Goal: Task Accomplishment & Management: Manage account settings

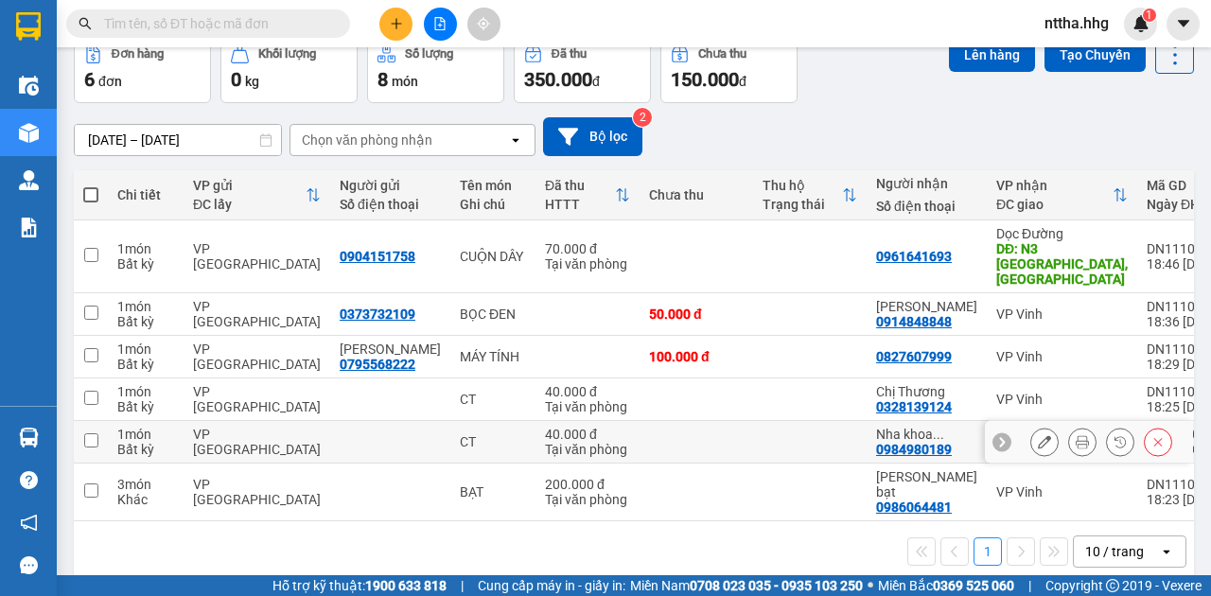
scroll to position [98, 0]
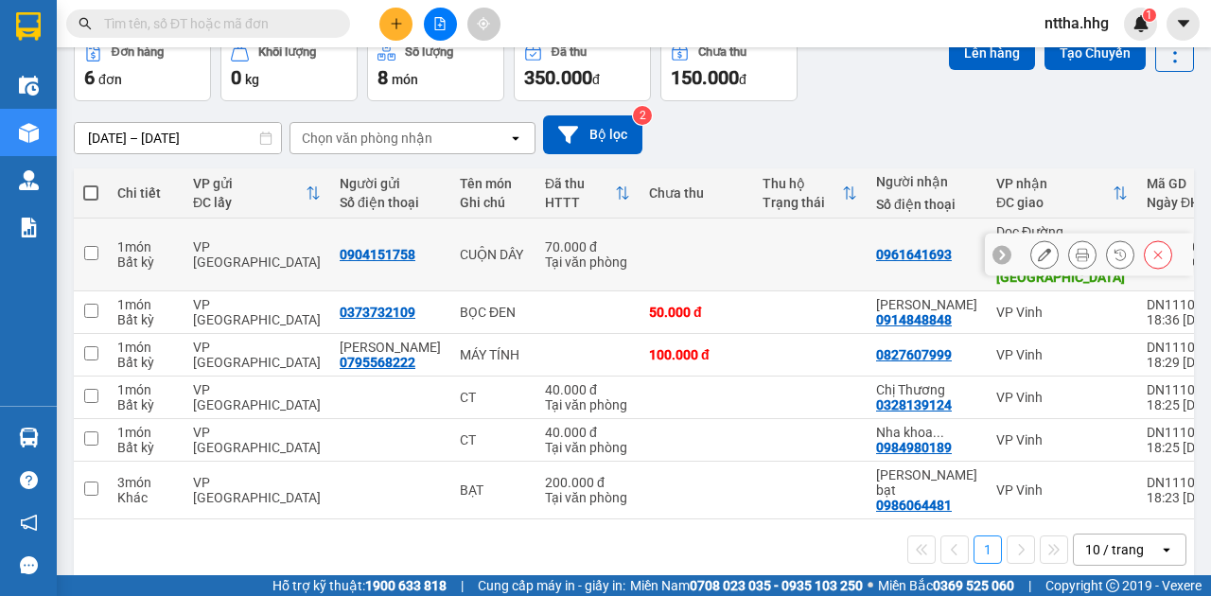
click at [185, 257] on td "VP [GEOGRAPHIC_DATA]" at bounding box center [257, 255] width 147 height 73
checkbox input "true"
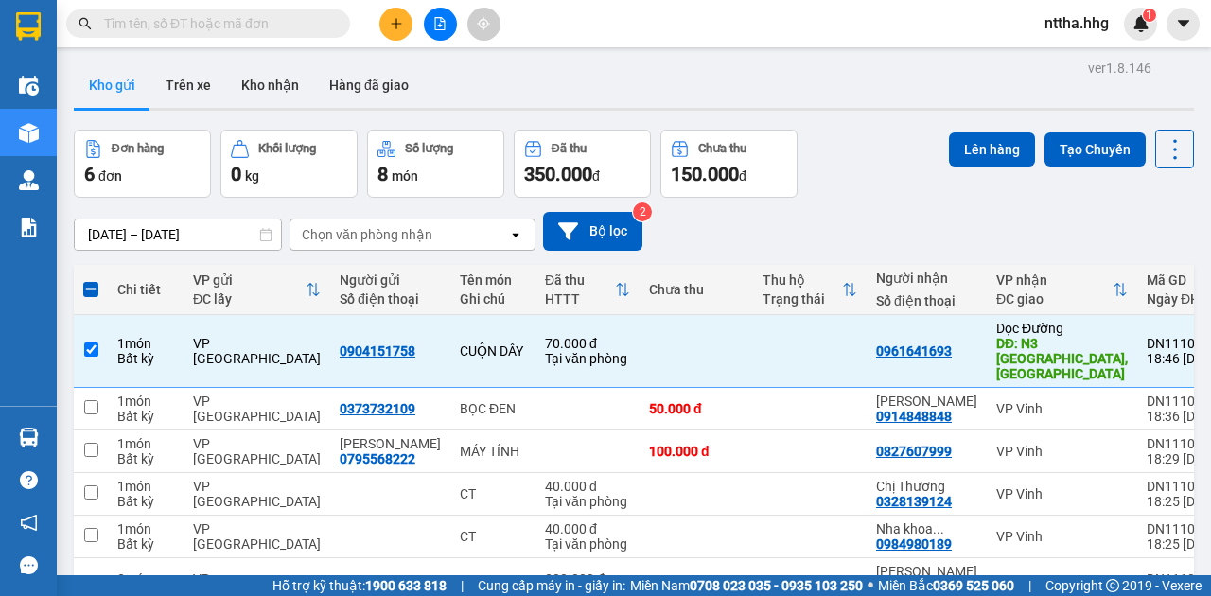
scroll to position [0, 0]
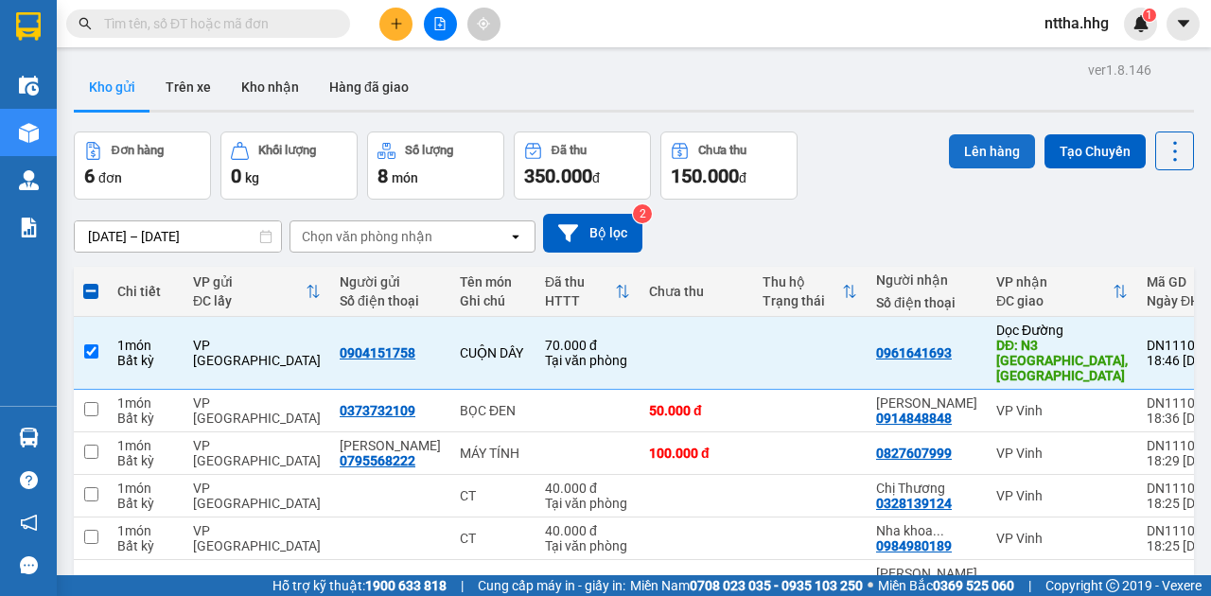
click at [972, 148] on button "Lên hàng" at bounding box center [992, 151] width 86 height 34
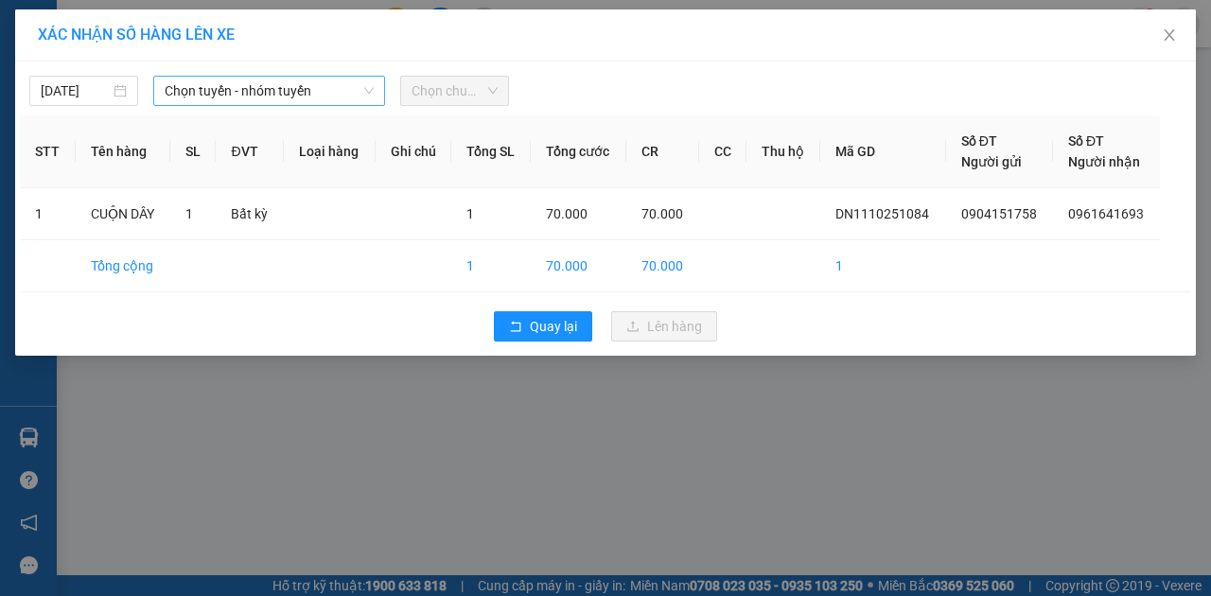
click at [364, 100] on span "Chọn tuyến - nhóm tuyến" at bounding box center [269, 91] width 209 height 28
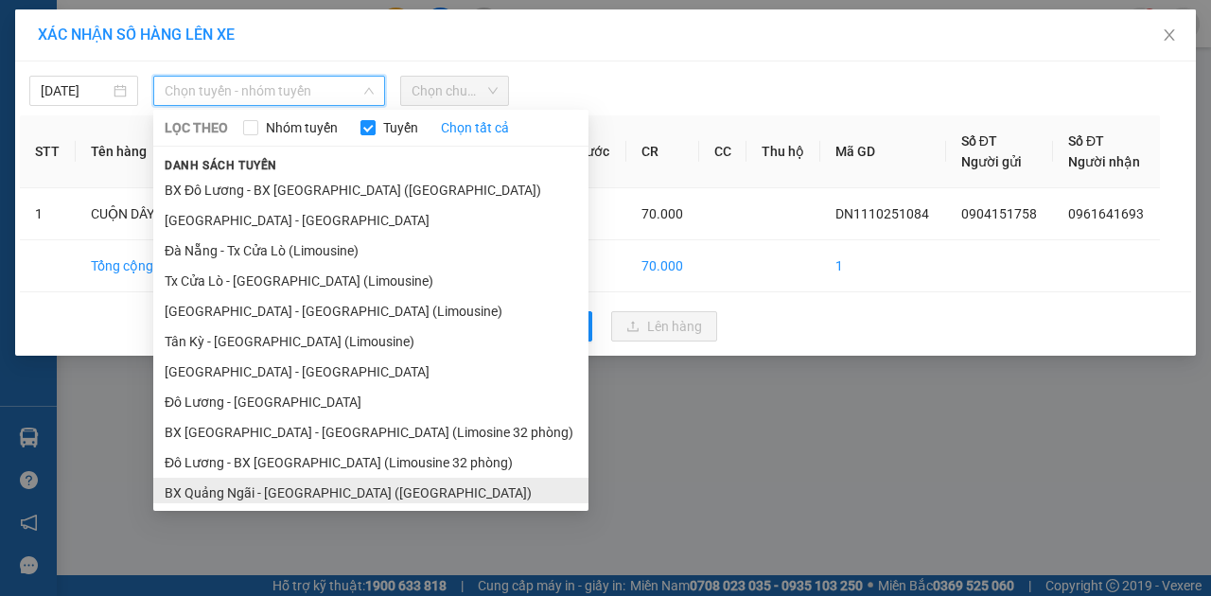
click at [258, 488] on li "BX Quảng Ngãi - [GEOGRAPHIC_DATA] ([GEOGRAPHIC_DATA])" at bounding box center [370, 493] width 435 height 30
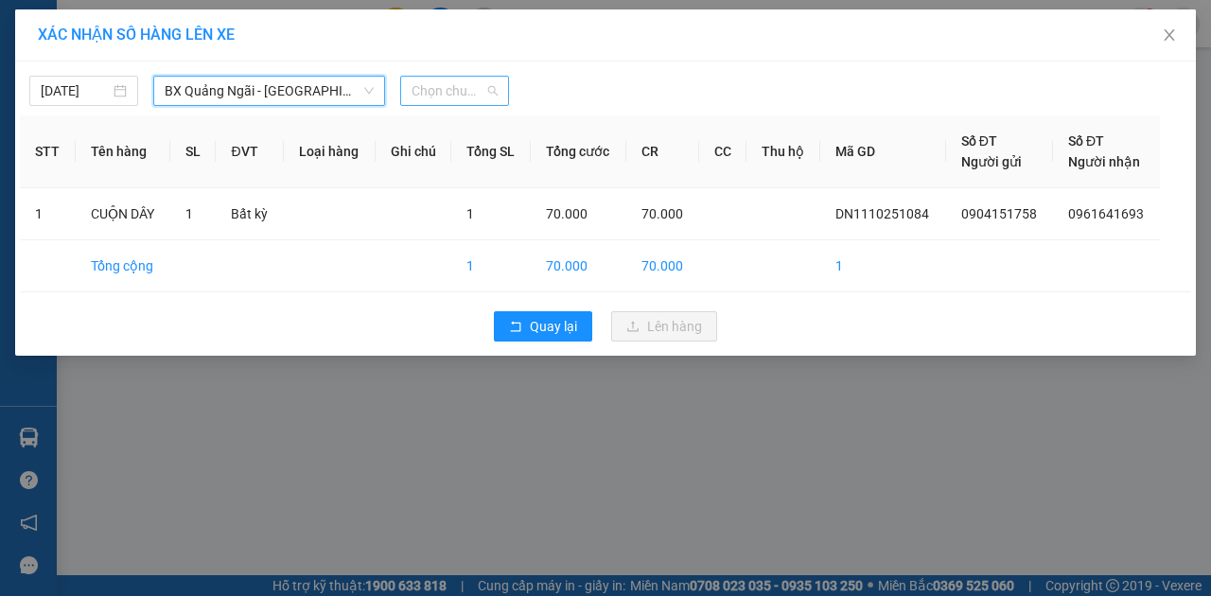
click at [467, 96] on span "Chọn chuyến" at bounding box center [455, 91] width 86 height 28
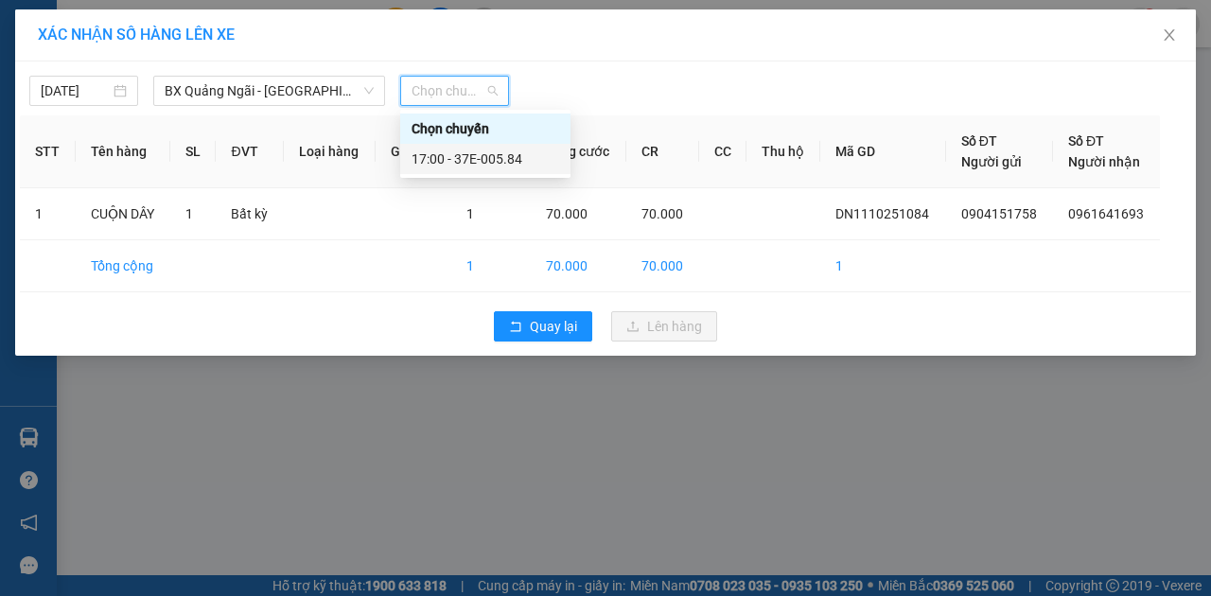
click at [501, 168] on div "17:00 - 37E-005.84" at bounding box center [486, 159] width 148 height 21
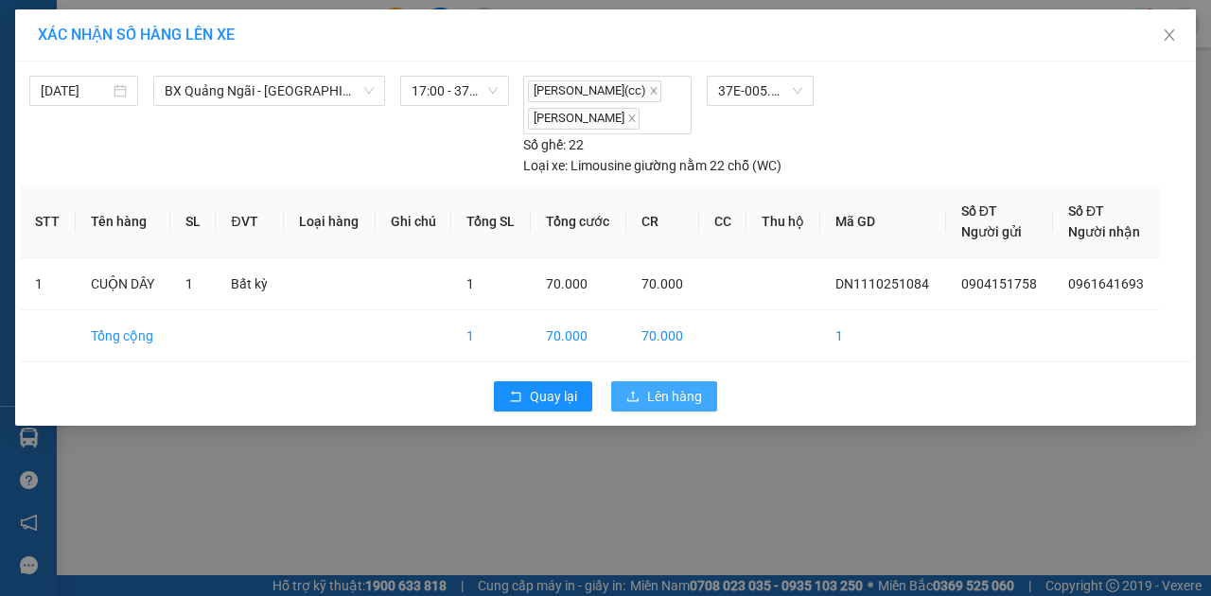
click at [647, 395] on span "Lên hàng" at bounding box center [674, 396] width 55 height 21
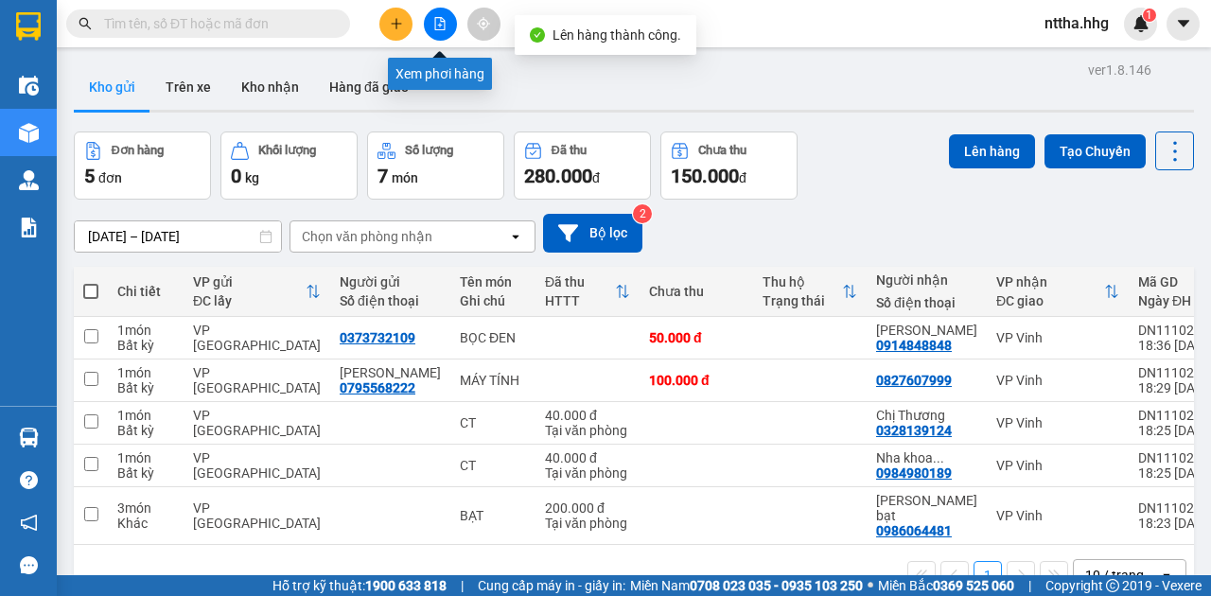
click at [430, 27] on button at bounding box center [440, 24] width 33 height 33
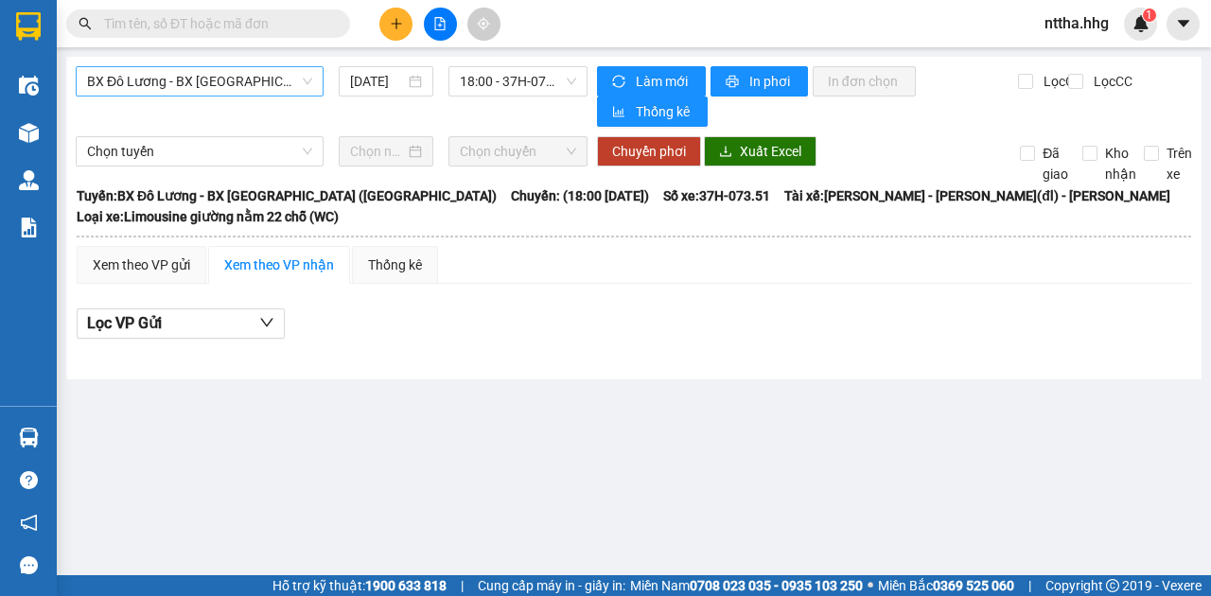
click at [221, 79] on span "BX Đô Lương - BX [GEOGRAPHIC_DATA] ([GEOGRAPHIC_DATA])" at bounding box center [199, 81] width 225 height 28
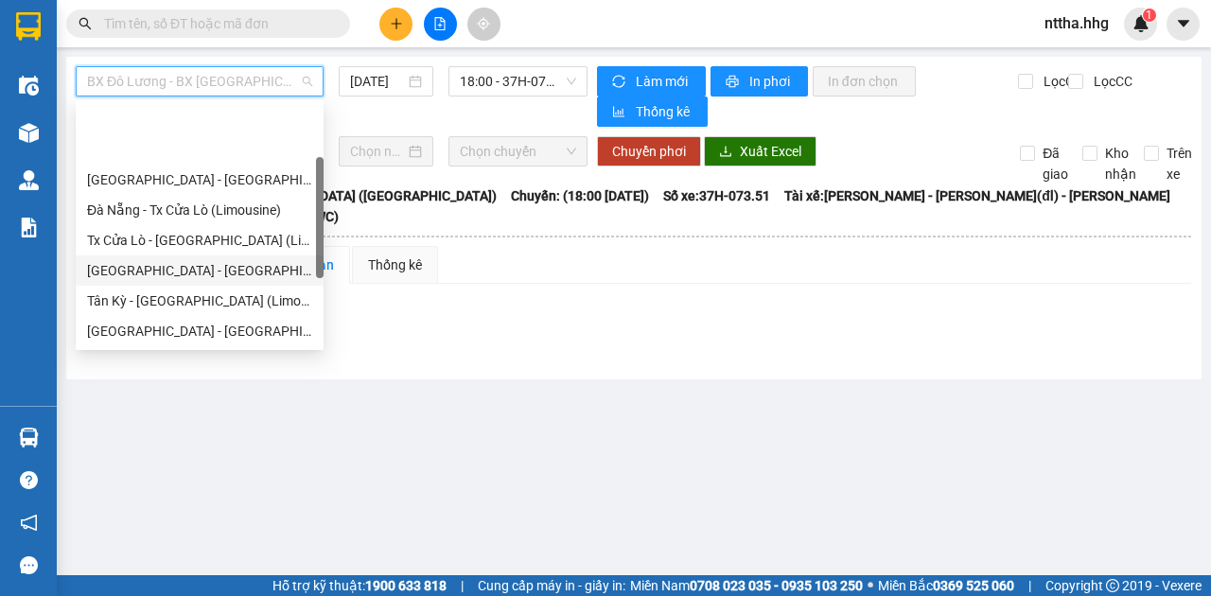
scroll to position [151, 0]
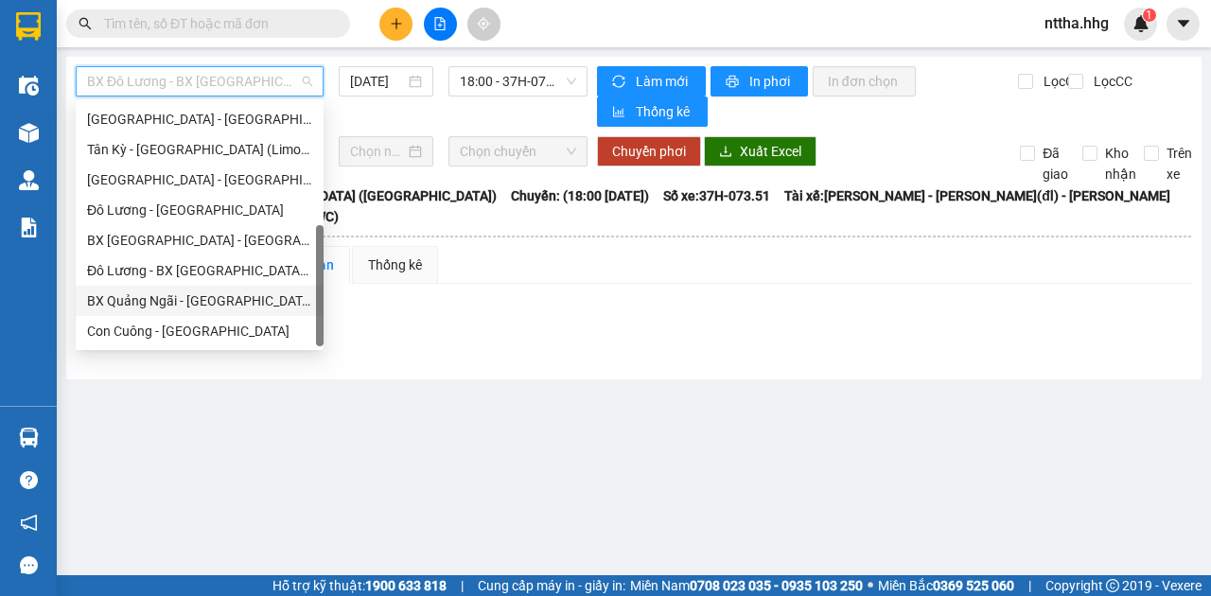
click at [201, 300] on div "BX Quảng Ngãi - [GEOGRAPHIC_DATA] ([GEOGRAPHIC_DATA])" at bounding box center [199, 300] width 225 height 21
type input "[DATE]"
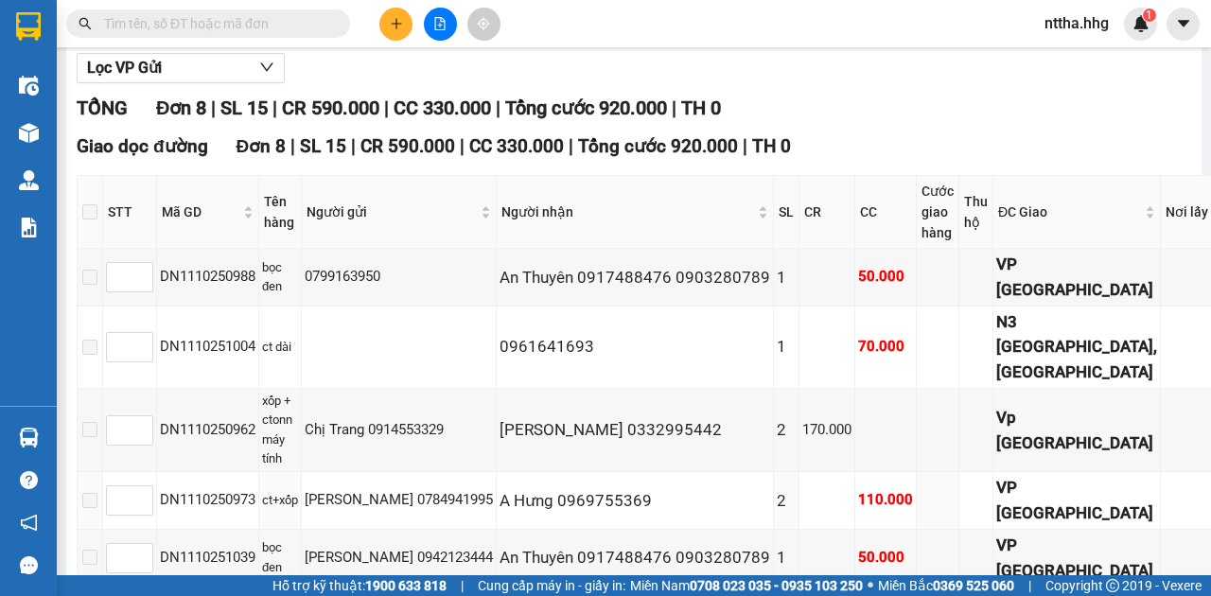
scroll to position [159, 0]
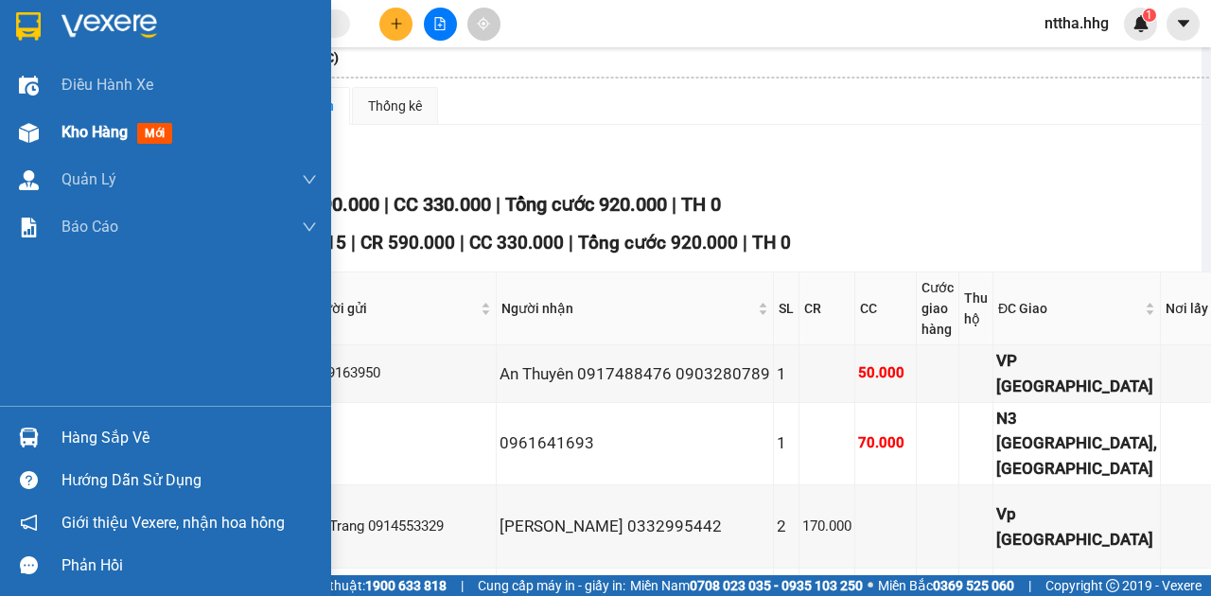
click at [46, 138] on div "Kho hàng mới" at bounding box center [165, 132] width 331 height 47
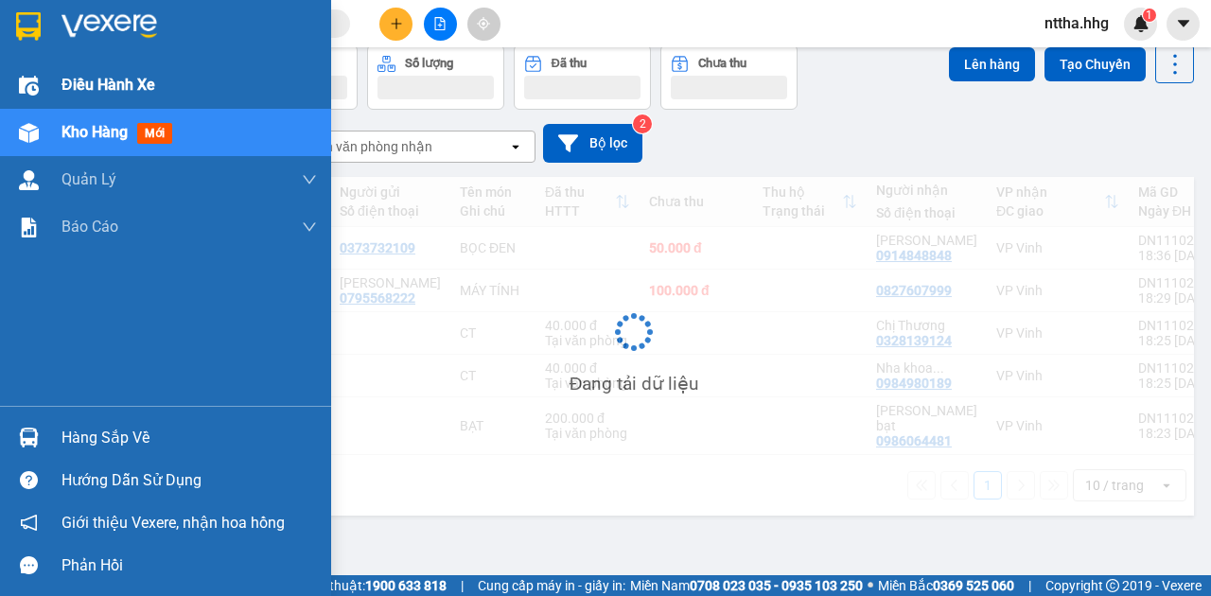
scroll to position [87, 0]
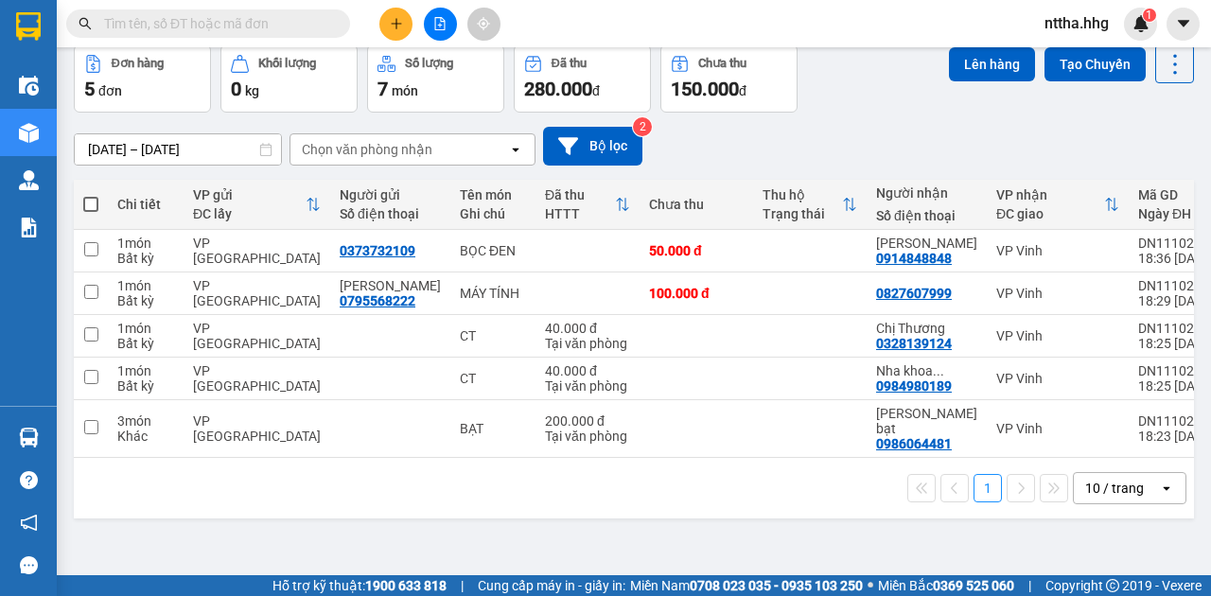
click at [95, 199] on span at bounding box center [90, 204] width 15 height 15
click at [91, 195] on input "checkbox" at bounding box center [91, 195] width 0 height 0
checkbox input "true"
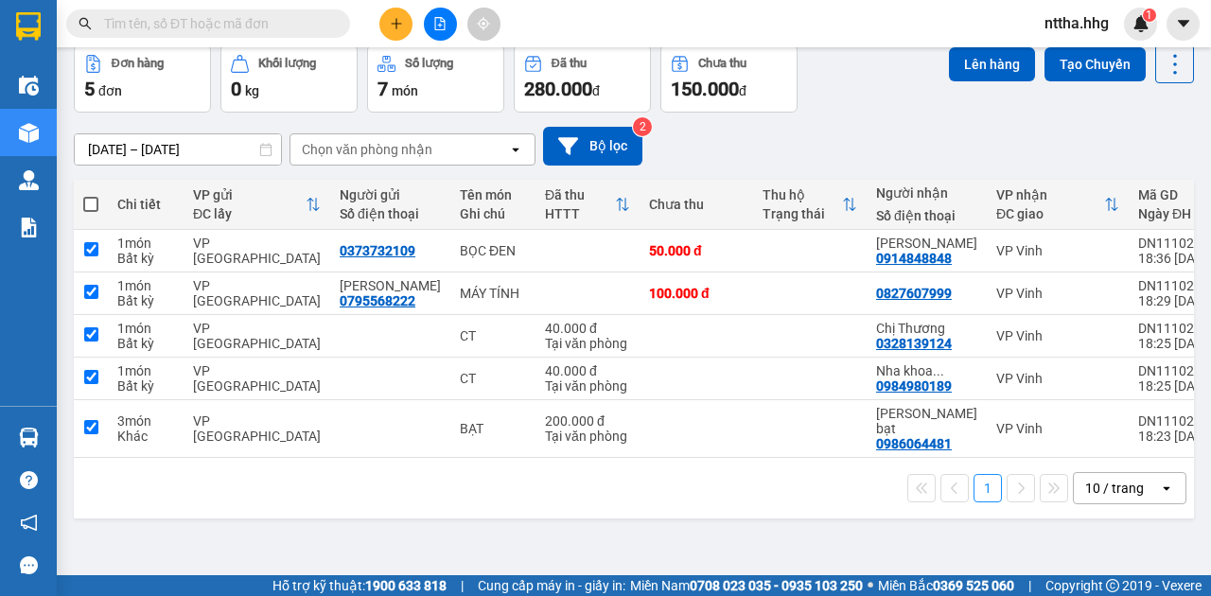
checkbox input "true"
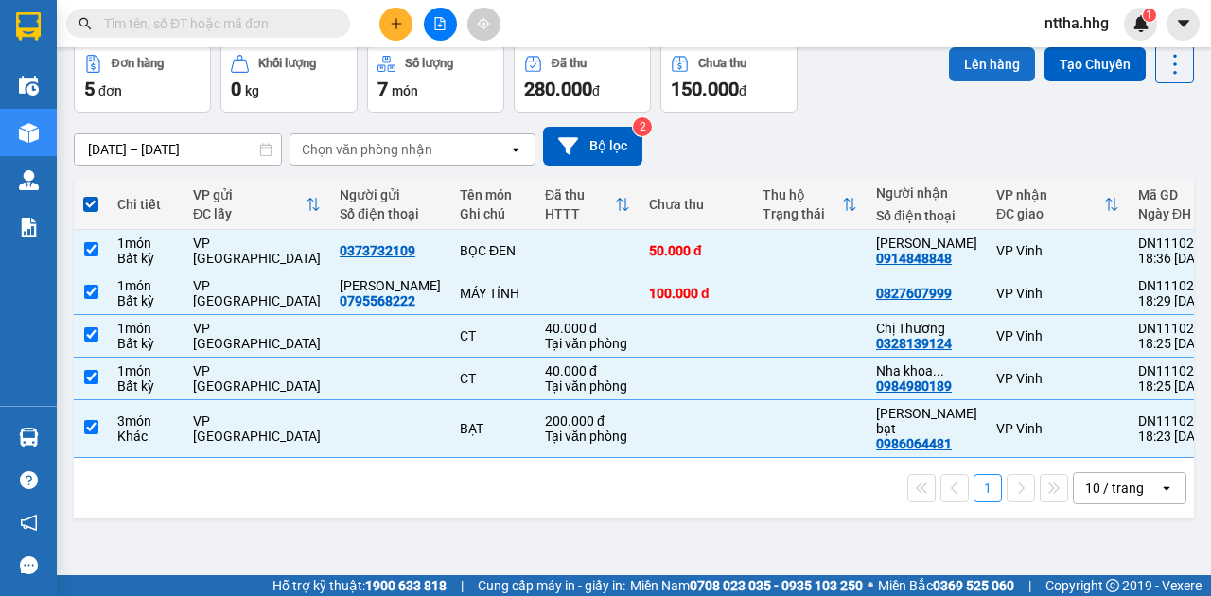
click at [966, 53] on button "Lên hàng" at bounding box center [992, 64] width 86 height 34
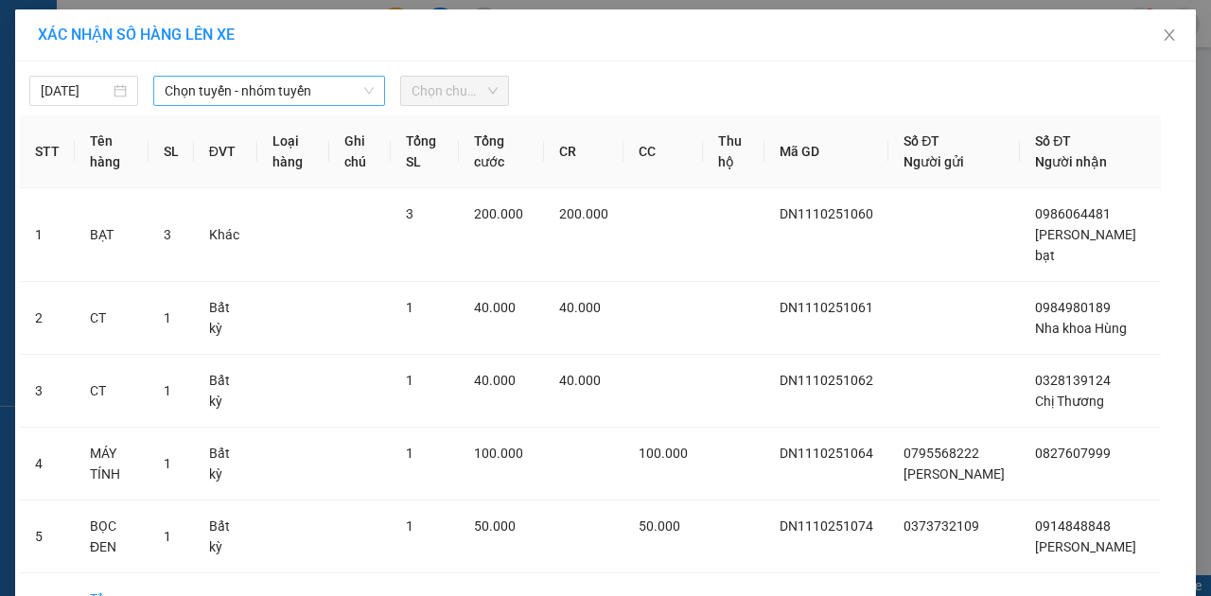
click at [291, 79] on span "Chọn tuyến - nhóm tuyến" at bounding box center [269, 91] width 209 height 28
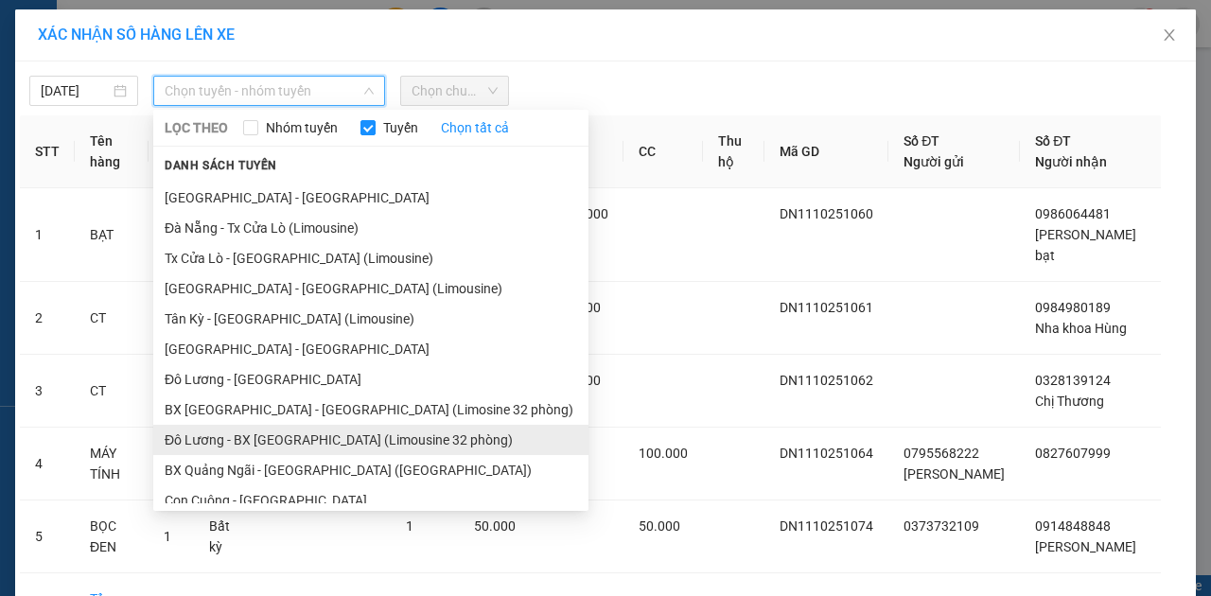
scroll to position [35, 0]
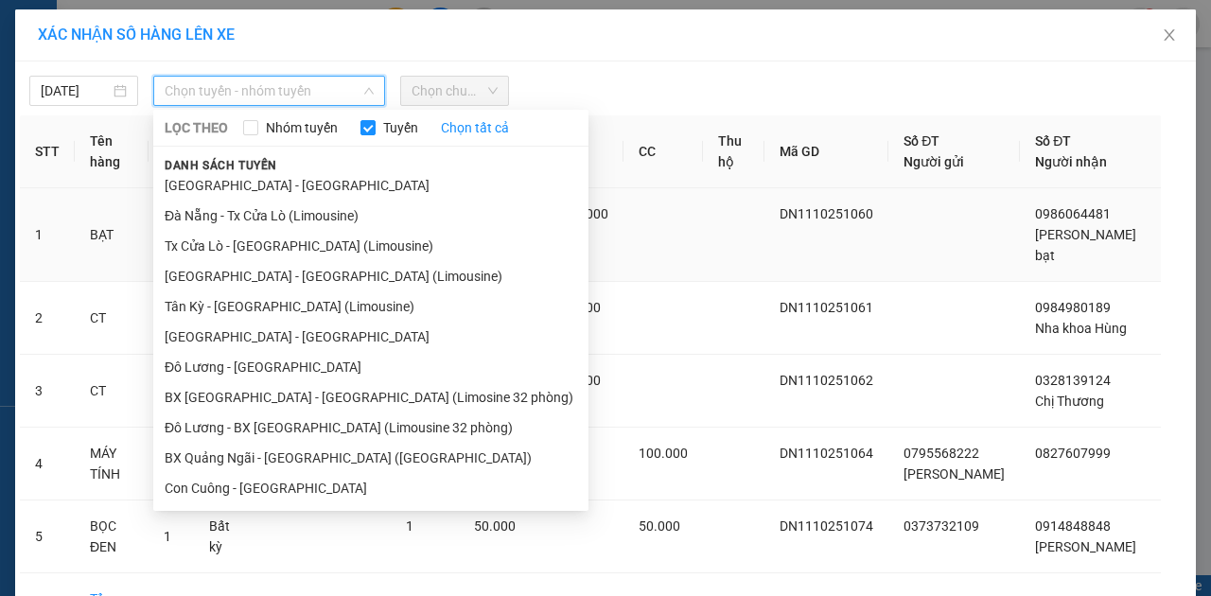
click at [256, 221] on li "Đà Nẵng - Tx Cửa Lò (Limousine)" at bounding box center [370, 216] width 435 height 30
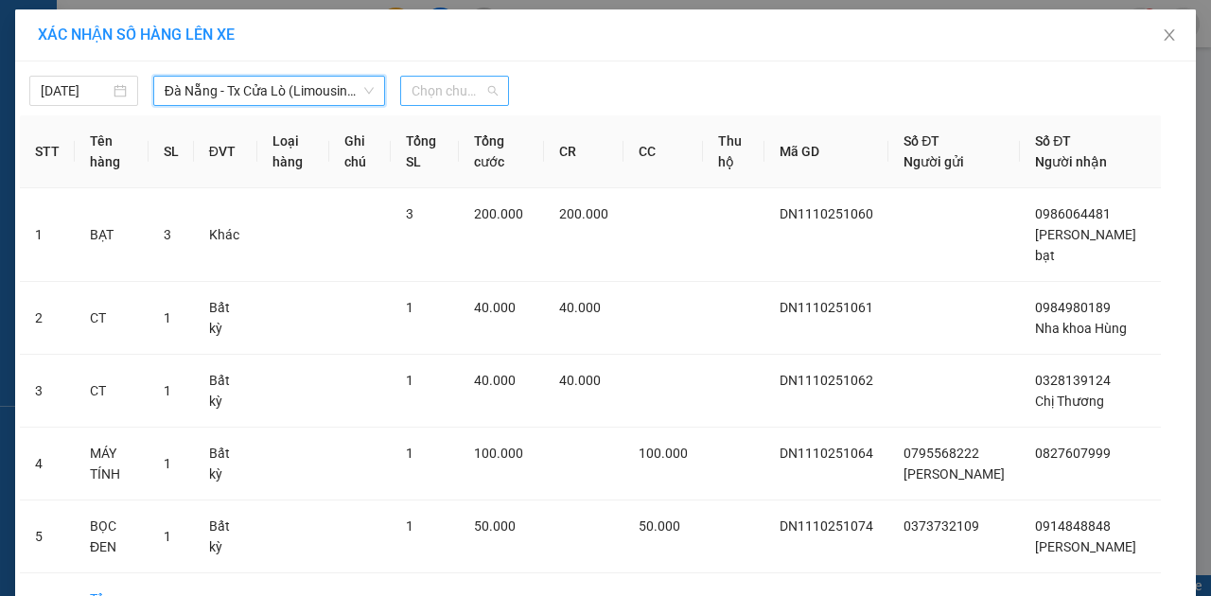
click at [447, 85] on span "Chọn chuyến" at bounding box center [455, 91] width 86 height 28
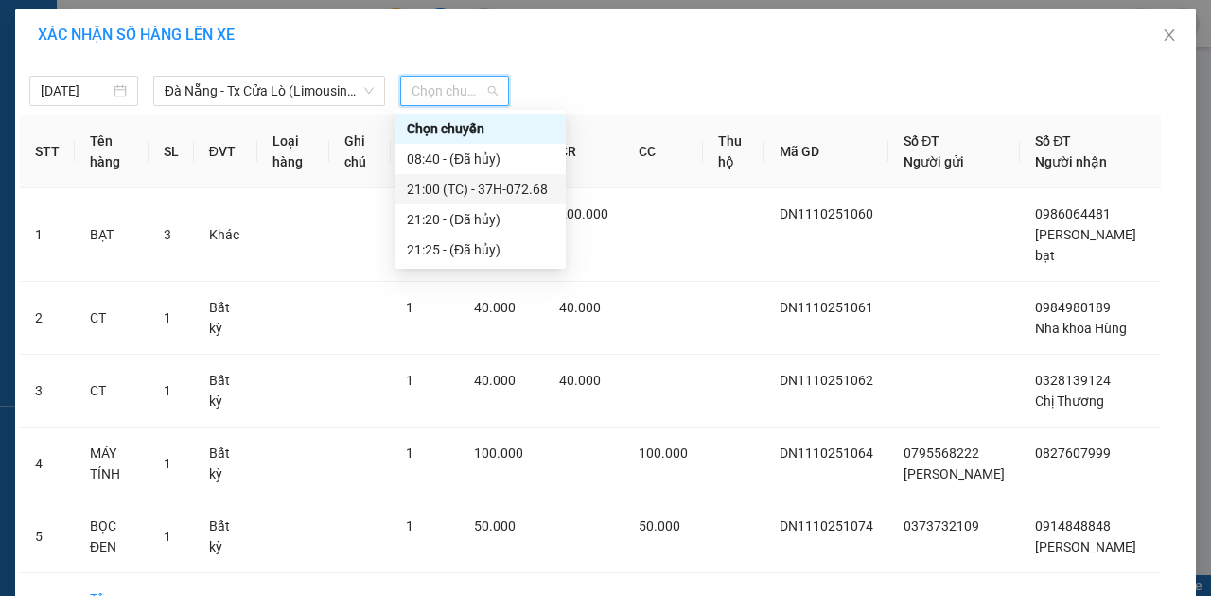
click at [437, 185] on div "21:00 (TC) - 37H-072.68" at bounding box center [481, 189] width 148 height 21
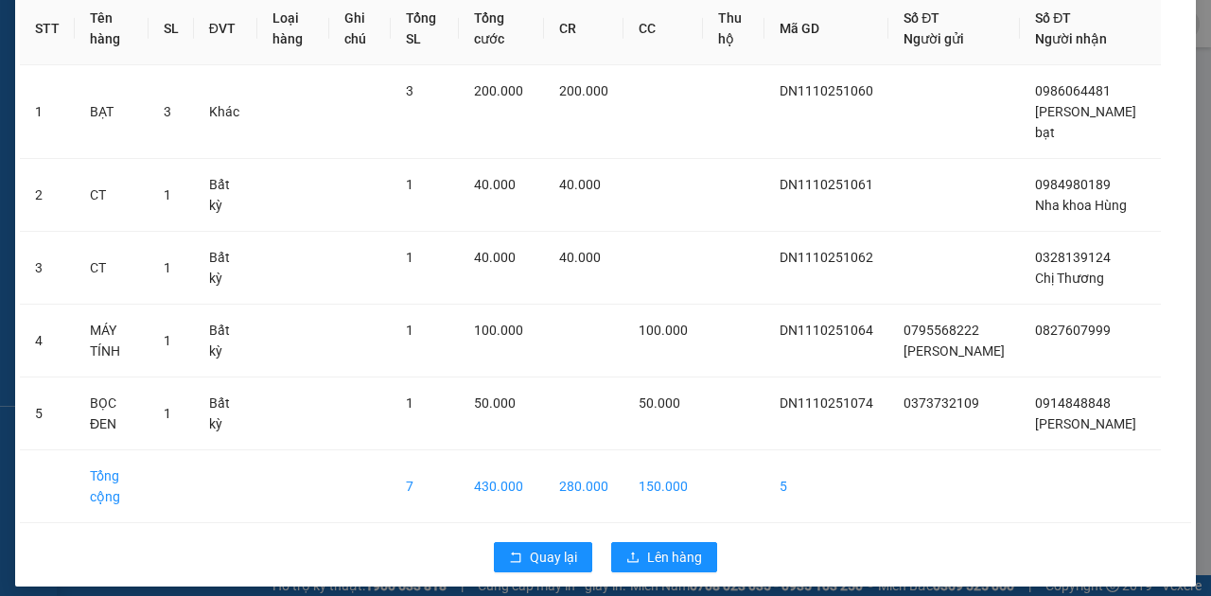
scroll to position [202, 0]
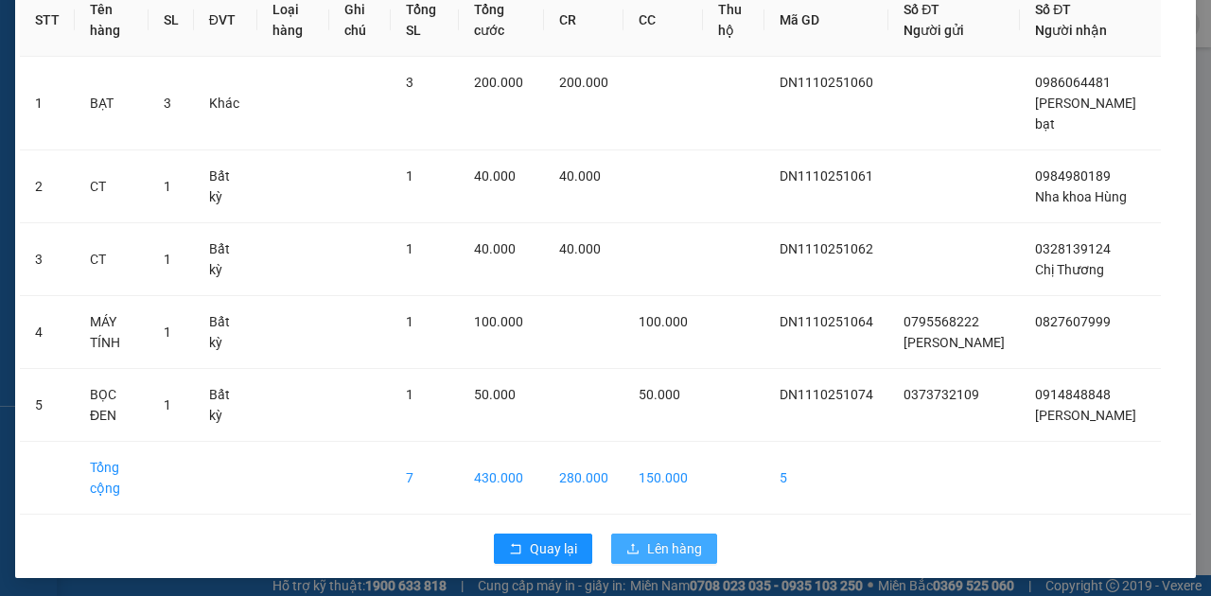
click at [647, 539] on span "Lên hàng" at bounding box center [674, 548] width 55 height 21
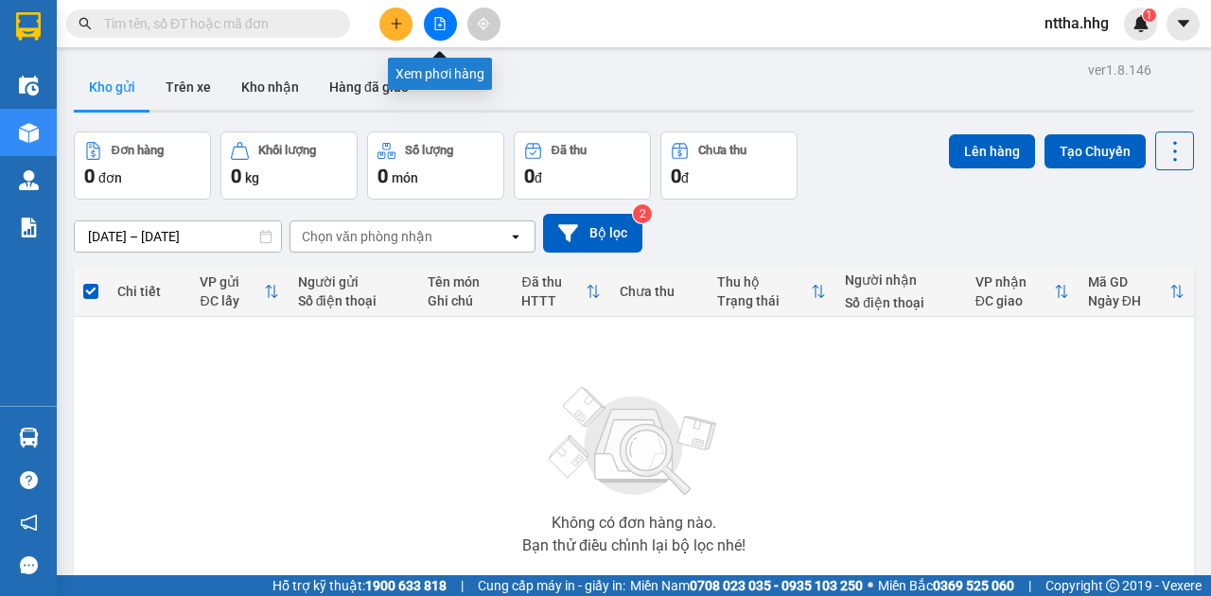
click at [430, 24] on button at bounding box center [440, 24] width 33 height 33
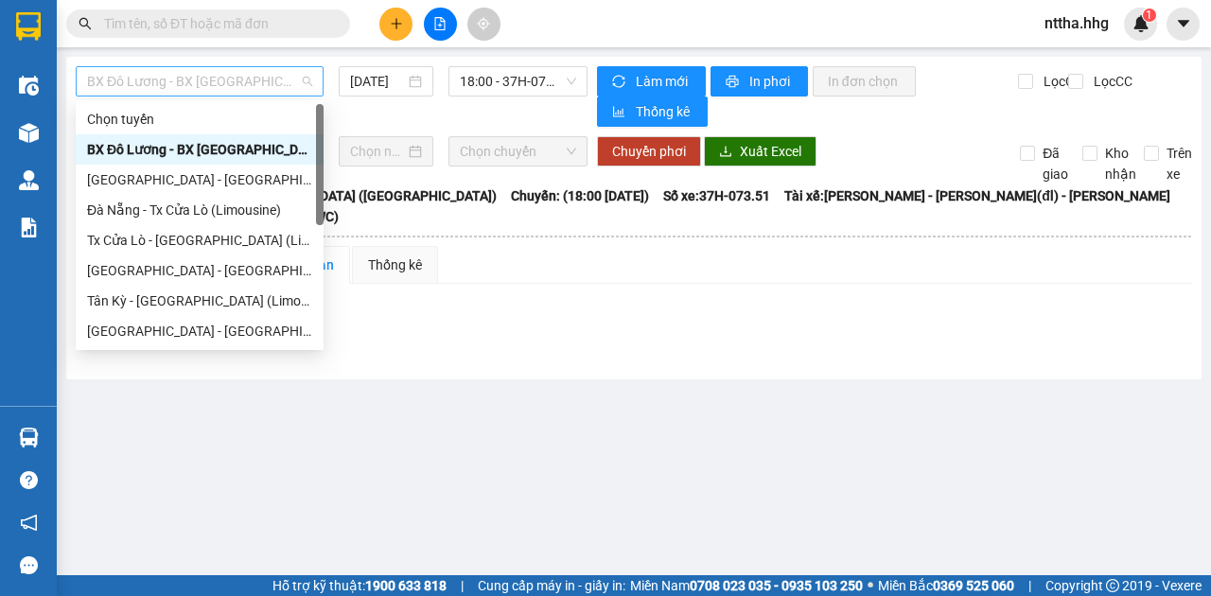
click at [235, 82] on span "BX Đô Lương - BX [GEOGRAPHIC_DATA] ([GEOGRAPHIC_DATA])" at bounding box center [199, 81] width 225 height 28
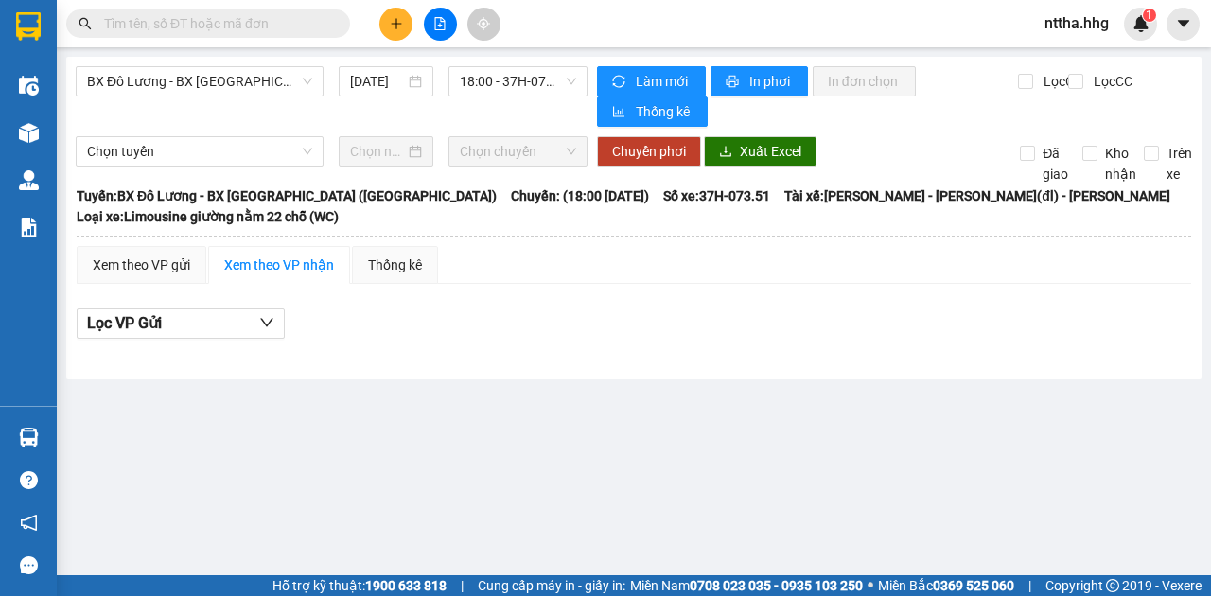
click at [566, 414] on main "BX Đô Lương - BX Quảng Ngãi (Limousine) 11/10/2025 18:00 - 37H-073.51 Làm mới I…" at bounding box center [605, 287] width 1211 height 575
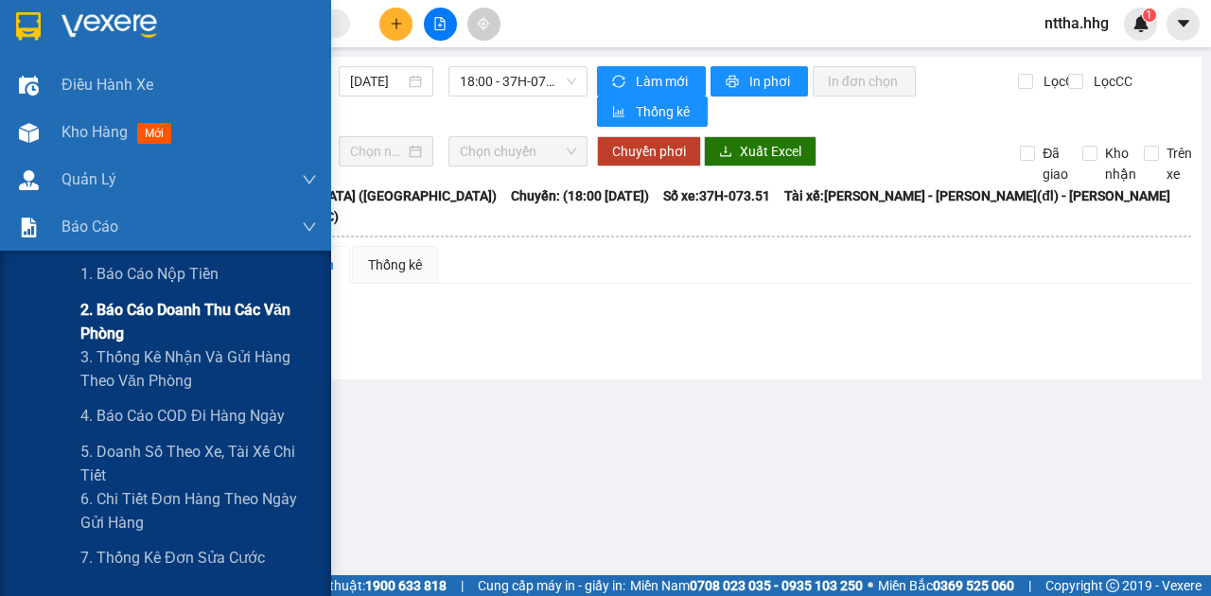
click at [82, 327] on span "2. Báo cáo doanh thu các văn phòng" at bounding box center [198, 321] width 237 height 47
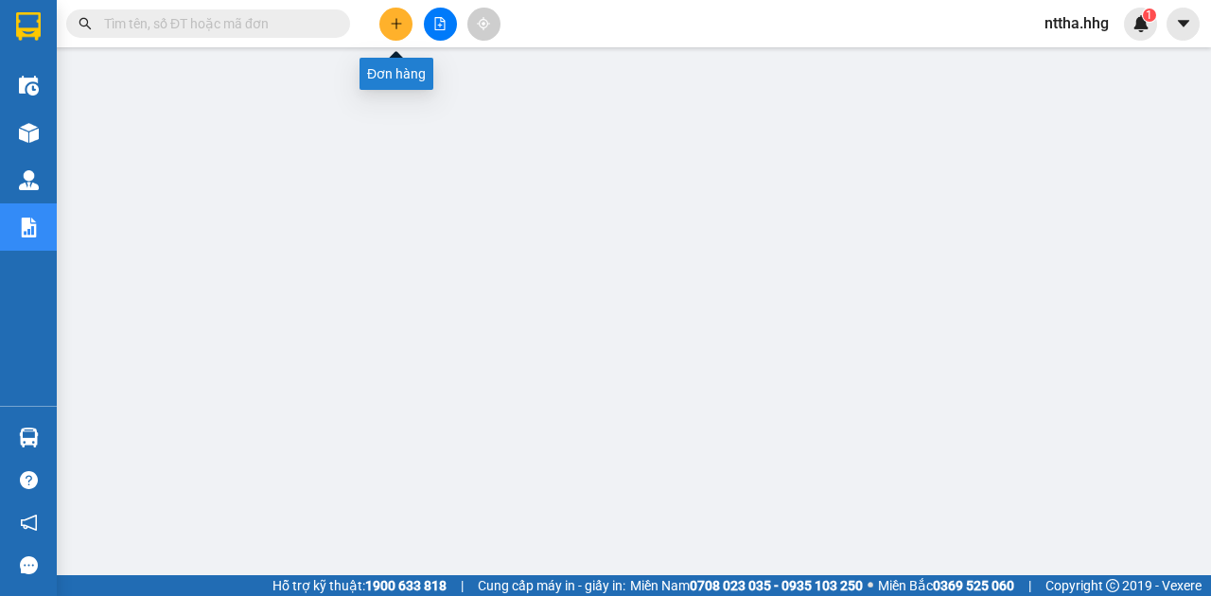
click at [388, 26] on button at bounding box center [395, 24] width 33 height 33
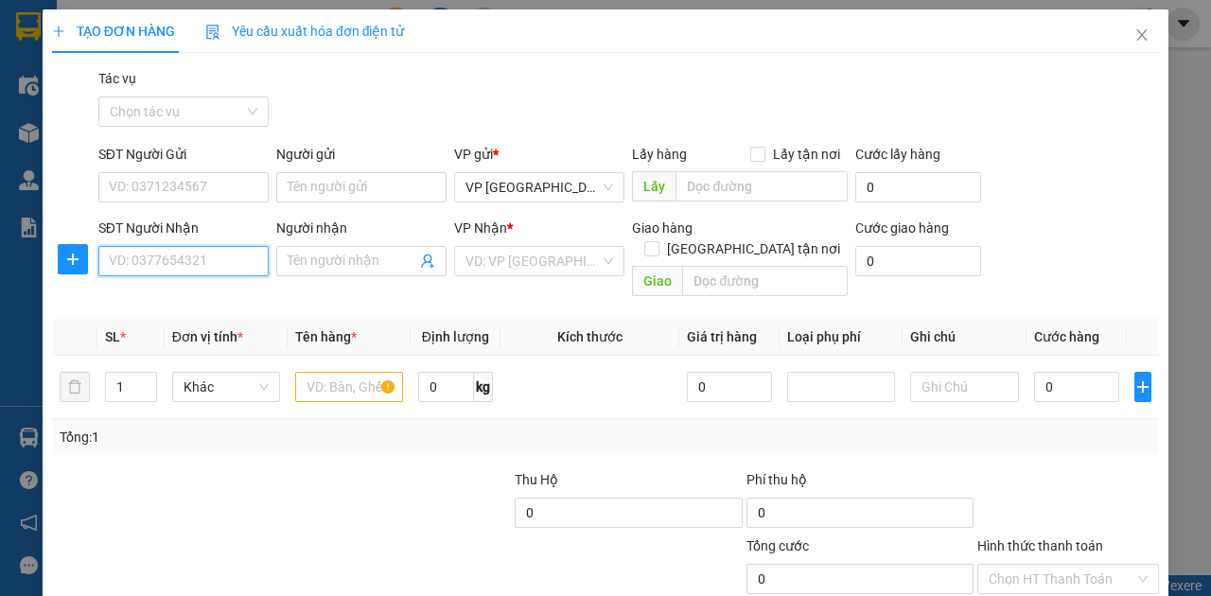
click at [205, 261] on input "SĐT Người Nhận" at bounding box center [183, 261] width 170 height 30
type input "0934814365"
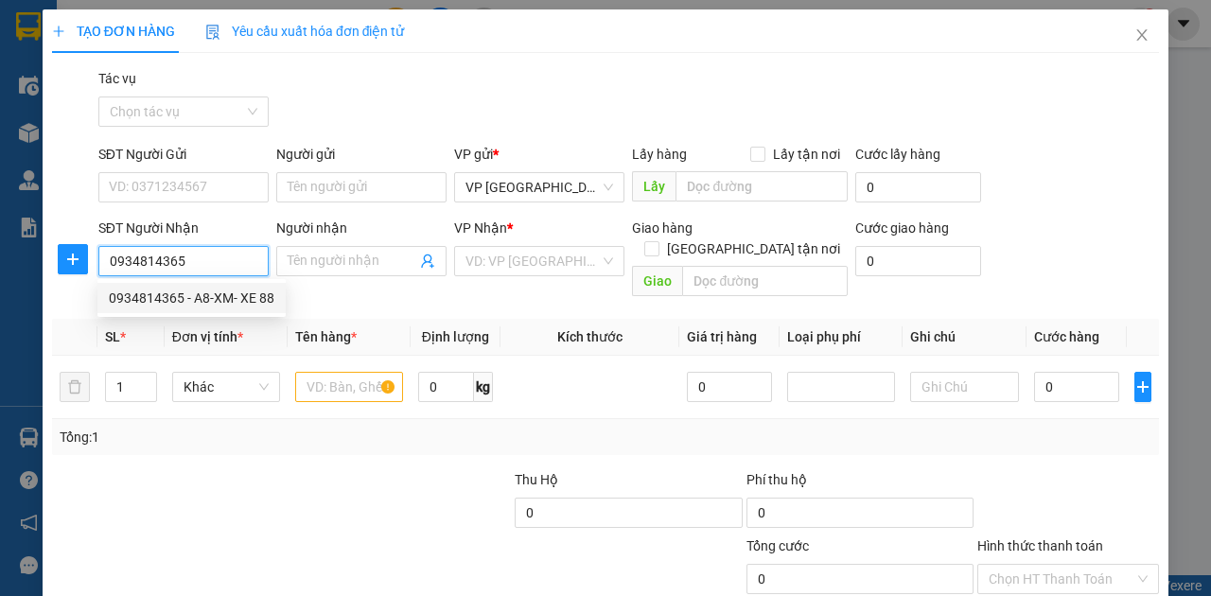
click at [195, 293] on div "0934814365 - A8-XM- XE 88" at bounding box center [192, 298] width 166 height 21
type input "A8-XM- XE 88"
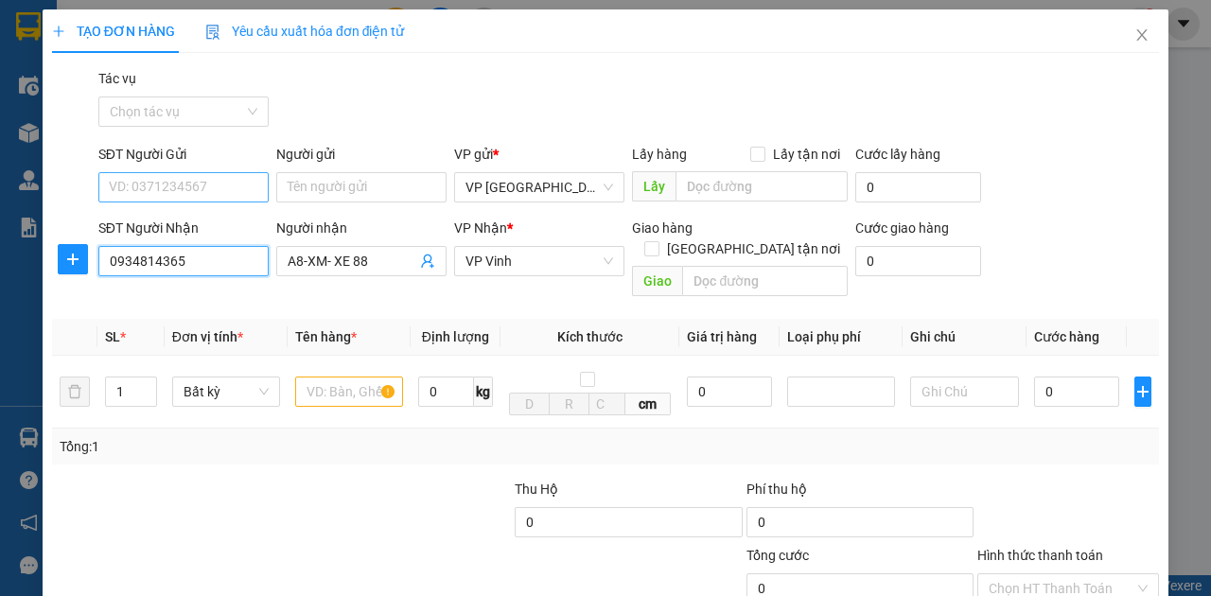
type input "0934814365"
click at [211, 188] on input "SĐT Người Gửi" at bounding box center [183, 187] width 170 height 30
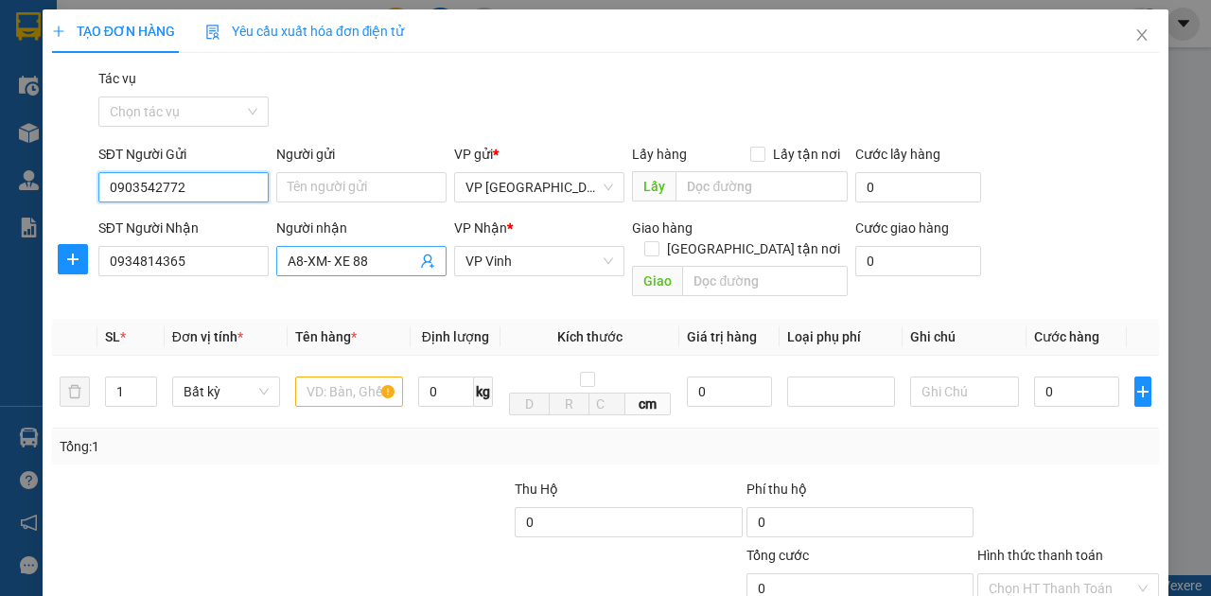
type input "0903542772"
click at [359, 267] on input "A8-XM- XE 88" at bounding box center [352, 261] width 129 height 21
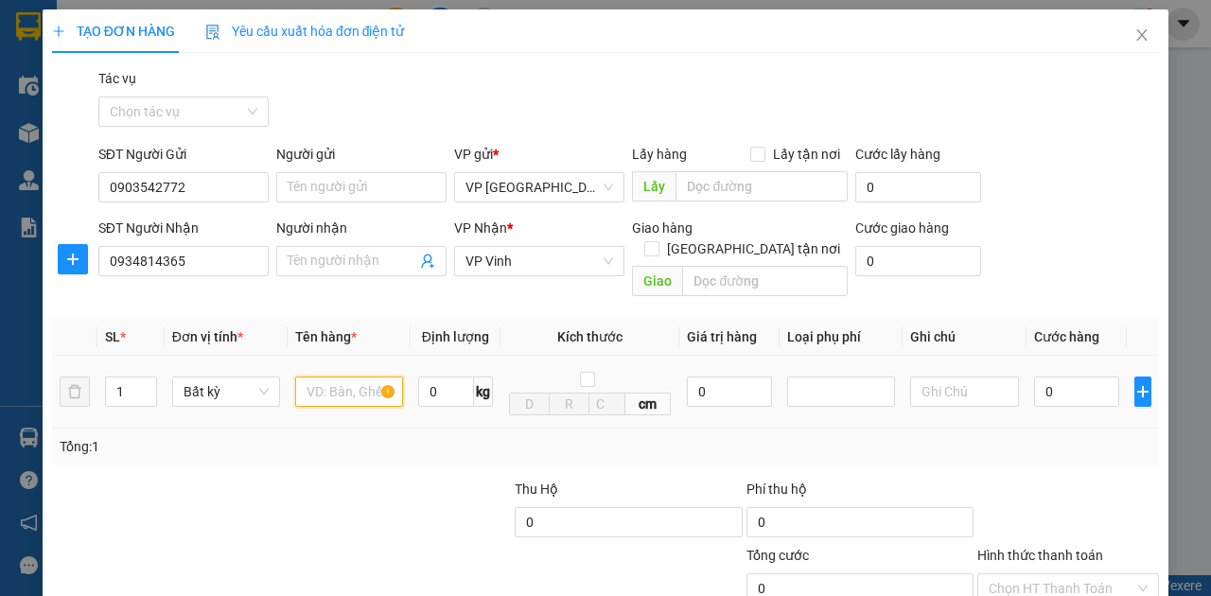
click at [341, 379] on input "text" at bounding box center [349, 392] width 108 height 30
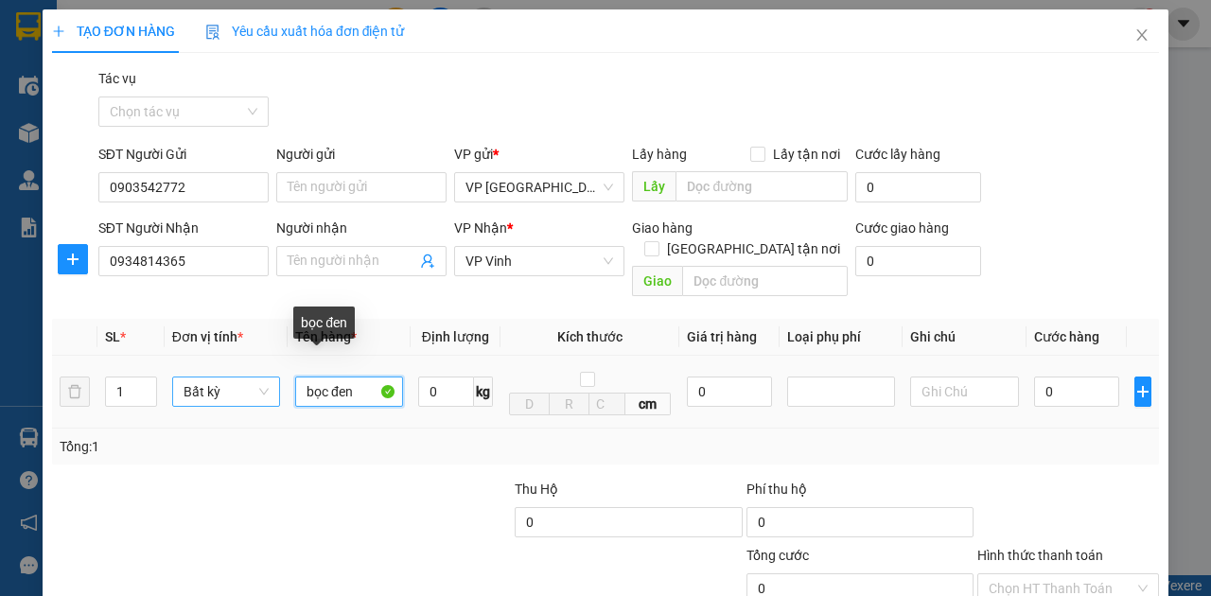
drag, startPoint x: 358, startPoint y: 367, endPoint x: 185, endPoint y: 382, distance: 173.8
click at [185, 382] on tr "1 Bất kỳ bọc đen 0 kg cm 0 0" at bounding box center [605, 392] width 1107 height 73
type input "xốp"
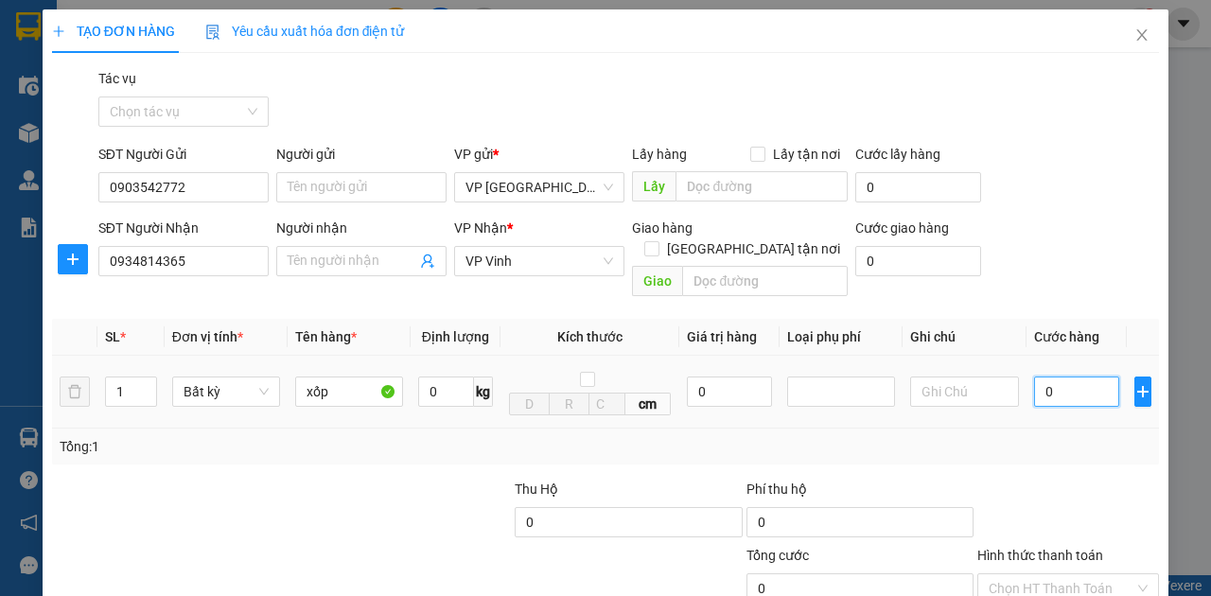
click at [1051, 383] on input "0" at bounding box center [1076, 392] width 85 height 30
type input "5"
type input "50"
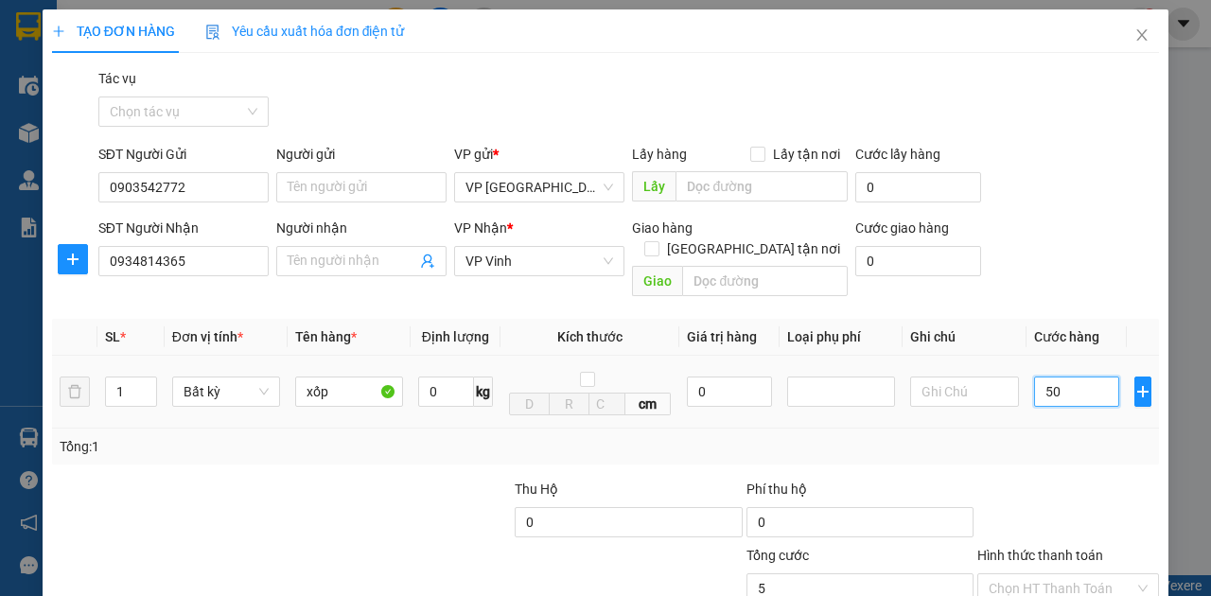
type input "50"
type input "500"
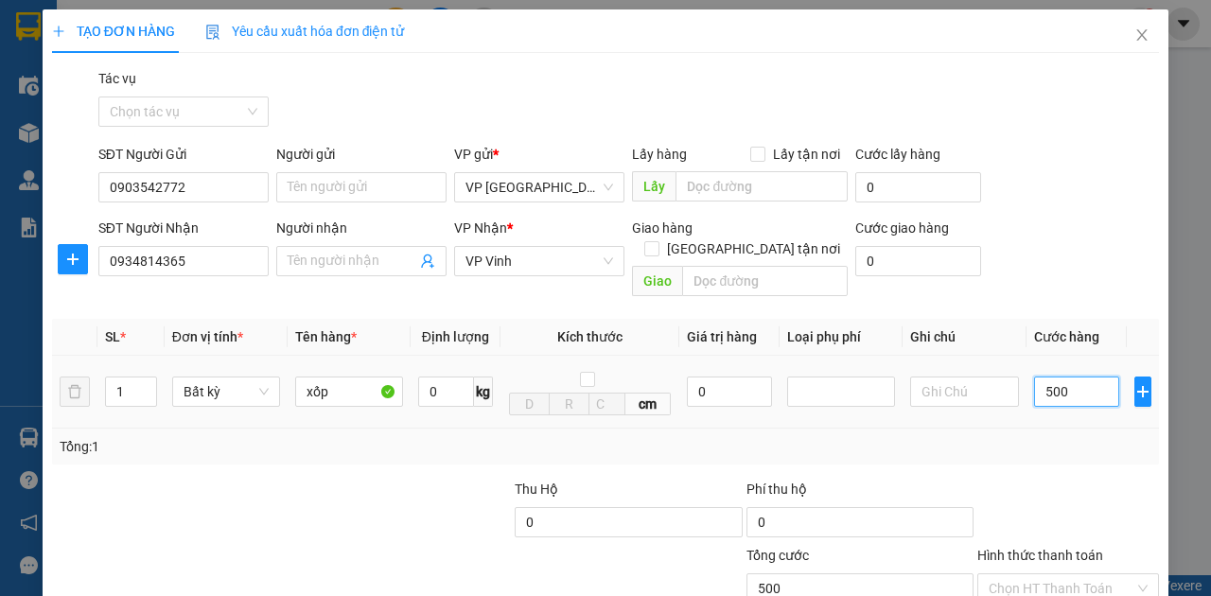
type input "5.000"
type input "50.000"
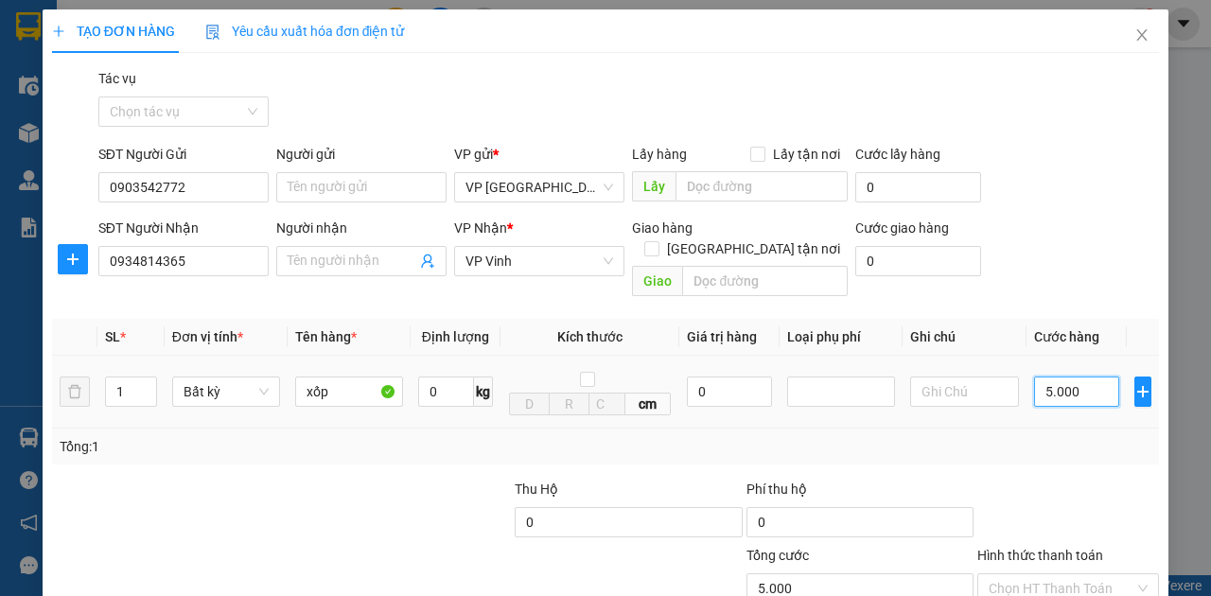
type input "50.000"
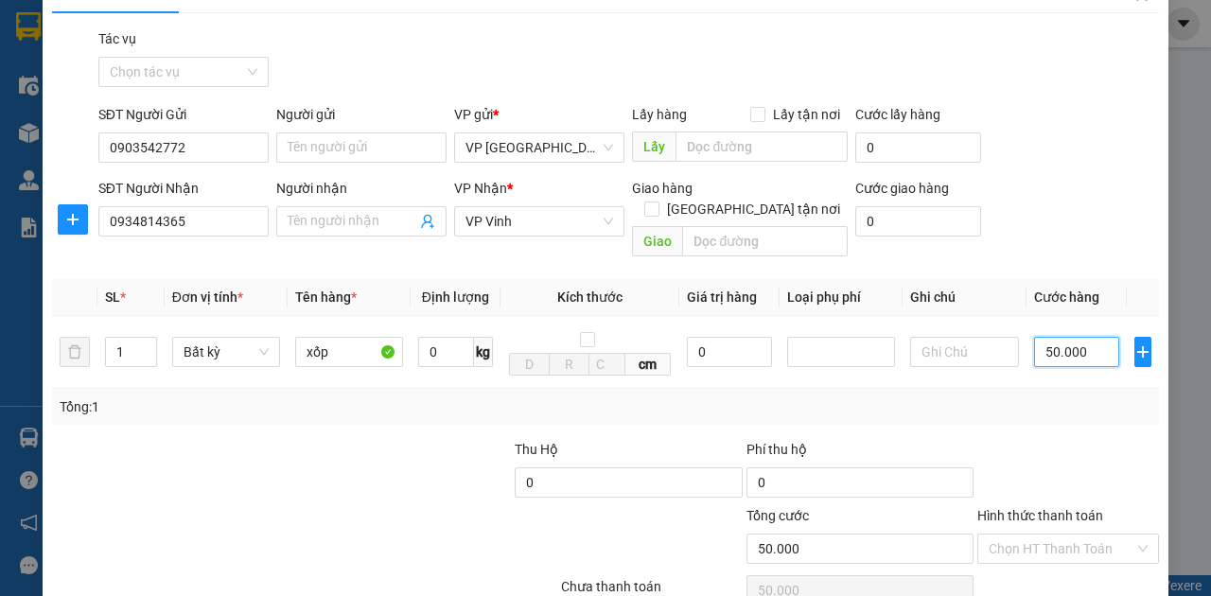
scroll to position [62, 0]
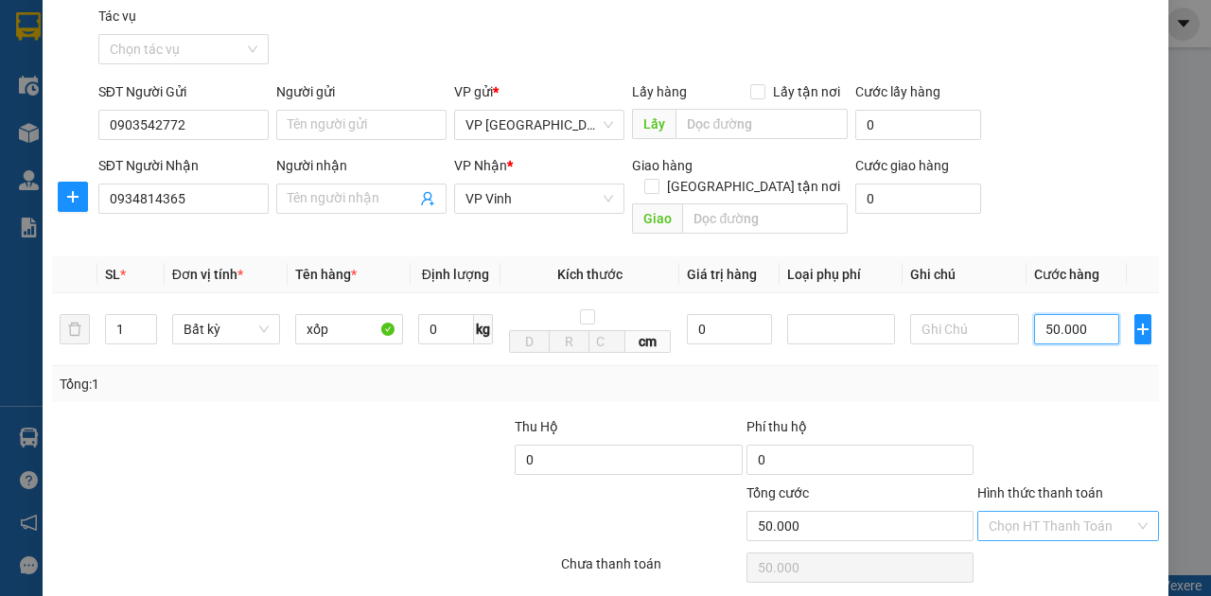
type input "50.000"
click at [1083, 512] on input "Hình thức thanh toán" at bounding box center [1062, 526] width 146 height 28
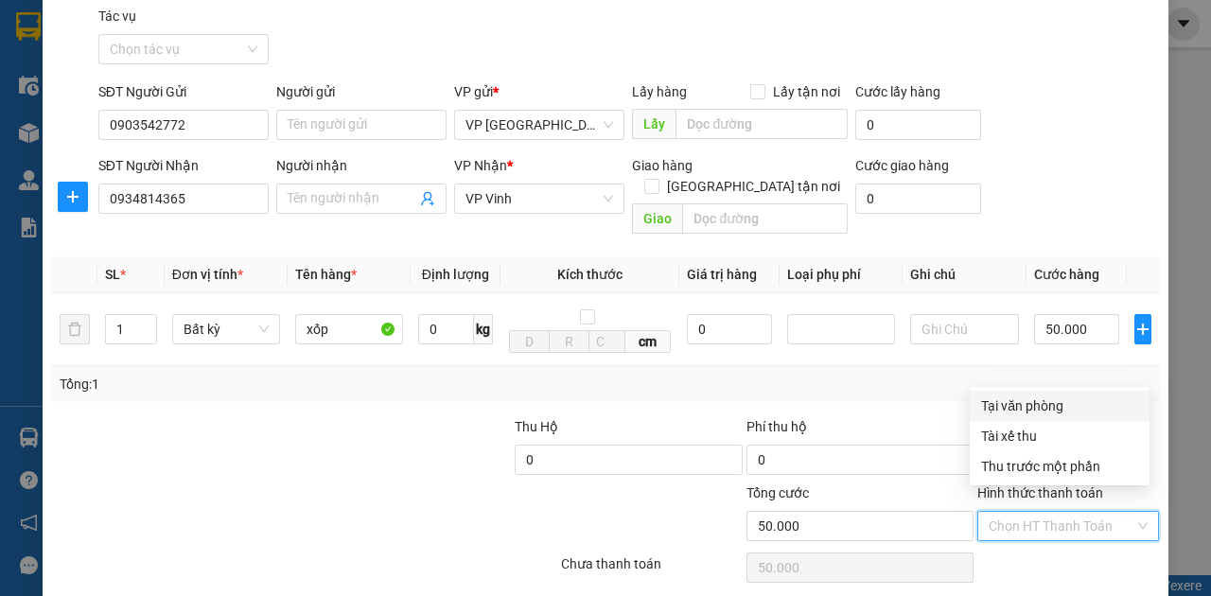
click at [1082, 415] on div "Tại văn phòng" at bounding box center [1060, 406] width 180 height 30
type input "0"
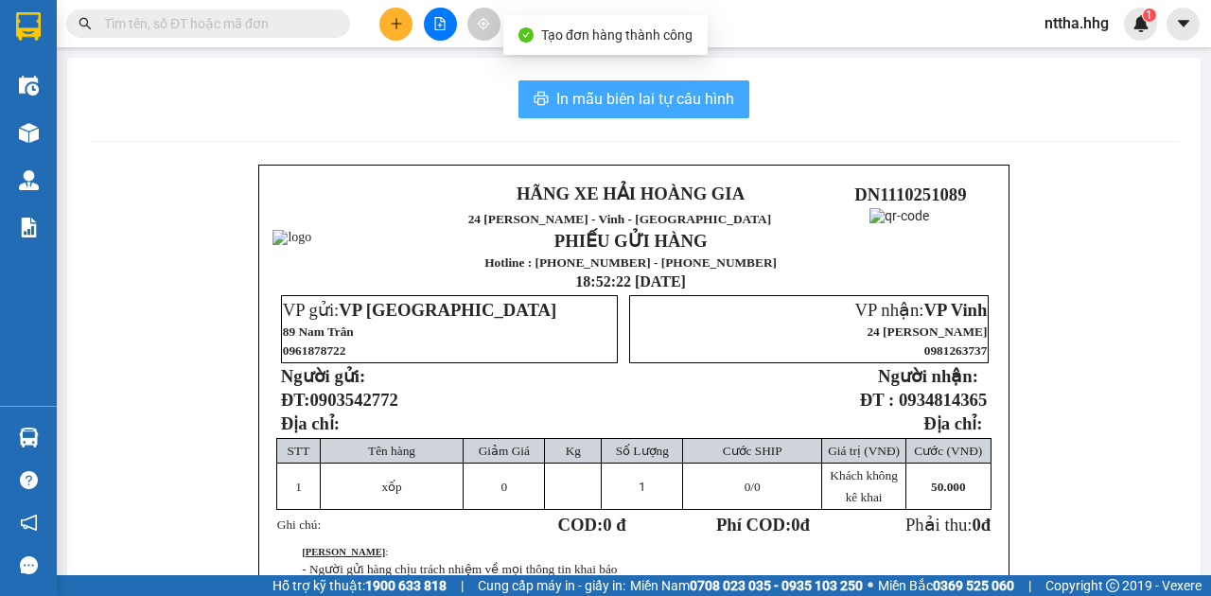
click at [631, 88] on span "In mẫu biên lai tự cấu hình" at bounding box center [645, 99] width 178 height 24
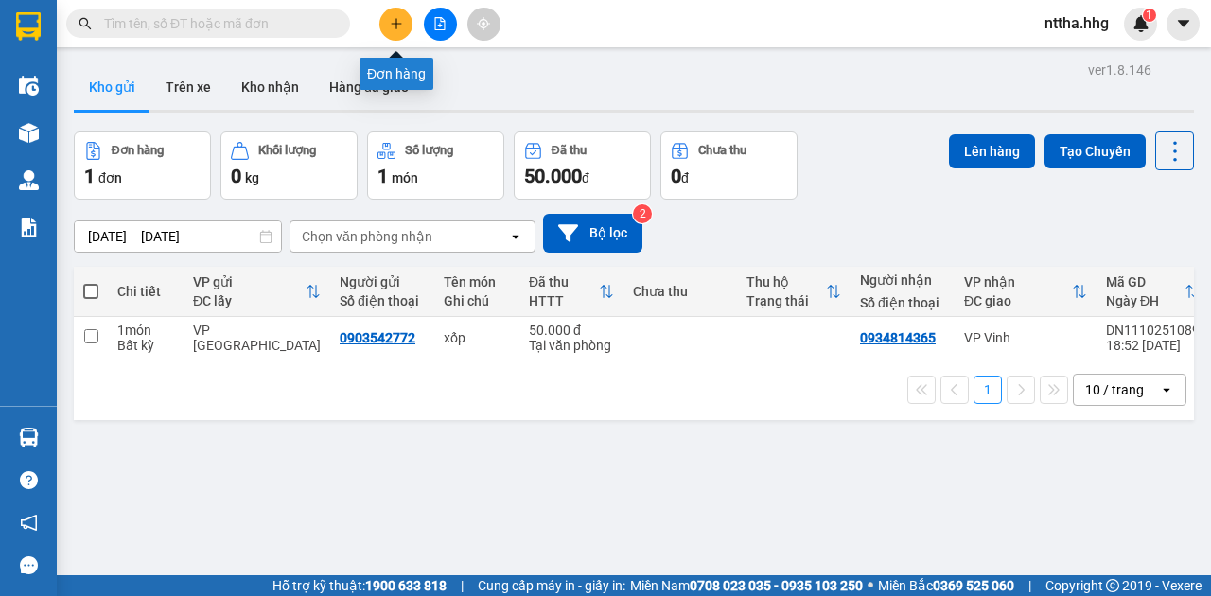
click at [400, 25] on icon "plus" at bounding box center [396, 23] width 13 height 13
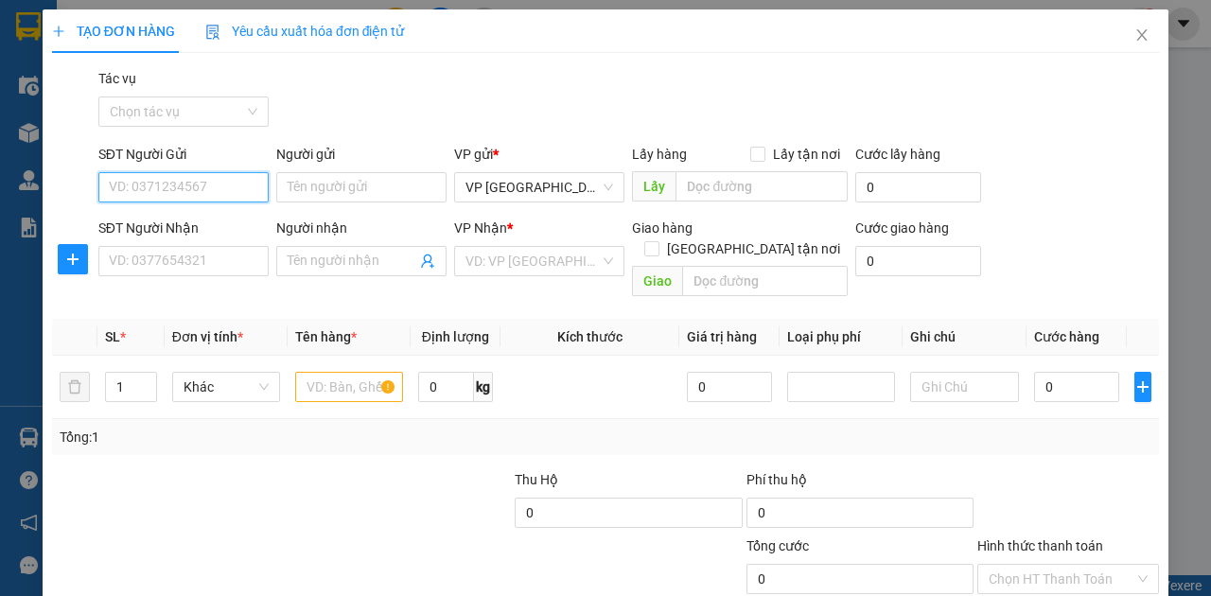
click at [172, 175] on input "SĐT Người Gửi" at bounding box center [183, 187] width 170 height 30
type input "0383383111"
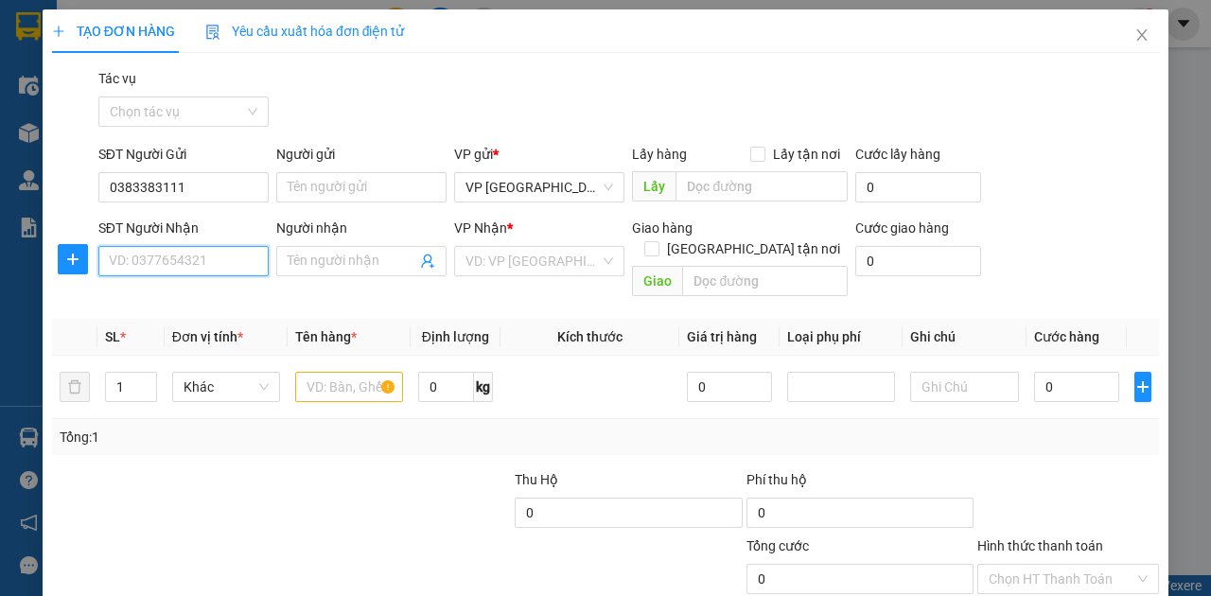
click at [163, 262] on input "SĐT Người Nhận" at bounding box center [183, 261] width 170 height 30
type input "0911180656"
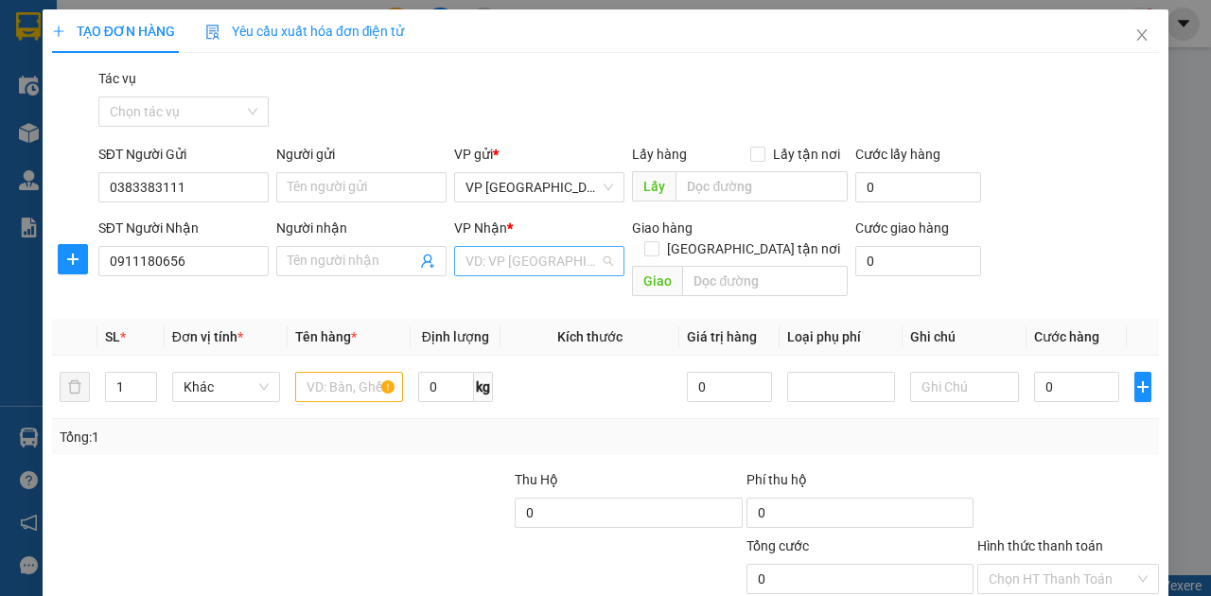
click at [502, 259] on input "search" at bounding box center [533, 261] width 134 height 28
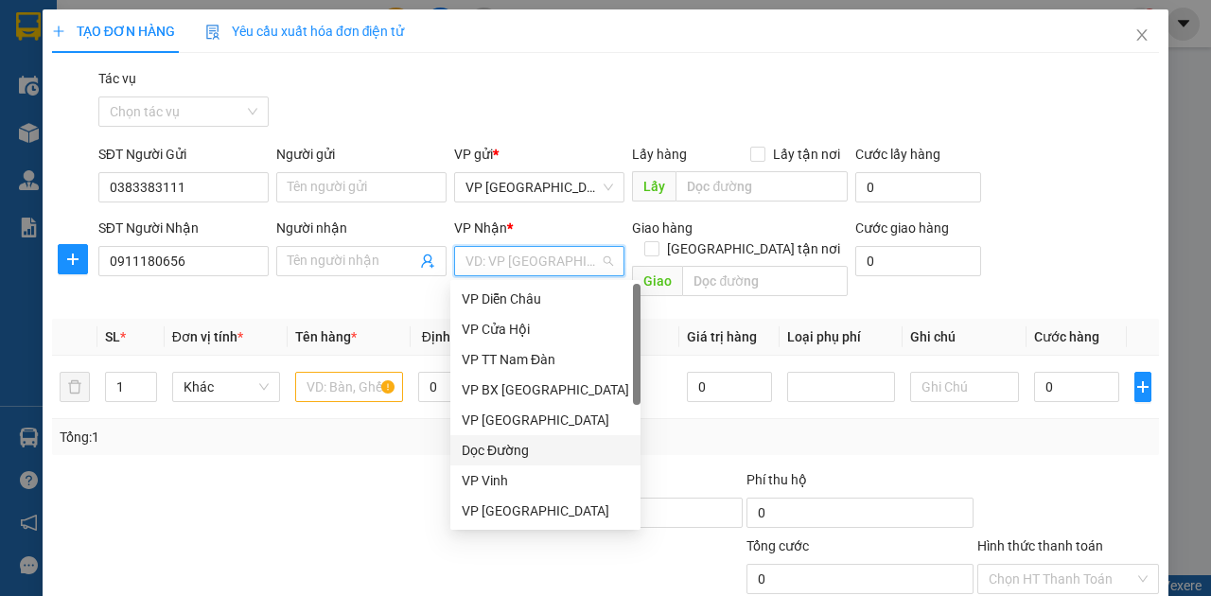
click at [489, 451] on div "Dọc Đường" at bounding box center [545, 450] width 167 height 21
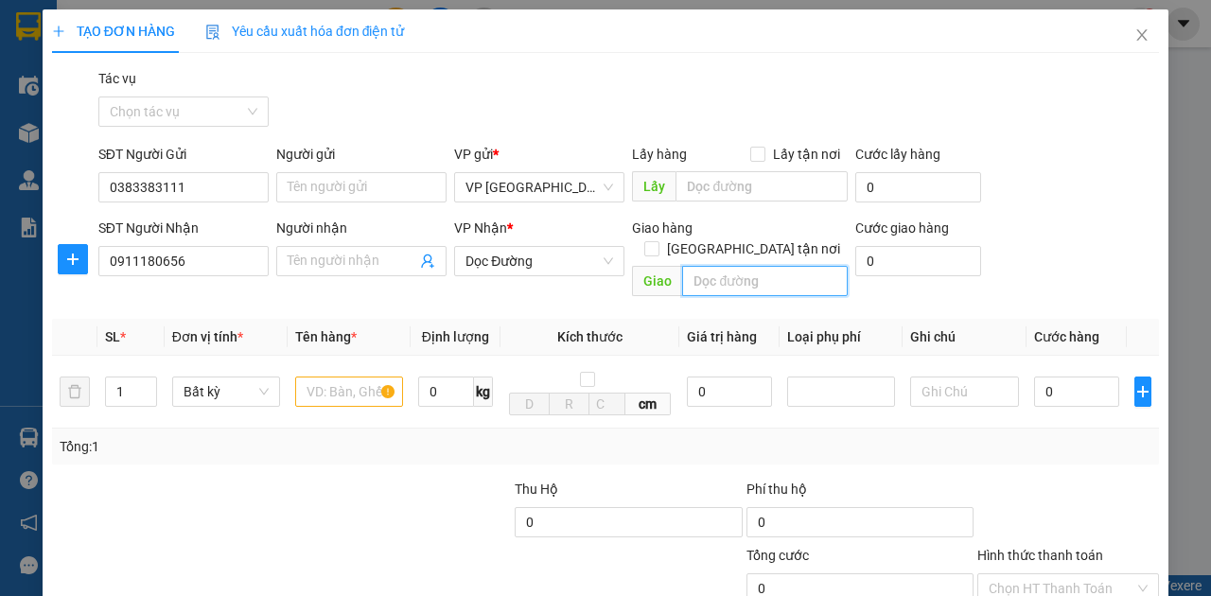
click at [734, 266] on input "text" at bounding box center [764, 281] width 165 height 30
type input "Cây xăng Dùng, [PERSON_NAME]"
click at [303, 377] on input "text" at bounding box center [349, 392] width 108 height 30
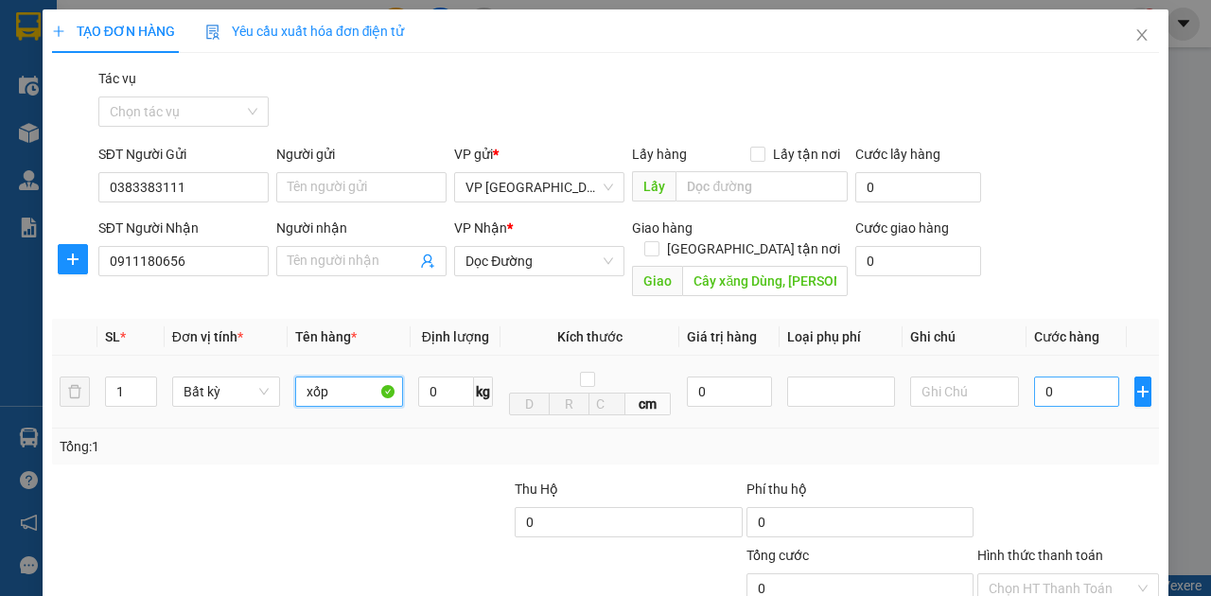
type input "xốp"
click at [1062, 377] on input "0" at bounding box center [1076, 392] width 85 height 30
type input "5"
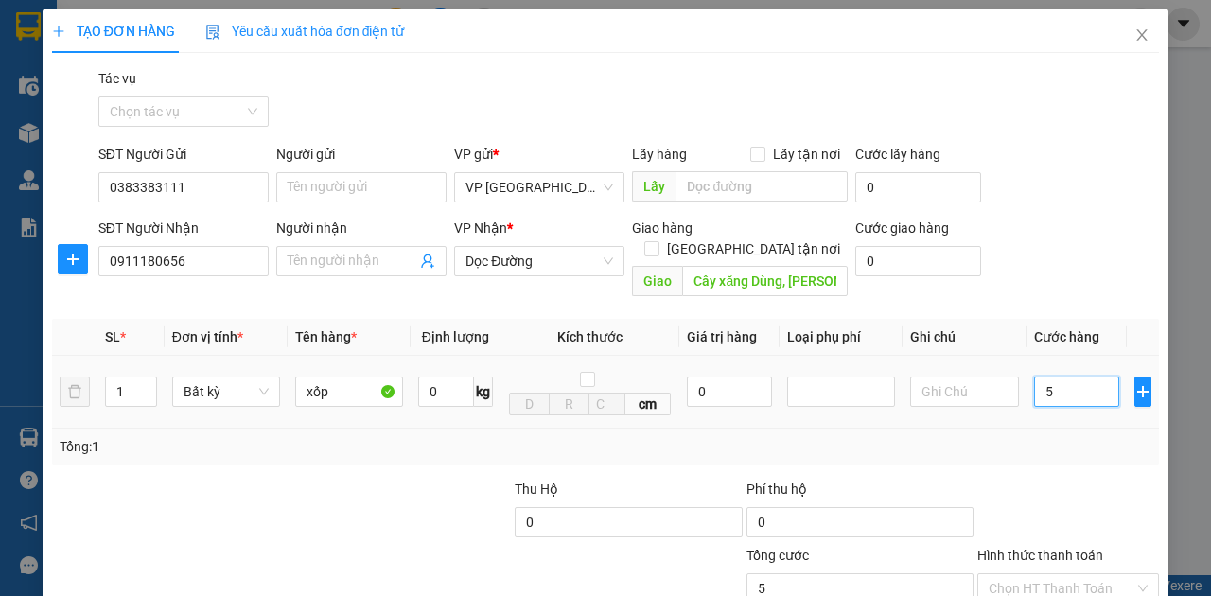
type input "50"
type input "500"
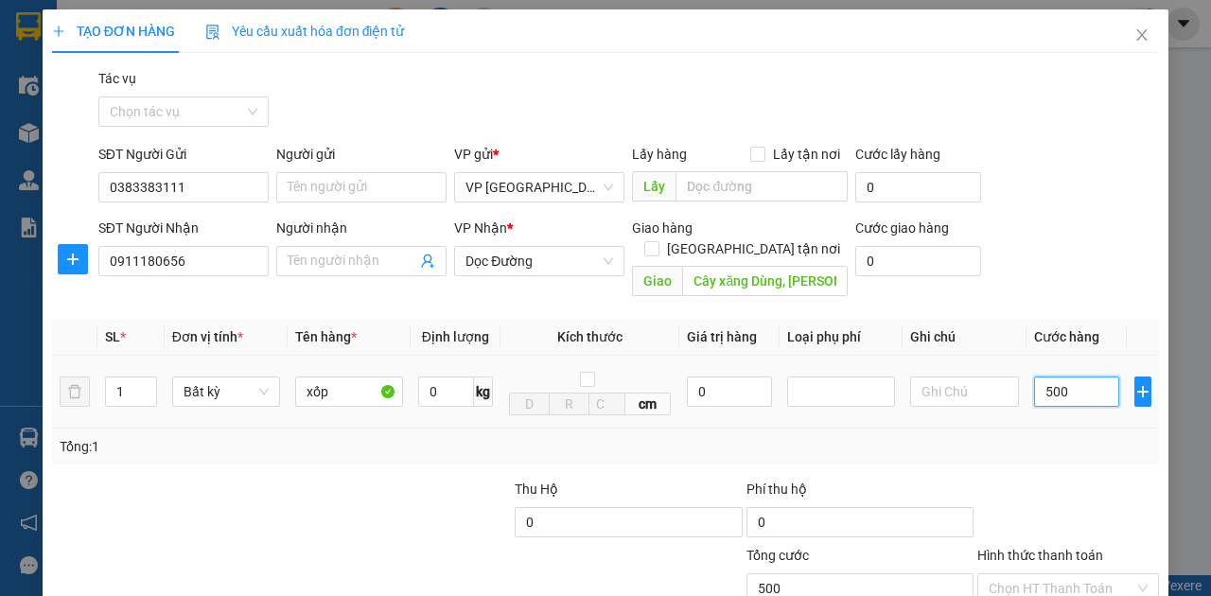
type input "500"
type input "5.000"
type input "50.000"
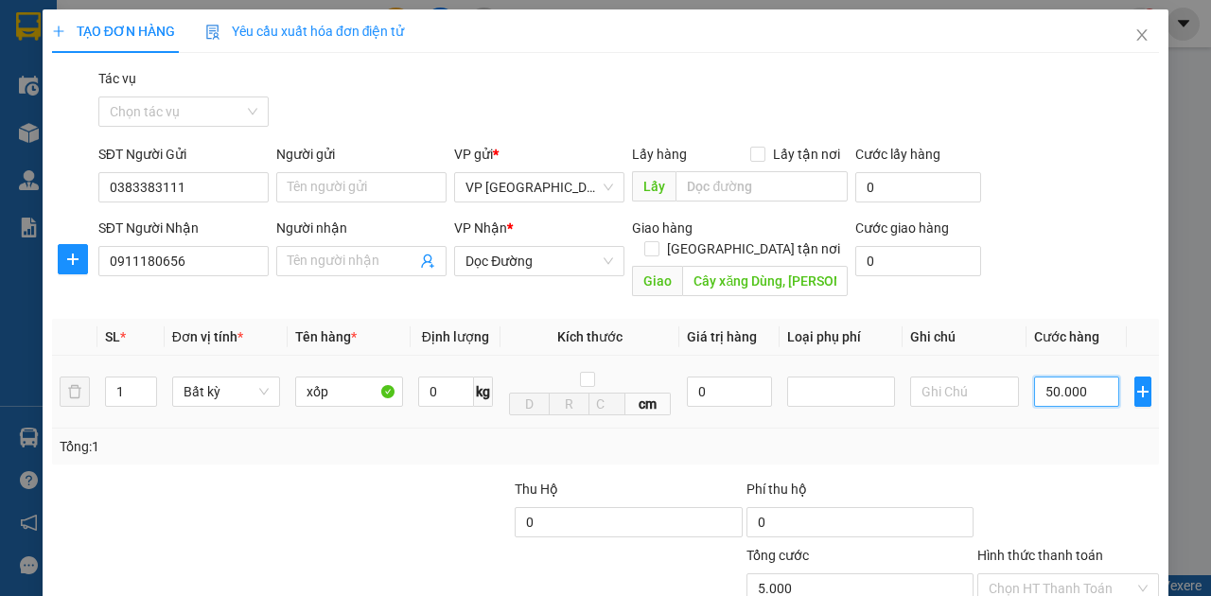
type input "50.000"
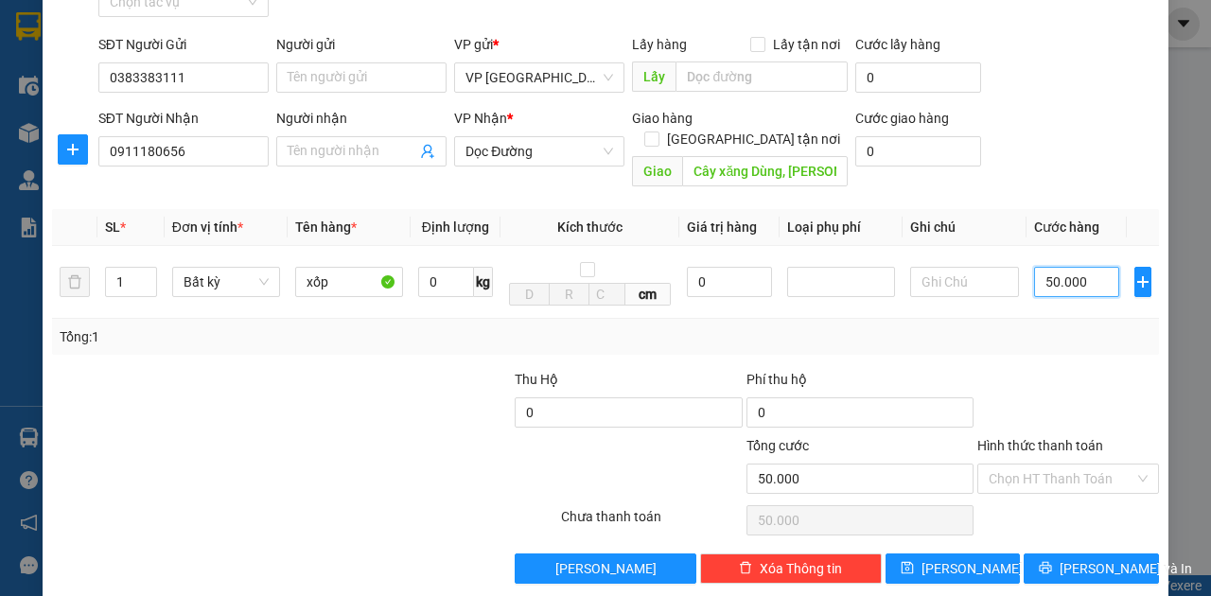
scroll to position [112, 0]
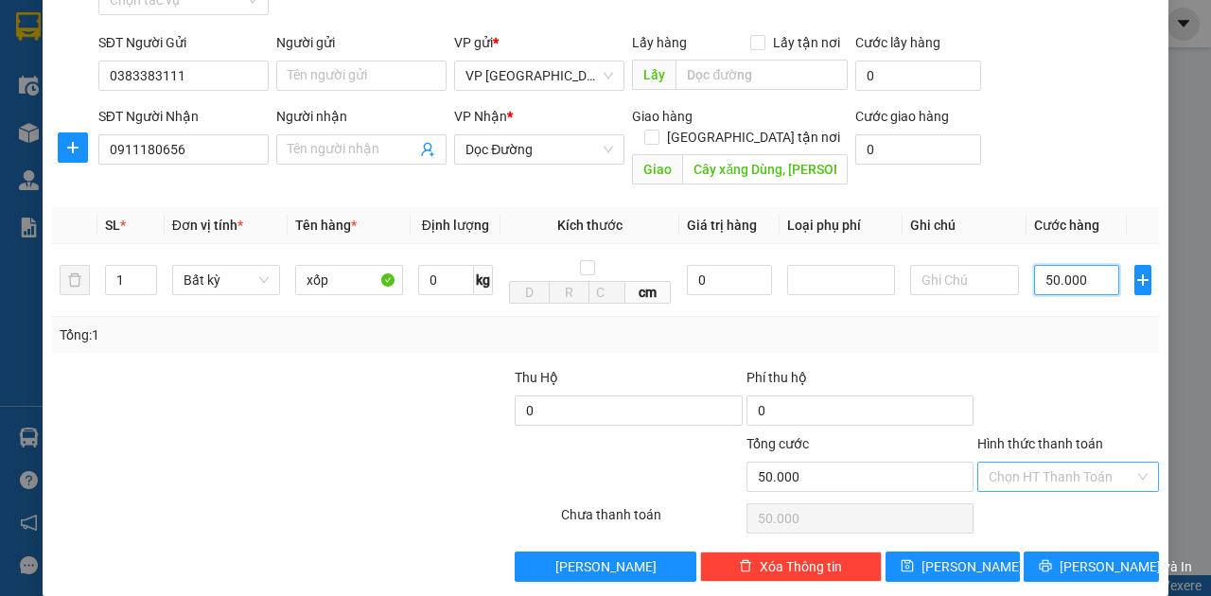
type input "50.000"
click at [1035, 463] on input "Hình thức thanh toán" at bounding box center [1062, 477] width 146 height 28
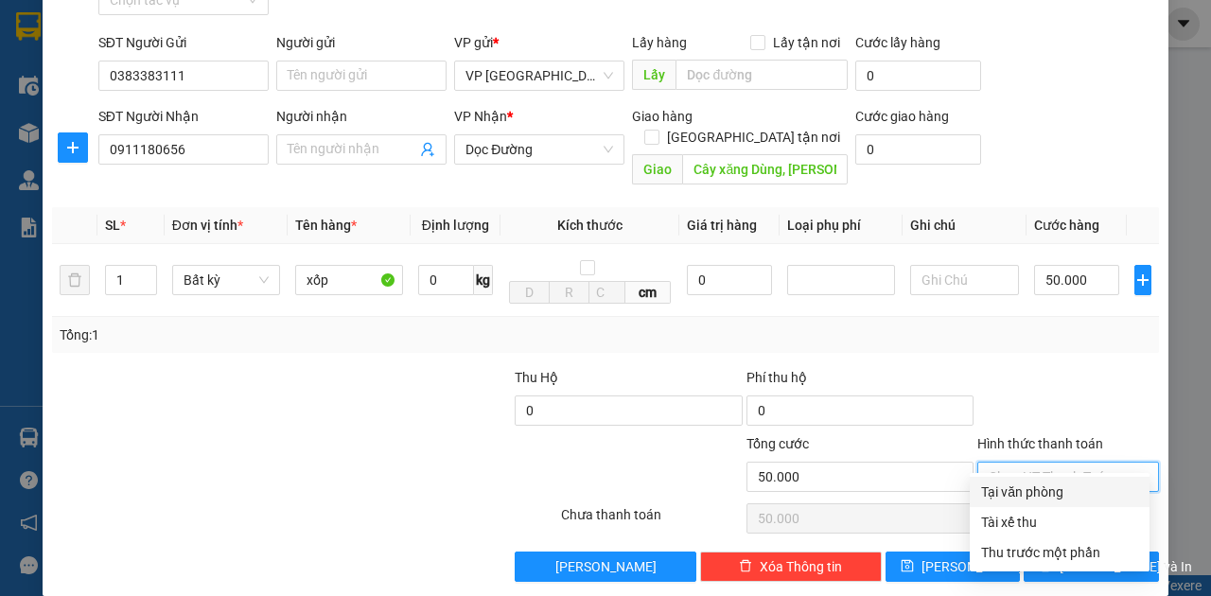
click at [309, 433] on div at bounding box center [212, 466] width 325 height 66
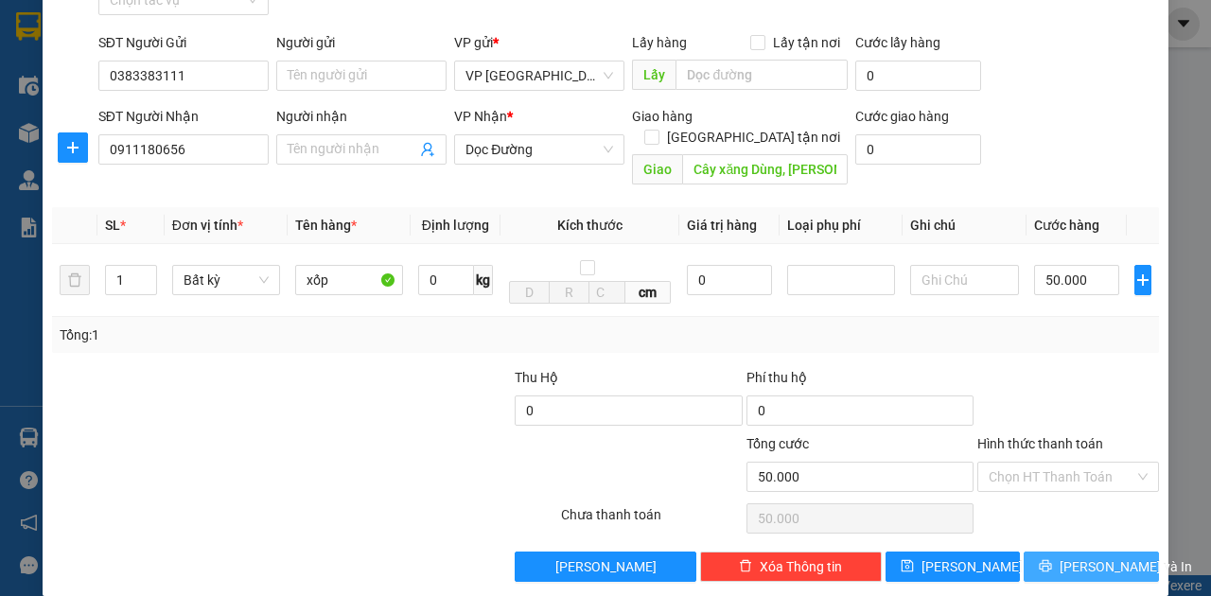
click at [1088, 556] on span "Lưu và In" at bounding box center [1126, 566] width 132 height 21
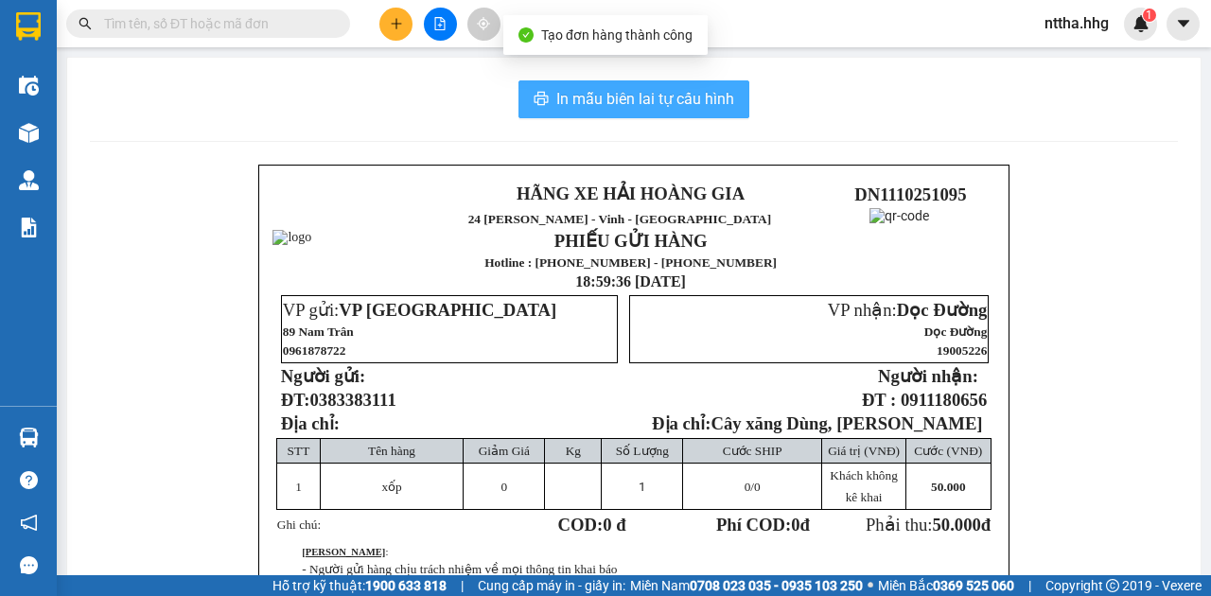
click at [635, 91] on span "In mẫu biên lai tự cấu hình" at bounding box center [645, 99] width 178 height 24
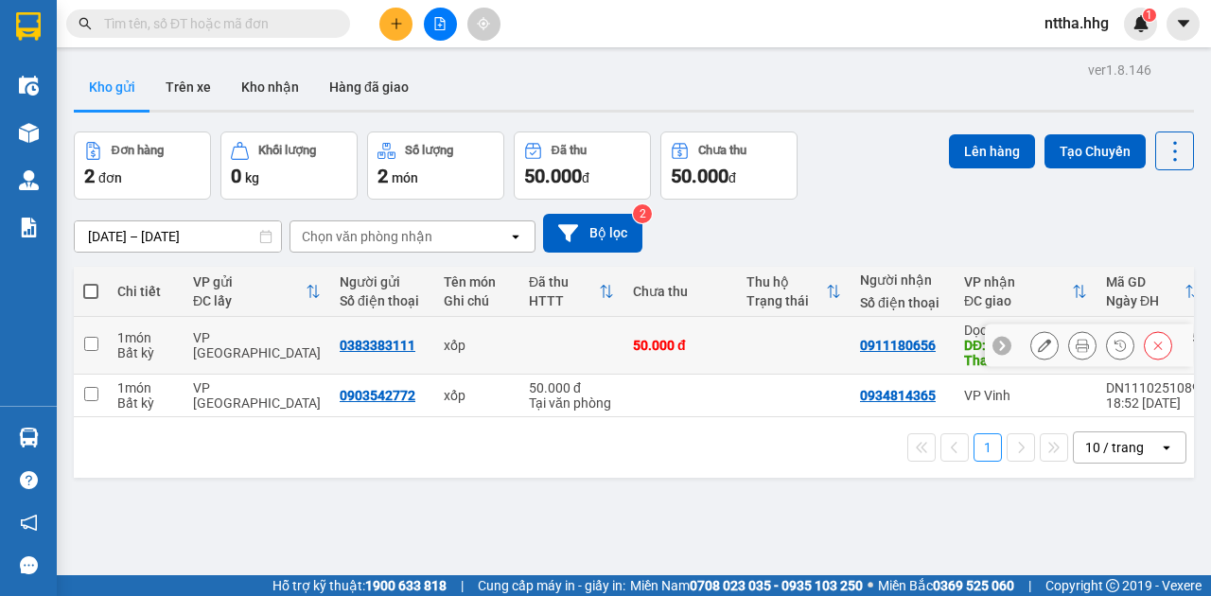
click at [361, 342] on div "0383383111" at bounding box center [378, 345] width 76 height 15
click at [97, 340] on input "checkbox" at bounding box center [91, 344] width 14 height 14
checkbox input "true"
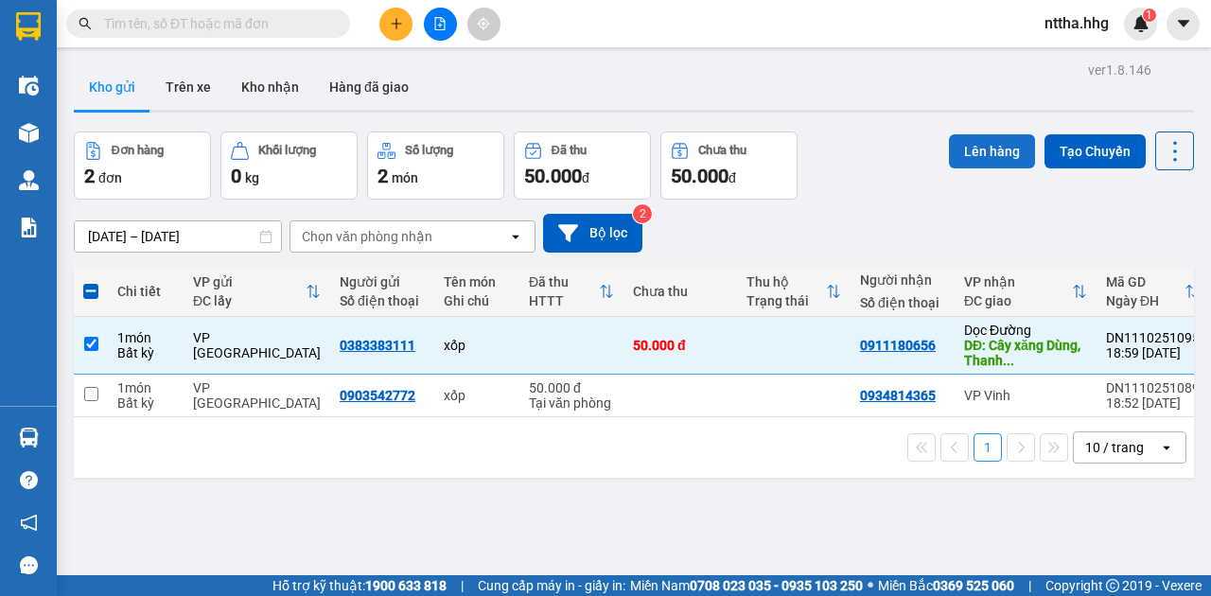
click at [984, 155] on button "Lên hàng" at bounding box center [992, 151] width 86 height 34
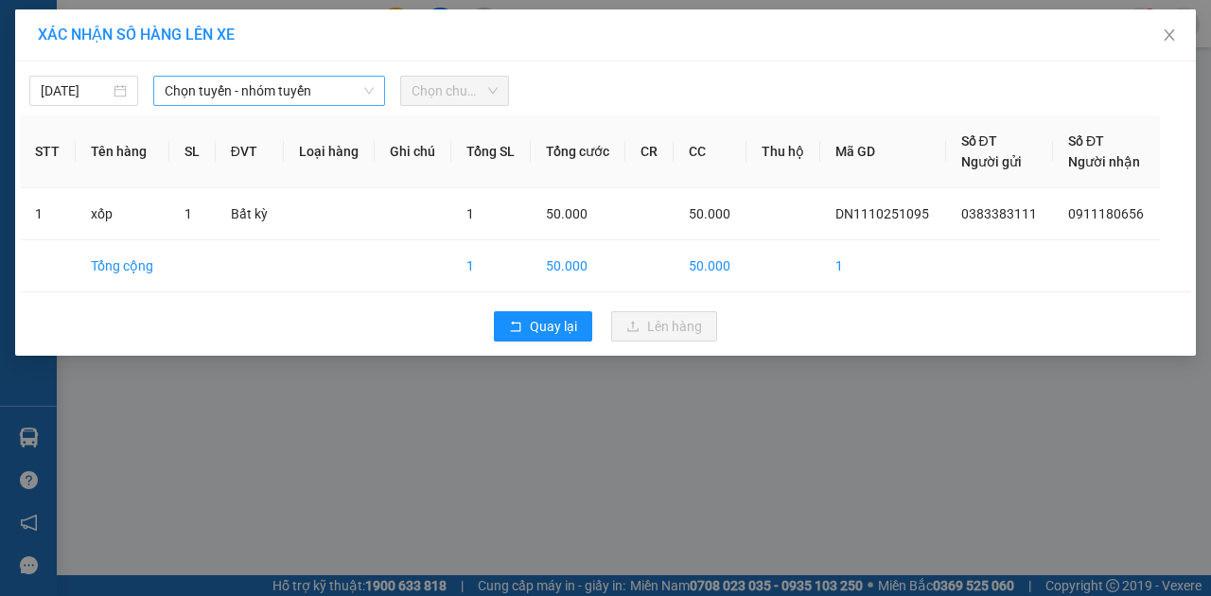
click at [237, 79] on span "Chọn tuyến - nhóm tuyến" at bounding box center [269, 91] width 209 height 28
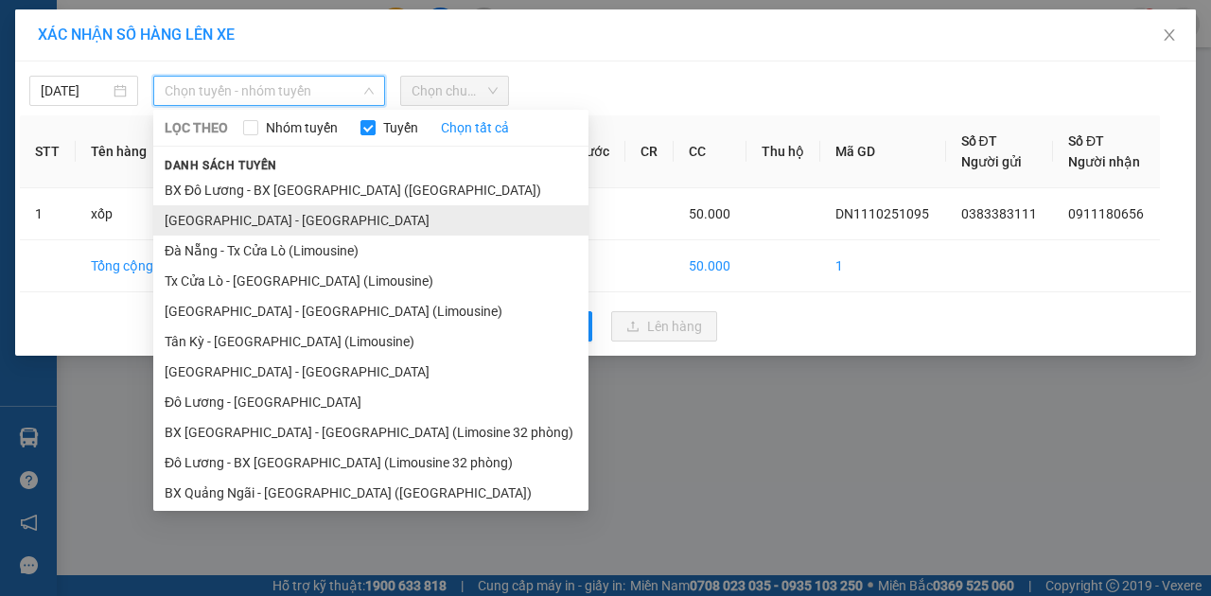
click at [206, 214] on li "[GEOGRAPHIC_DATA] - [GEOGRAPHIC_DATA]" at bounding box center [370, 220] width 435 height 30
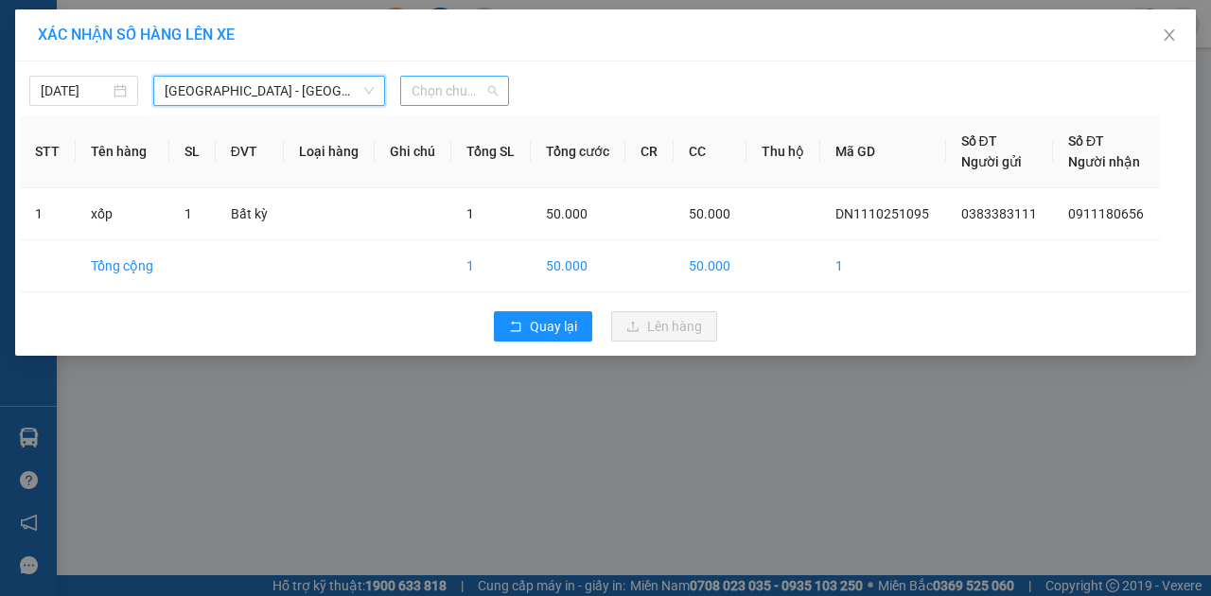
click at [458, 83] on span "Chọn chuyến" at bounding box center [455, 91] width 86 height 28
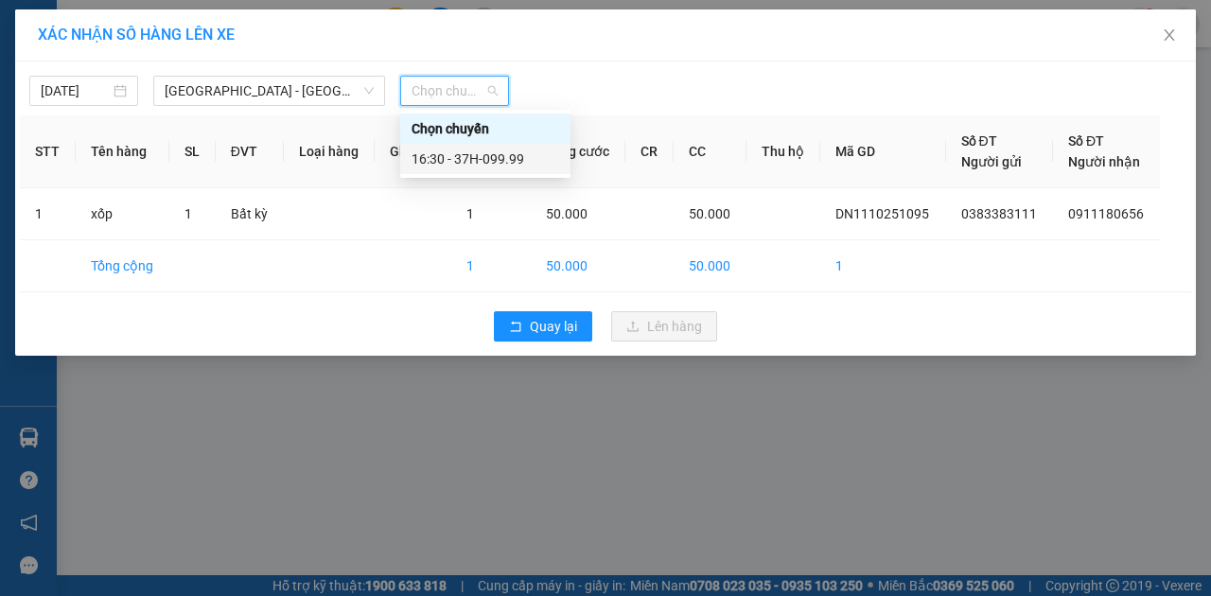
click at [450, 153] on div "16:30 - 37H-099.99" at bounding box center [486, 159] width 148 height 21
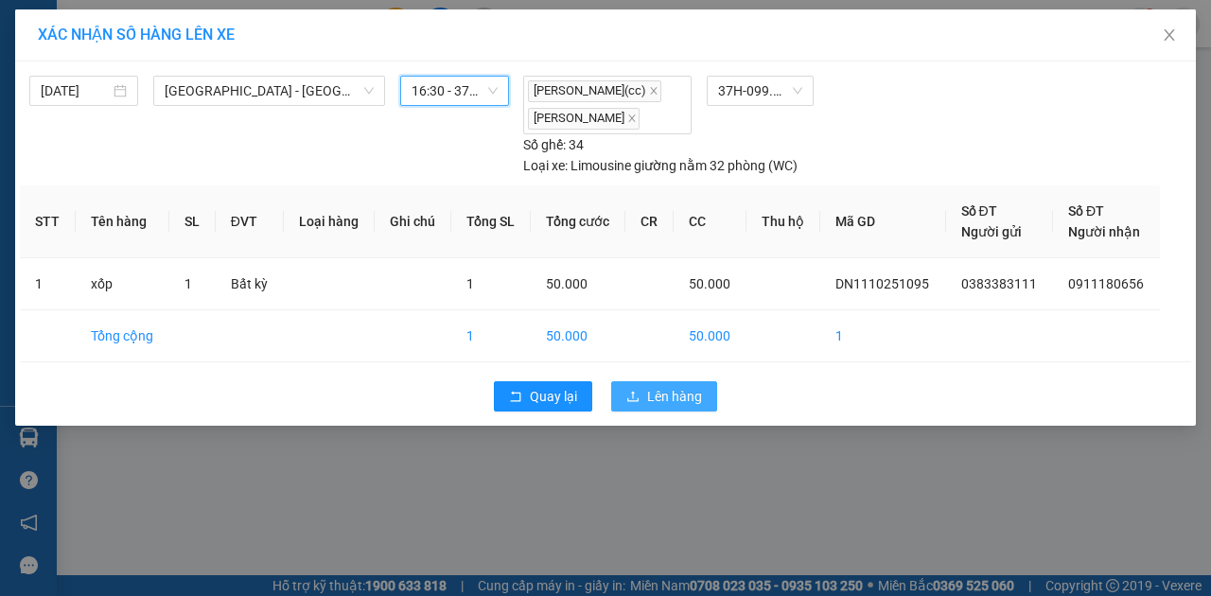
click at [638, 392] on icon "upload" at bounding box center [632, 396] width 13 height 13
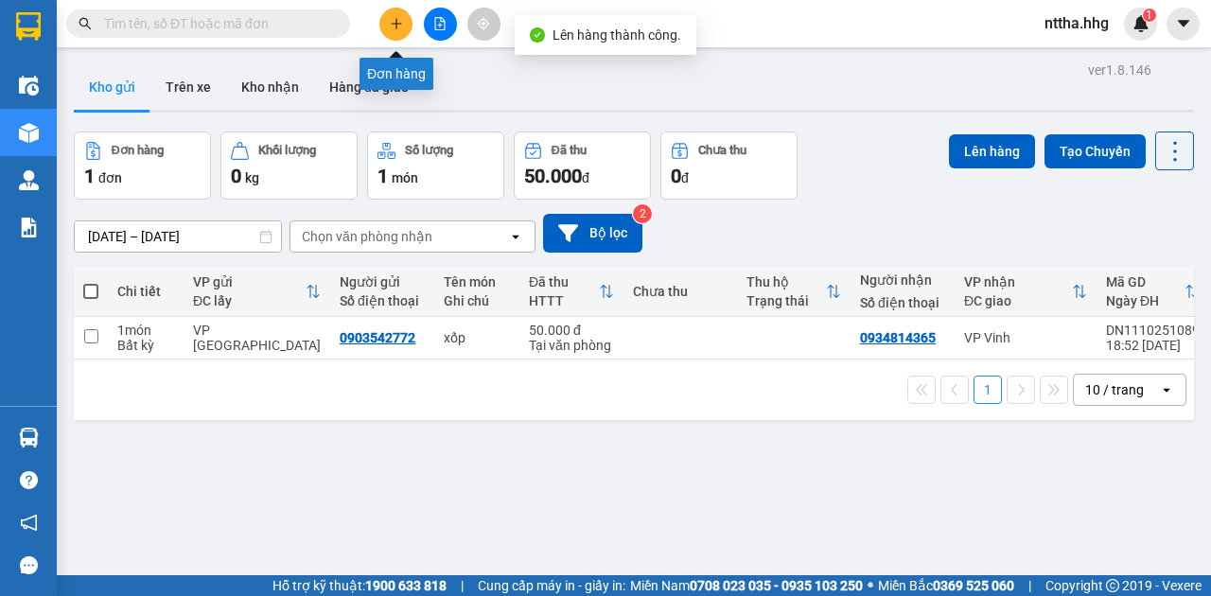
click at [400, 13] on button at bounding box center [395, 24] width 33 height 33
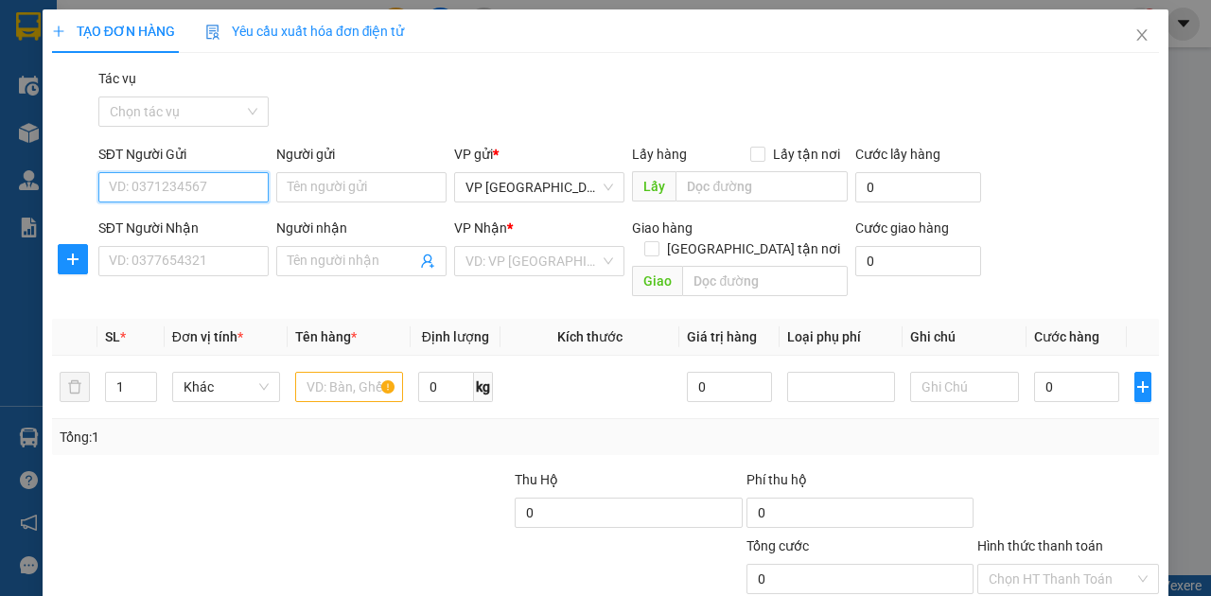
click at [187, 187] on input "SĐT Người Gửi" at bounding box center [183, 187] width 170 height 30
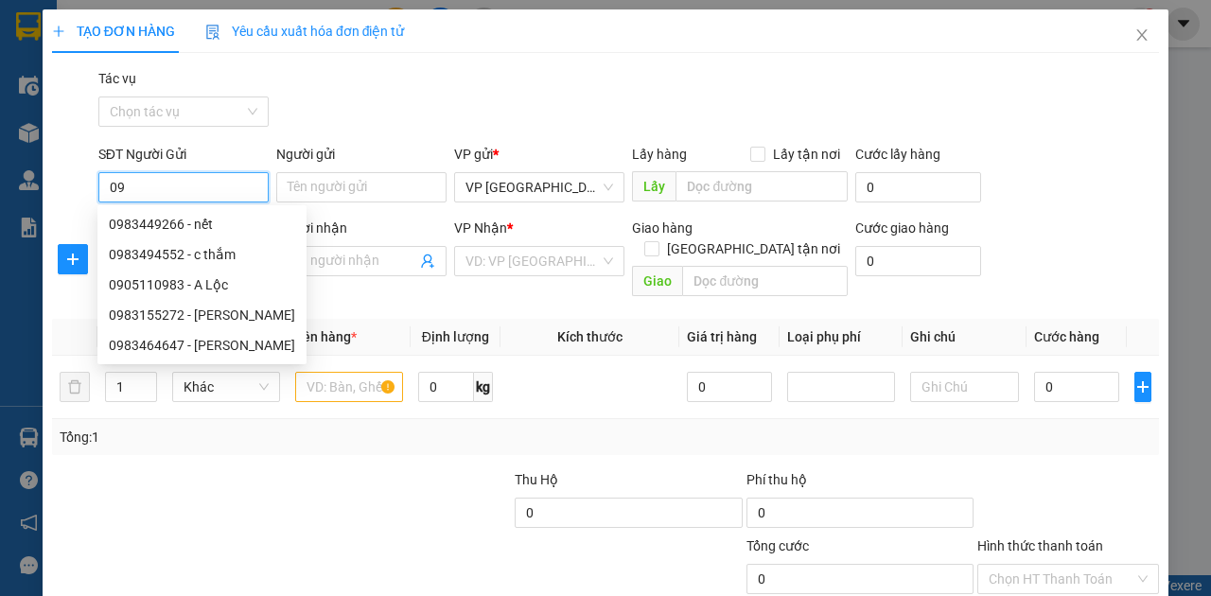
type input "0"
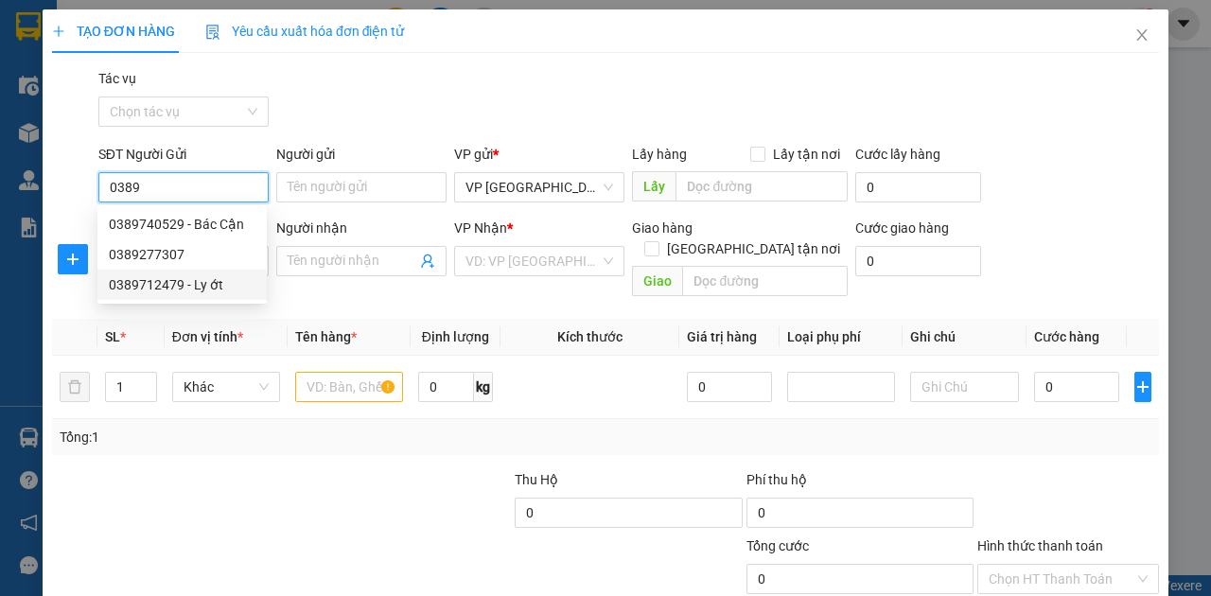
click at [180, 281] on div "0389712479 - Ly ớt" at bounding box center [182, 284] width 147 height 21
type input "0389712479"
type input "Ly ớt"
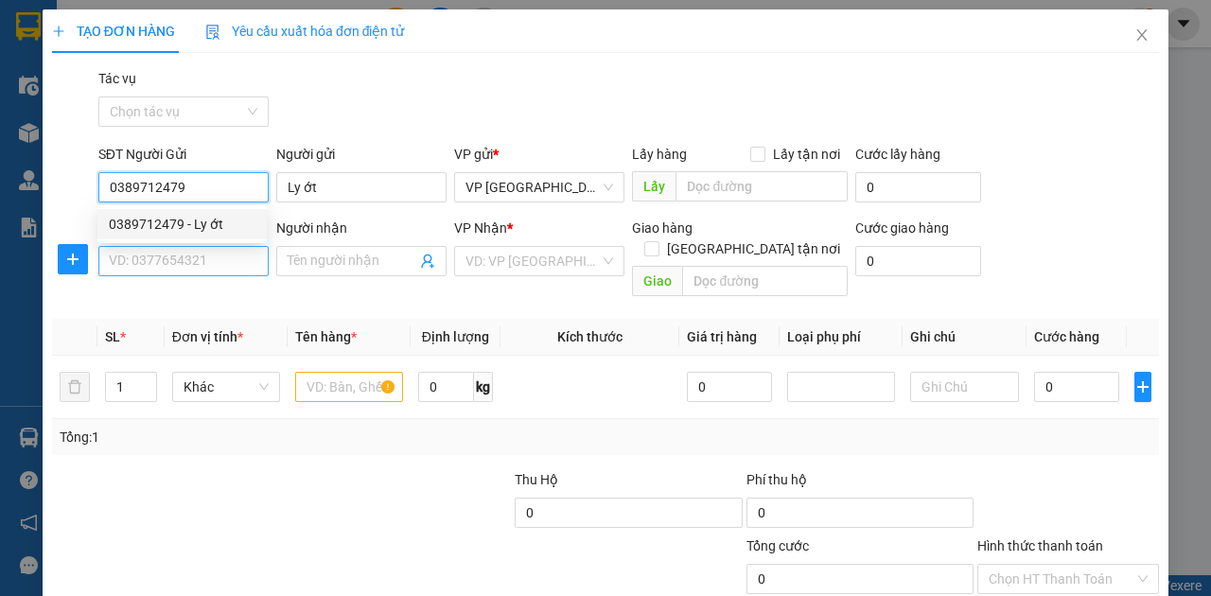
type input "0389712479"
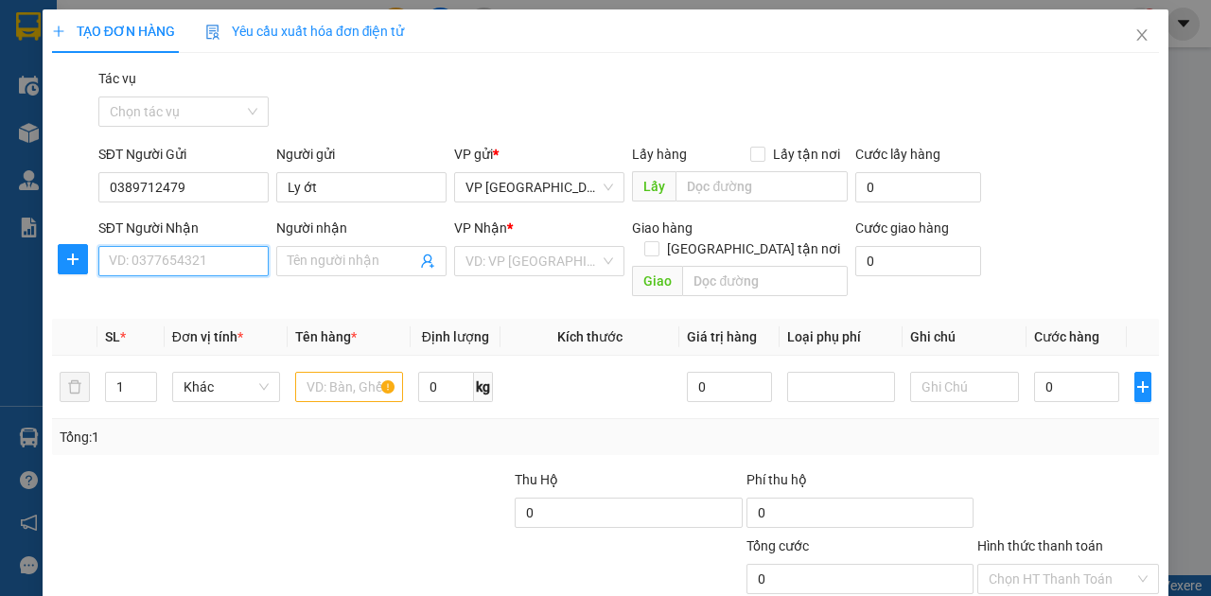
click at [202, 256] on input "SĐT Người Nhận" at bounding box center [183, 261] width 170 height 30
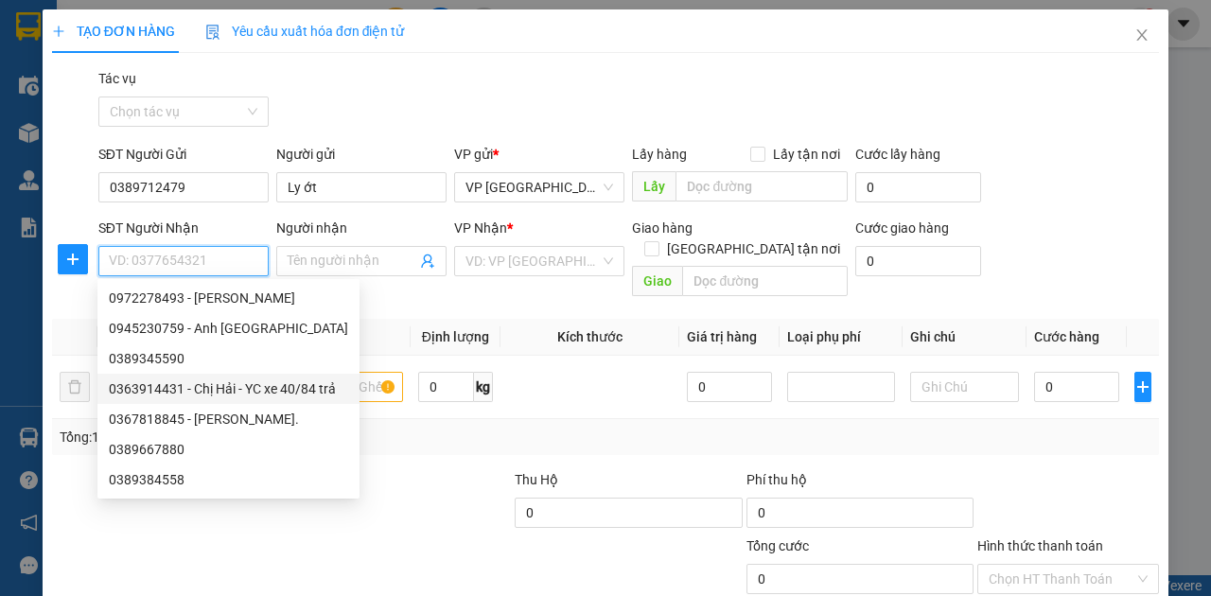
click at [219, 386] on div "0363914431 - Chị Hải - YC xe 40/84 trả" at bounding box center [228, 388] width 239 height 21
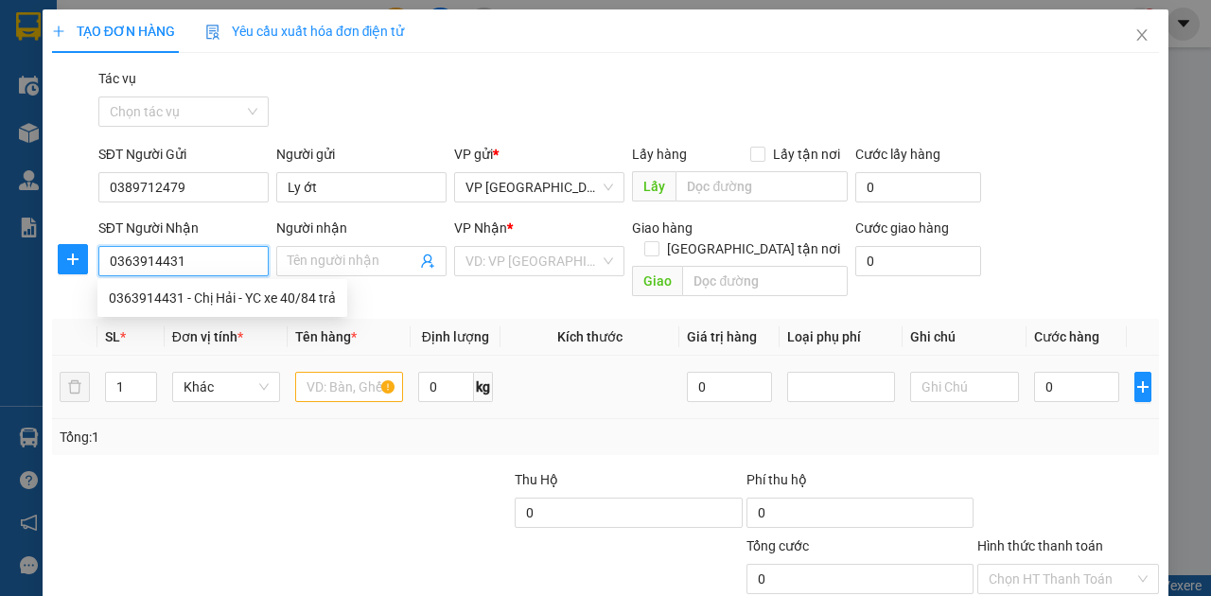
type input "0363914431"
type input "Chị Hải - YC xe 40/84 trả"
type input "N4 Chợ Vinh"
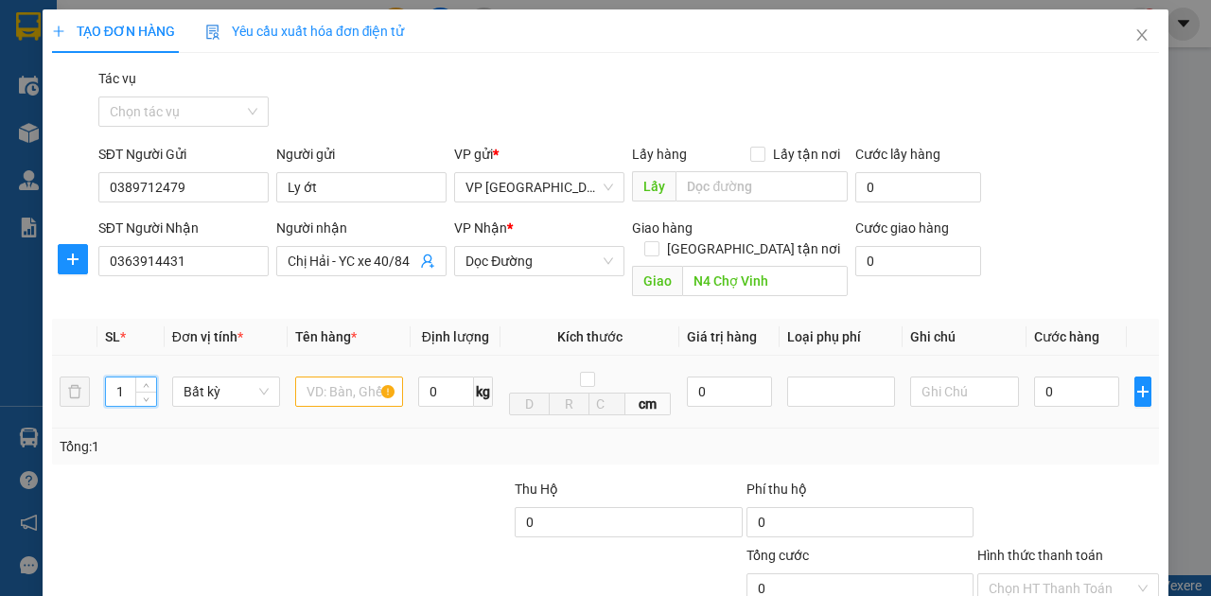
drag, startPoint x: 68, startPoint y: 382, endPoint x: 55, endPoint y: 387, distance: 14.1
click at [55, 387] on tr "1 Bất kỳ 0 kg cm 0 0" at bounding box center [605, 392] width 1107 height 73
type input "4"
click at [317, 377] on input "text" at bounding box center [349, 392] width 108 height 30
type input "x"
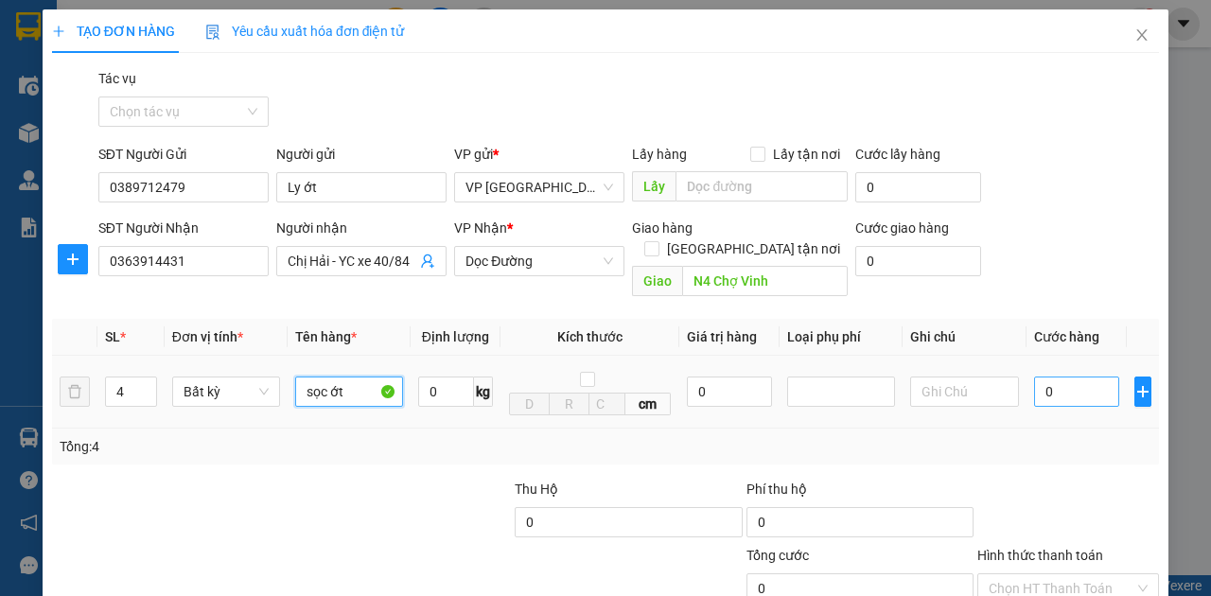
type input "sọc ớt"
click at [1065, 377] on input "0" at bounding box center [1076, 392] width 85 height 30
type input "1"
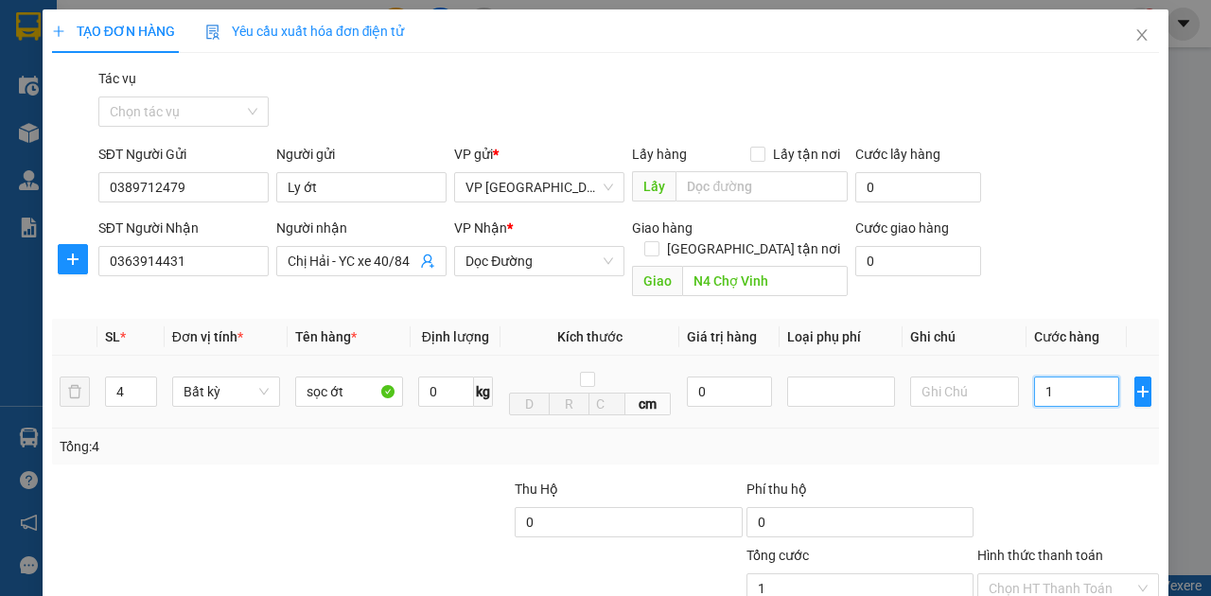
type input "18"
type input "180"
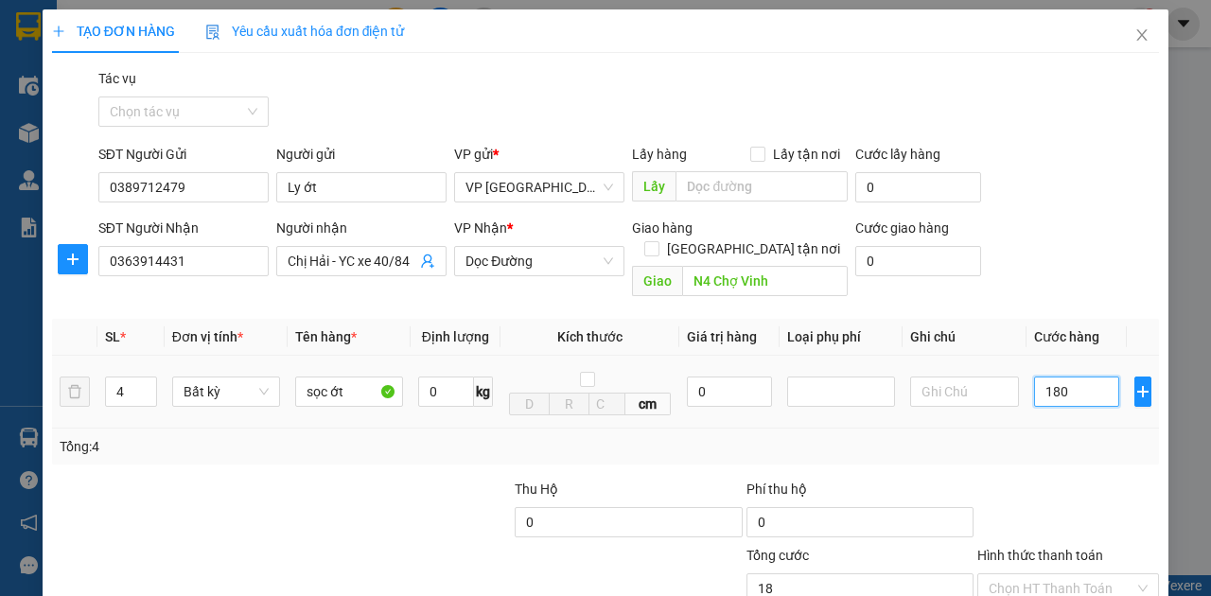
type input "180"
type input "1.800"
type input "18.000"
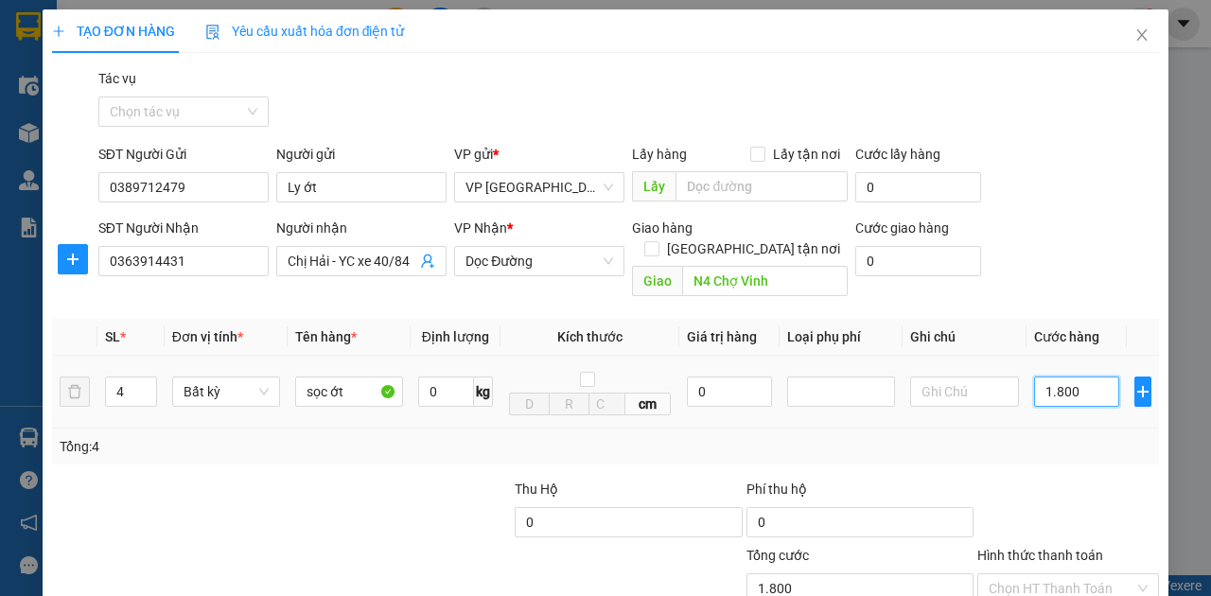
type input "18.000"
type input "180.000"
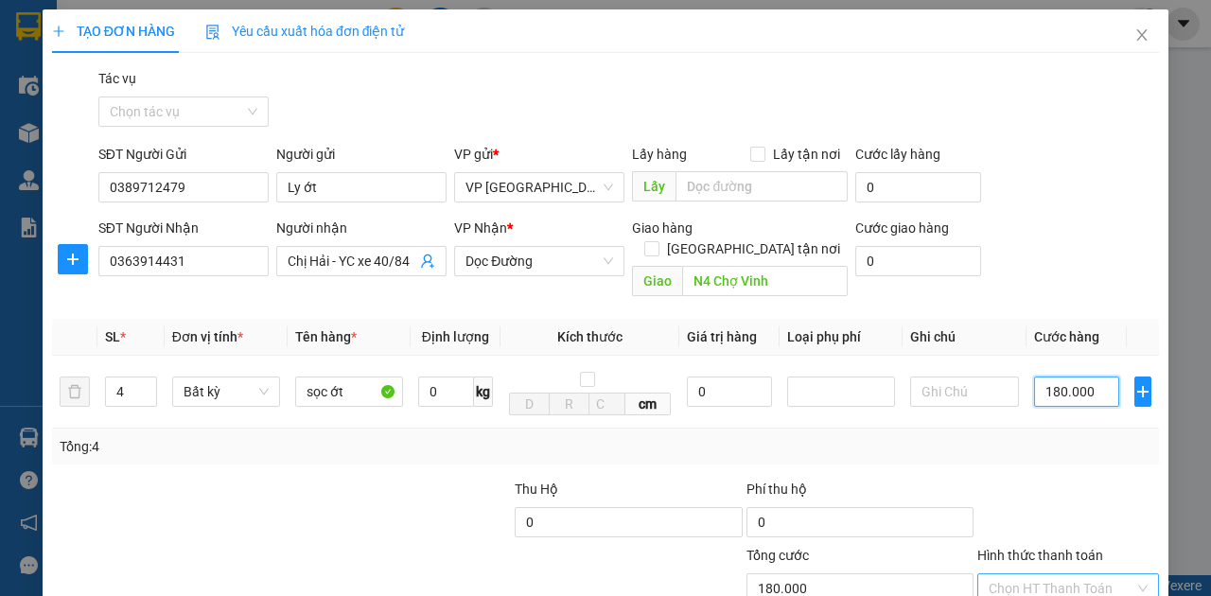
scroll to position [62, 0]
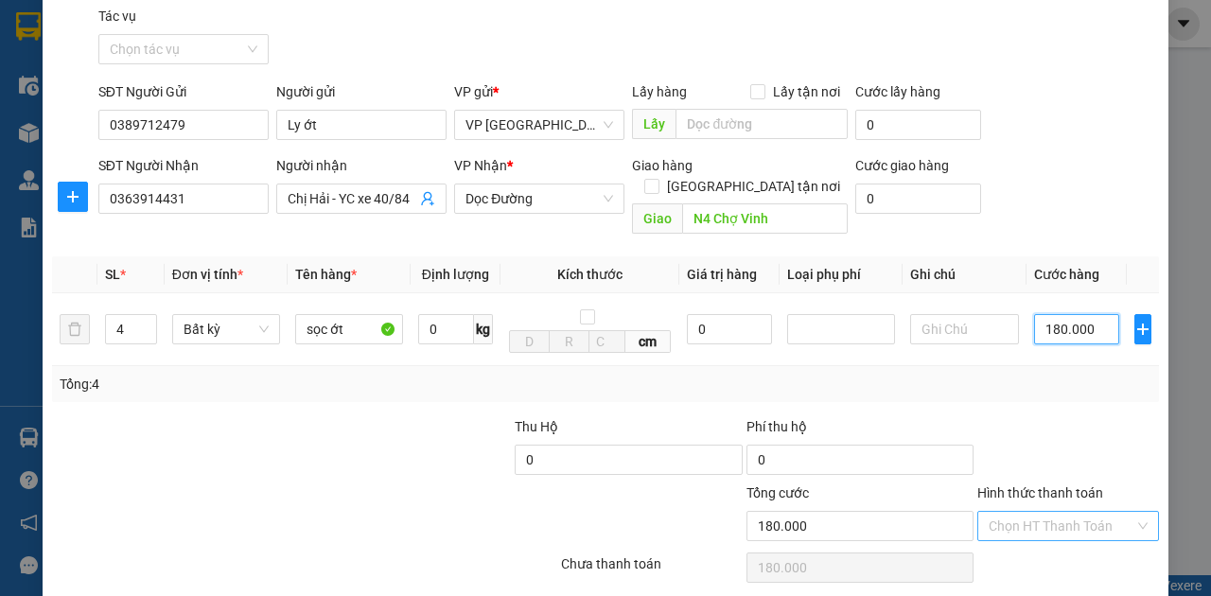
type input "180.000"
click at [1066, 512] on input "Hình thức thanh toán" at bounding box center [1062, 526] width 146 height 28
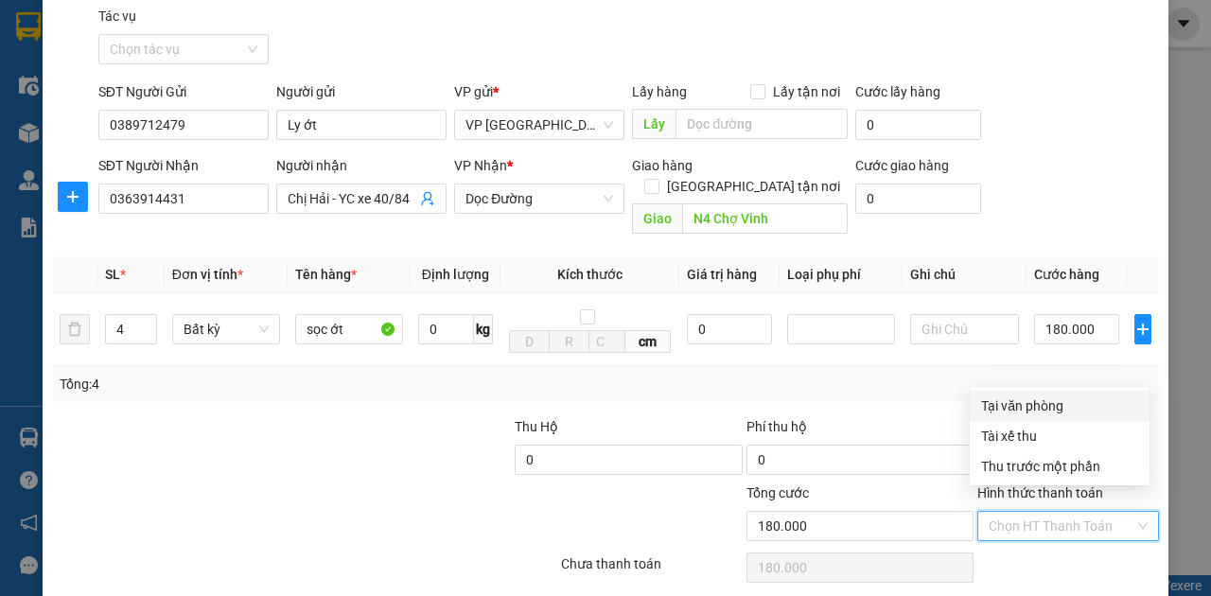
click at [1045, 410] on div "Tại văn phòng" at bounding box center [1059, 406] width 157 height 21
type input "0"
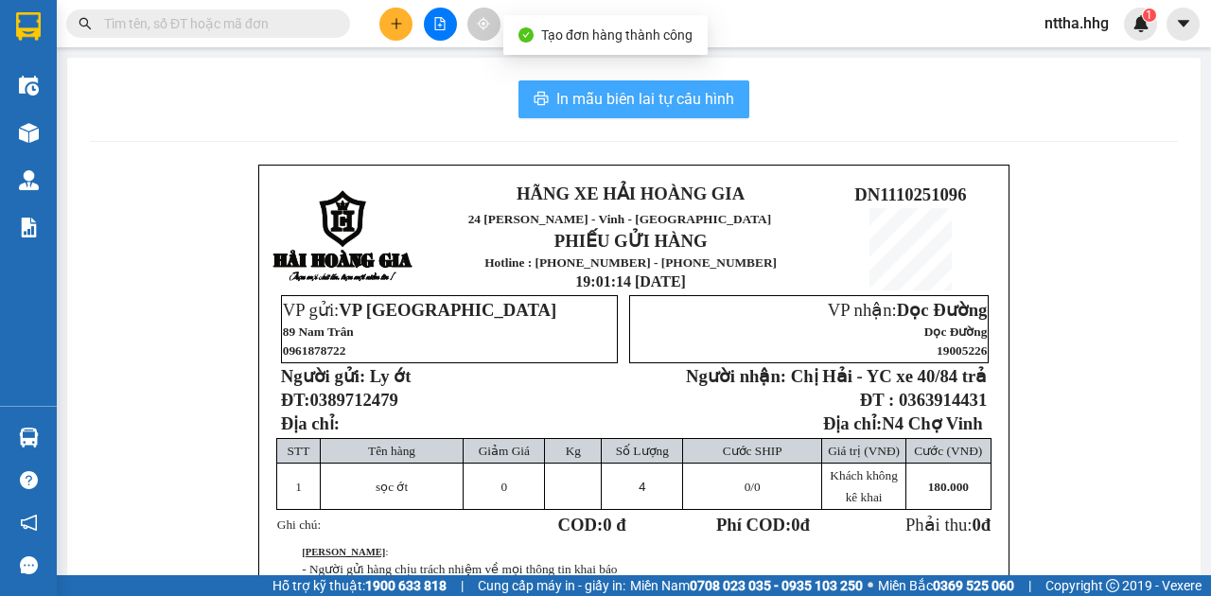
click at [578, 83] on button "In mẫu biên lai tự cấu hình" at bounding box center [634, 99] width 231 height 38
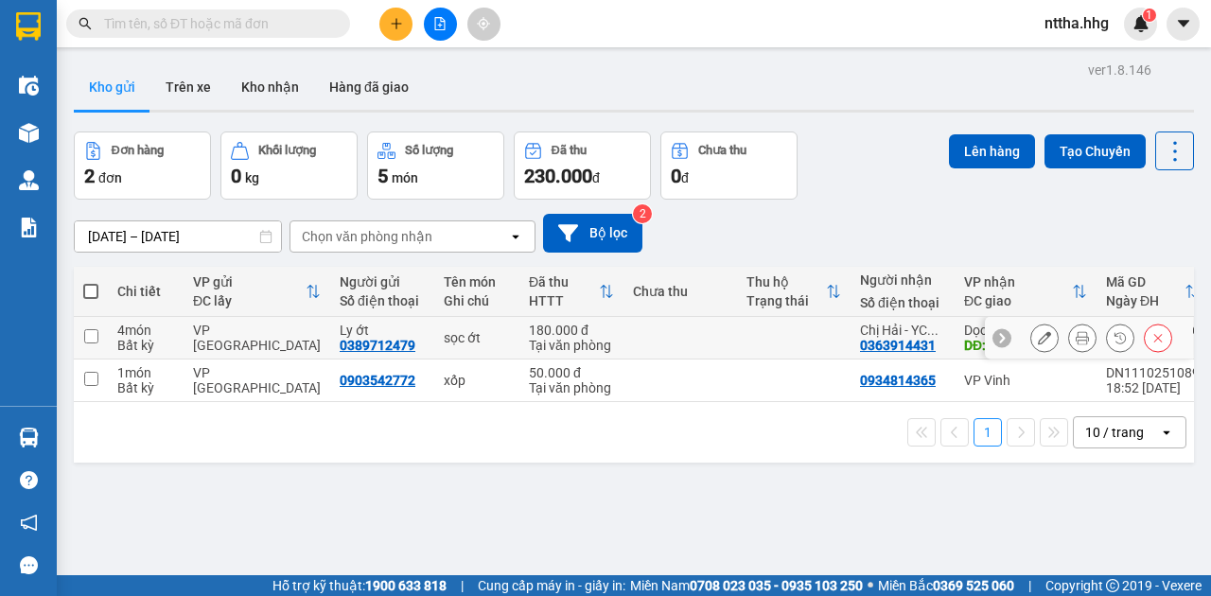
click at [241, 334] on div "VP [GEOGRAPHIC_DATA]" at bounding box center [257, 338] width 128 height 30
checkbox input "true"
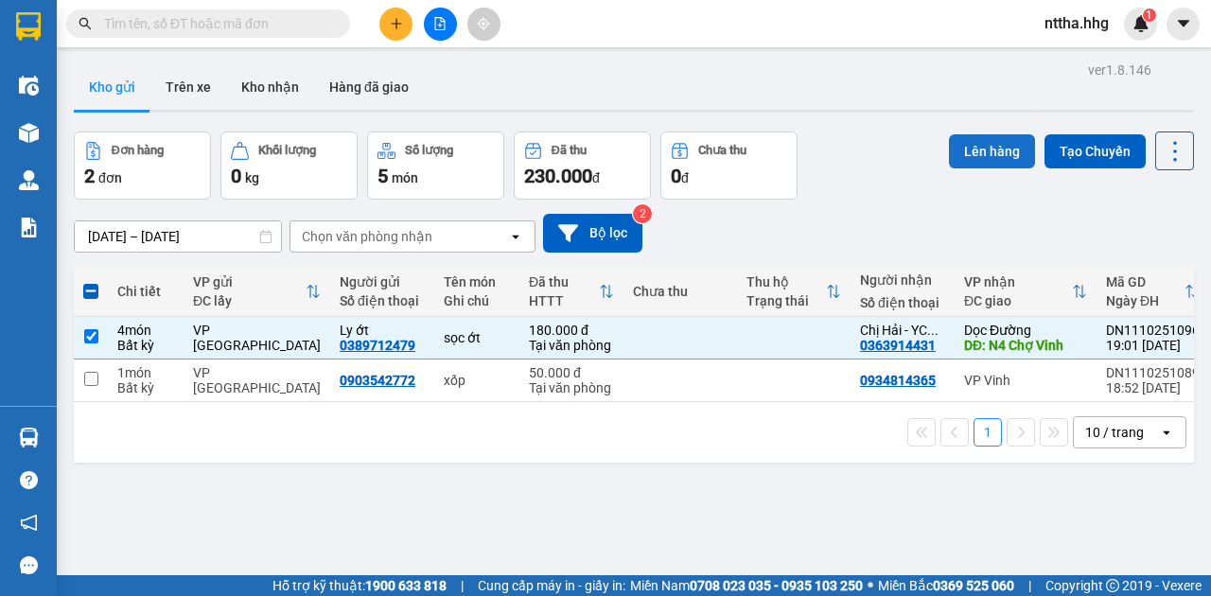
click at [990, 146] on button "Lên hàng" at bounding box center [992, 151] width 86 height 34
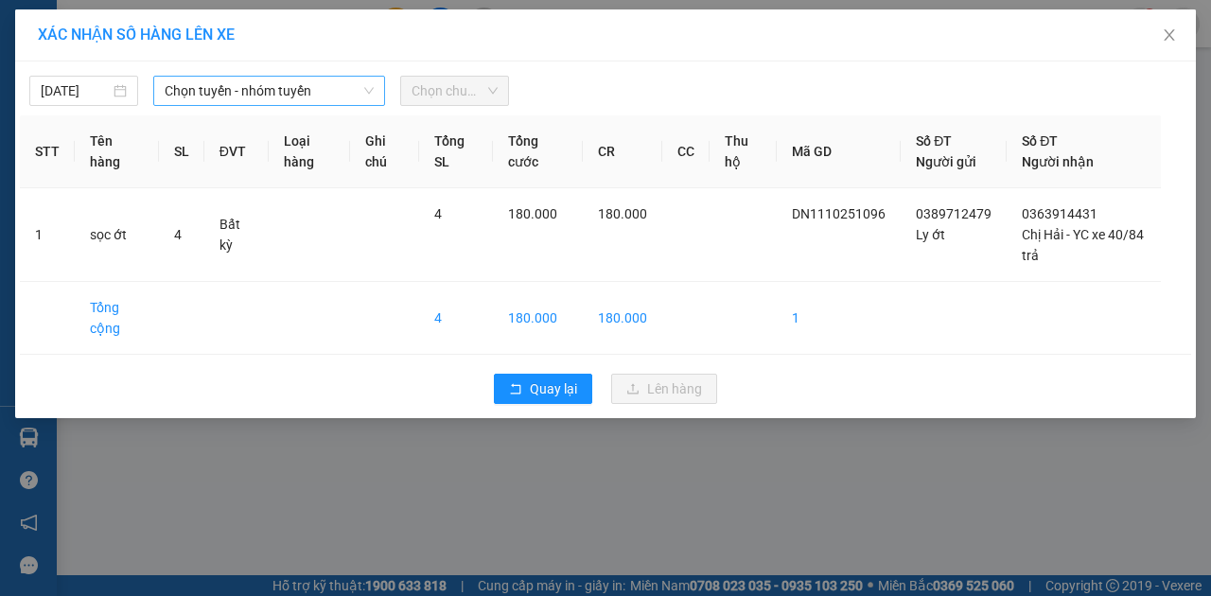
click at [273, 82] on span "Chọn tuyến - nhóm tuyến" at bounding box center [269, 91] width 209 height 28
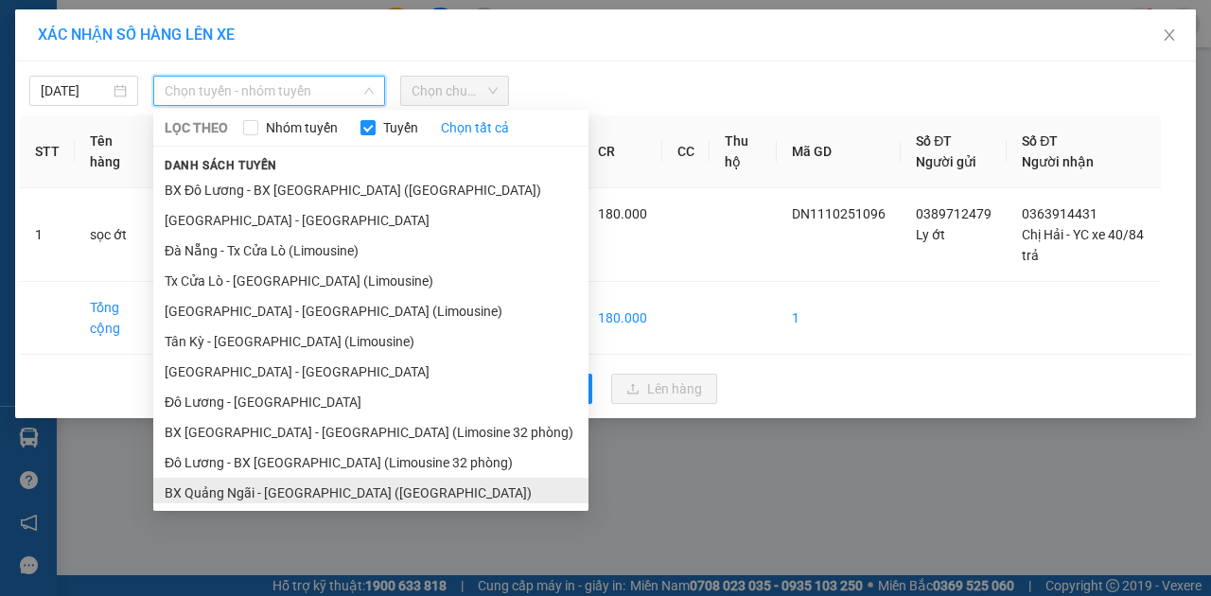
click at [286, 488] on li "BX Quảng Ngãi - [GEOGRAPHIC_DATA] ([GEOGRAPHIC_DATA])" at bounding box center [370, 493] width 435 height 30
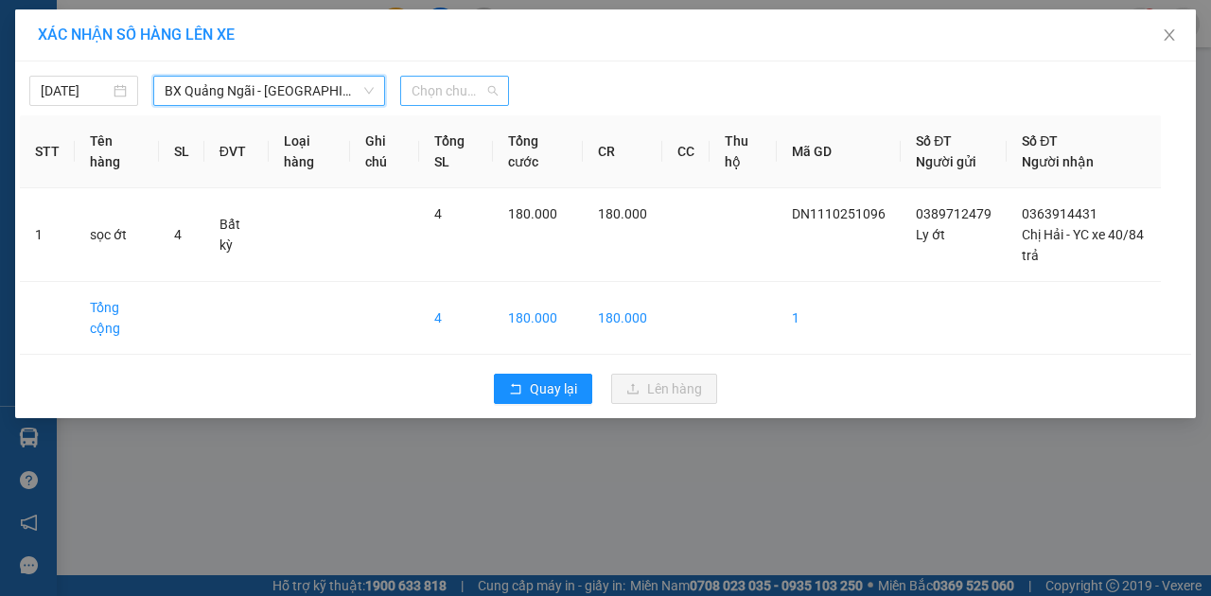
click at [466, 91] on span "Chọn chuyến" at bounding box center [455, 91] width 86 height 28
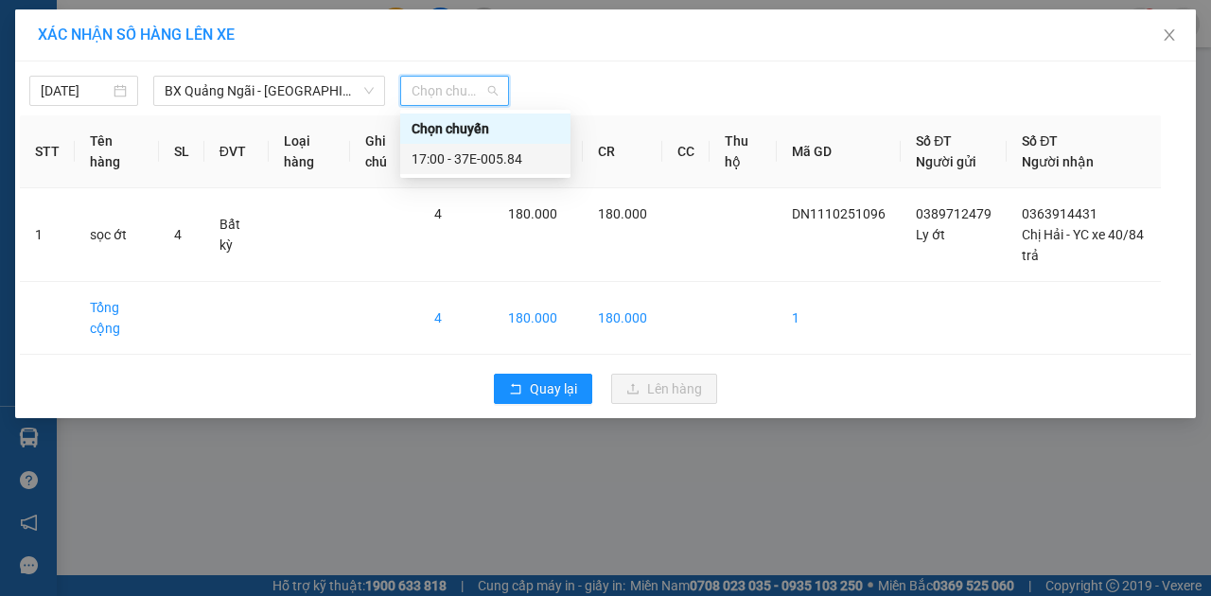
click at [449, 158] on div "17:00 - 37E-005.84" at bounding box center [486, 159] width 148 height 21
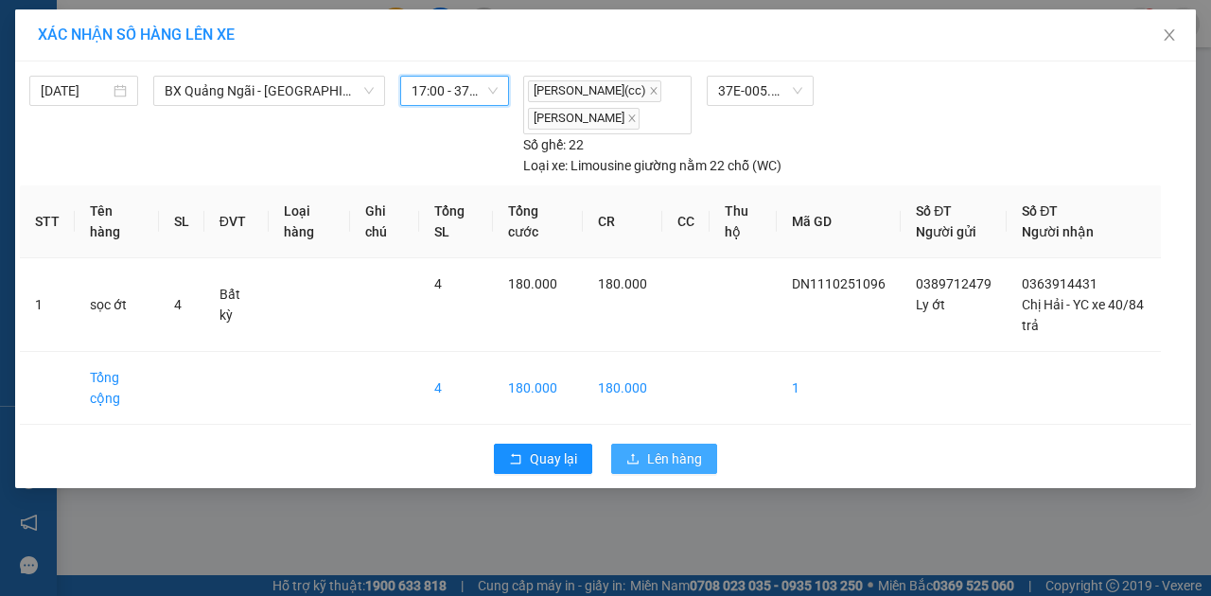
click at [651, 461] on span "Lên hàng" at bounding box center [674, 459] width 55 height 21
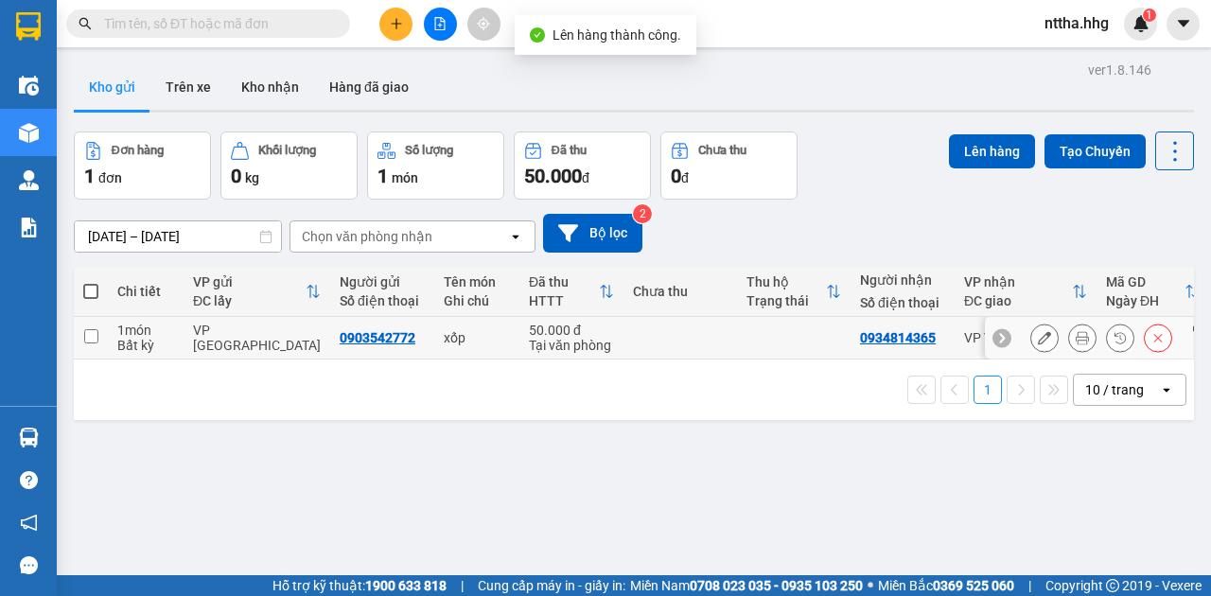
drag, startPoint x: 308, startPoint y: 341, endPoint x: 345, endPoint y: 328, distance: 38.9
click at [308, 341] on div "VP [GEOGRAPHIC_DATA]" at bounding box center [257, 338] width 128 height 30
checkbox input "true"
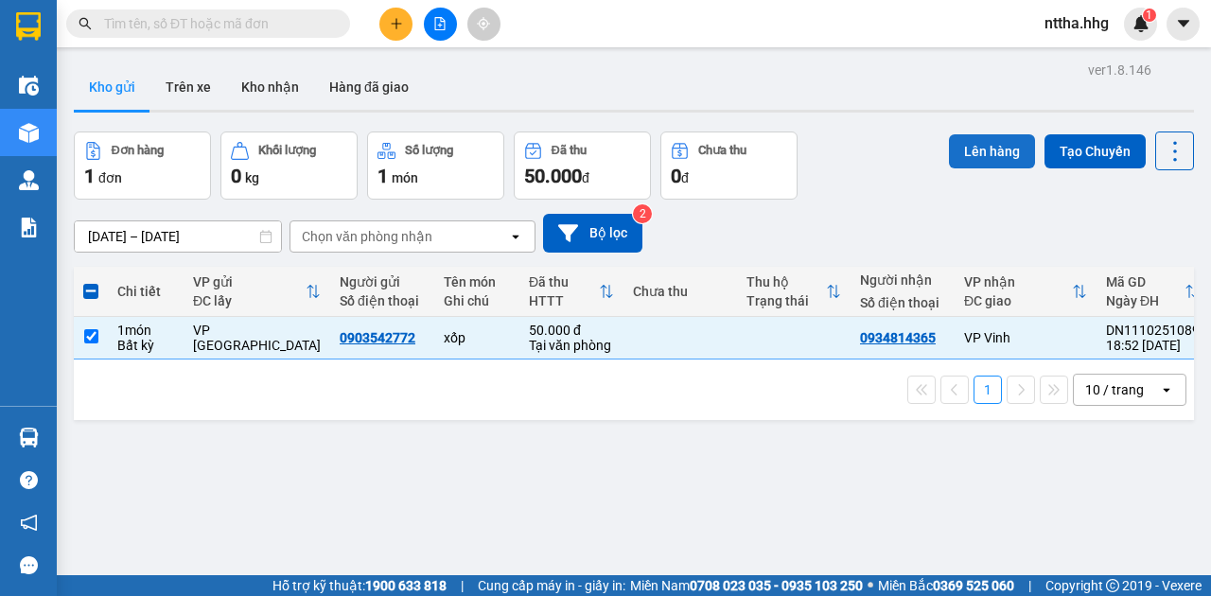
click at [966, 144] on button "Lên hàng" at bounding box center [992, 151] width 86 height 34
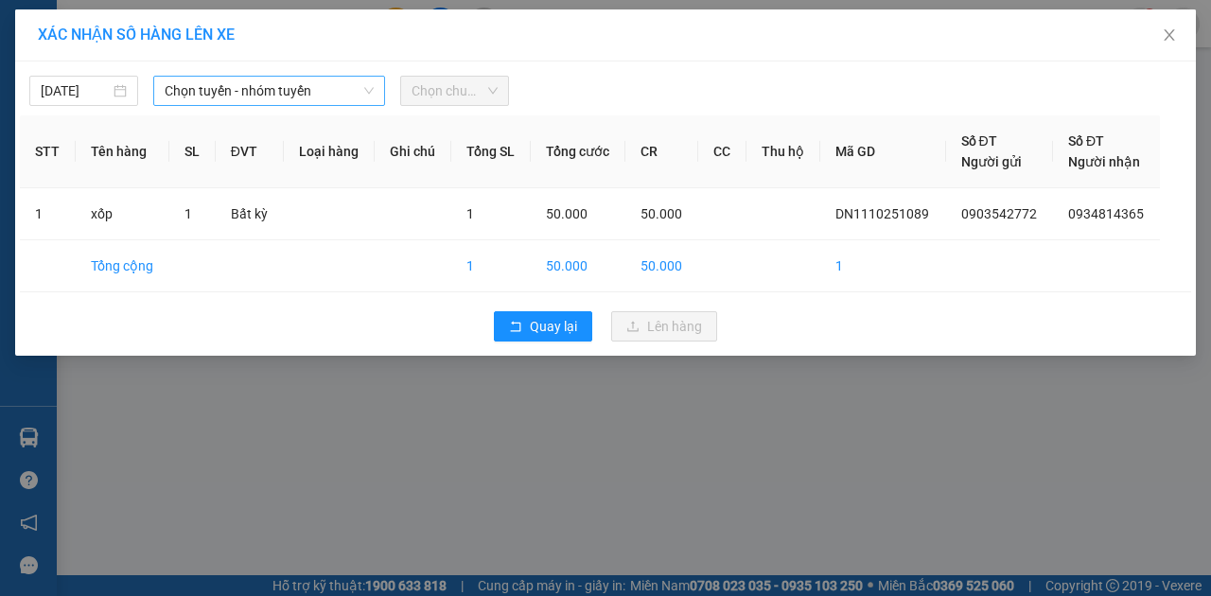
click at [220, 77] on span "Chọn tuyến - nhóm tuyến" at bounding box center [269, 91] width 209 height 28
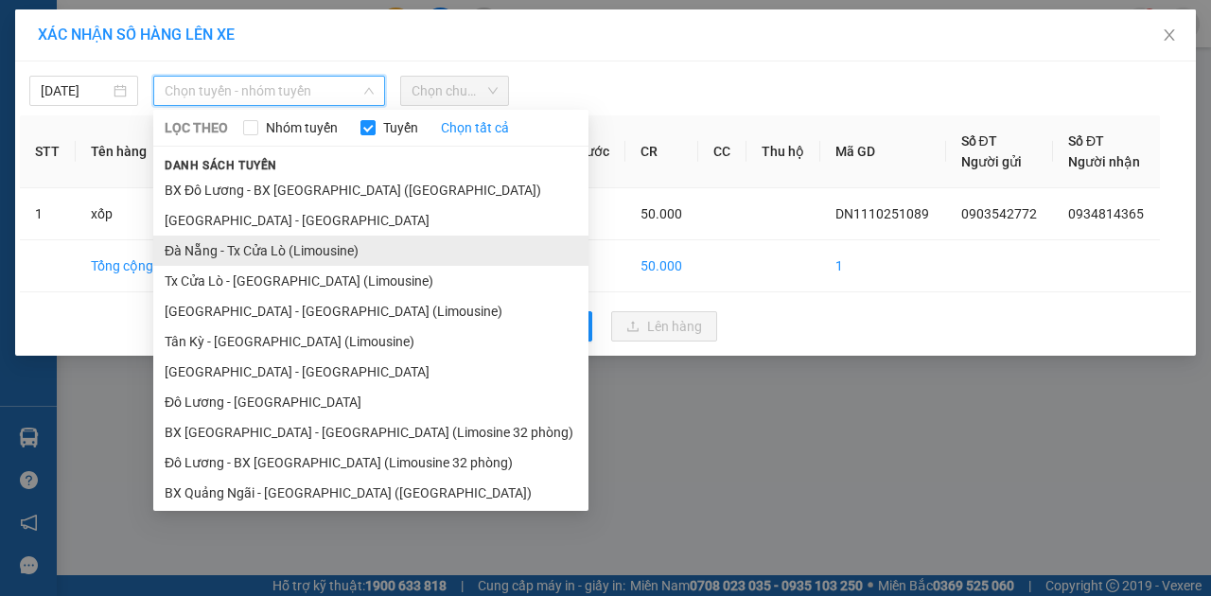
click at [292, 256] on li "Đà Nẵng - Tx Cửa Lò (Limousine)" at bounding box center [370, 251] width 435 height 30
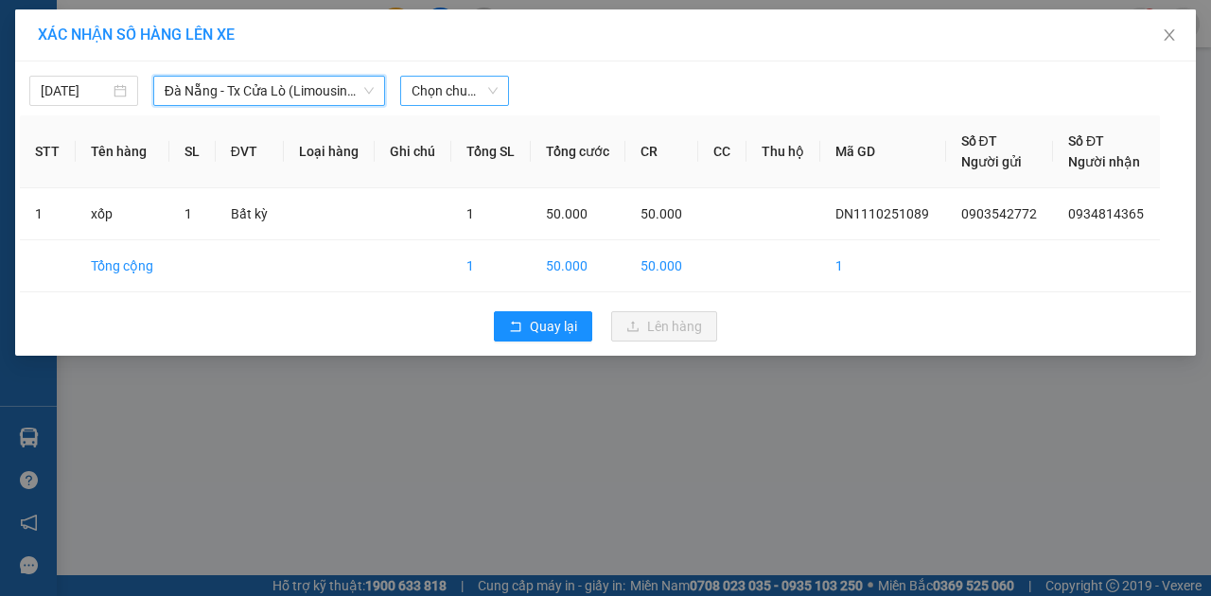
click at [433, 79] on span "Chọn chuyến" at bounding box center [455, 91] width 86 height 28
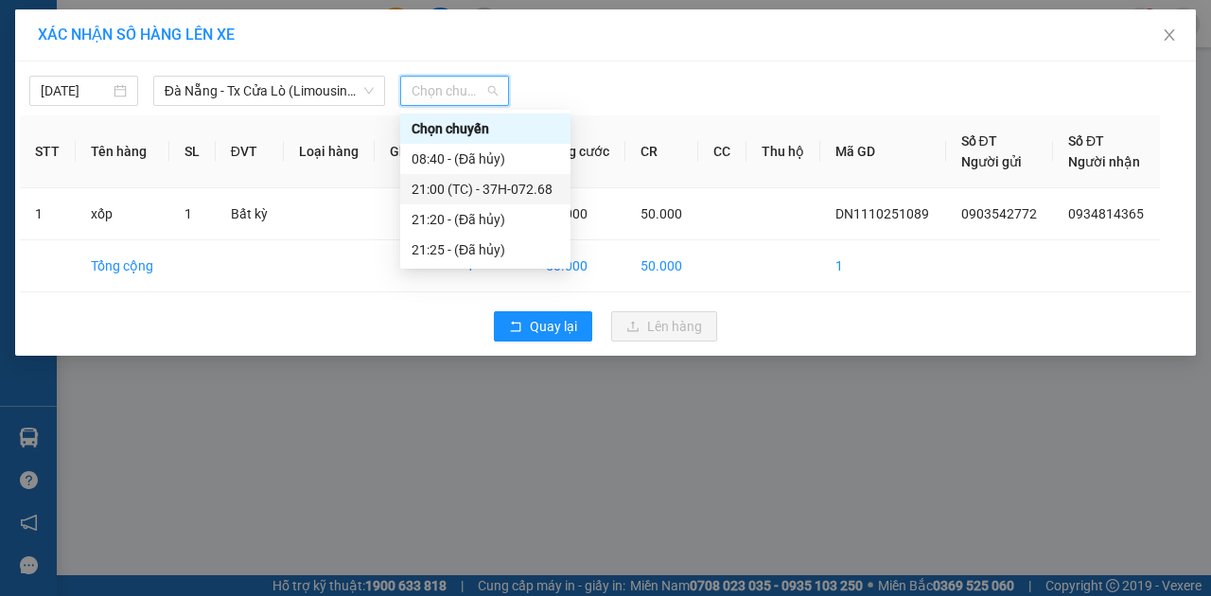
click at [458, 199] on div "21:00 (TC) - 37H-072.68" at bounding box center [486, 189] width 148 height 21
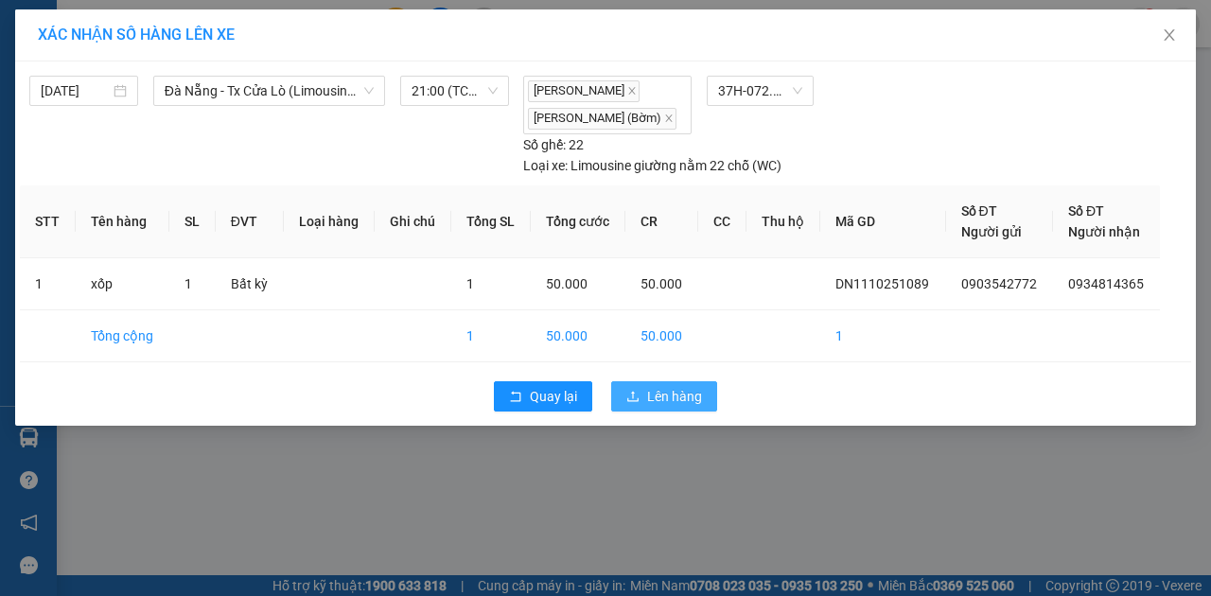
click at [659, 390] on span "Lên hàng" at bounding box center [674, 396] width 55 height 21
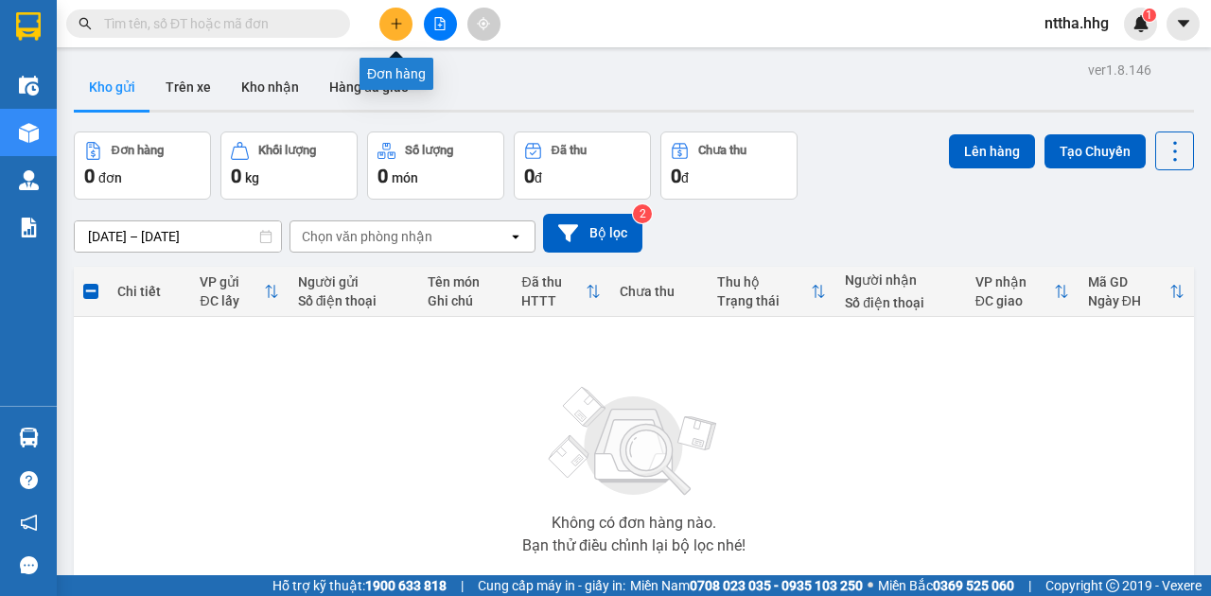
click at [404, 21] on button at bounding box center [395, 24] width 33 height 33
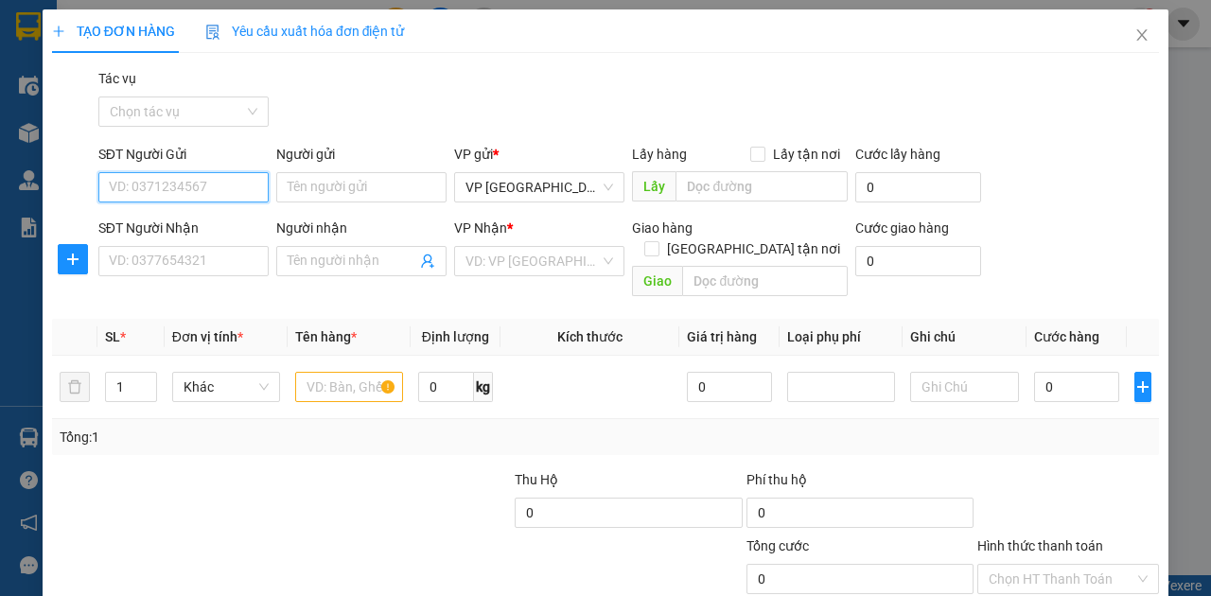
click at [176, 186] on input "SĐT Người Gửi" at bounding box center [183, 187] width 170 height 30
type input "0985130699"
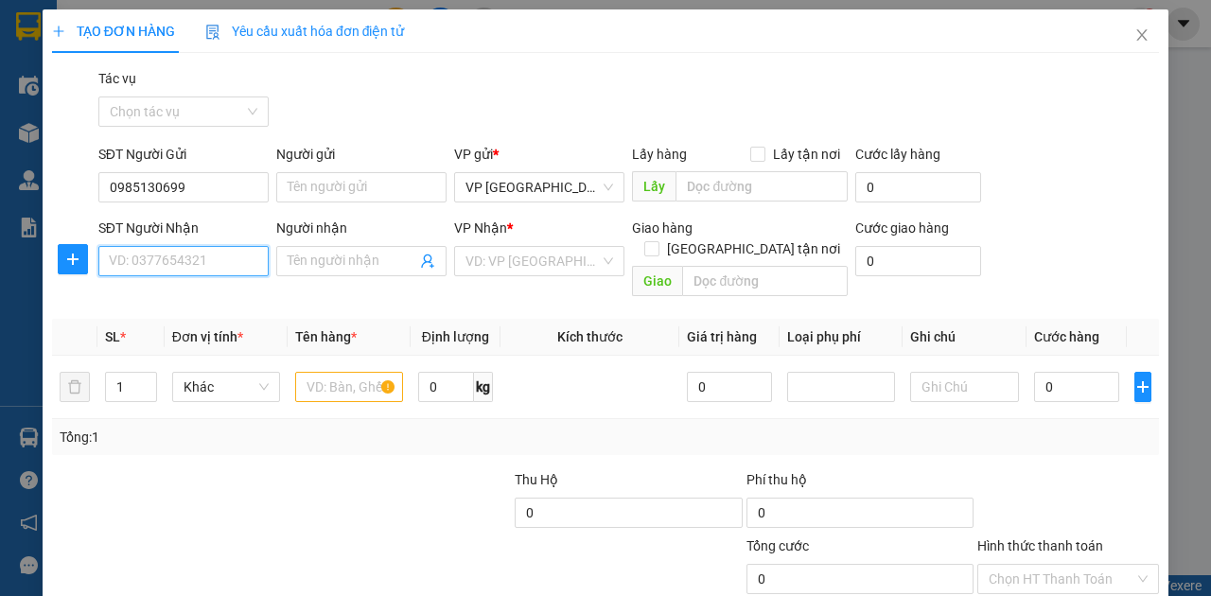
click at [136, 267] on input "SĐT Người Nhận" at bounding box center [183, 261] width 170 height 30
type input "0984787477"
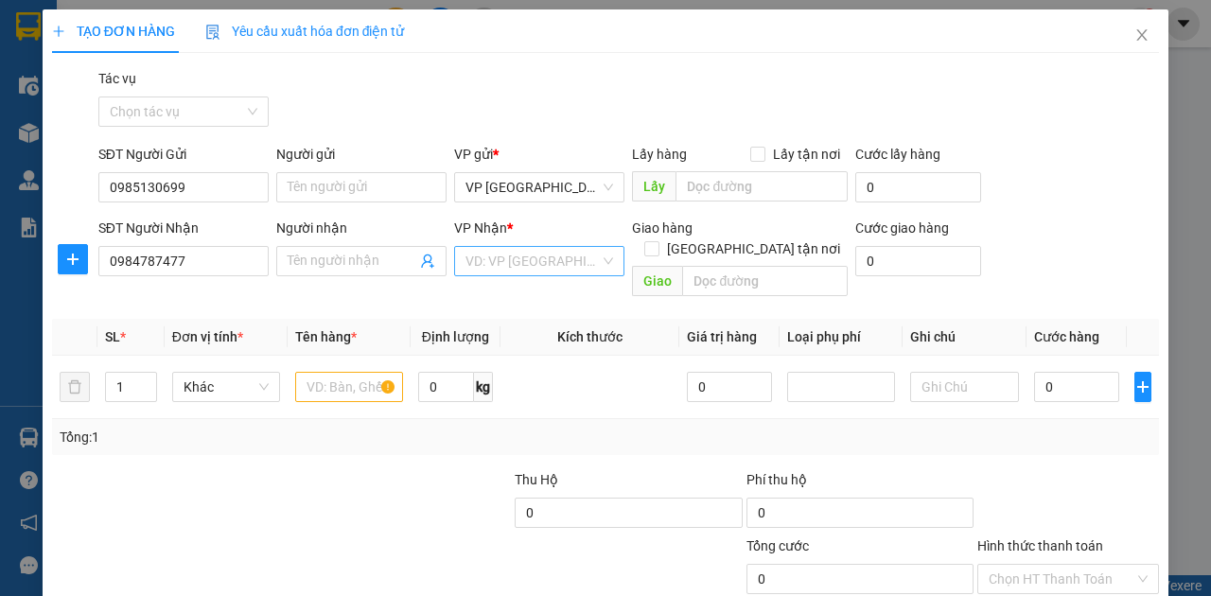
click at [481, 267] on input "search" at bounding box center [533, 261] width 134 height 28
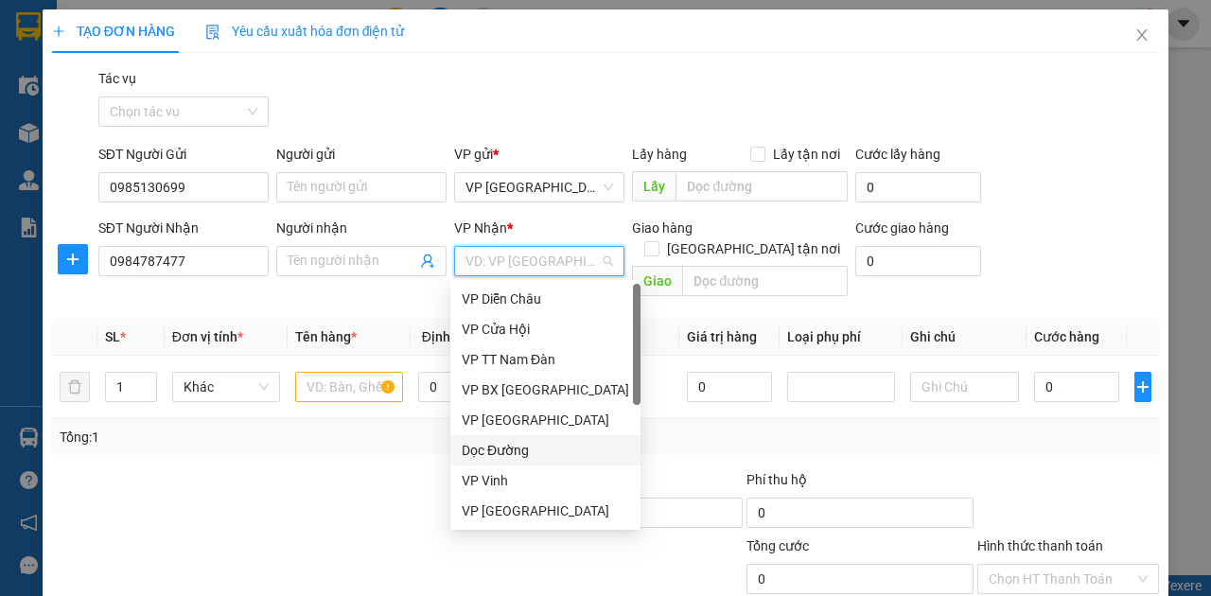
click at [491, 443] on div "Dọc Đường" at bounding box center [545, 450] width 167 height 21
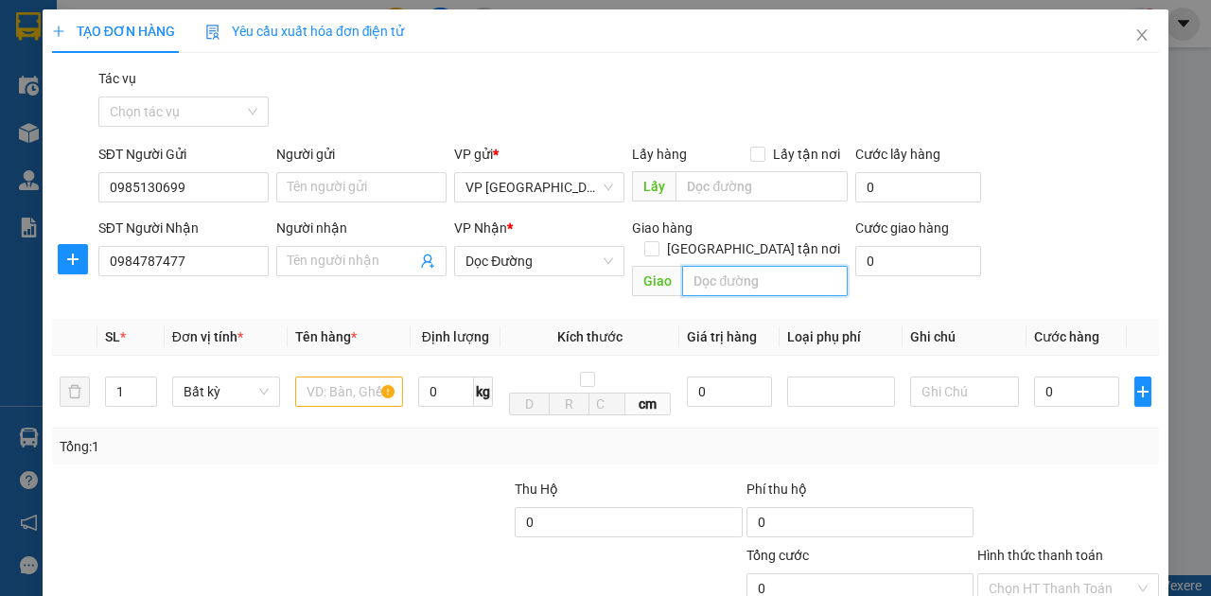
click at [739, 266] on input "text" at bounding box center [764, 281] width 165 height 30
type input "UBND [GEOGRAPHIC_DATA], [GEOGRAPHIC_DATA]"
click at [337, 377] on input "text" at bounding box center [349, 392] width 108 height 30
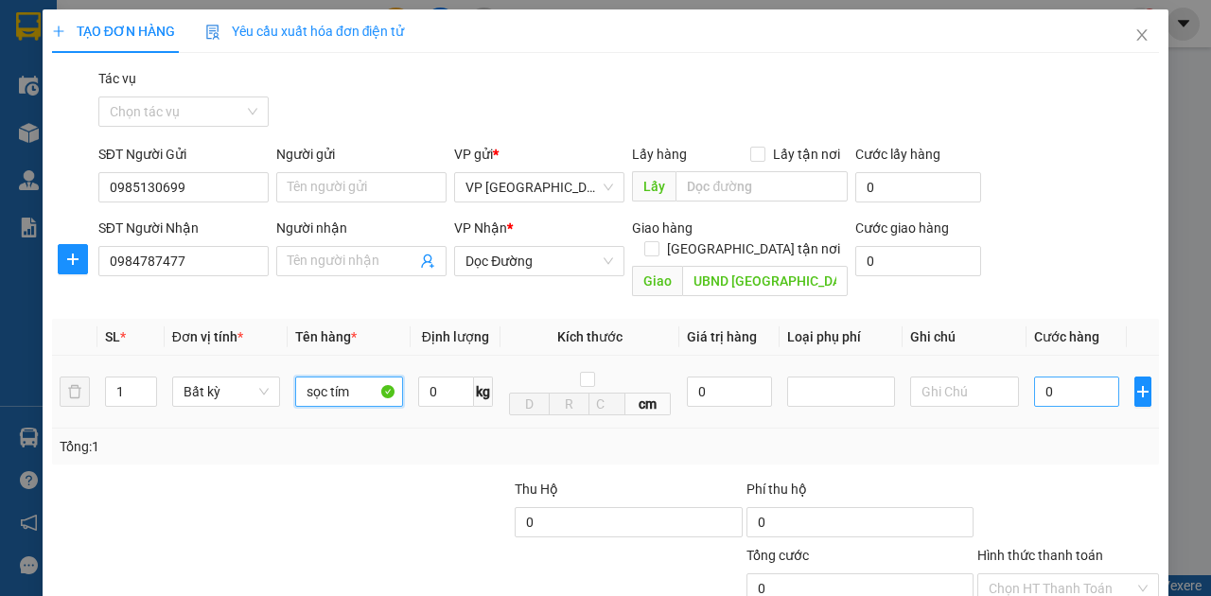
type input "sọc tím"
click at [1065, 382] on input "0" at bounding box center [1076, 392] width 85 height 30
type input "5"
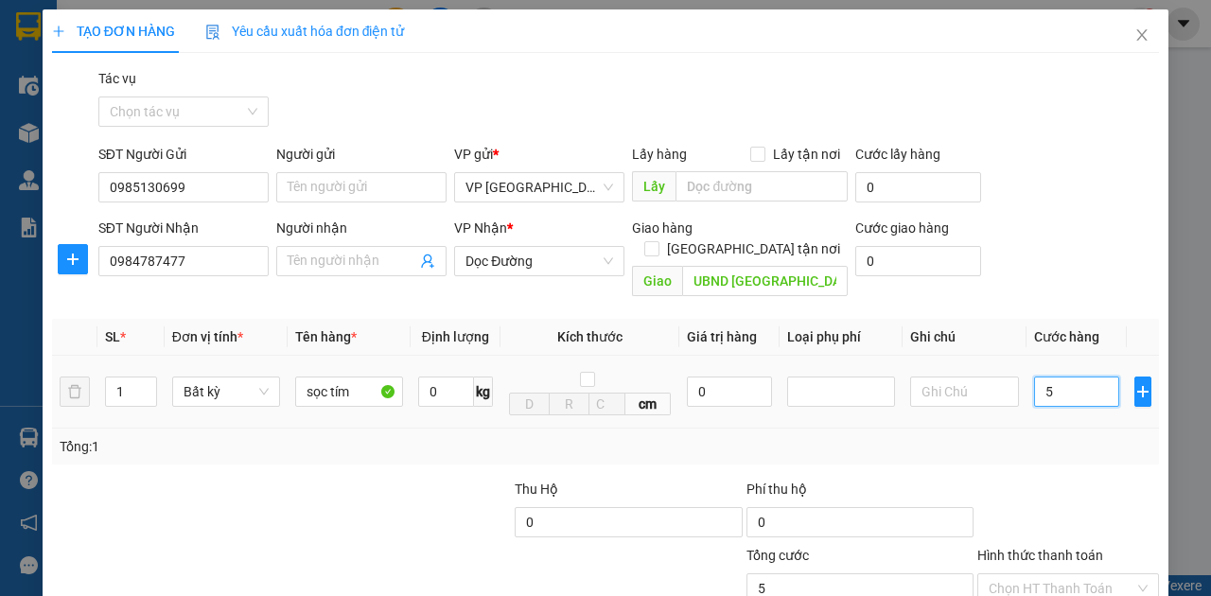
type input "50"
type input "500"
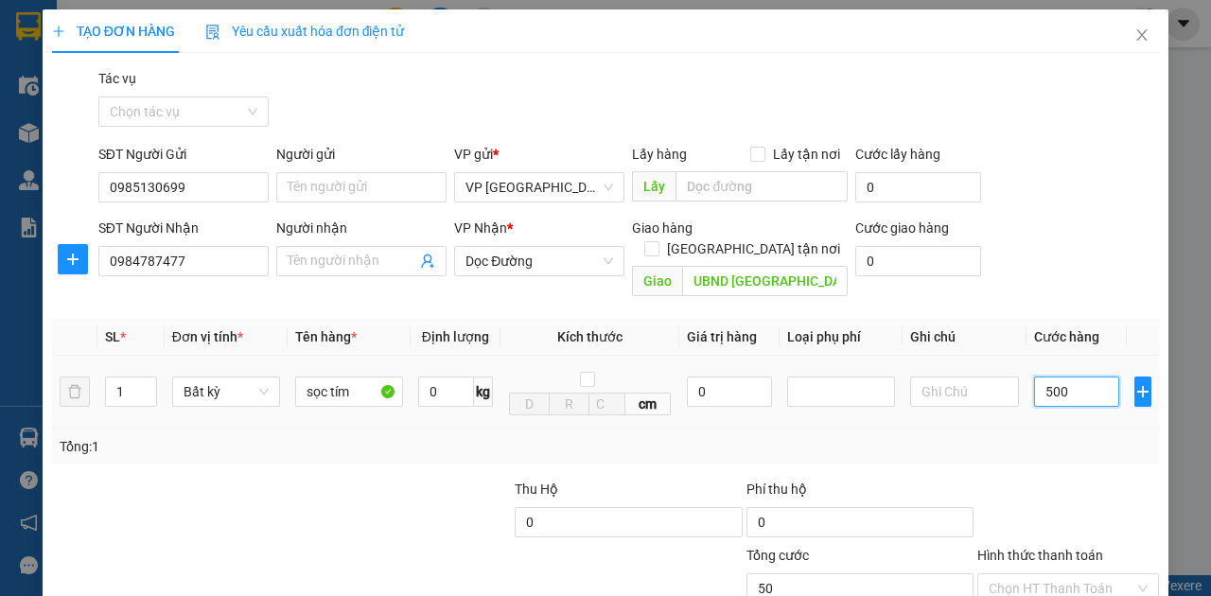
type input "500"
type input "5.000"
type input "50.000"
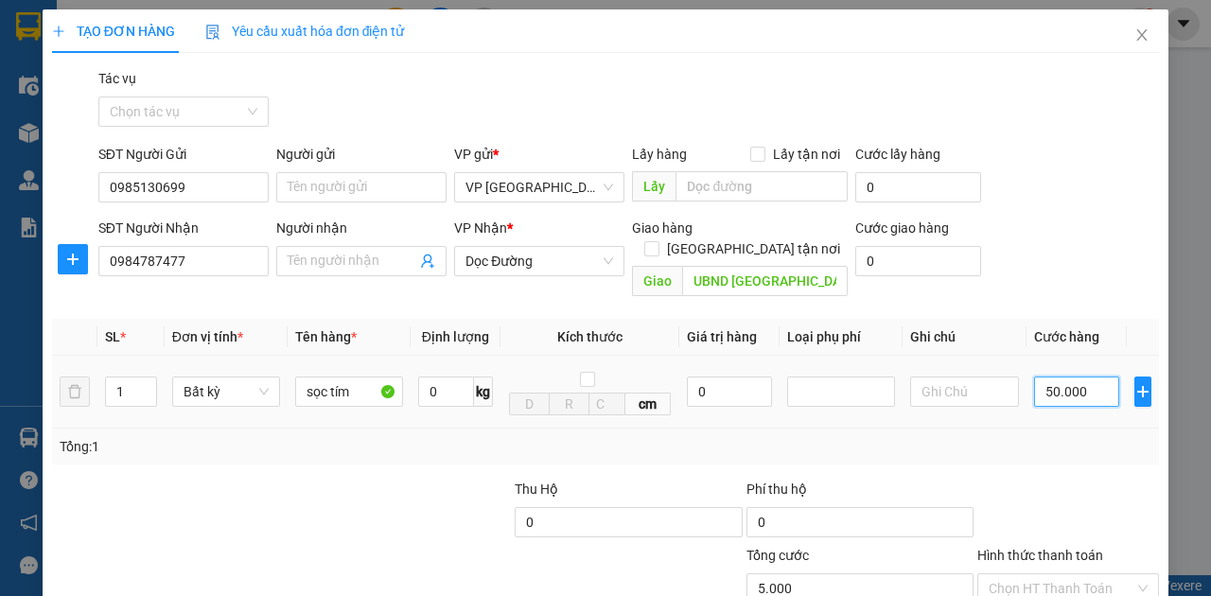
type input "50.000"
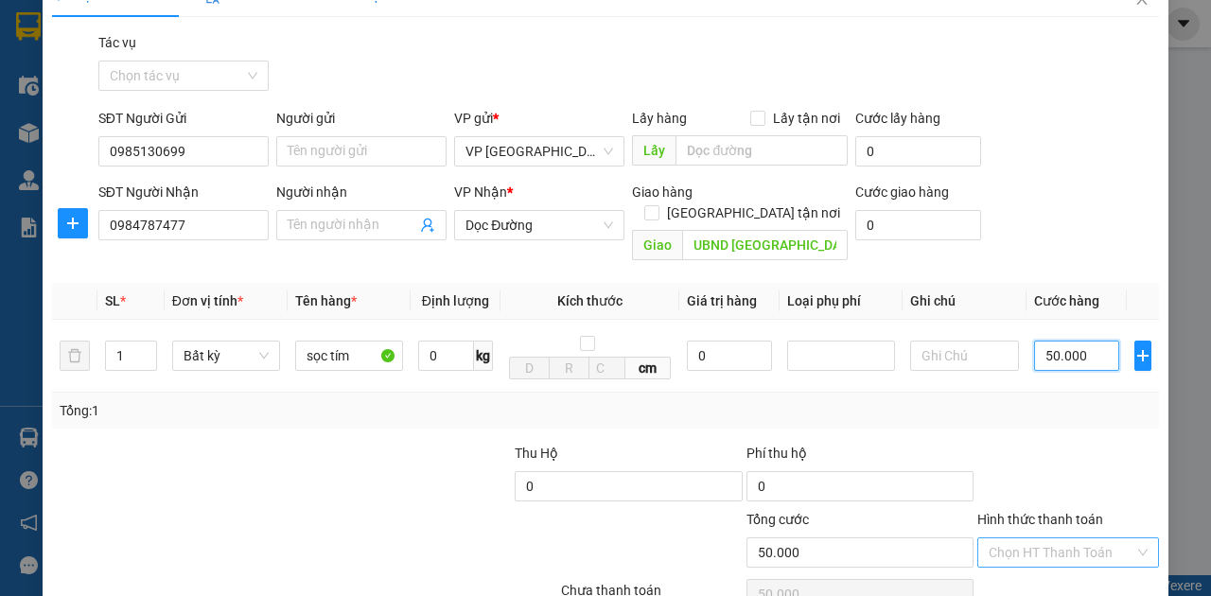
scroll to position [112, 0]
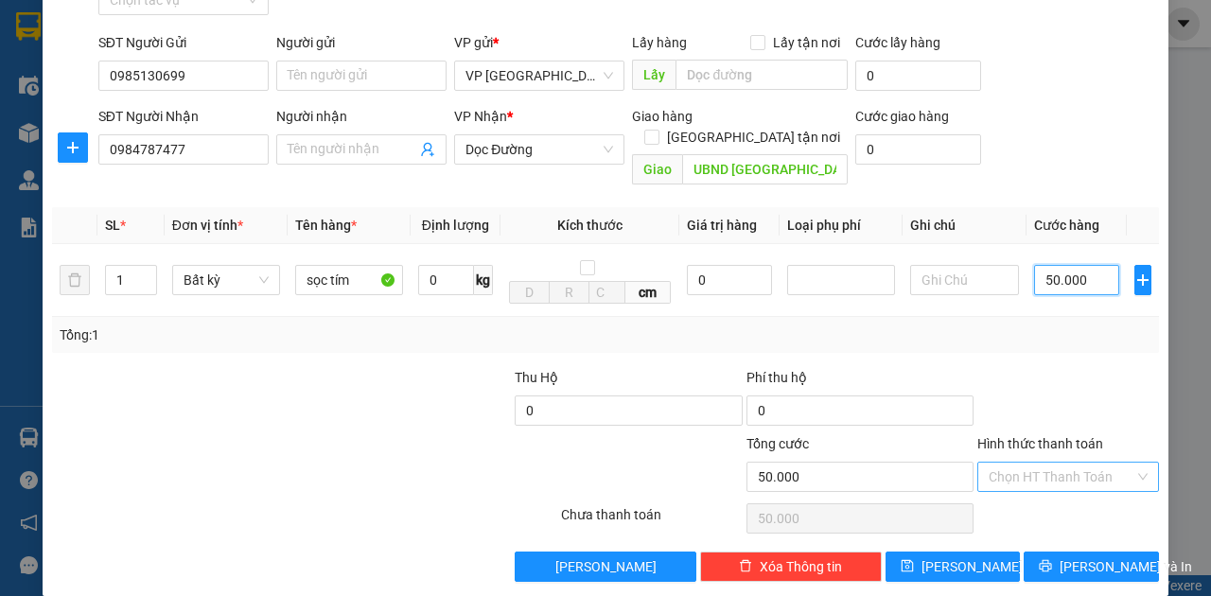
type input "50.000"
click at [1052, 463] on input "Hình thức thanh toán" at bounding box center [1062, 477] width 146 height 28
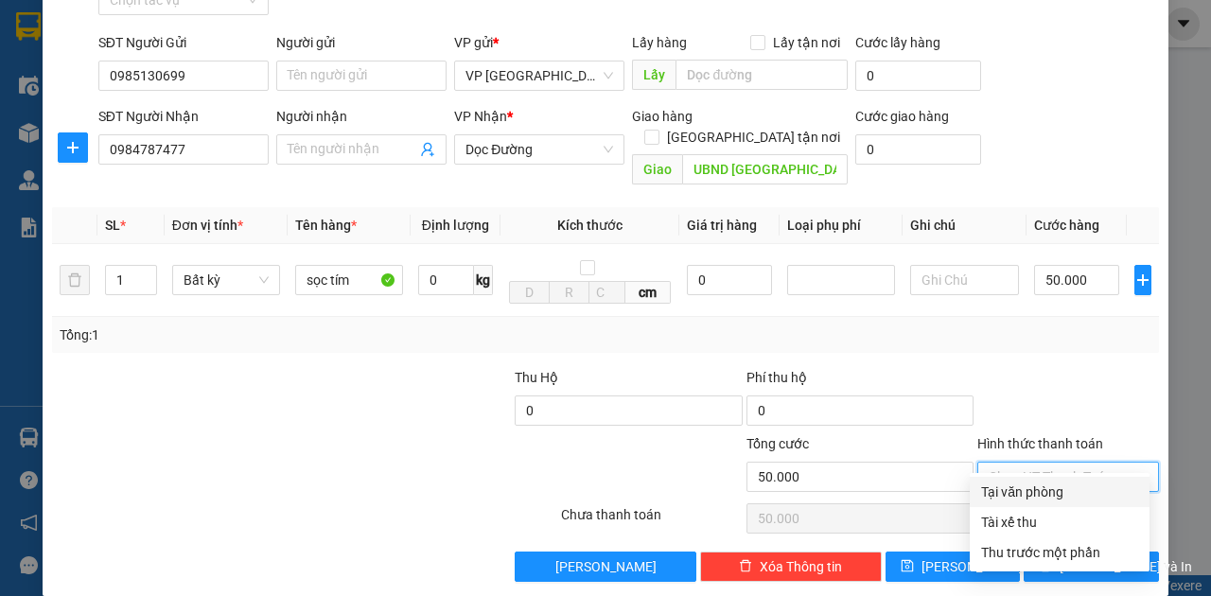
click at [1020, 488] on div "Tại văn phòng" at bounding box center [1059, 492] width 157 height 21
type input "0"
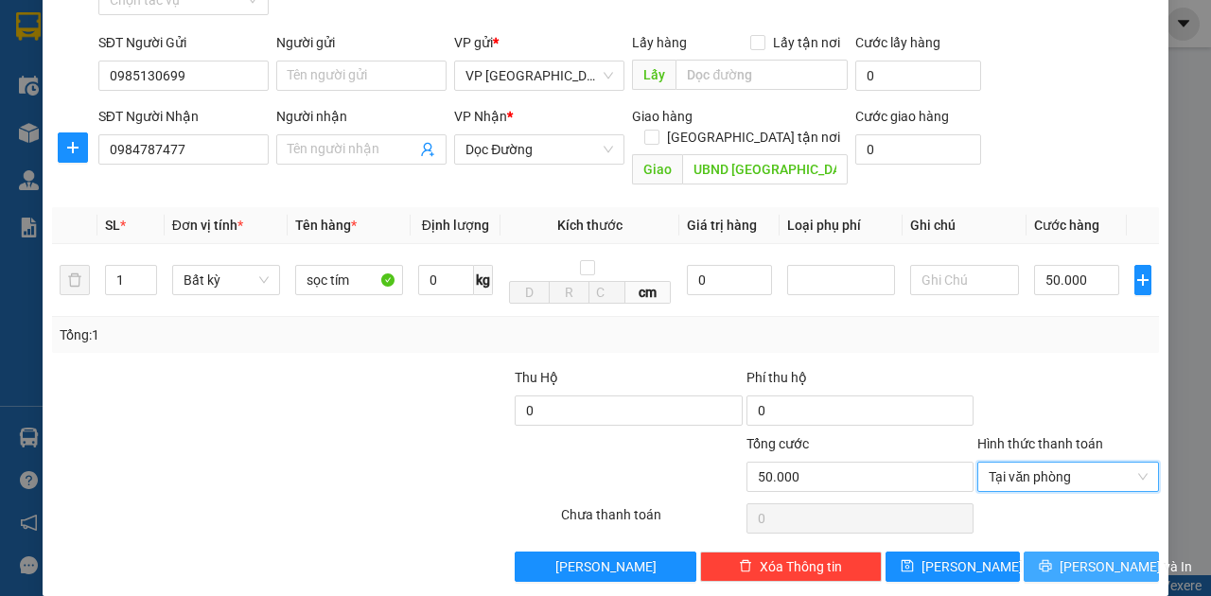
click at [1032, 552] on button "Lưu và In" at bounding box center [1091, 567] width 135 height 30
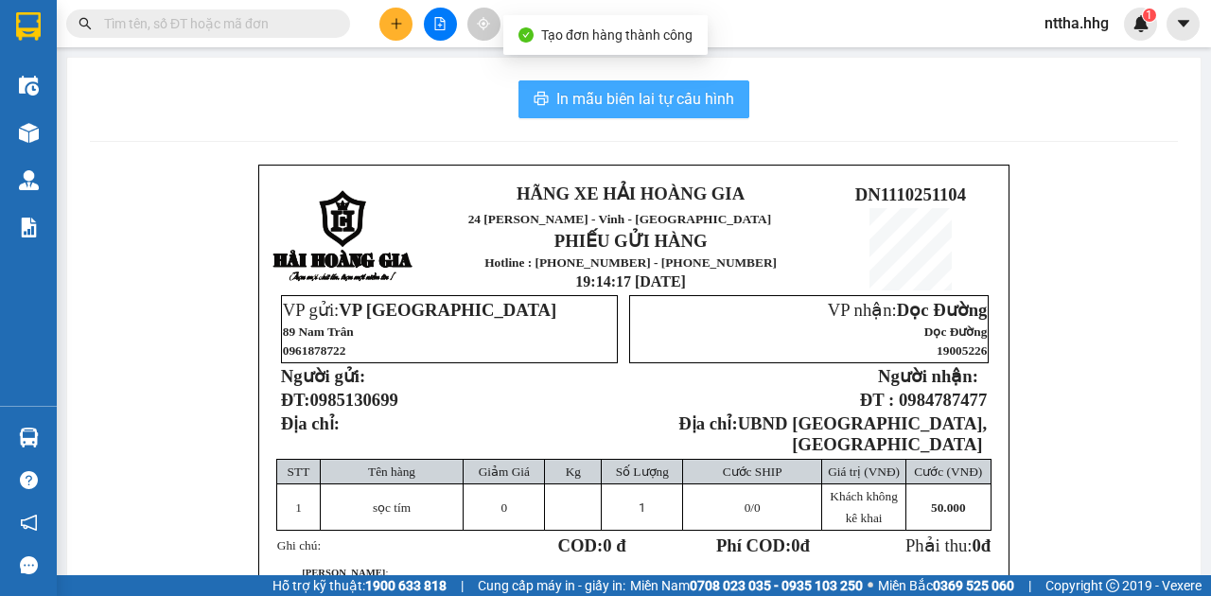
click at [670, 106] on span "In mẫu biên lai tự cấu hình" at bounding box center [645, 99] width 178 height 24
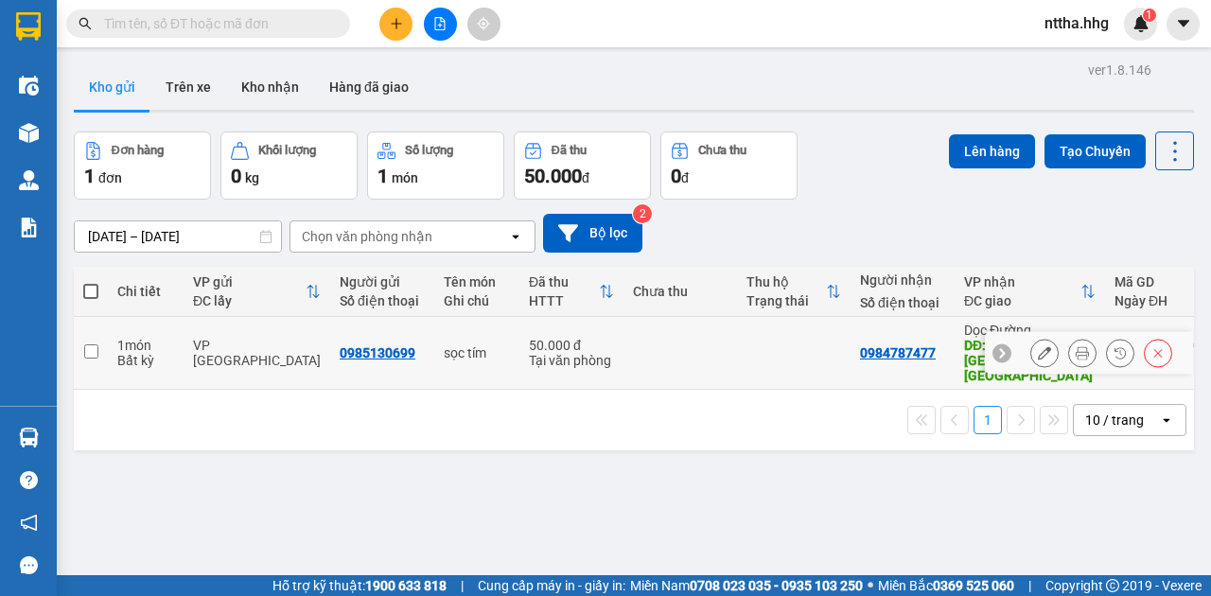
click at [721, 337] on td at bounding box center [681, 353] width 114 height 73
checkbox input "true"
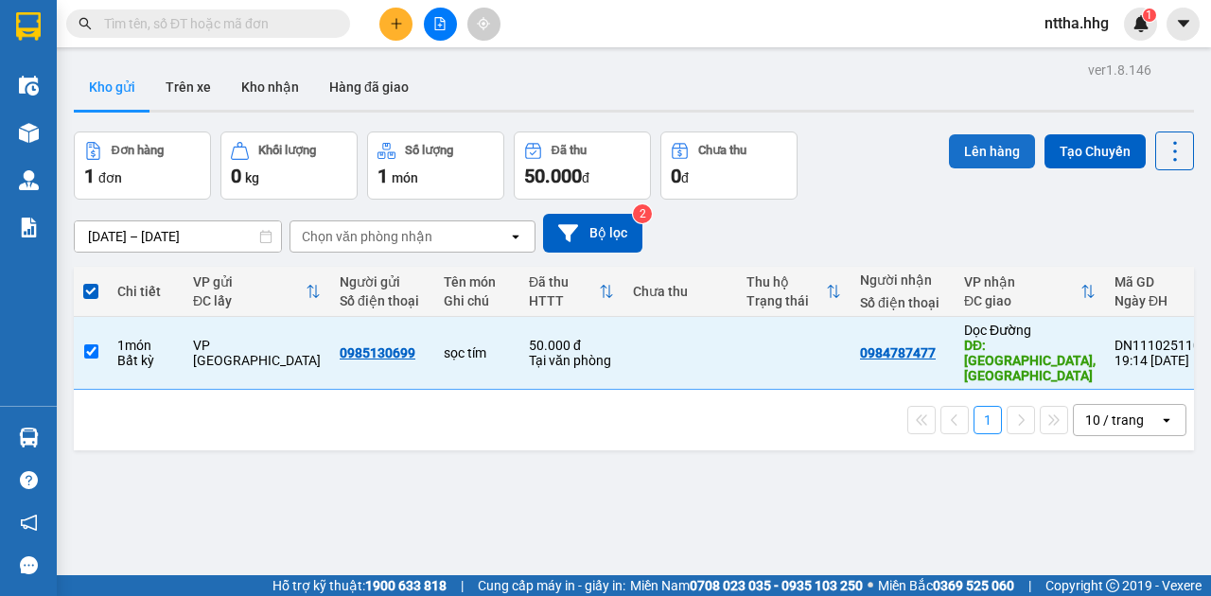
click at [990, 155] on button "Lên hàng" at bounding box center [992, 151] width 86 height 34
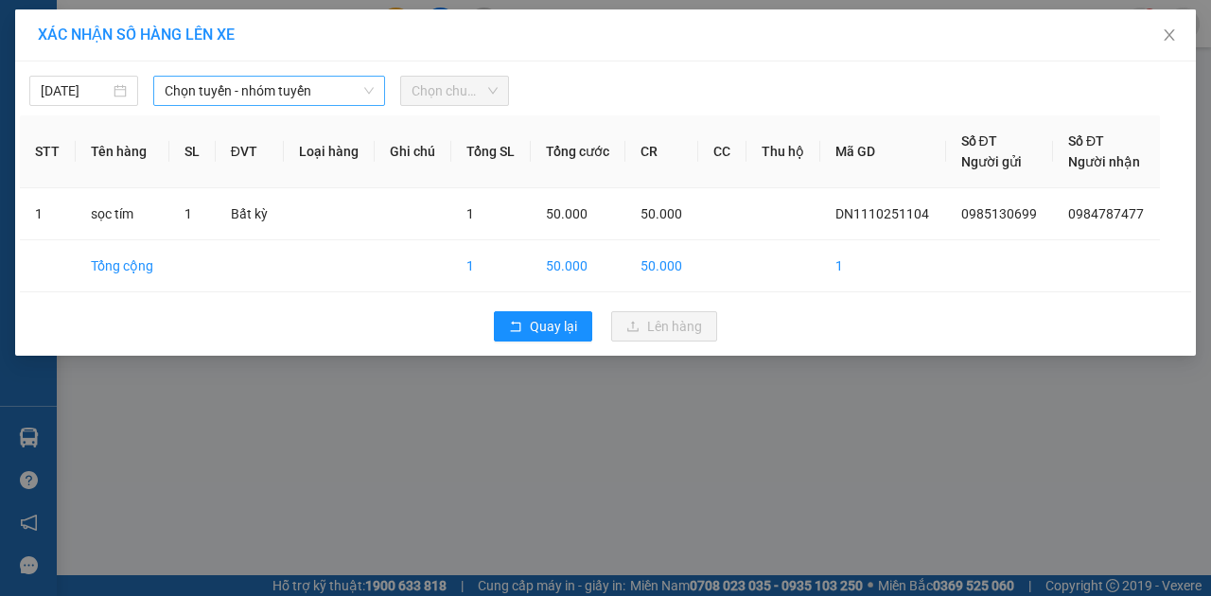
click at [325, 88] on span "Chọn tuyến - nhóm tuyến" at bounding box center [269, 91] width 209 height 28
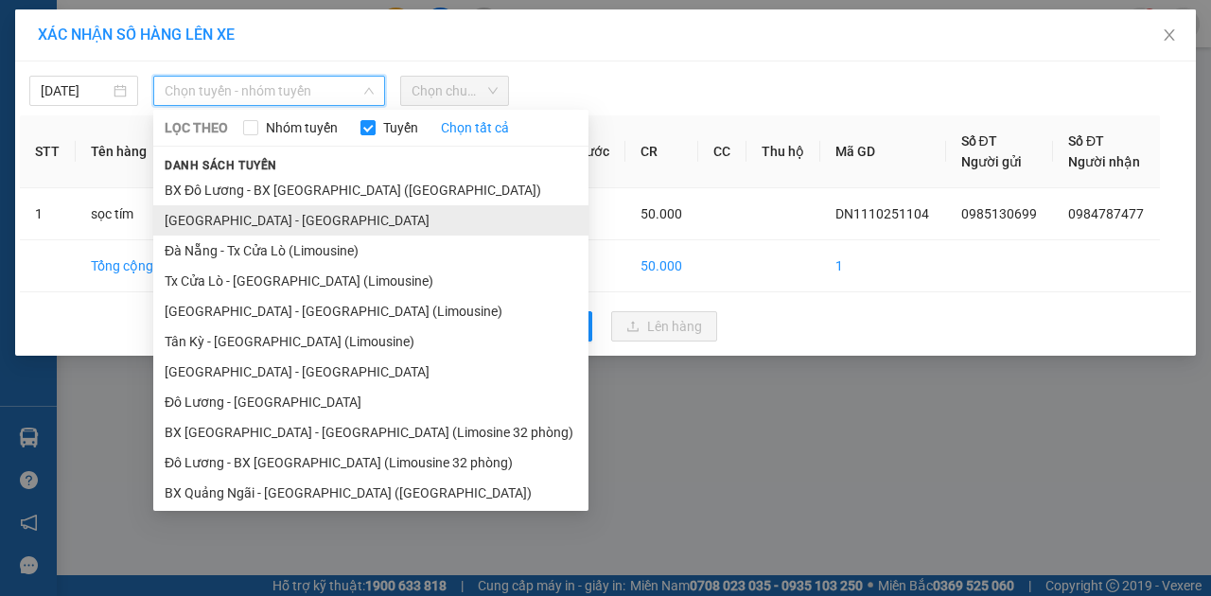
click at [228, 215] on li "[GEOGRAPHIC_DATA] - [GEOGRAPHIC_DATA]" at bounding box center [370, 220] width 435 height 30
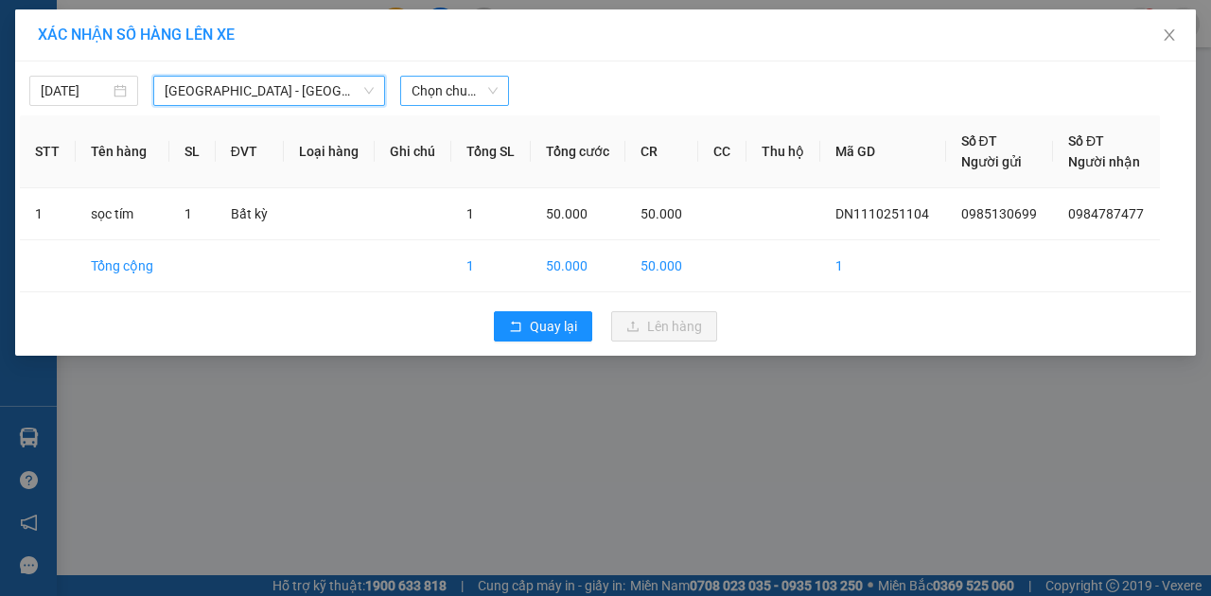
click at [470, 89] on span "Chọn chuyến" at bounding box center [455, 91] width 86 height 28
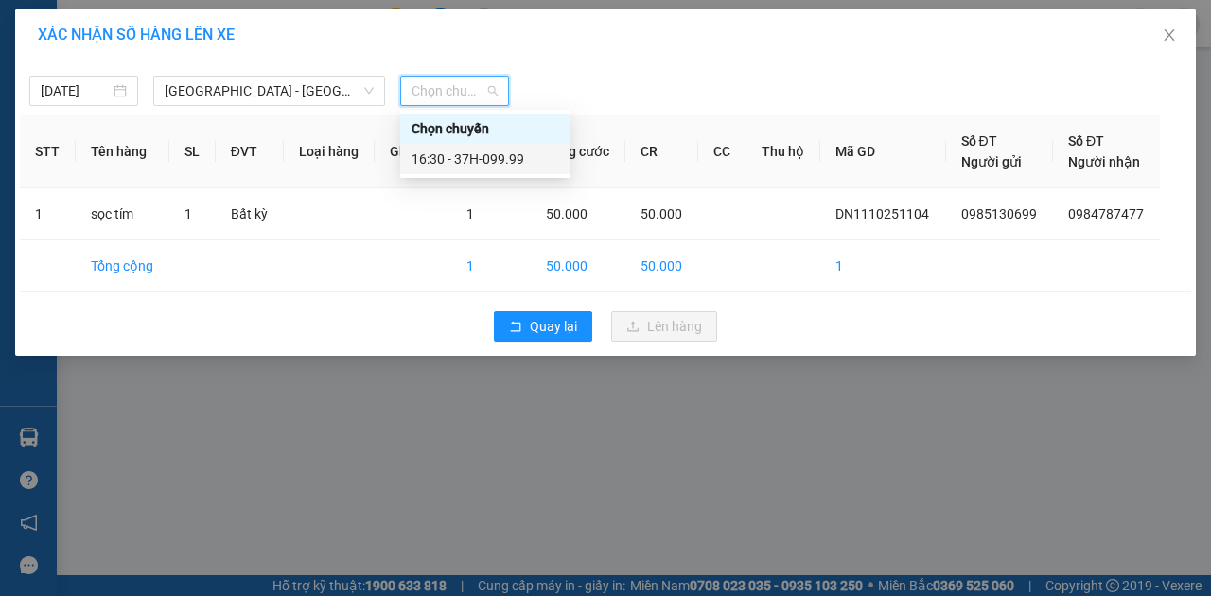
click at [464, 162] on div "16:30 - 37H-099.99" at bounding box center [486, 159] width 148 height 21
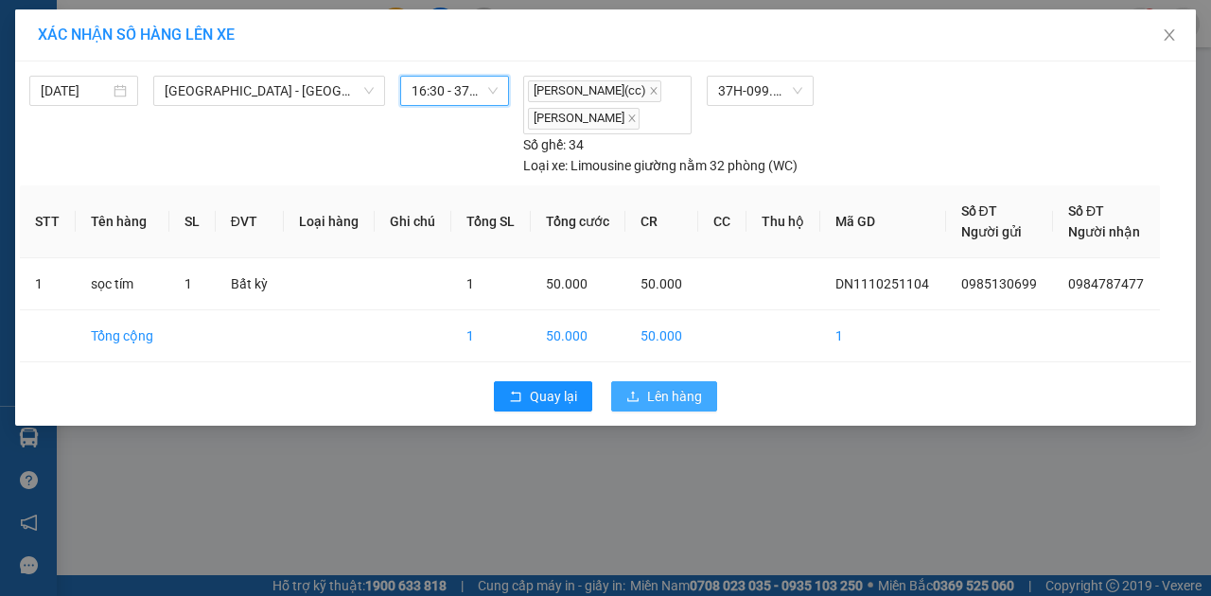
click at [632, 390] on icon "upload" at bounding box center [632, 396] width 13 height 13
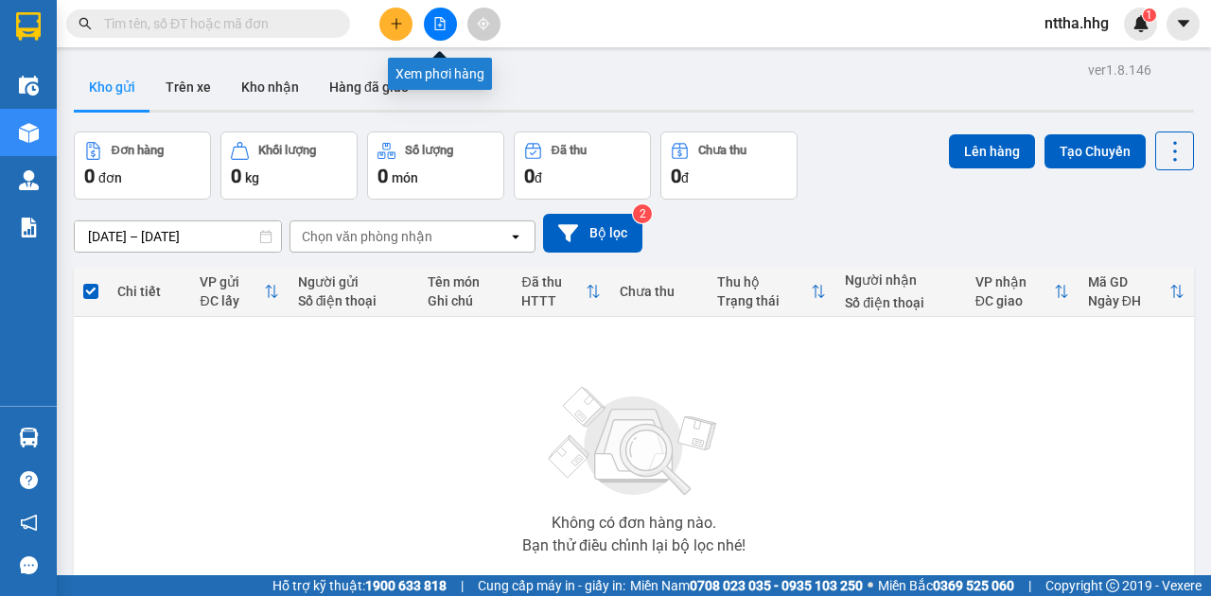
click at [443, 26] on icon "file-add" at bounding box center [439, 23] width 13 height 13
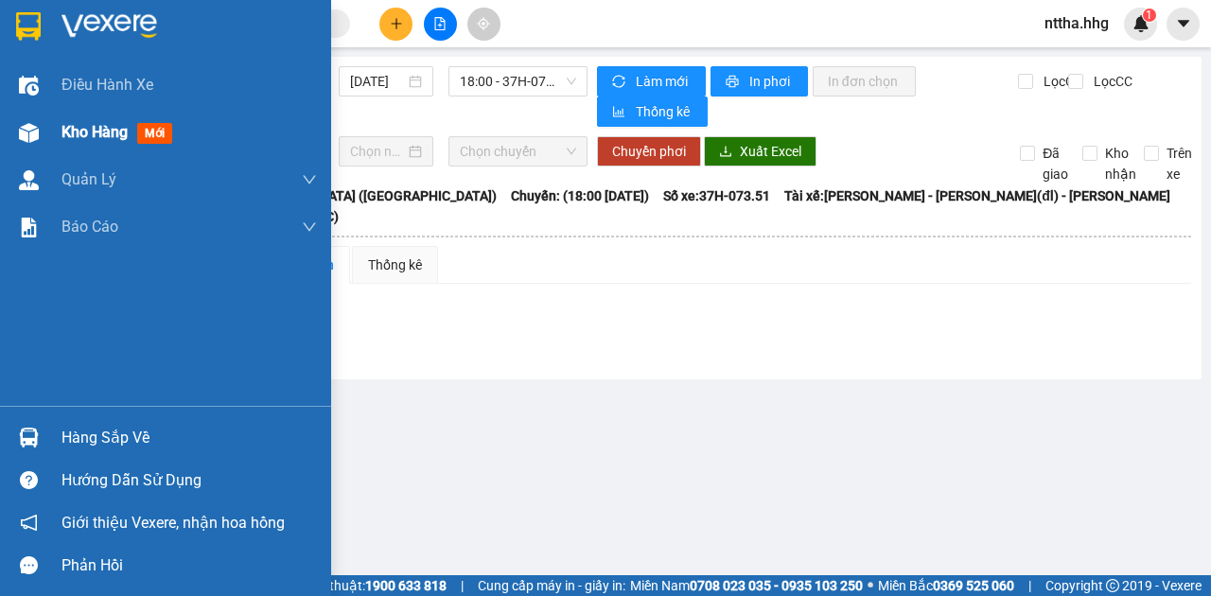
click at [44, 136] on div at bounding box center [28, 132] width 33 height 33
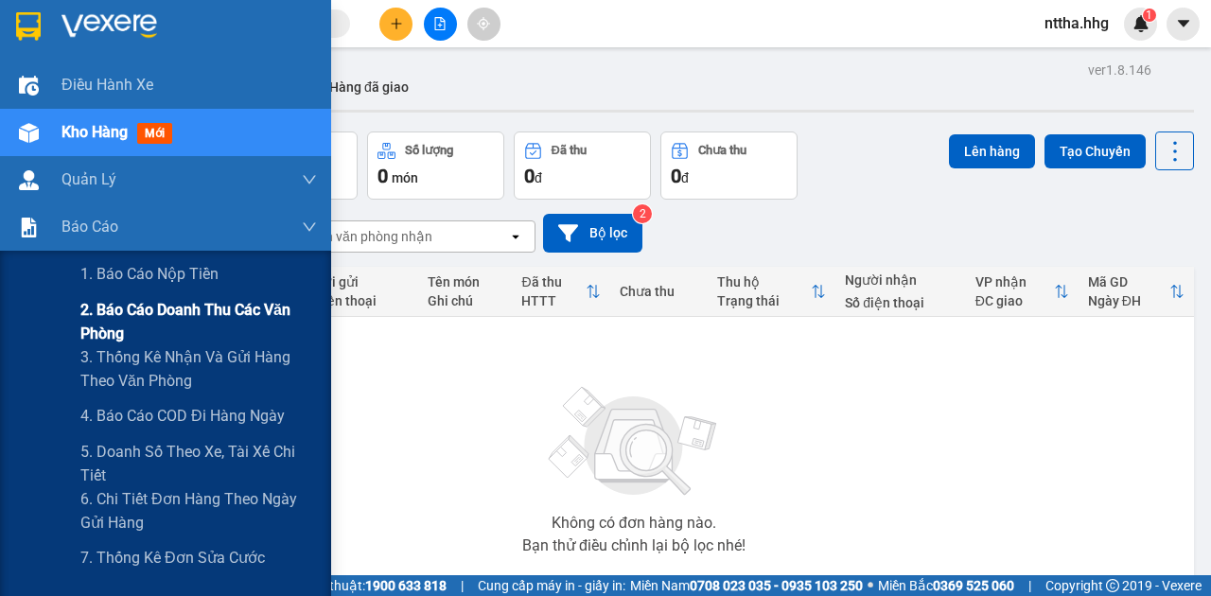
click at [86, 319] on span "2. Báo cáo doanh thu các văn phòng" at bounding box center [198, 321] width 237 height 47
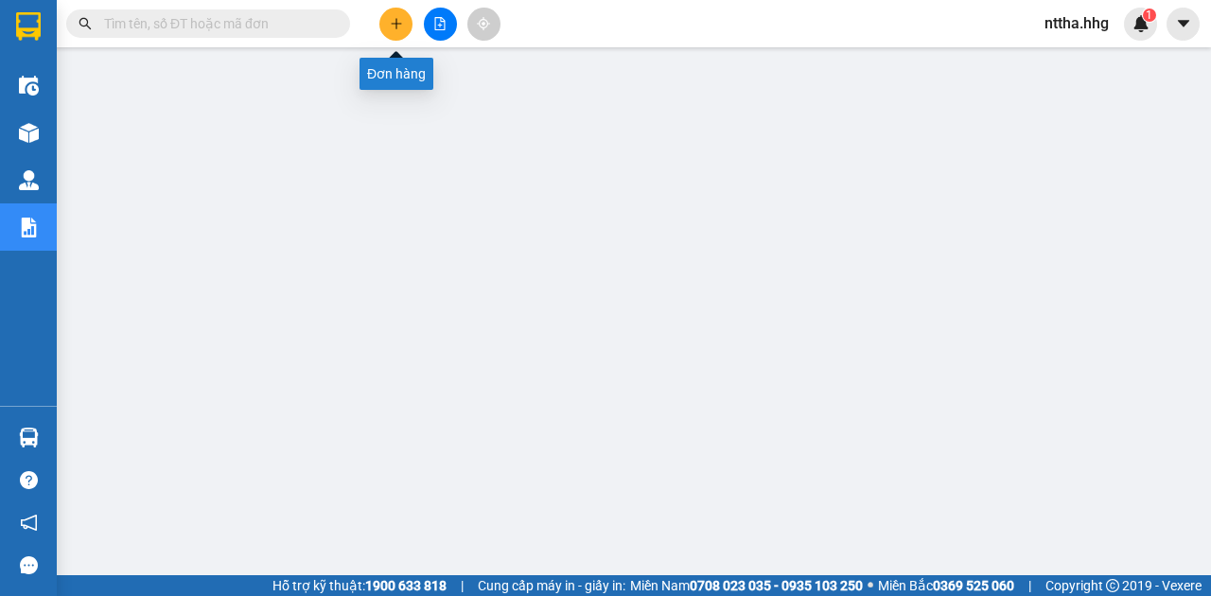
click at [394, 30] on button at bounding box center [395, 24] width 33 height 33
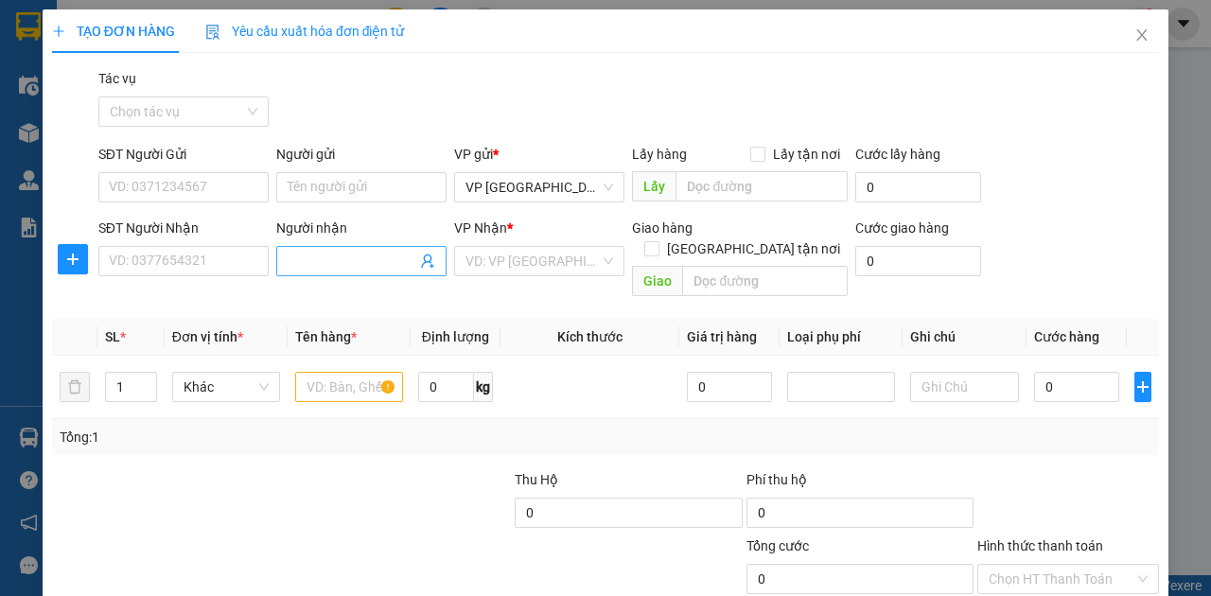
click at [304, 265] on input "Người nhận" at bounding box center [352, 261] width 129 height 21
type input "Quyên."
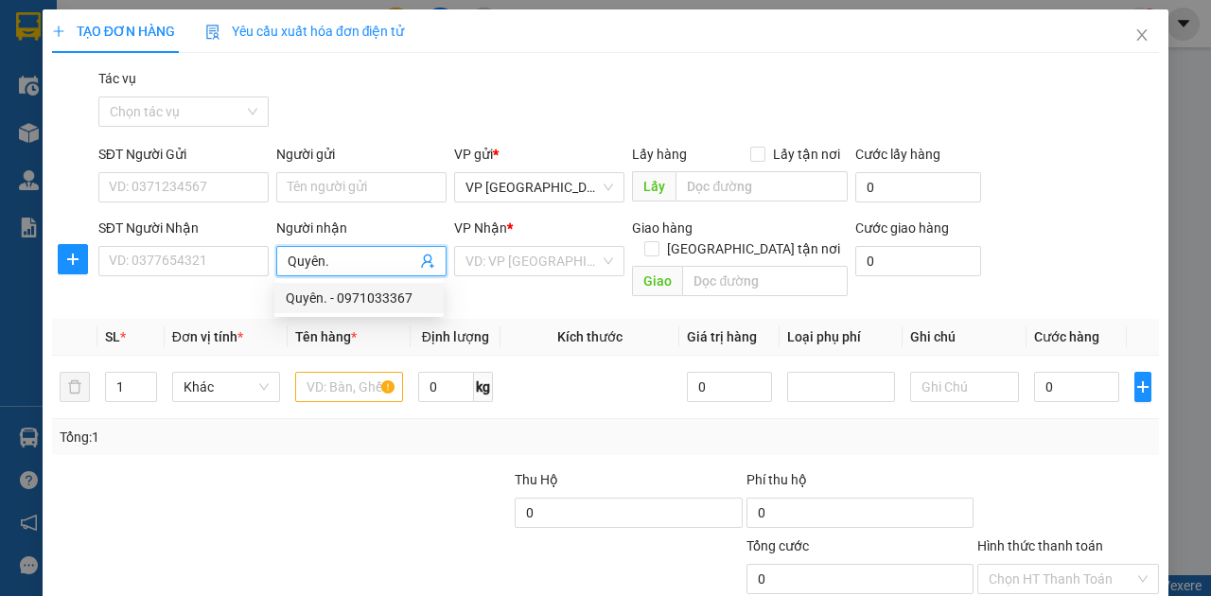
drag, startPoint x: 310, startPoint y: 293, endPoint x: 344, endPoint y: 318, distance: 42.0
click at [310, 293] on div "Quyên. - 0971033367" at bounding box center [359, 298] width 147 height 21
type input "0971033367"
type input "Quyên."
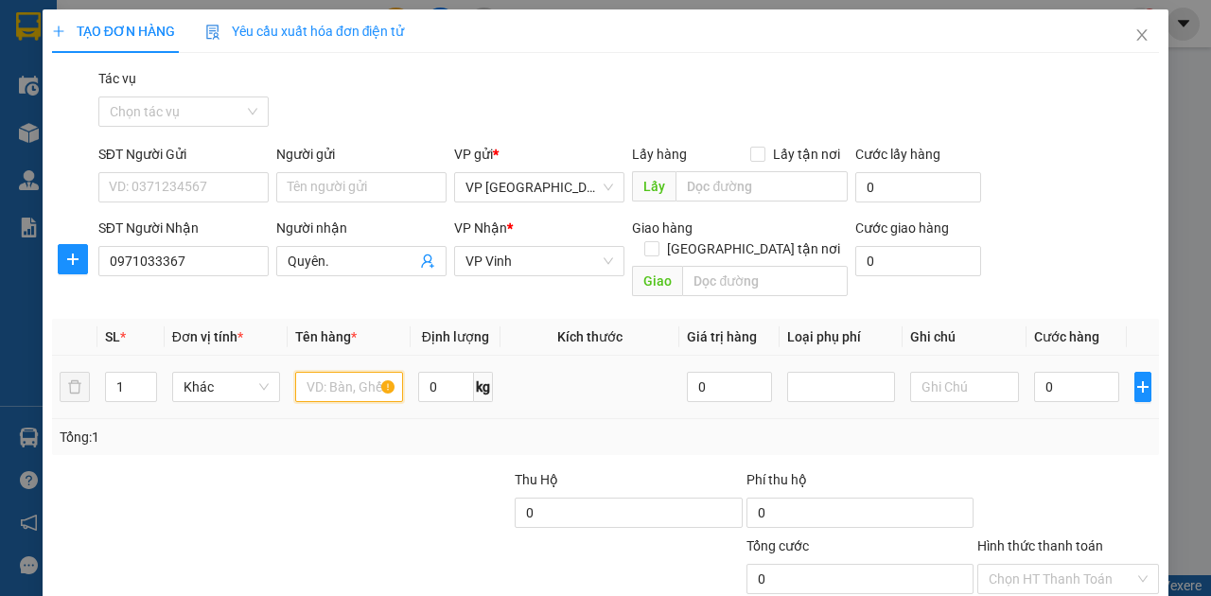
click at [344, 372] on input "text" at bounding box center [349, 387] width 108 height 30
type input "xốp"
click at [1055, 372] on input "0" at bounding box center [1076, 387] width 85 height 30
type input "7"
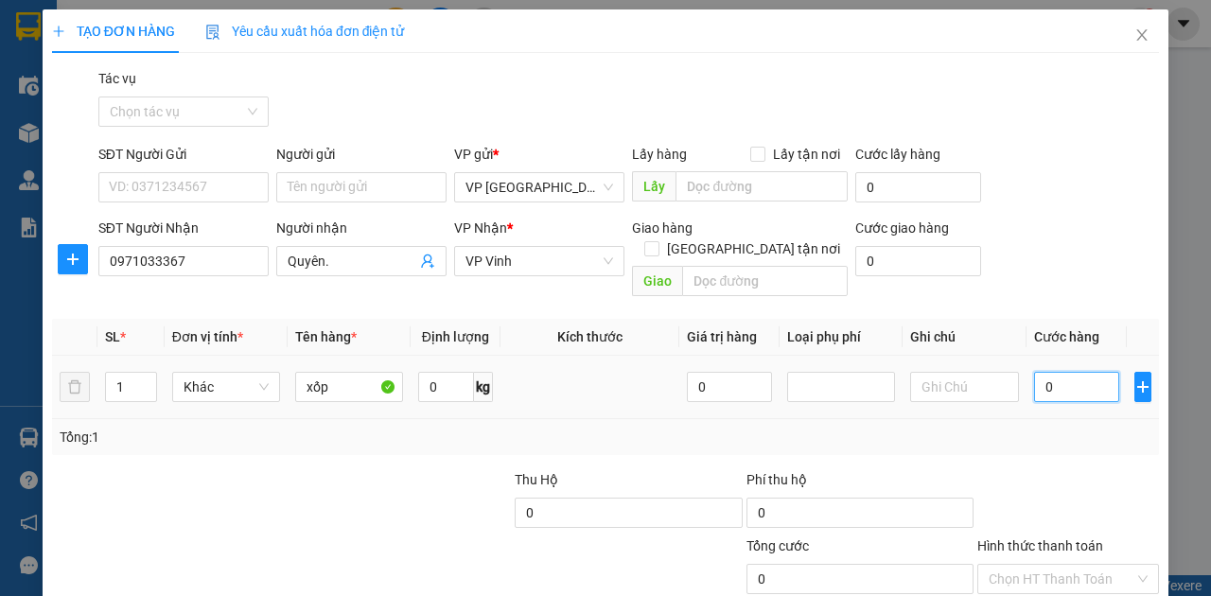
type input "7"
type input "70"
type input "700"
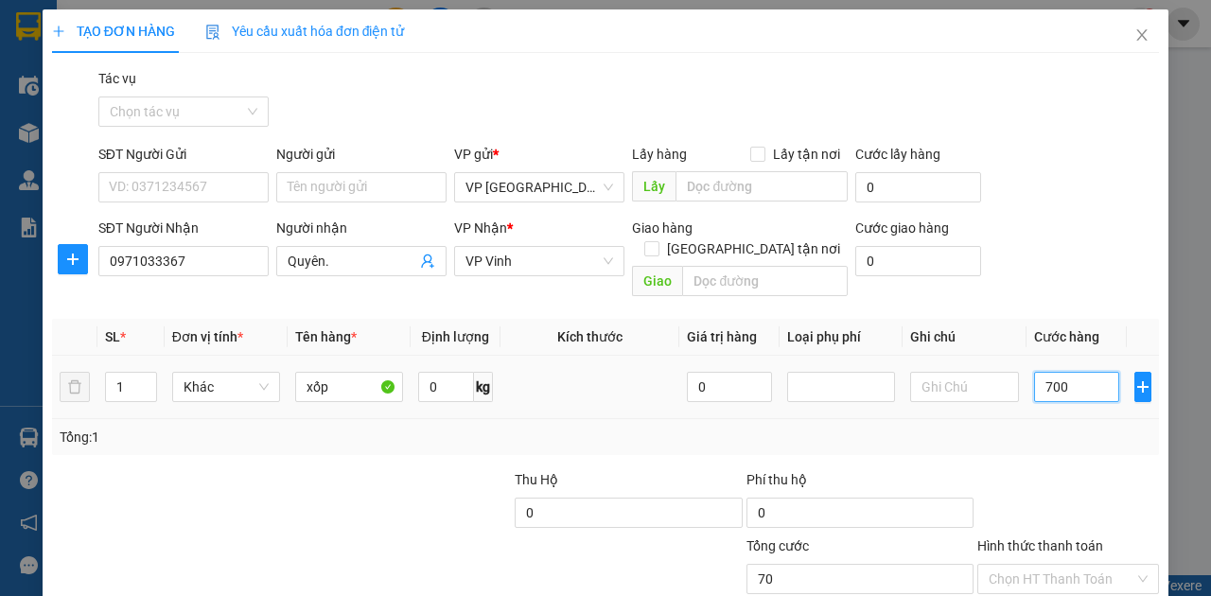
type input "700"
type input "7.000"
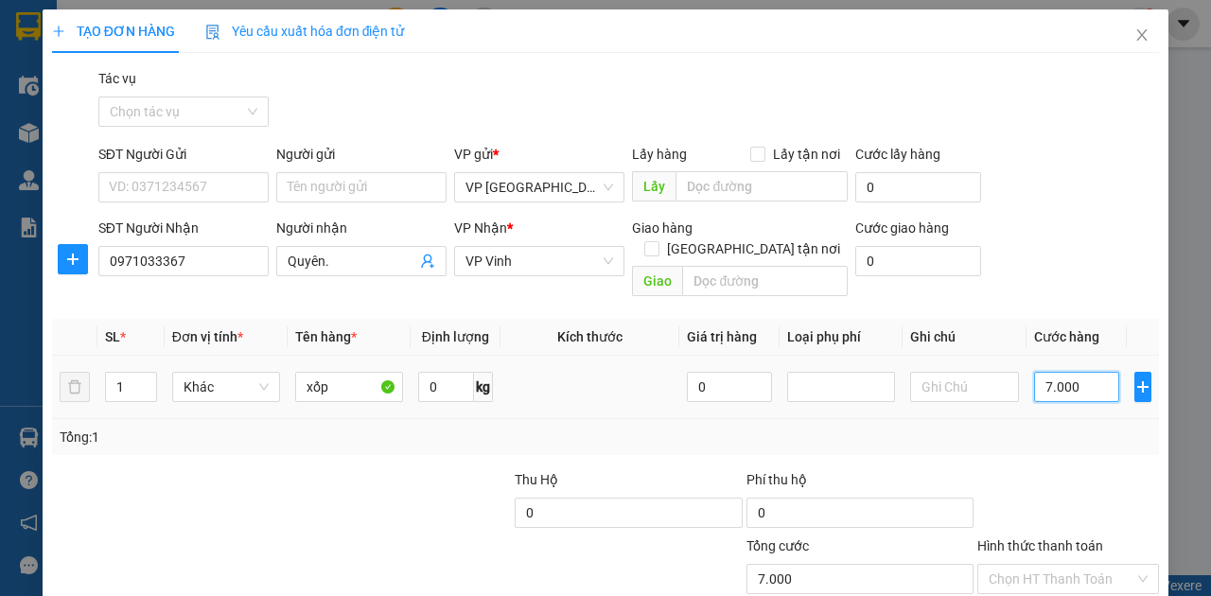
type input "70.000"
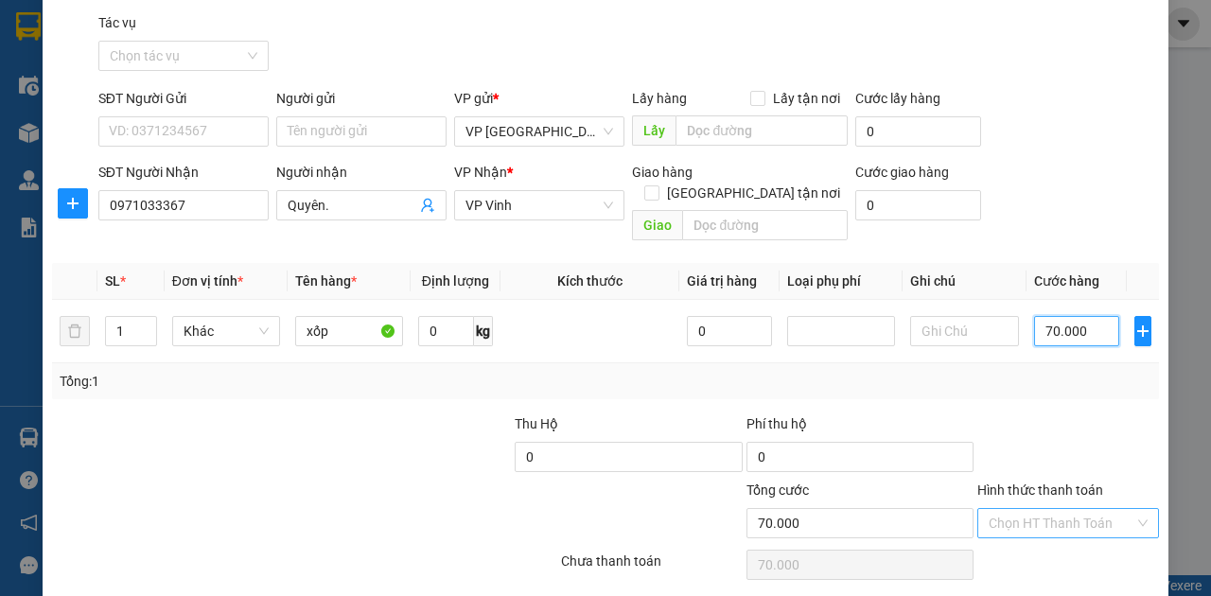
scroll to position [102, 0]
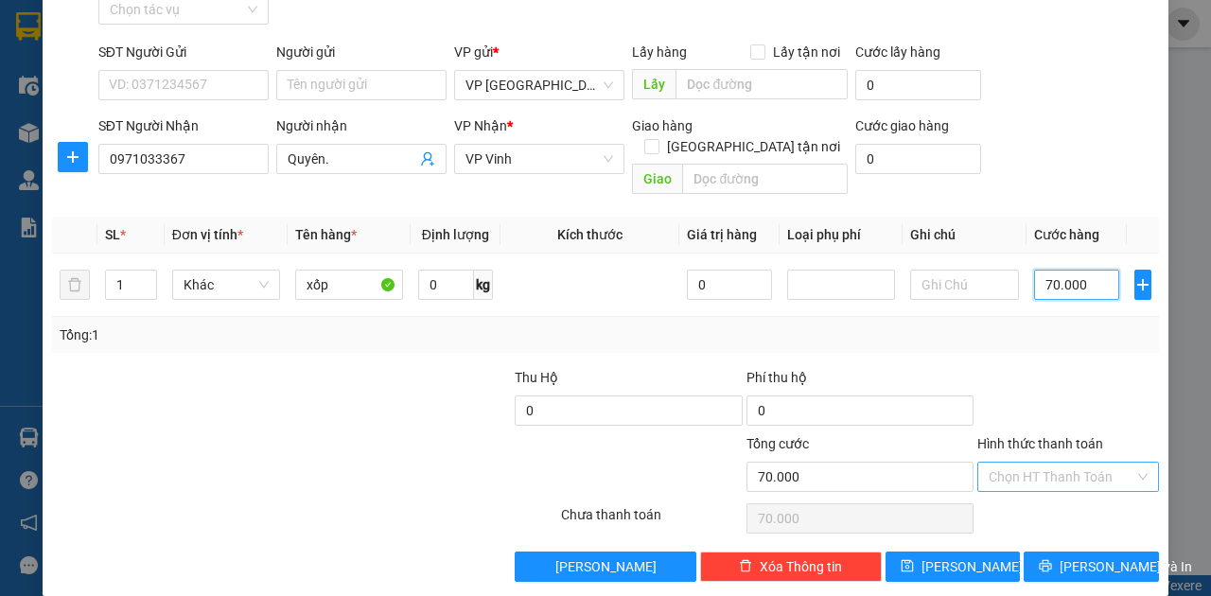
type input "70.000"
click at [1069, 463] on input "Hình thức thanh toán" at bounding box center [1062, 477] width 146 height 28
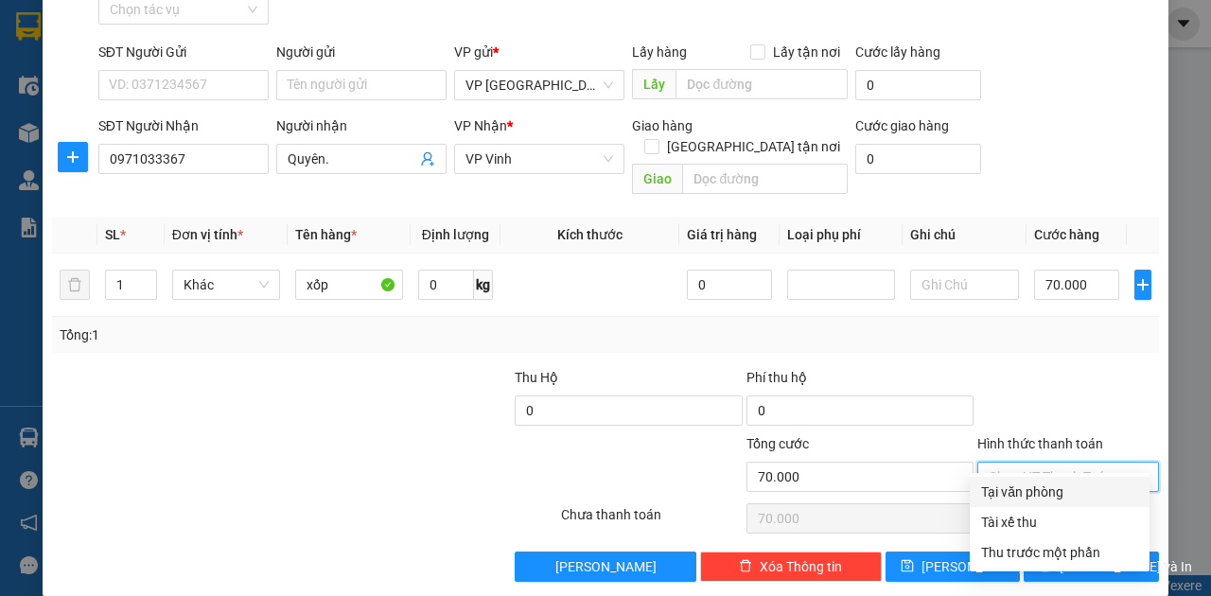
click at [1031, 486] on div "Tại văn phòng" at bounding box center [1059, 492] width 157 height 21
type input "0"
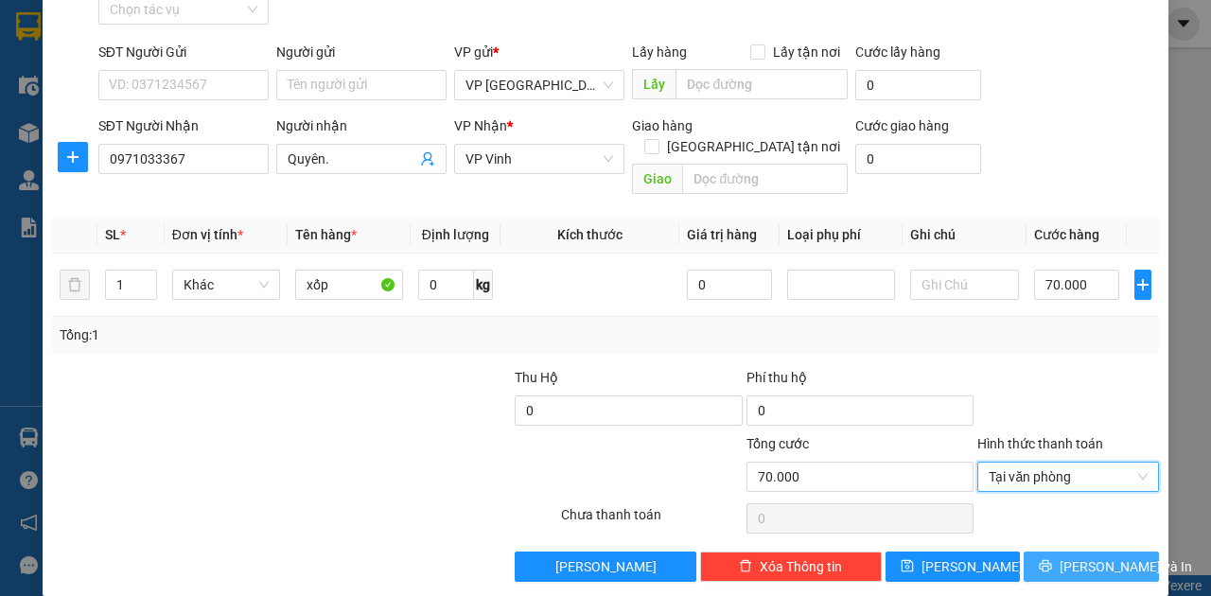
click at [1050, 552] on button "Lưu và In" at bounding box center [1091, 567] width 135 height 30
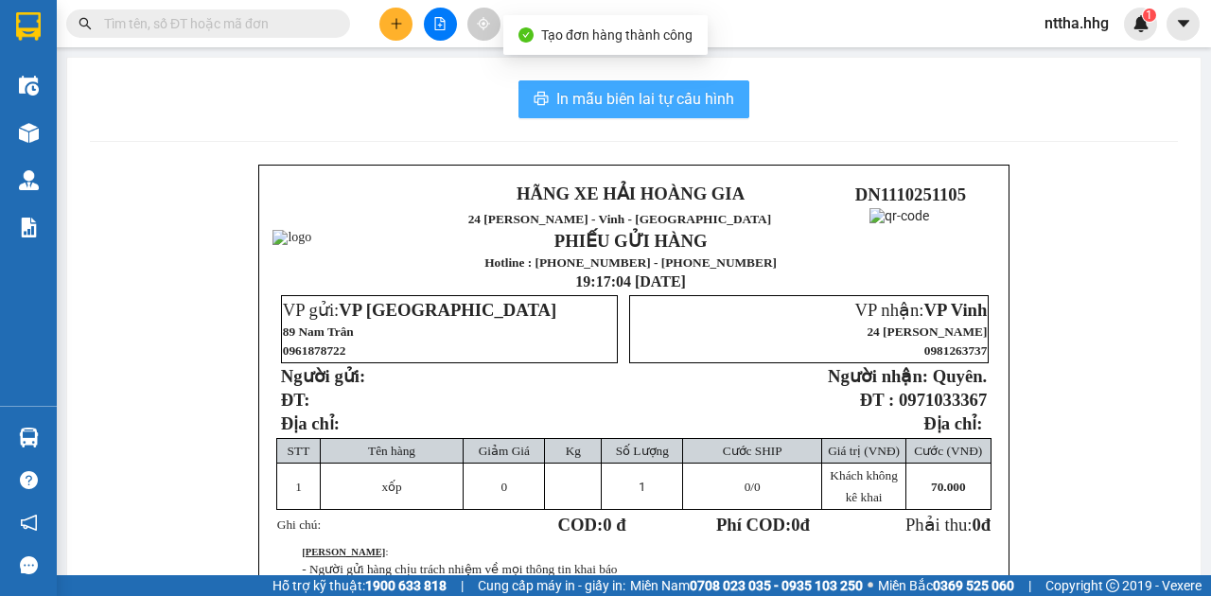
click at [634, 98] on span "In mẫu biên lai tự cấu hình" at bounding box center [645, 99] width 178 height 24
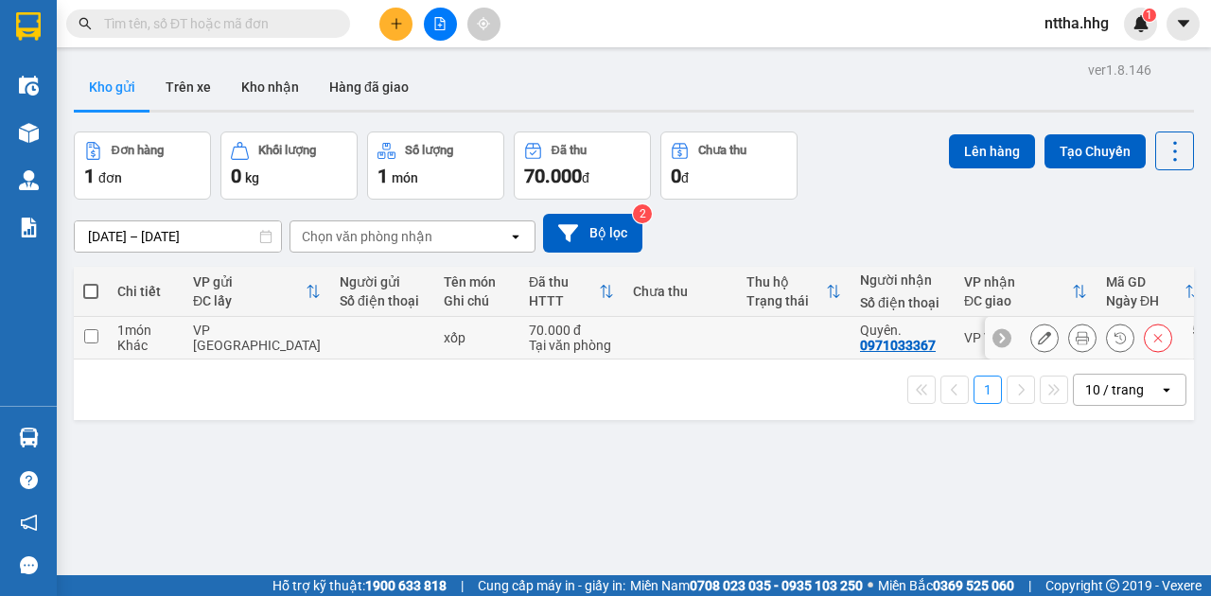
click at [362, 330] on div at bounding box center [382, 337] width 85 height 15
checkbox input "true"
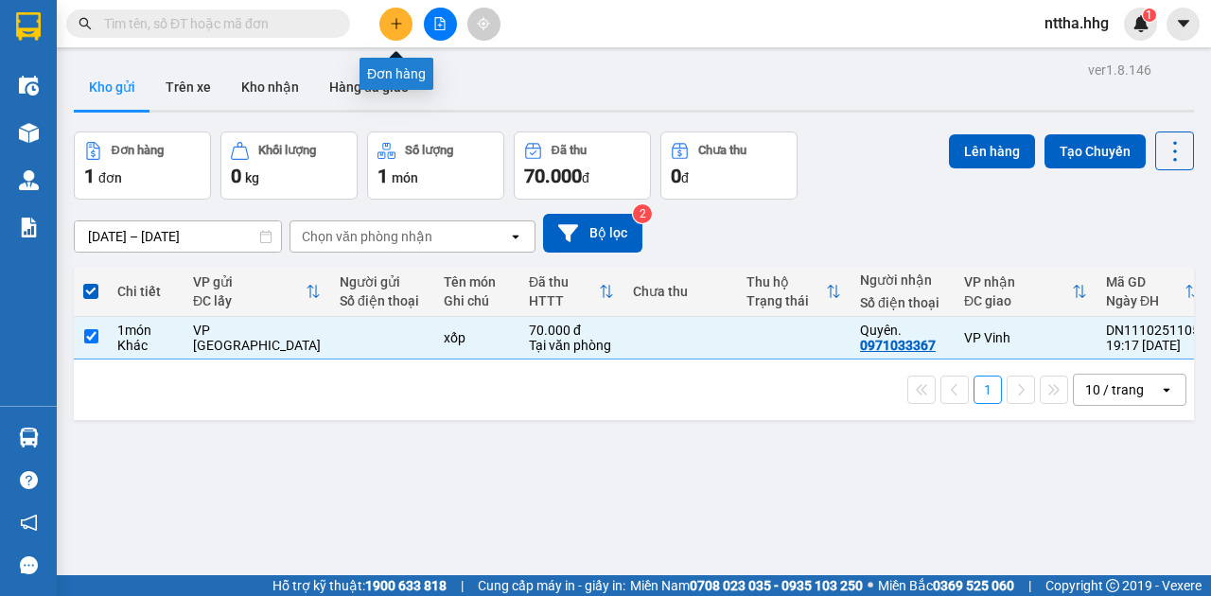
click at [390, 30] on button at bounding box center [395, 24] width 33 height 33
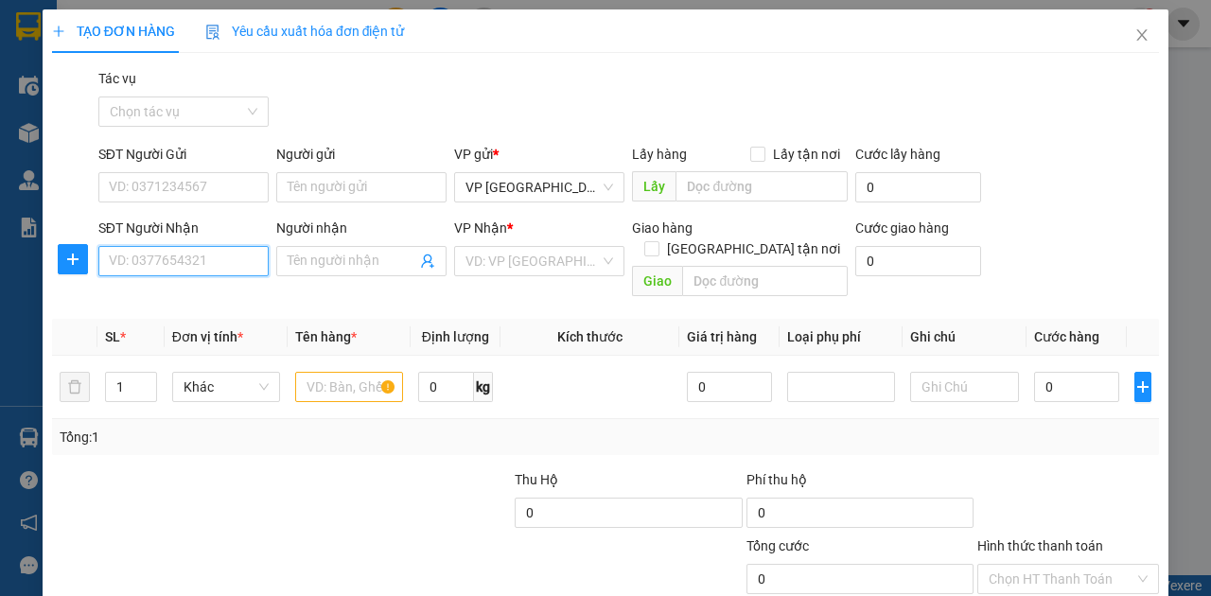
click at [174, 250] on input "SĐT Người Nhận" at bounding box center [183, 261] width 170 height 30
click at [142, 307] on div "0912221063" at bounding box center [182, 298] width 147 height 21
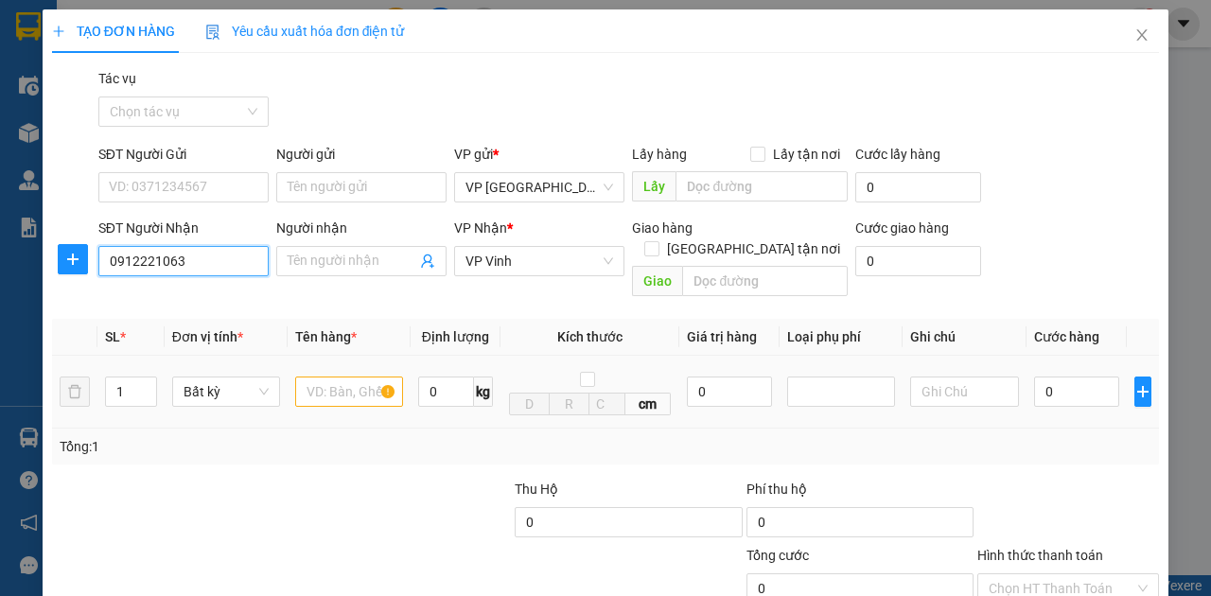
type input "0912221063"
click at [352, 377] on input "text" at bounding box center [349, 392] width 108 height 30
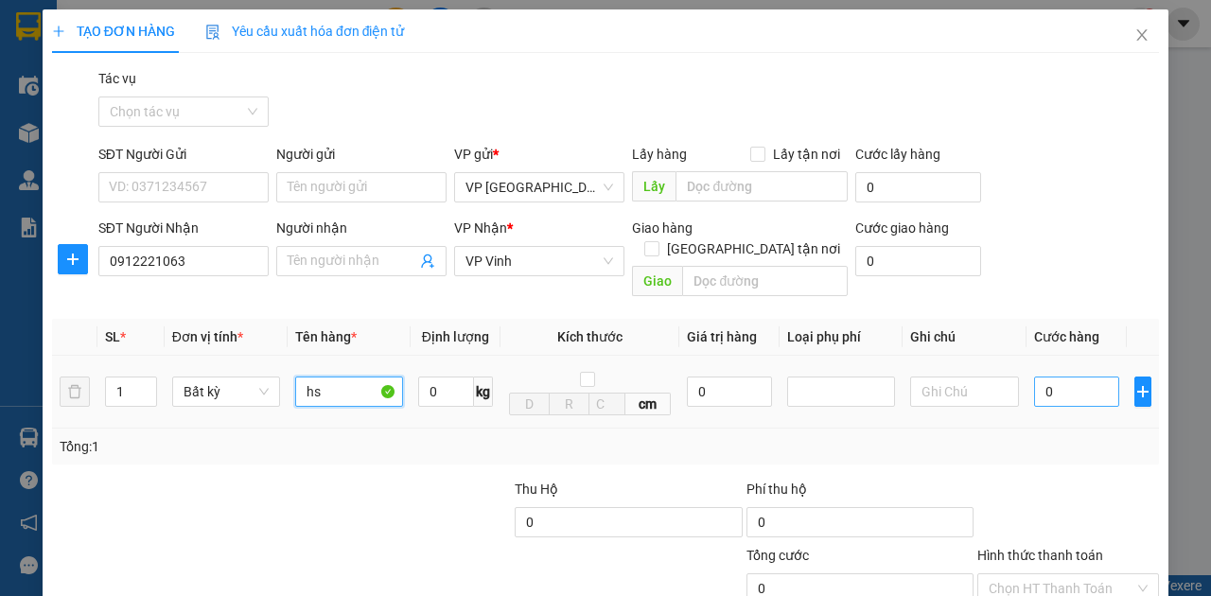
type input "hs"
click at [1047, 378] on input "0" at bounding box center [1076, 392] width 85 height 30
type input "5"
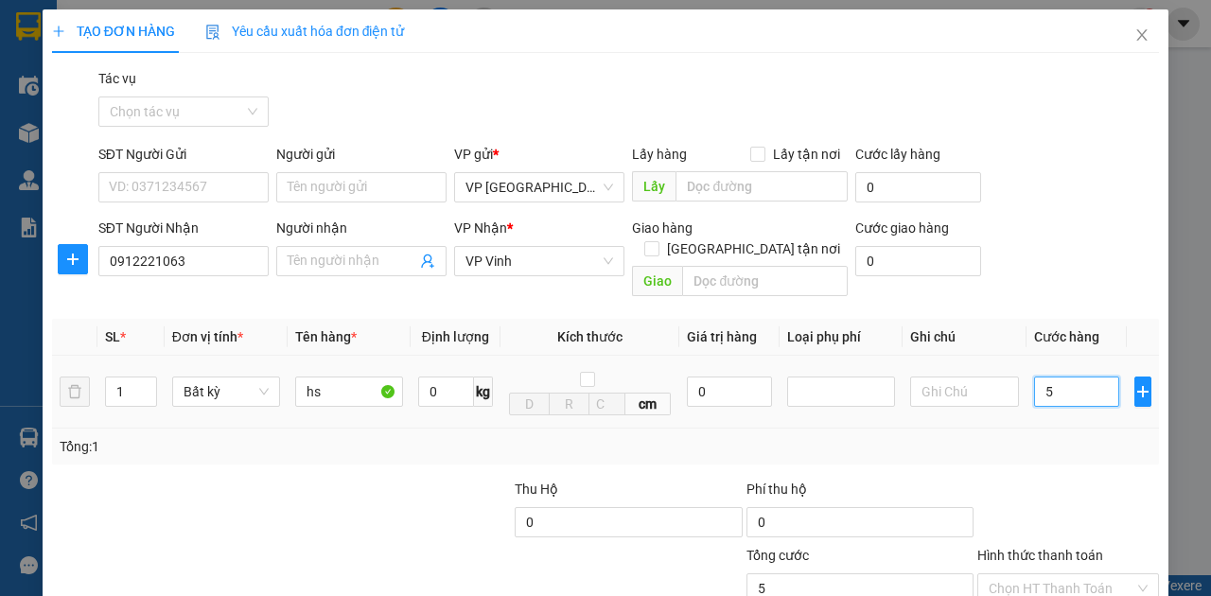
type input "50"
type input "500"
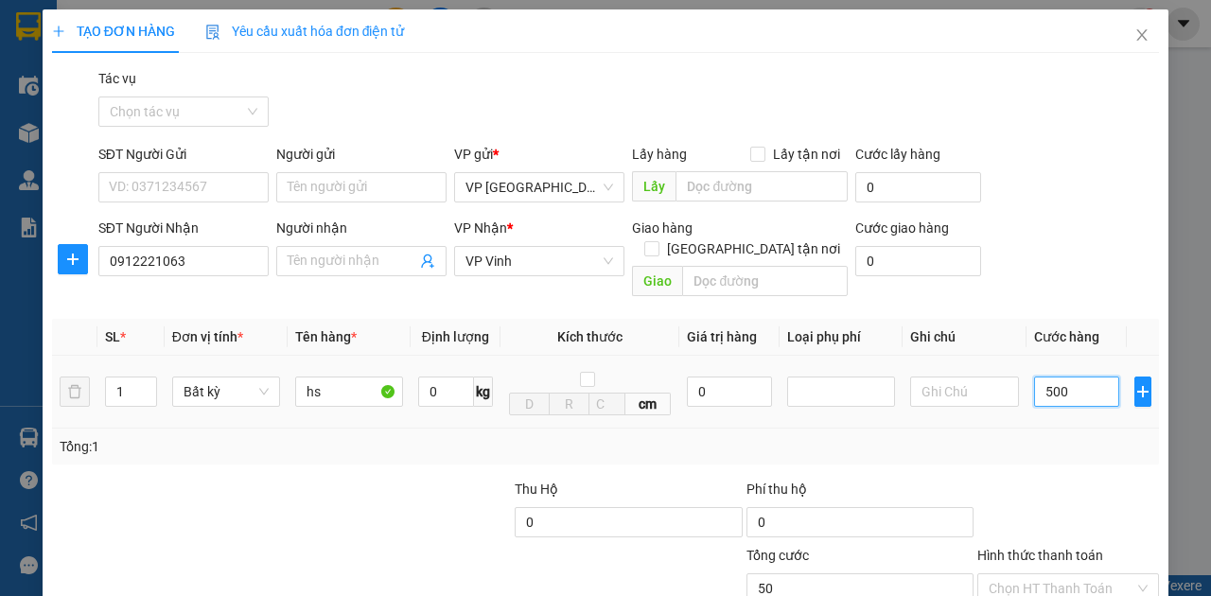
type input "500"
type input "5.000"
type input "50.000"
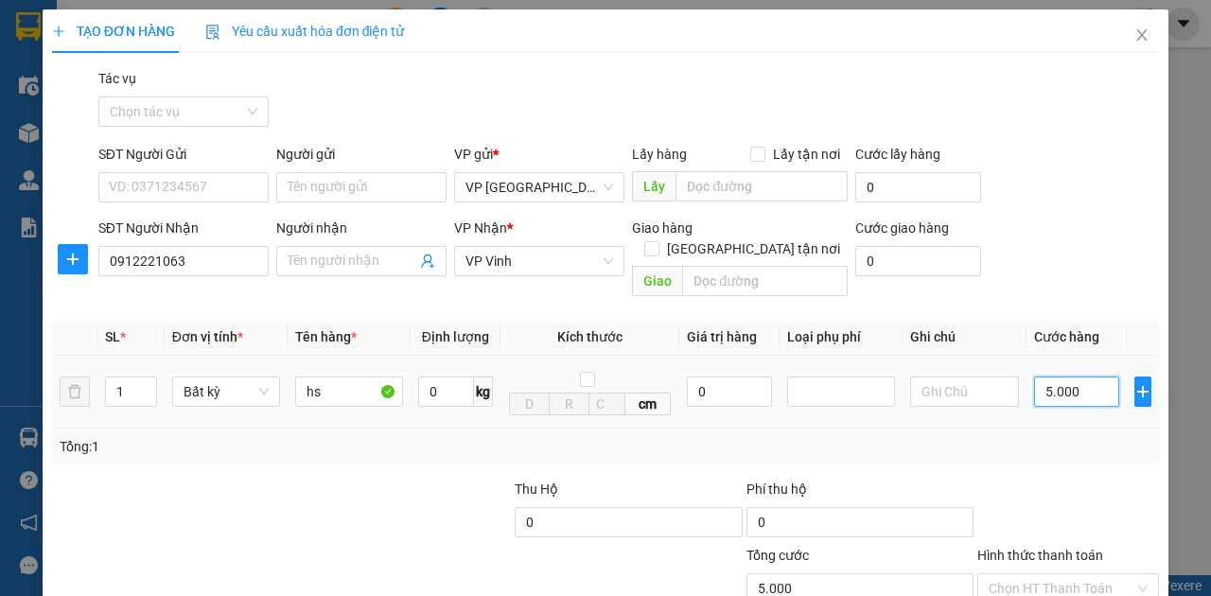
type input "50.000"
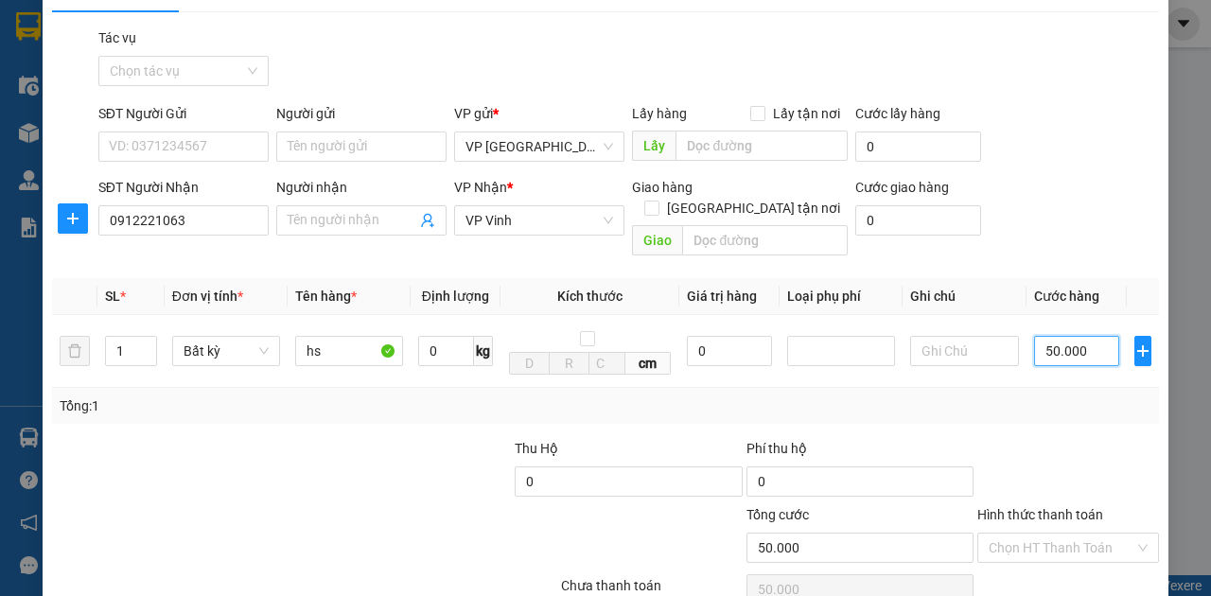
scroll to position [62, 0]
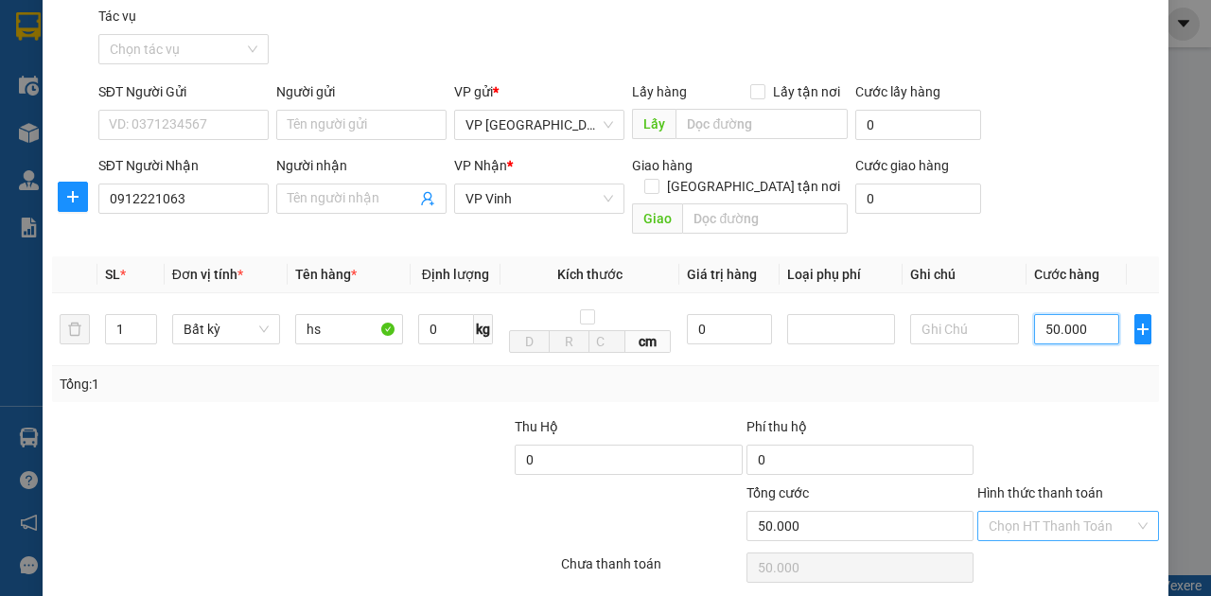
type input "50.000"
click at [1091, 512] on input "Hình thức thanh toán" at bounding box center [1062, 526] width 146 height 28
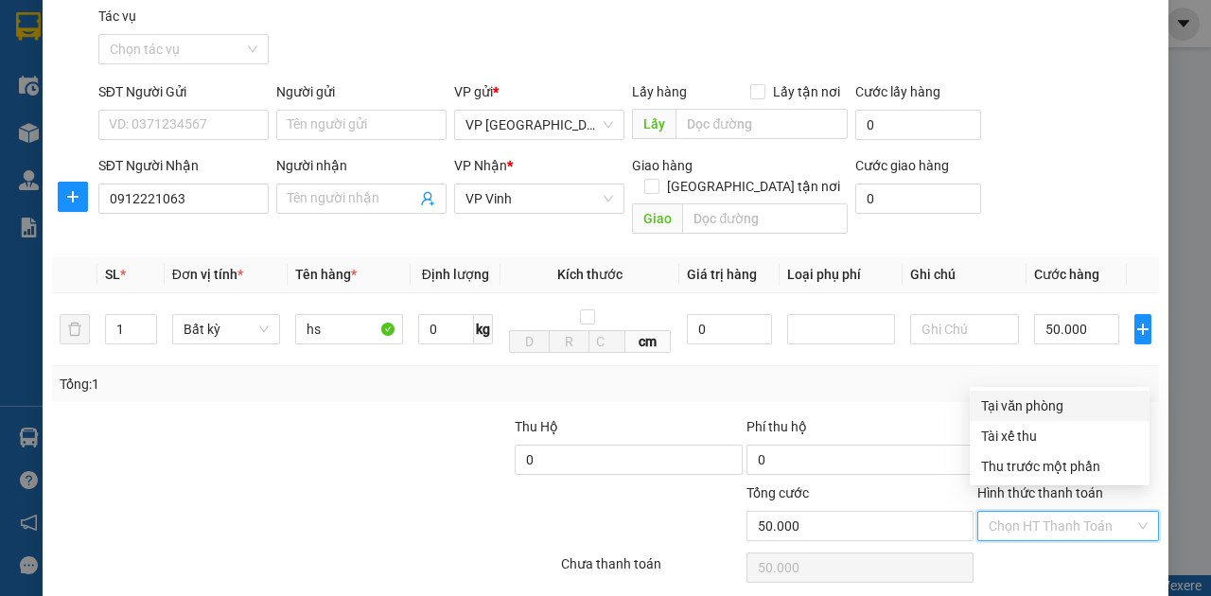
click at [1082, 403] on div "Tại văn phòng" at bounding box center [1059, 406] width 157 height 21
type input "0"
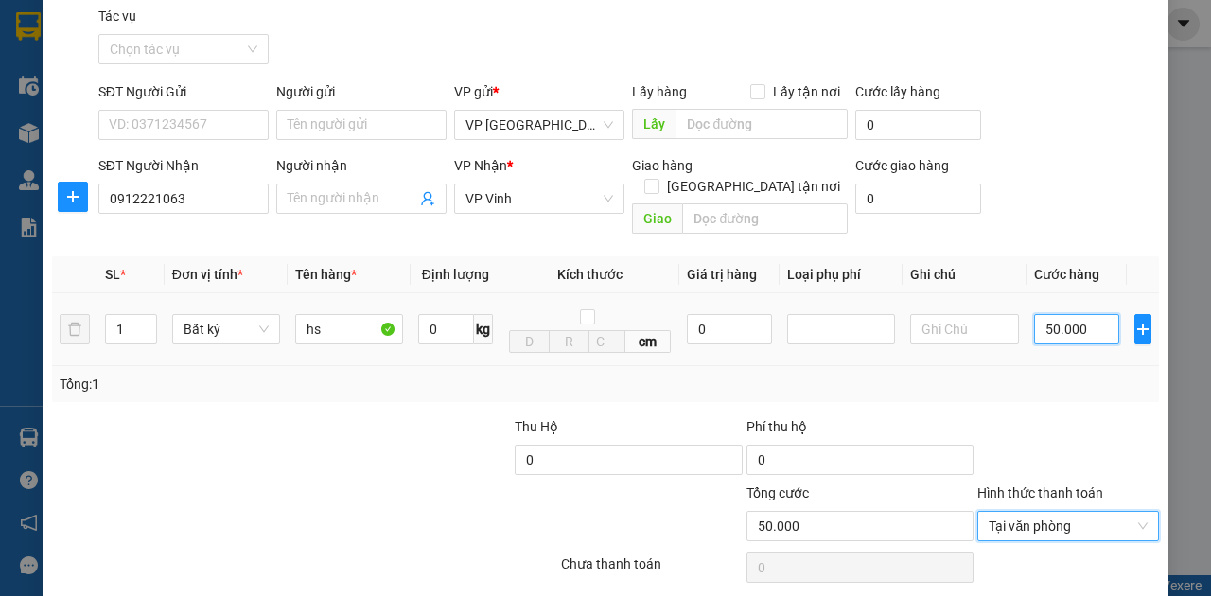
click at [1082, 314] on input "50.000" at bounding box center [1076, 329] width 85 height 30
type input "4"
type input "40"
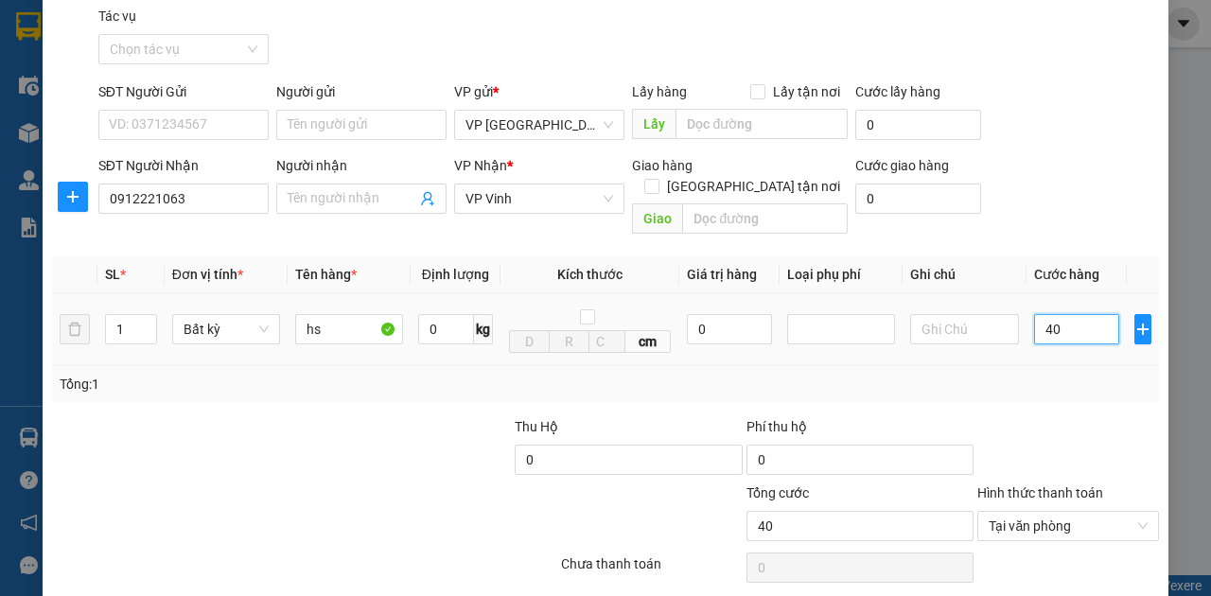
type input "400"
type input "4.000"
type input "40.000"
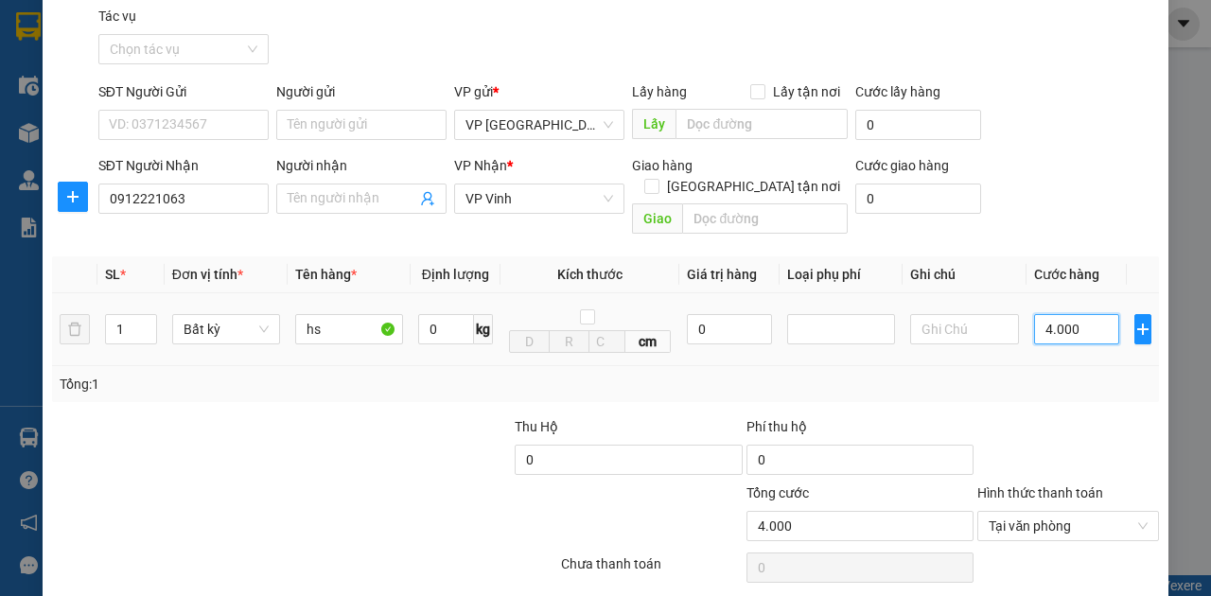
type input "40.000"
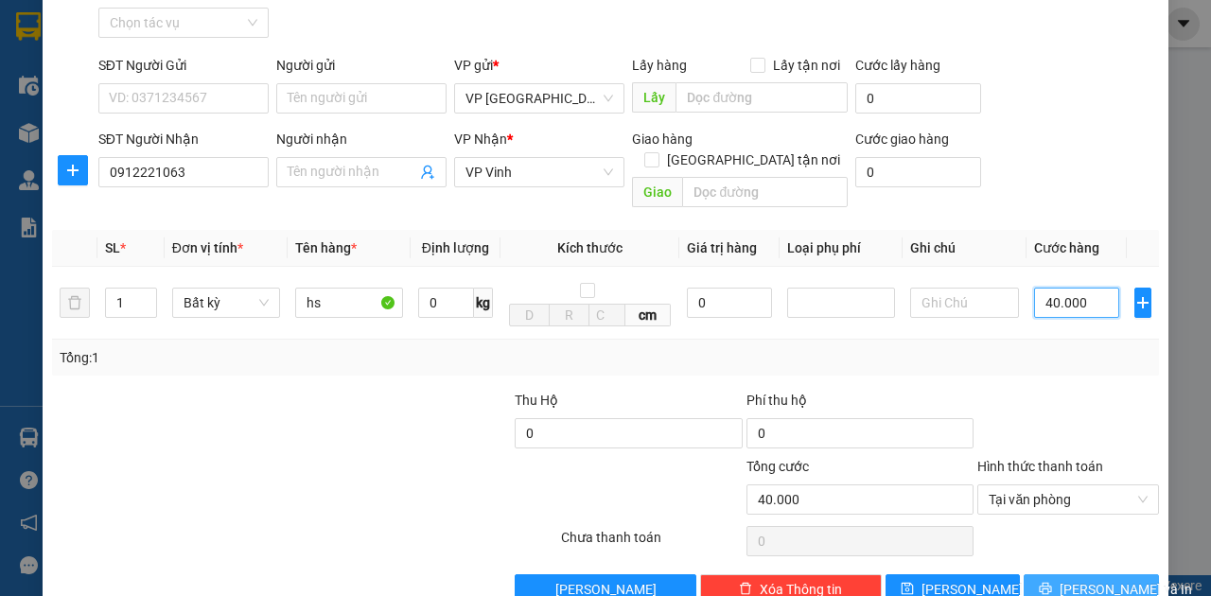
scroll to position [112, 0]
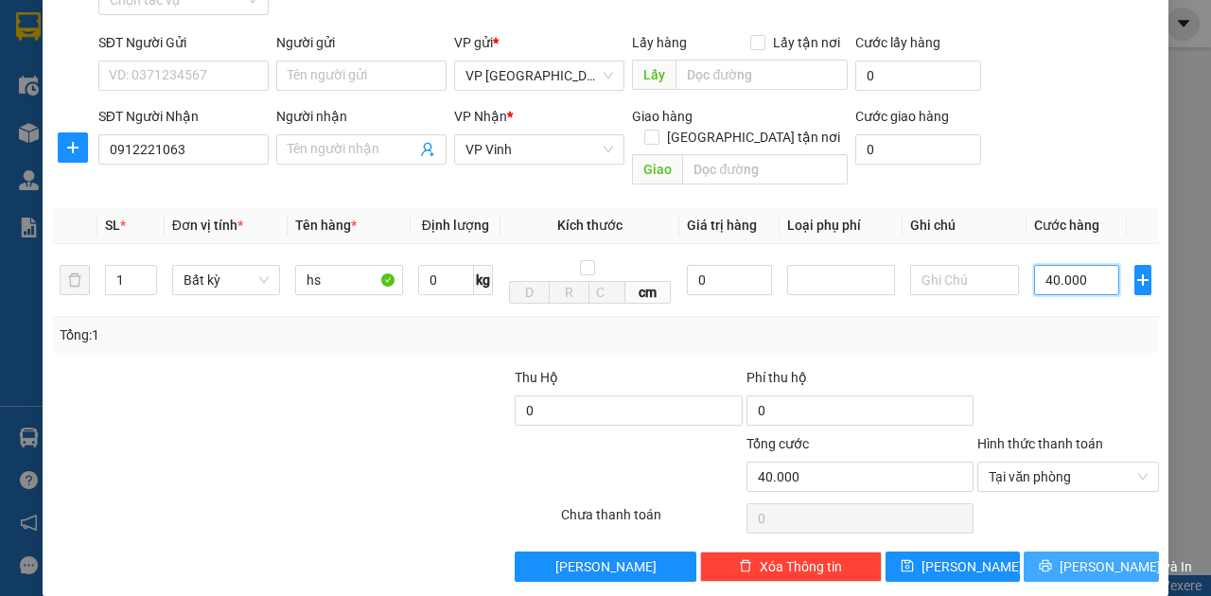
type input "40.000"
click at [1052, 559] on icon "printer" at bounding box center [1045, 565] width 13 height 13
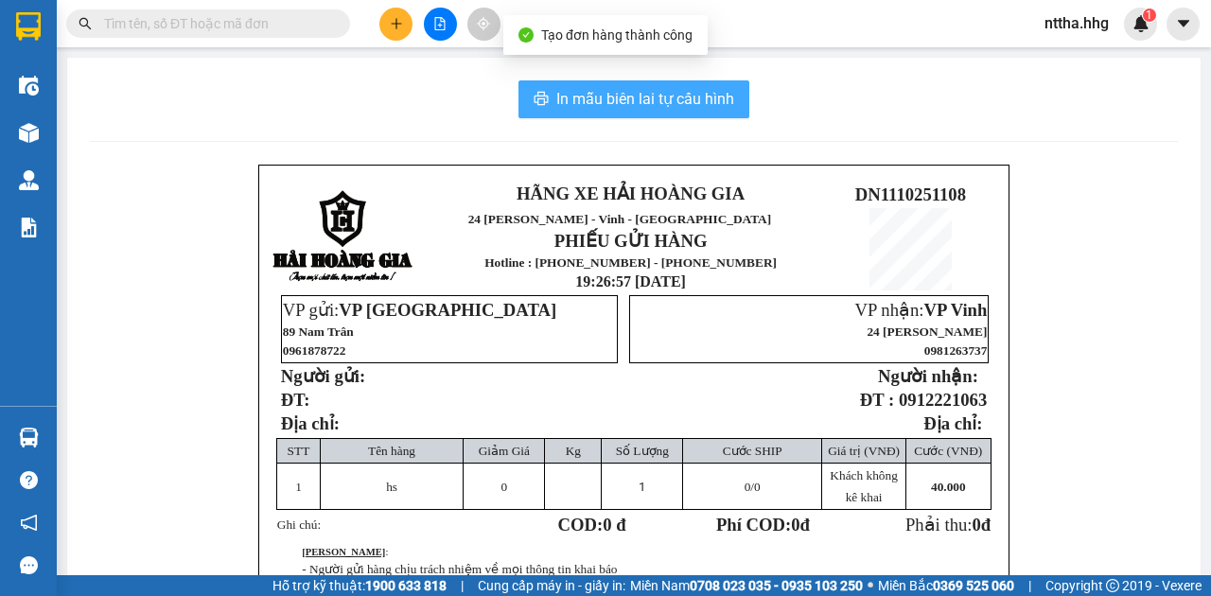
click at [696, 112] on button "In mẫu biên lai tự cấu hình" at bounding box center [634, 99] width 231 height 38
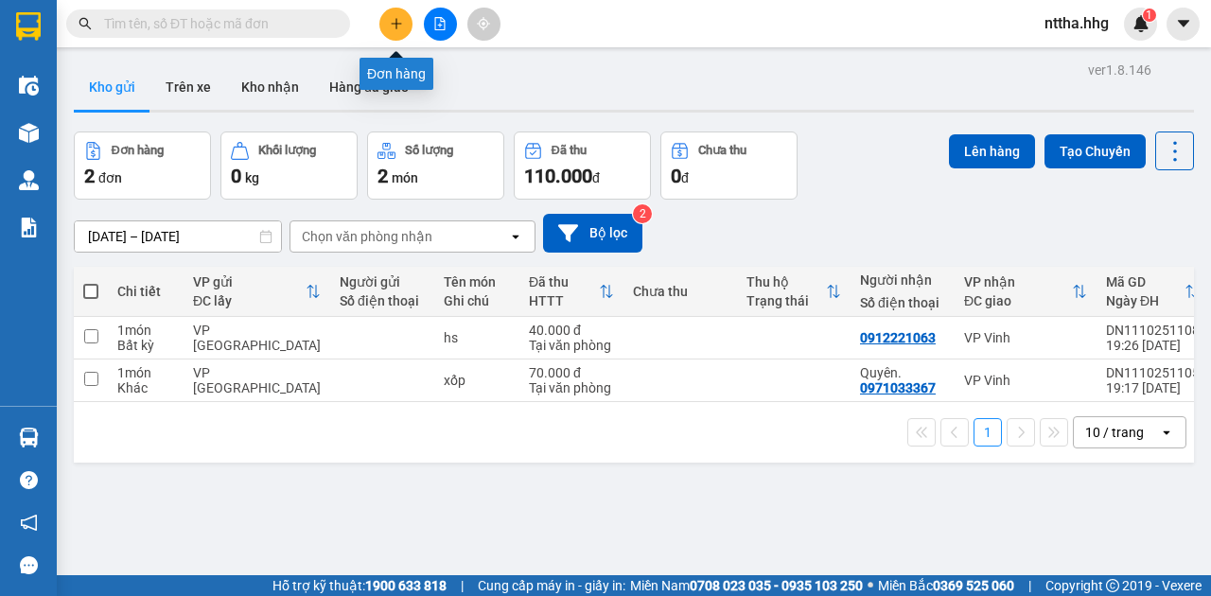
click at [401, 11] on button at bounding box center [395, 24] width 33 height 33
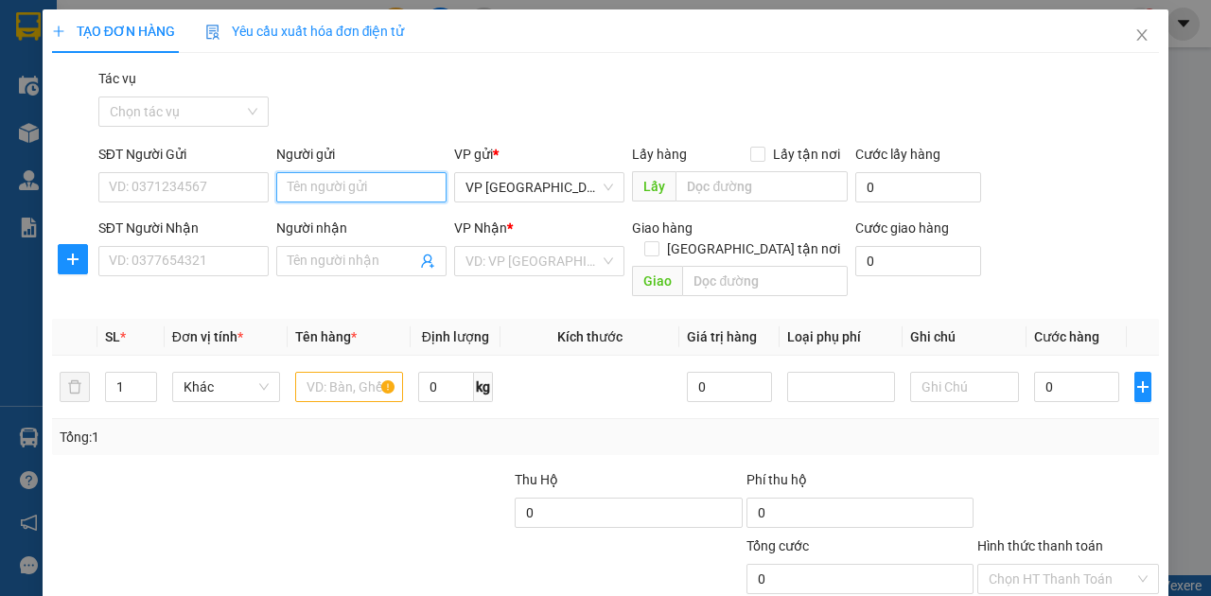
click at [313, 176] on input "Người gửi" at bounding box center [361, 187] width 170 height 30
type input "Cẩm Lệ"
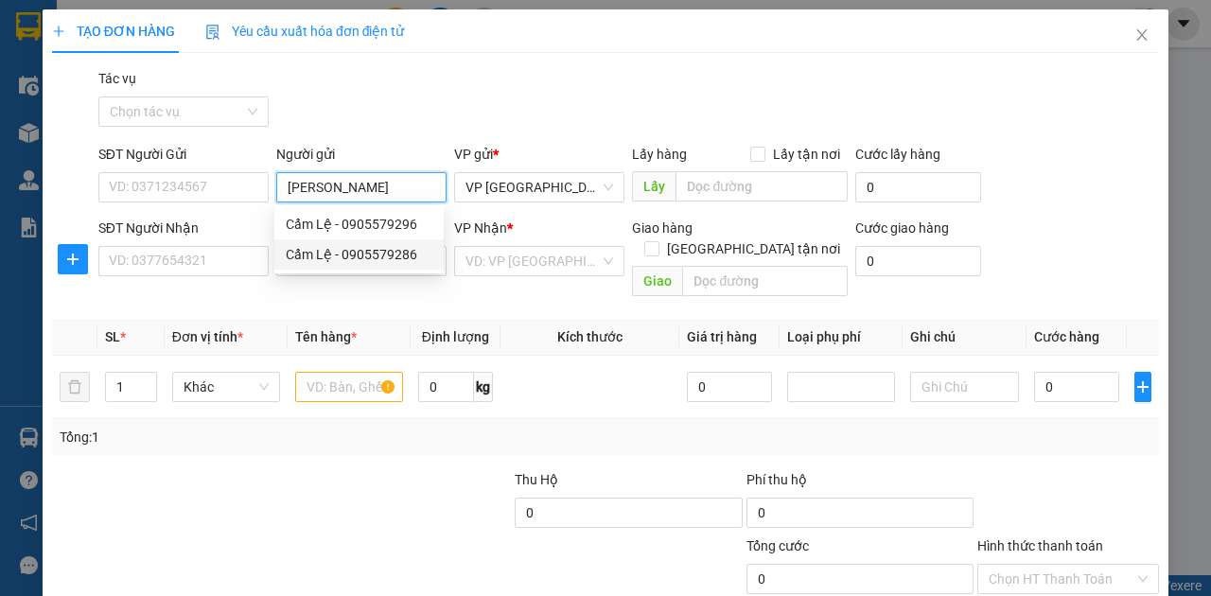
click at [318, 257] on div "Cẩm Lệ - 0905579286" at bounding box center [359, 254] width 147 height 21
type input "0905579286"
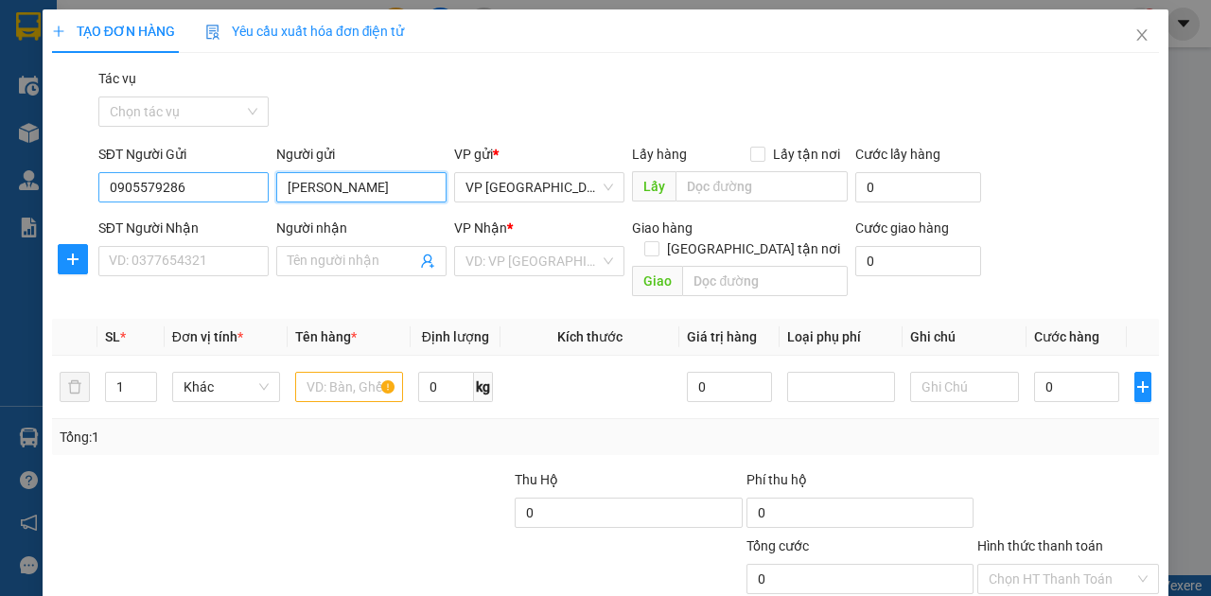
type input "Cẩm Lệ"
drag, startPoint x: 195, startPoint y: 184, endPoint x: 0, endPoint y: 174, distance: 195.2
click at [0, 174] on div "TẠO ĐƠN HÀNG Yêu cầu xuất hóa đơn điện tử Transit Pickup Surcharge Ids Transit …" at bounding box center [605, 298] width 1211 height 596
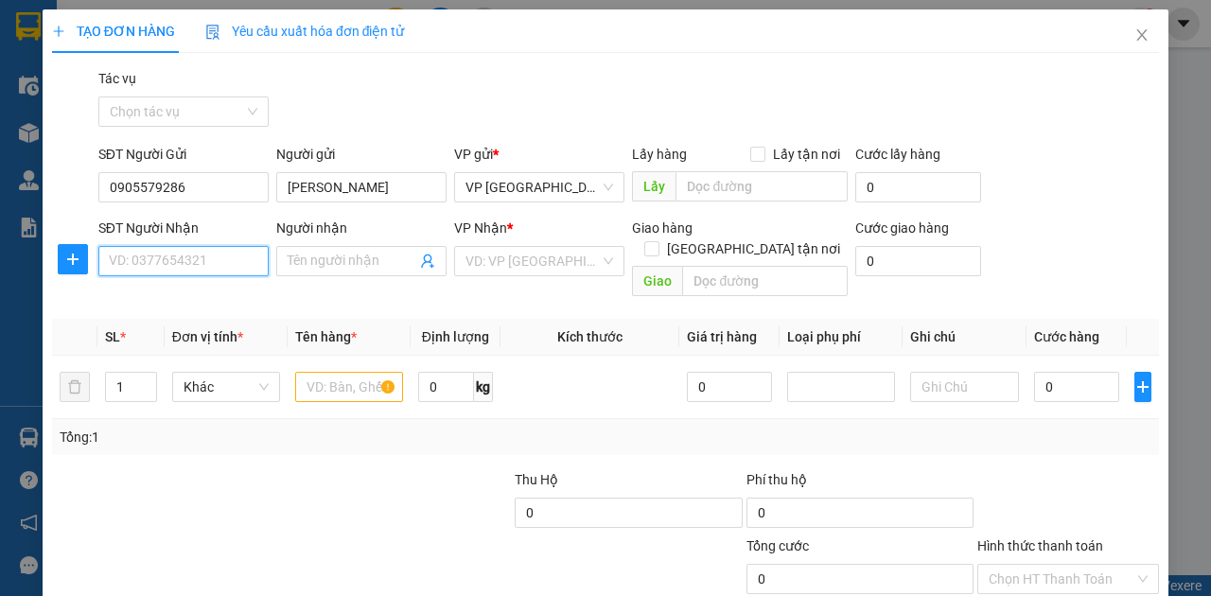
click at [244, 269] on input "SĐT Người Nhận" at bounding box center [183, 261] width 170 height 30
paste input "0912389383"
type input "0912389383"
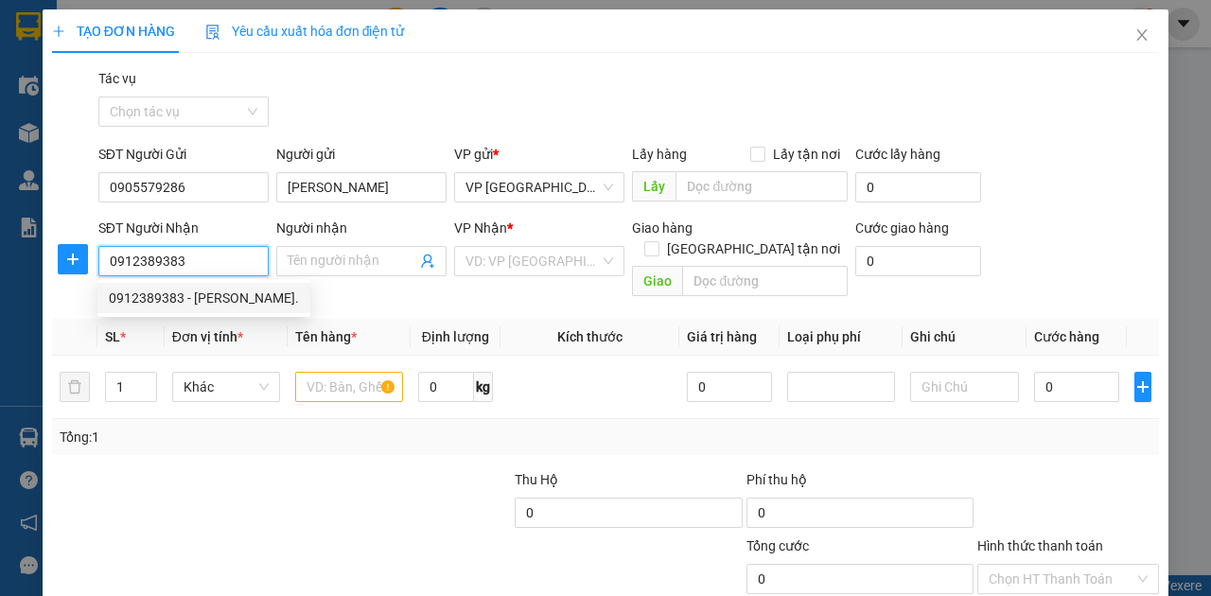
click at [218, 293] on div "0912389383 - Thanh." at bounding box center [204, 298] width 190 height 21
type input "Thanh."
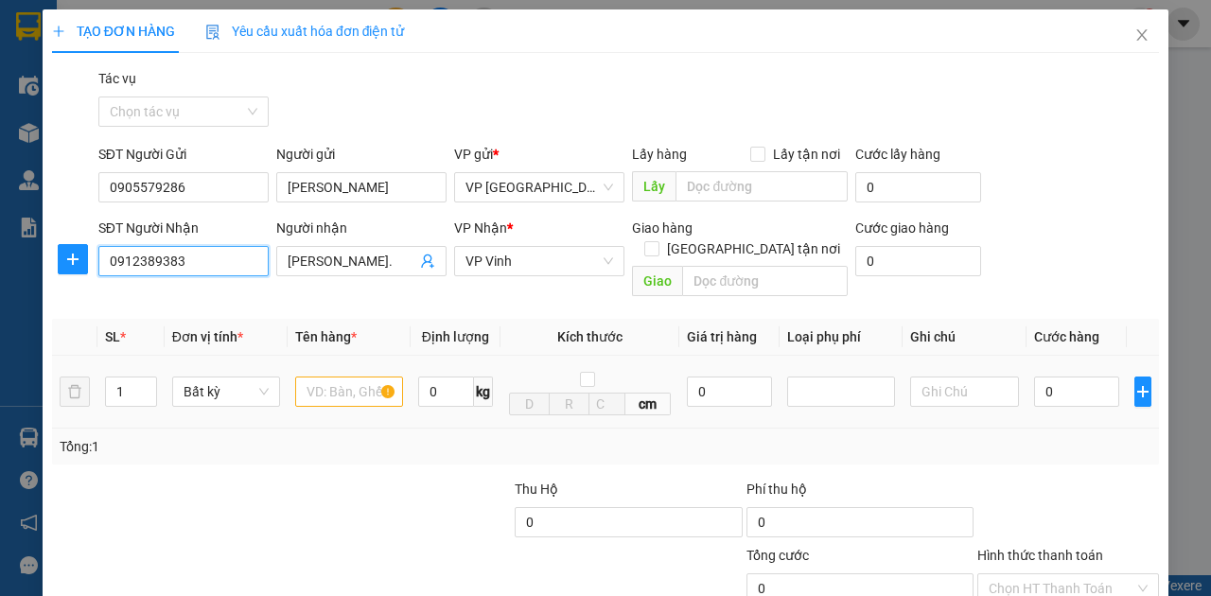
type input "0912389383"
click at [326, 377] on input "text" at bounding box center [349, 392] width 108 height 30
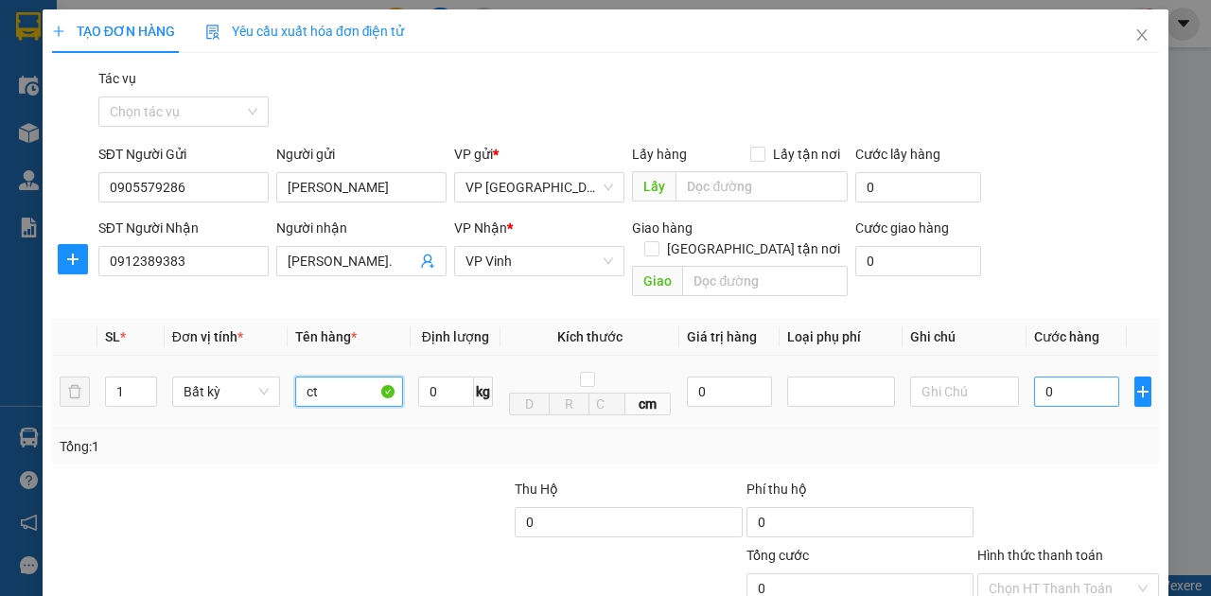
type input "ct"
click at [1045, 377] on input "0" at bounding box center [1076, 392] width 85 height 30
type input "5"
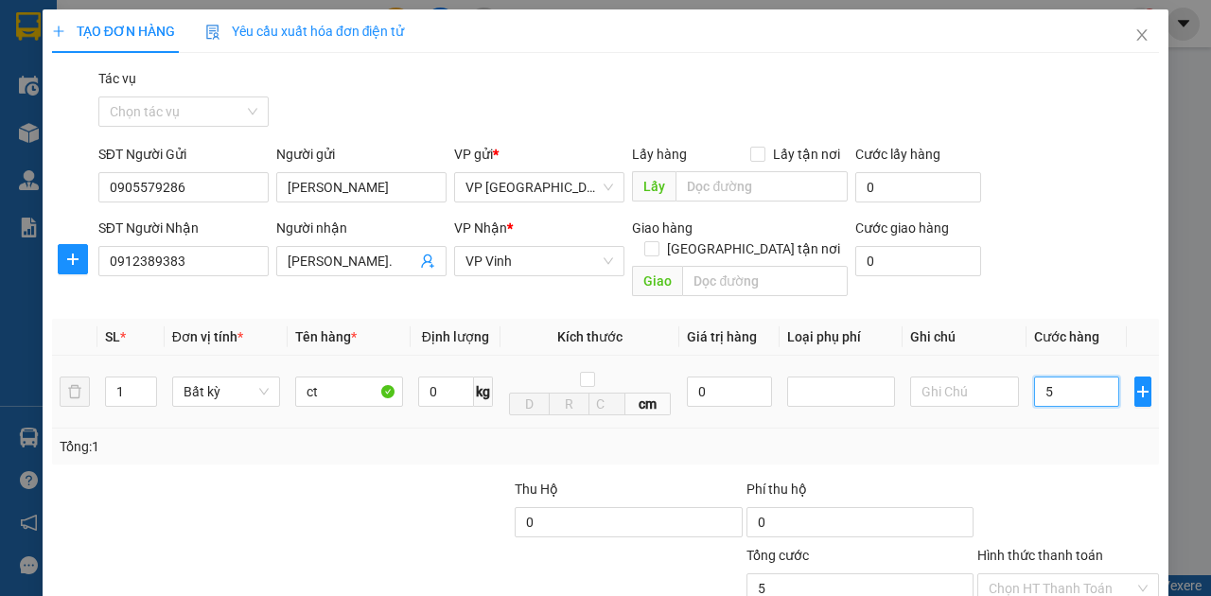
type input "50"
type input "500"
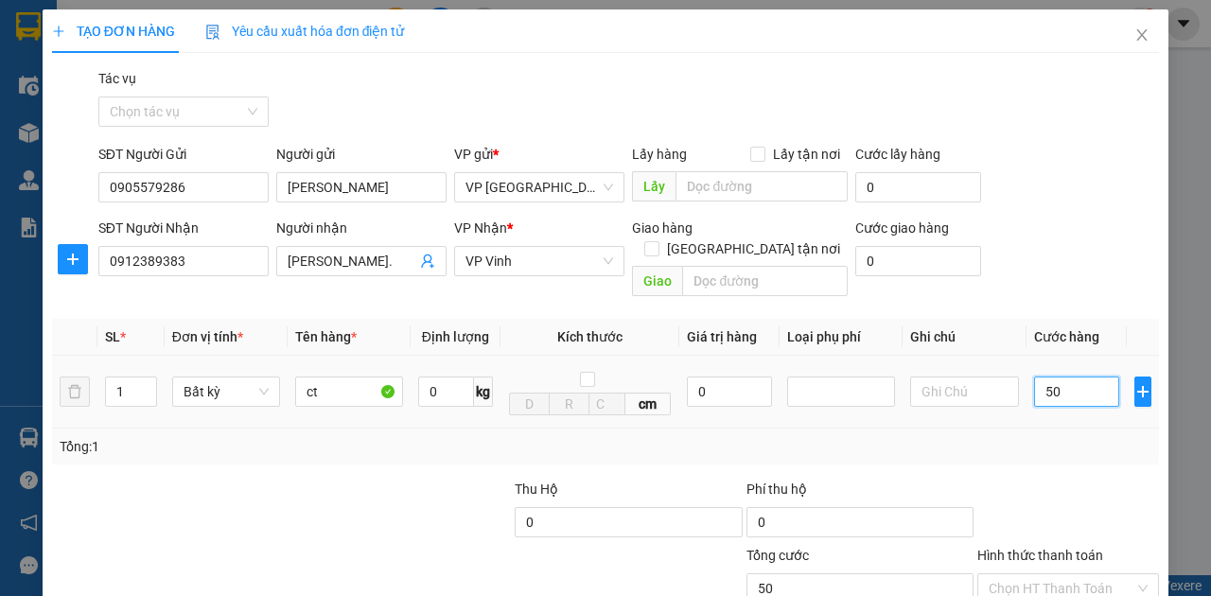
type input "500"
type input "5.000"
type input "50.000"
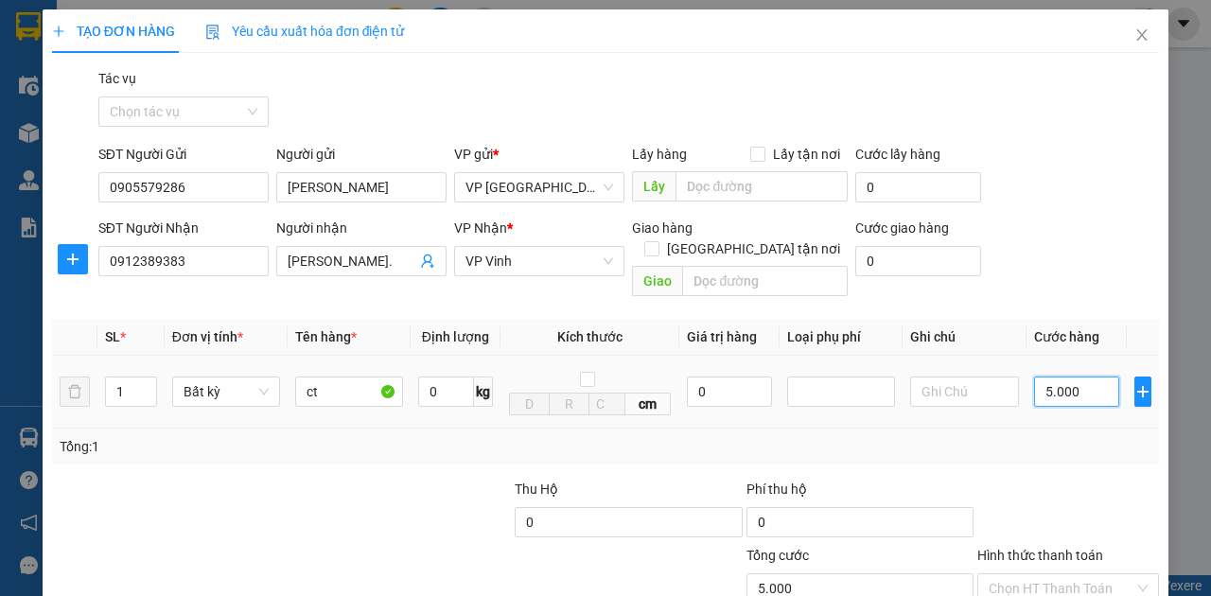
type input "50.000"
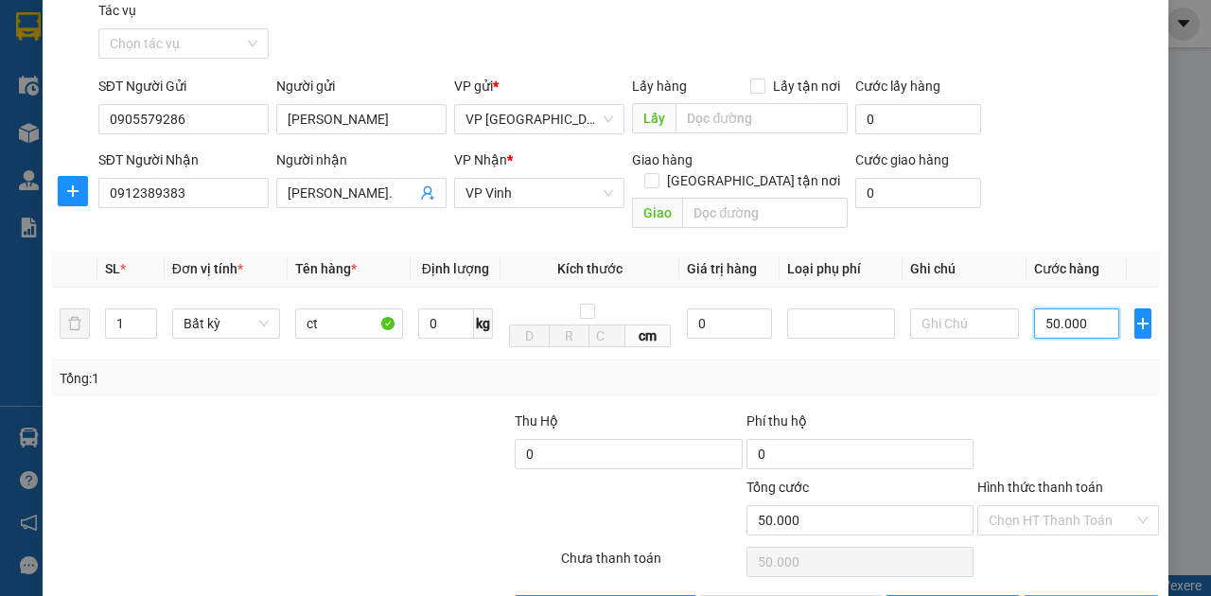
scroll to position [112, 0]
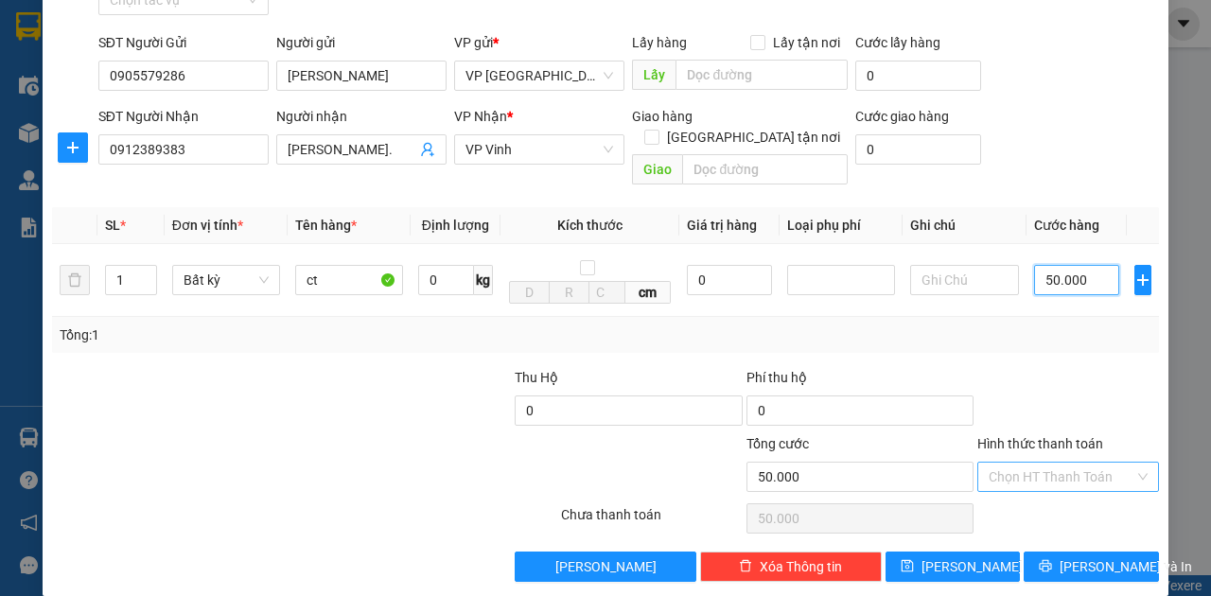
type input "50.000"
click at [1088, 466] on input "Hình thức thanh toán" at bounding box center [1062, 477] width 146 height 28
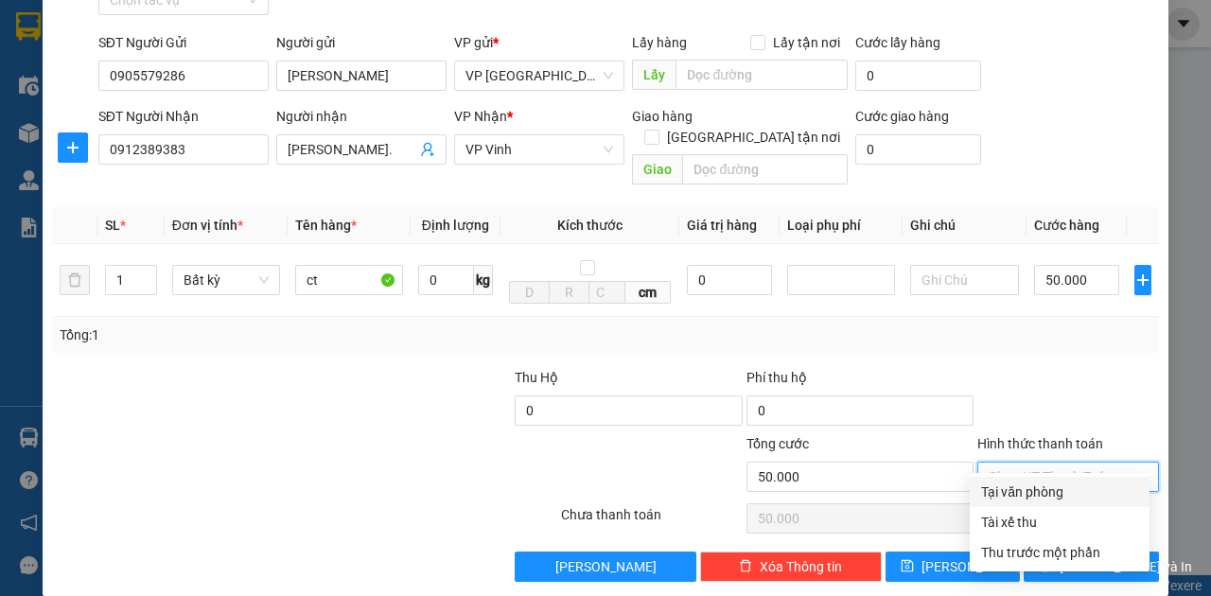
click at [1060, 487] on div "Tại văn phòng" at bounding box center [1059, 492] width 157 height 21
type input "0"
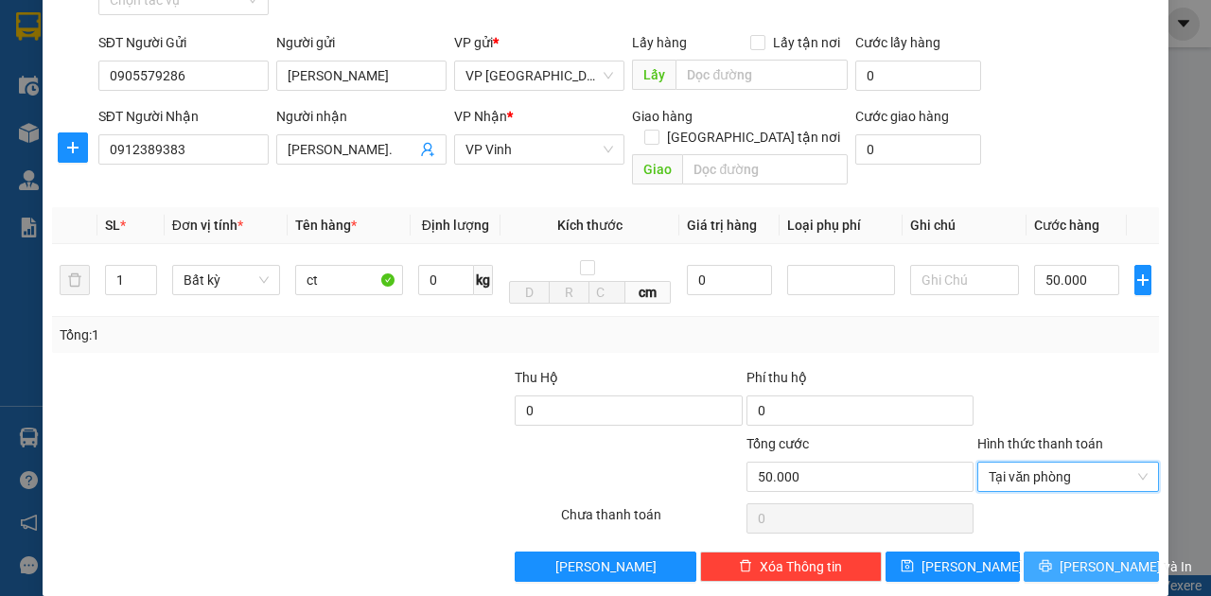
click at [1041, 552] on button "Lưu và In" at bounding box center [1091, 567] width 135 height 30
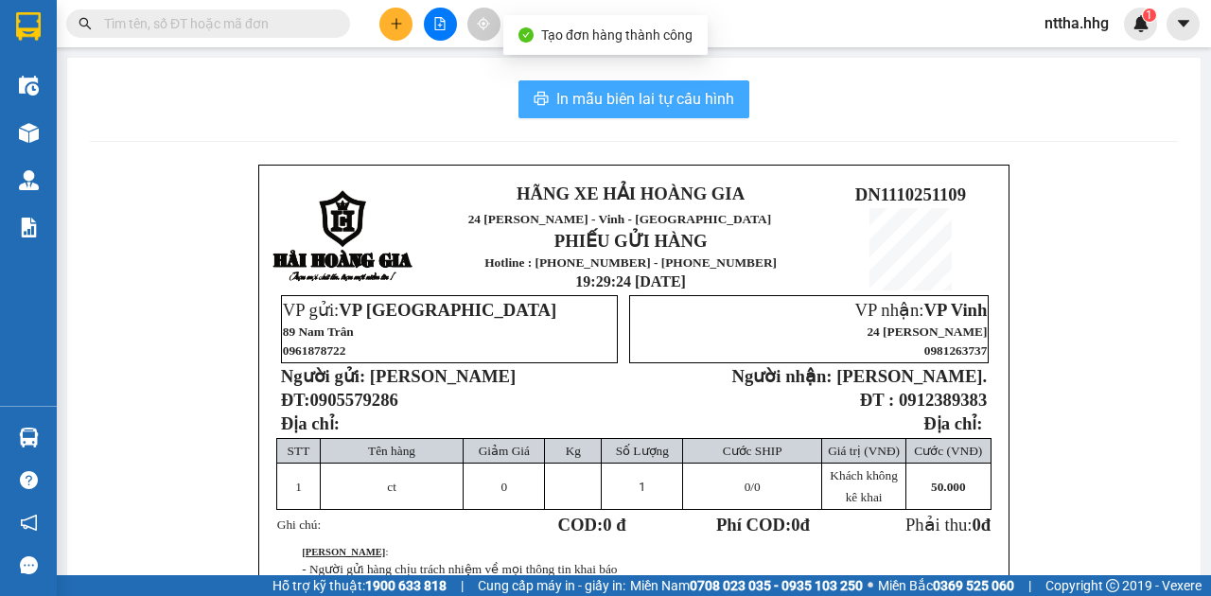
drag, startPoint x: 613, startPoint y: 97, endPoint x: 636, endPoint y: 123, distance: 34.9
click at [616, 97] on span "In mẫu biên lai tự cấu hình" at bounding box center [645, 99] width 178 height 24
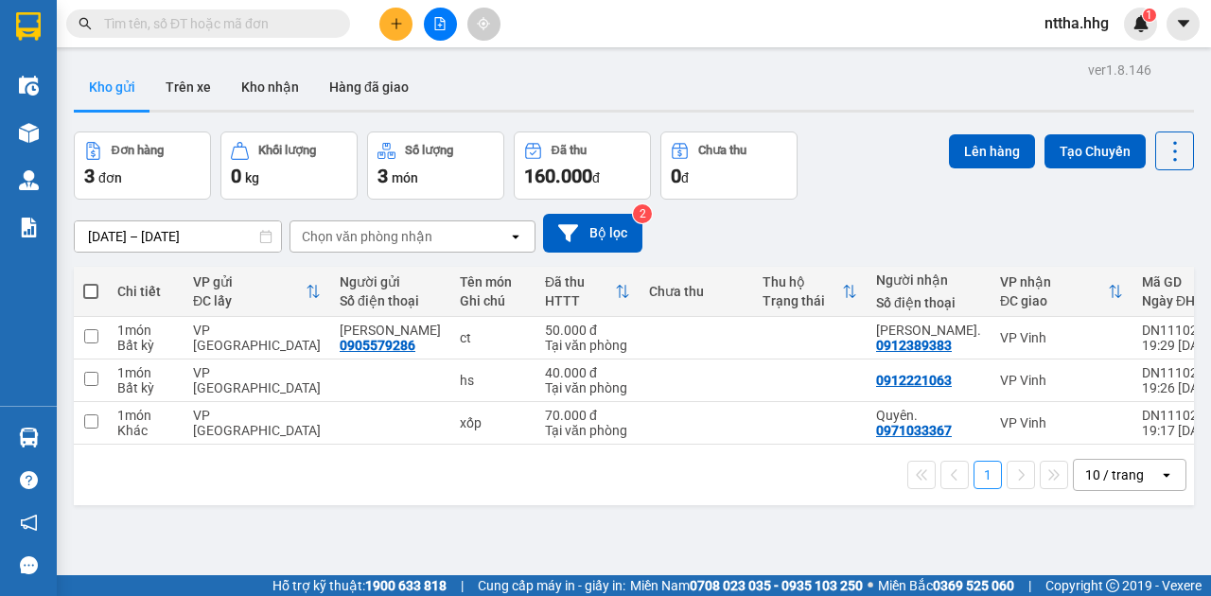
click at [92, 286] on span at bounding box center [90, 291] width 15 height 15
click at [91, 282] on input "checkbox" at bounding box center [91, 282] width 0 height 0
checkbox input "true"
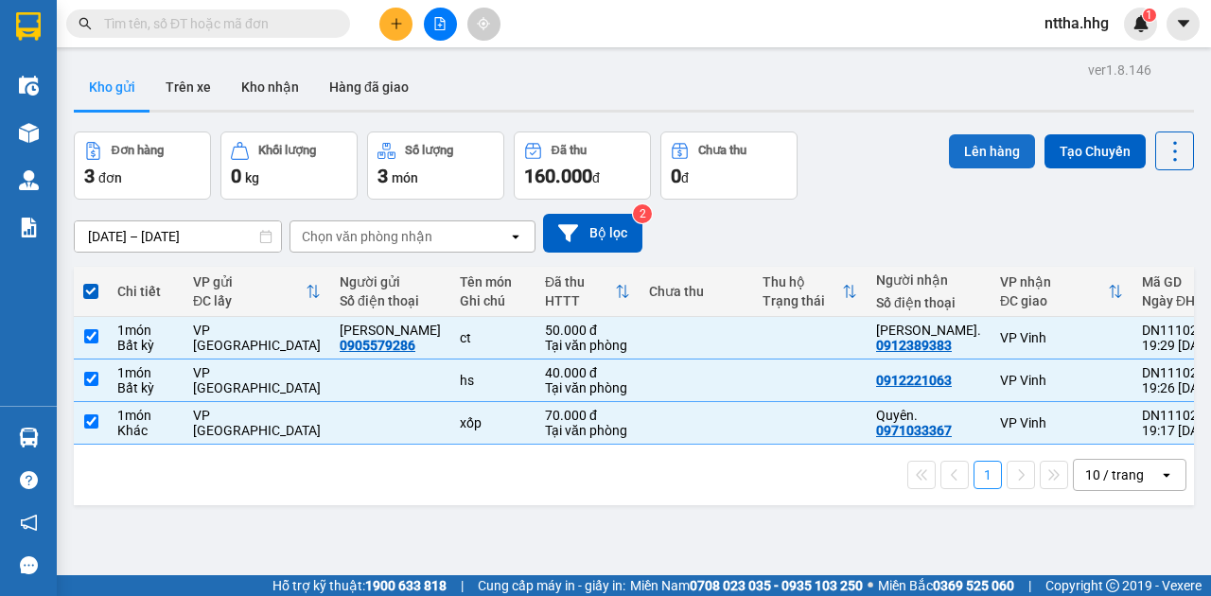
click at [1007, 150] on button "Lên hàng" at bounding box center [992, 151] width 86 height 34
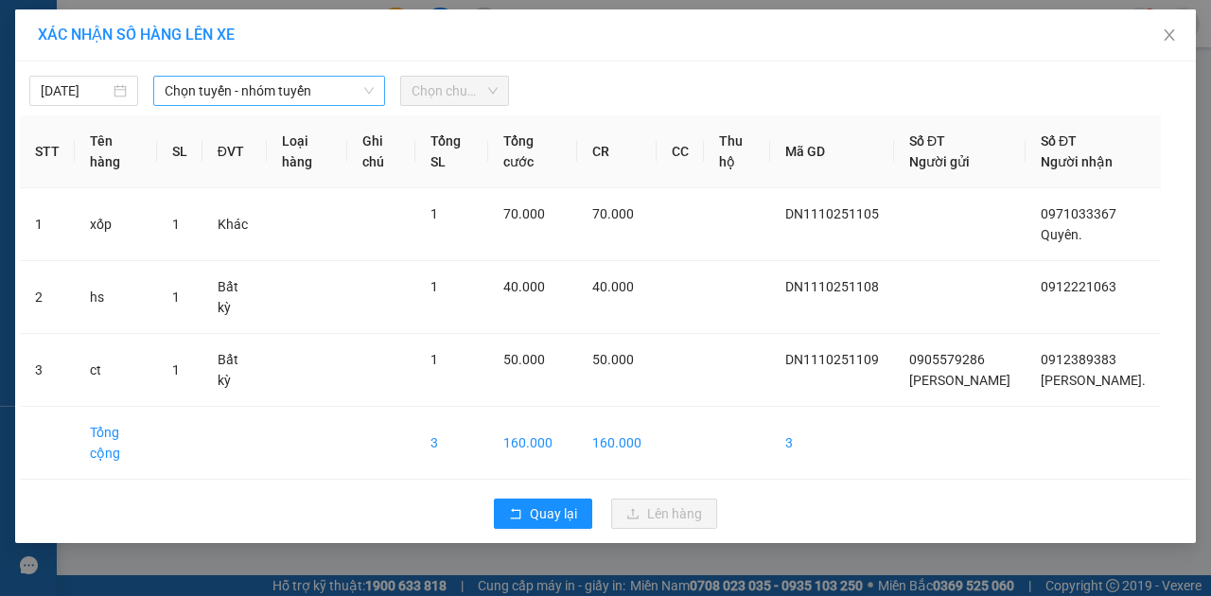
click at [368, 90] on icon "down" at bounding box center [368, 90] width 11 height 11
click at [324, 79] on span "Chọn tuyến - nhóm tuyến" at bounding box center [269, 91] width 209 height 28
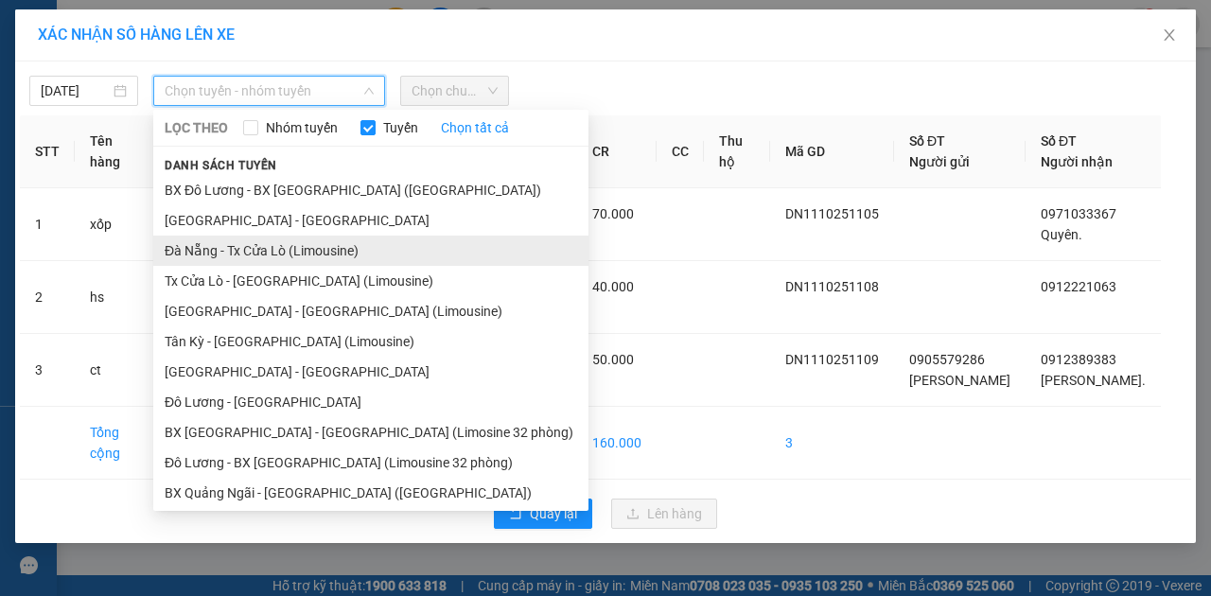
click at [261, 262] on li "Đà Nẵng - Tx Cửa Lò (Limousine)" at bounding box center [370, 251] width 435 height 30
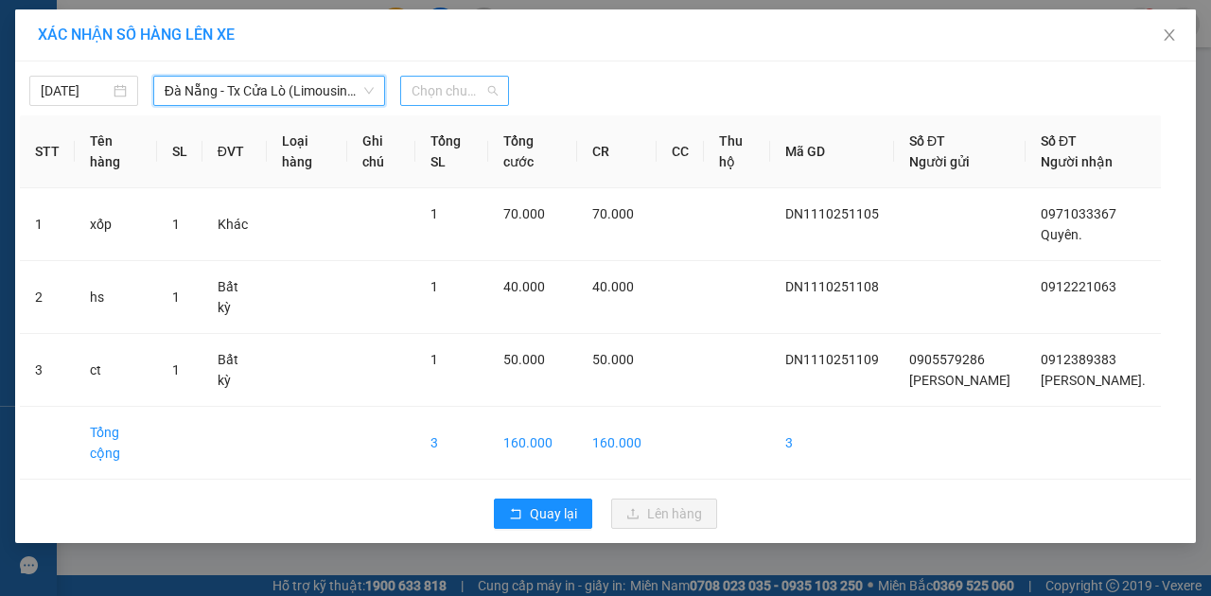
click at [458, 80] on span "Chọn chuyến" at bounding box center [455, 91] width 86 height 28
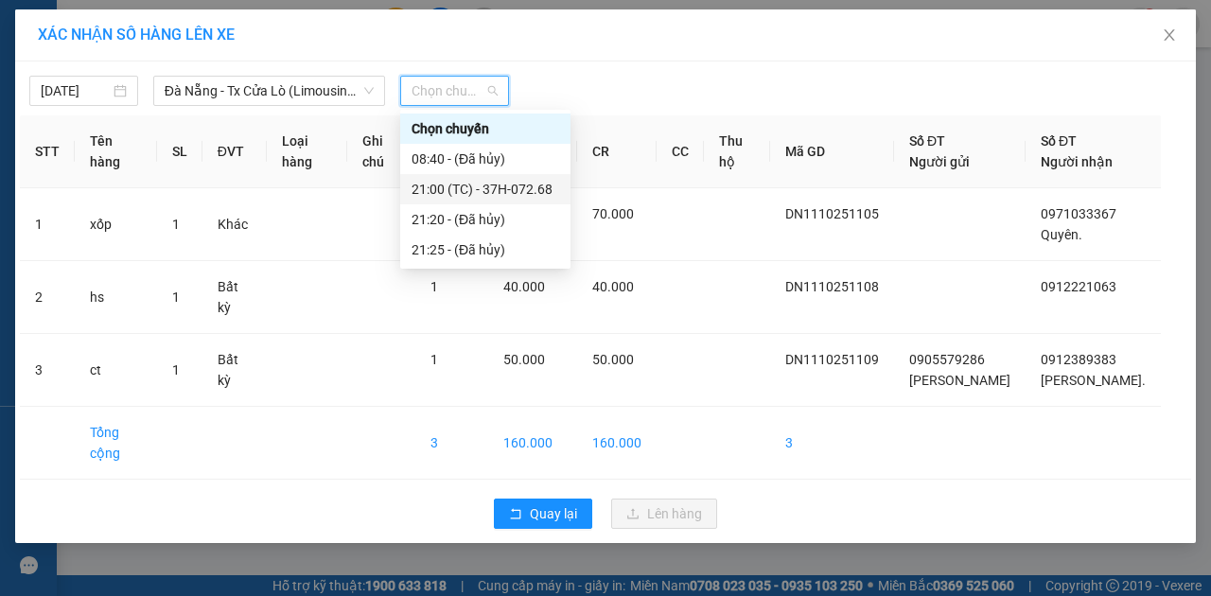
click at [502, 190] on div "21:00 (TC) - 37H-072.68" at bounding box center [486, 189] width 148 height 21
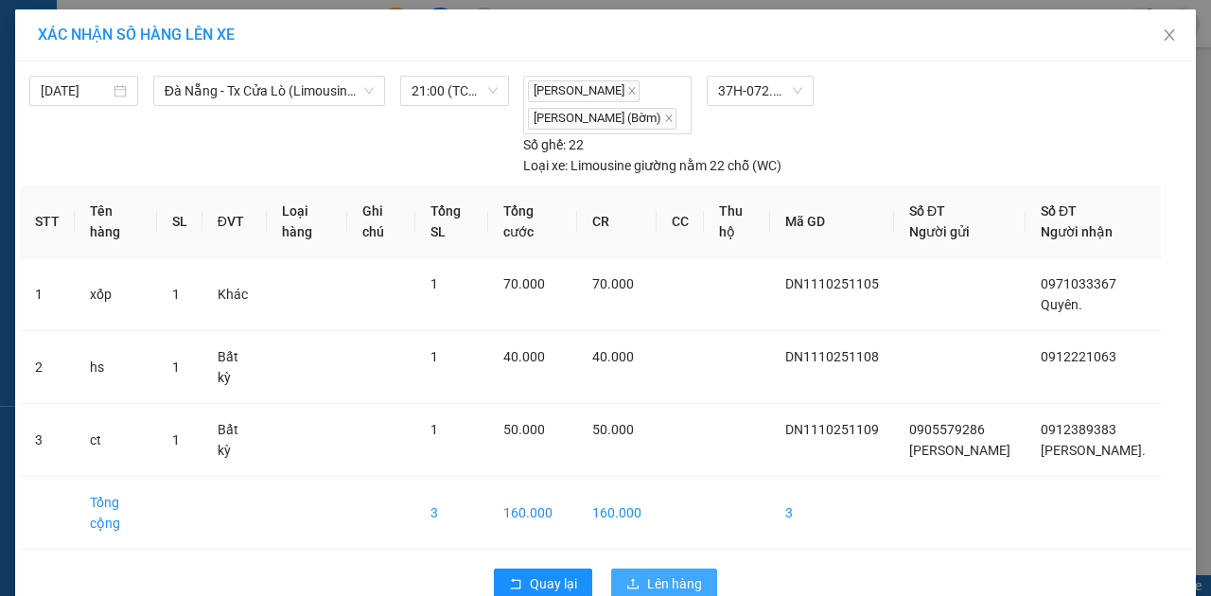
click at [687, 573] on span "Lên hàng" at bounding box center [674, 583] width 55 height 21
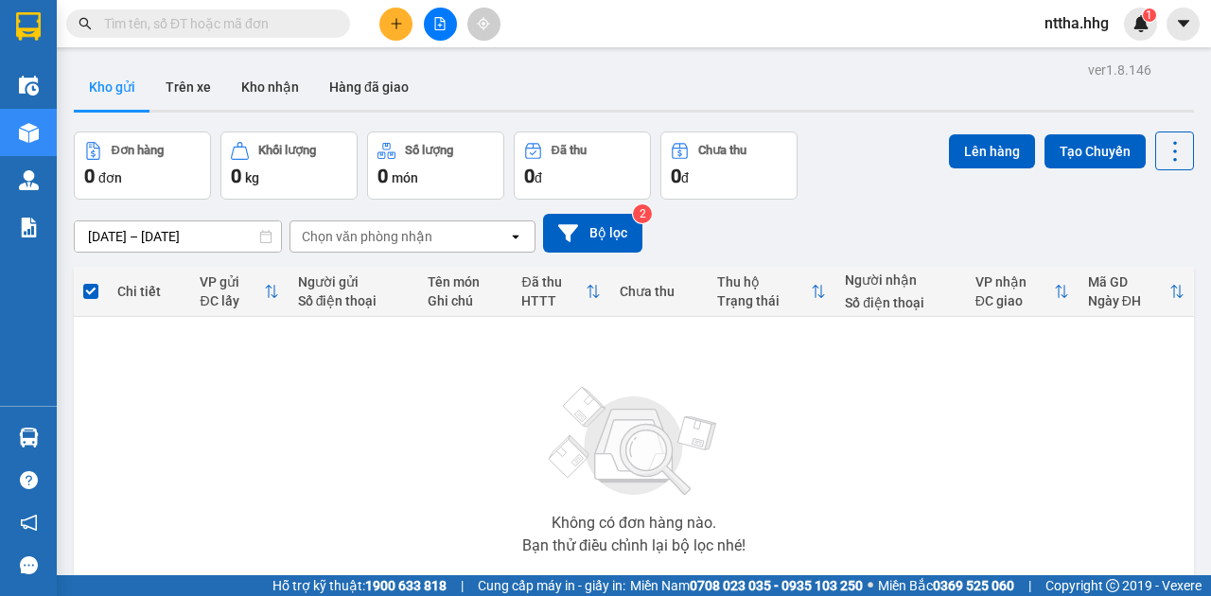
click at [382, 25] on button at bounding box center [395, 24] width 33 height 33
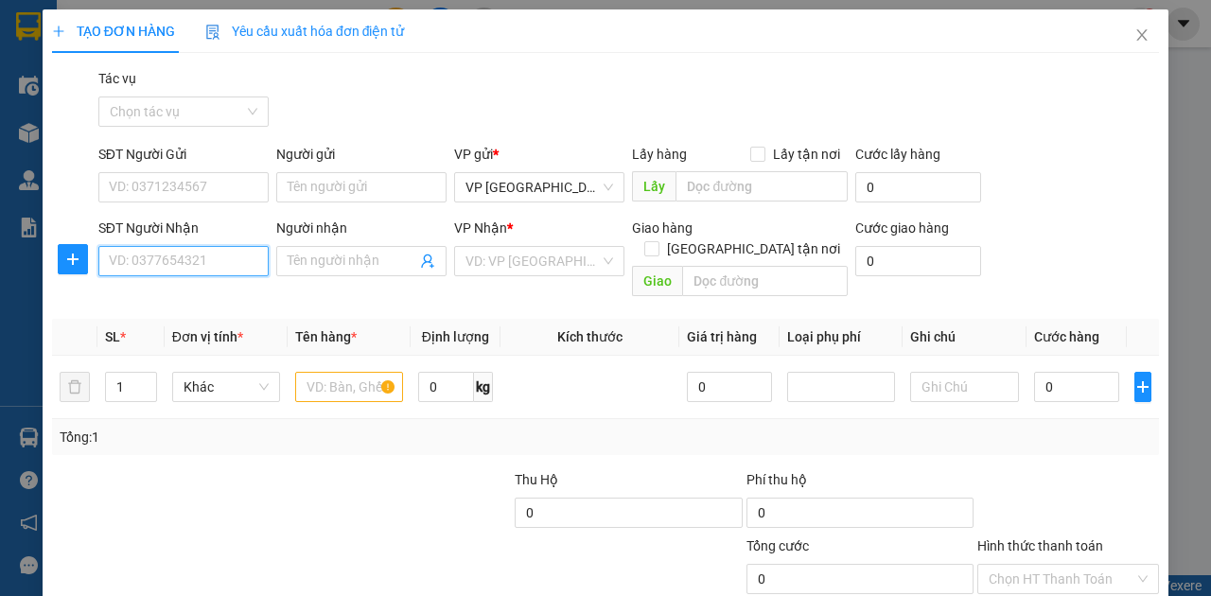
click at [201, 268] on input "SĐT Người Nhận" at bounding box center [183, 261] width 170 height 30
click at [134, 257] on input "0865376666" at bounding box center [183, 261] width 170 height 30
type input "0868376666"
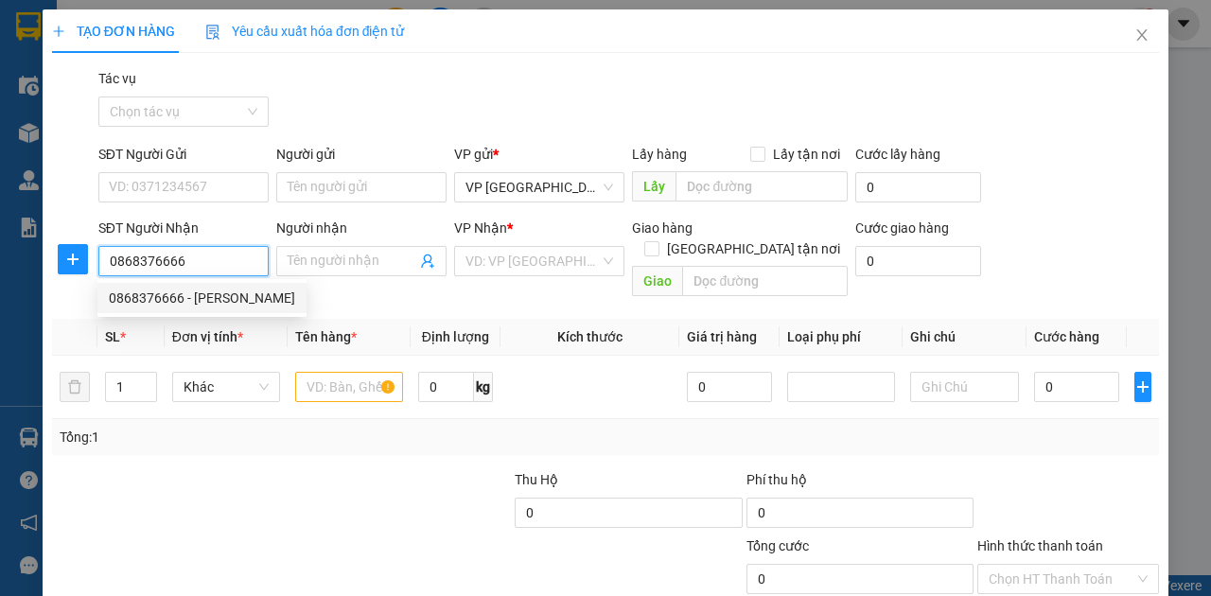
click at [193, 303] on div "0868376666 - Vũ" at bounding box center [202, 298] width 186 height 21
type input "Vũ"
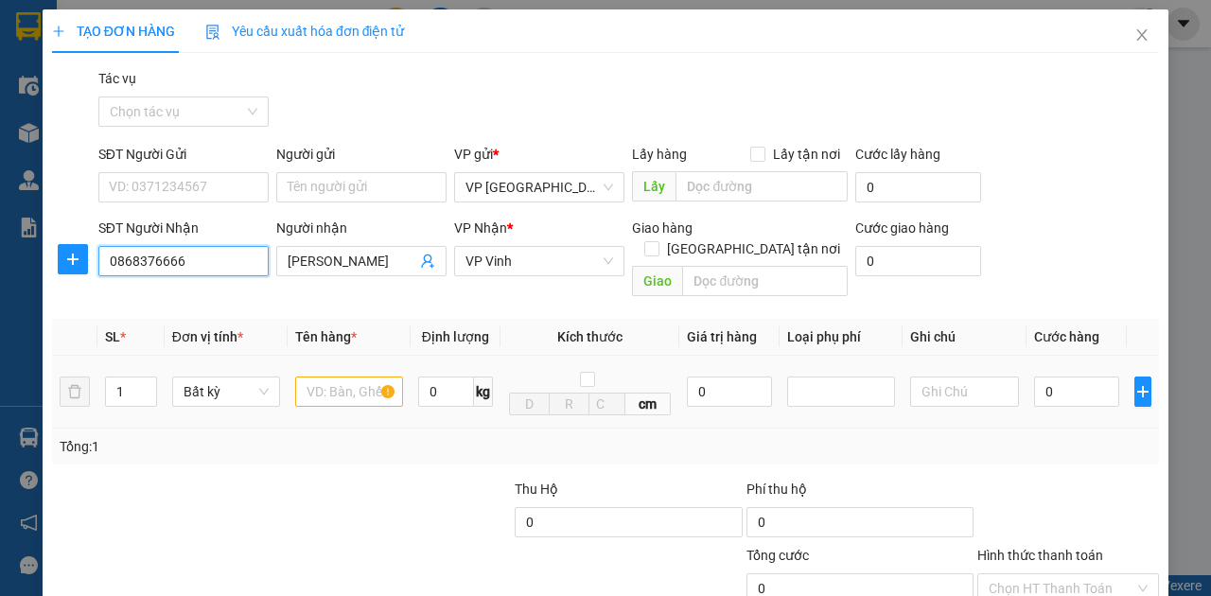
type input "0868376666"
click at [334, 377] on input "text" at bounding box center [349, 392] width 108 height 30
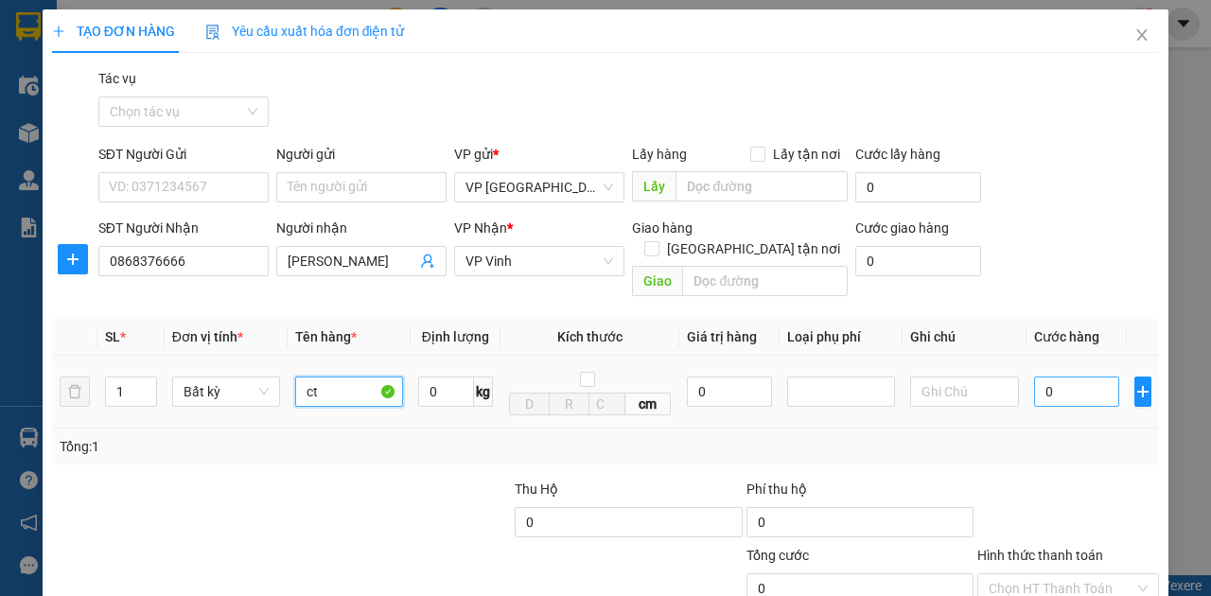
type input "ct"
click at [1056, 378] on input "0" at bounding box center [1076, 392] width 85 height 30
type input "5"
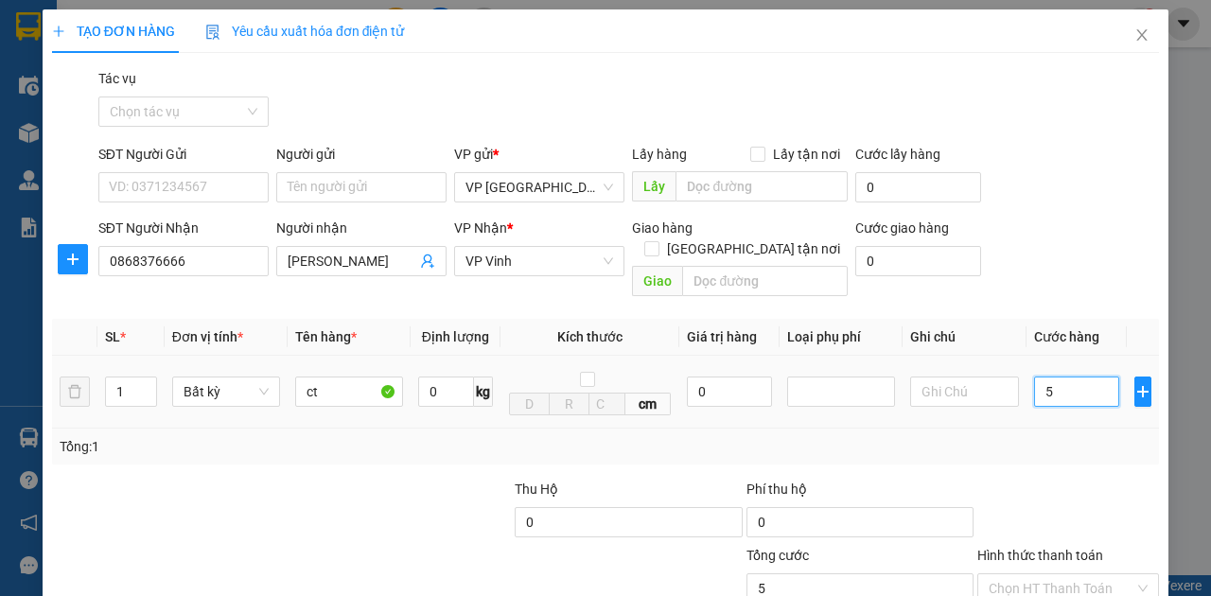
type input "50"
type input "500"
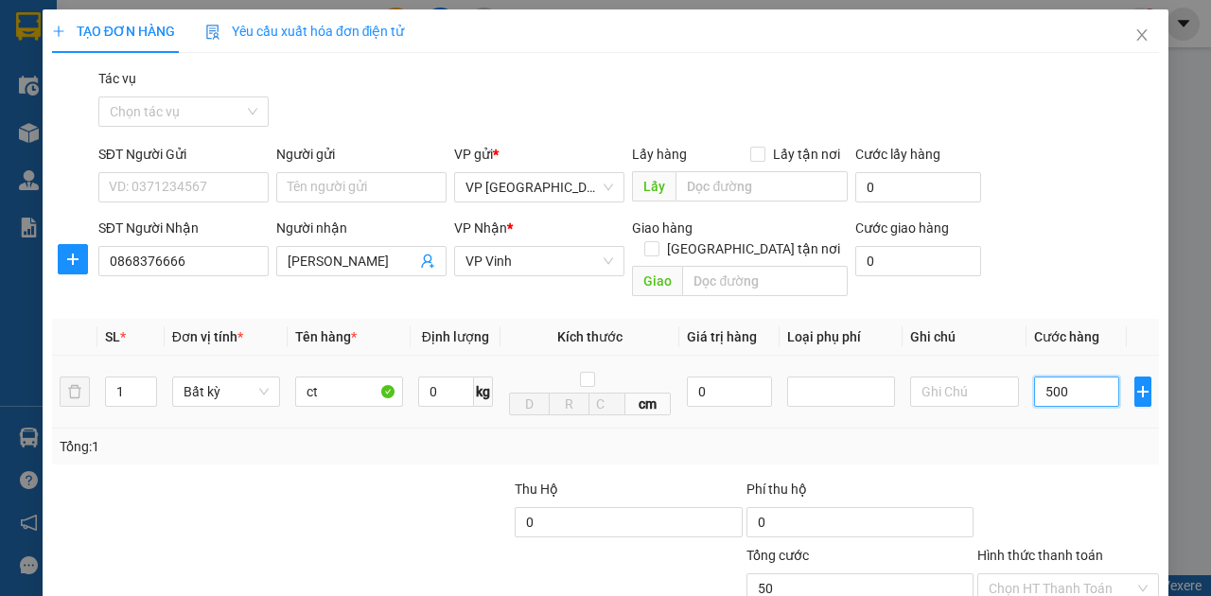
type input "500"
type input "5.000"
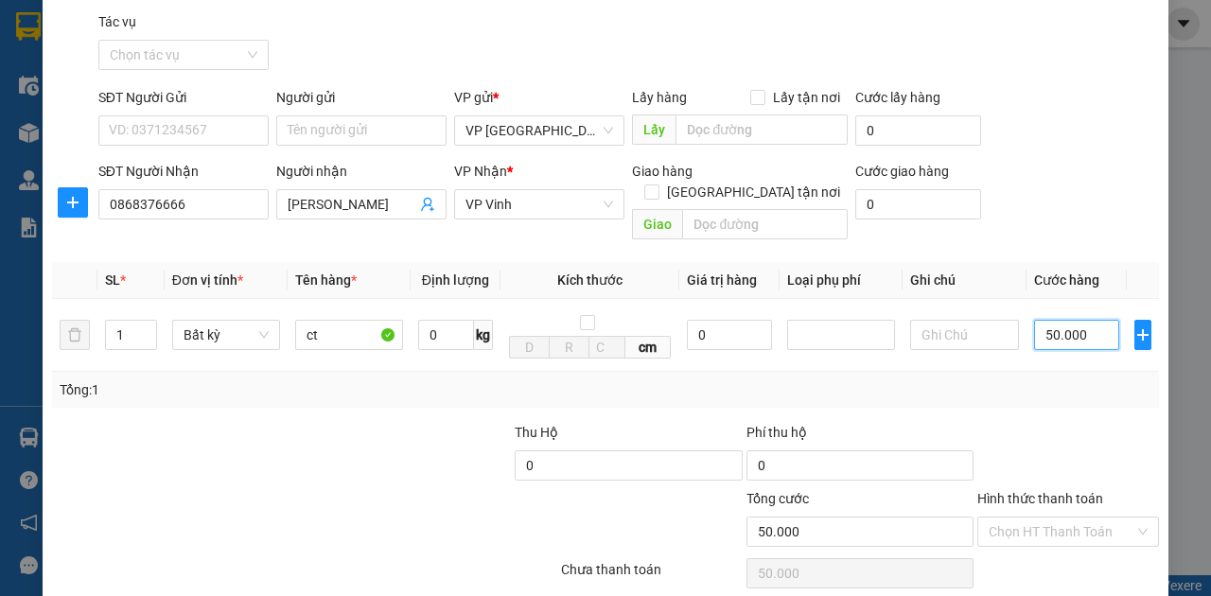
scroll to position [112, 0]
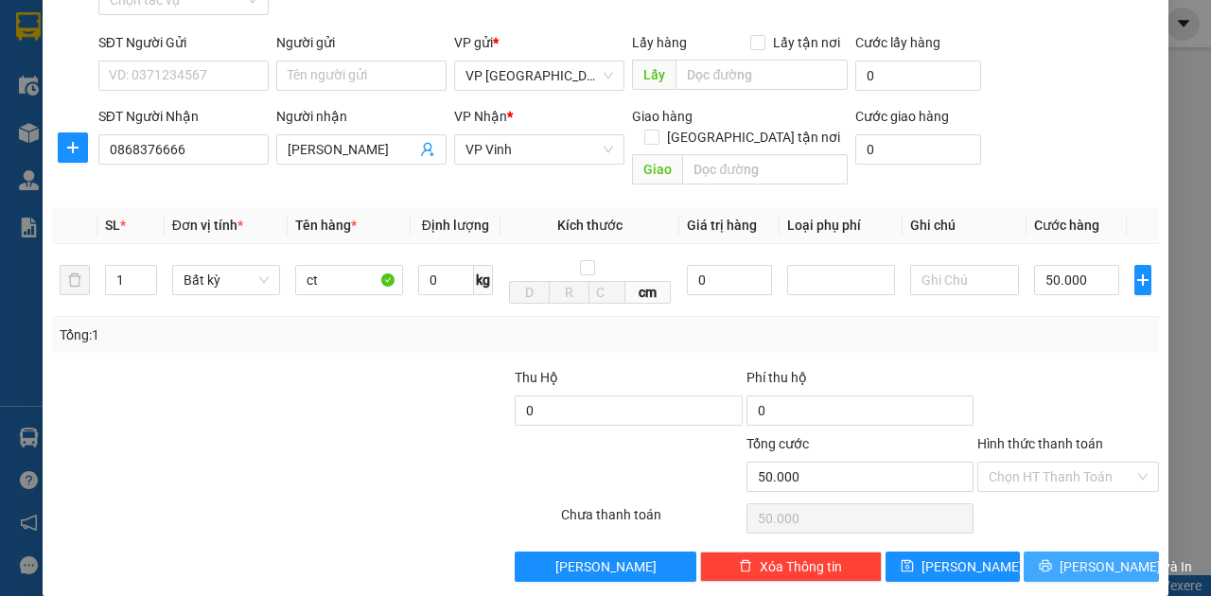
click at [1047, 559] on icon "printer" at bounding box center [1045, 565] width 13 height 13
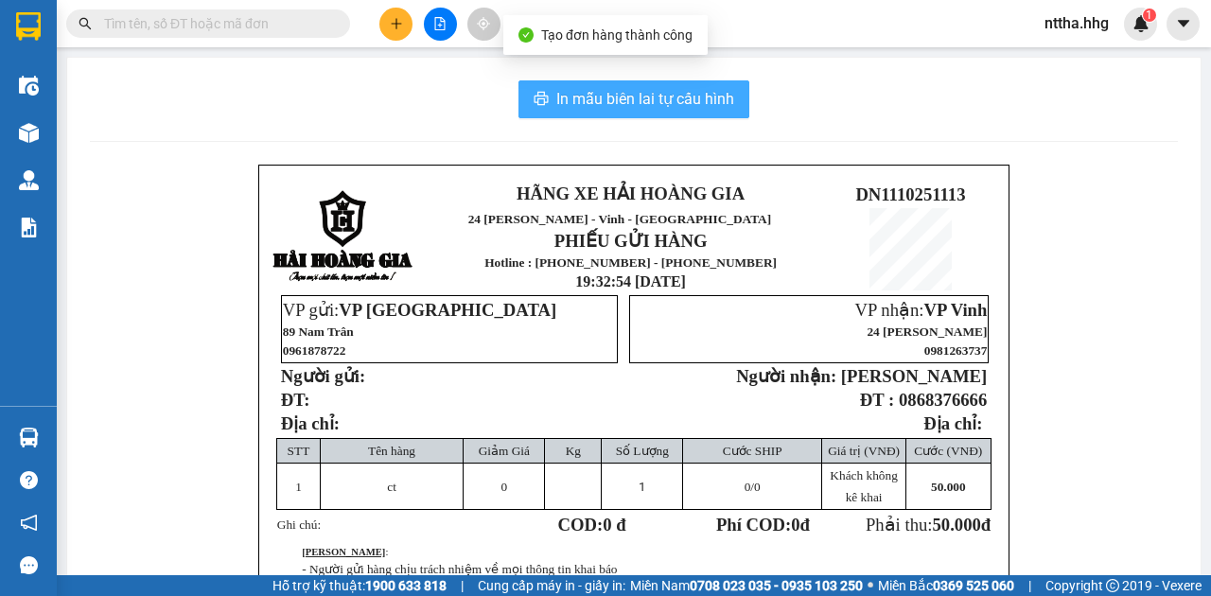
click at [609, 90] on span "In mẫu biên lai tự cấu hình" at bounding box center [645, 99] width 178 height 24
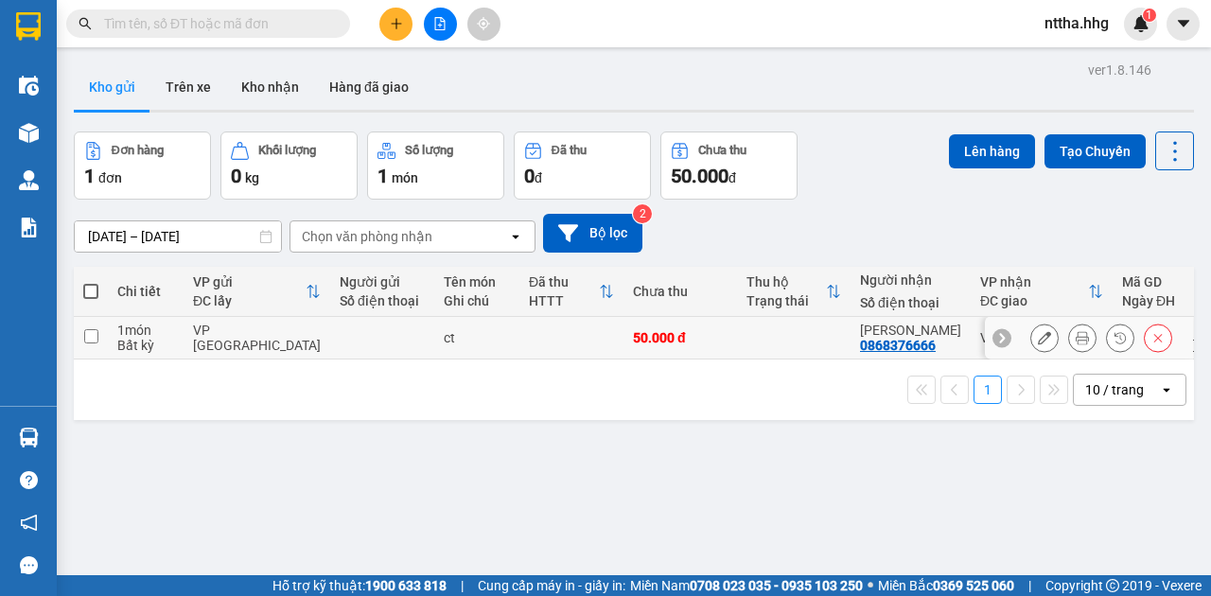
drag, startPoint x: 542, startPoint y: 333, endPoint x: 575, endPoint y: 323, distance: 34.7
click at [542, 333] on td at bounding box center [571, 338] width 104 height 43
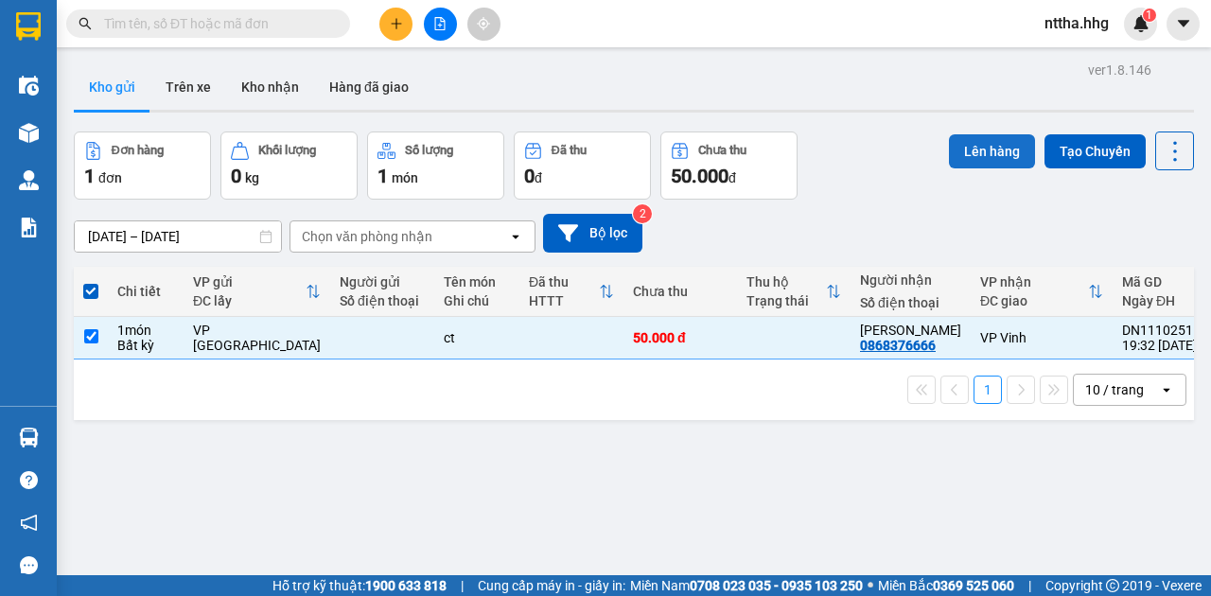
click at [981, 148] on button "Lên hàng" at bounding box center [992, 151] width 86 height 34
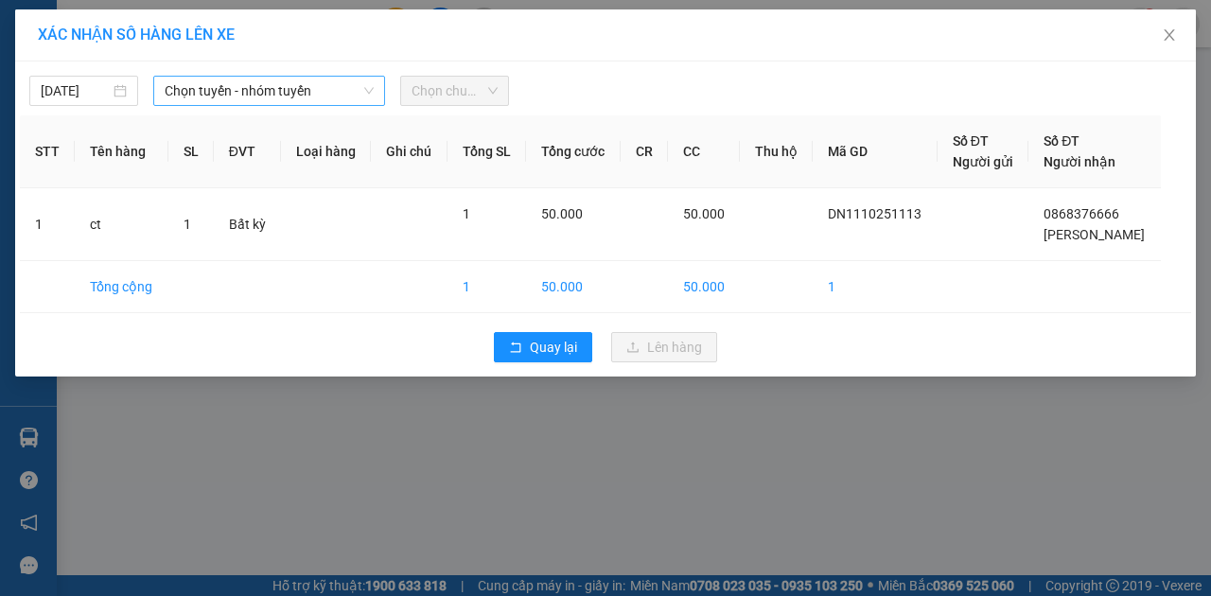
click at [371, 88] on icon "down" at bounding box center [368, 90] width 11 height 11
click at [290, 71] on div "11/10/2025 Chọn tuyến - nhóm tuyến Chọn chuyến" at bounding box center [605, 86] width 1171 height 40
click at [282, 93] on span "Chọn tuyến - nhóm tuyến" at bounding box center [269, 91] width 209 height 28
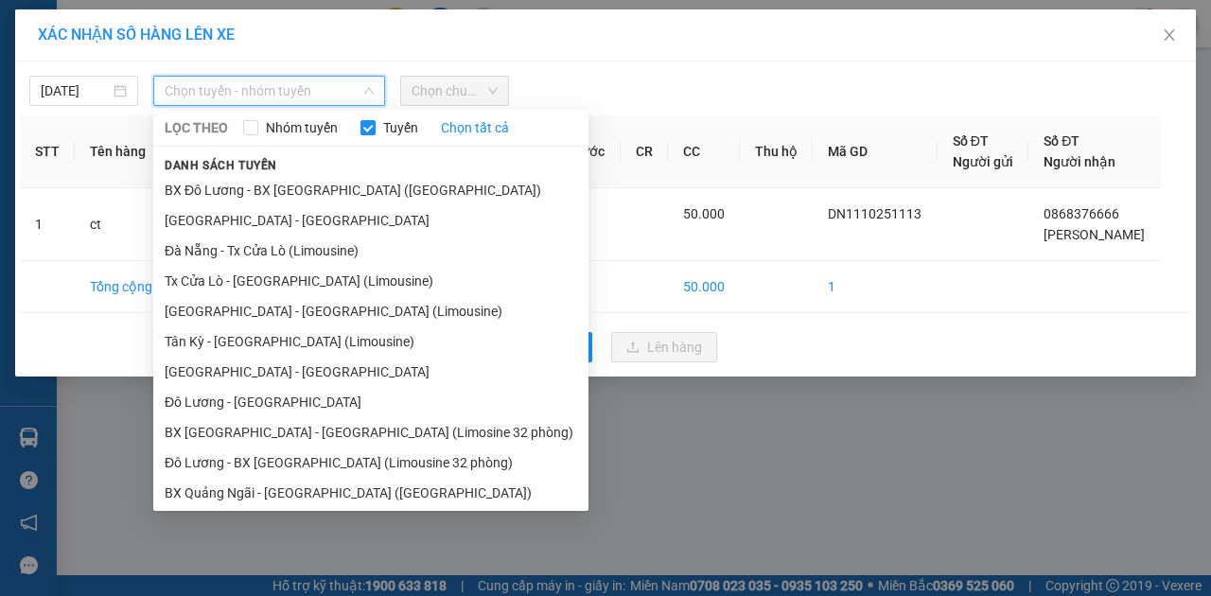
drag, startPoint x: 225, startPoint y: 259, endPoint x: 378, endPoint y: 126, distance: 203.2
click at [227, 257] on li "Đà Nẵng - Tx Cửa Lò (Limousine)" at bounding box center [370, 251] width 435 height 30
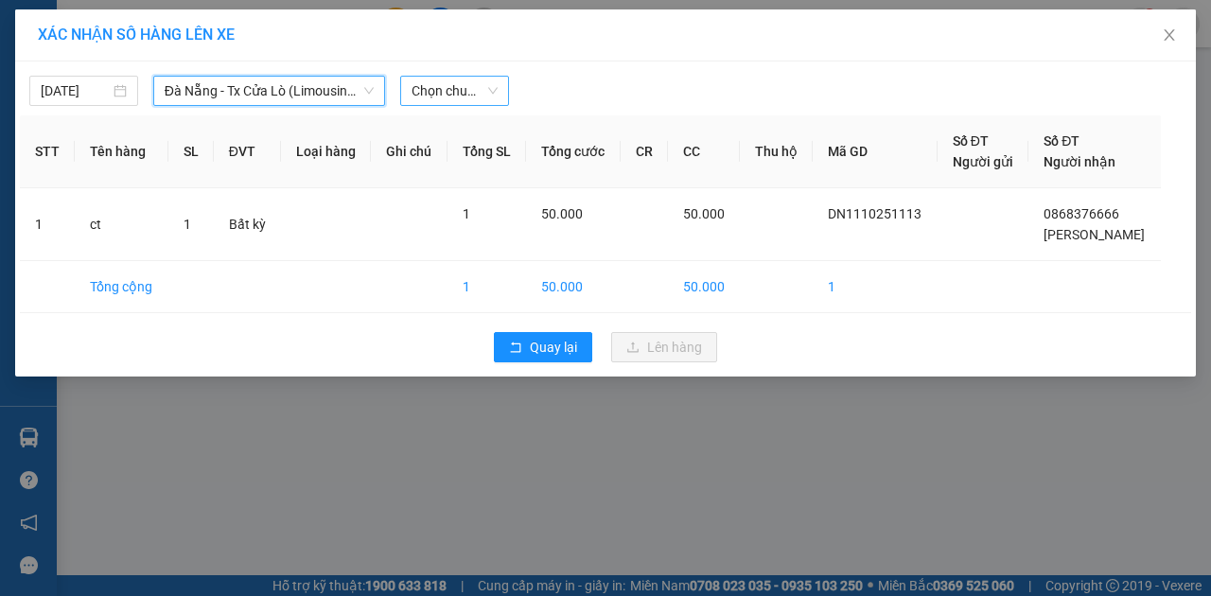
click at [445, 85] on span "Chọn chuyến" at bounding box center [455, 91] width 86 height 28
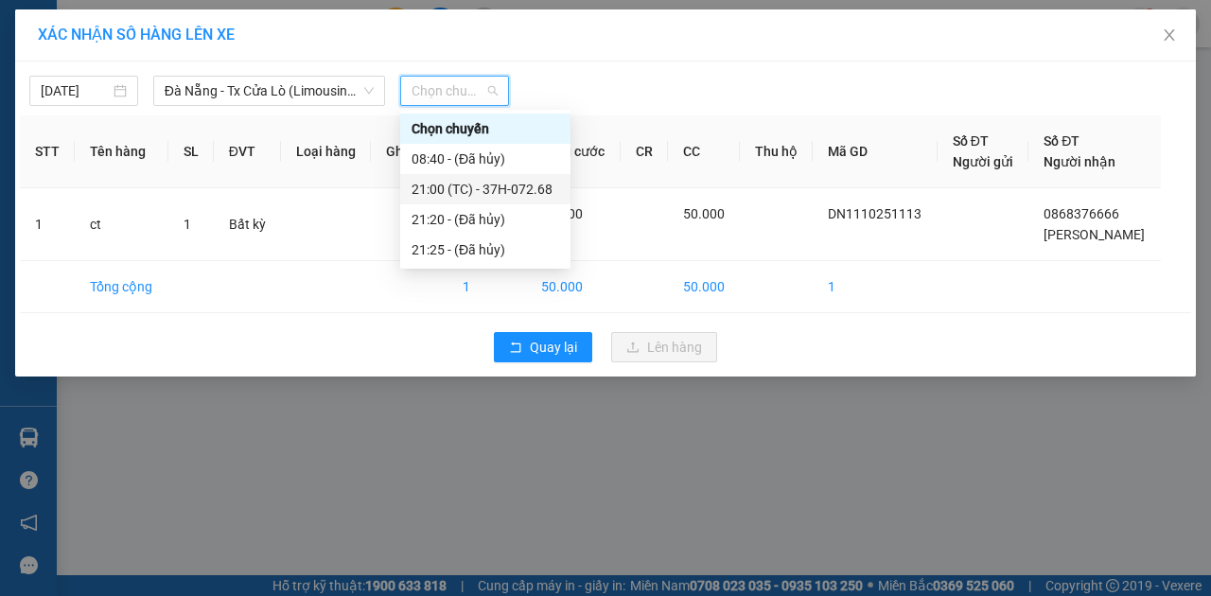
drag, startPoint x: 457, startPoint y: 187, endPoint x: 468, endPoint y: 204, distance: 20.5
click at [457, 188] on div "21:00 (TC) - 37H-072.68" at bounding box center [486, 189] width 148 height 21
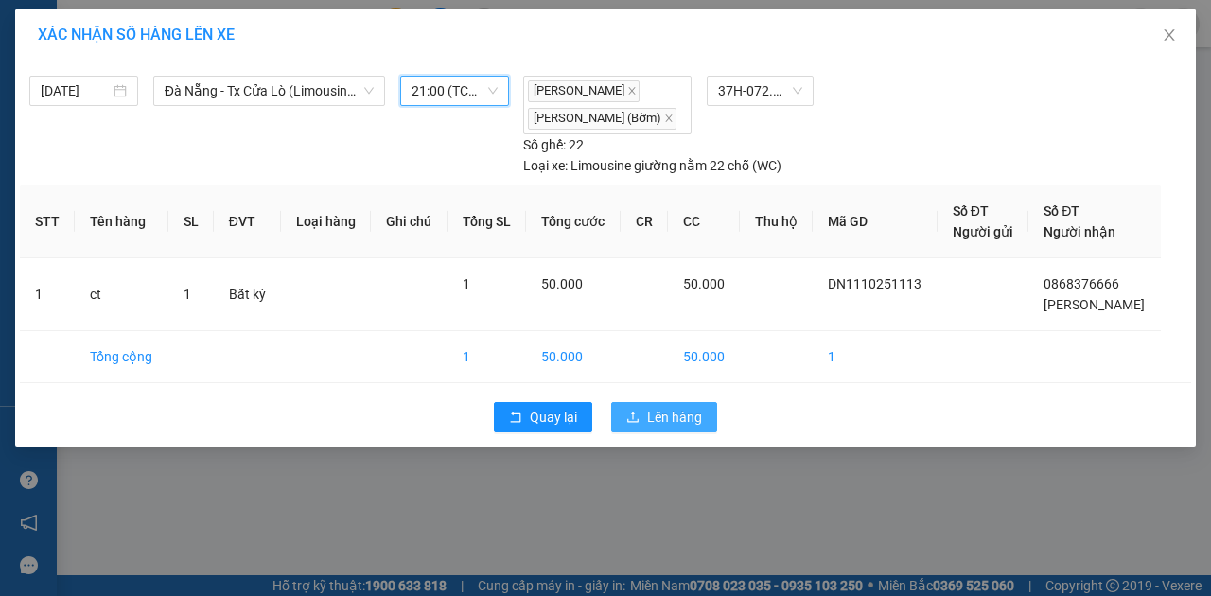
click at [664, 407] on span "Lên hàng" at bounding box center [674, 417] width 55 height 21
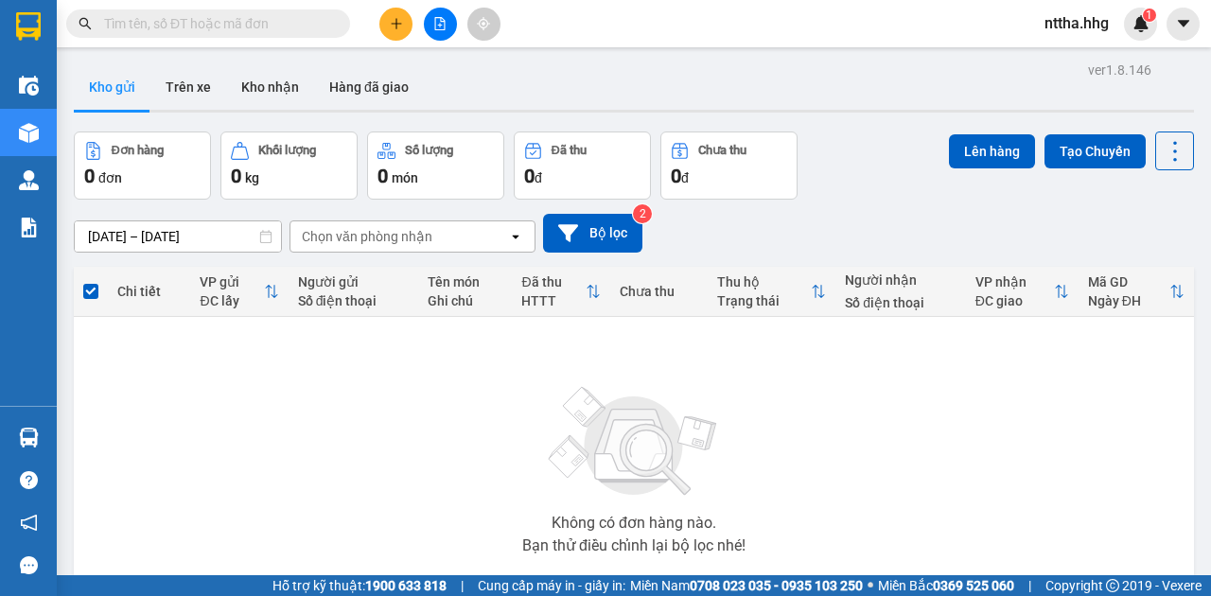
click at [632, 560] on div "Không có đơn hàng nào. Bạn thử điều chỉnh lại bộ lọc nhé!" at bounding box center [633, 465] width 1101 height 284
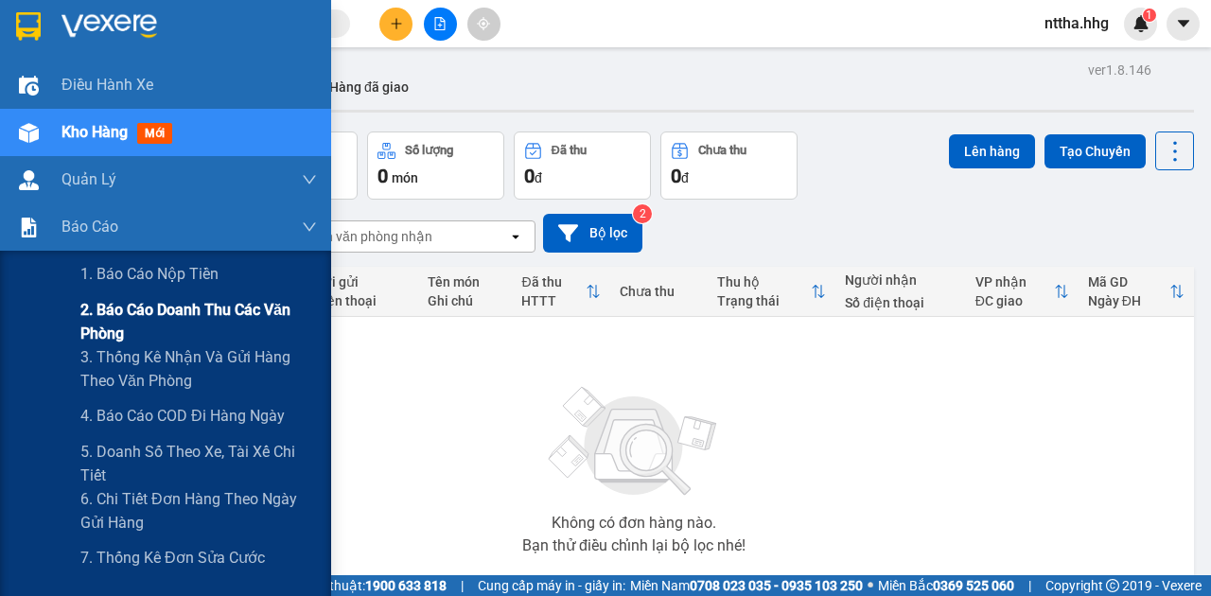
click at [106, 335] on span "2. Báo cáo doanh thu các văn phòng" at bounding box center [198, 321] width 237 height 47
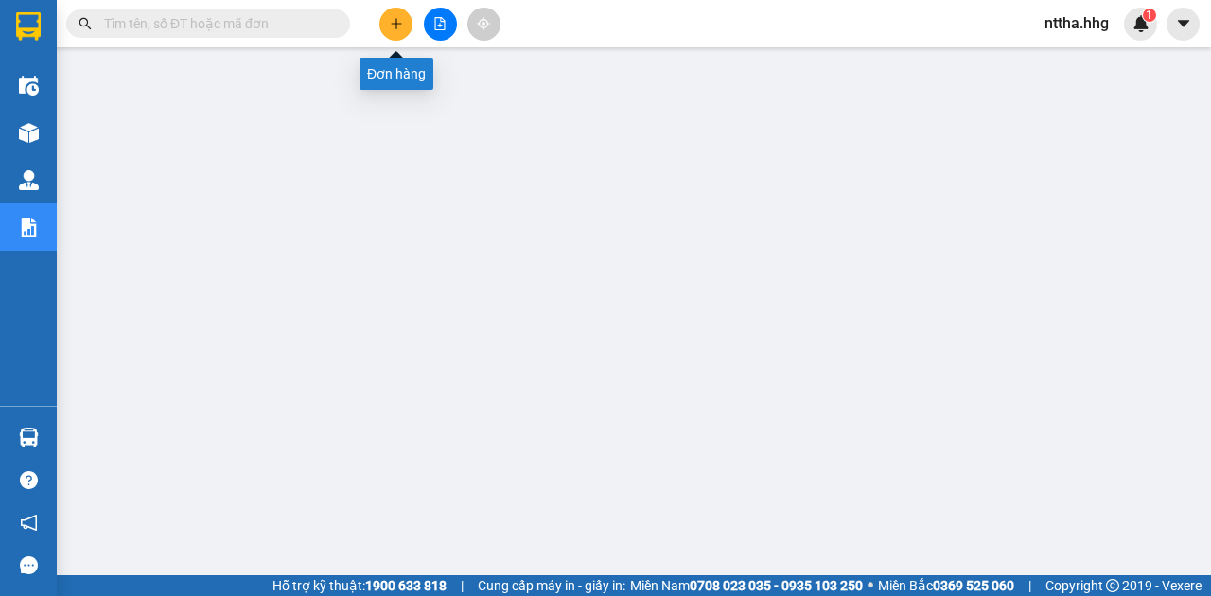
click at [394, 19] on icon "plus" at bounding box center [396, 23] width 13 height 13
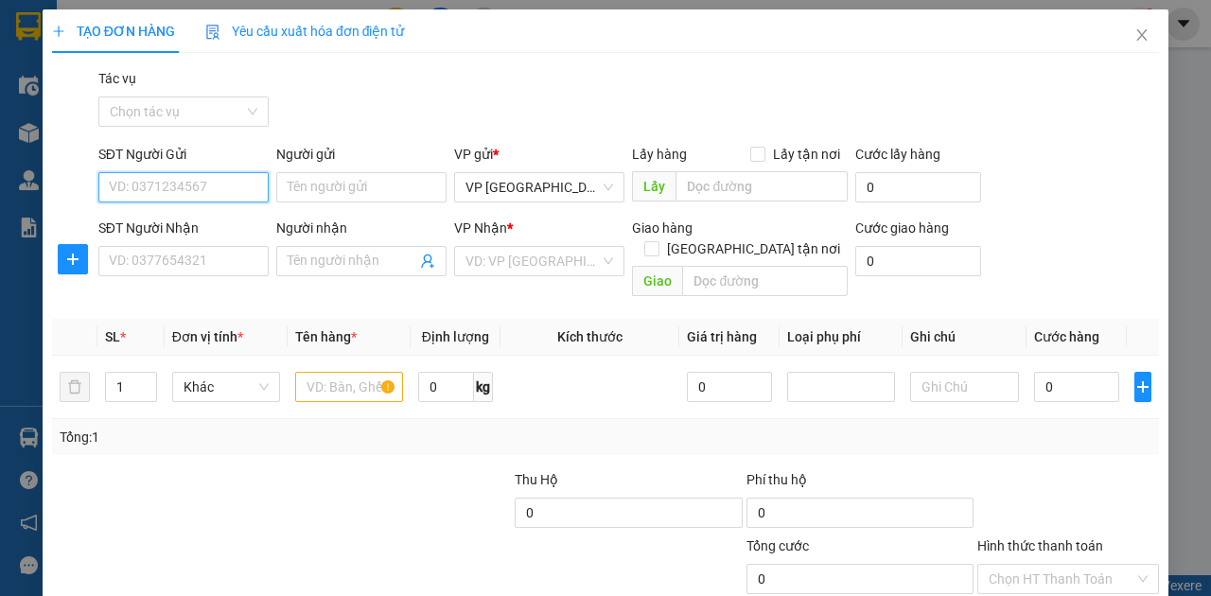
click at [177, 187] on input "SĐT Người Gửi" at bounding box center [183, 187] width 170 height 30
click at [201, 223] on div "0905883884 - A Niệm" at bounding box center [182, 224] width 147 height 21
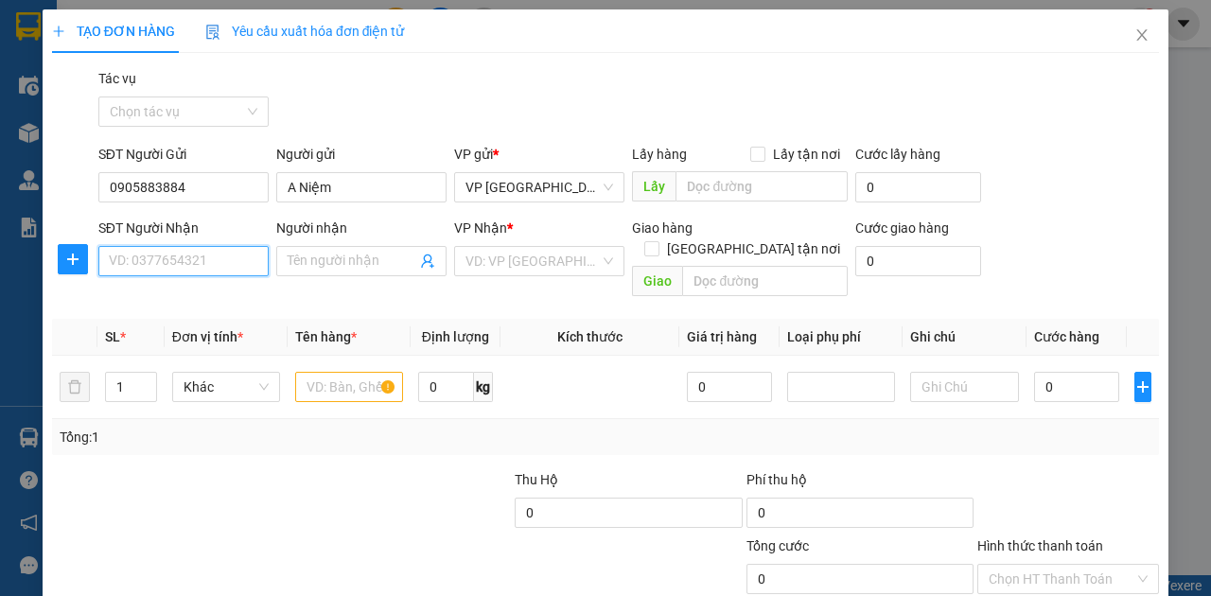
click at [197, 267] on input "SĐT Người Nhận" at bounding box center [183, 261] width 170 height 30
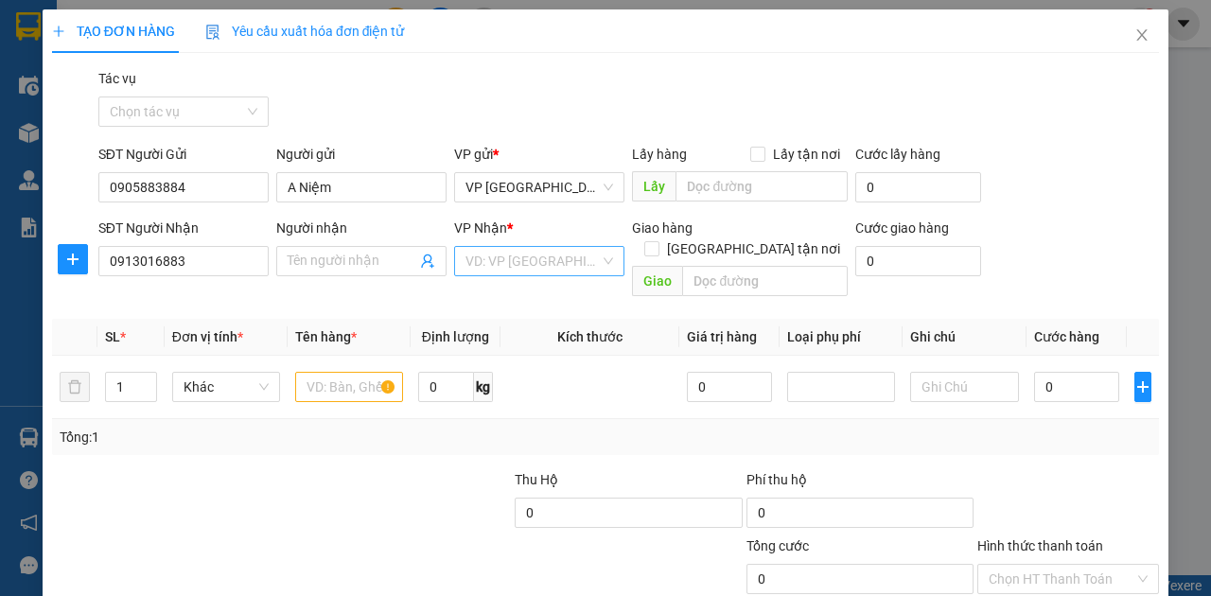
click at [519, 264] on input "search" at bounding box center [533, 261] width 134 height 28
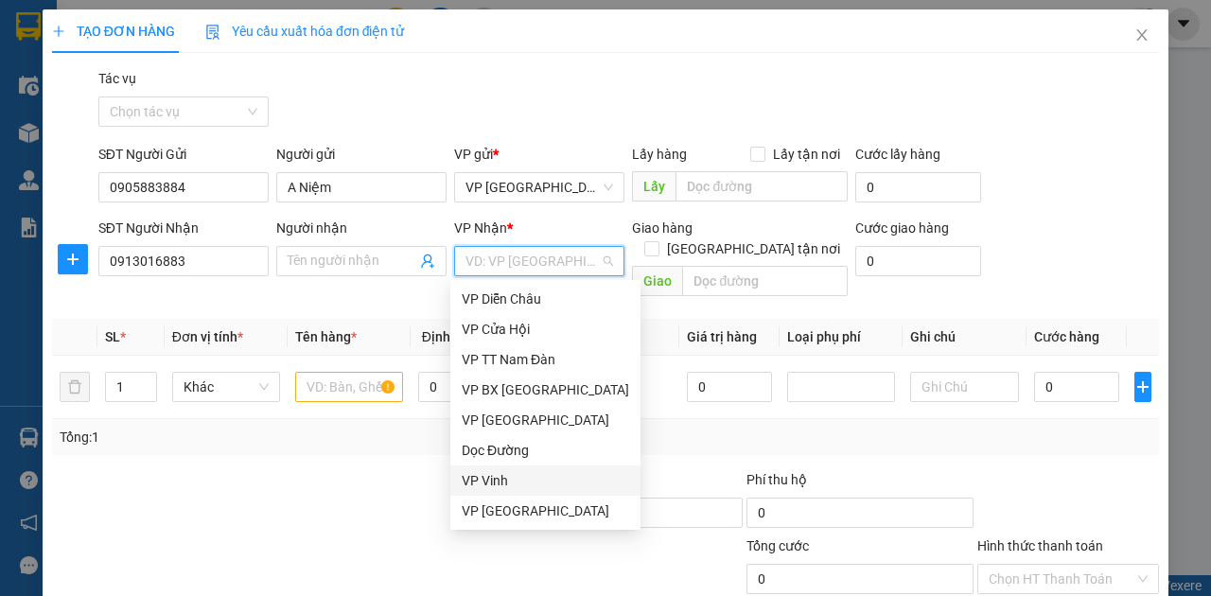
click at [537, 479] on div "VP Vinh" at bounding box center [545, 480] width 167 height 21
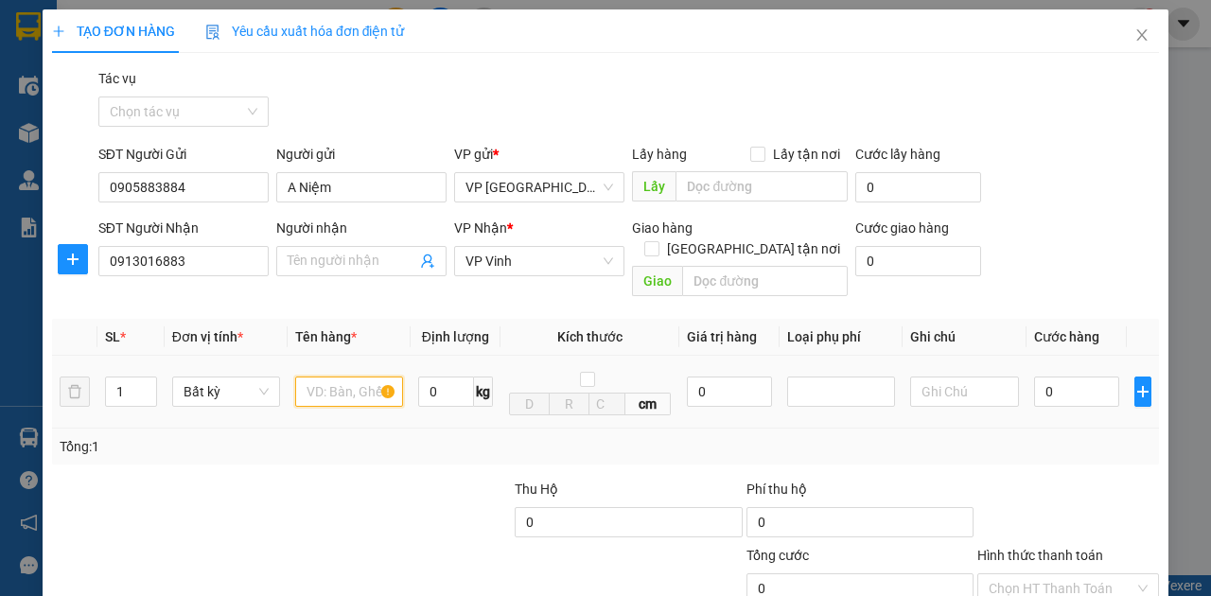
click at [339, 377] on input "text" at bounding box center [349, 392] width 108 height 30
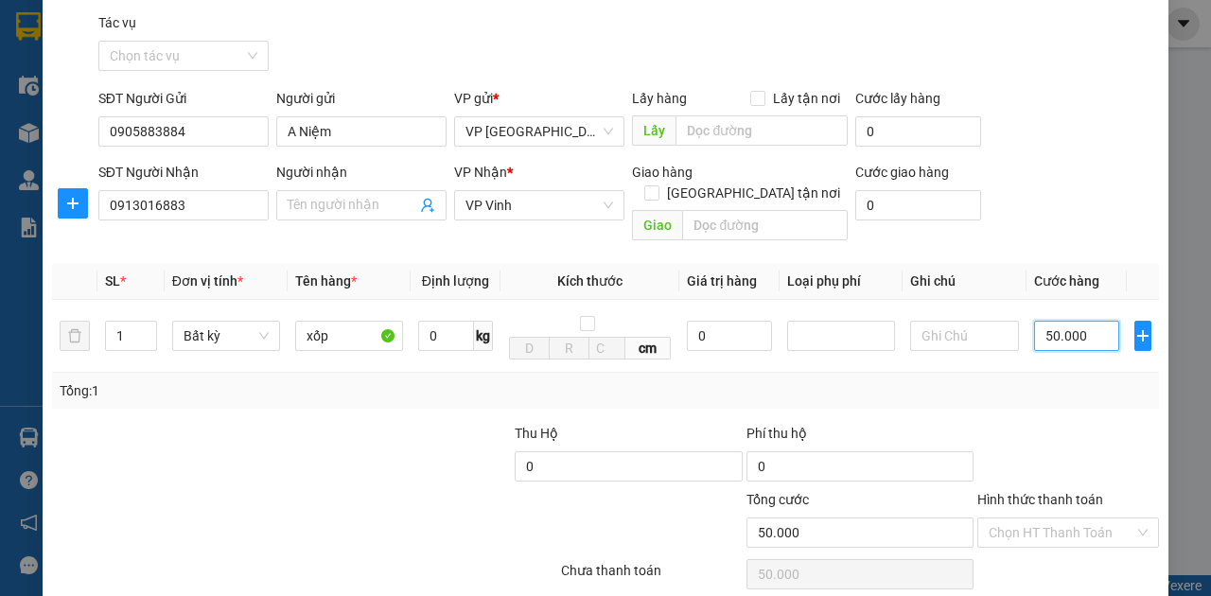
scroll to position [112, 0]
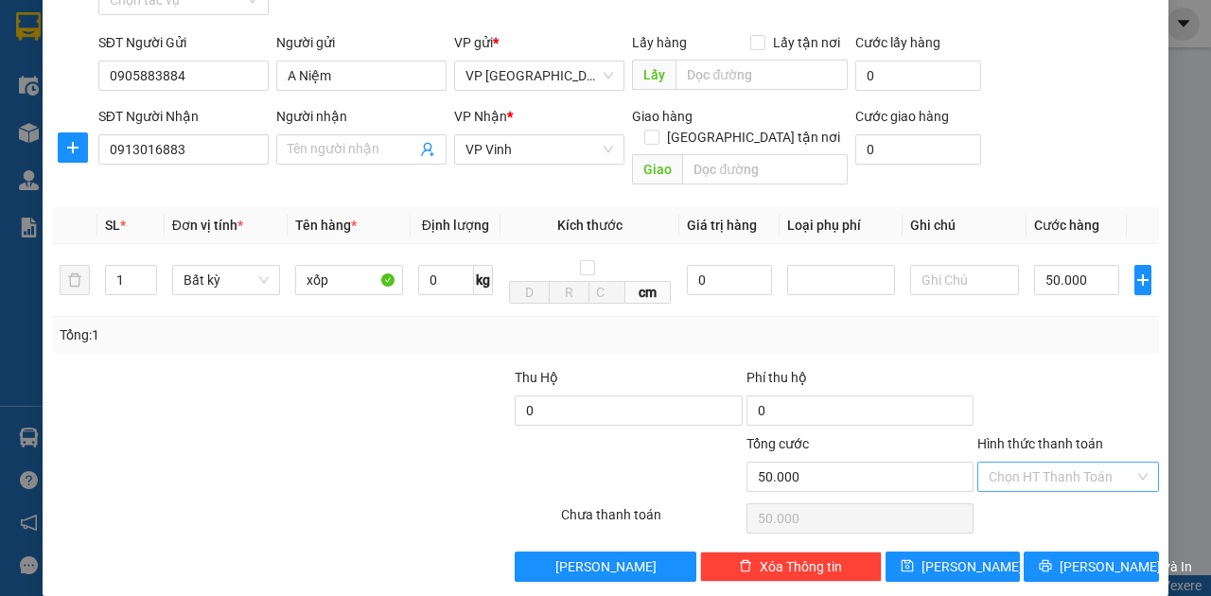
click at [1089, 463] on input "Hình thức thanh toán" at bounding box center [1062, 477] width 146 height 28
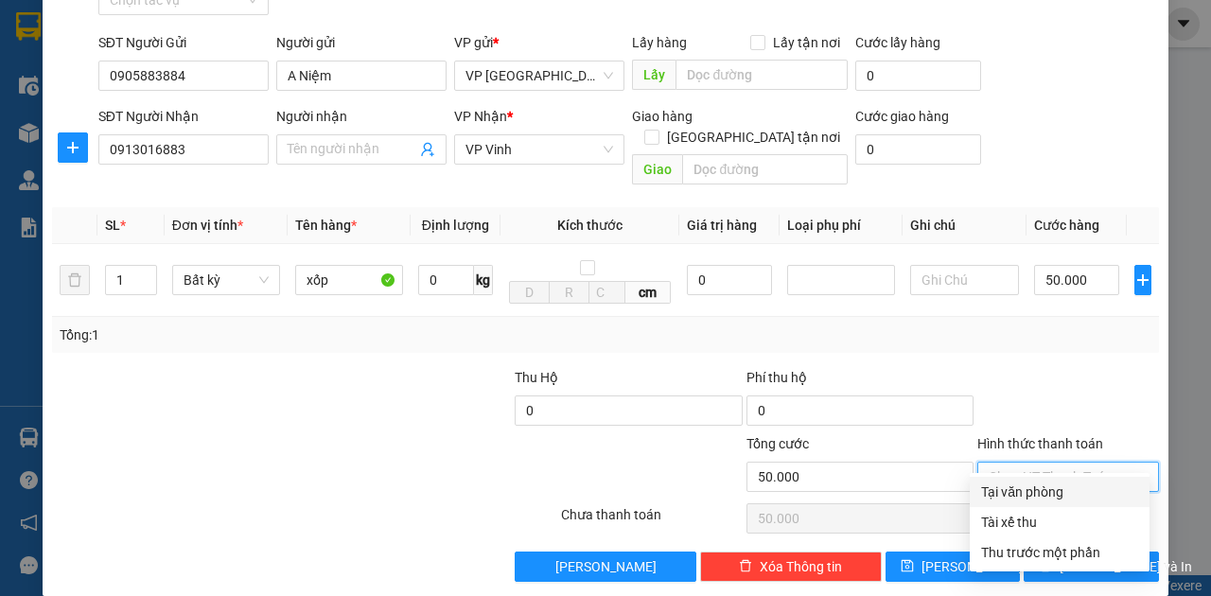
click at [1064, 485] on div "Tại văn phòng" at bounding box center [1059, 492] width 157 height 21
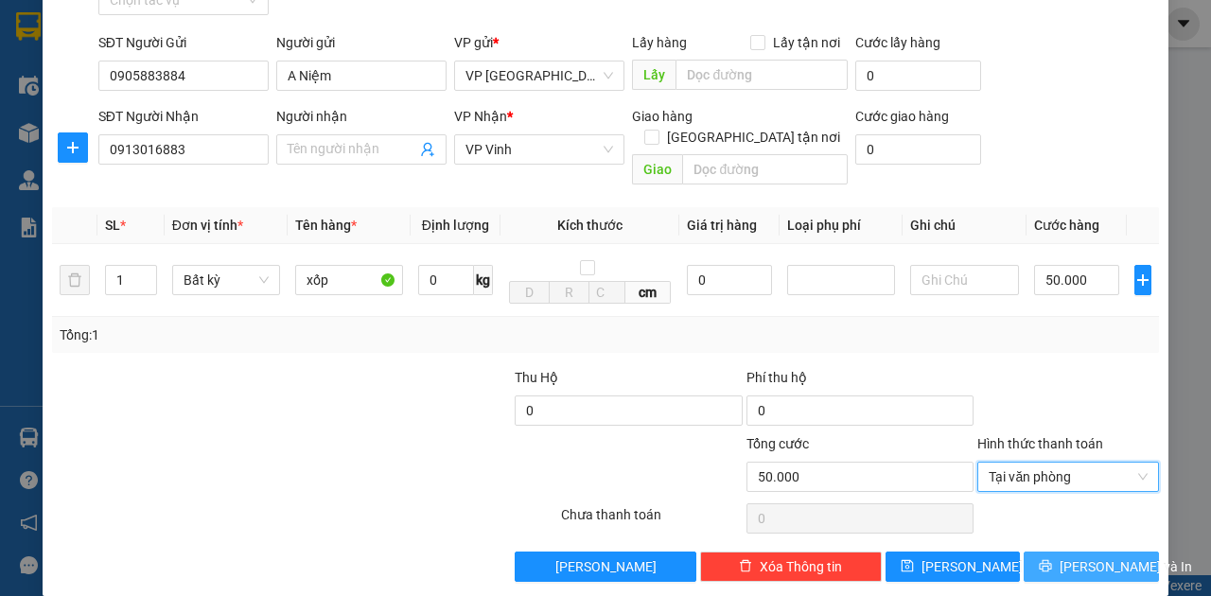
click at [1062, 552] on button "Lưu và In" at bounding box center [1091, 567] width 135 height 30
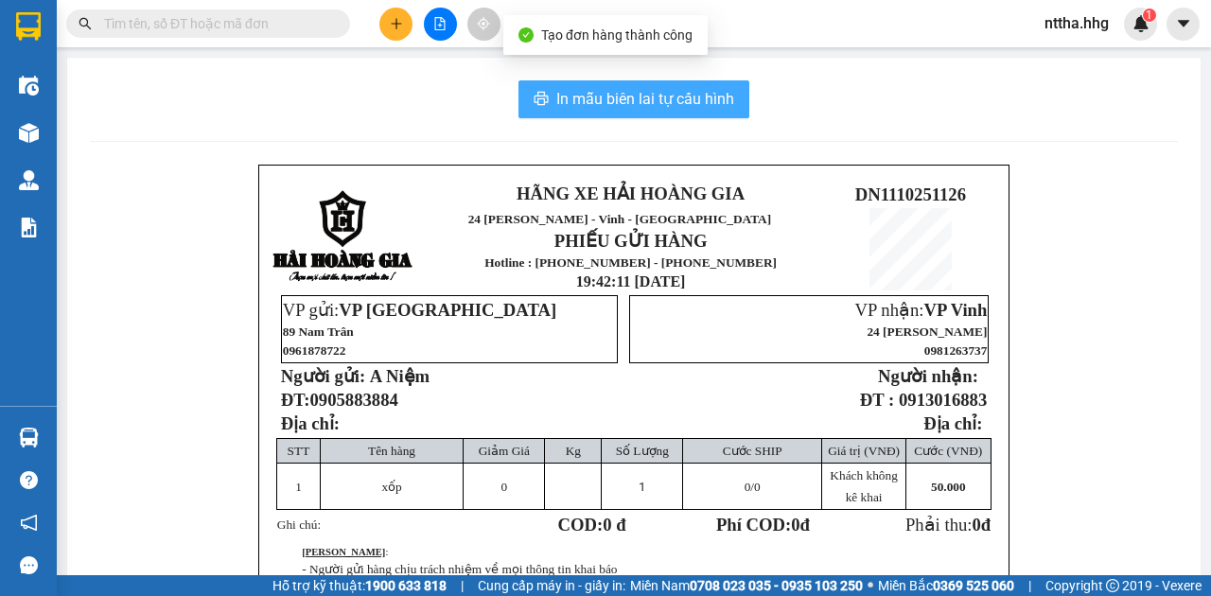
click at [680, 95] on span "In mẫu biên lai tự cấu hình" at bounding box center [645, 99] width 178 height 24
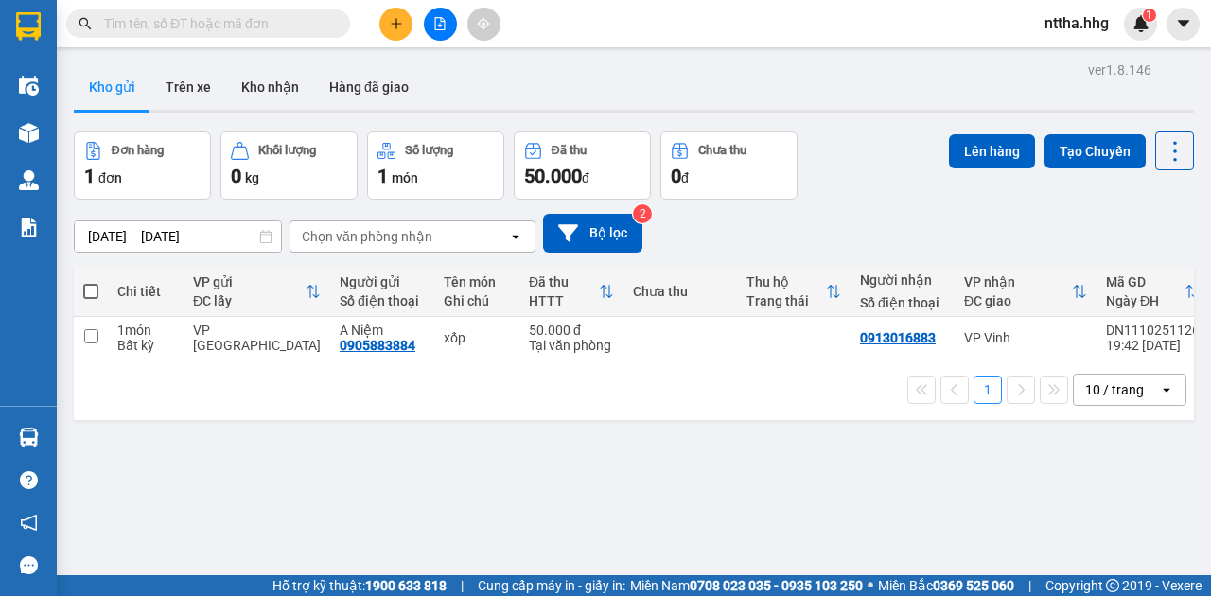
click at [100, 280] on th at bounding box center [91, 292] width 34 height 50
click at [90, 292] on span at bounding box center [90, 291] width 15 height 15
click at [91, 282] on input "checkbox" at bounding box center [91, 282] width 0 height 0
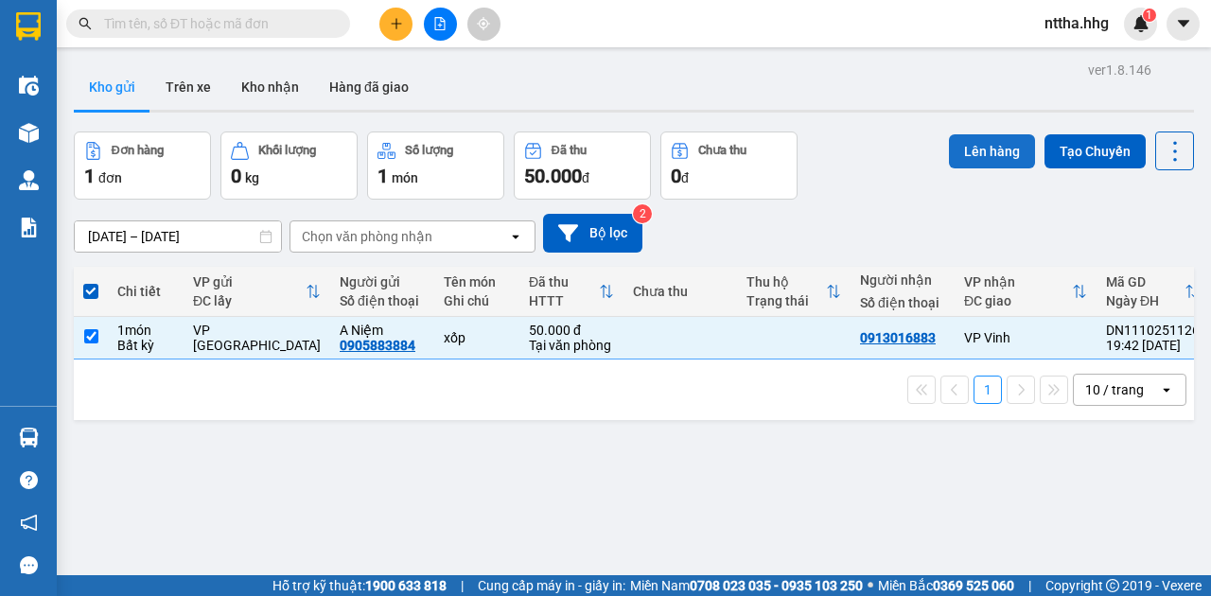
click at [984, 149] on button "Lên hàng" at bounding box center [992, 151] width 86 height 34
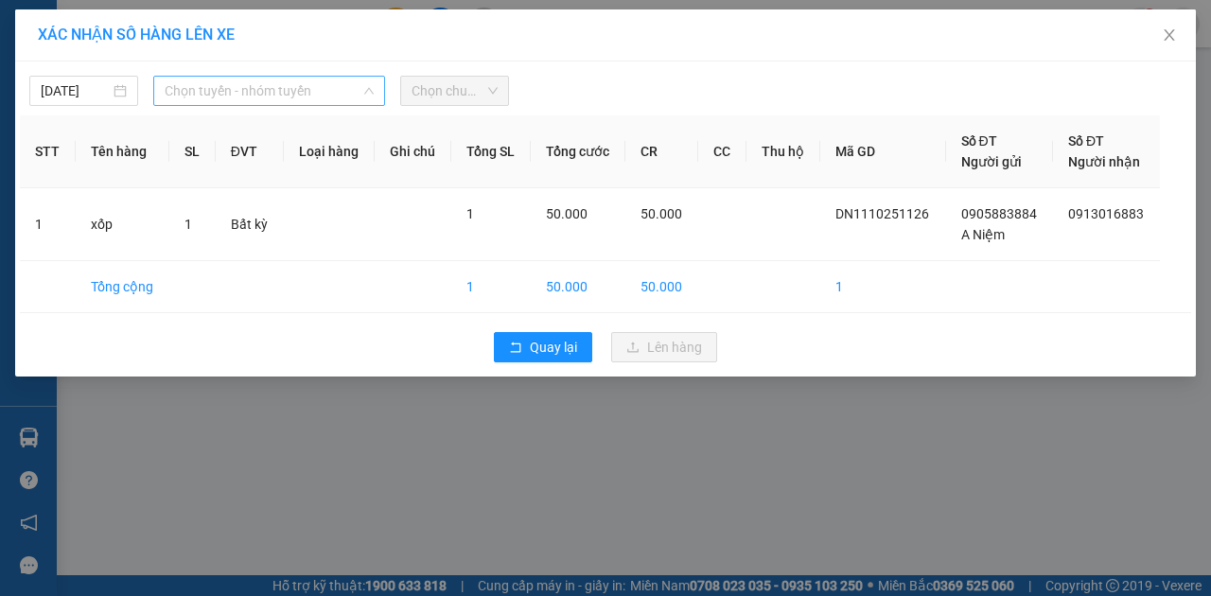
click at [312, 87] on span "Chọn tuyến - nhóm tuyến" at bounding box center [269, 91] width 209 height 28
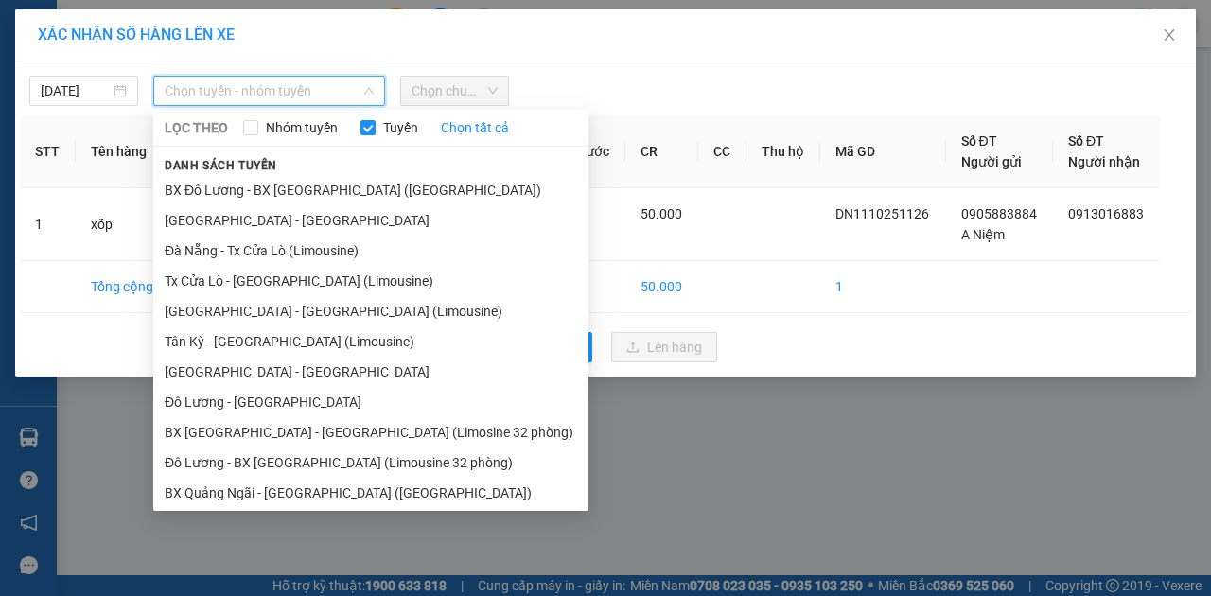
drag, startPoint x: 301, startPoint y: 259, endPoint x: 420, endPoint y: 146, distance: 164.6
click at [301, 257] on li "Đà Nẵng - Tx Cửa Lò (Limousine)" at bounding box center [370, 251] width 435 height 30
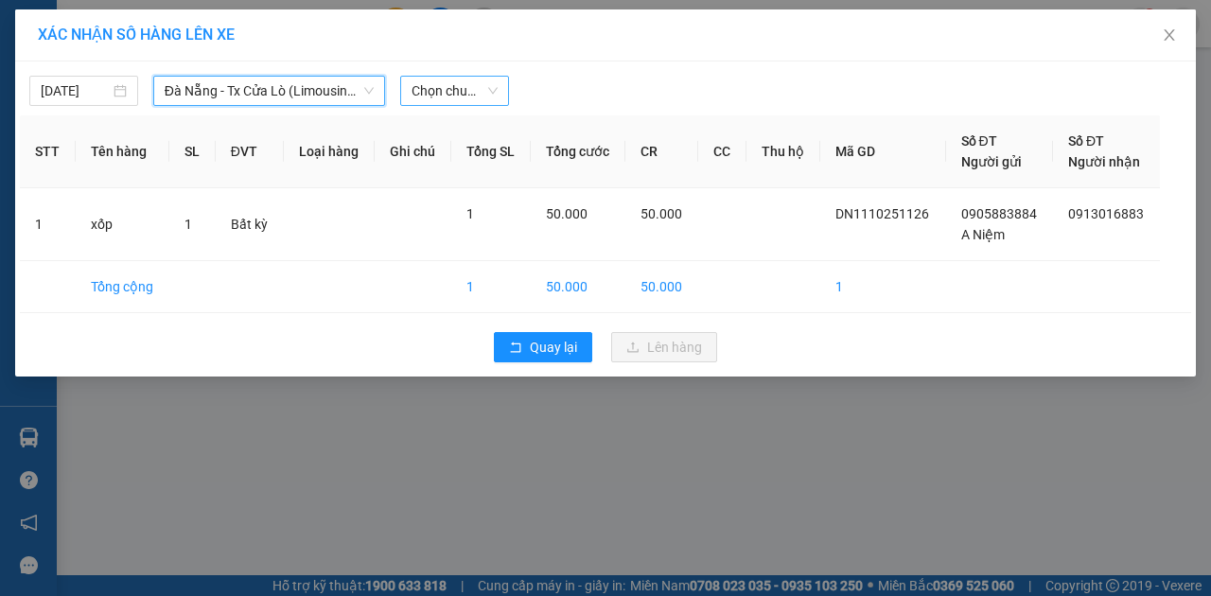
click at [452, 93] on span "Chọn chuyến" at bounding box center [455, 91] width 86 height 28
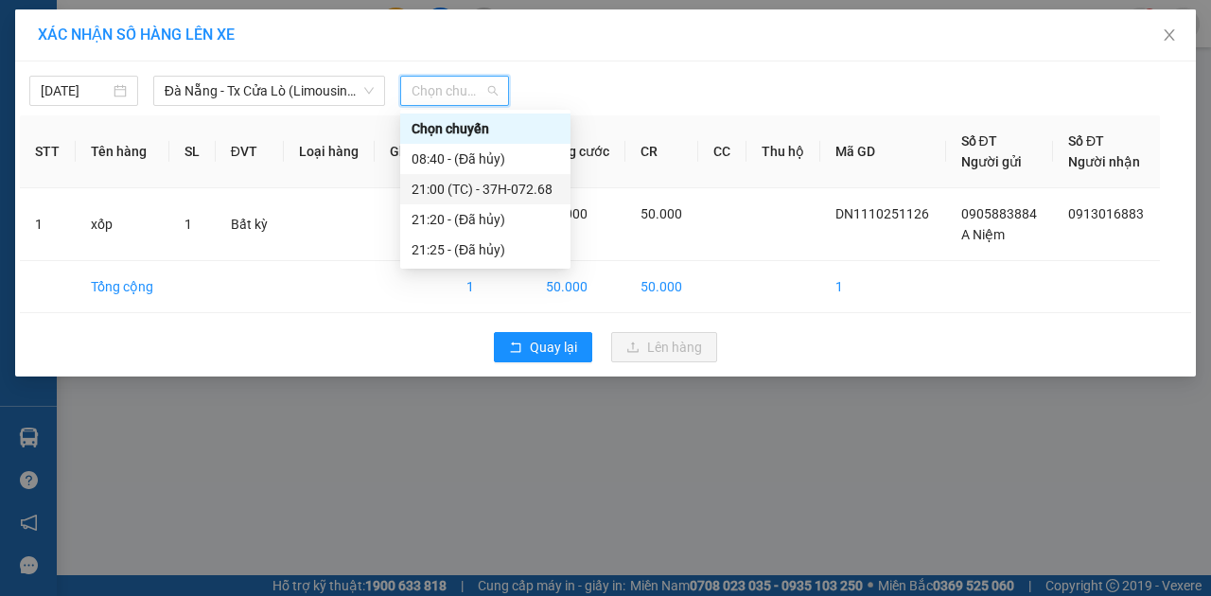
click at [461, 181] on div "21:00 (TC) - 37H-072.68" at bounding box center [486, 189] width 148 height 21
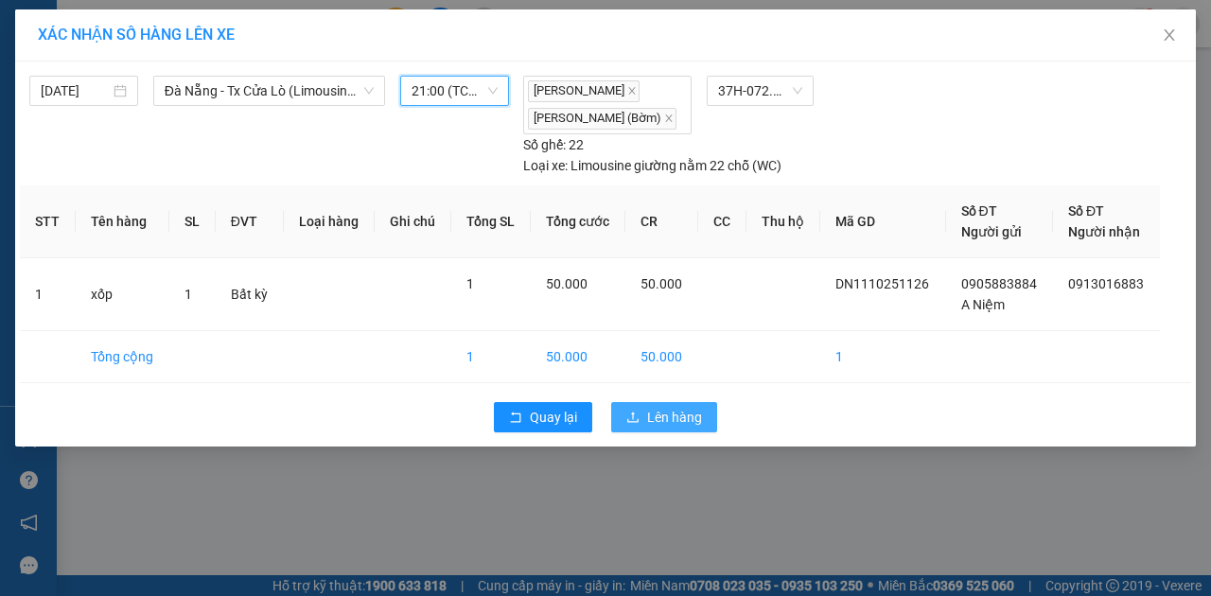
click at [643, 414] on button "Lên hàng" at bounding box center [664, 417] width 106 height 30
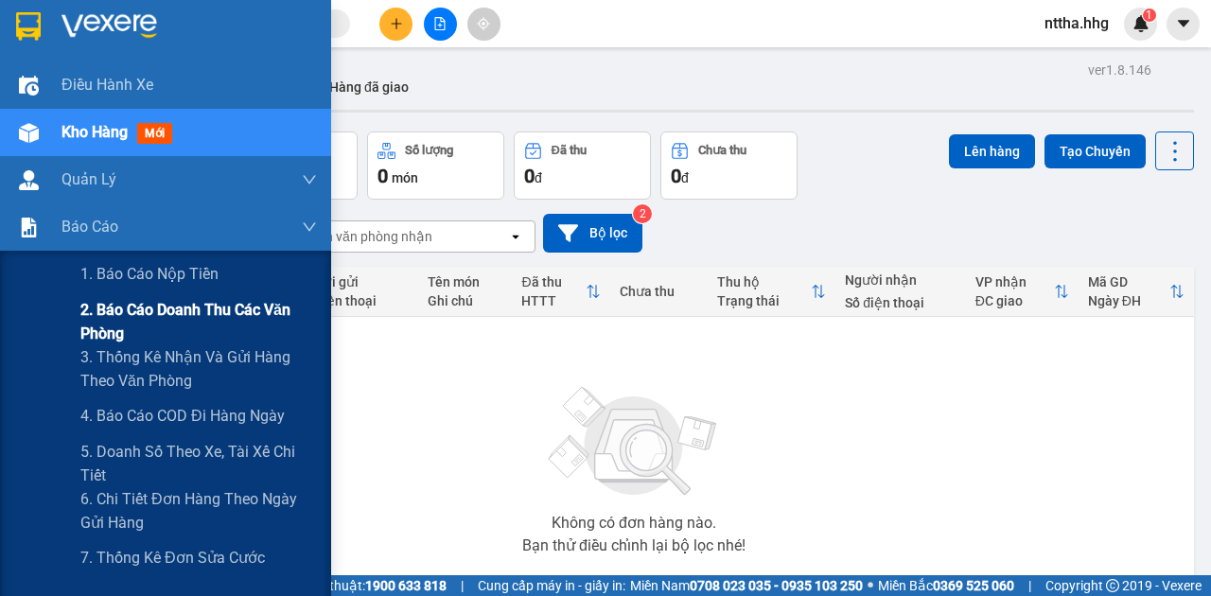
click at [110, 325] on span "2. Báo cáo doanh thu các văn phòng" at bounding box center [198, 321] width 237 height 47
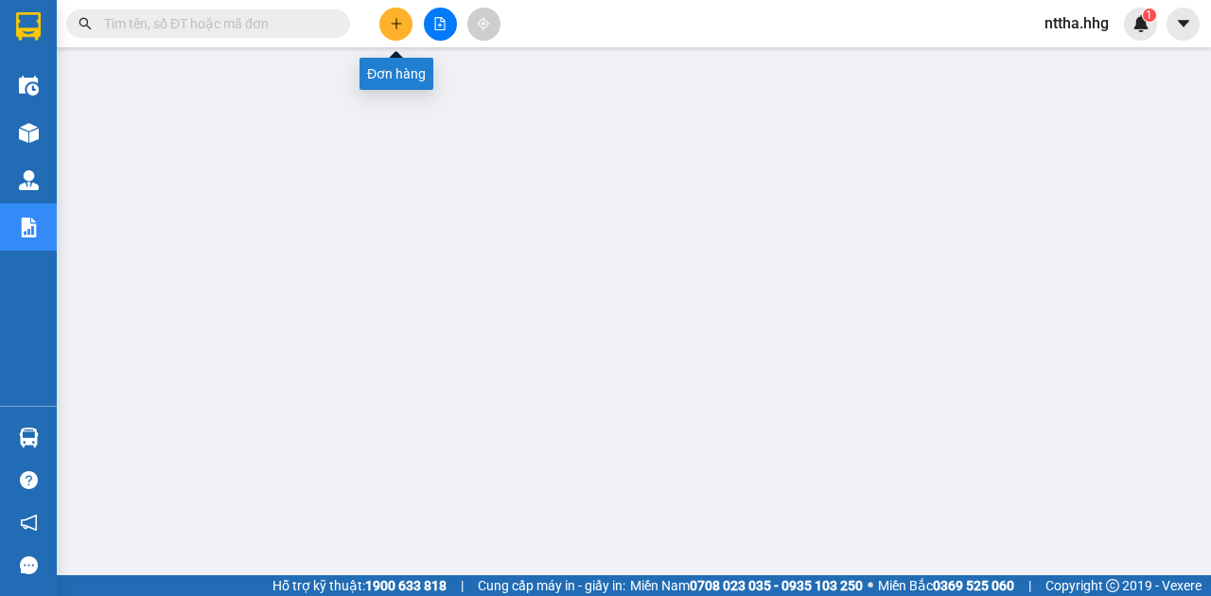
click at [398, 26] on icon "plus" at bounding box center [396, 23] width 13 height 13
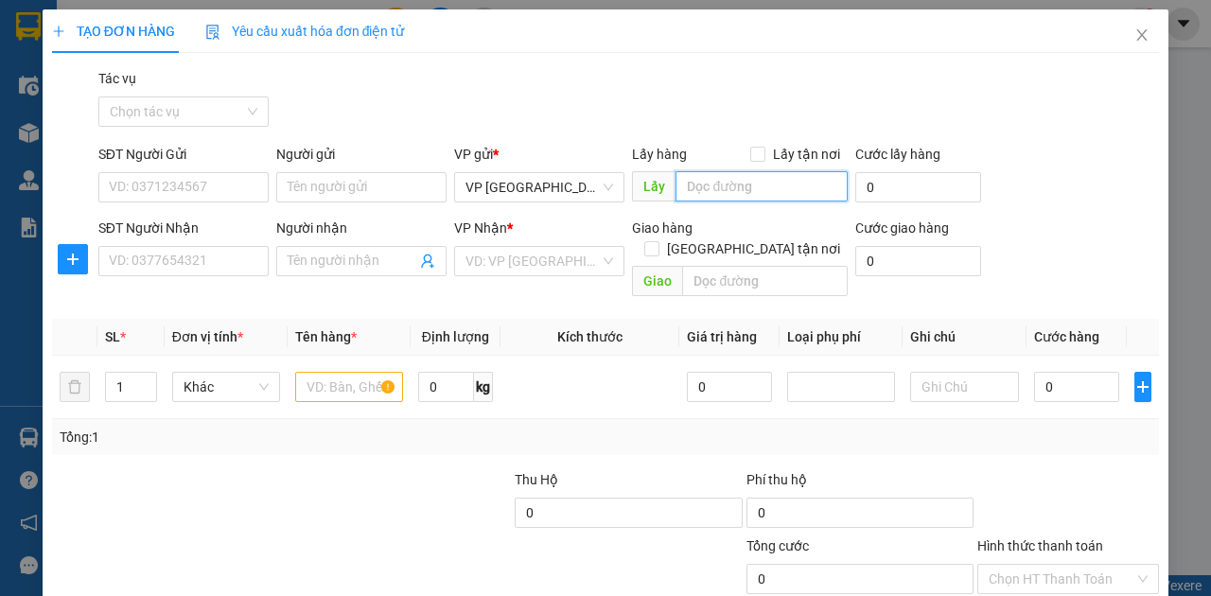
click at [699, 180] on input "text" at bounding box center [761, 186] width 171 height 30
drag, startPoint x: 721, startPoint y: 185, endPoint x: 683, endPoint y: 191, distance: 38.3
click at [683, 191] on input "Xe 99" at bounding box center [761, 186] width 171 height 30
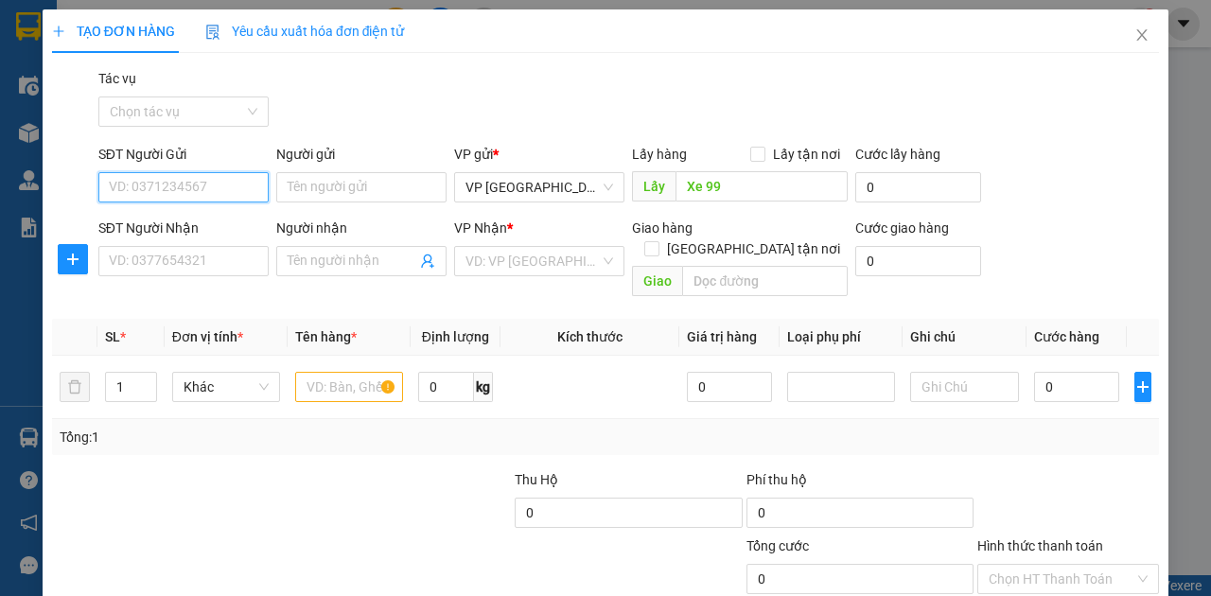
click at [218, 186] on input "SĐT Người Gửi" at bounding box center [183, 187] width 170 height 30
click at [191, 256] on input "SĐT Người Nhận" at bounding box center [183, 261] width 170 height 30
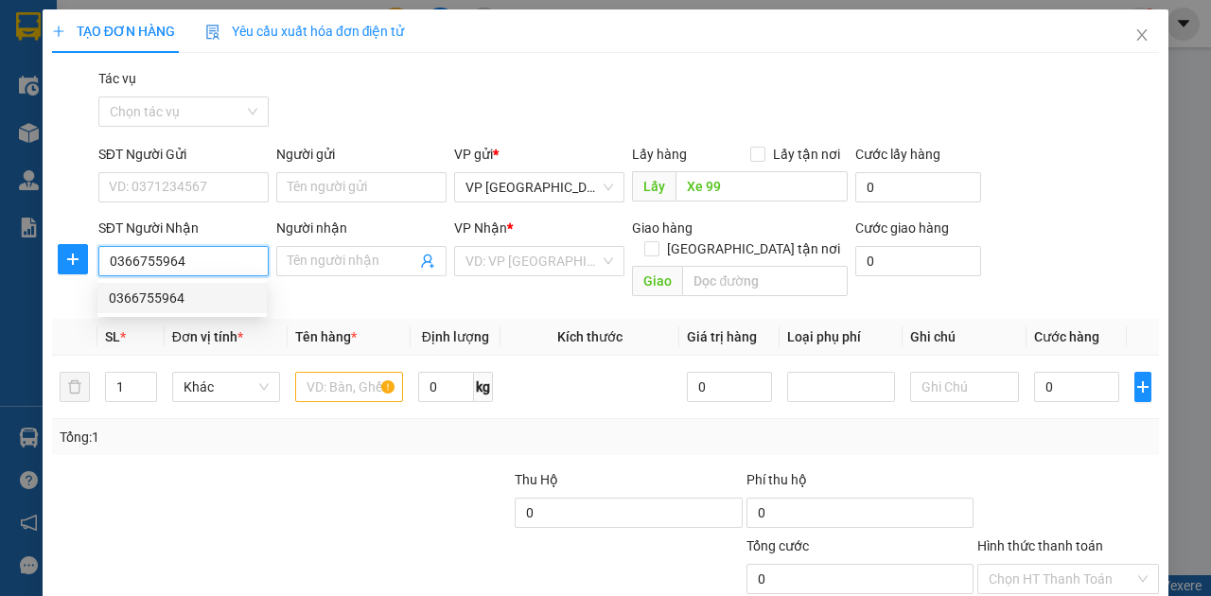
click at [169, 300] on div "0366755964" at bounding box center [182, 298] width 147 height 21
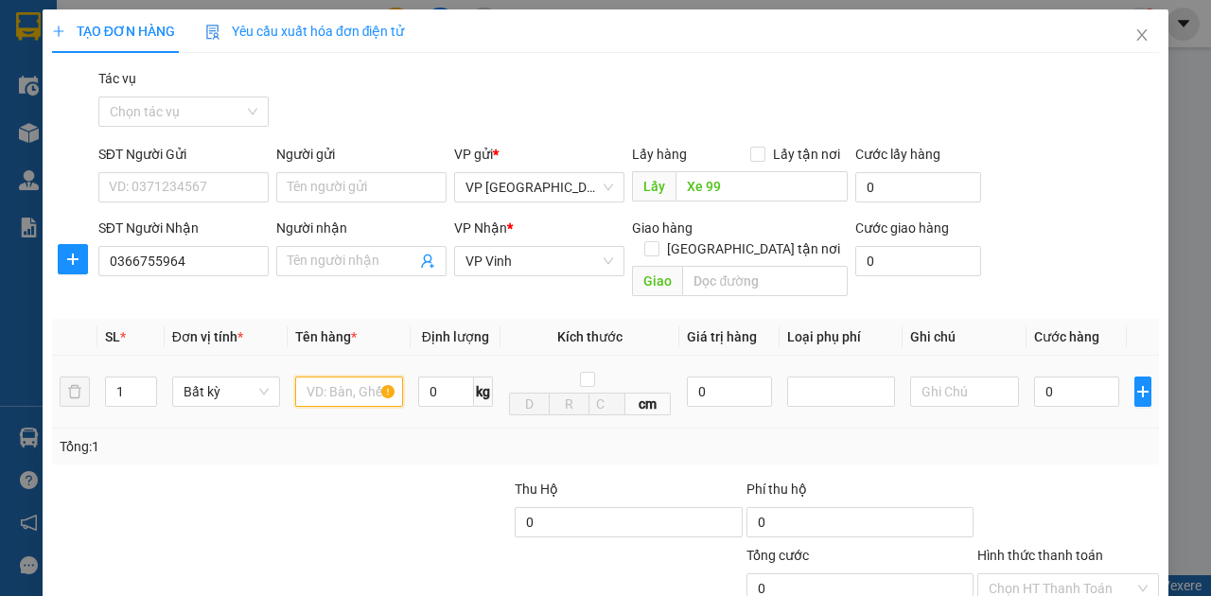
click at [332, 377] on input "text" at bounding box center [349, 392] width 108 height 30
drag, startPoint x: 124, startPoint y: 369, endPoint x: 107, endPoint y: 369, distance: 17.0
click at [107, 378] on input "1" at bounding box center [131, 392] width 50 height 28
click at [1039, 574] on input "Hình thức thanh toán" at bounding box center [1062, 588] width 146 height 28
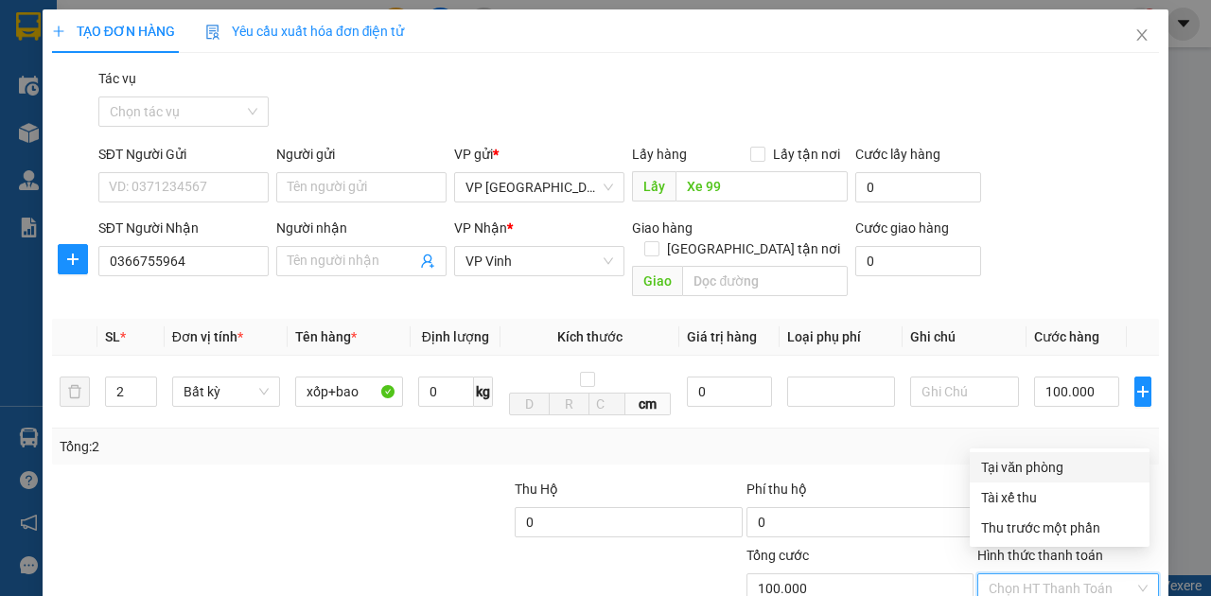
click at [1044, 472] on div "Tại văn phòng" at bounding box center [1059, 467] width 157 height 21
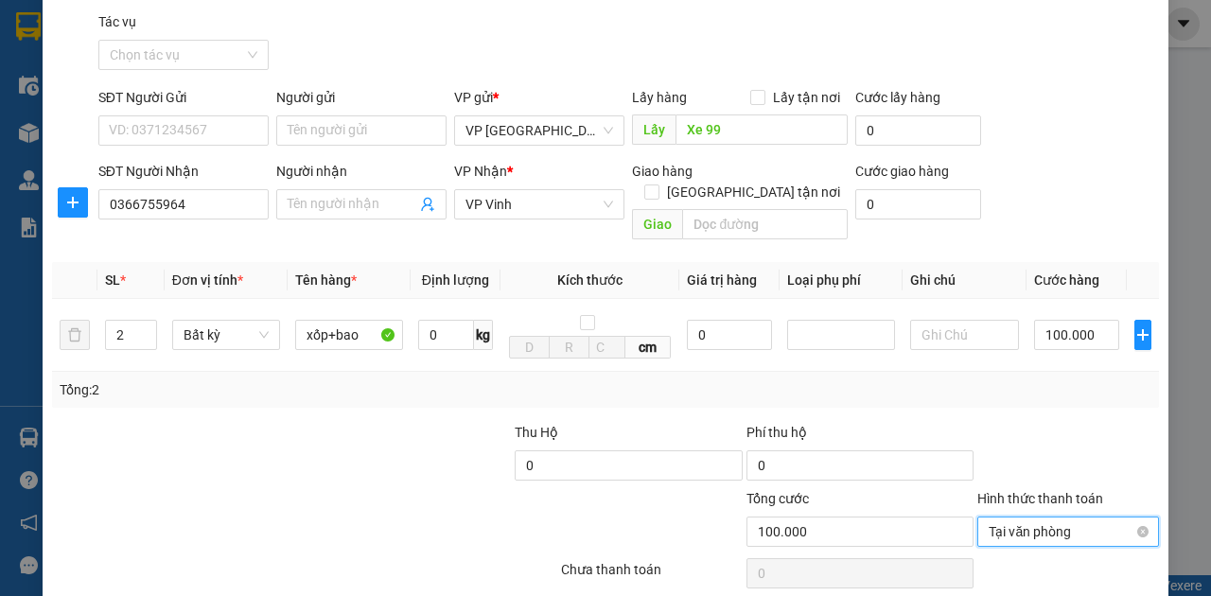
scroll to position [112, 0]
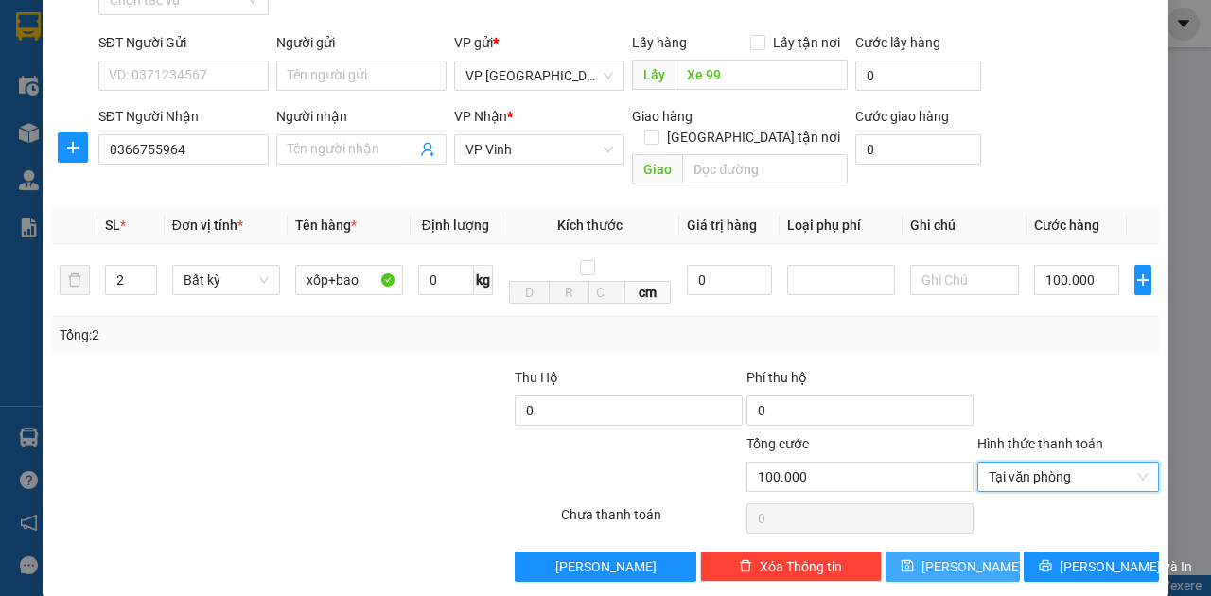
click at [924, 552] on button "Lưu" at bounding box center [953, 567] width 135 height 30
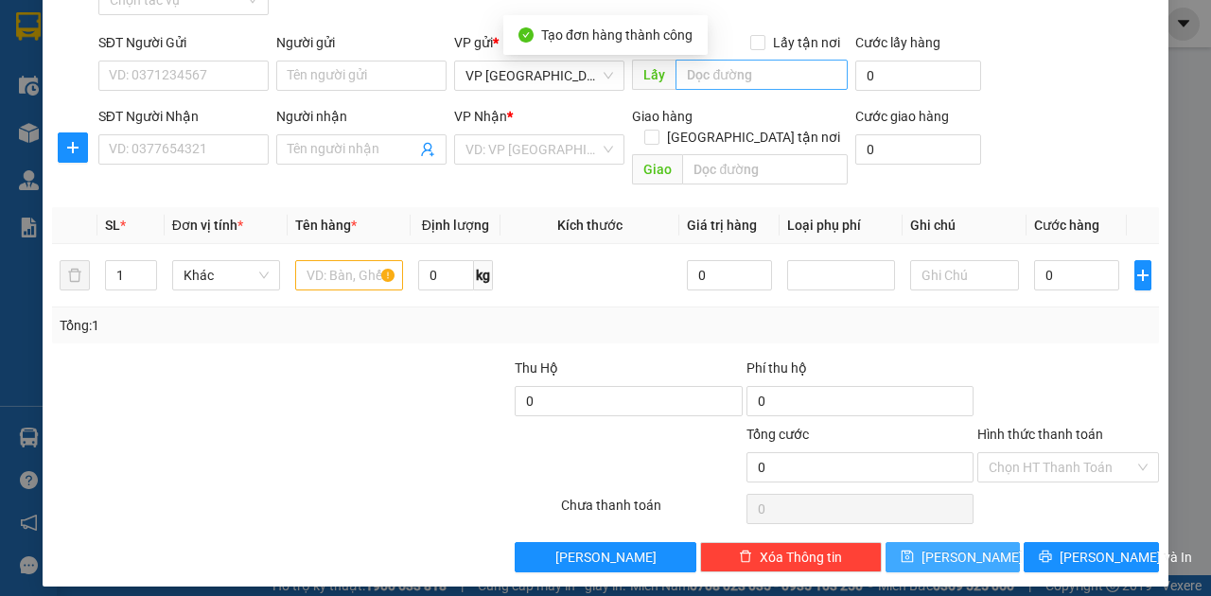
scroll to position [102, 0]
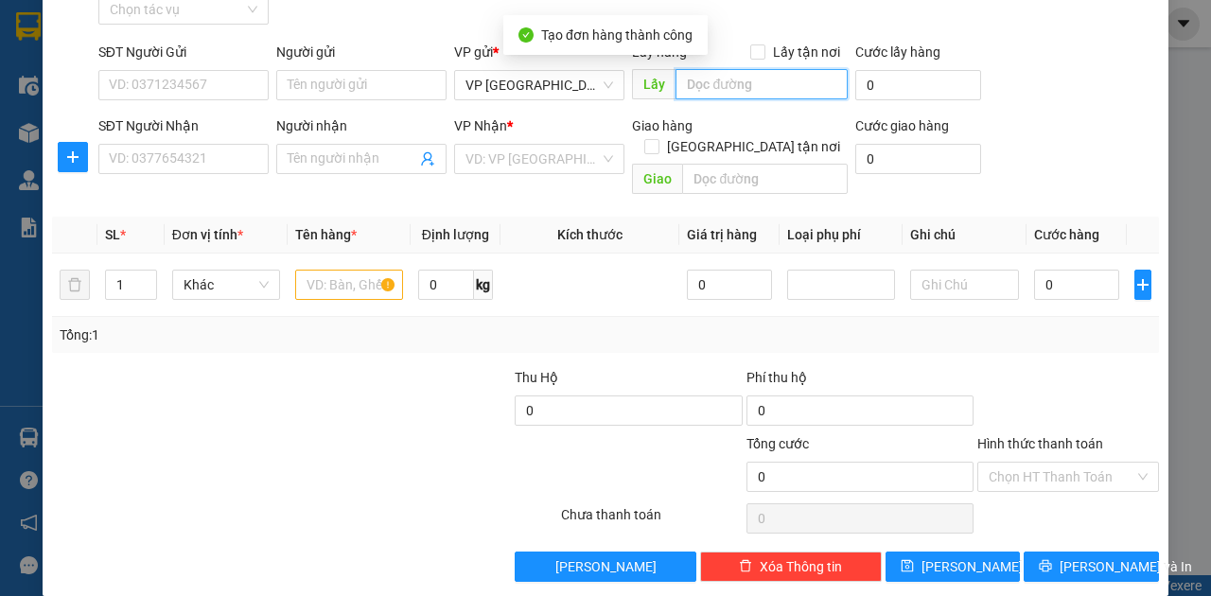
click at [704, 77] on input "text" at bounding box center [761, 84] width 171 height 30
paste input "Xe 99"
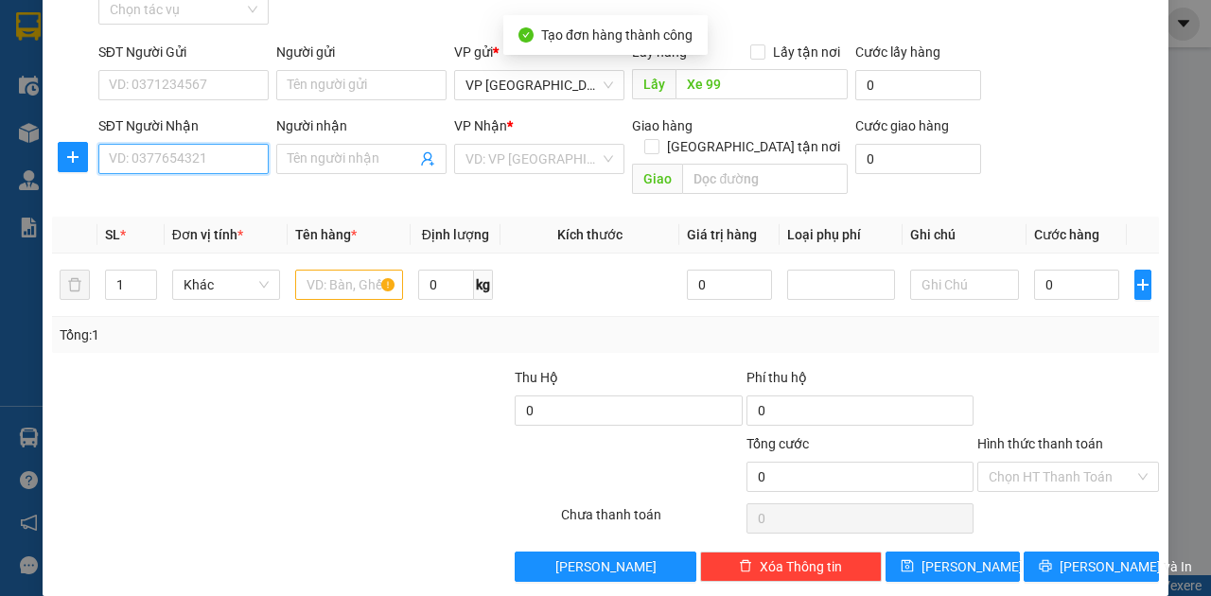
click at [206, 156] on input "SĐT Người Nhận" at bounding box center [183, 159] width 170 height 30
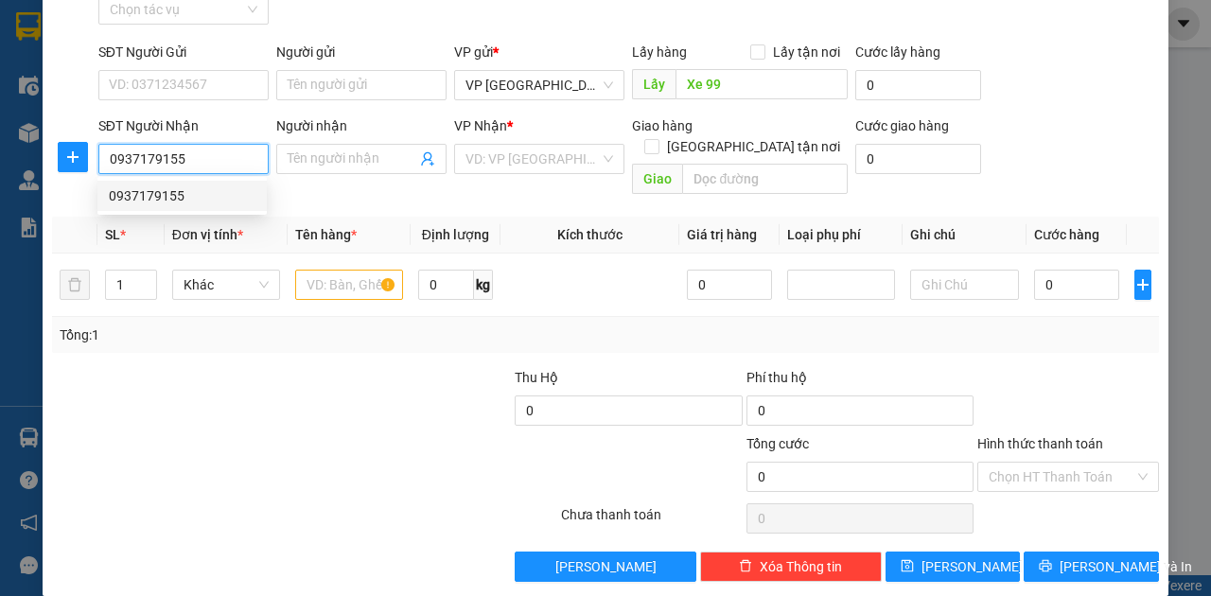
click at [178, 191] on div "0937179155" at bounding box center [182, 195] width 147 height 21
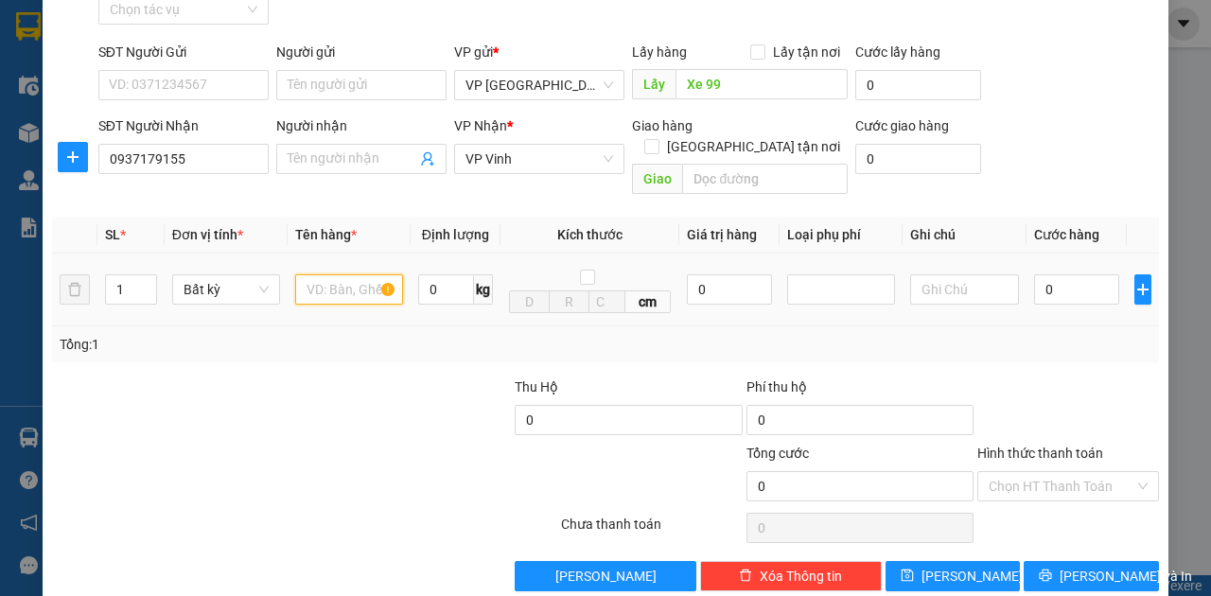
click at [341, 274] on input "text" at bounding box center [349, 289] width 108 height 30
click at [1042, 274] on input "0" at bounding box center [1076, 289] width 85 height 30
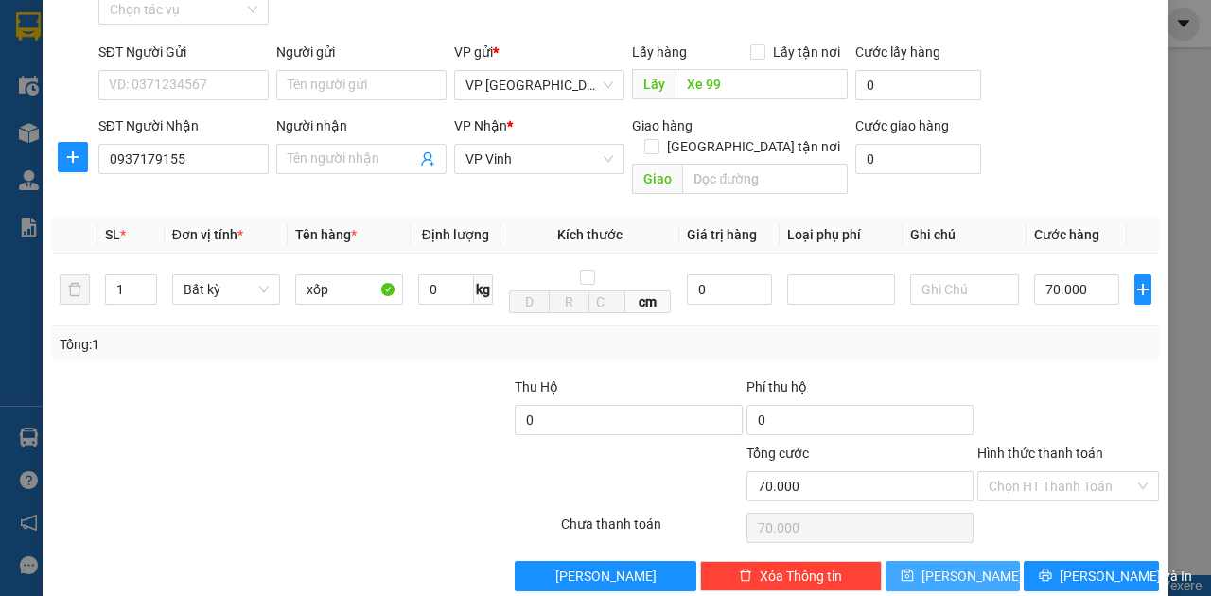
click at [978, 561] on button "Lưu" at bounding box center [953, 576] width 135 height 30
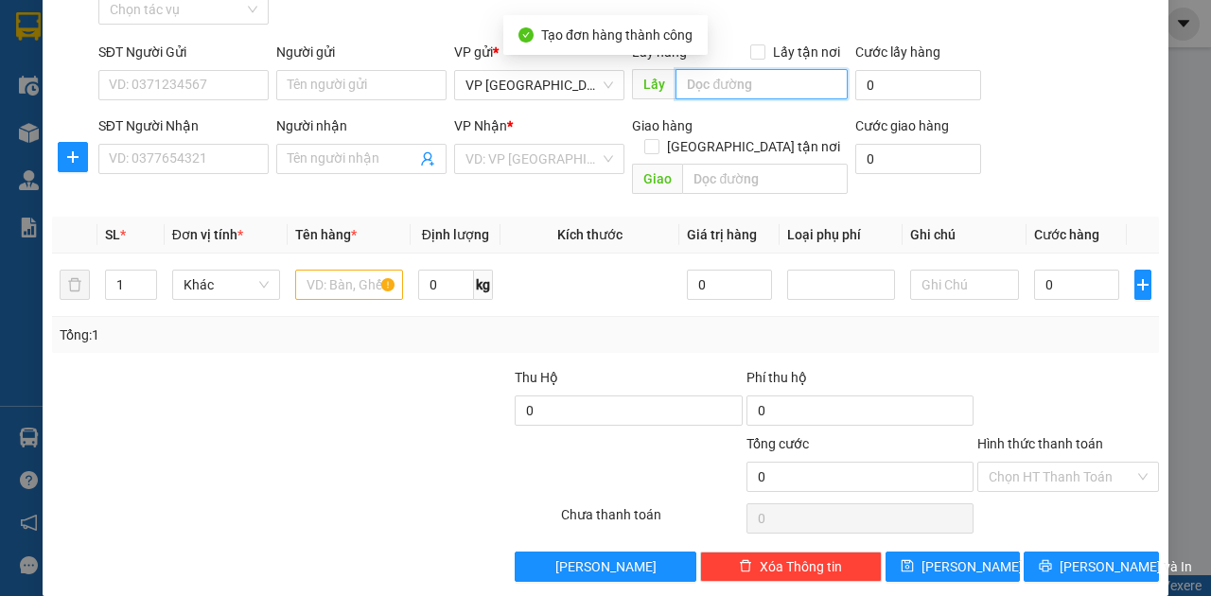
click at [738, 83] on input "text" at bounding box center [761, 84] width 171 height 30
paste input "Xe 99"
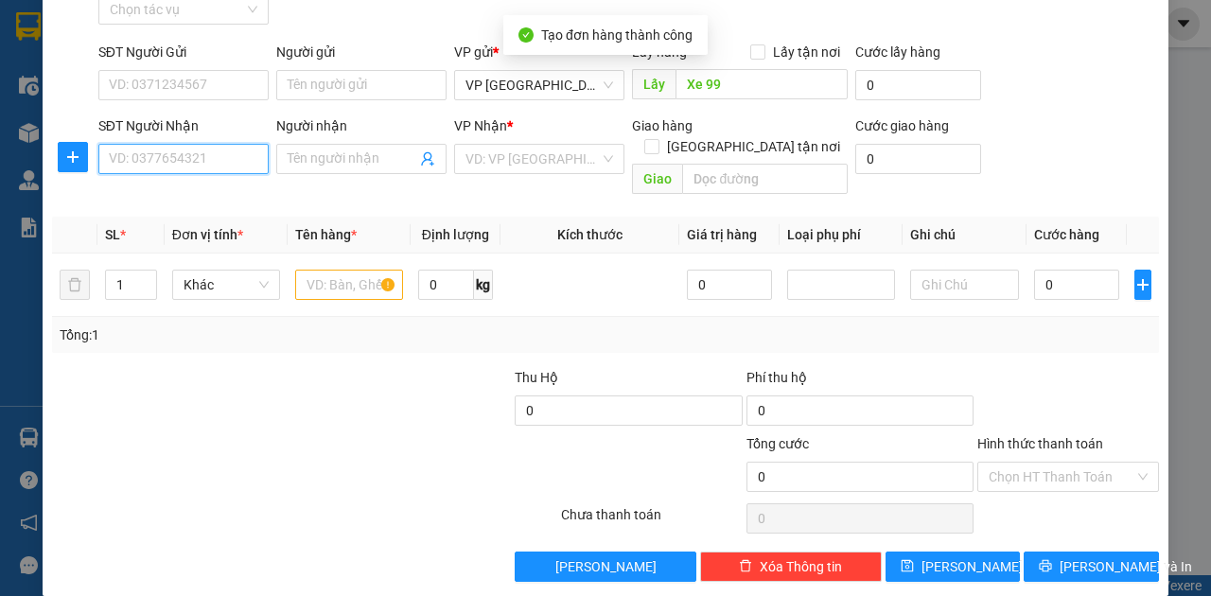
click at [227, 156] on input "SĐT Người Nhận" at bounding box center [183, 159] width 170 height 30
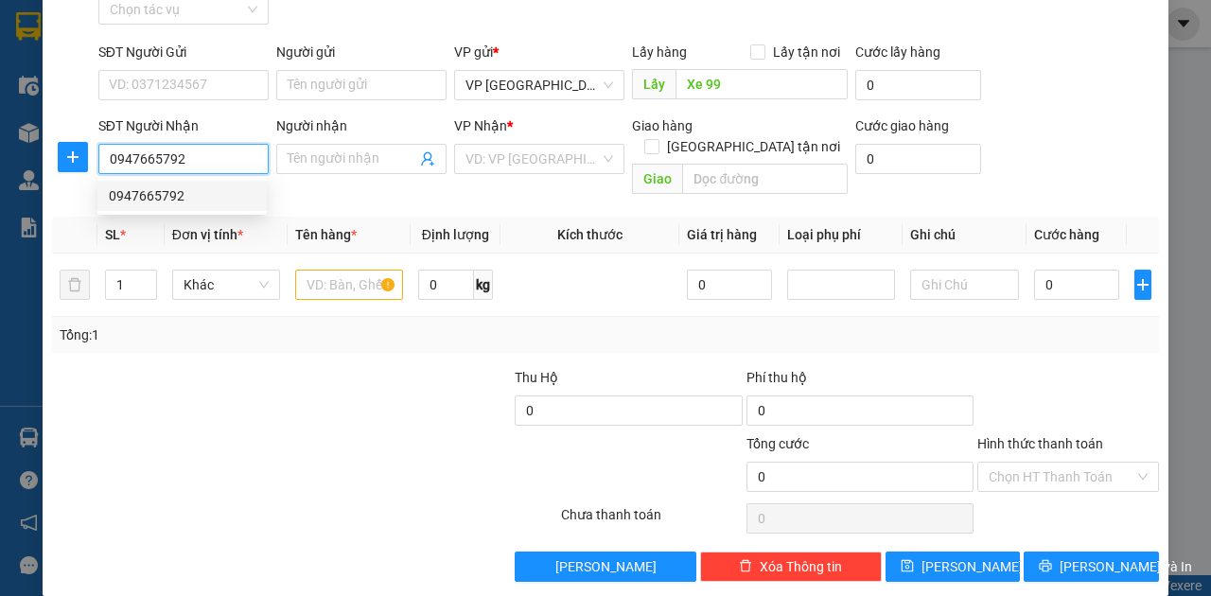
click at [140, 200] on div "0947665792" at bounding box center [182, 195] width 147 height 21
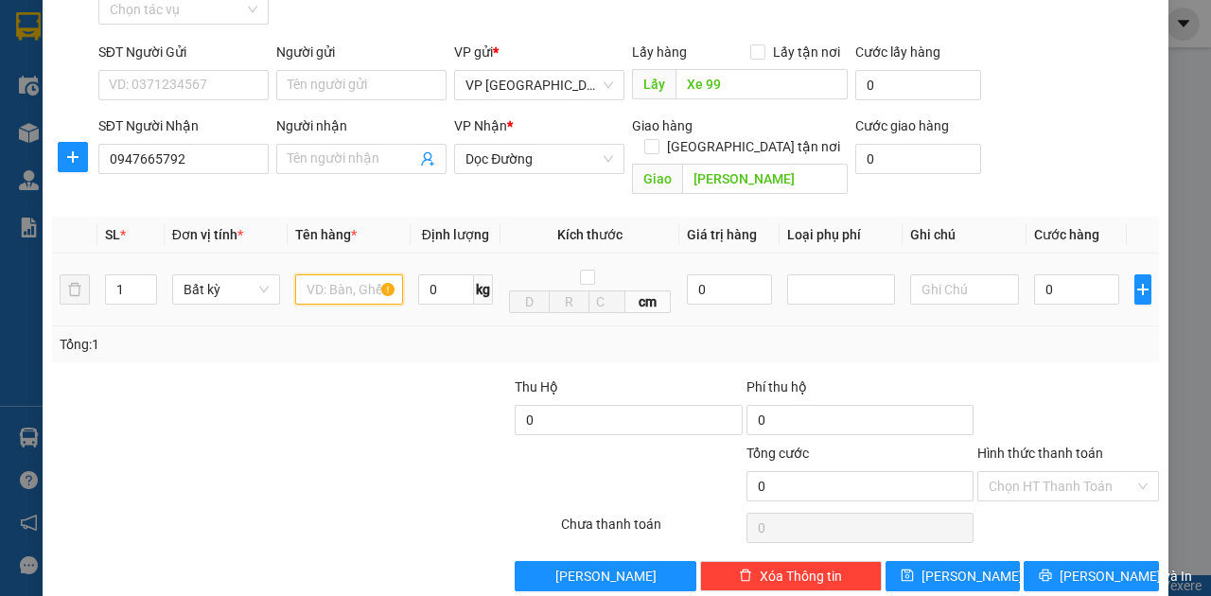
click at [350, 278] on input "text" at bounding box center [349, 289] width 108 height 30
click at [1048, 274] on input "0" at bounding box center [1076, 289] width 85 height 30
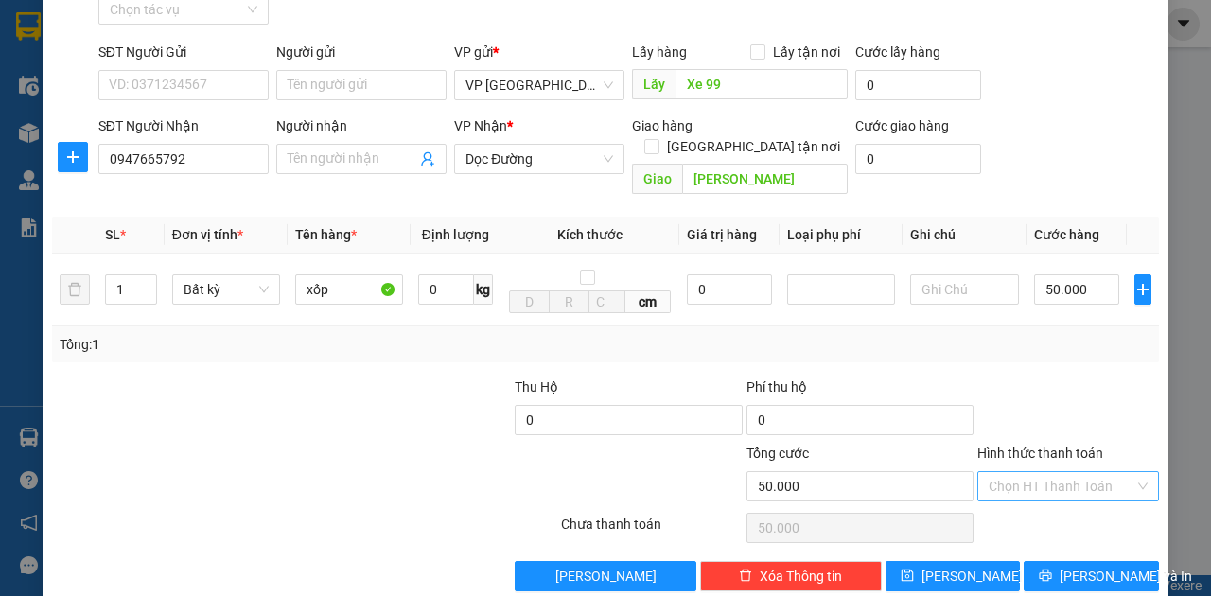
click at [1073, 472] on input "Hình thức thanh toán" at bounding box center [1062, 486] width 146 height 28
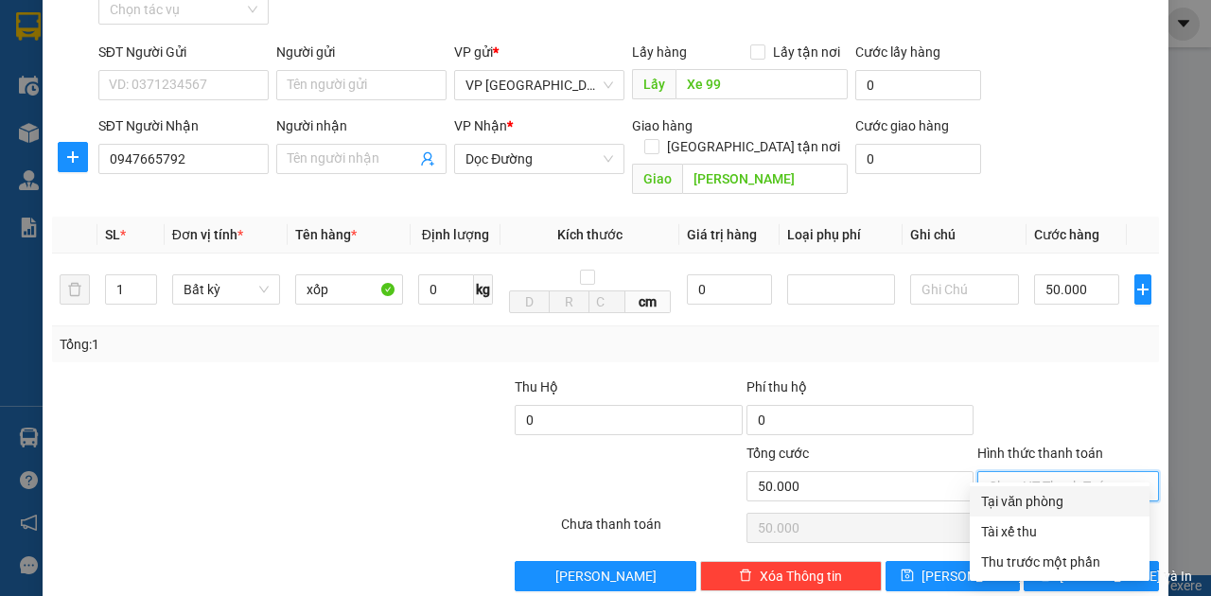
click at [1051, 499] on div "Tại văn phòng" at bounding box center [1059, 501] width 157 height 21
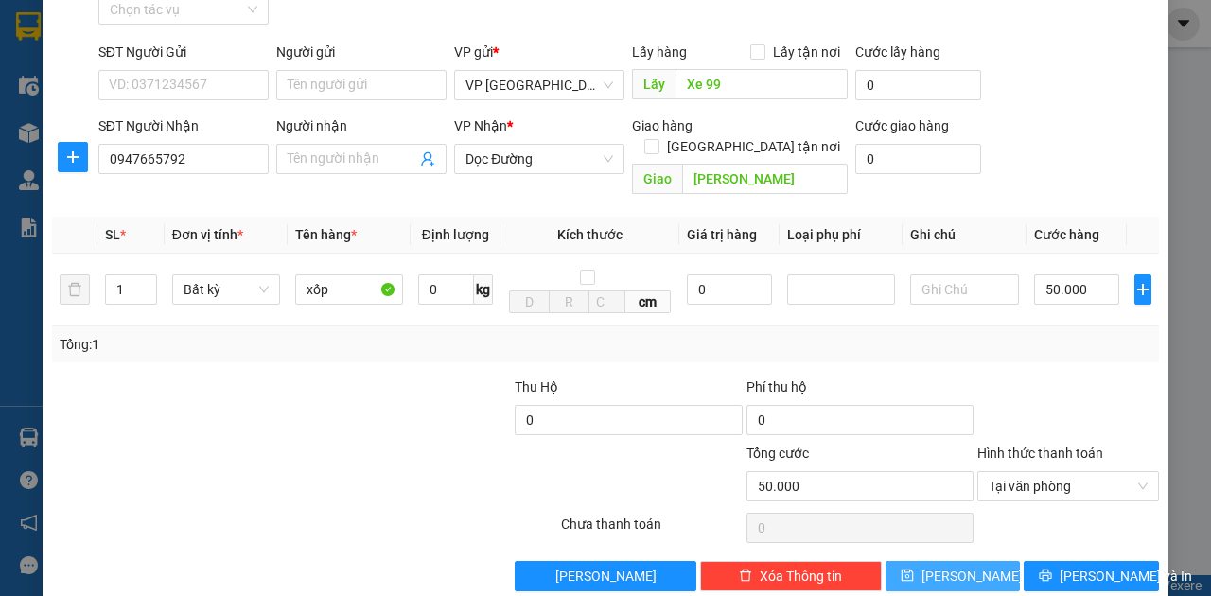
click at [982, 566] on button "Lưu" at bounding box center [953, 576] width 135 height 30
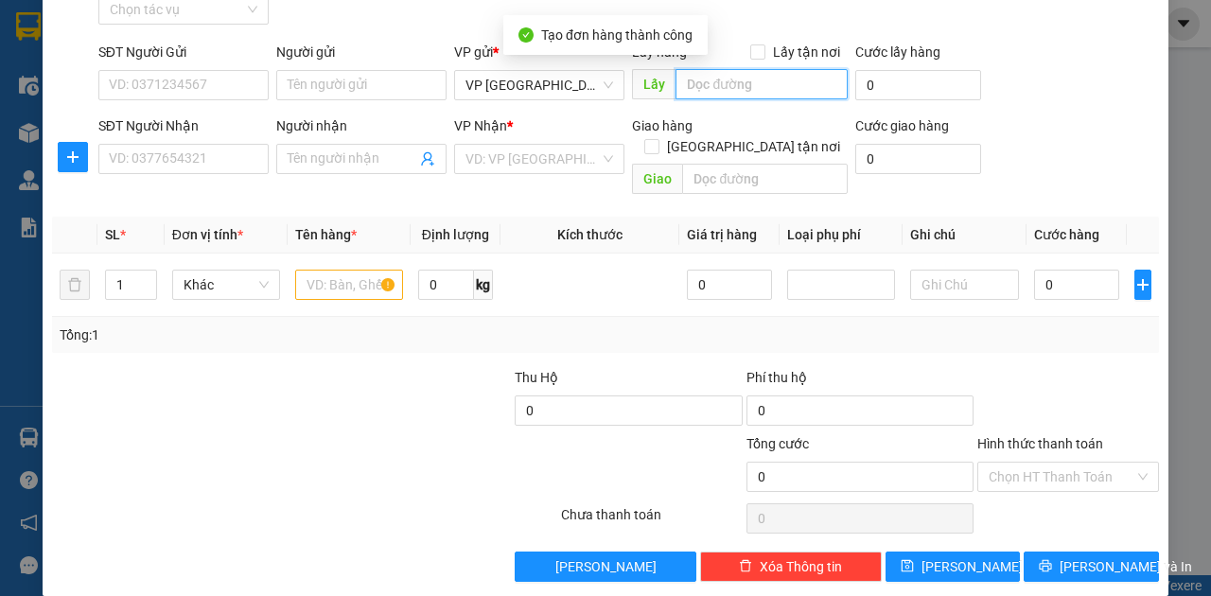
click at [744, 79] on input "text" at bounding box center [761, 84] width 171 height 30
paste input "Xe 99"
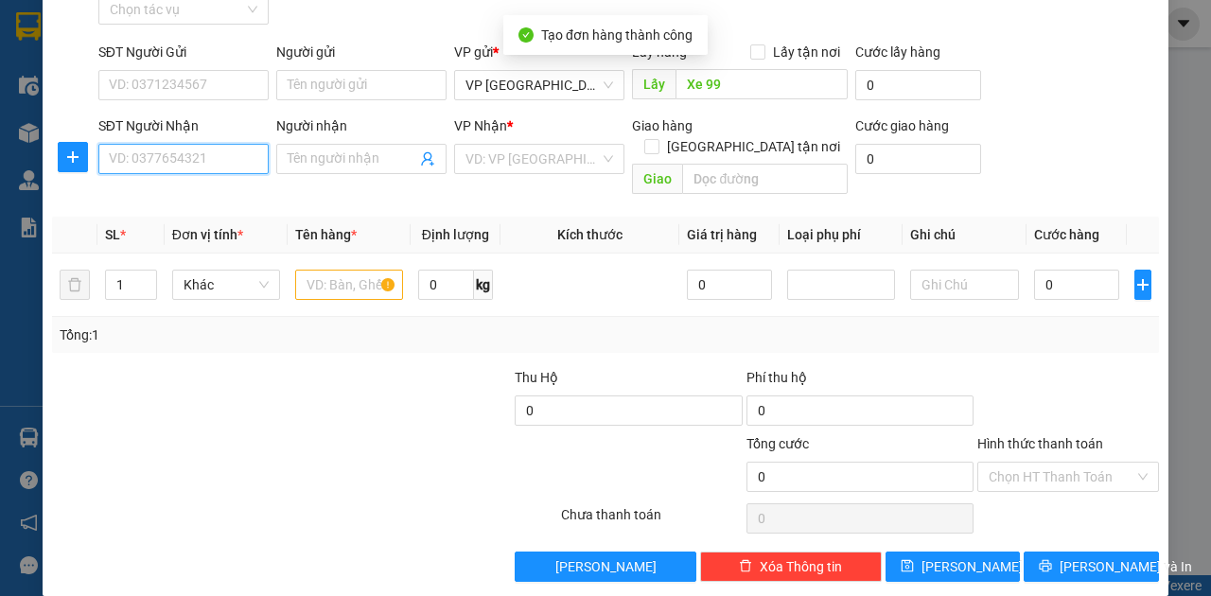
click at [212, 154] on input "SĐT Người Nhận" at bounding box center [183, 159] width 170 height 30
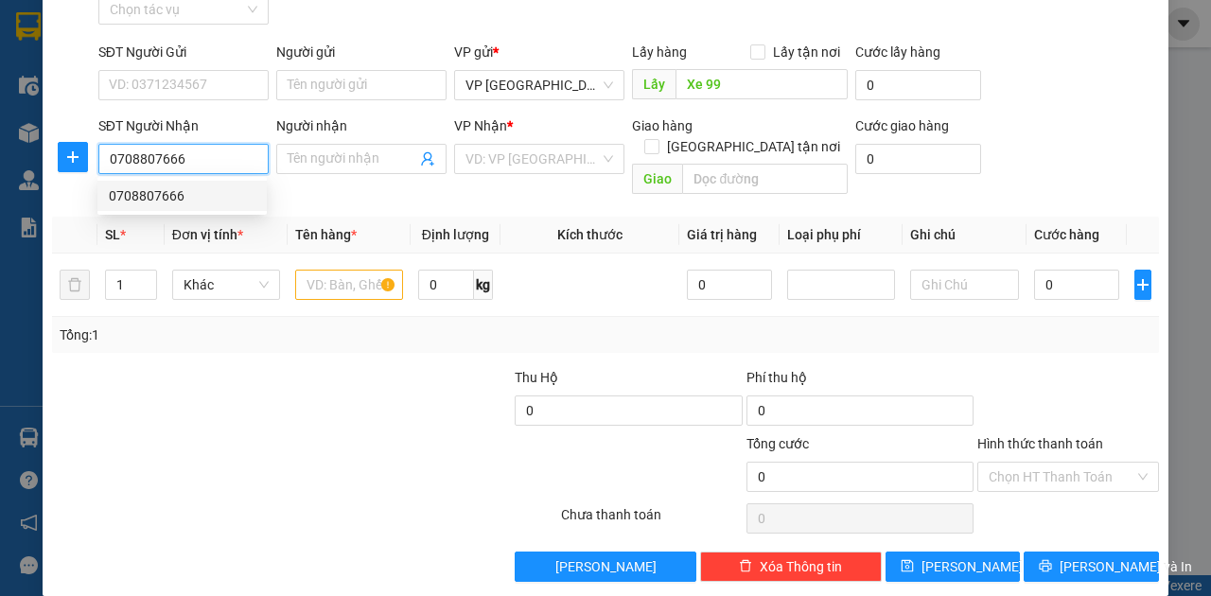
click at [191, 198] on div "0708807666" at bounding box center [182, 195] width 147 height 21
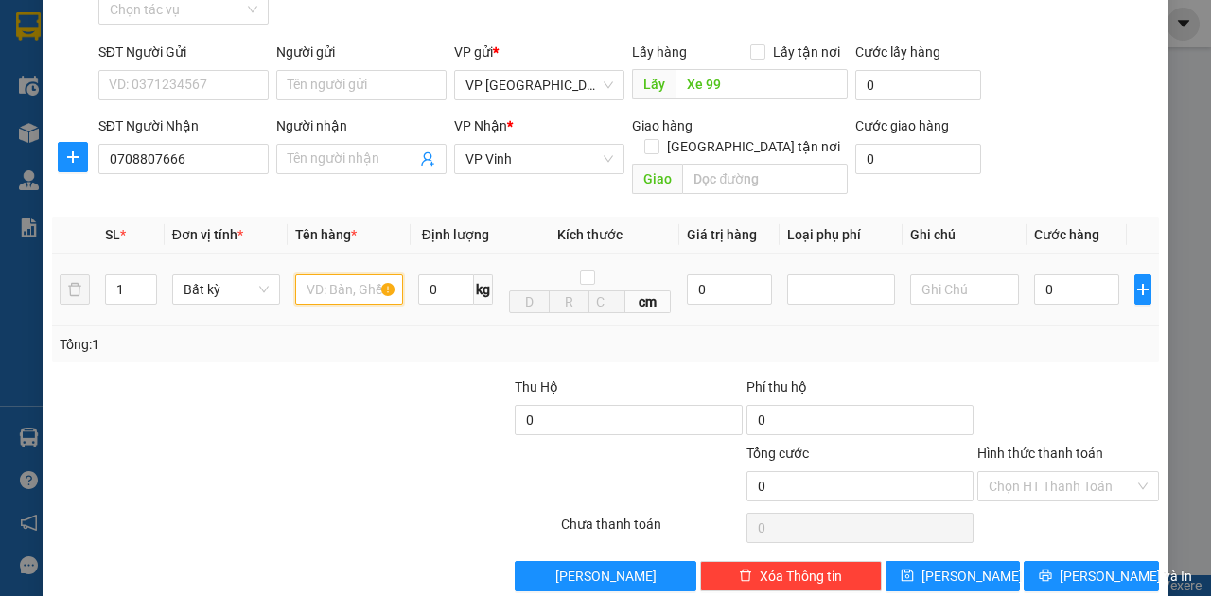
click at [337, 274] on input "text" at bounding box center [349, 289] width 108 height 30
click at [1059, 274] on input "0" at bounding box center [1076, 289] width 85 height 30
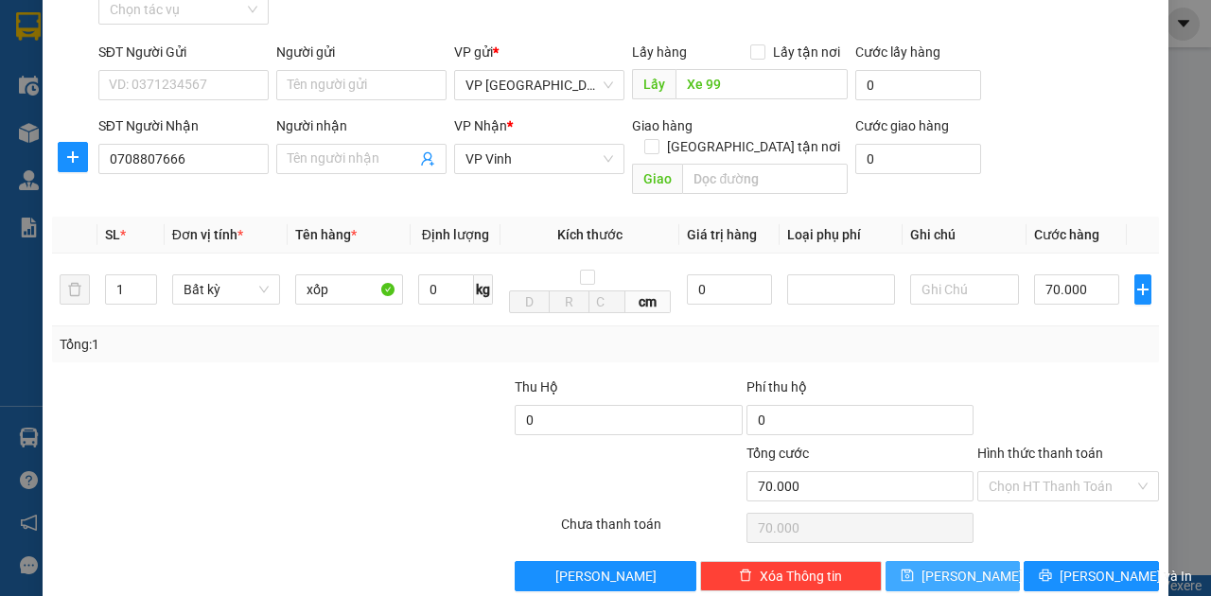
click at [914, 569] on icon "save" at bounding box center [907, 575] width 13 height 13
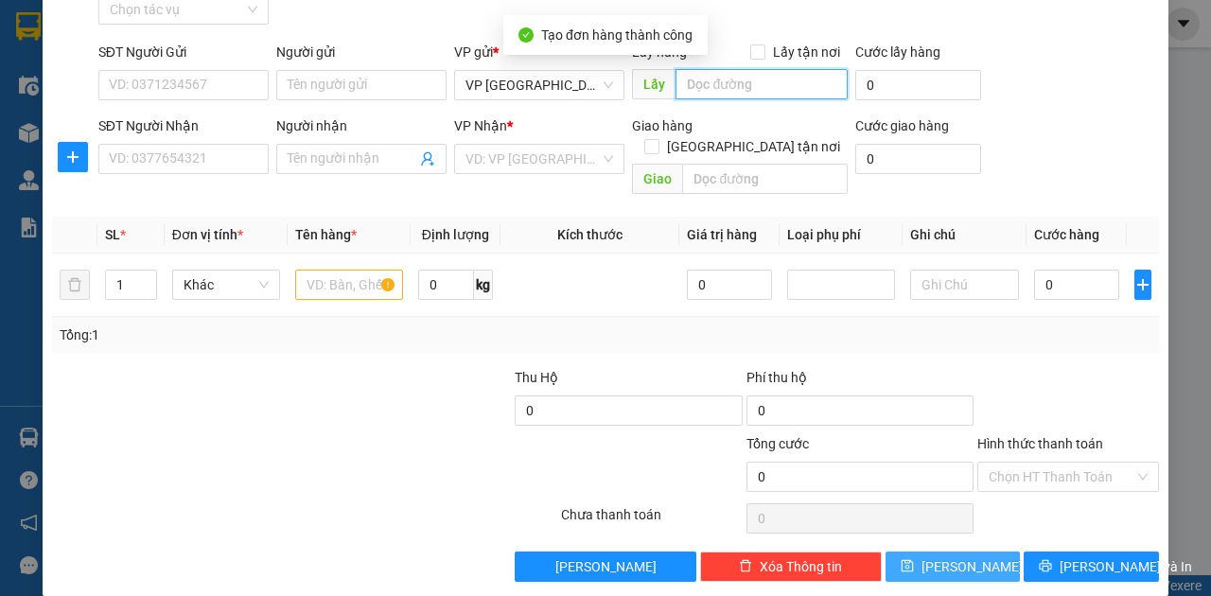
click at [721, 85] on input "text" at bounding box center [761, 84] width 171 height 30
paste input "Xe 99"
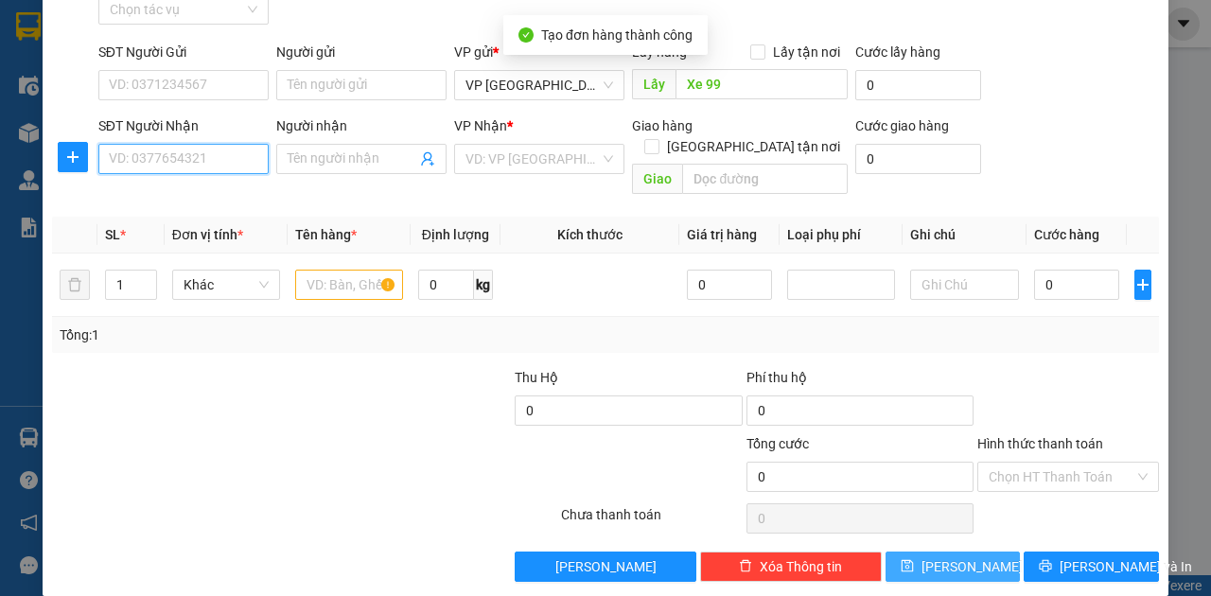
click at [221, 156] on input "SĐT Người Nhận" at bounding box center [183, 159] width 170 height 30
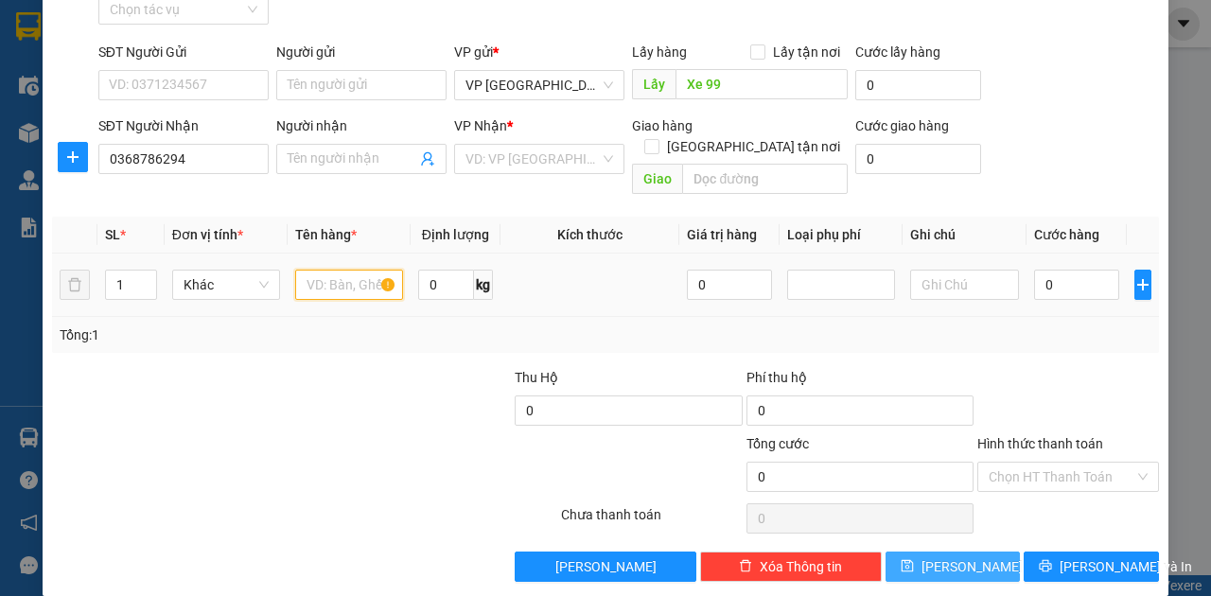
click at [341, 270] on input "text" at bounding box center [349, 285] width 108 height 30
click at [607, 153] on div "VD: VP Sài Gòn" at bounding box center [539, 159] width 170 height 30
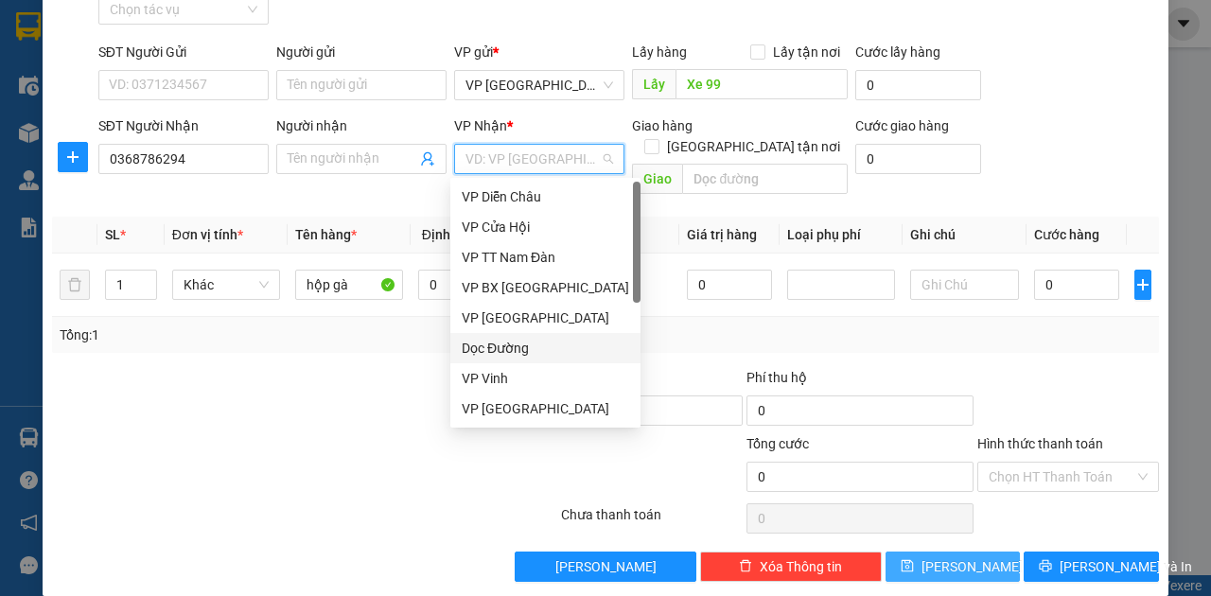
drag, startPoint x: 499, startPoint y: 355, endPoint x: 695, endPoint y: 229, distance: 232.8
click at [500, 352] on div "Dọc Đường" at bounding box center [545, 348] width 167 height 21
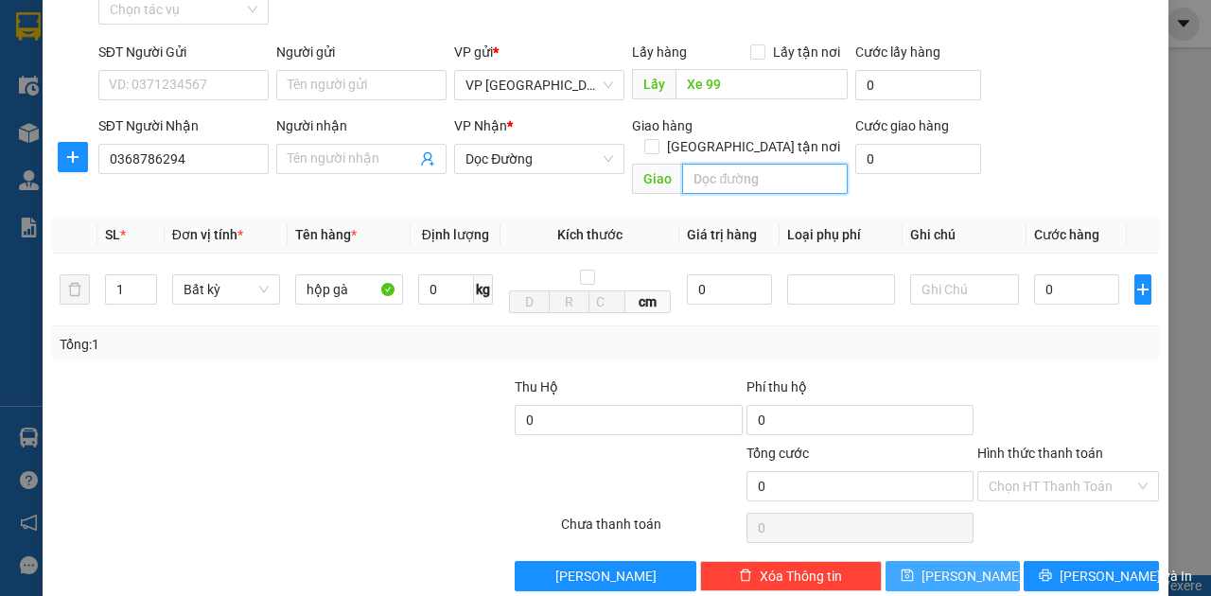
click at [760, 164] on input "text" at bounding box center [764, 179] width 165 height 30
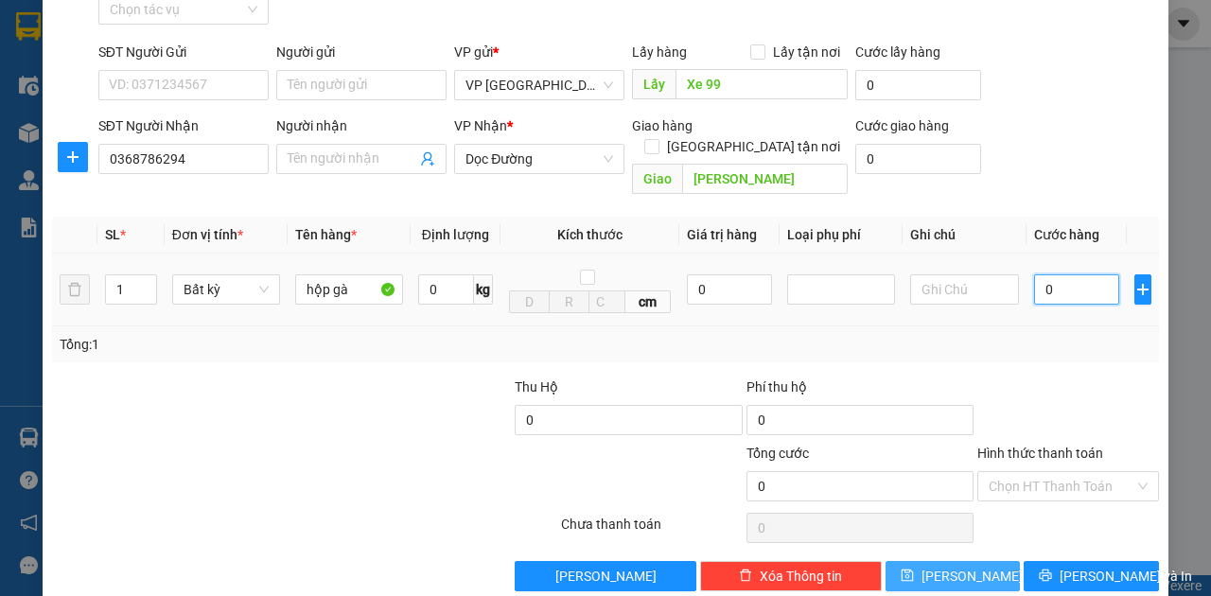
click at [1063, 274] on input "0" at bounding box center [1076, 289] width 85 height 30
click at [950, 566] on span "Lưu" at bounding box center [972, 576] width 101 height 21
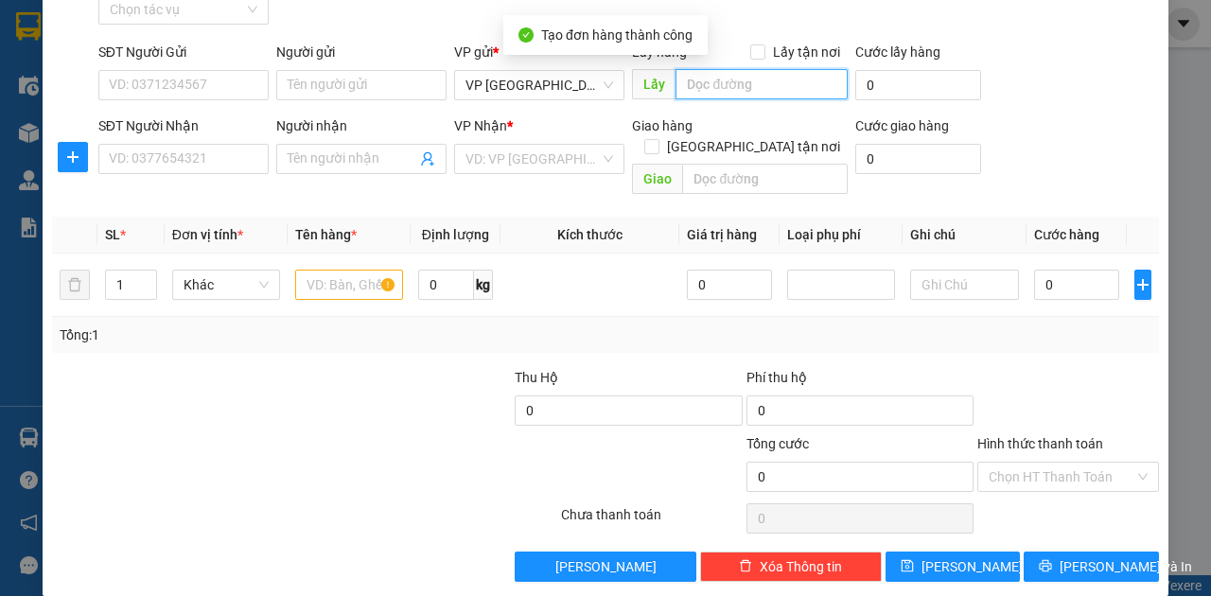
click at [707, 94] on input "text" at bounding box center [761, 84] width 171 height 30
paste input "Xe 99"
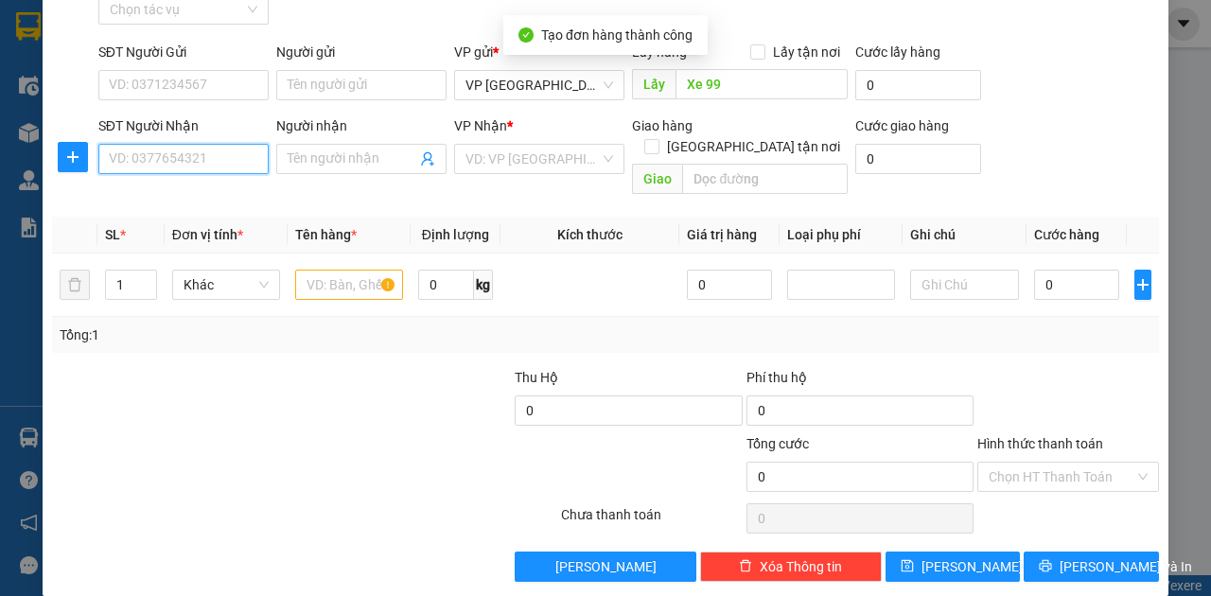
click at [240, 164] on input "SĐT Người Nhận" at bounding box center [183, 159] width 170 height 30
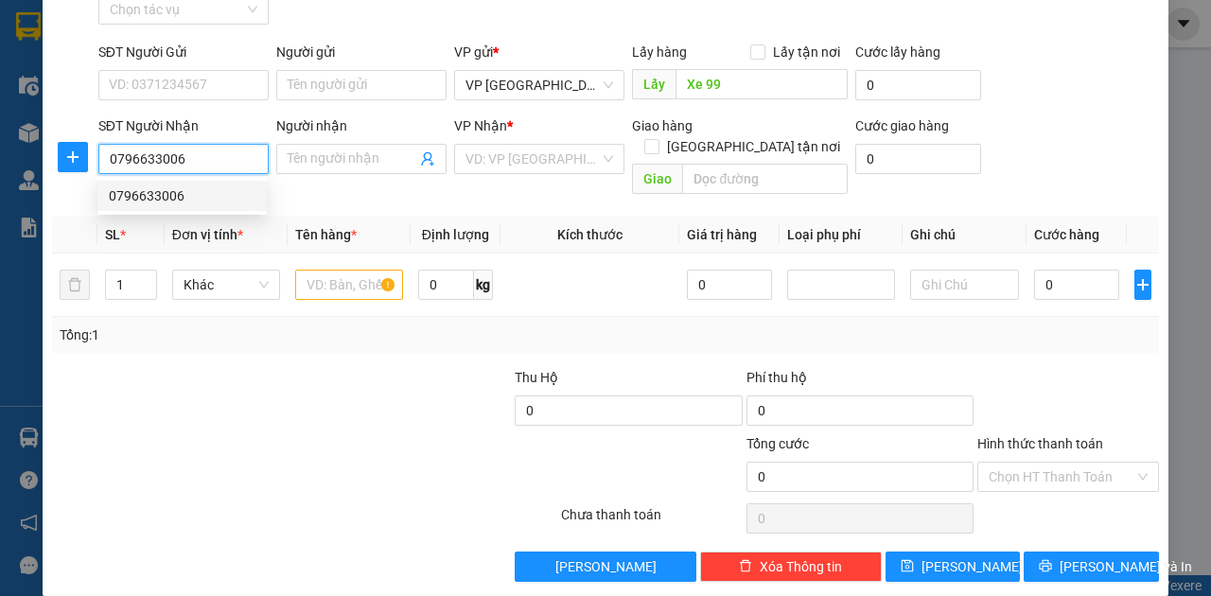
click at [202, 196] on div "0796633006" at bounding box center [182, 195] width 147 height 21
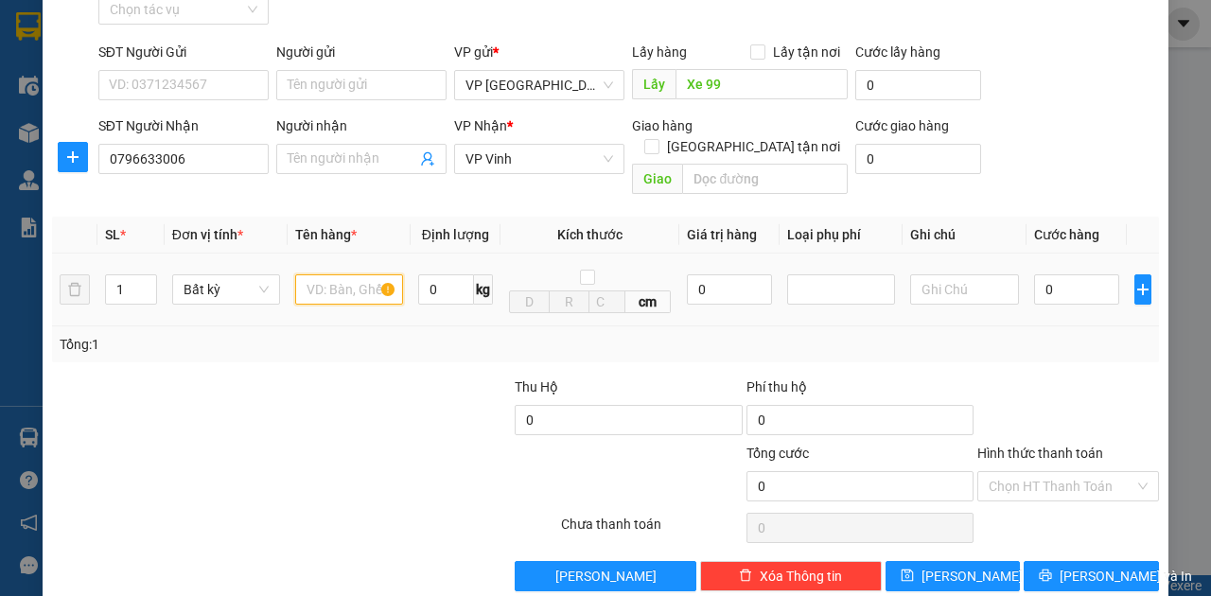
click at [351, 274] on input "text" at bounding box center [349, 289] width 108 height 30
click at [1058, 274] on input "0" at bounding box center [1076, 289] width 85 height 30
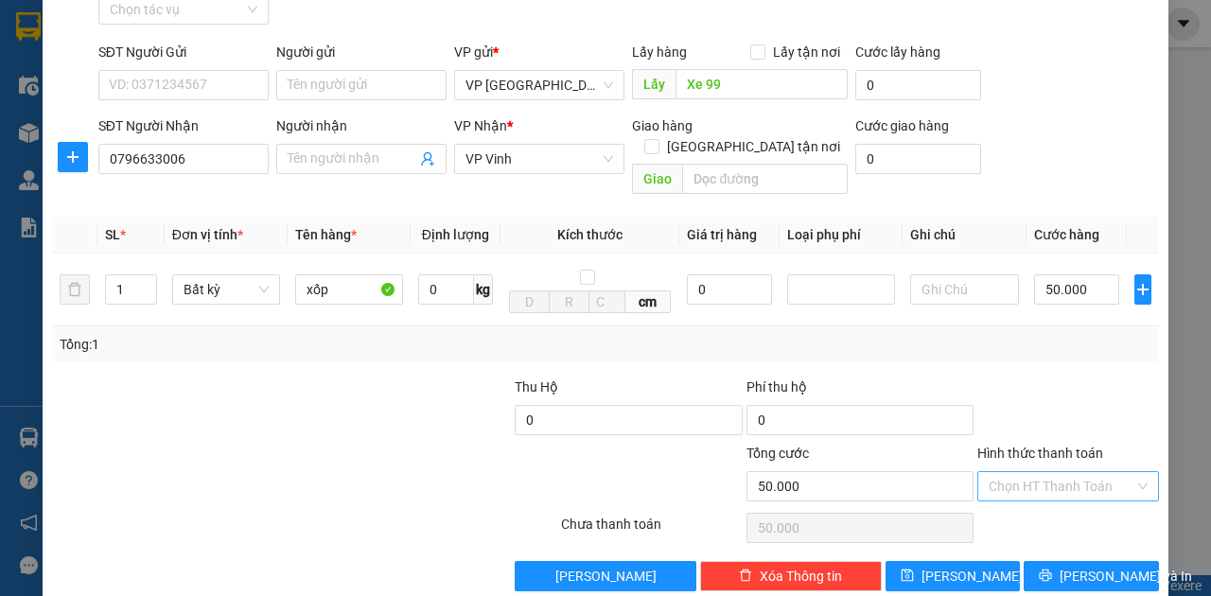
click at [1072, 472] on input "Hình thức thanh toán" at bounding box center [1062, 486] width 146 height 28
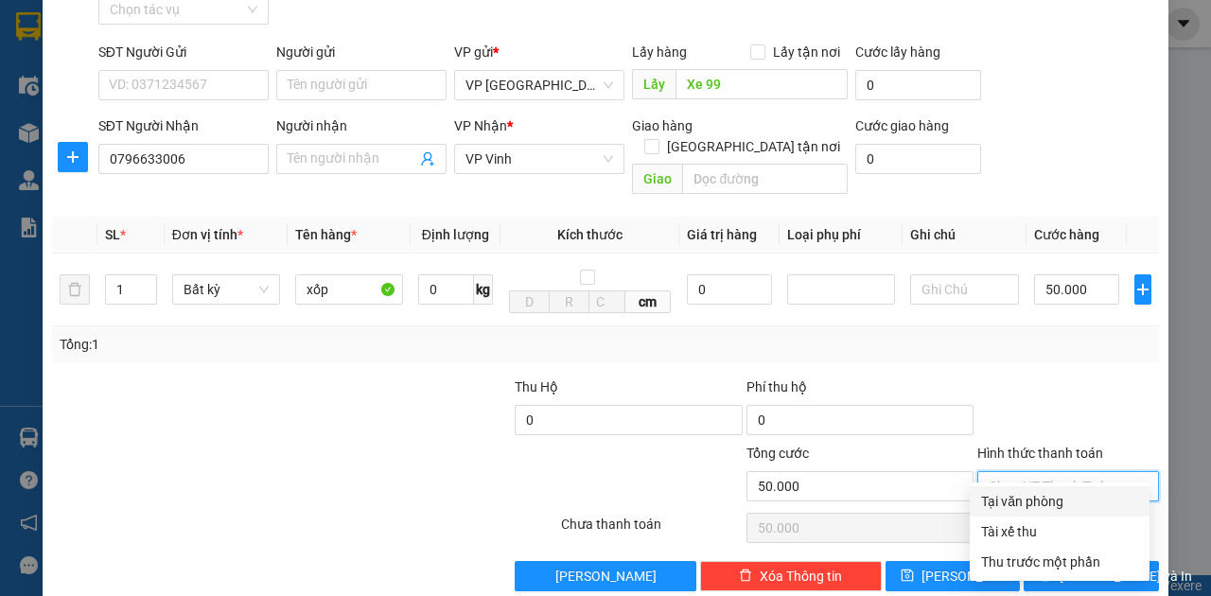
click at [1047, 498] on div "Tại văn phòng" at bounding box center [1059, 501] width 157 height 21
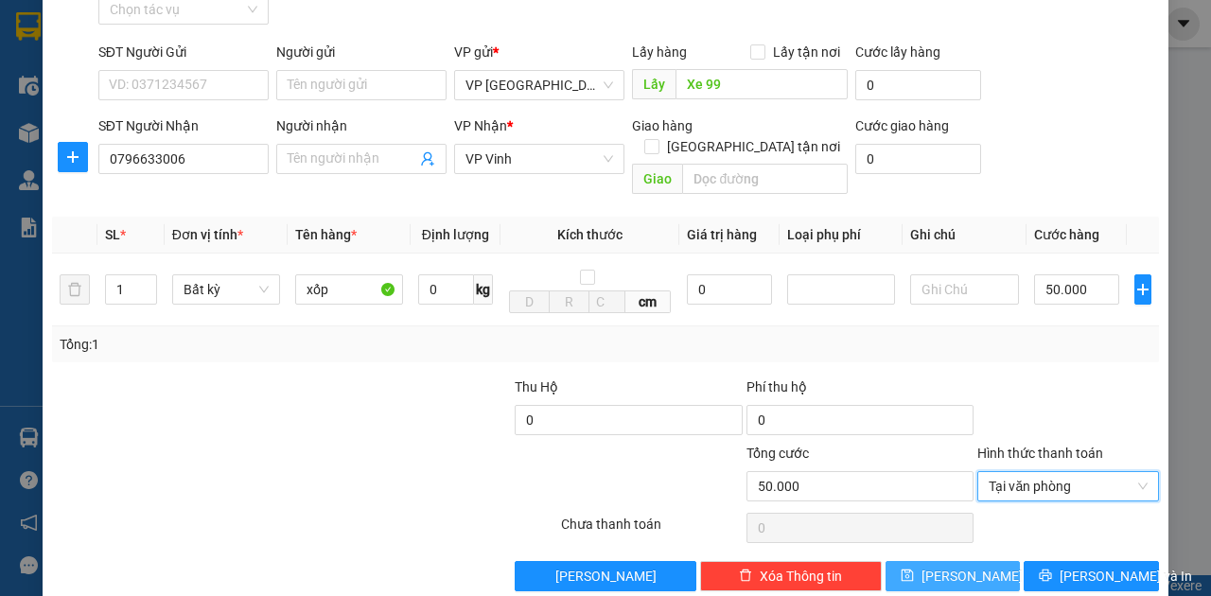
click at [959, 566] on span "Lưu" at bounding box center [972, 576] width 101 height 21
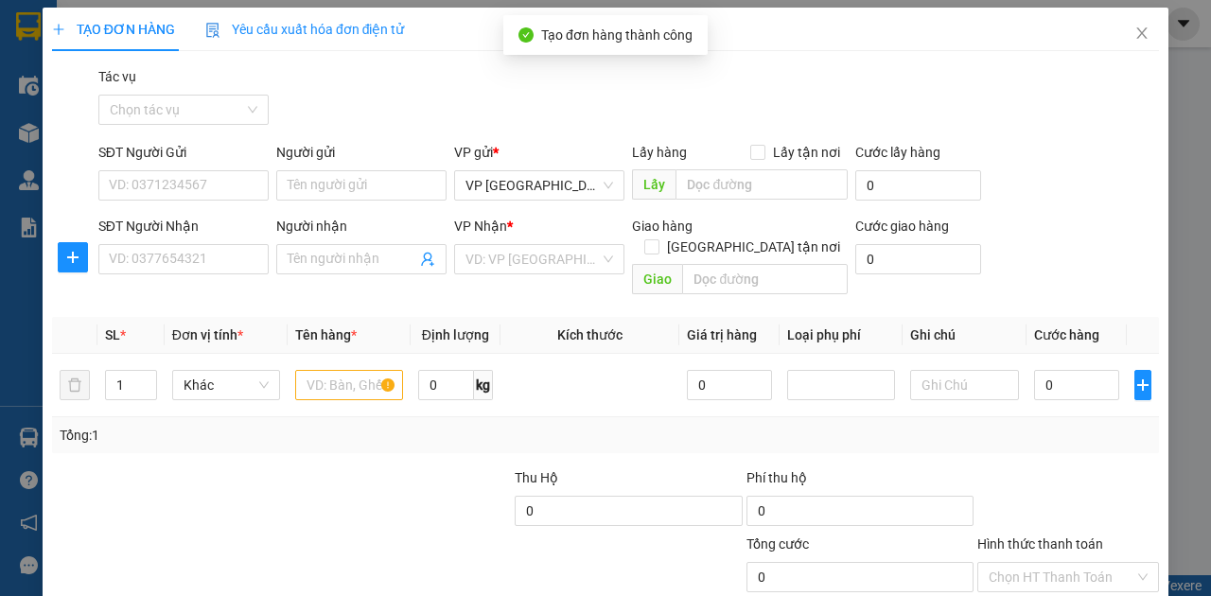
scroll to position [0, 0]
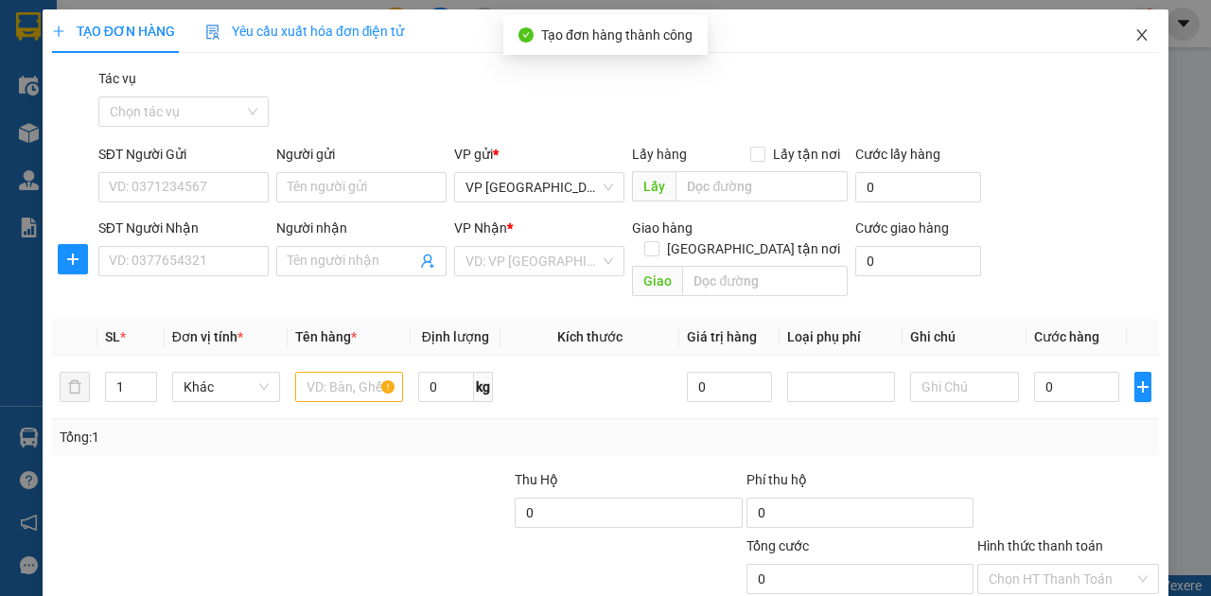
click at [1135, 29] on icon "close" at bounding box center [1142, 34] width 15 height 15
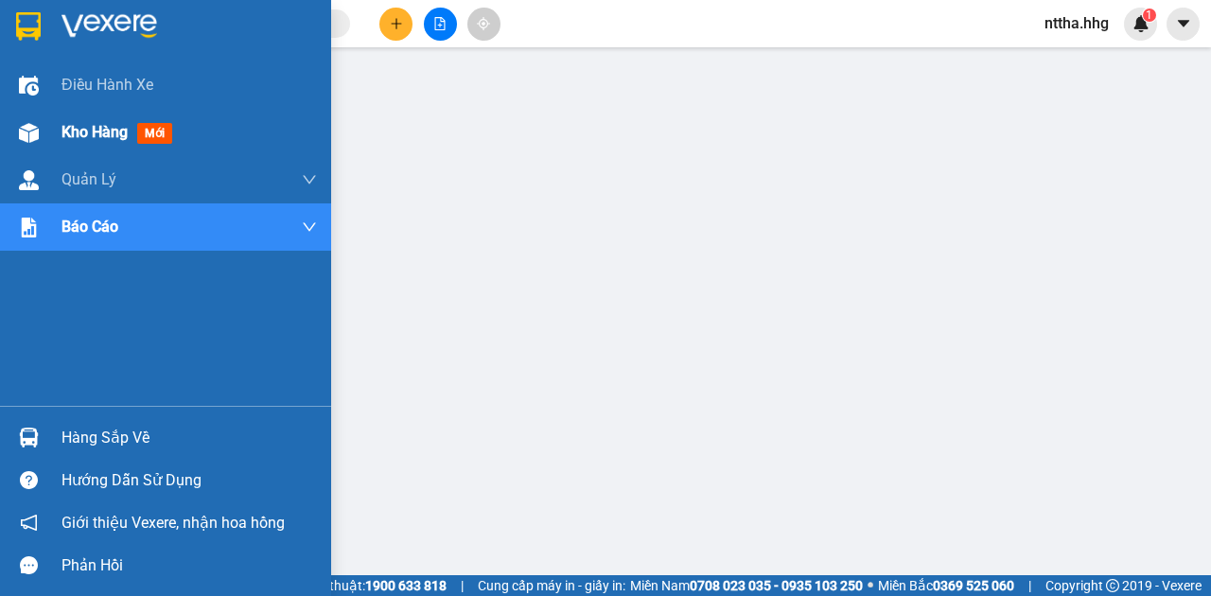
click at [92, 141] on span "Kho hàng" at bounding box center [95, 132] width 66 height 18
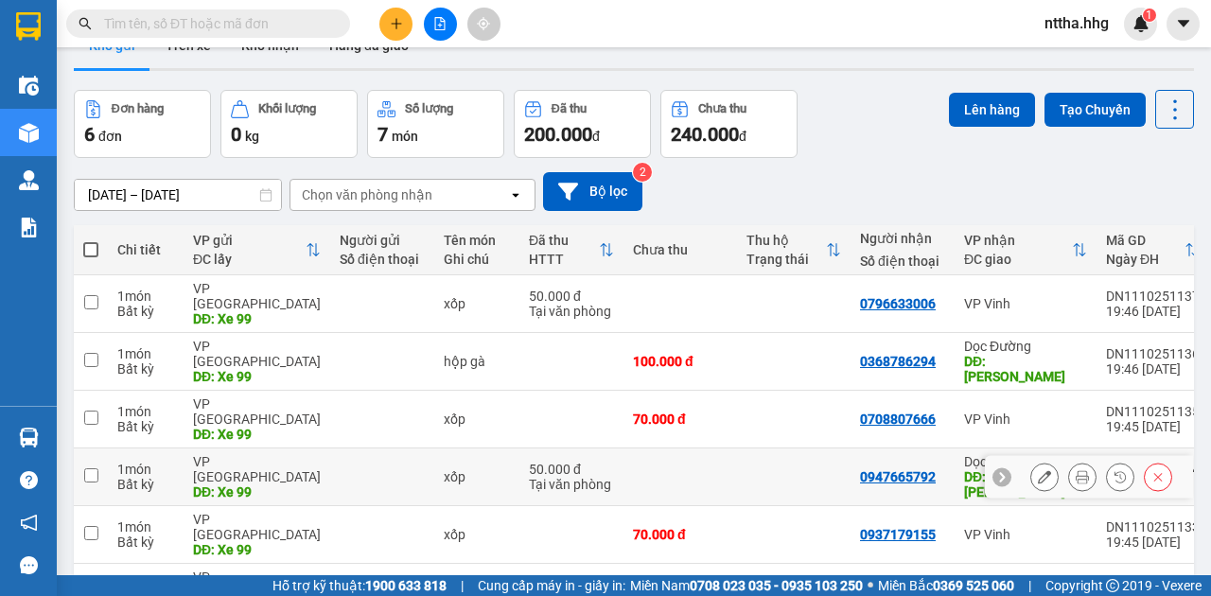
scroll to position [62, 0]
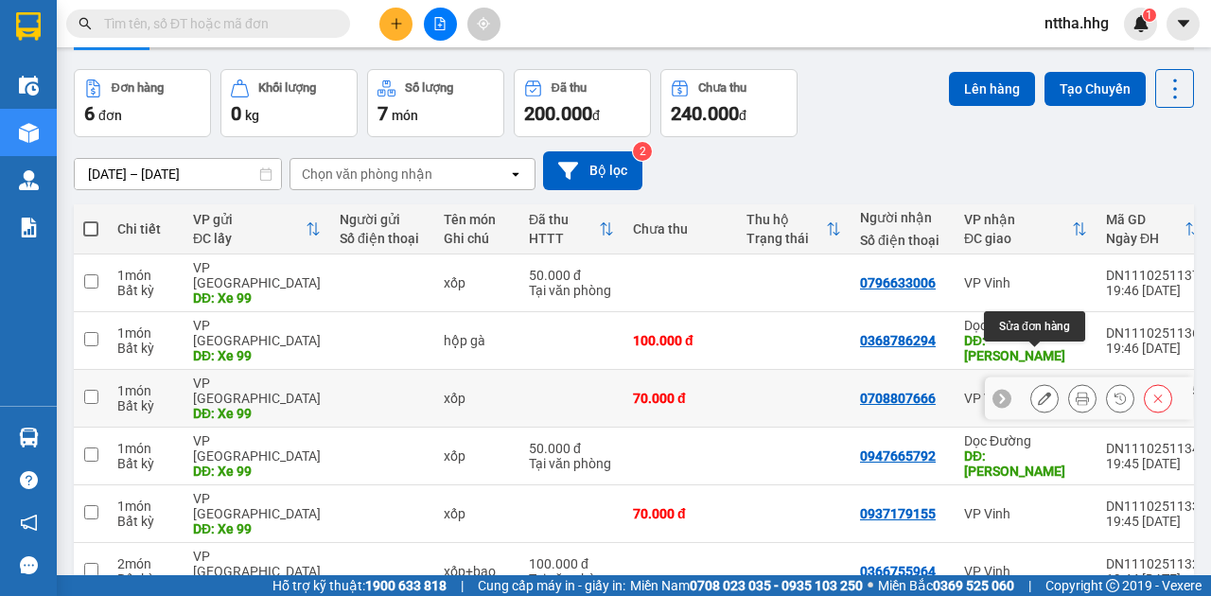
click at [1046, 382] on button at bounding box center [1044, 398] width 26 height 33
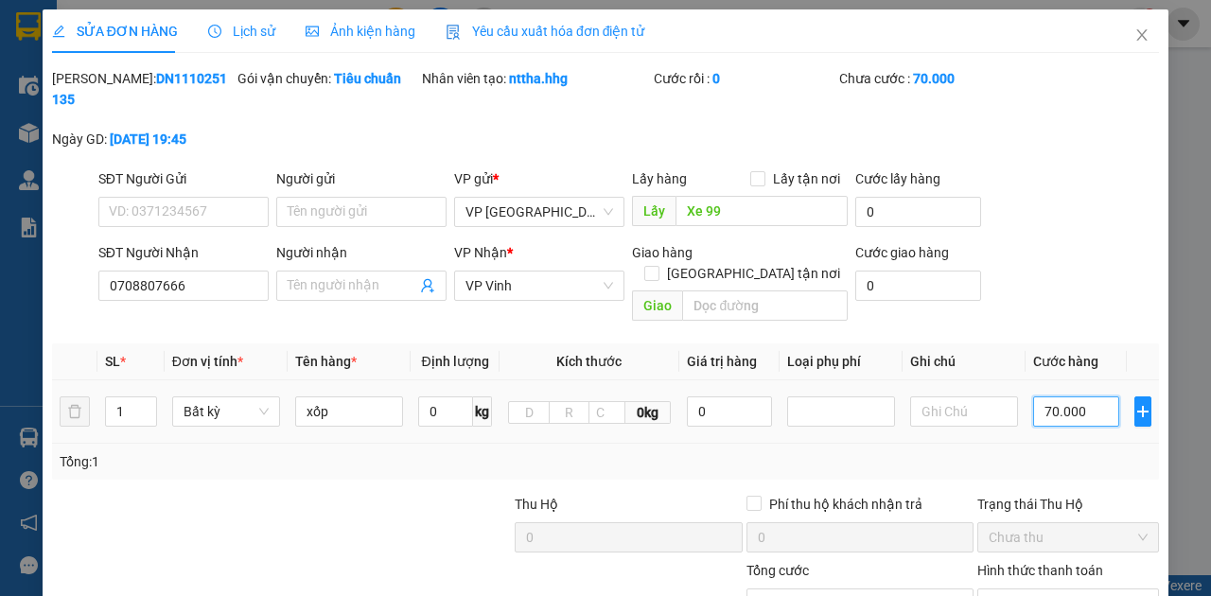
click at [1062, 396] on input "70.000" at bounding box center [1076, 411] width 86 height 30
click at [862, 444] on div "Tổng: 1" at bounding box center [605, 462] width 1107 height 36
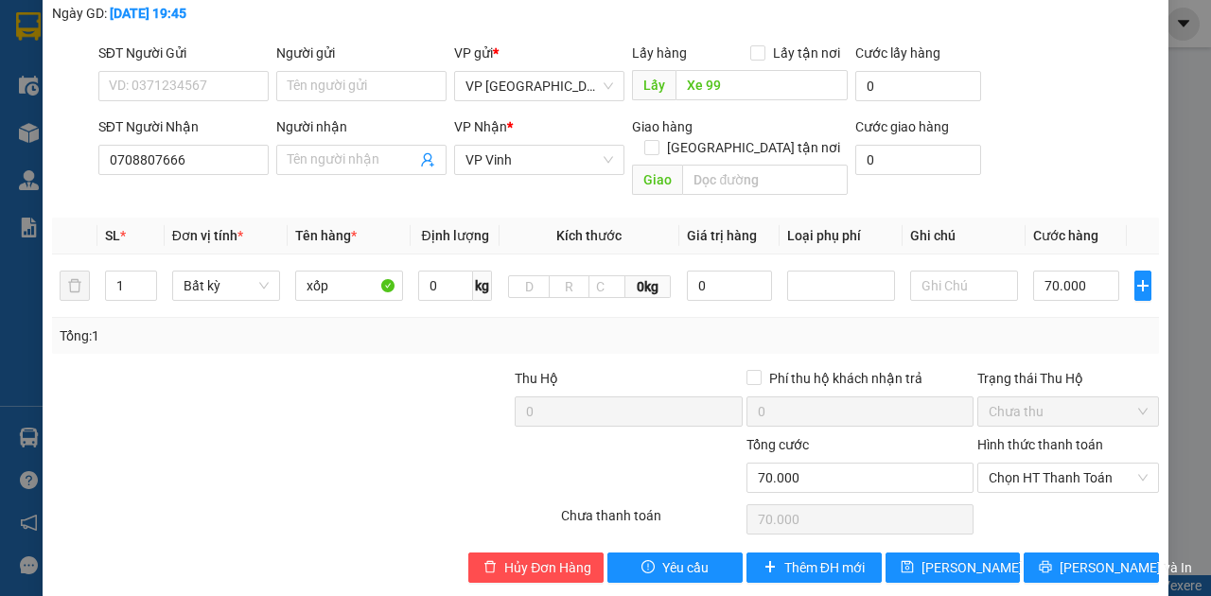
scroll to position [127, 0]
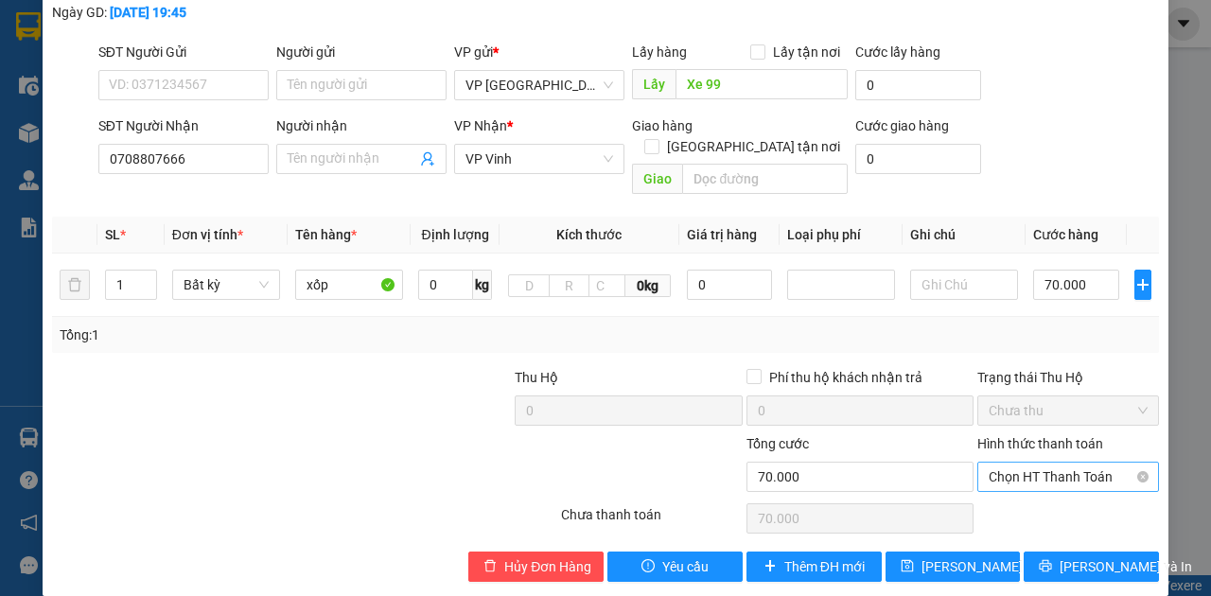
click at [1015, 463] on span "Chọn HT Thanh Toán" at bounding box center [1068, 477] width 159 height 28
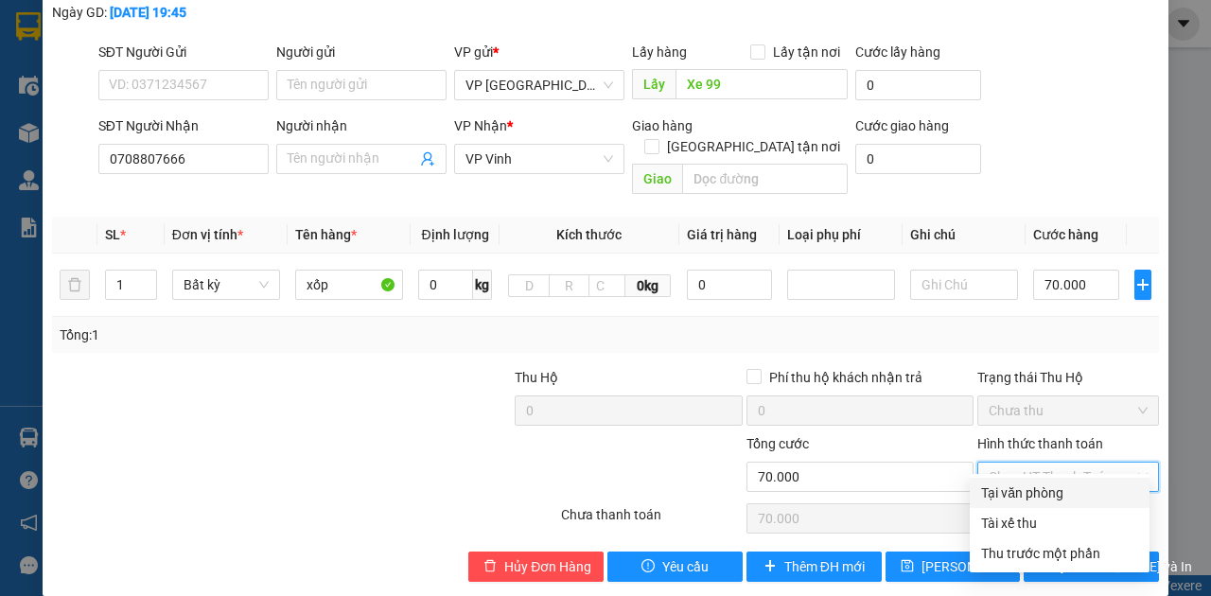
click at [1013, 485] on div "Tại văn phòng" at bounding box center [1059, 493] width 157 height 21
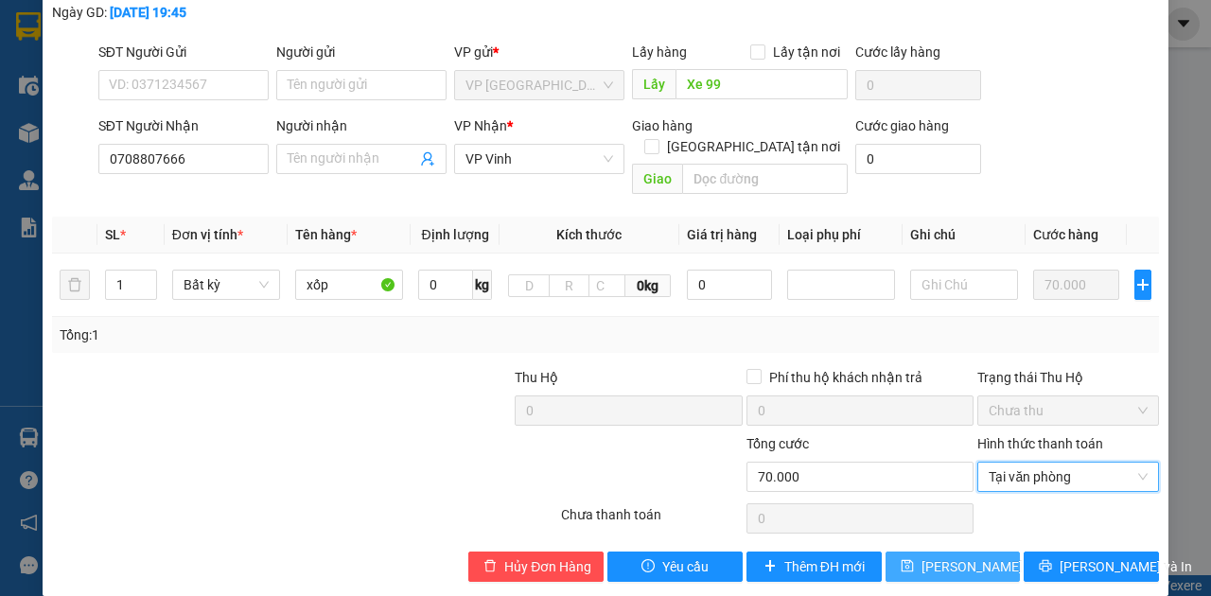
click at [944, 556] on span "Lưu thay đổi" at bounding box center [997, 566] width 151 height 21
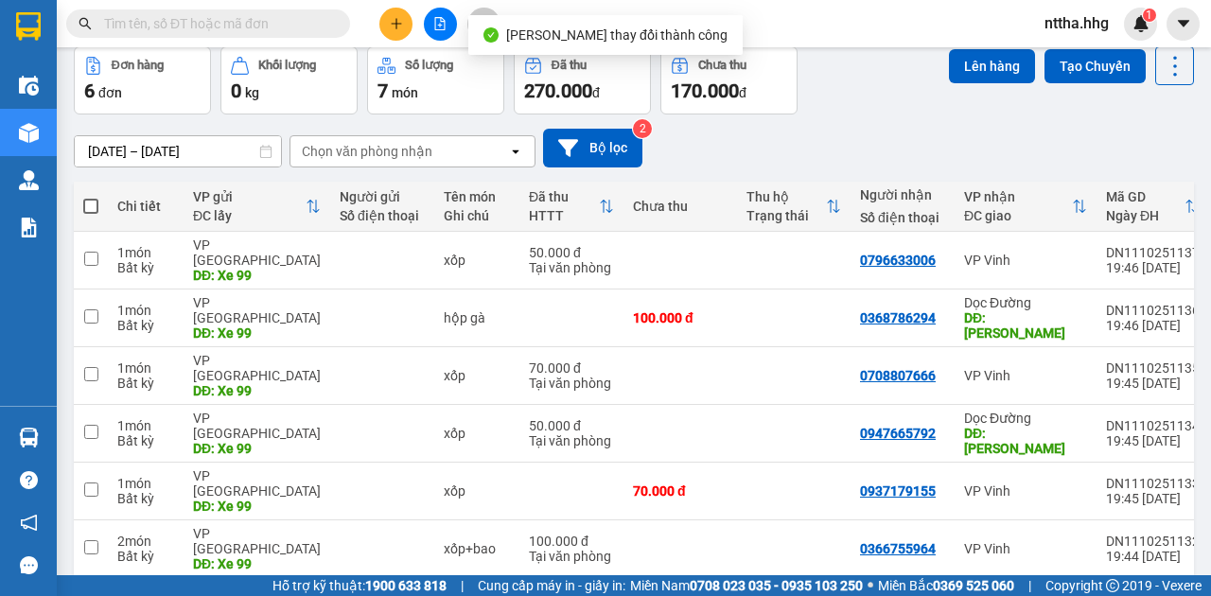
scroll to position [87, 0]
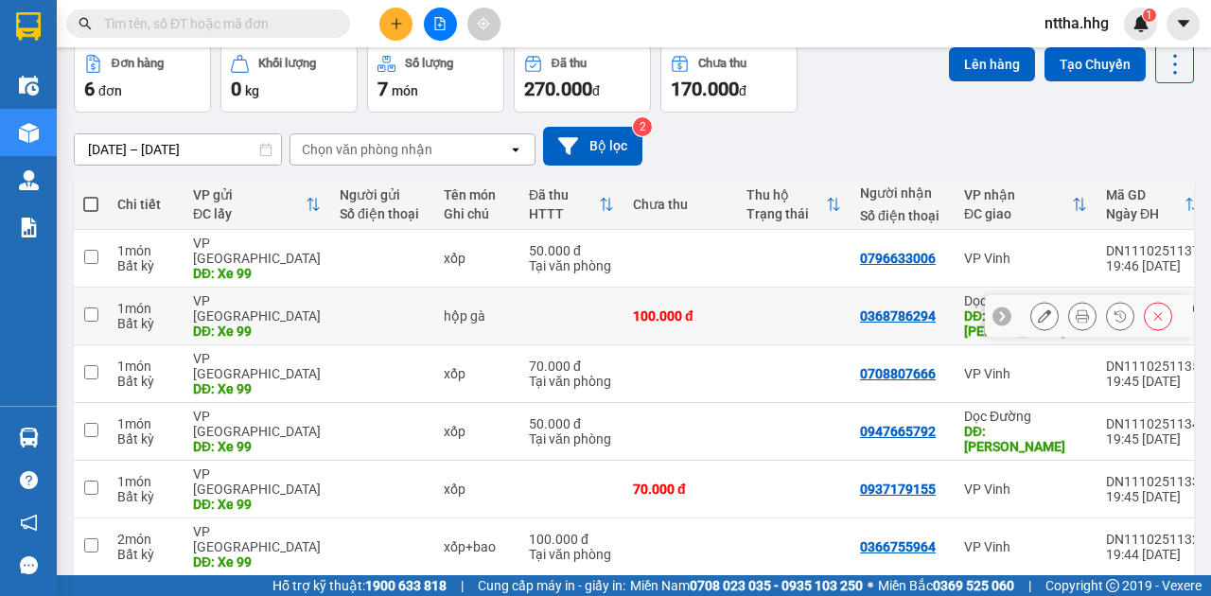
click at [724, 293] on td "100.000 đ" at bounding box center [681, 317] width 114 height 58
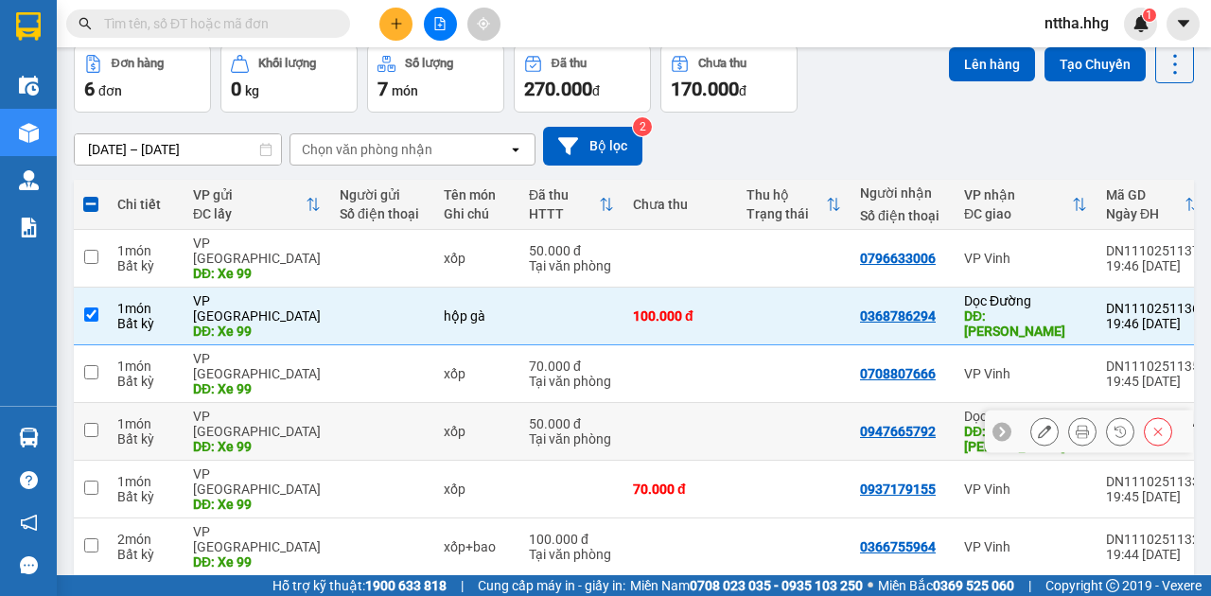
click at [729, 403] on td at bounding box center [681, 432] width 114 height 58
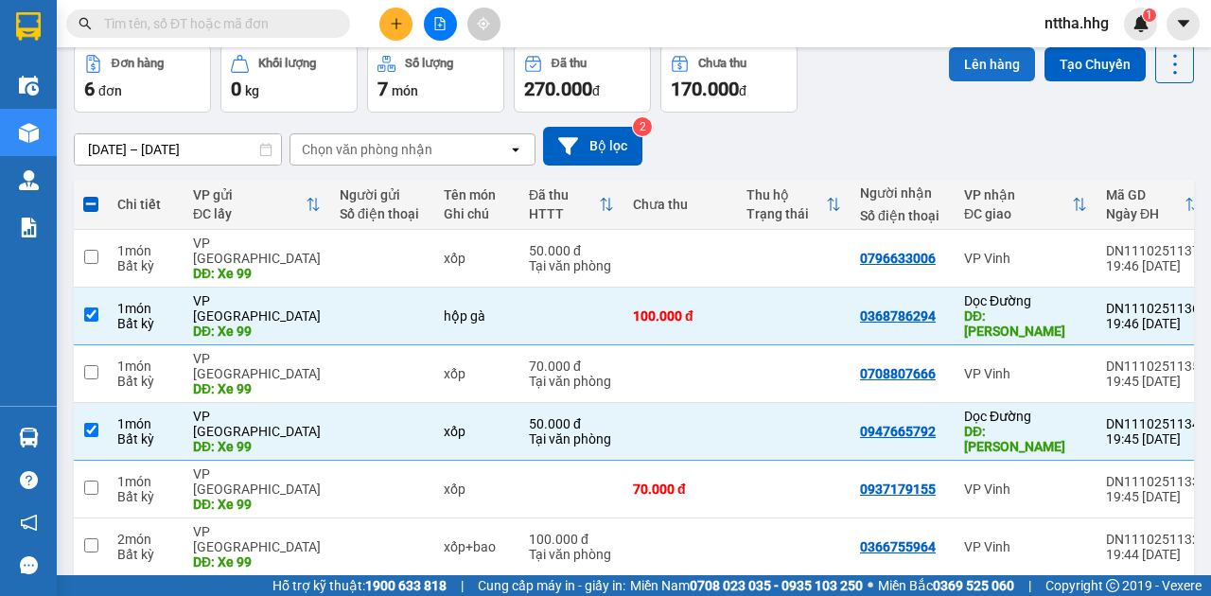
click at [980, 62] on button "Lên hàng" at bounding box center [992, 64] width 86 height 34
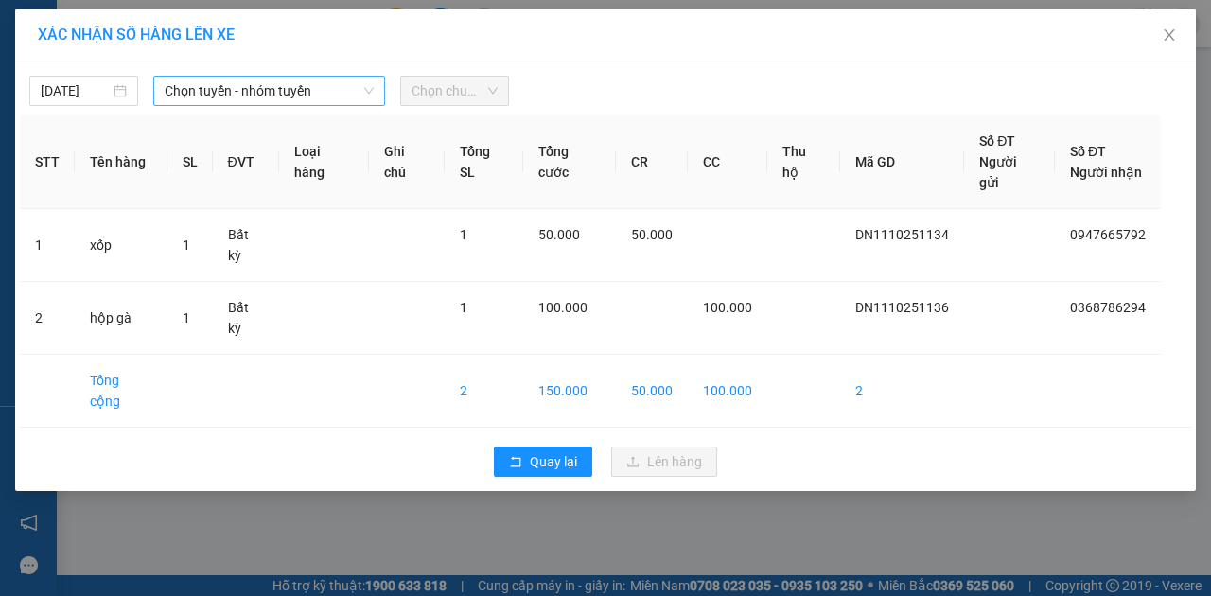
click at [317, 88] on span "Chọn tuyến - nhóm tuyến" at bounding box center [269, 91] width 209 height 28
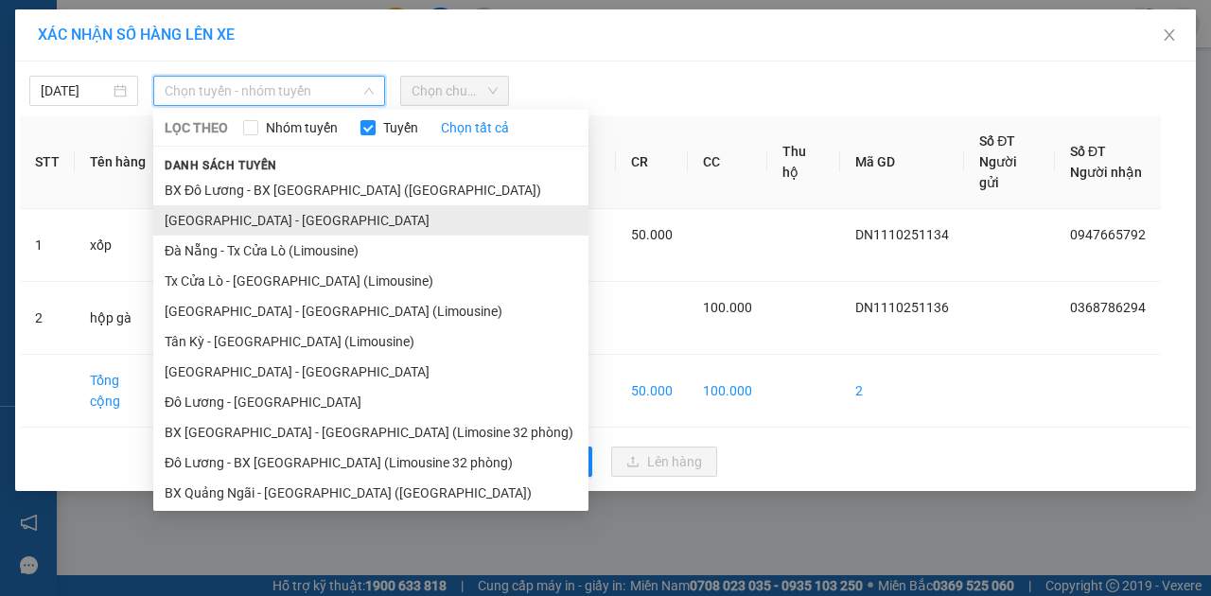
click at [249, 221] on li "[GEOGRAPHIC_DATA] - [GEOGRAPHIC_DATA]" at bounding box center [370, 220] width 435 height 30
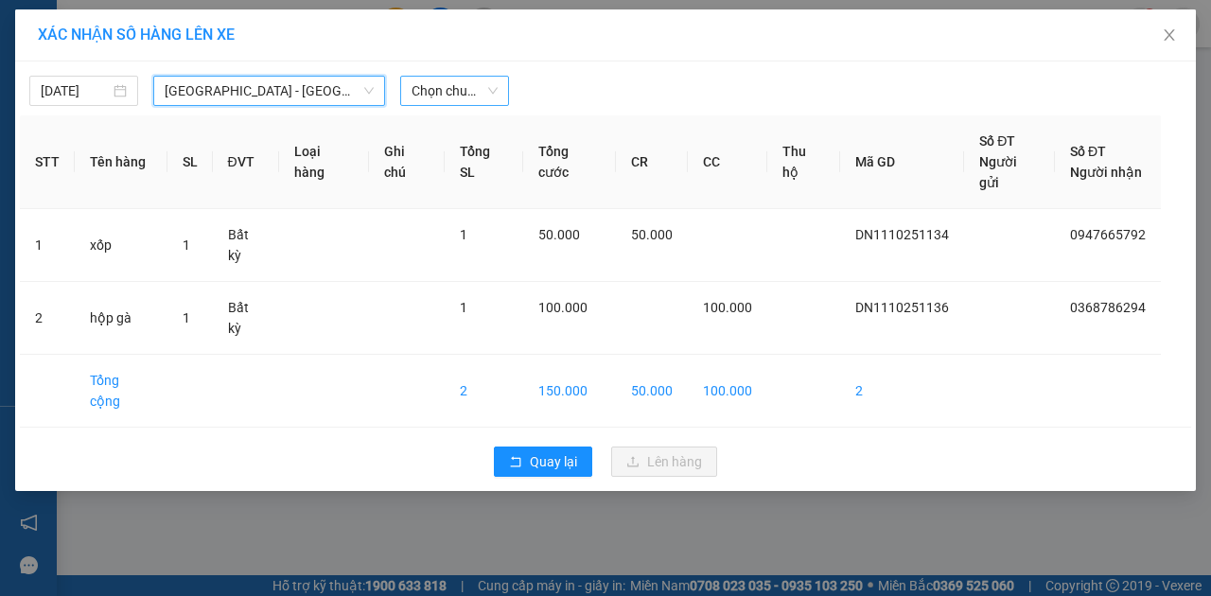
click at [445, 90] on span "Chọn chuyến" at bounding box center [455, 91] width 86 height 28
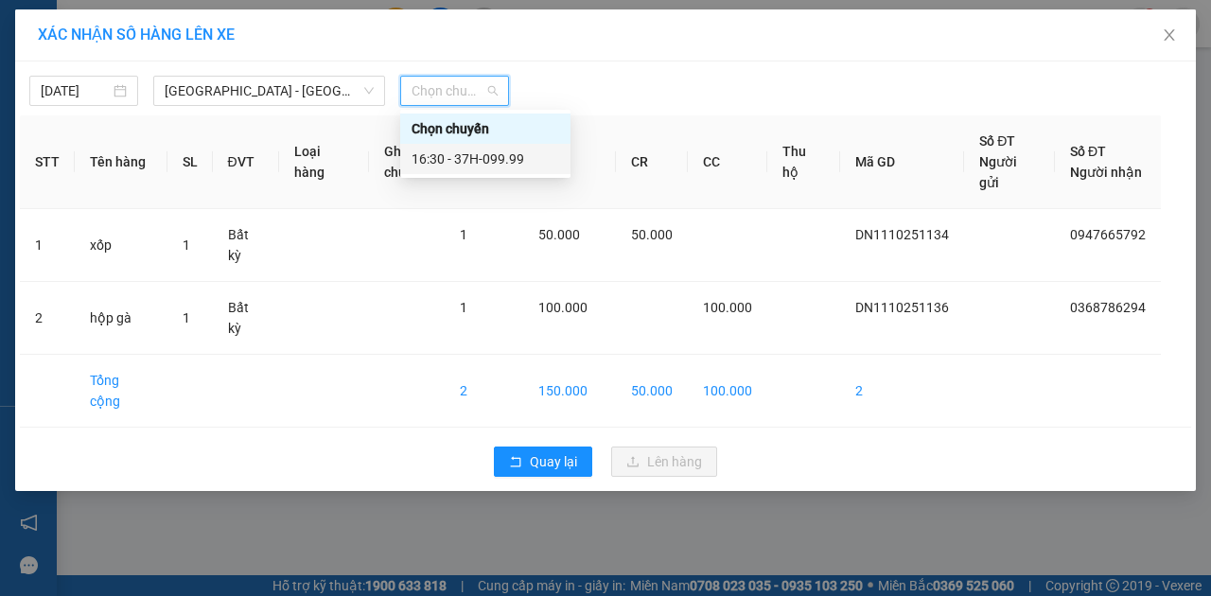
click at [444, 165] on div "16:30 - 37H-099.99" at bounding box center [486, 159] width 148 height 21
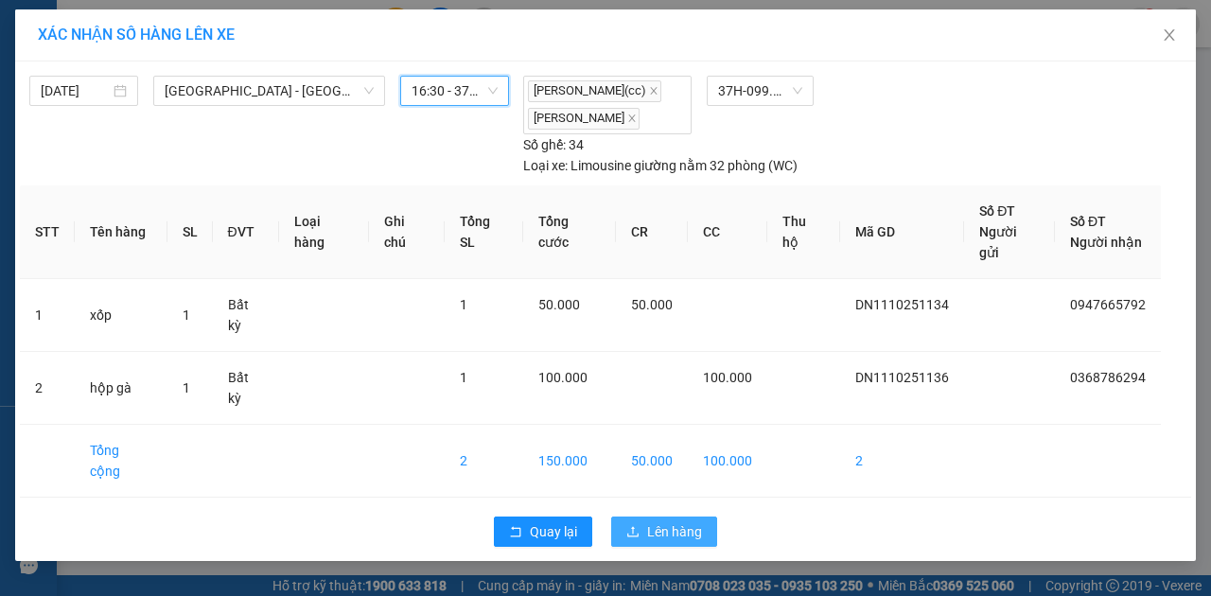
click at [675, 521] on span "Lên hàng" at bounding box center [674, 531] width 55 height 21
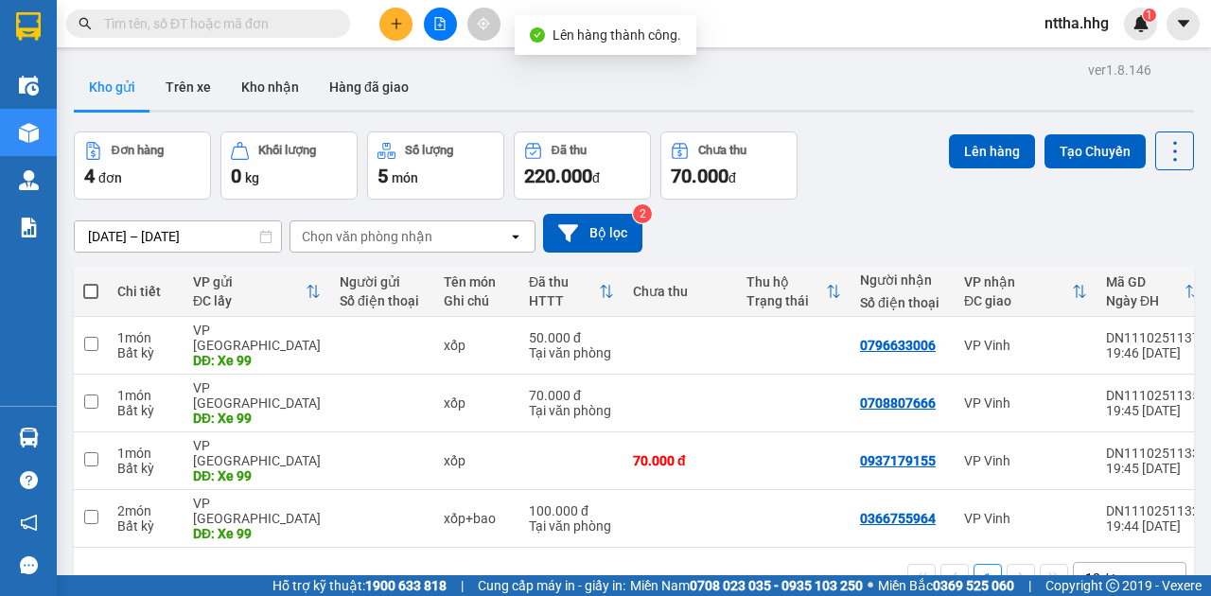
click at [90, 291] on span at bounding box center [90, 291] width 15 height 15
click at [91, 282] on input "checkbox" at bounding box center [91, 282] width 0 height 0
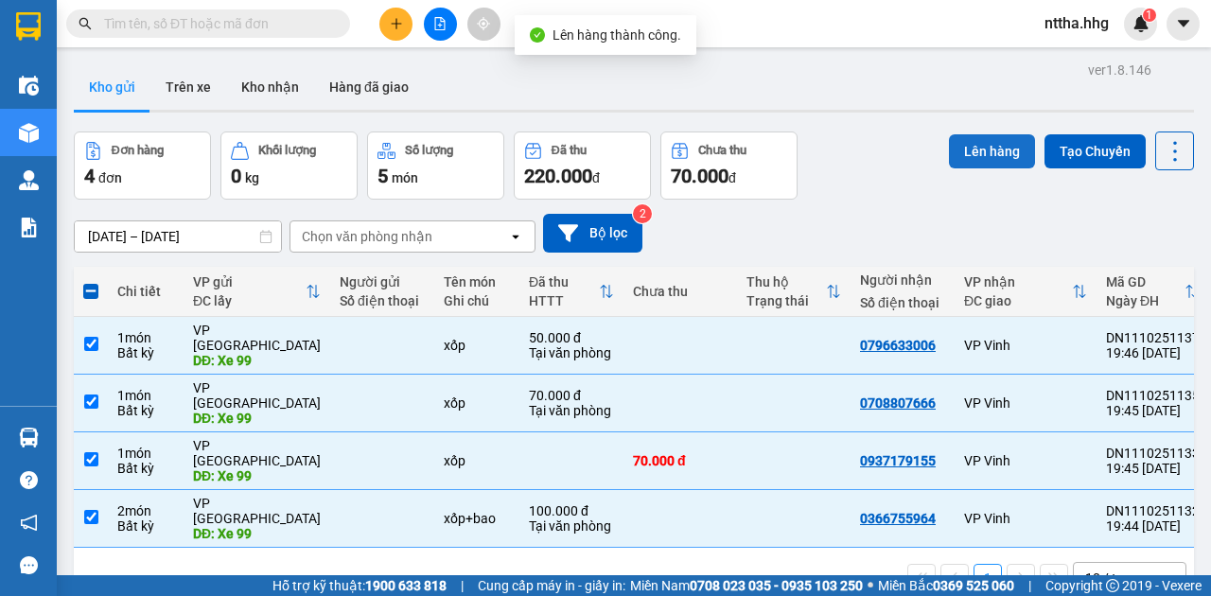
click at [978, 150] on button "Lên hàng" at bounding box center [992, 151] width 86 height 34
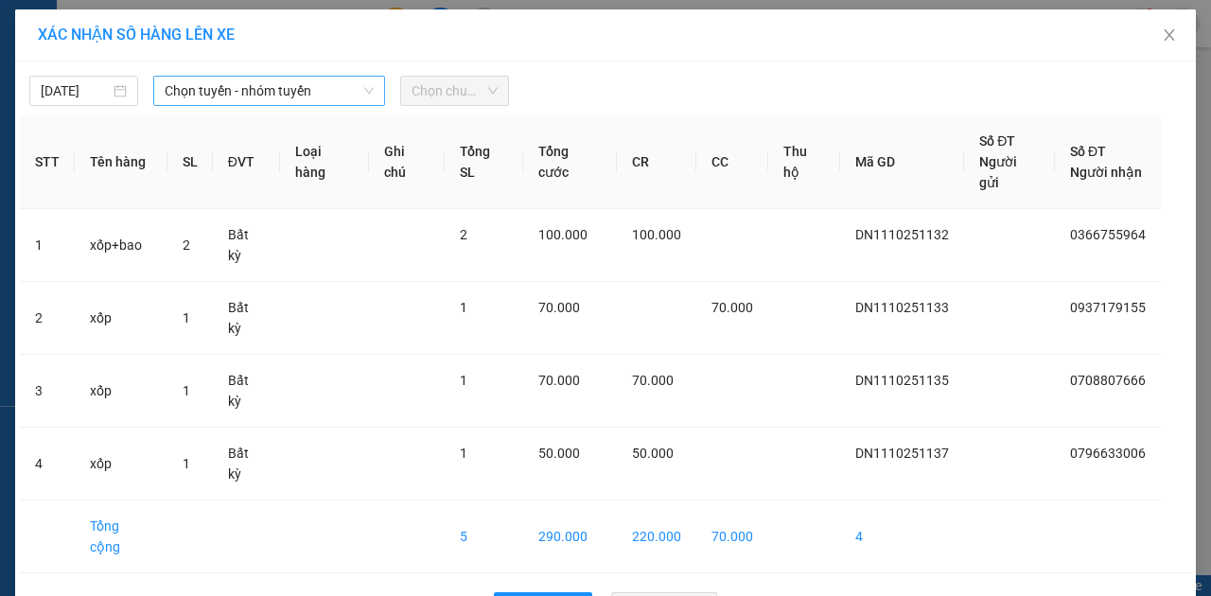
click at [243, 91] on span "Chọn tuyến - nhóm tuyến" at bounding box center [269, 91] width 209 height 28
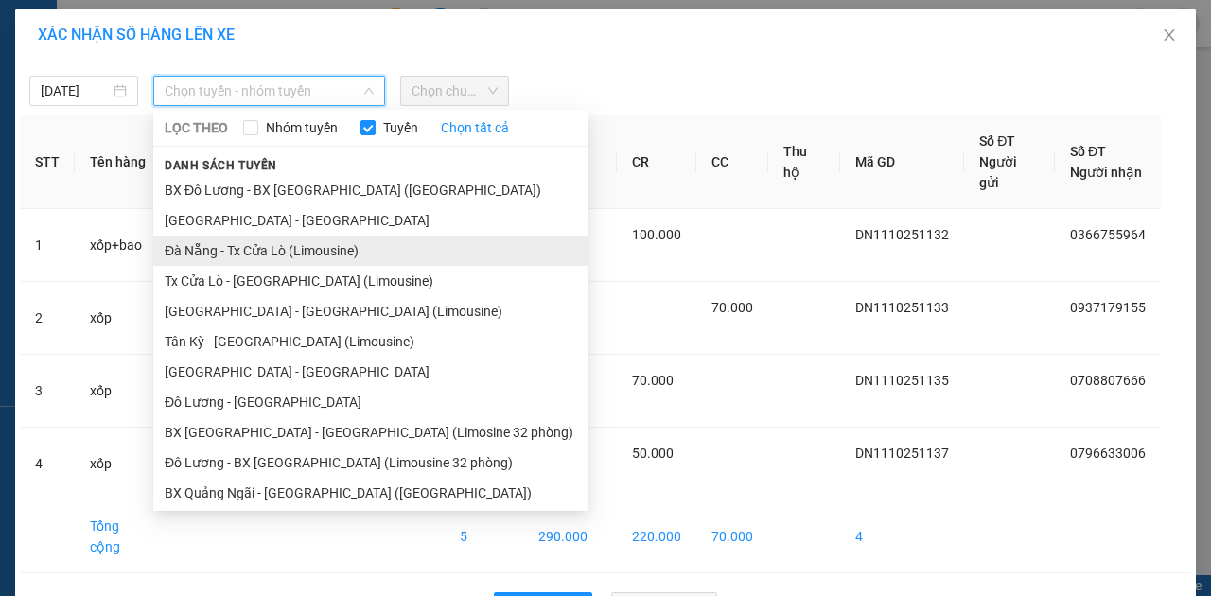
click at [274, 259] on li "Đà Nẵng - Tx Cửa Lò (Limousine)" at bounding box center [370, 251] width 435 height 30
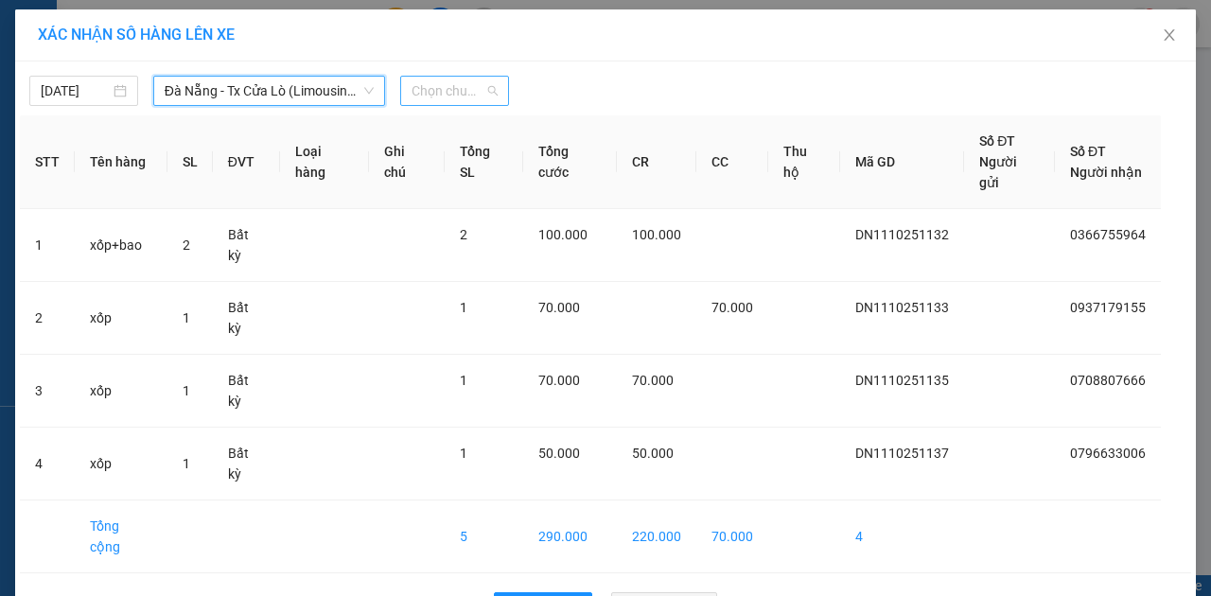
click at [436, 95] on span "Chọn chuyến" at bounding box center [455, 91] width 86 height 28
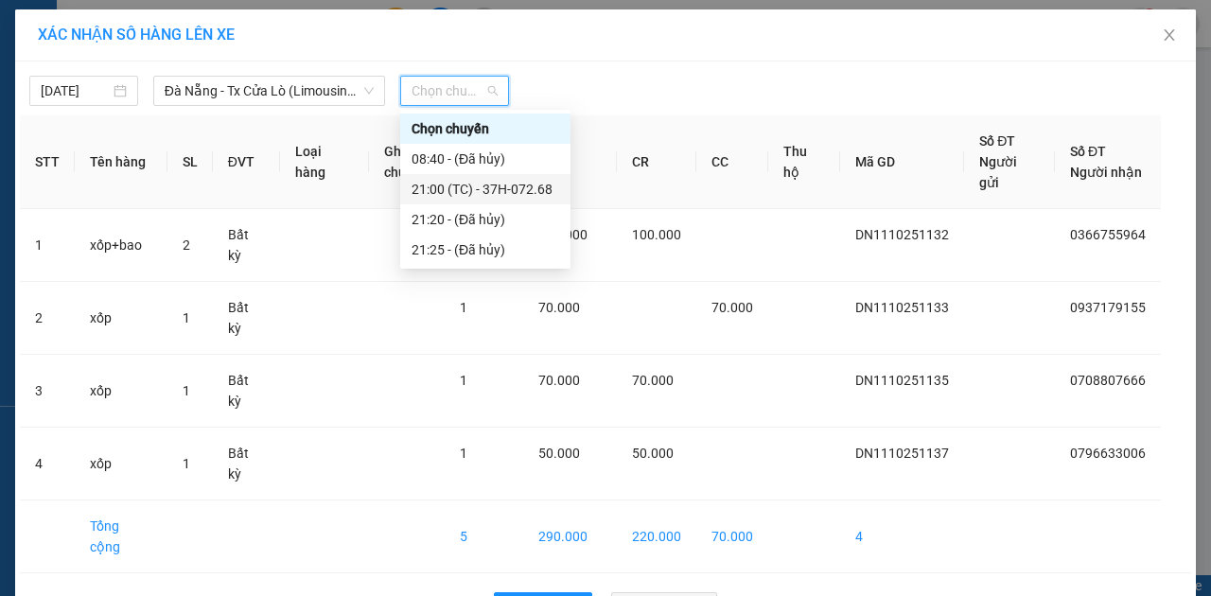
click at [421, 184] on div "21:00 (TC) - 37H-072.68" at bounding box center [486, 189] width 148 height 21
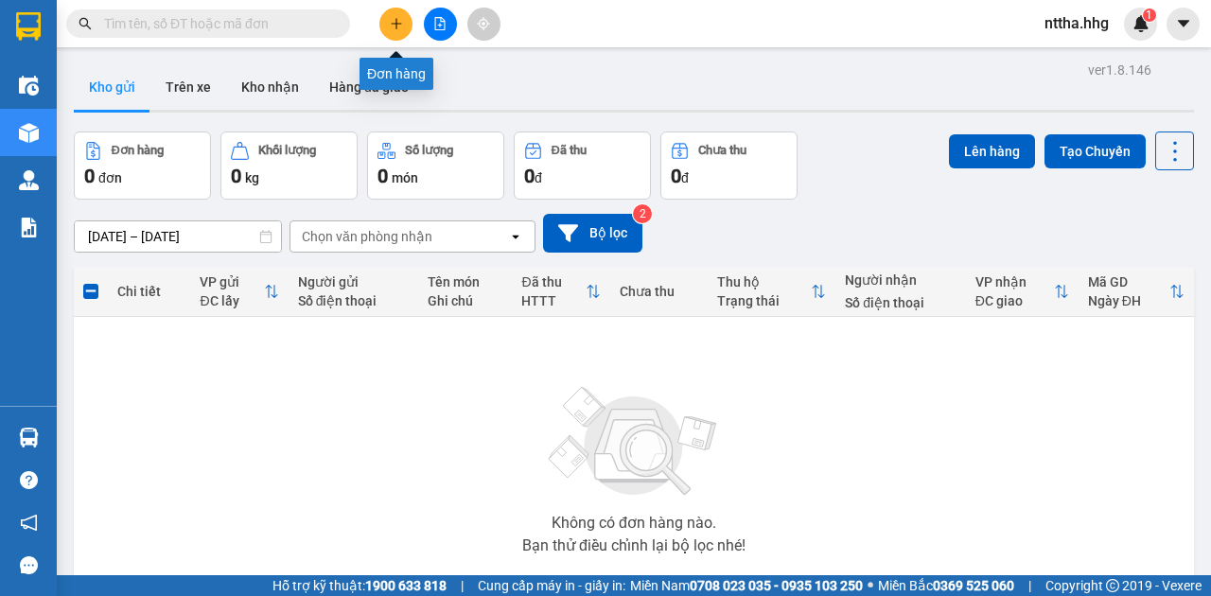
click at [396, 23] on icon "plus" at bounding box center [396, 23] width 13 height 13
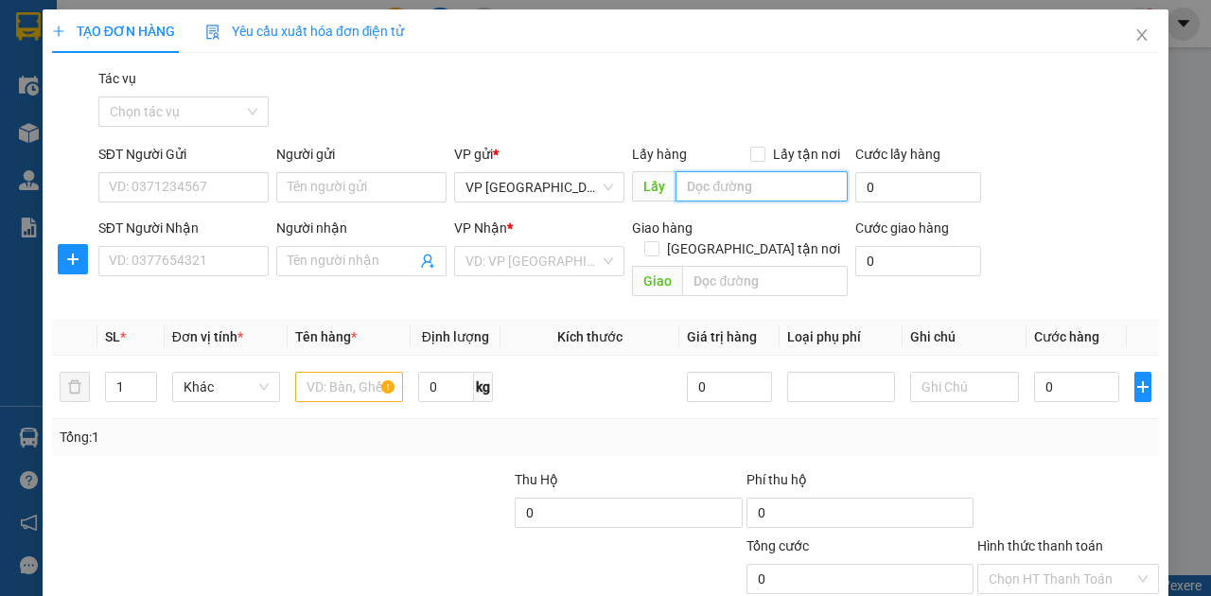
click at [710, 185] on input "text" at bounding box center [761, 186] width 171 height 30
drag, startPoint x: 718, startPoint y: 184, endPoint x: 684, endPoint y: 191, distance: 34.9
click at [684, 191] on input "Xe 84" at bounding box center [761, 186] width 171 height 30
click at [696, 186] on input "Xe 84" at bounding box center [761, 186] width 171 height 30
drag, startPoint x: 719, startPoint y: 180, endPoint x: 676, endPoint y: 189, distance: 44.5
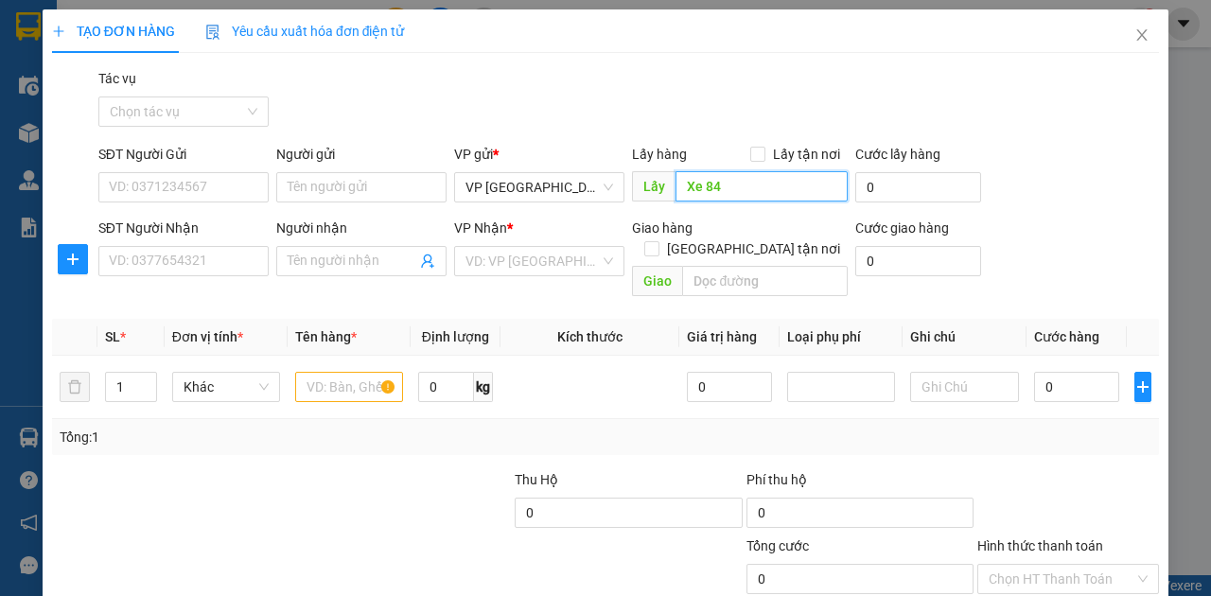
click at [676, 189] on input "Xe 84" at bounding box center [761, 186] width 171 height 30
click at [207, 261] on input "SĐT Người Nhận" at bounding box center [183, 261] width 170 height 30
click at [341, 372] on input "text" at bounding box center [349, 387] width 108 height 30
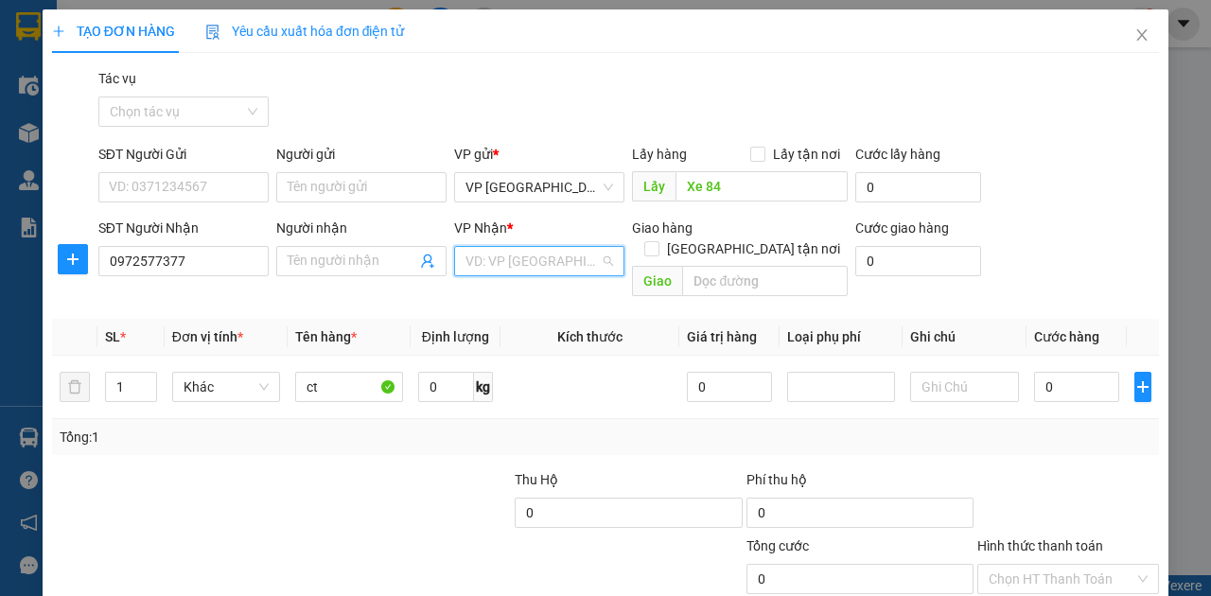
click at [506, 265] on input "search" at bounding box center [533, 261] width 134 height 28
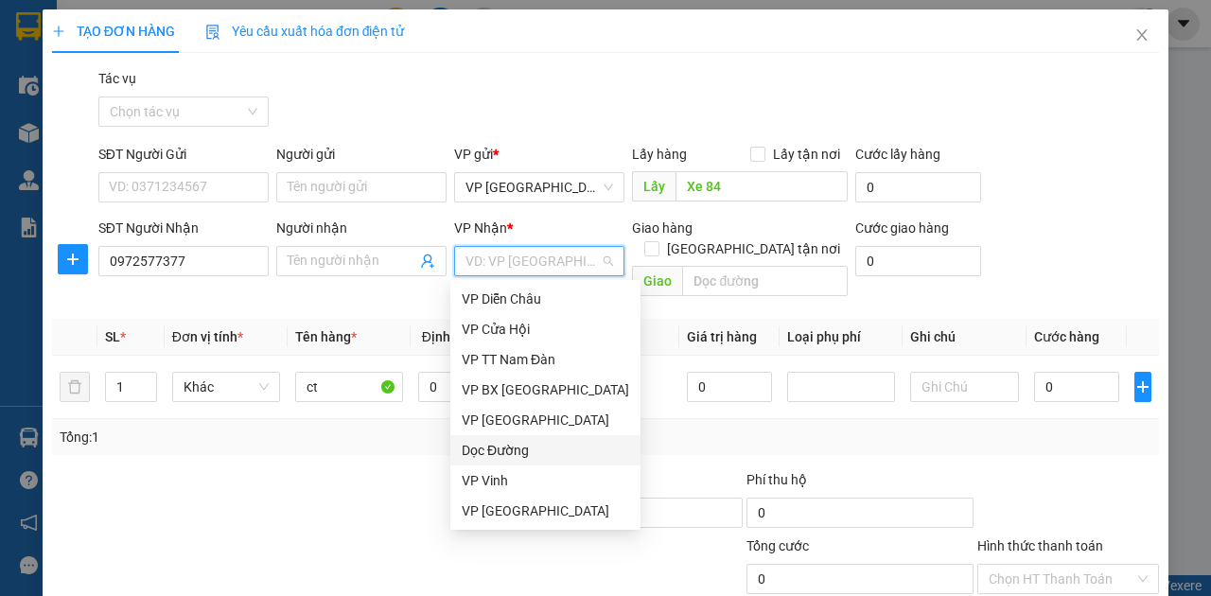
drag, startPoint x: 493, startPoint y: 451, endPoint x: 564, endPoint y: 414, distance: 80.0
click at [503, 449] on div "Dọc Đường" at bounding box center [545, 450] width 167 height 21
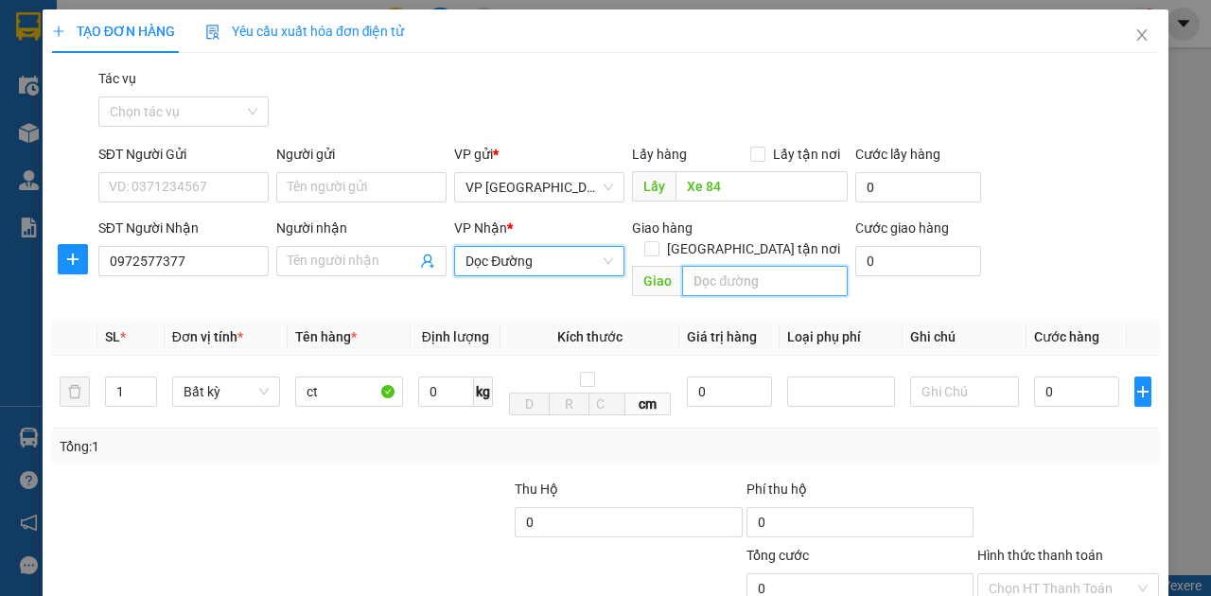
click at [699, 266] on input "text" at bounding box center [764, 281] width 165 height 30
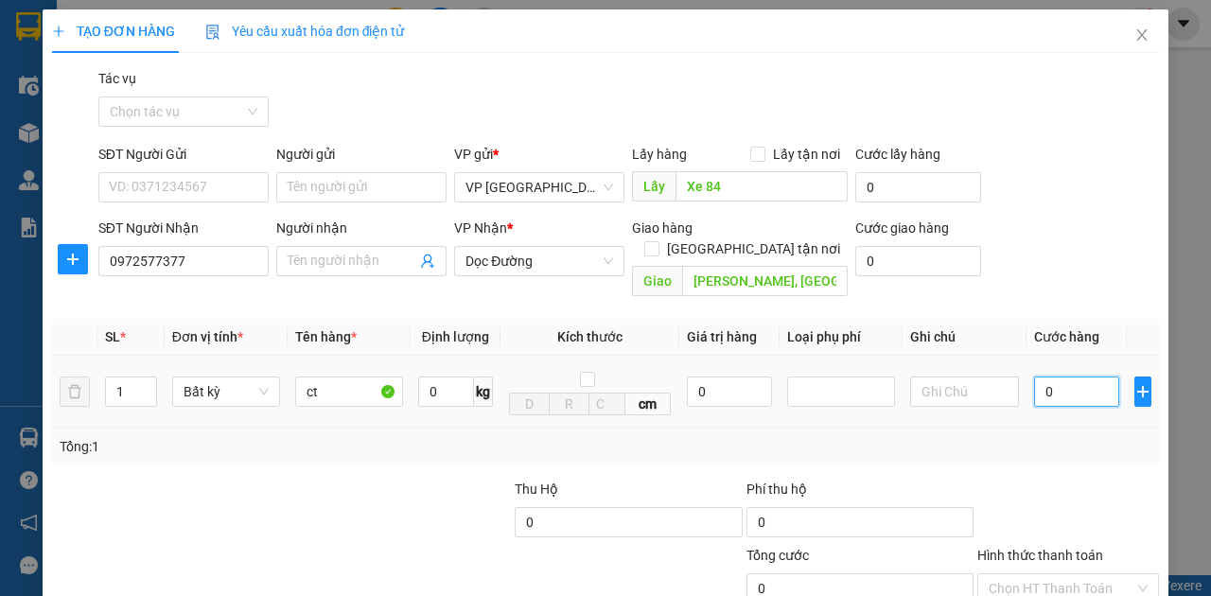
click at [1054, 377] on input "0" at bounding box center [1076, 392] width 85 height 30
click at [1038, 574] on input "Hình thức thanh toán" at bounding box center [1062, 588] width 146 height 28
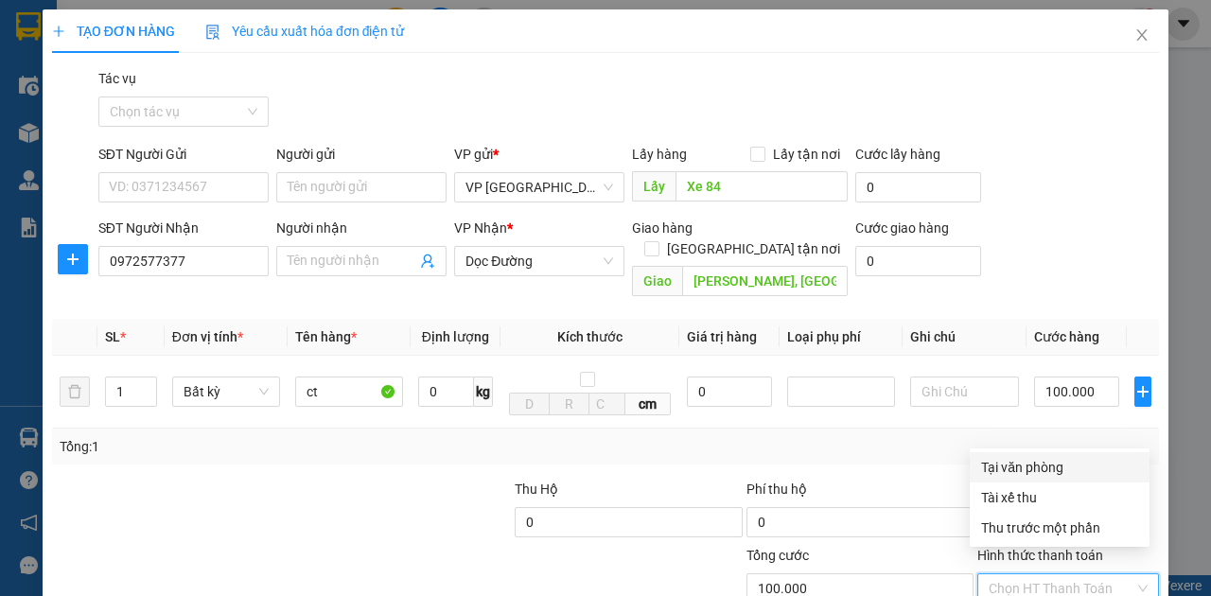
click at [1048, 475] on div "Tại văn phòng" at bounding box center [1059, 467] width 157 height 21
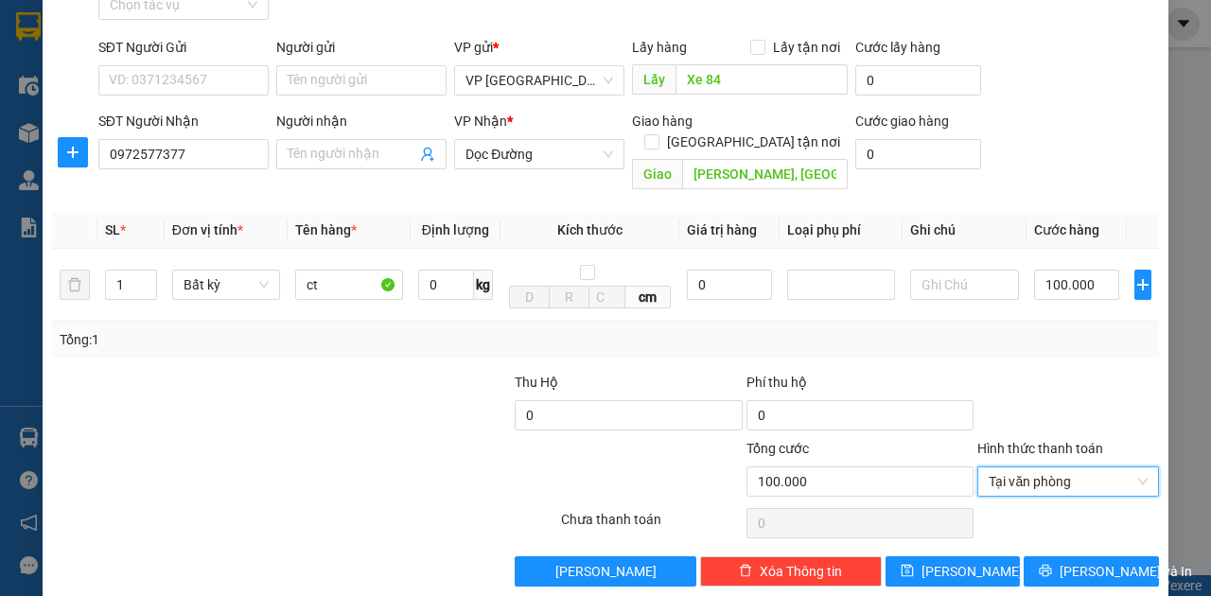
scroll to position [112, 0]
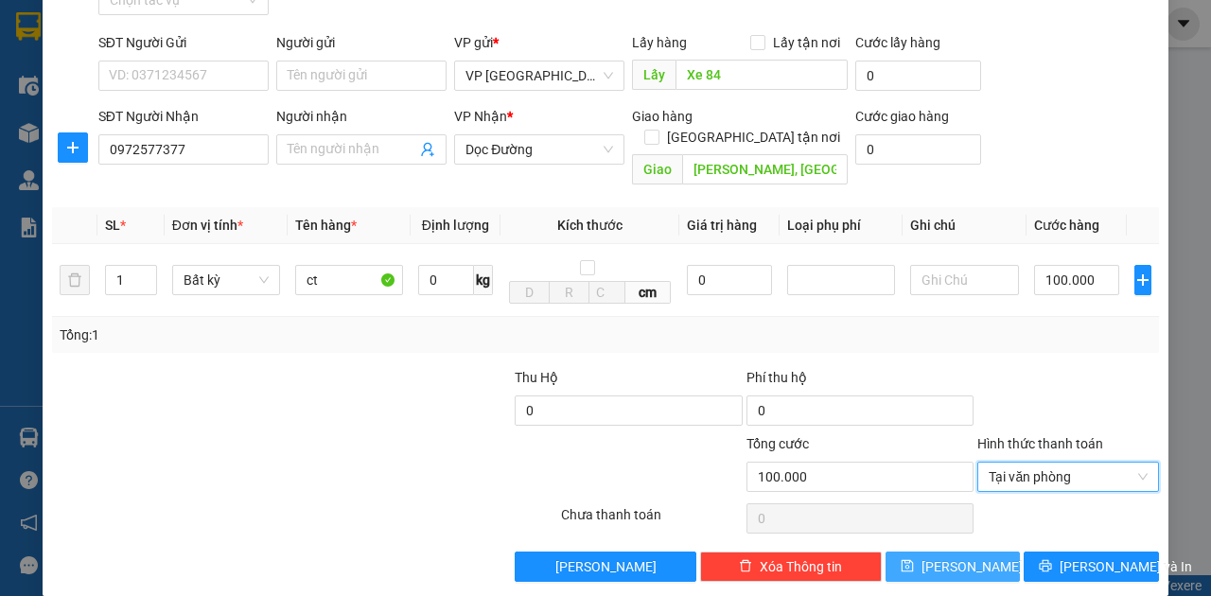
click at [994, 552] on button "Lưu" at bounding box center [953, 567] width 135 height 30
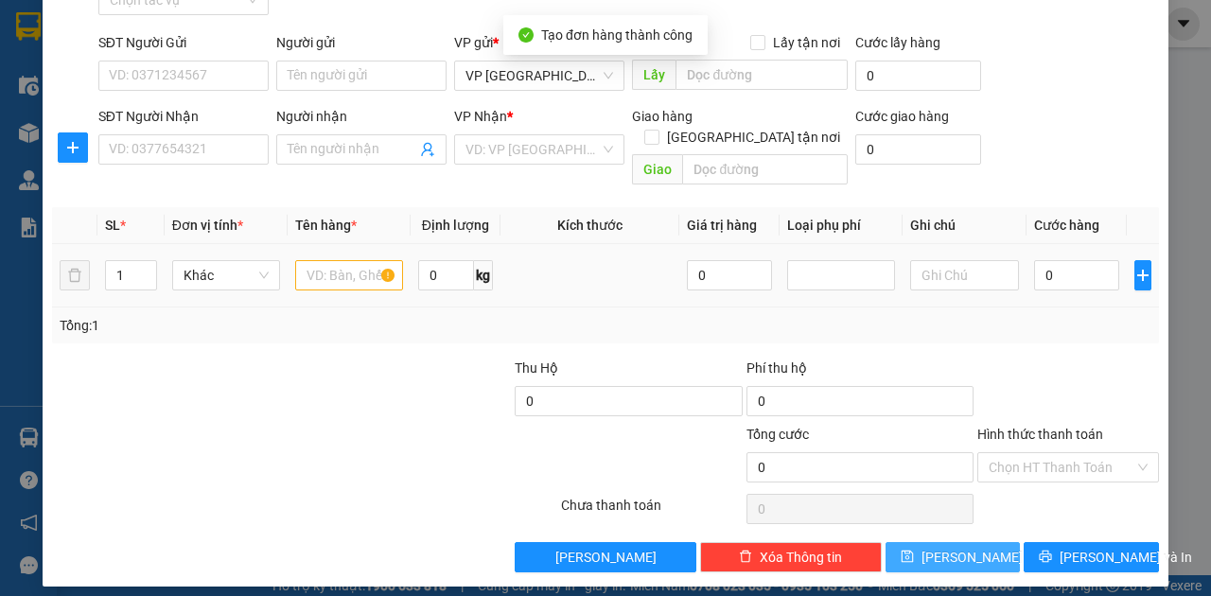
scroll to position [102, 0]
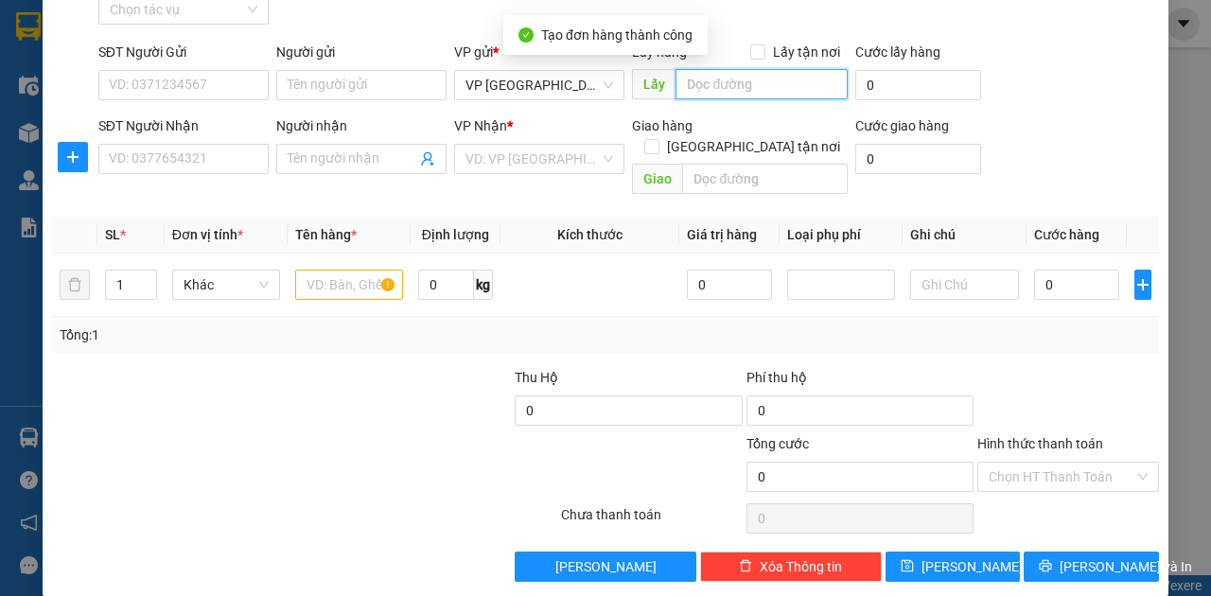
click at [748, 83] on input "text" at bounding box center [761, 84] width 171 height 30
paste input "Xe 84"
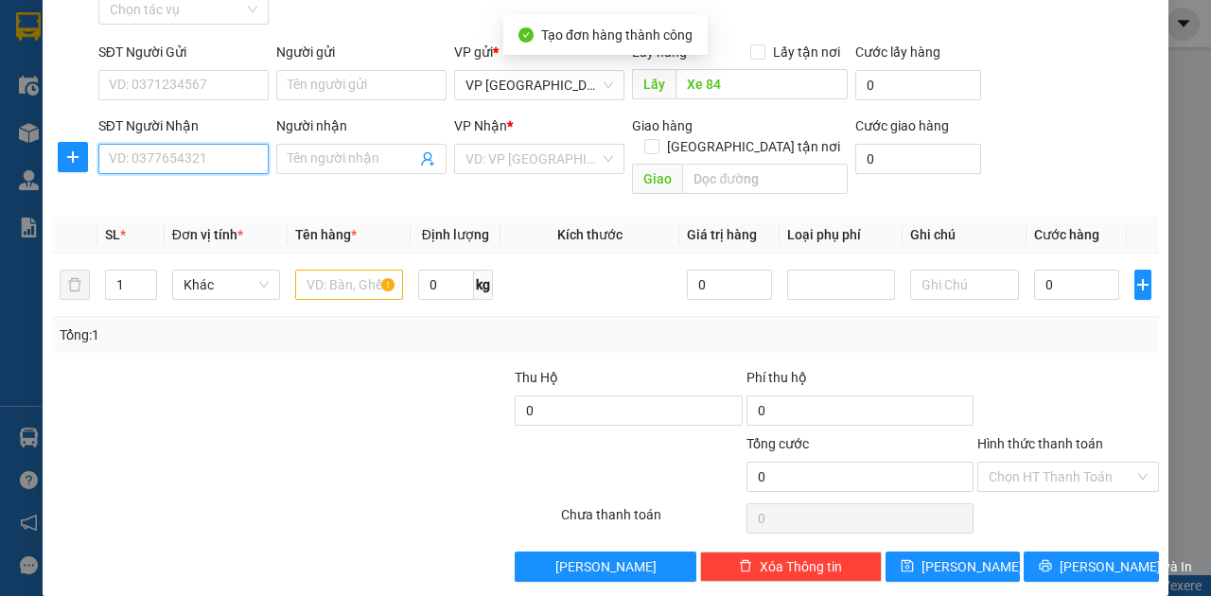
click at [208, 160] on input "SĐT Người Nhận" at bounding box center [183, 159] width 170 height 30
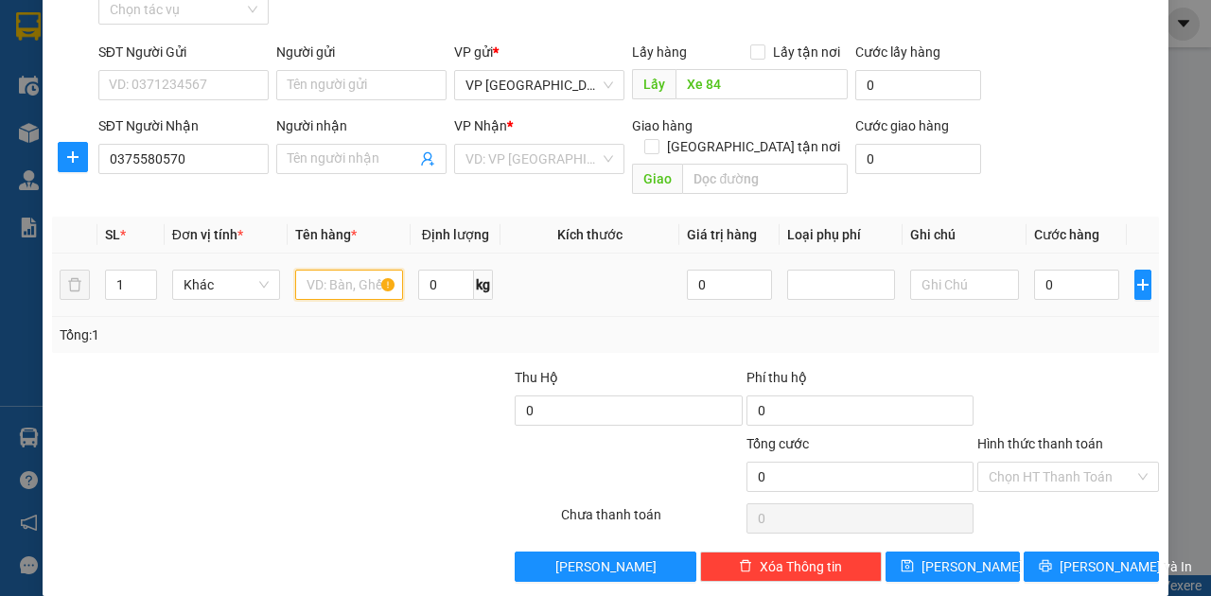
click at [344, 273] on input "text" at bounding box center [349, 285] width 108 height 30
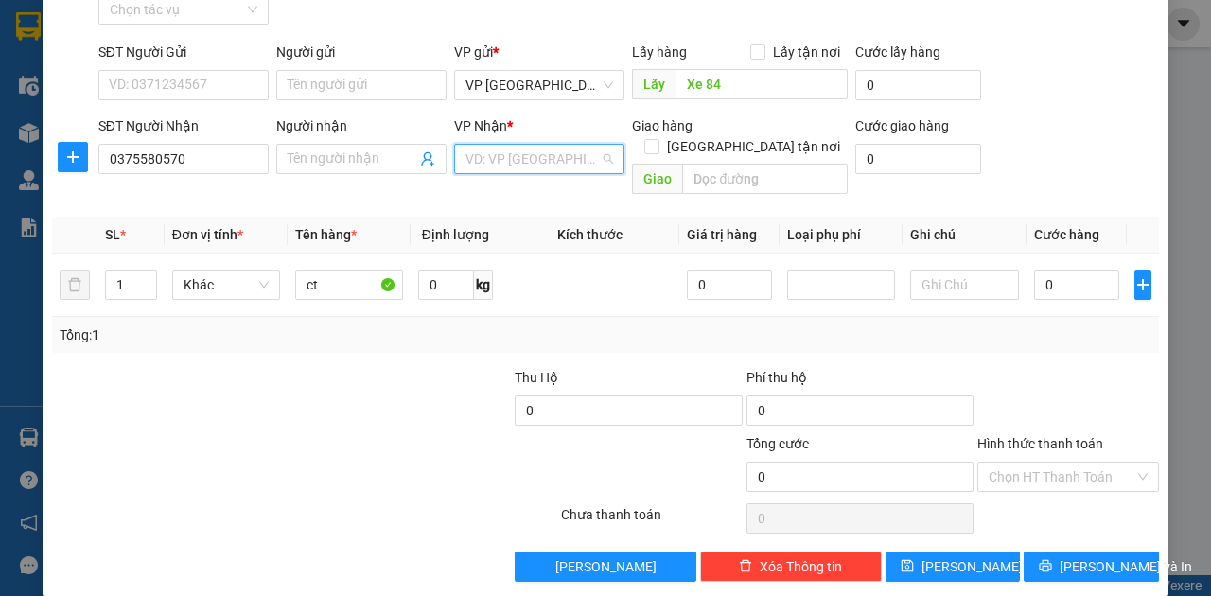
click at [531, 165] on input "search" at bounding box center [533, 159] width 134 height 28
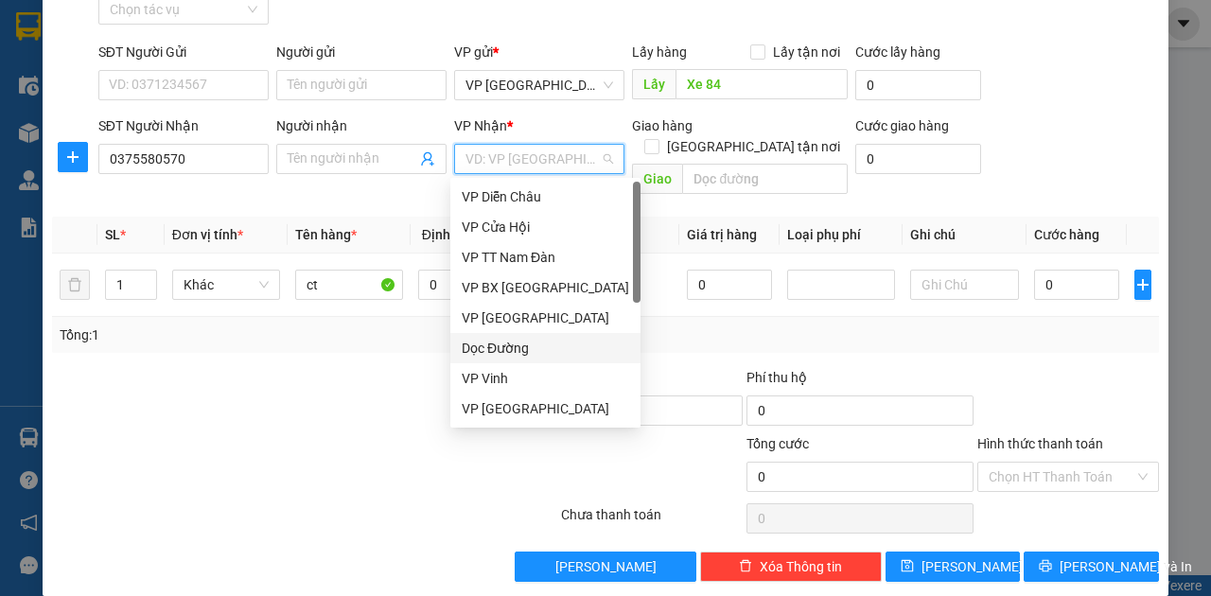
click at [522, 354] on div "Dọc Đường" at bounding box center [545, 348] width 167 height 21
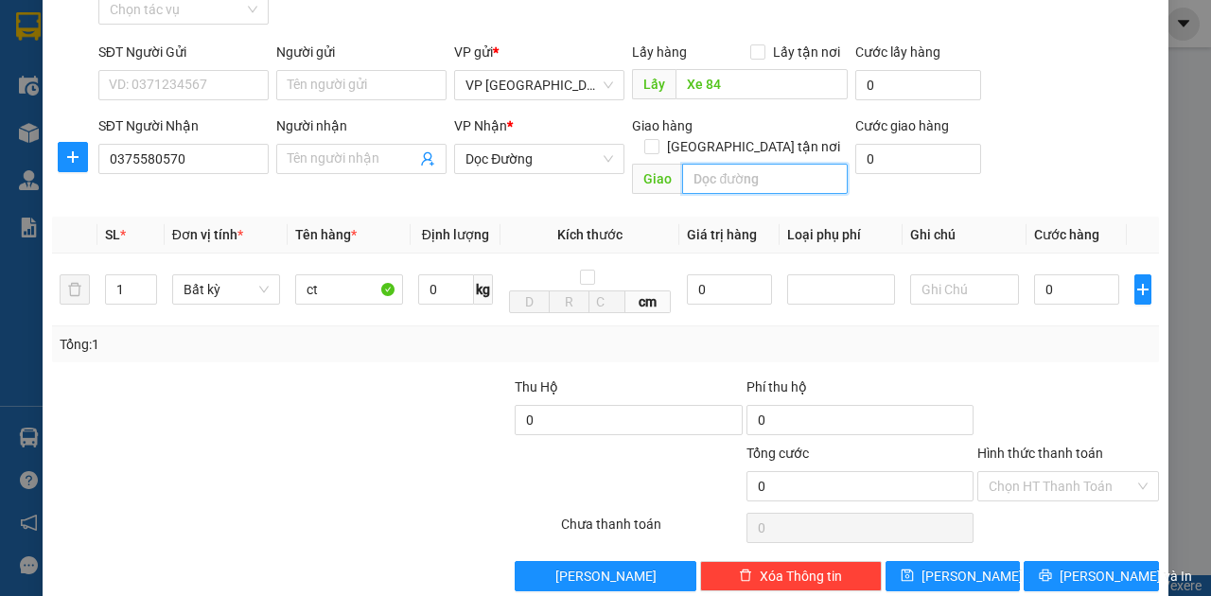
click at [729, 168] on input "text" at bounding box center [764, 179] width 165 height 30
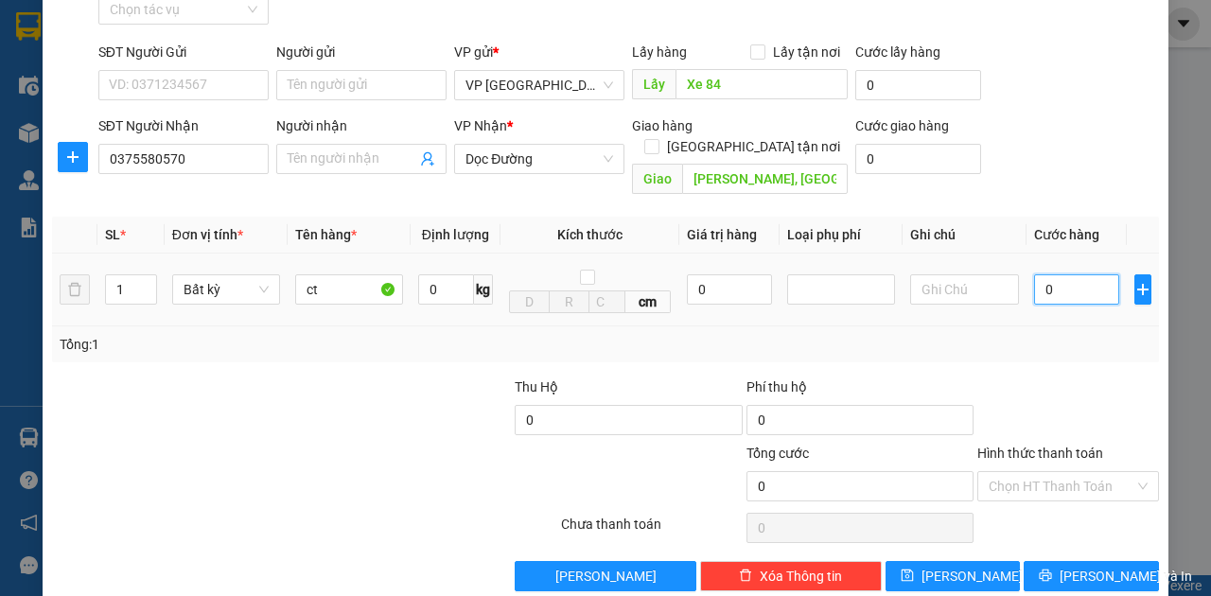
click at [1040, 274] on input "0" at bounding box center [1076, 289] width 85 height 30
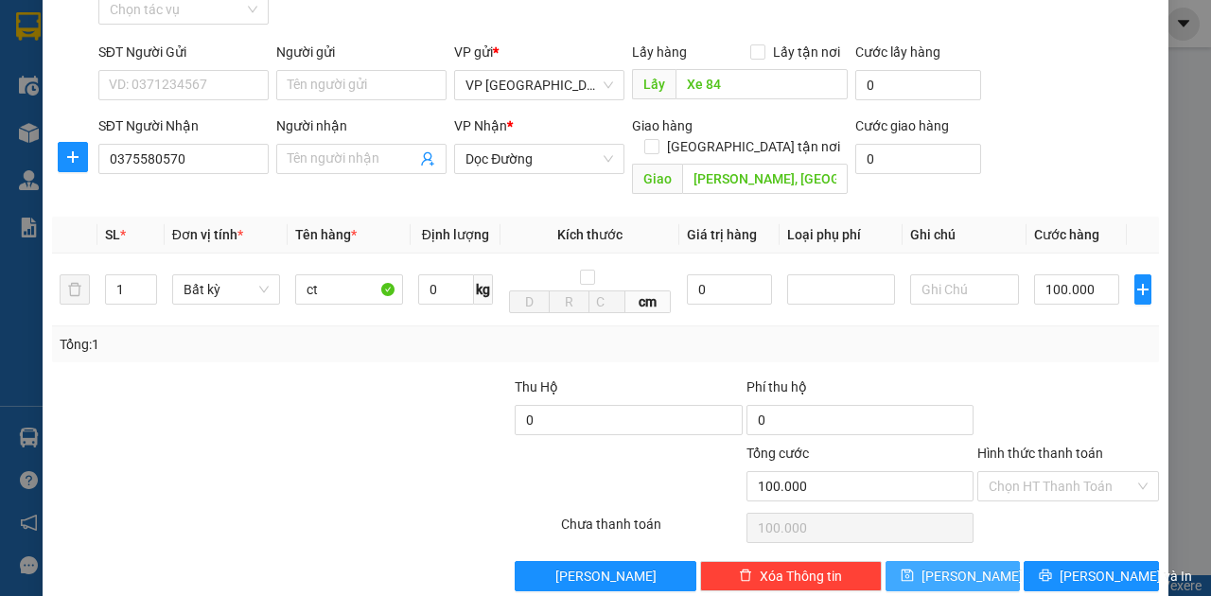
drag, startPoint x: 968, startPoint y: 551, endPoint x: 805, endPoint y: 137, distance: 444.4
click at [968, 561] on button "Lưu" at bounding box center [953, 576] width 135 height 30
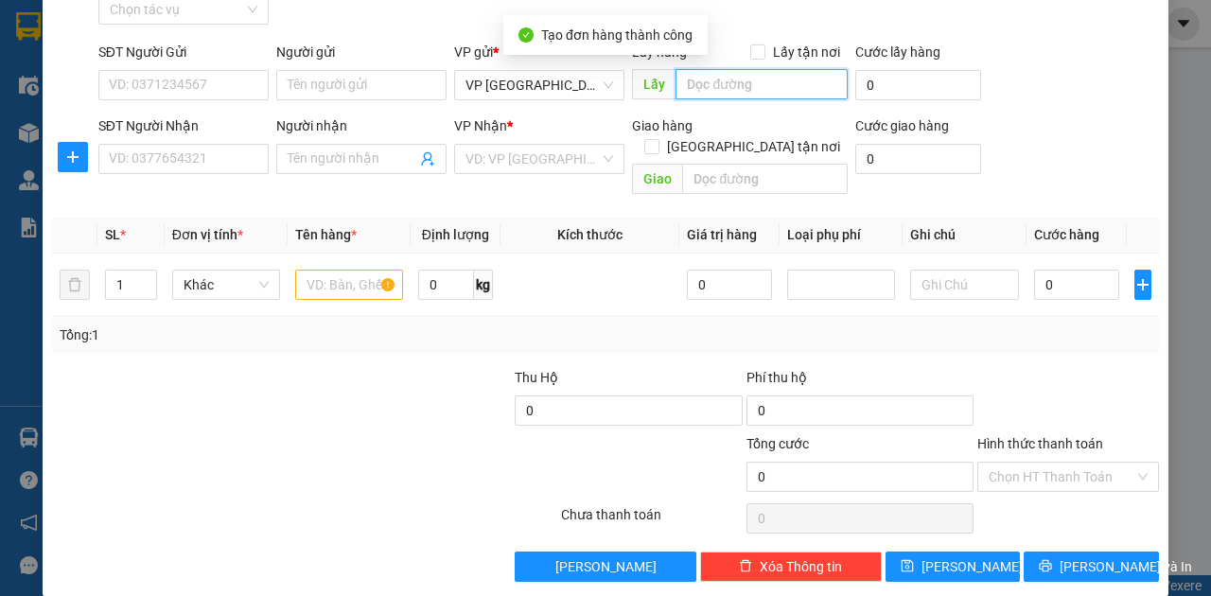
click at [766, 90] on input "text" at bounding box center [761, 84] width 171 height 30
paste input "Xe 84"
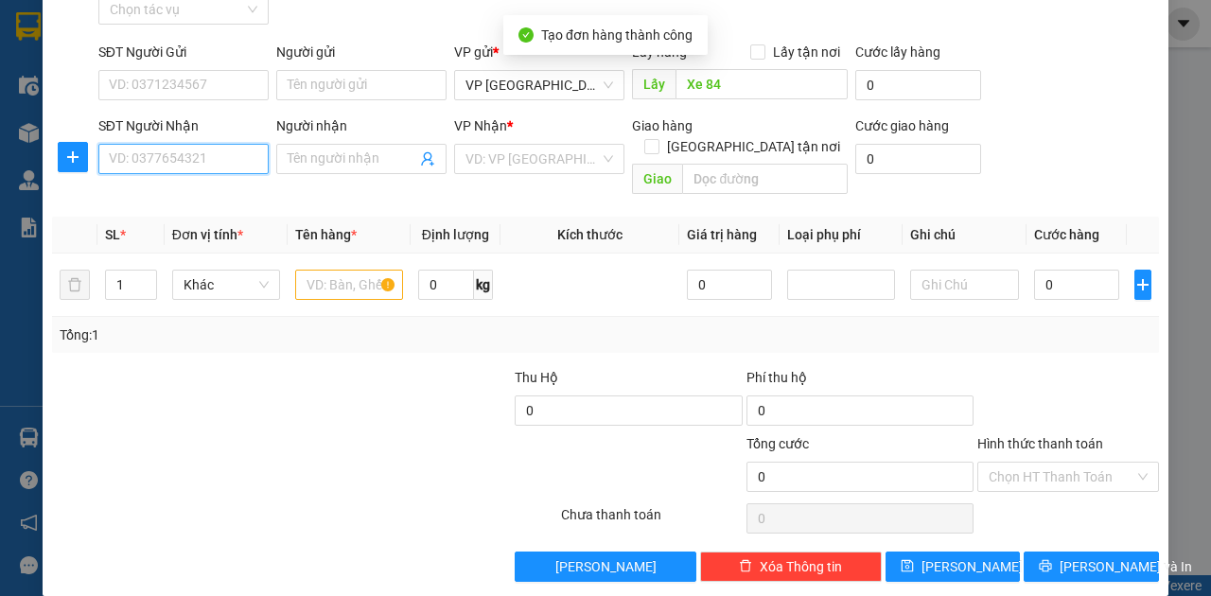
click at [213, 159] on input "SĐT Người Nhận" at bounding box center [183, 159] width 170 height 30
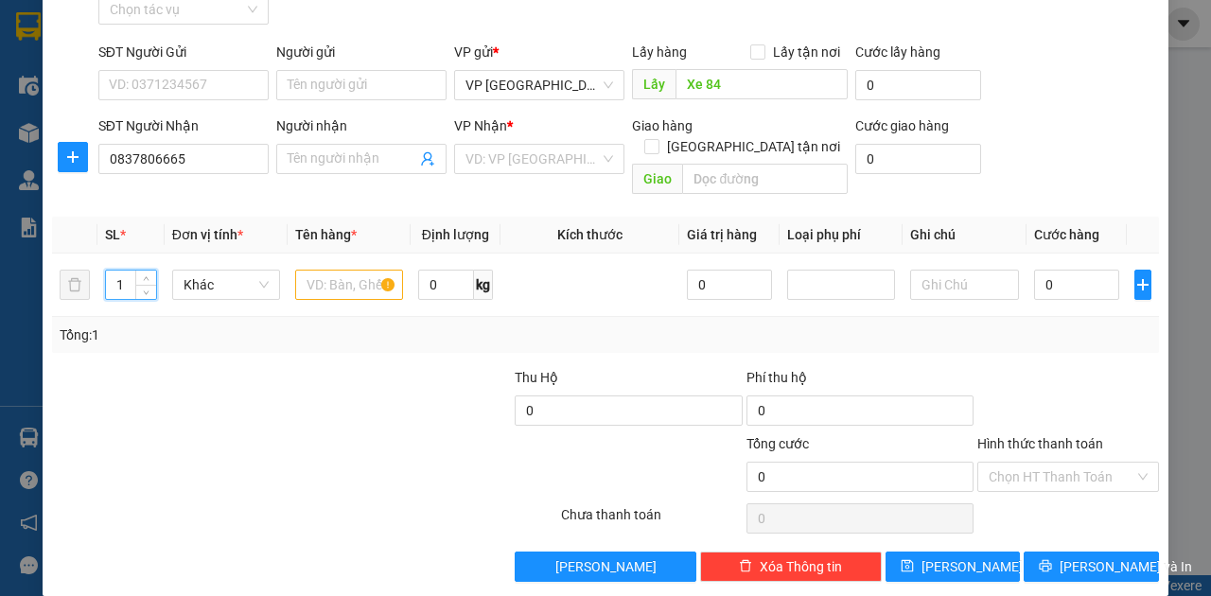
drag, startPoint x: 108, startPoint y: 267, endPoint x: 13, endPoint y: 273, distance: 94.8
click at [15, 273] on div "TẠO ĐƠN HÀNG Yêu cầu xuất hóa đơn điện tử Transit Pickup Surcharge Ids Transit …" at bounding box center [605, 298] width 1211 height 596
click at [336, 270] on input "text" at bounding box center [349, 285] width 108 height 30
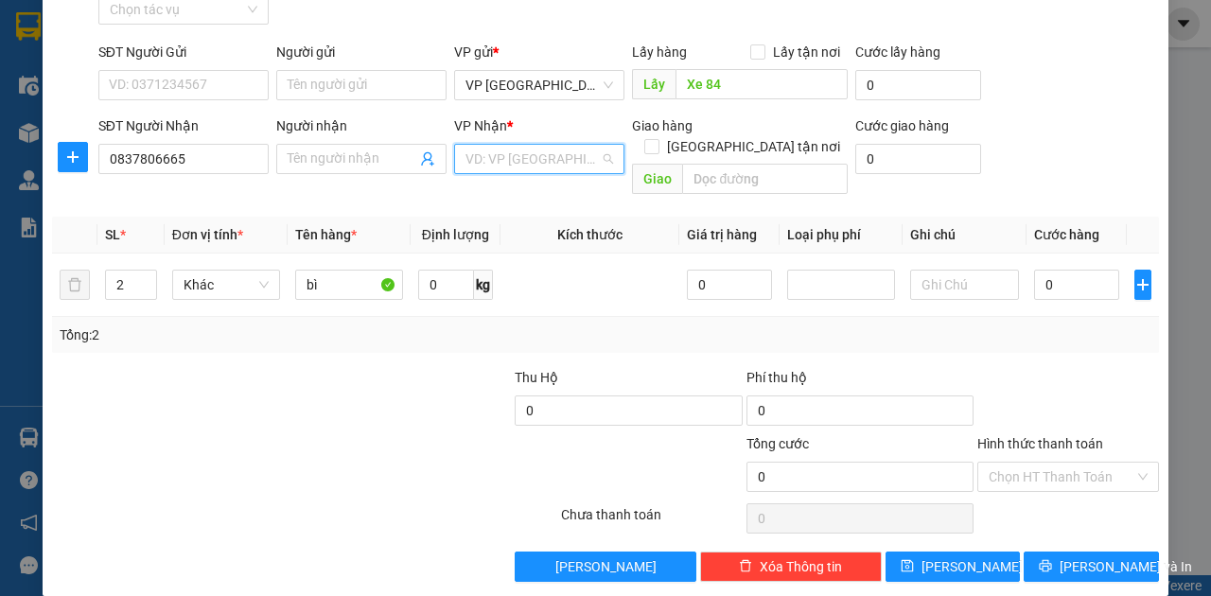
click at [585, 150] on input "search" at bounding box center [533, 159] width 134 height 28
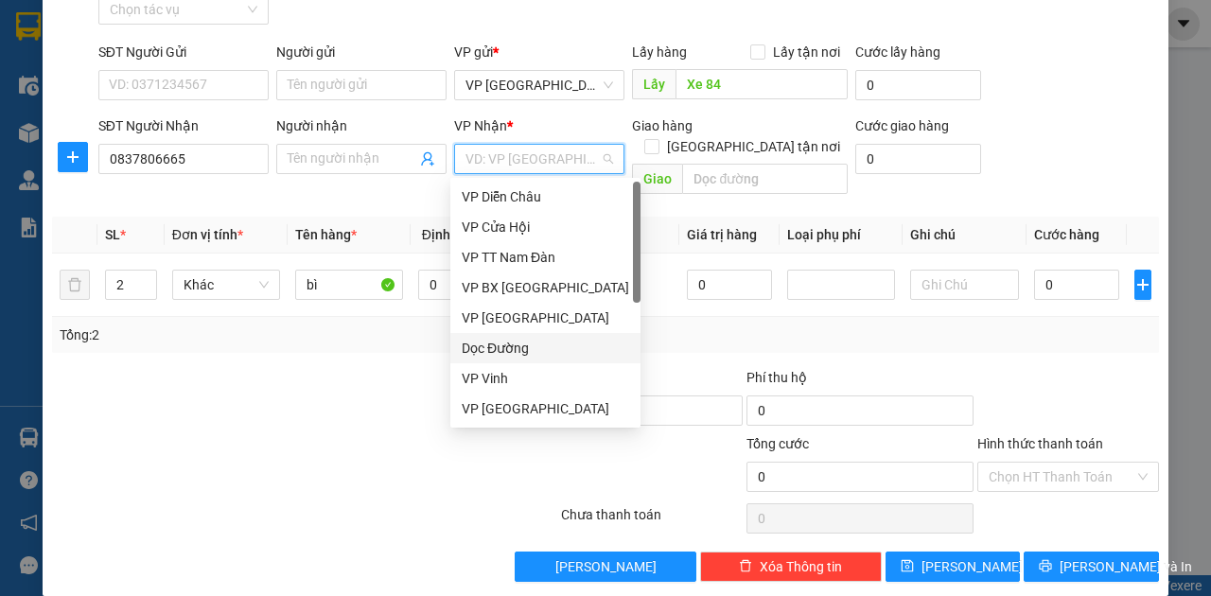
drag, startPoint x: 524, startPoint y: 347, endPoint x: 571, endPoint y: 320, distance: 53.9
click at [525, 347] on div "Dọc Đường" at bounding box center [545, 348] width 167 height 21
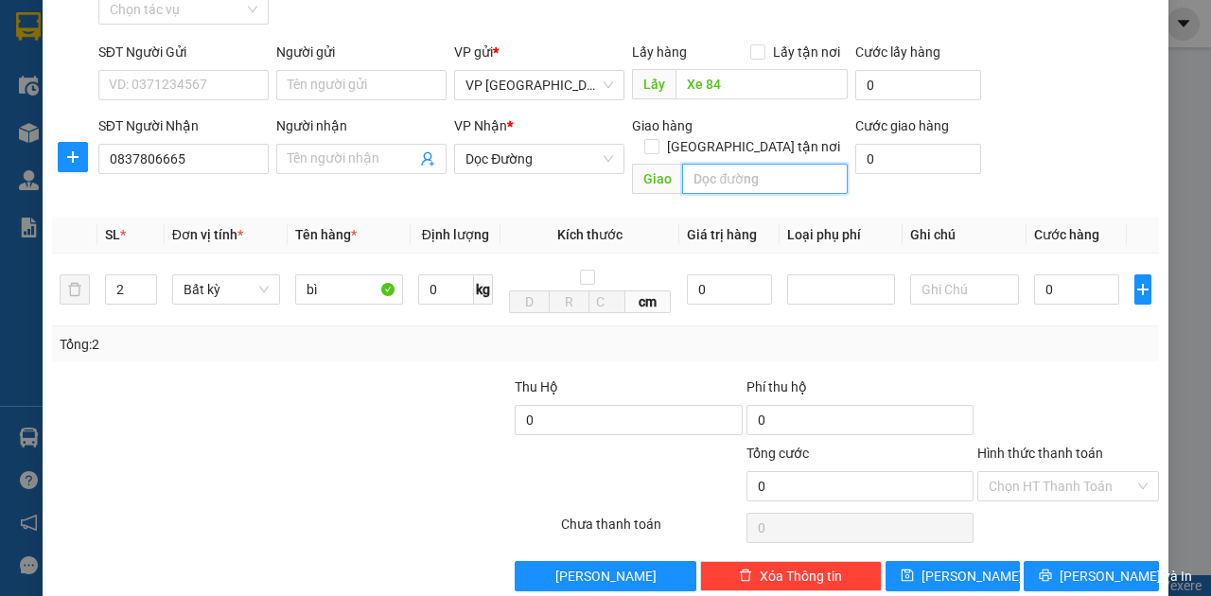
click at [712, 164] on input "text" at bounding box center [764, 179] width 165 height 30
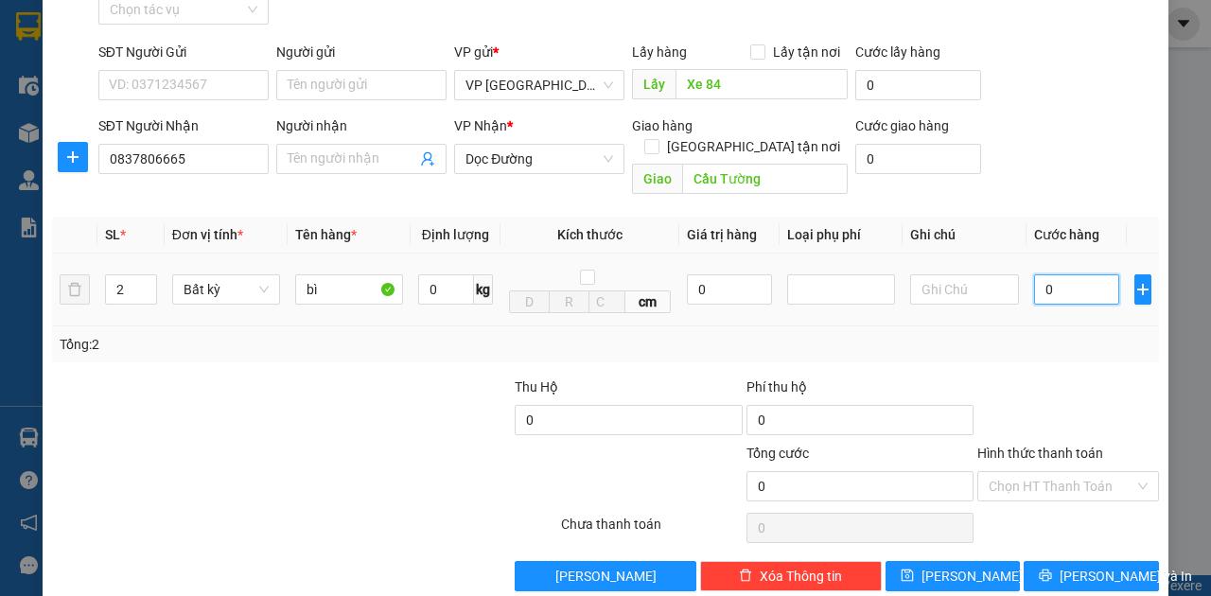
click at [1060, 274] on input "0" at bounding box center [1076, 289] width 85 height 30
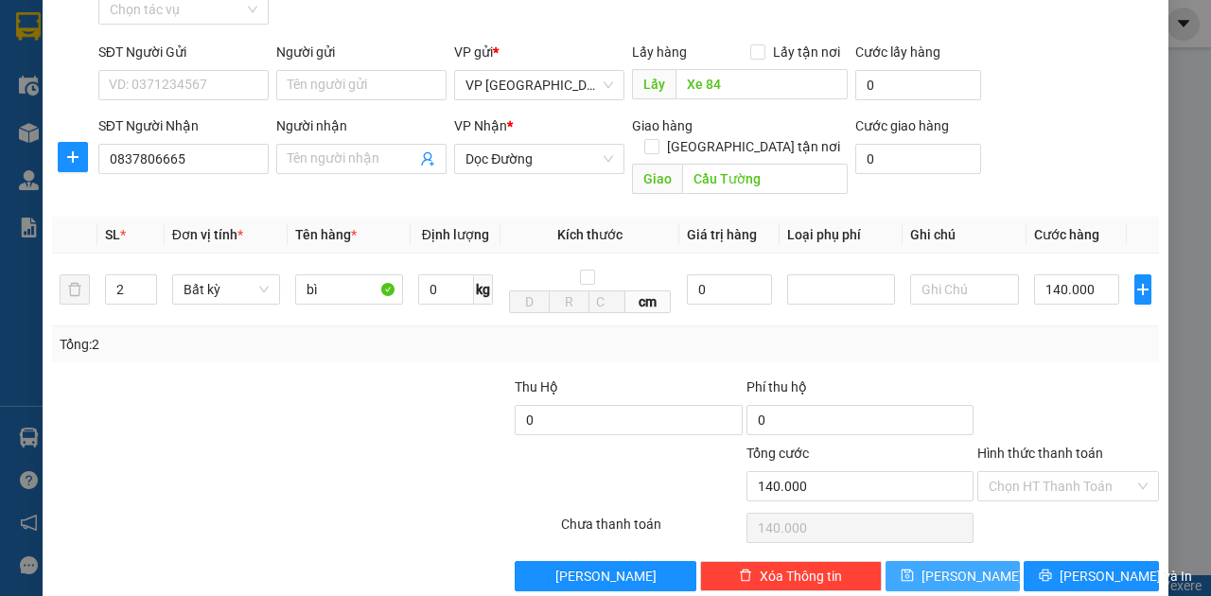
click at [982, 561] on button "Lưu" at bounding box center [953, 576] width 135 height 30
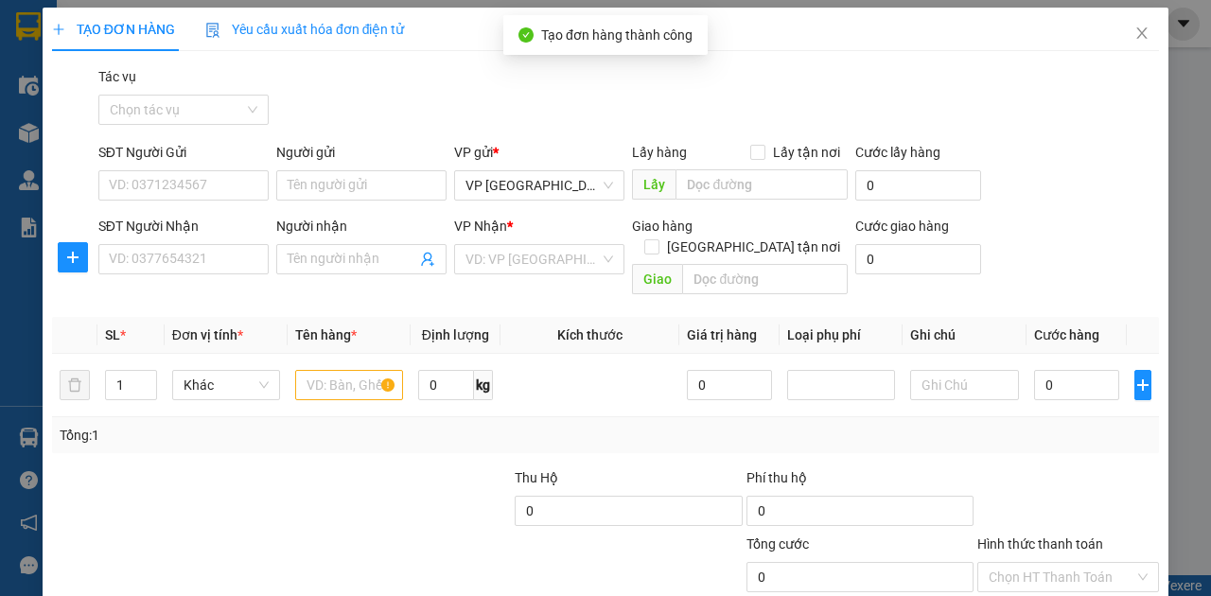
scroll to position [0, 0]
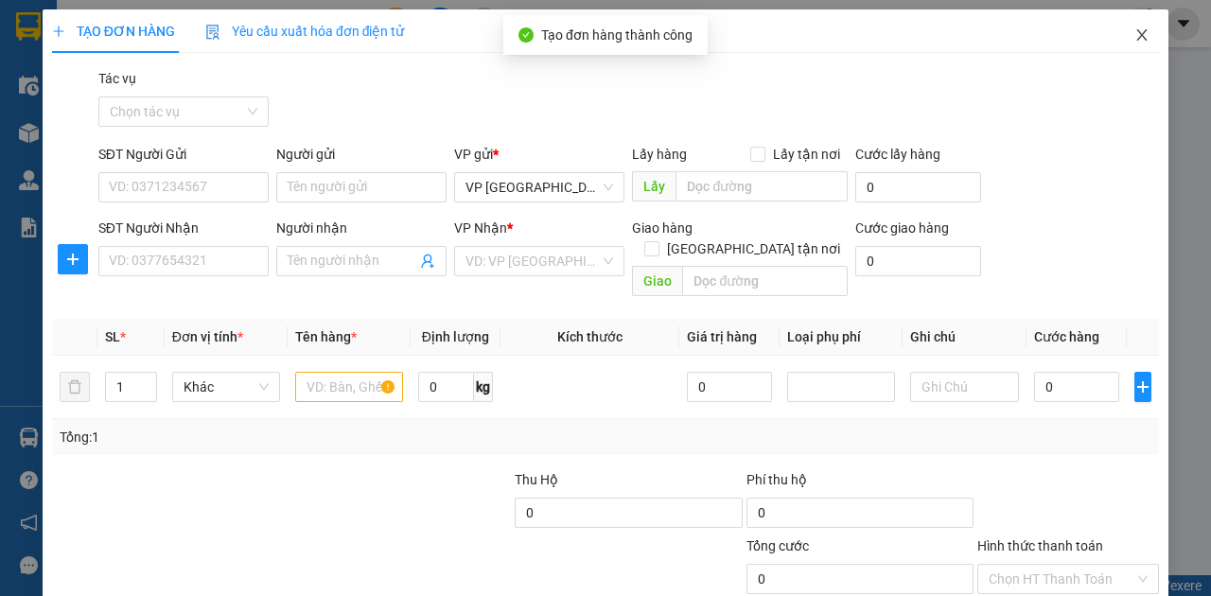
click at [1135, 34] on icon "close" at bounding box center [1142, 34] width 15 height 15
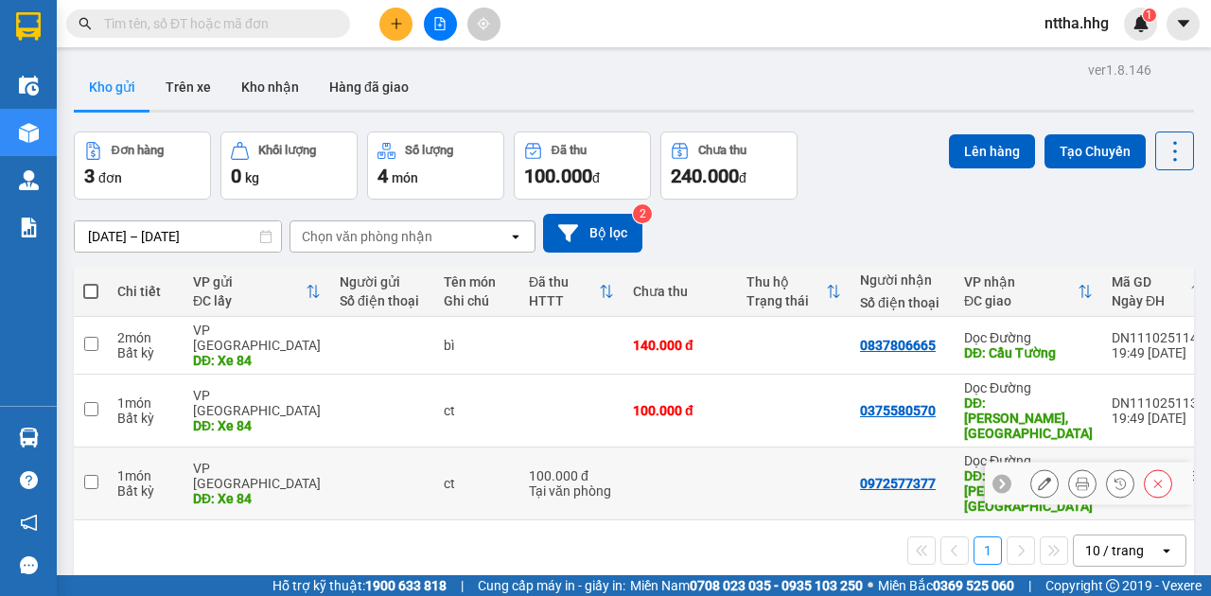
click at [776, 466] on td at bounding box center [794, 484] width 114 height 73
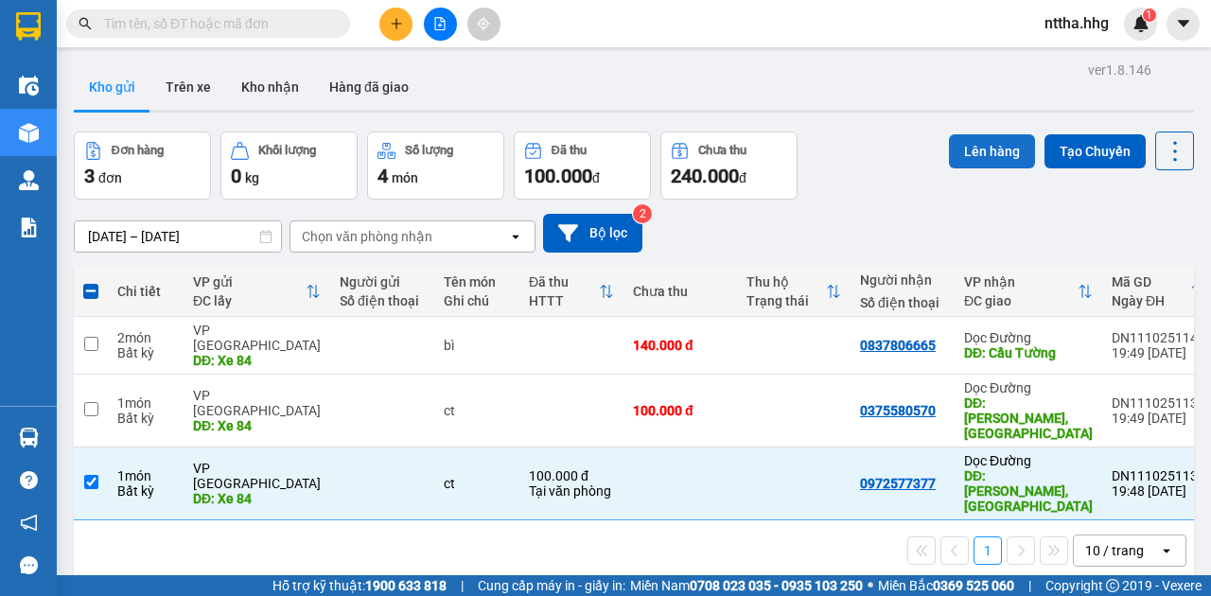
click at [977, 146] on button "Lên hàng" at bounding box center [992, 151] width 86 height 34
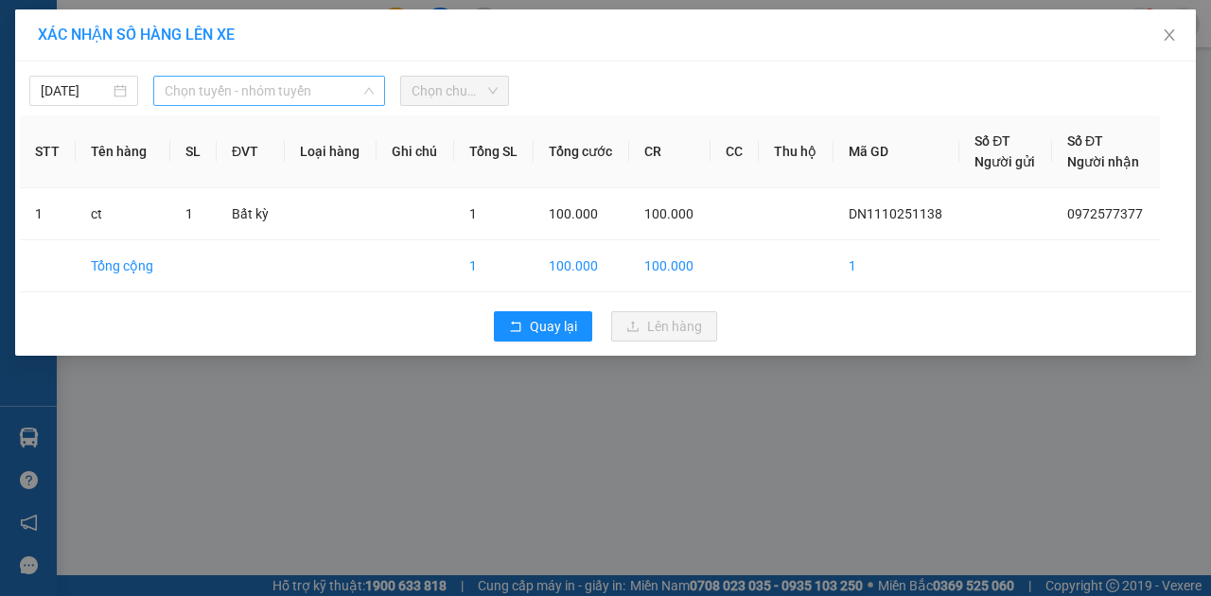
click at [361, 93] on span "Chọn tuyến - nhóm tuyến" at bounding box center [269, 91] width 209 height 28
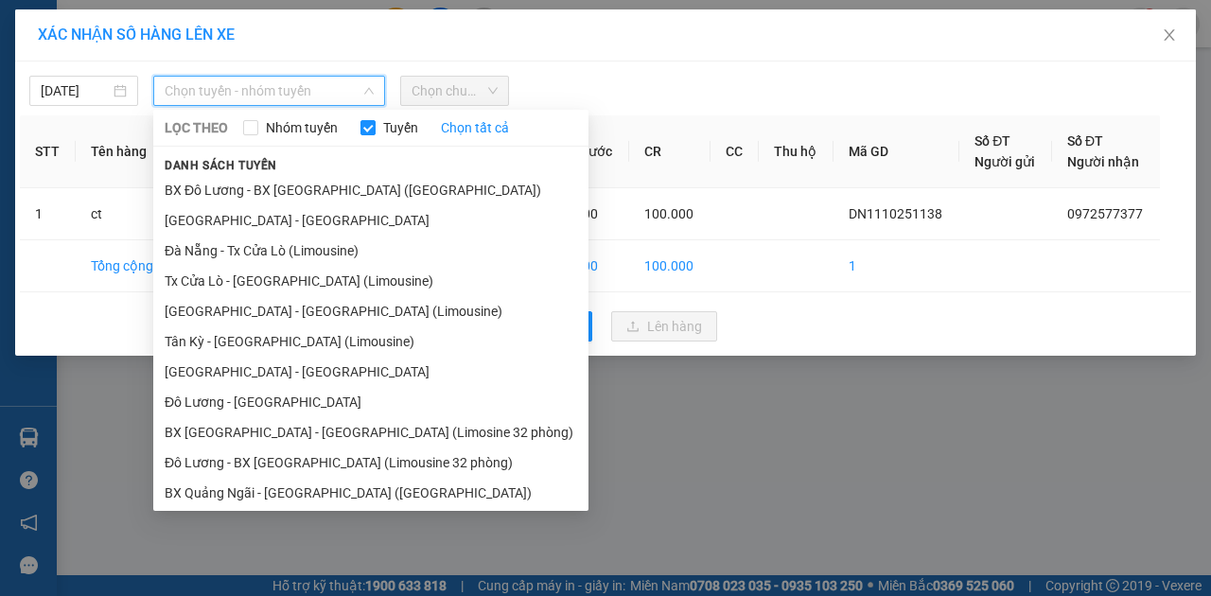
drag, startPoint x: 232, startPoint y: 218, endPoint x: 396, endPoint y: 589, distance: 405.4
click at [396, 590] on div "XÁC NHẬN SỐ HÀNG LÊN XE 11/10/2025 Chọn tuyến - nhóm tuyến LỌC THEO Nhóm tuyến …" at bounding box center [605, 298] width 1211 height 596
click at [650, 469] on div "XÁC NHẬN SỐ HÀNG LÊN XE 11/10/2025 Chọn tuyến - nhóm tuyến LỌC THEO Nhóm tuyến …" at bounding box center [605, 298] width 1211 height 596
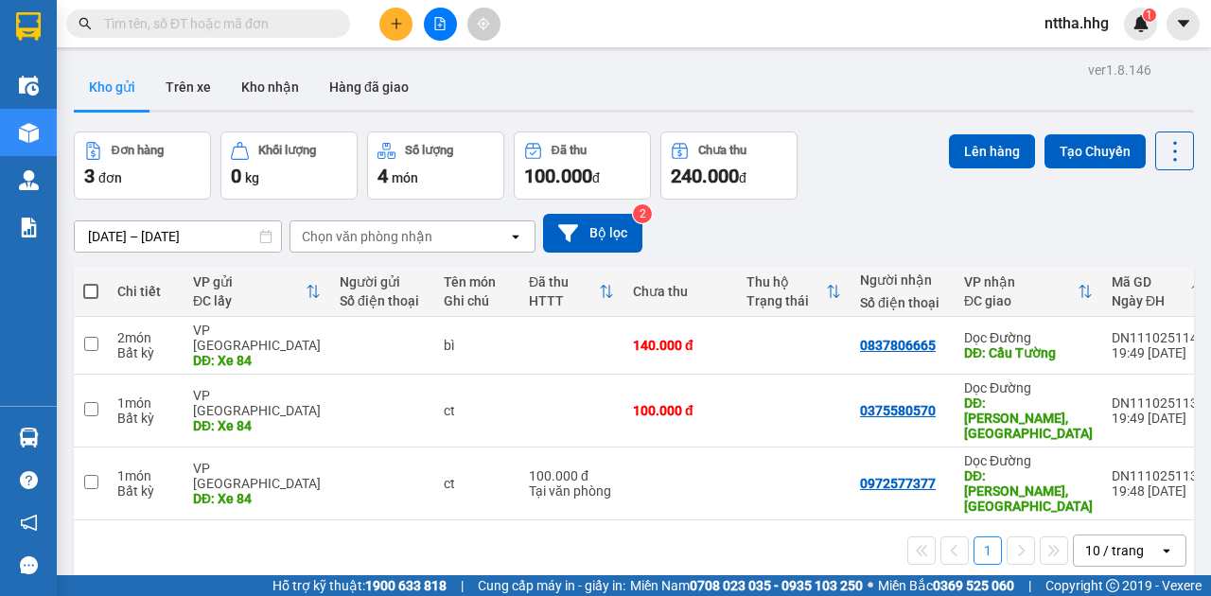
drag, startPoint x: 87, startPoint y: 293, endPoint x: 145, endPoint y: 275, distance: 60.5
click at [90, 292] on span at bounding box center [90, 291] width 15 height 15
click at [91, 282] on input "checkbox" at bounding box center [91, 282] width 0 height 0
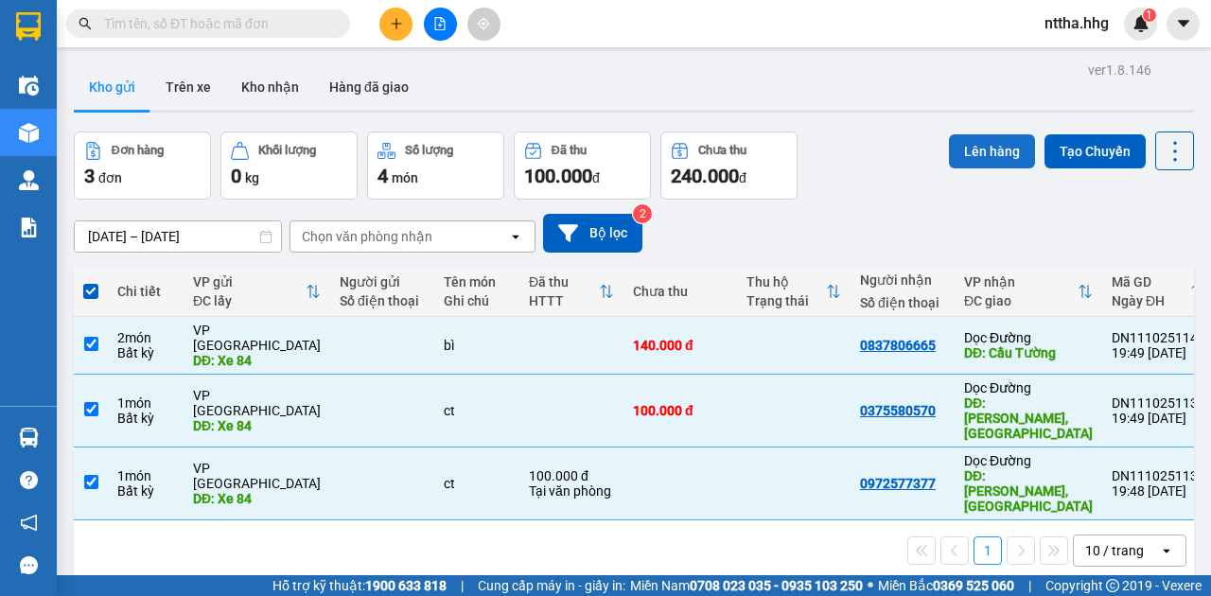
click at [963, 153] on button "Lên hàng" at bounding box center [992, 151] width 86 height 34
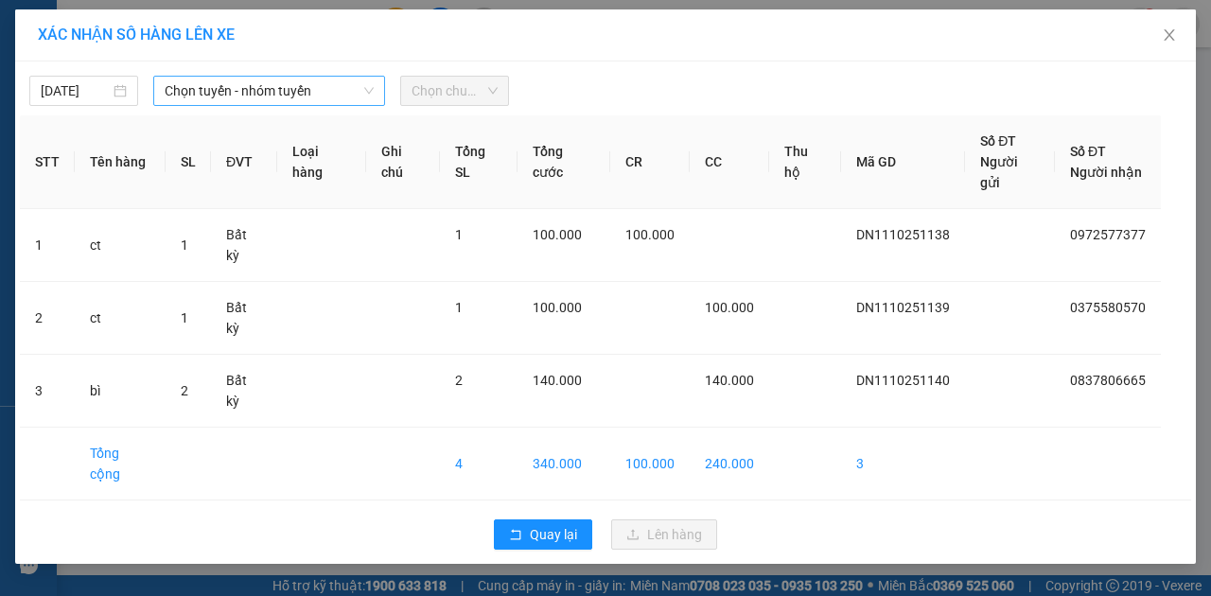
click at [285, 93] on span "Chọn tuyến - nhóm tuyến" at bounding box center [269, 91] width 209 height 28
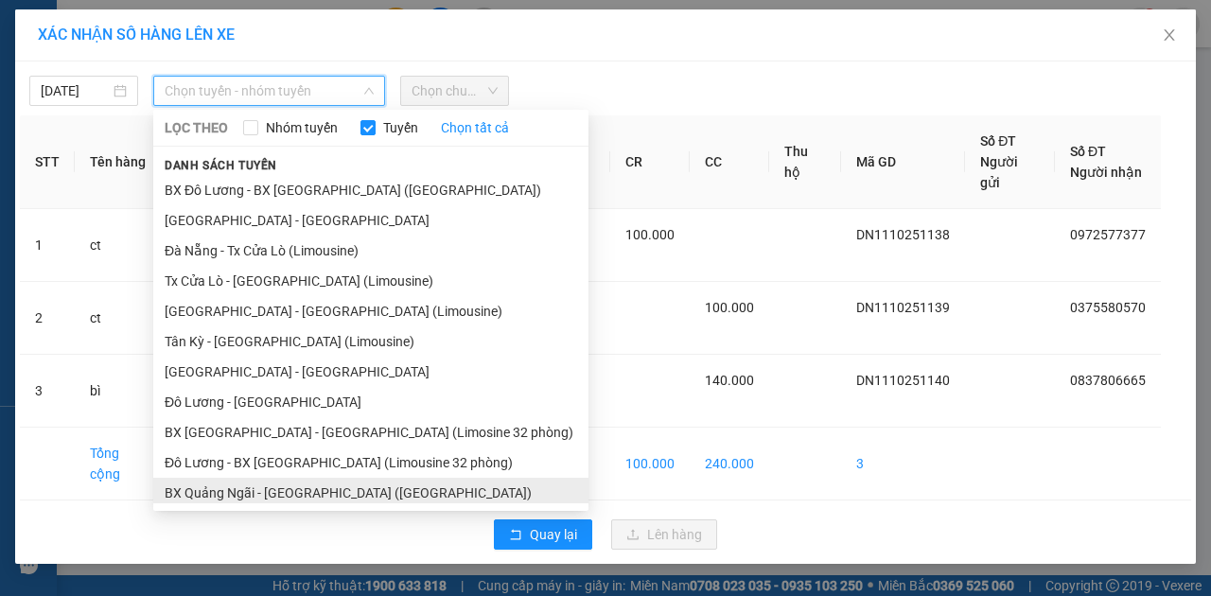
click at [274, 490] on li "BX Quảng Ngãi - [GEOGRAPHIC_DATA] ([GEOGRAPHIC_DATA])" at bounding box center [370, 493] width 435 height 30
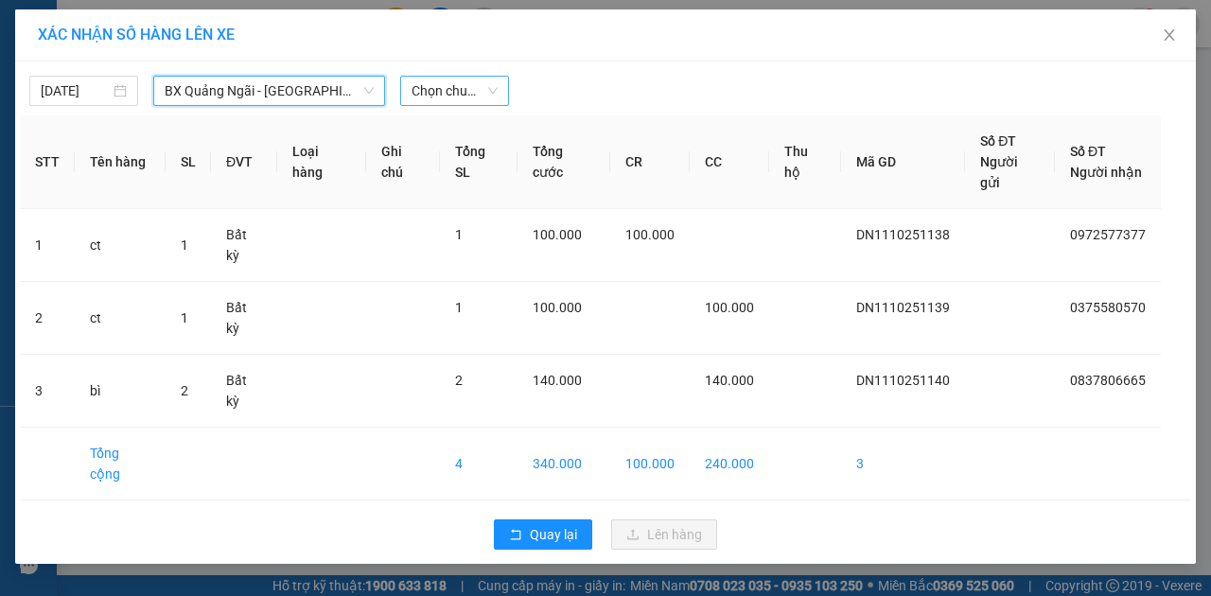
click at [484, 88] on span "Chọn chuyến" at bounding box center [455, 91] width 86 height 28
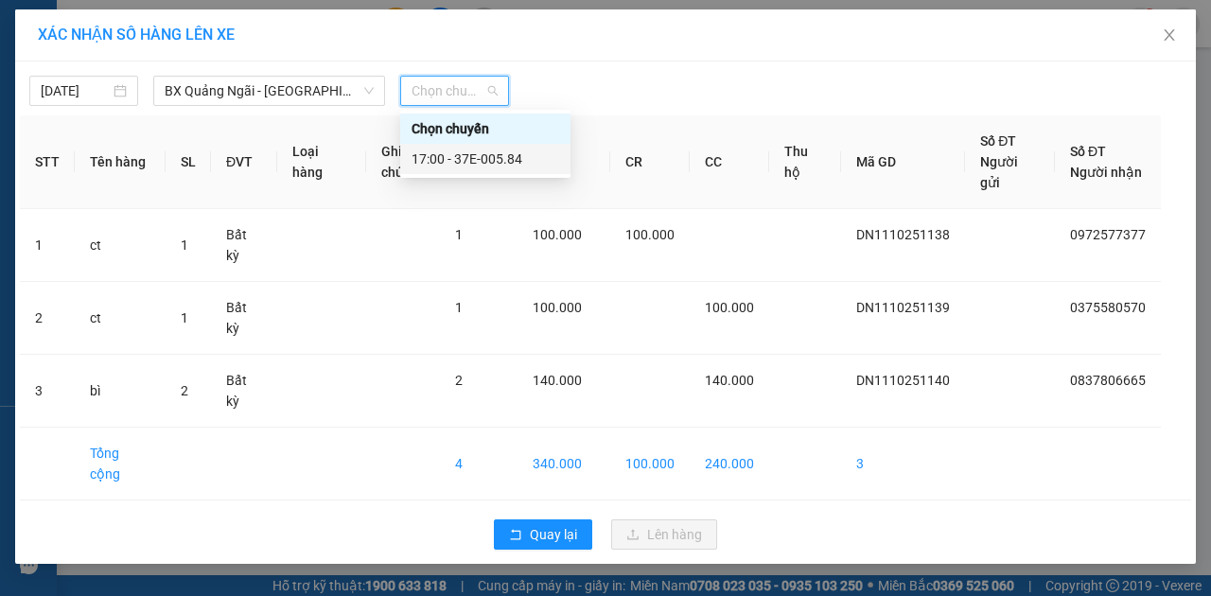
drag, startPoint x: 466, startPoint y: 164, endPoint x: 502, endPoint y: 240, distance: 85.1
click at [466, 165] on div "17:00 - 37E-005.84" at bounding box center [486, 159] width 148 height 21
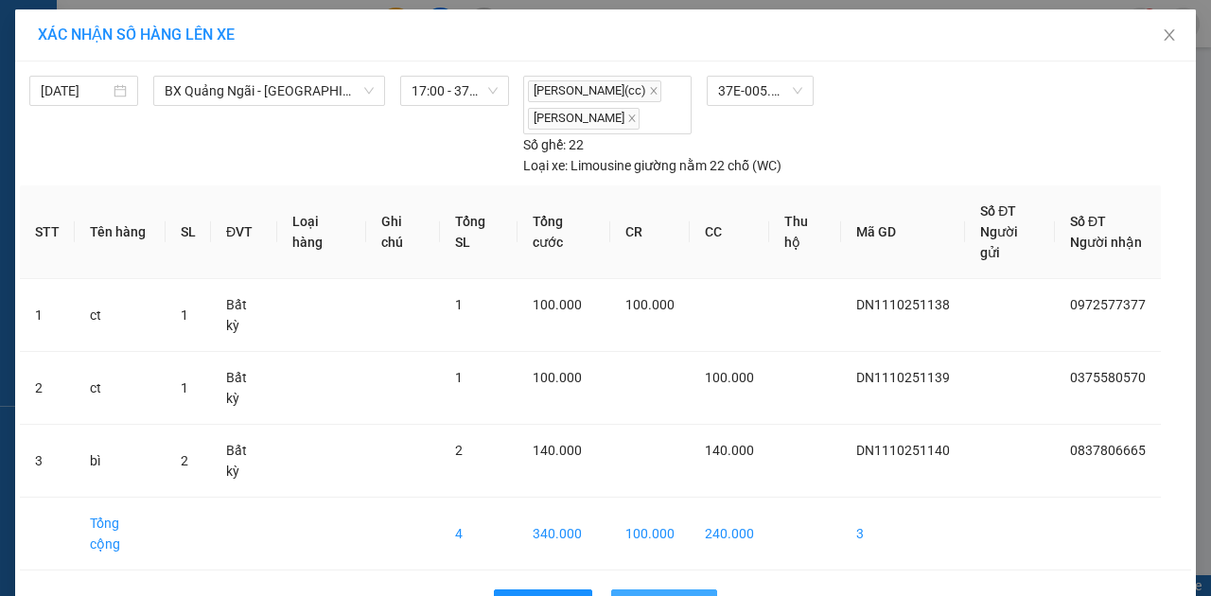
click at [676, 594] on span "Lên hàng" at bounding box center [674, 604] width 55 height 21
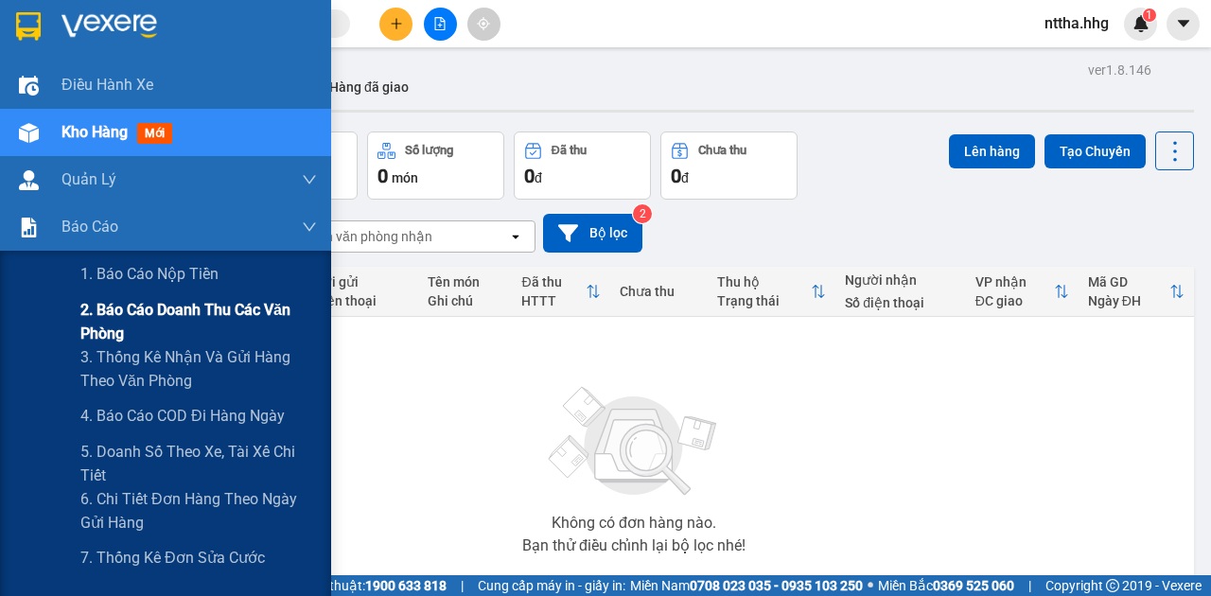
click at [110, 337] on span "2. Báo cáo doanh thu các văn phòng" at bounding box center [198, 321] width 237 height 47
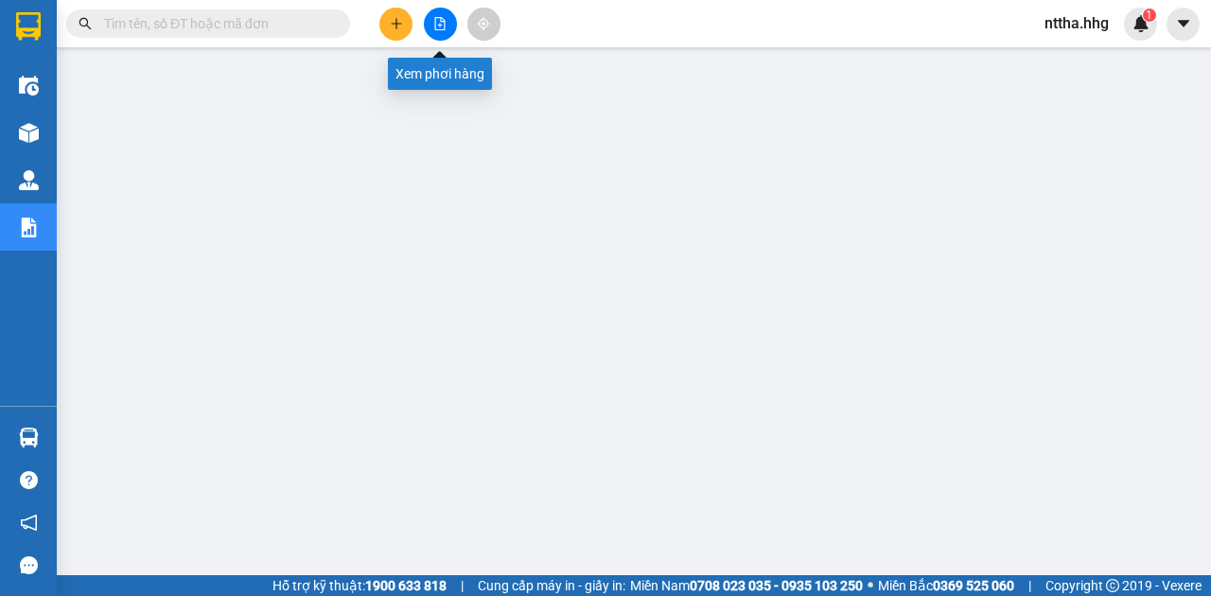
click at [446, 23] on icon "file-add" at bounding box center [439, 23] width 13 height 13
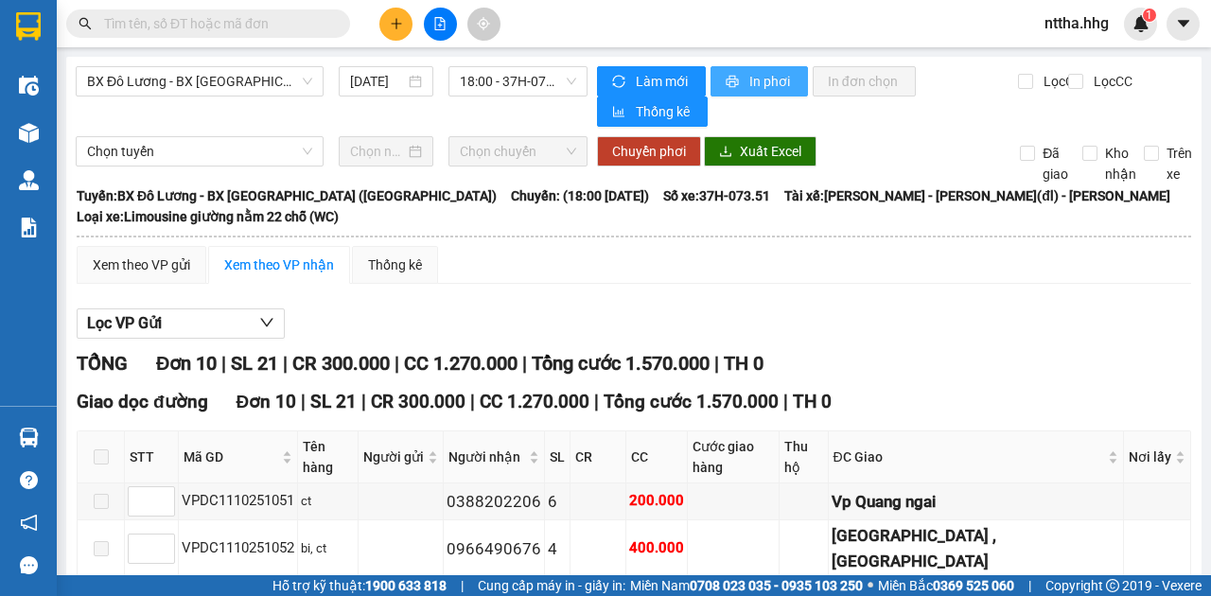
click at [753, 71] on span "In phơi" at bounding box center [771, 81] width 44 height 21
click at [749, 78] on span "In phơi" at bounding box center [771, 81] width 44 height 21
click at [248, 79] on span "BX Đô Lương - BX [GEOGRAPHIC_DATA] ([GEOGRAPHIC_DATA])" at bounding box center [199, 81] width 225 height 28
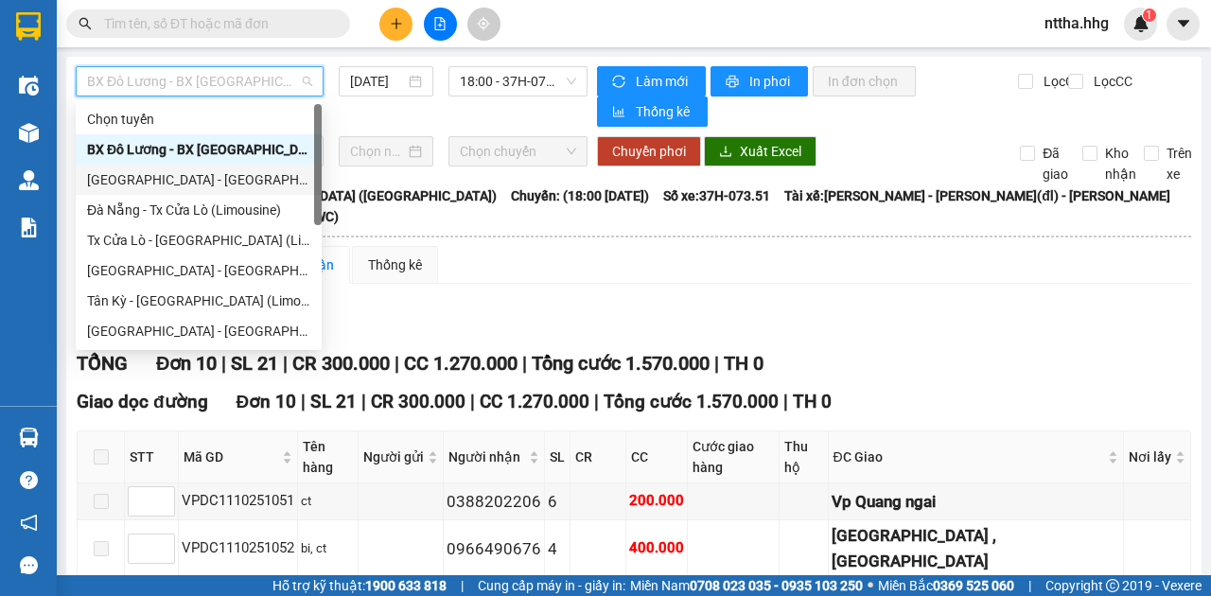
click at [221, 182] on div "[GEOGRAPHIC_DATA] - [GEOGRAPHIC_DATA]" at bounding box center [198, 179] width 223 height 21
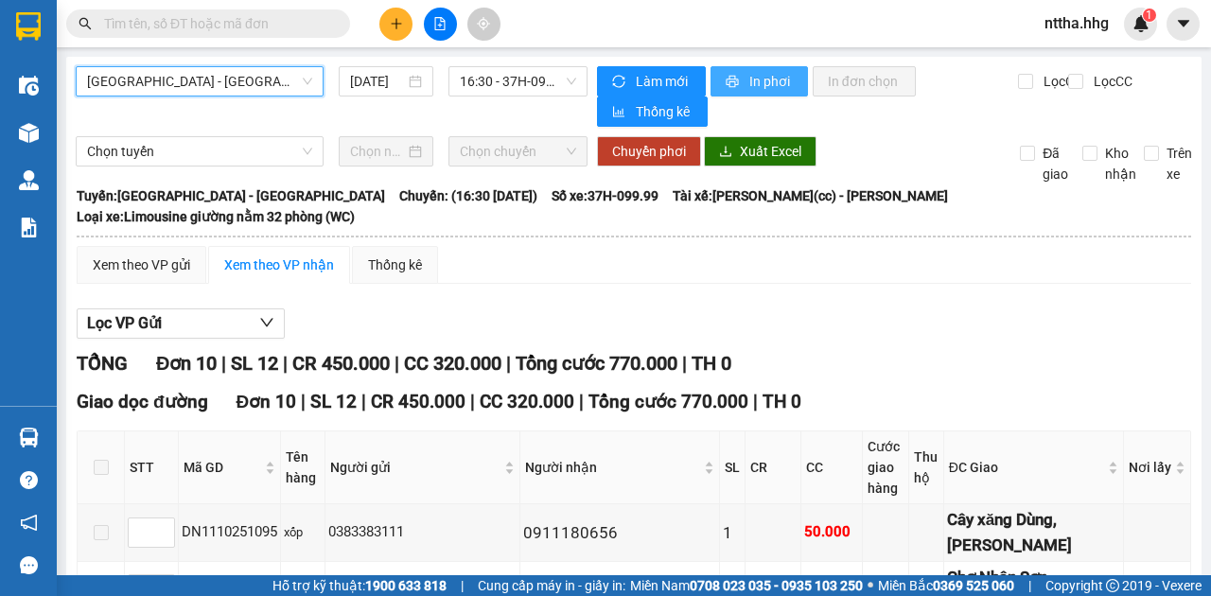
click at [754, 86] on span "In phơi" at bounding box center [771, 81] width 44 height 21
click at [276, 78] on span "[GEOGRAPHIC_DATA] - [GEOGRAPHIC_DATA]" at bounding box center [199, 81] width 225 height 28
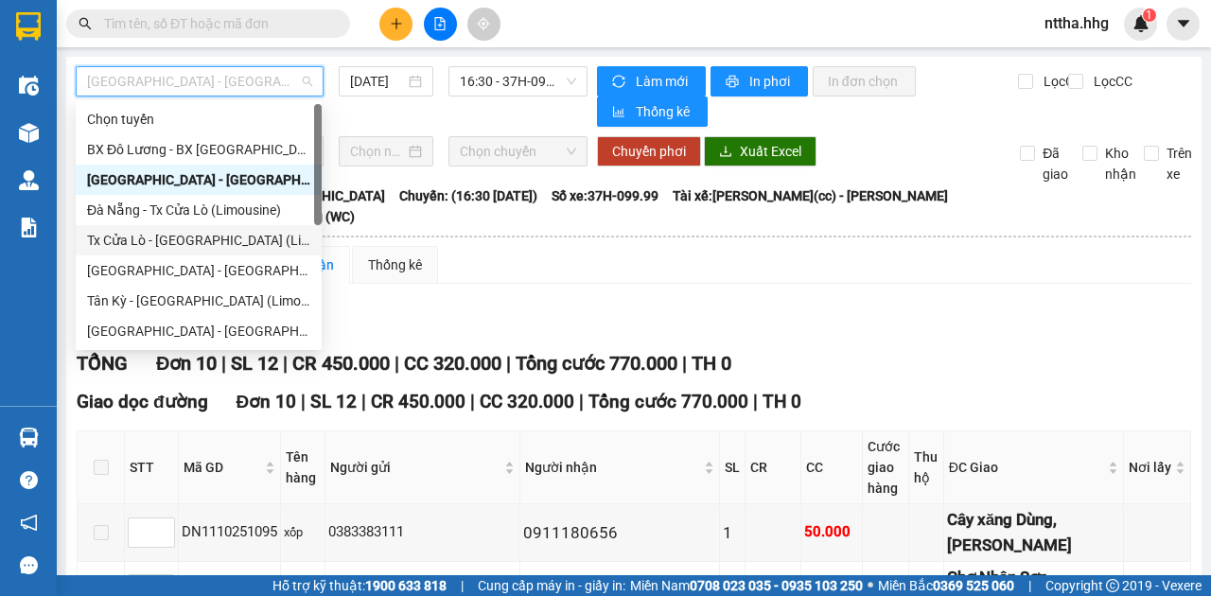
scroll to position [126, 0]
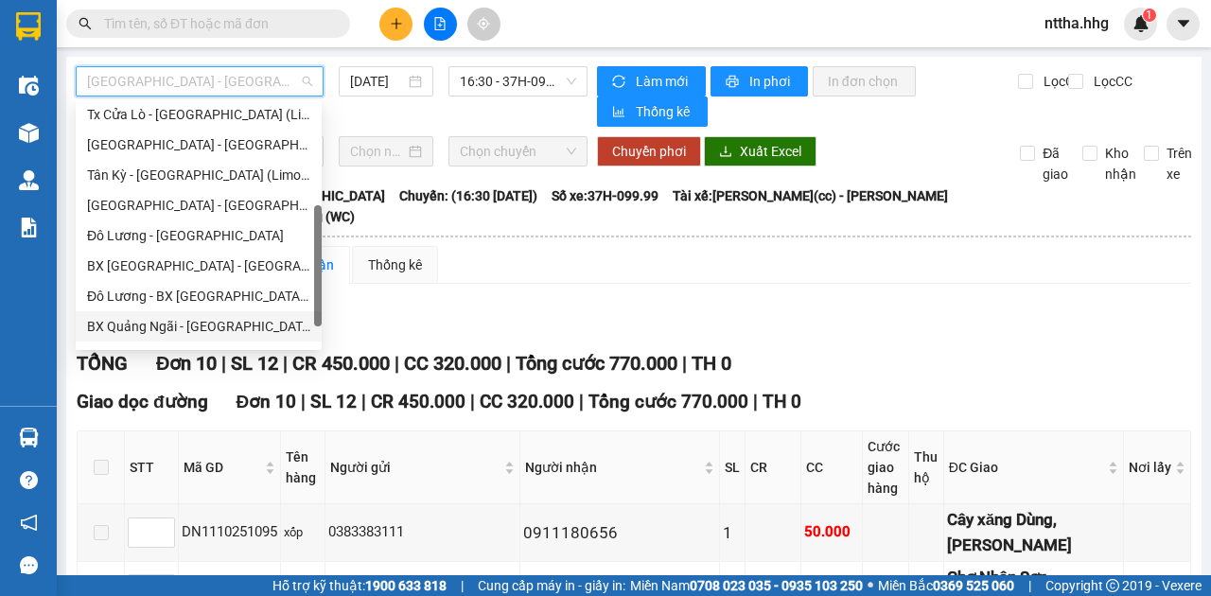
click at [174, 324] on div "BX Quảng Ngãi - [GEOGRAPHIC_DATA] ([GEOGRAPHIC_DATA])" at bounding box center [198, 326] width 223 height 21
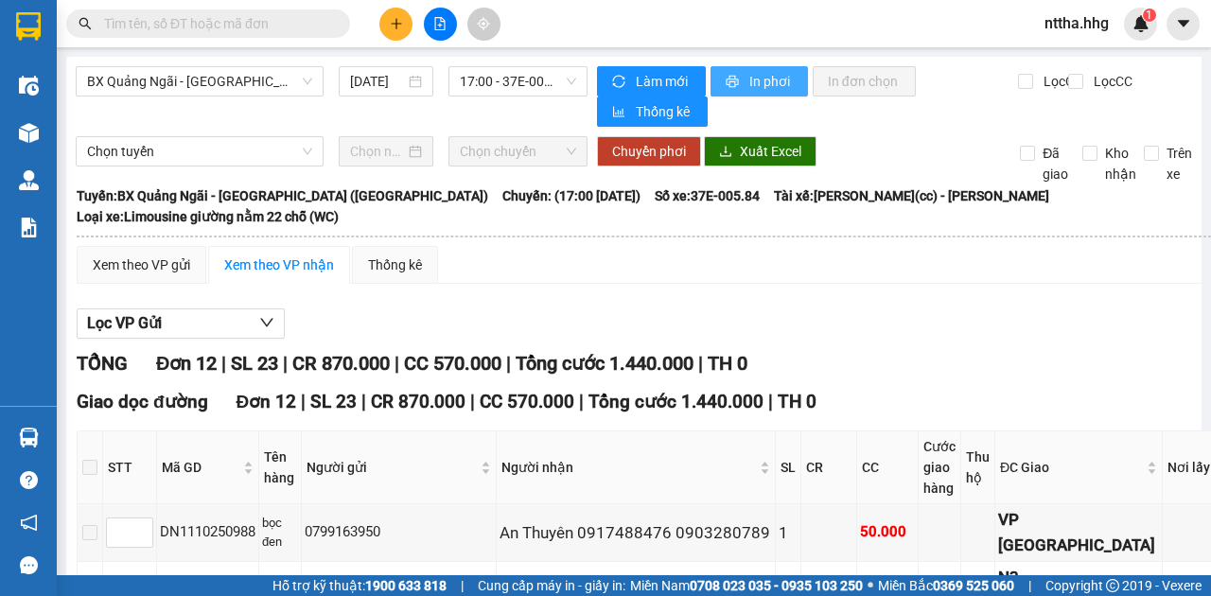
click at [751, 79] on span "In phơi" at bounding box center [771, 81] width 44 height 21
click at [783, 90] on span "In phơi" at bounding box center [771, 81] width 44 height 21
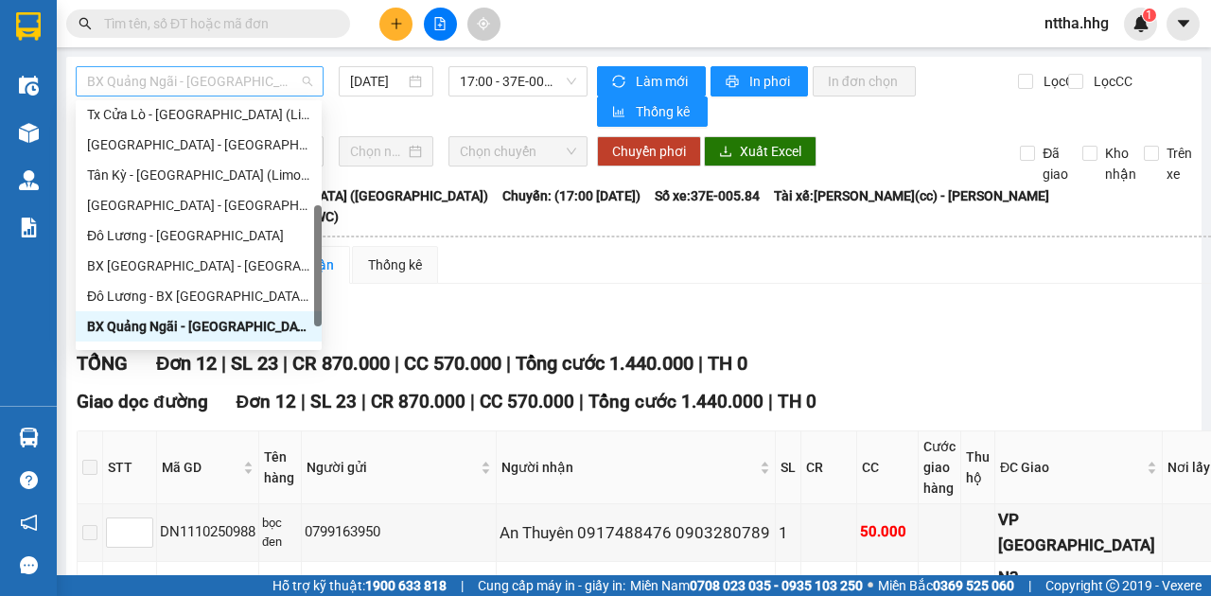
click at [252, 66] on div "BX Quảng Ngãi - [GEOGRAPHIC_DATA] ([GEOGRAPHIC_DATA])" at bounding box center [200, 81] width 248 height 30
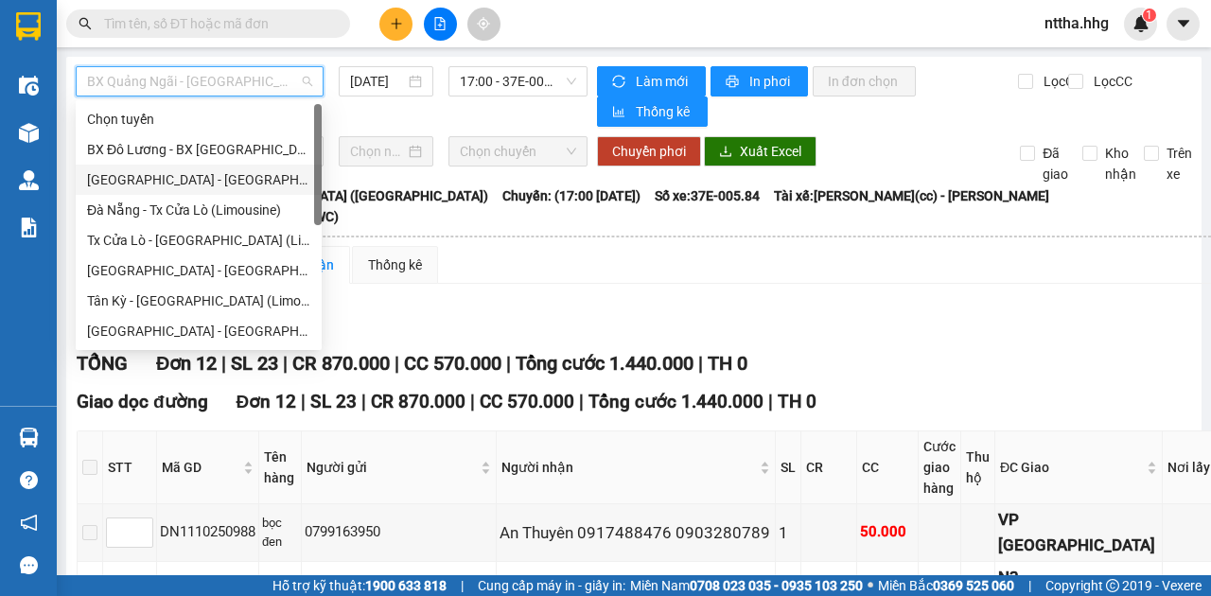
click at [189, 185] on div "[GEOGRAPHIC_DATA] - [GEOGRAPHIC_DATA]" at bounding box center [198, 179] width 223 height 21
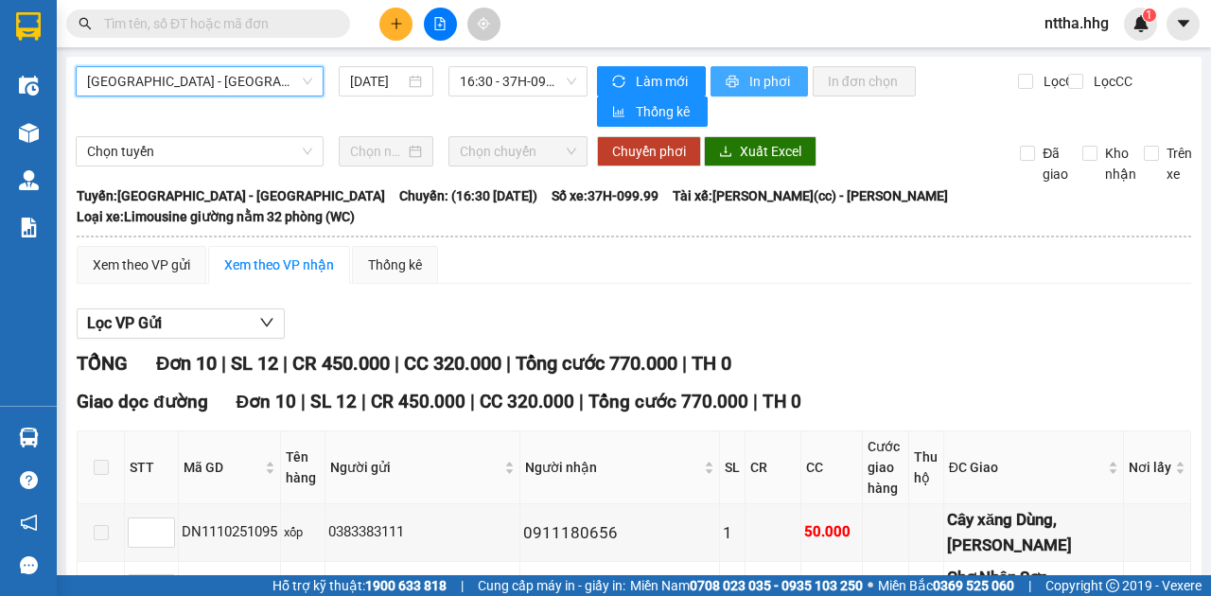
click at [751, 72] on span "In phơi" at bounding box center [771, 81] width 44 height 21
click at [223, 74] on span "[GEOGRAPHIC_DATA] - [GEOGRAPHIC_DATA]" at bounding box center [199, 81] width 225 height 28
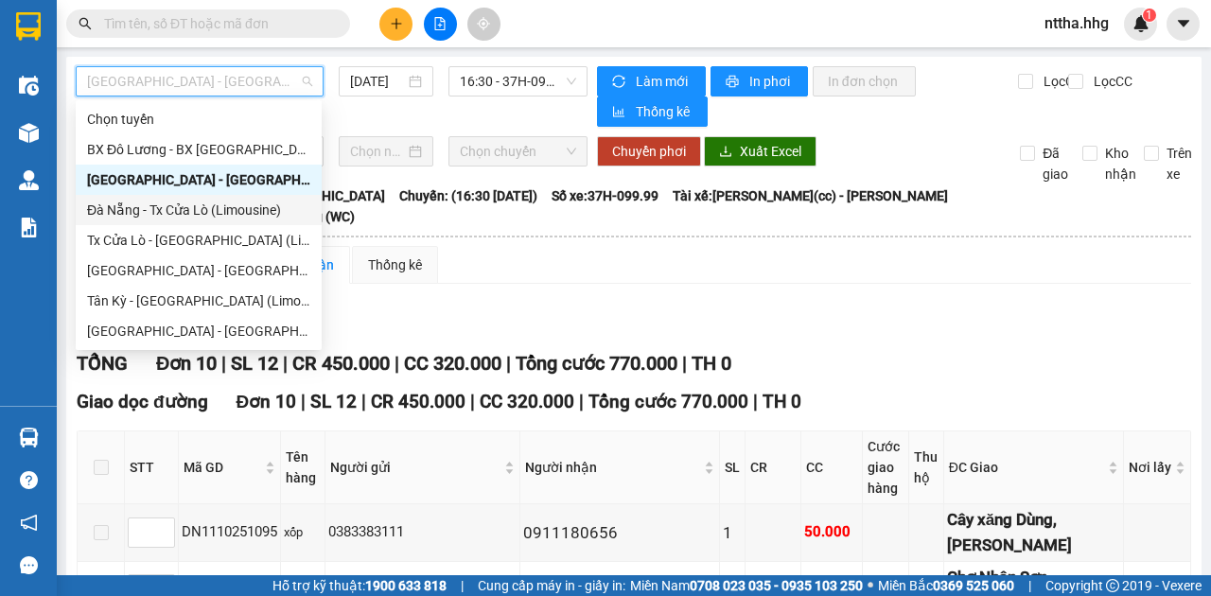
click at [189, 220] on div "Đà Nẵng - Tx Cửa Lò (Limousine)" at bounding box center [198, 210] width 223 height 21
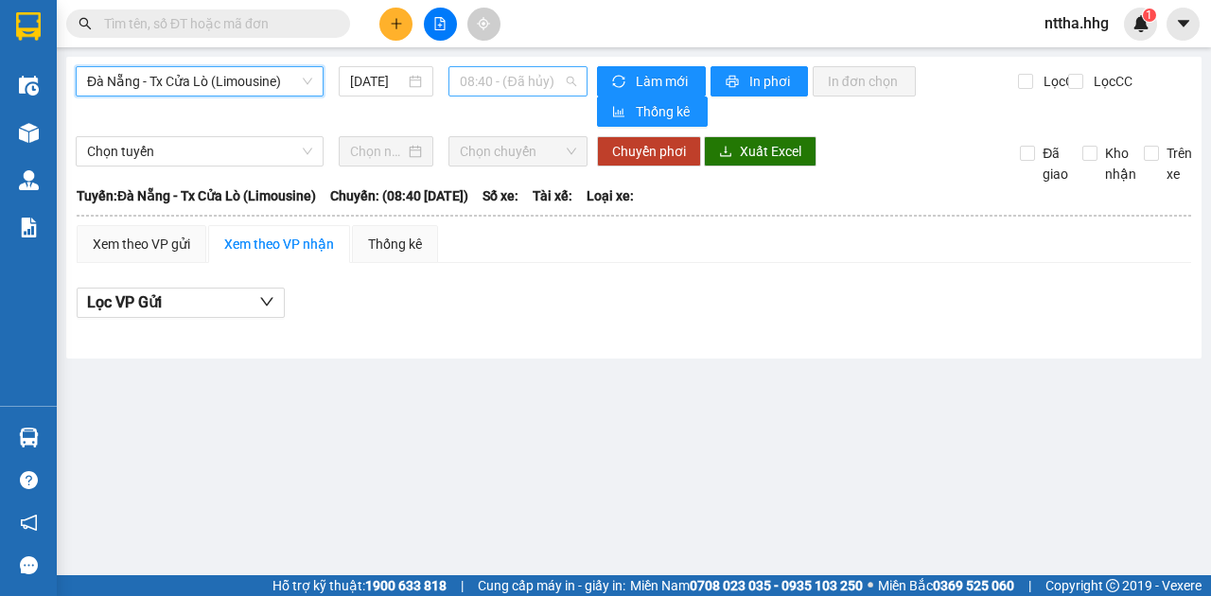
click at [486, 83] on span "08:40 - (Đã hủy)" at bounding box center [517, 81] width 115 height 28
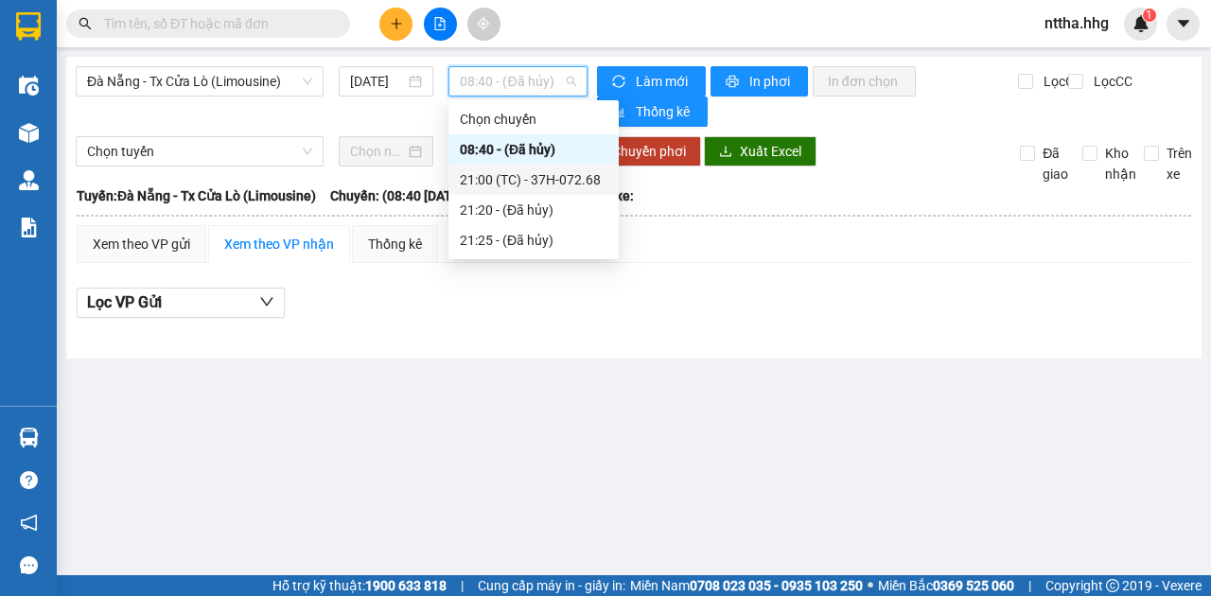
click at [556, 182] on div "21:00 (TC) - 37H-072.68" at bounding box center [534, 179] width 148 height 21
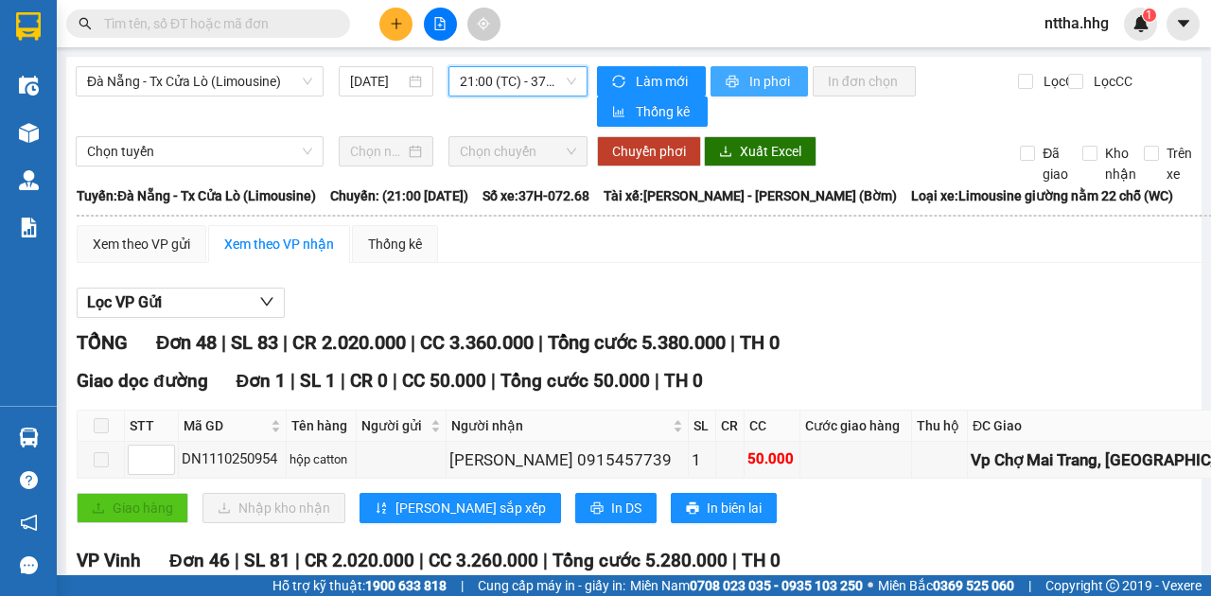
click at [749, 82] on span "In phơi" at bounding box center [771, 81] width 44 height 21
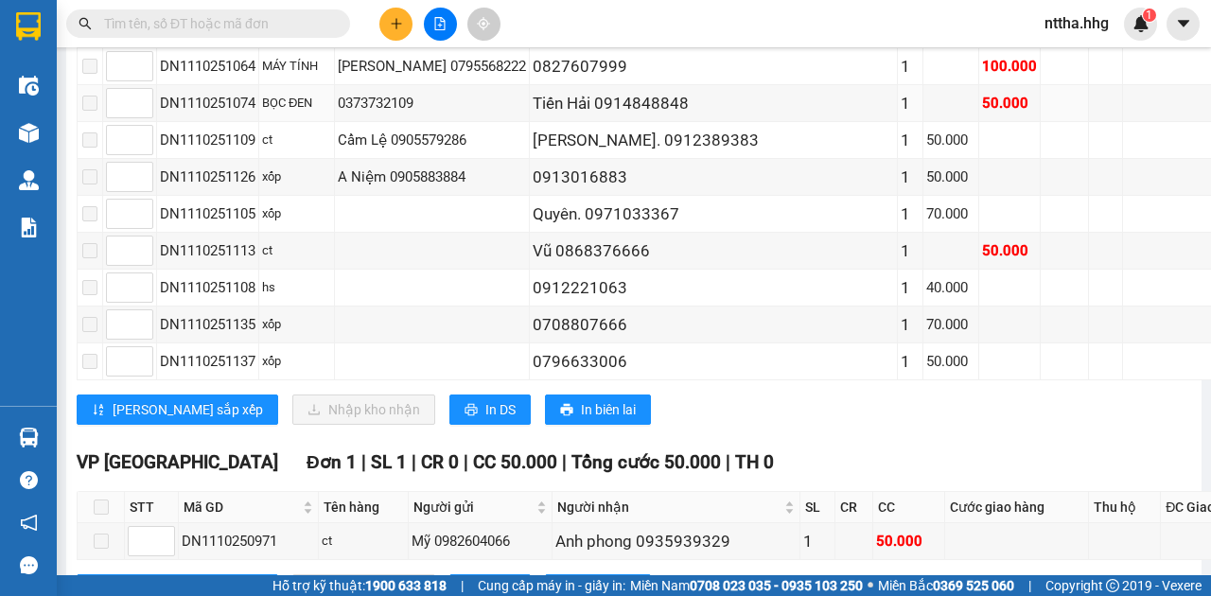
scroll to position [2165, 0]
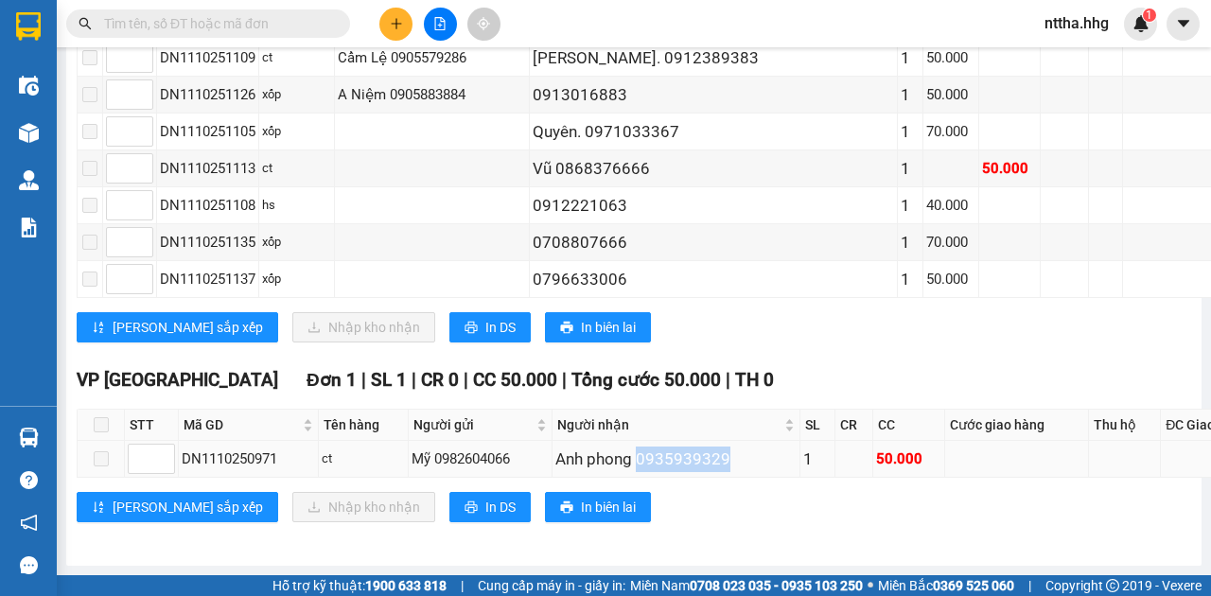
drag, startPoint x: 681, startPoint y: 462, endPoint x: 590, endPoint y: 469, distance: 91.2
click at [590, 469] on div "Anh phong 0935939329" at bounding box center [675, 460] width 241 height 26
copy div "0935939329"
click at [250, 23] on input "text" at bounding box center [215, 23] width 223 height 21
paste input "0935939329"
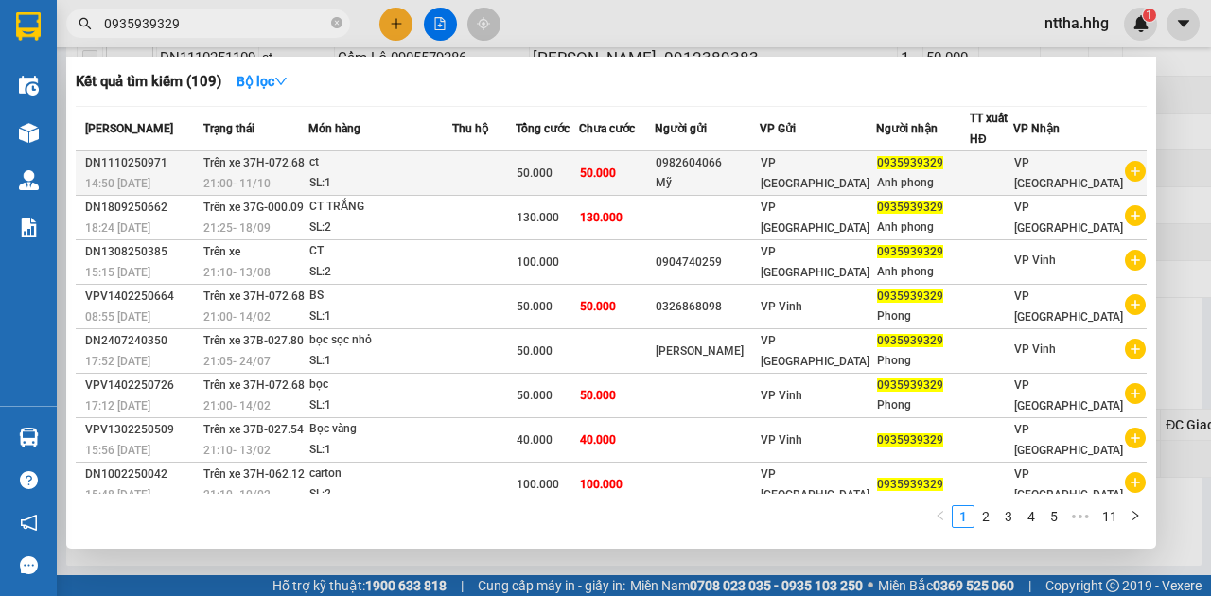
click at [308, 166] on td "Trên xe 37H-072.68 21:00 - 11/10" at bounding box center [254, 173] width 110 height 44
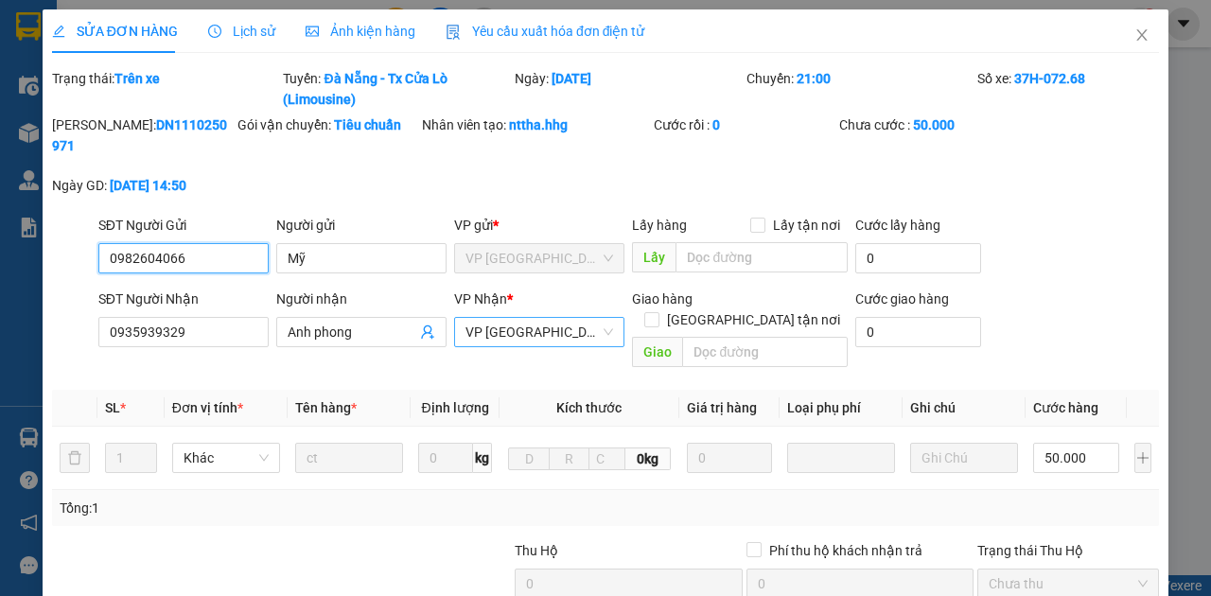
click at [537, 334] on span "VP [GEOGRAPHIC_DATA]" at bounding box center [540, 332] width 148 height 28
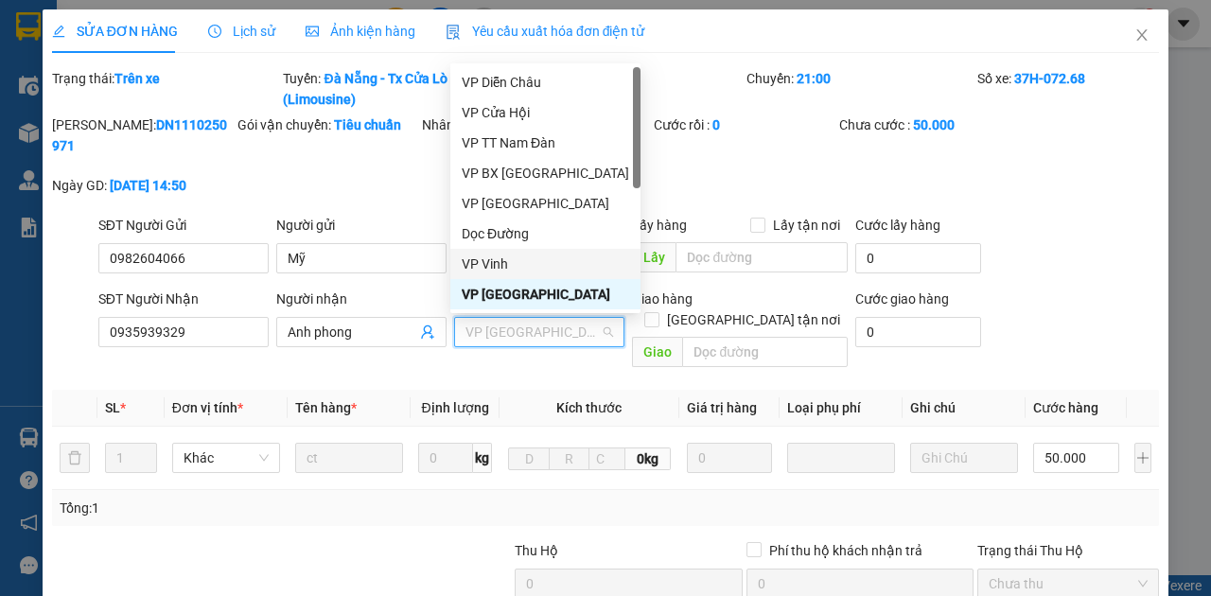
click at [511, 272] on div "VP Vinh" at bounding box center [545, 264] width 167 height 21
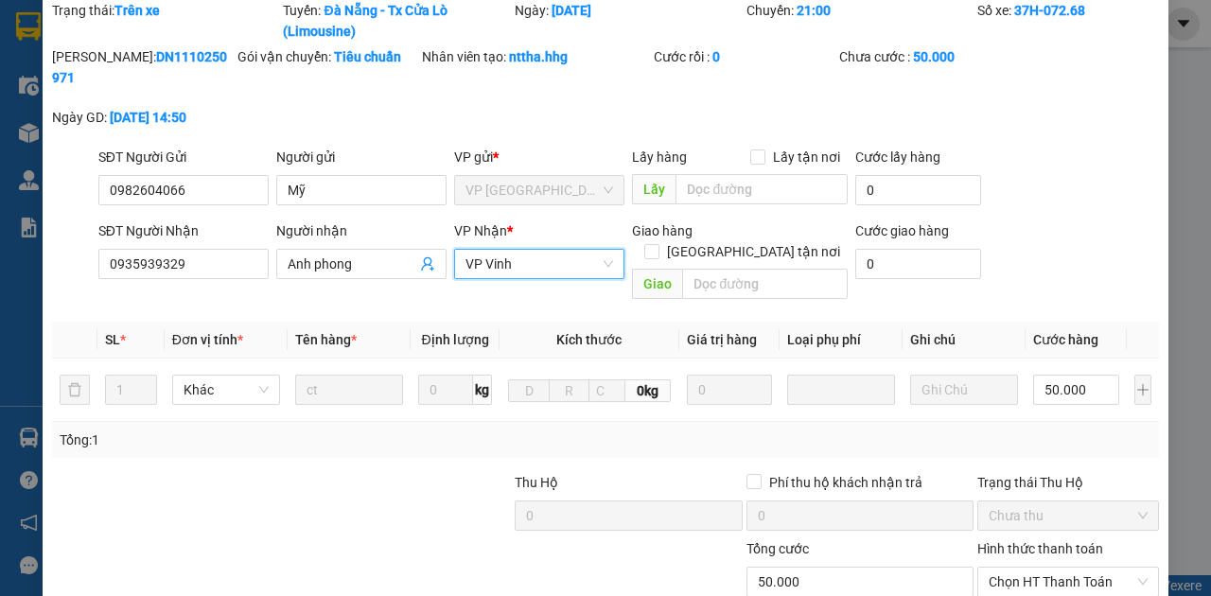
scroll to position [174, 0]
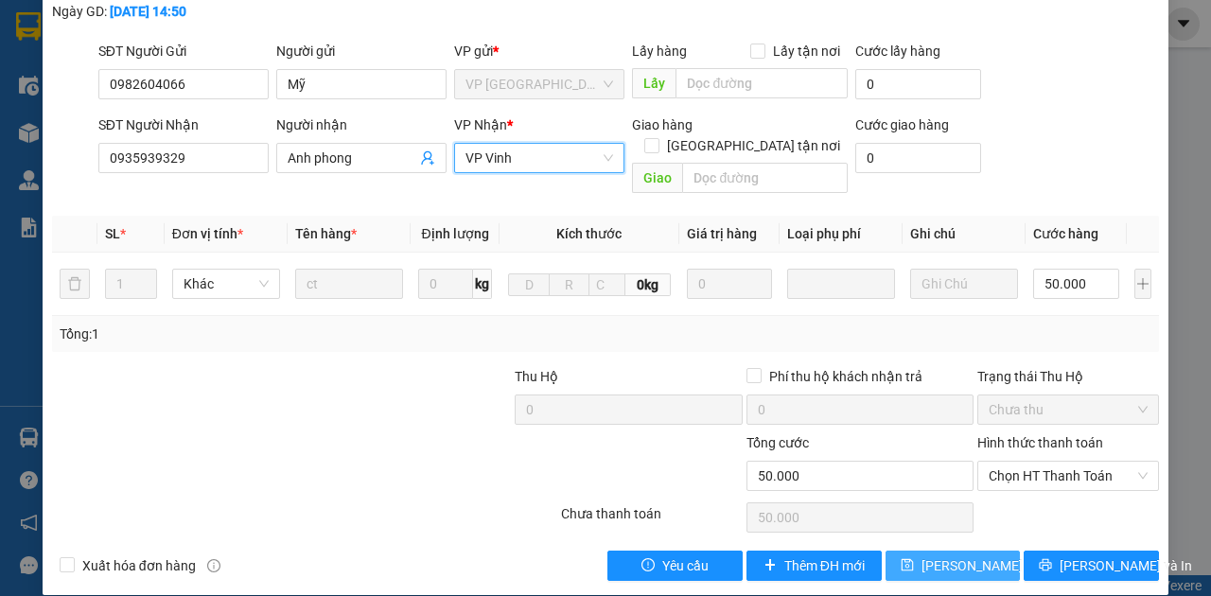
click at [930, 555] on span "Lưu thay đổi" at bounding box center [997, 565] width 151 height 21
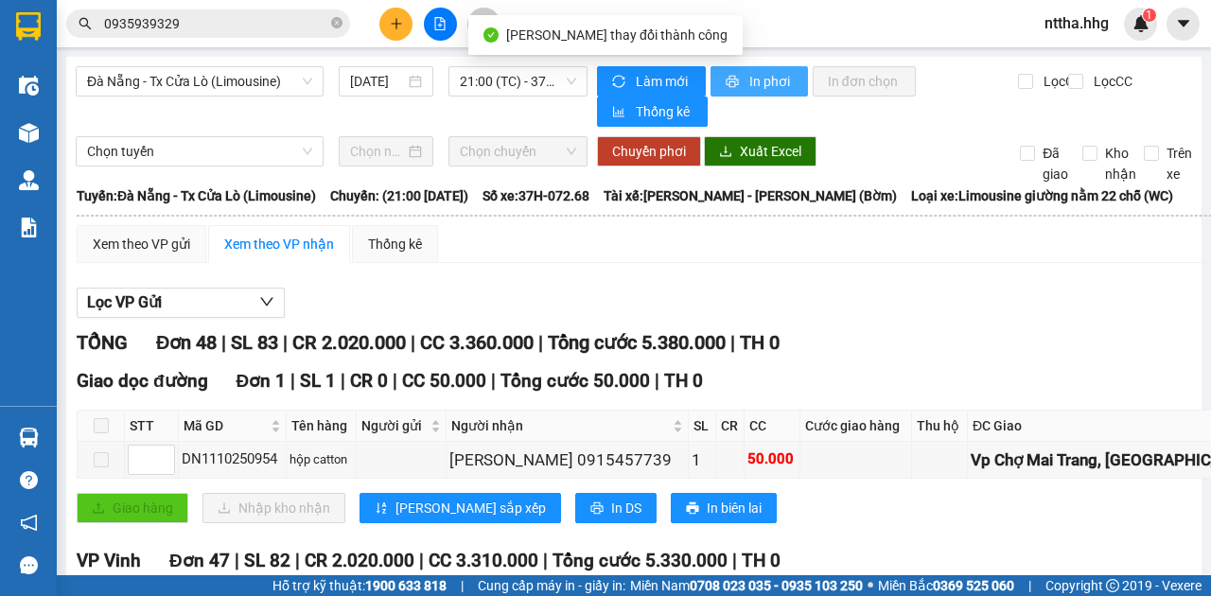
click at [749, 79] on span "In phơi" at bounding box center [771, 81] width 44 height 21
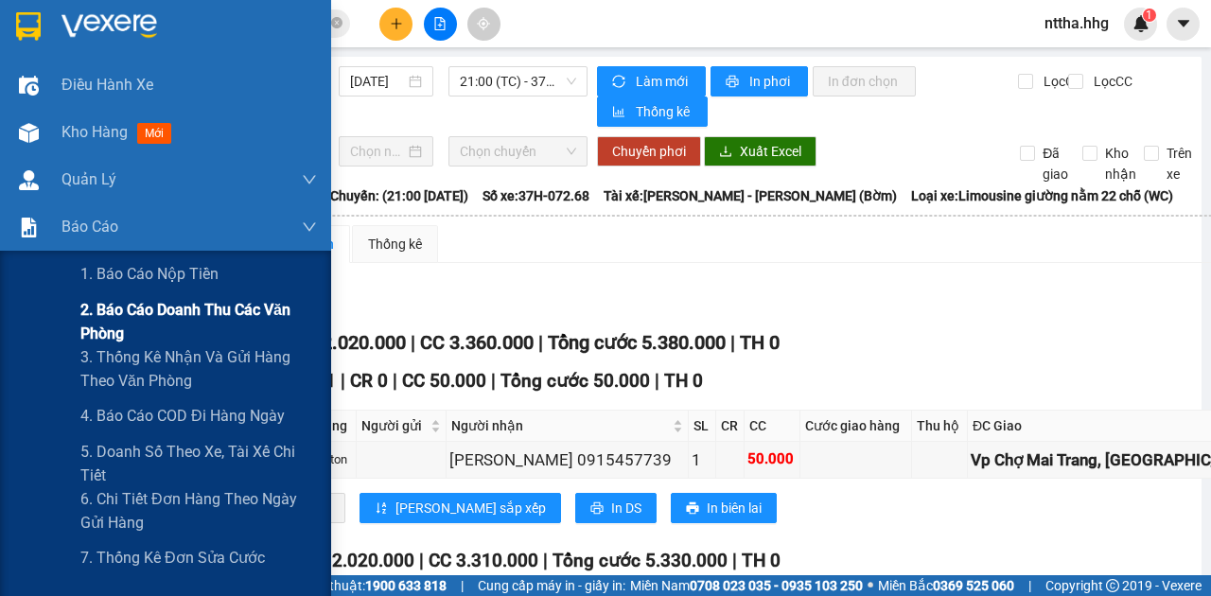
click at [103, 306] on span "2. Báo cáo doanh thu các văn phòng" at bounding box center [198, 321] width 237 height 47
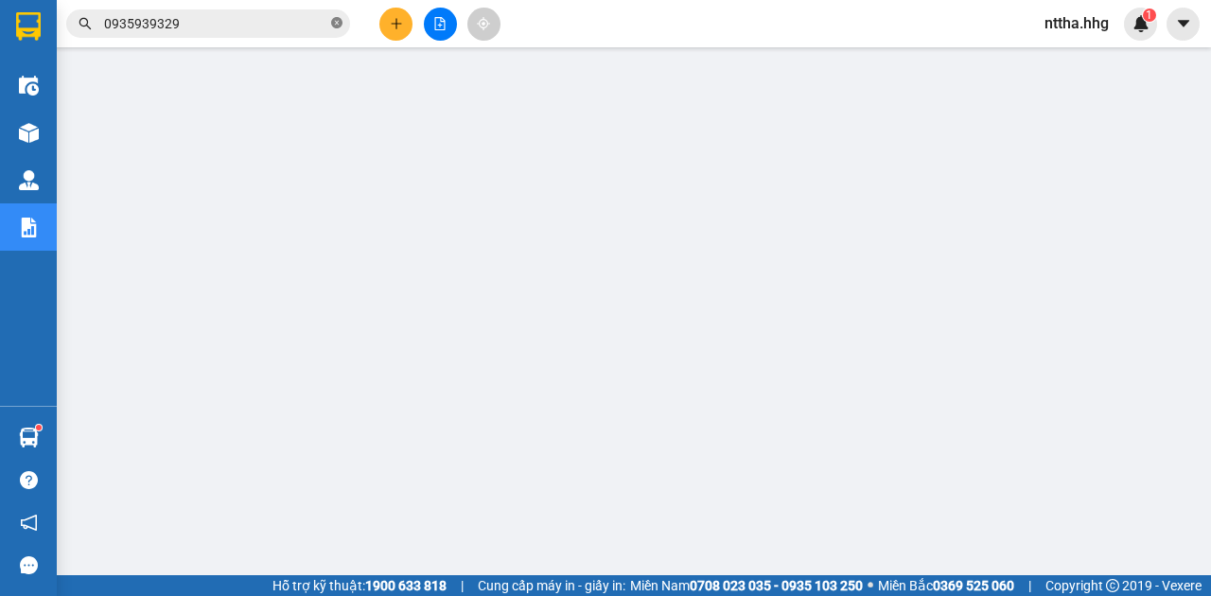
click at [337, 27] on icon "close-circle" at bounding box center [336, 22] width 11 height 11
click at [308, 30] on input "text" at bounding box center [215, 23] width 223 height 21
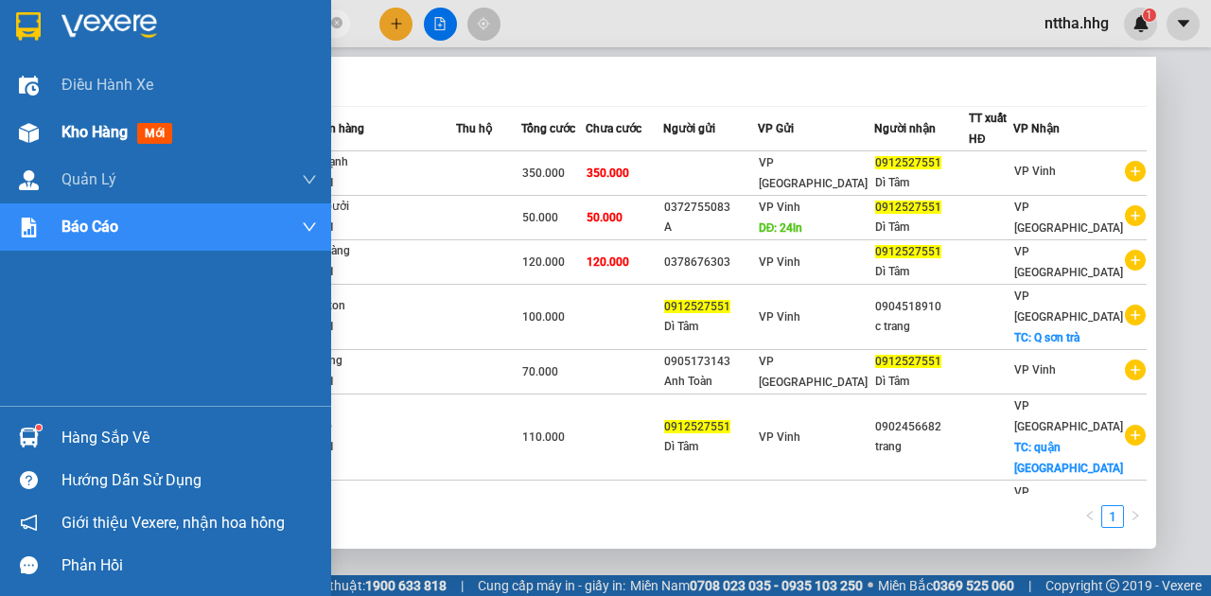
click at [49, 131] on div "Kho hàng mới" at bounding box center [165, 132] width 331 height 47
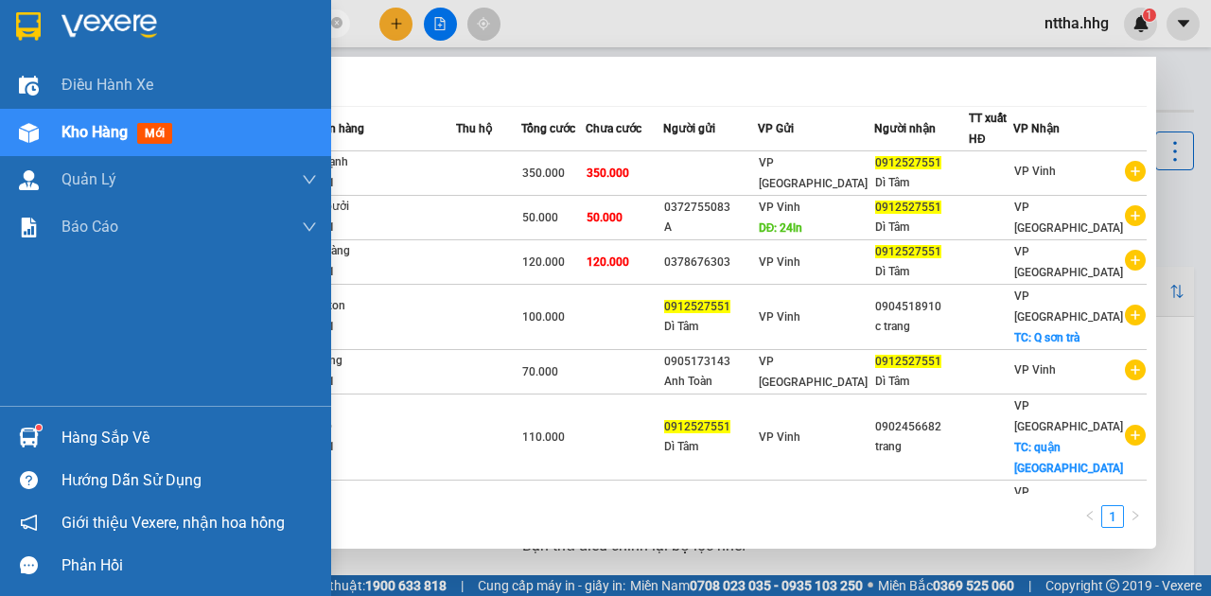
click at [62, 125] on span "Kho hàng" at bounding box center [95, 132] width 66 height 18
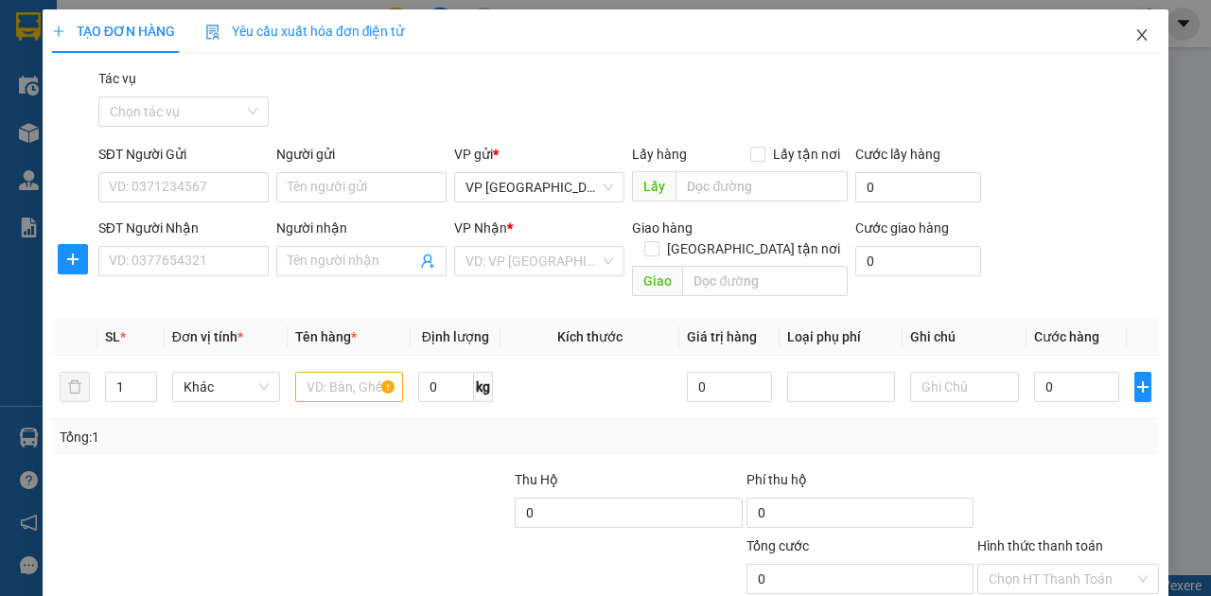
click at [1135, 40] on icon "close" at bounding box center [1142, 34] width 15 height 15
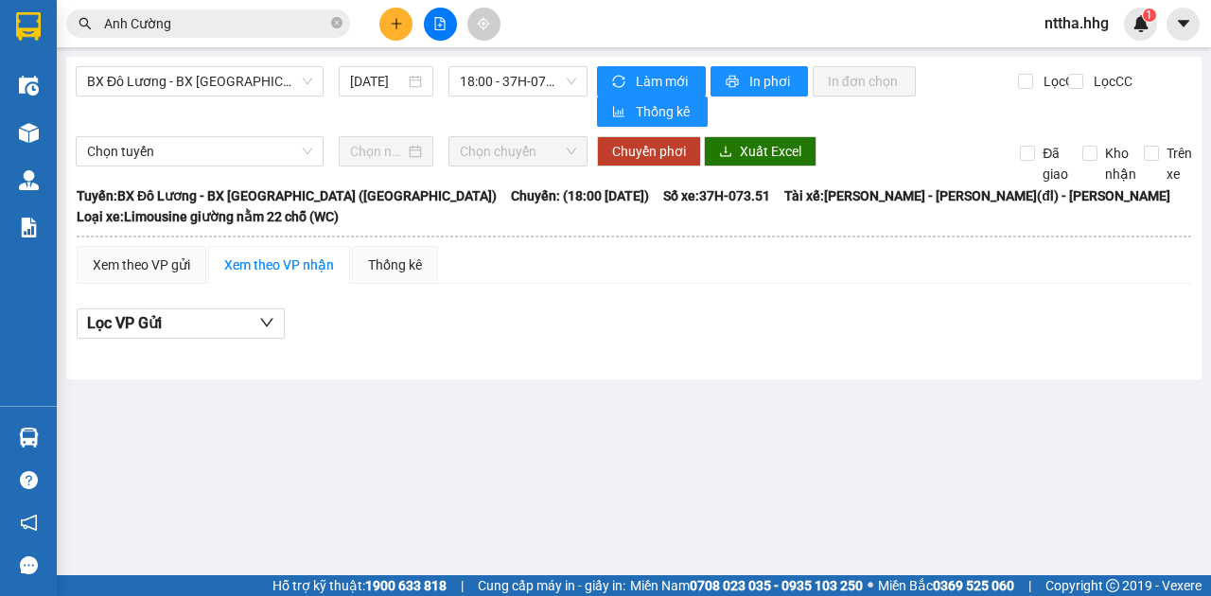
click at [214, 26] on input "Anh Cường" at bounding box center [215, 23] width 223 height 21
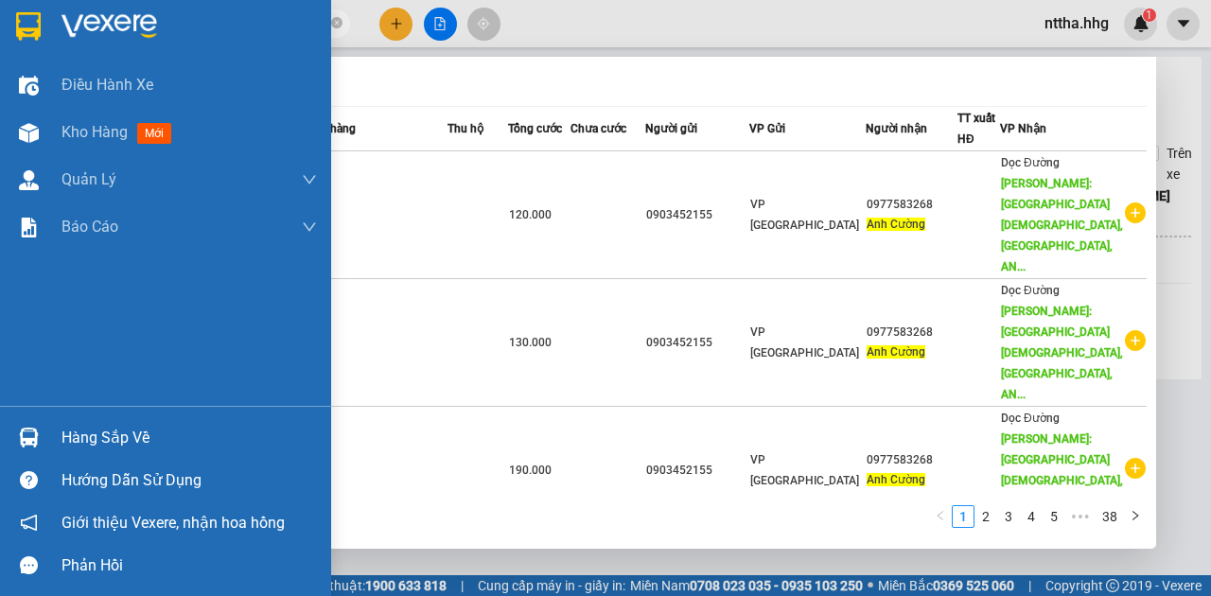
drag, startPoint x: 214, startPoint y: 26, endPoint x: 0, endPoint y: 38, distance: 214.2
click at [0, 38] on section "Kết quả tìm kiếm ( 377 ) Bộ lọc Mã ĐH Trạng thái Món hàng Thu hộ Tổng cước Chưa…" at bounding box center [605, 298] width 1211 height 596
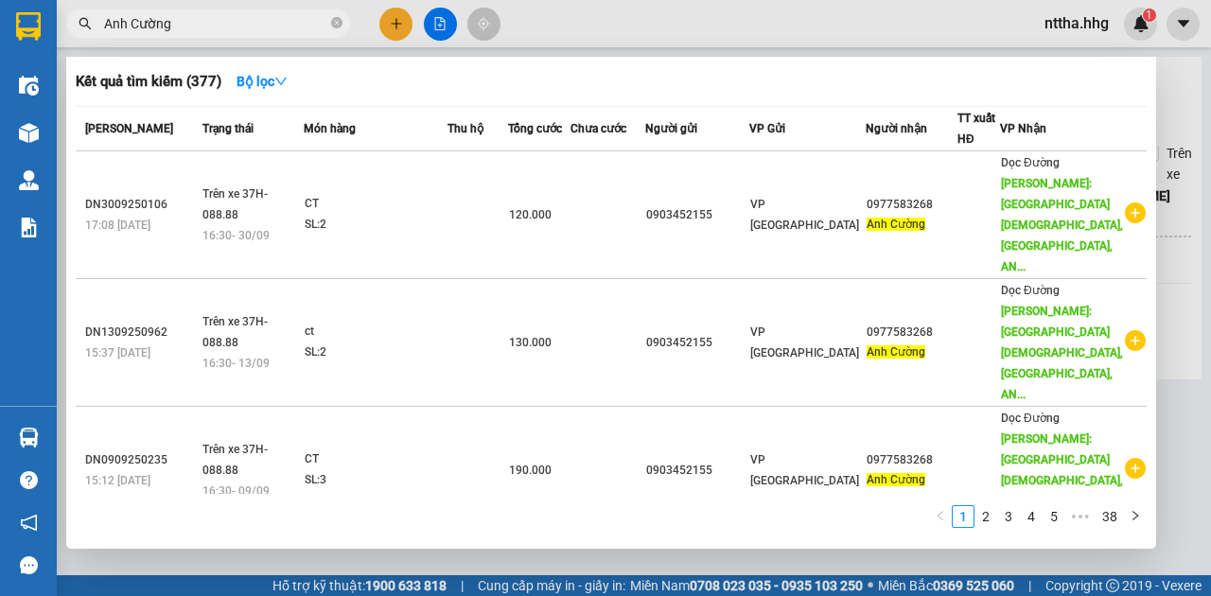
paste input "0905579286"
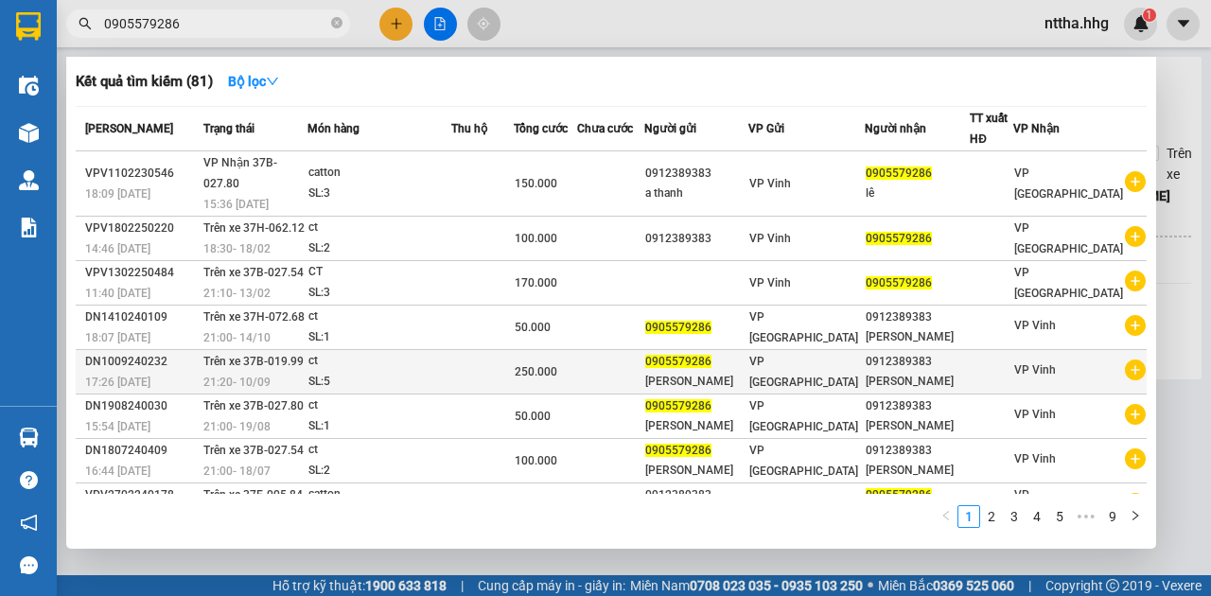
type input "0905579286"
click at [577, 350] on td "250.000" at bounding box center [545, 372] width 63 height 44
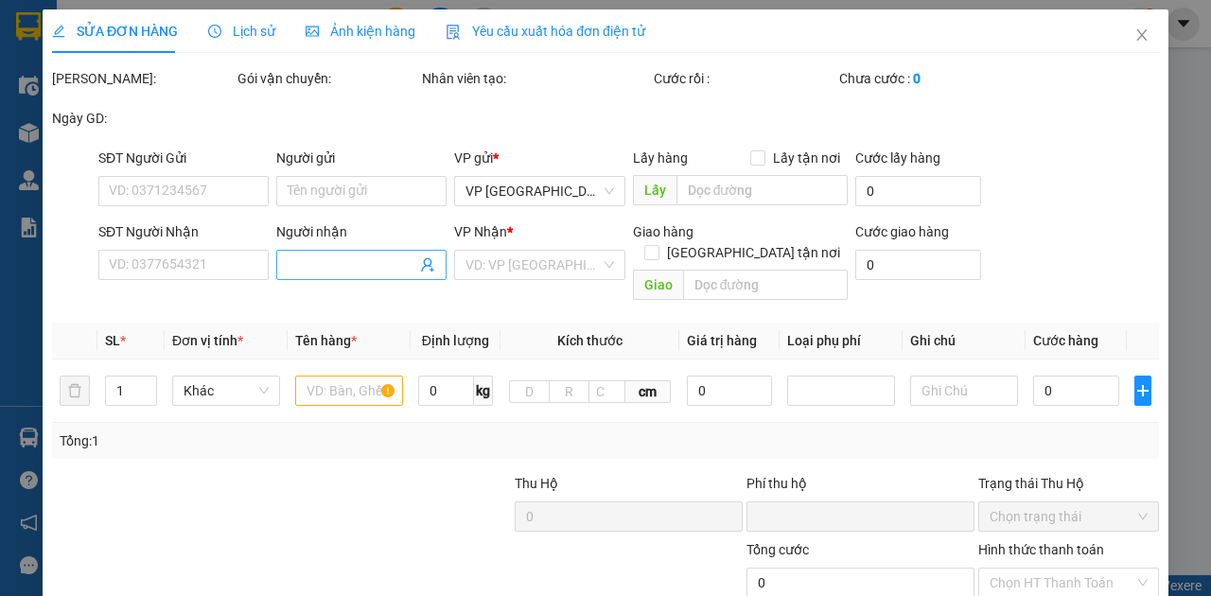
type input "0905579286"
type input "Cẩm Lệ"
type input "0912389383"
type input "Thanh"
type input "0"
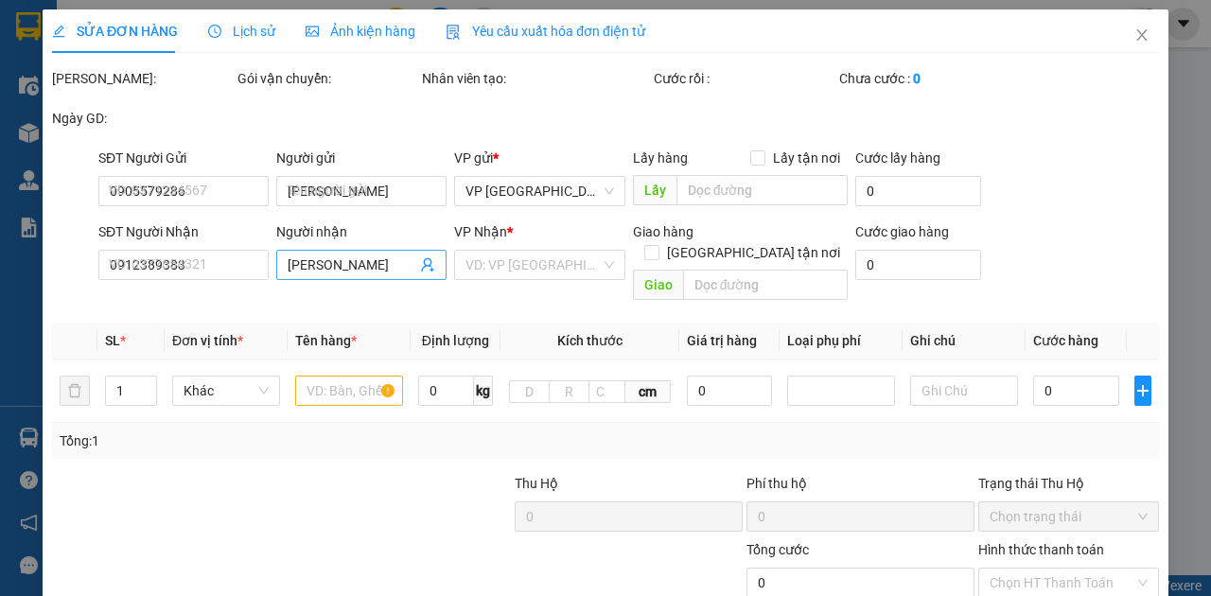
type input "250.000"
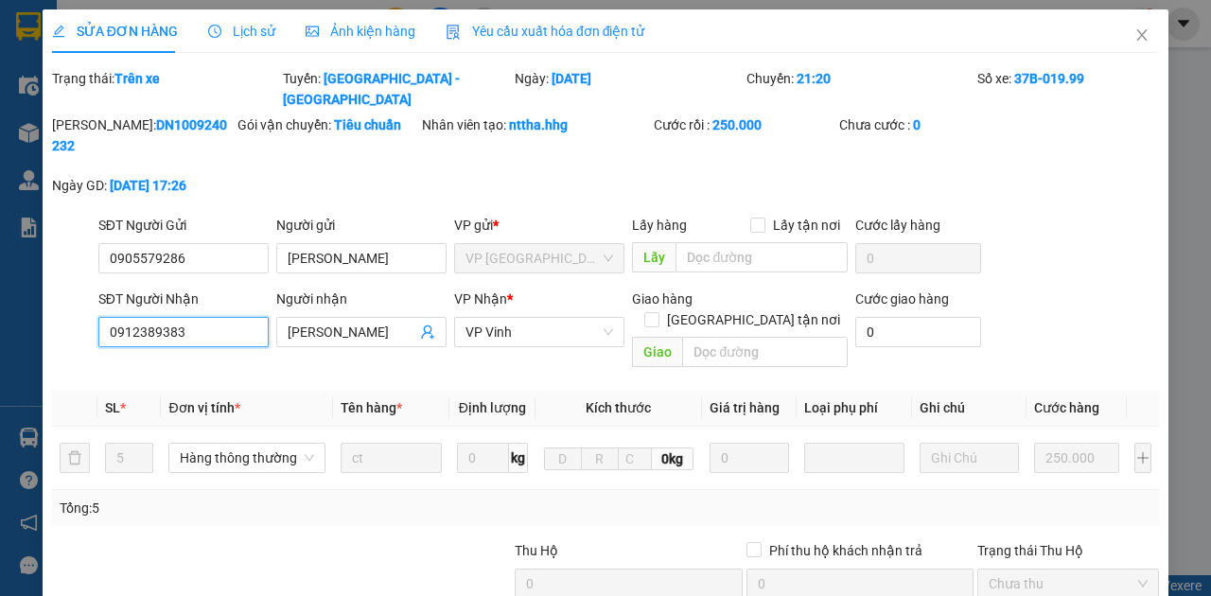
drag, startPoint x: 191, startPoint y: 310, endPoint x: 0, endPoint y: 300, distance: 191.4
click at [0, 300] on div "SỬA ĐƠN HÀNG Lịch sử Ảnh kiện hàng Yêu cầu xuất hóa đơn điện tử Total Paid Fee …" at bounding box center [605, 298] width 1211 height 596
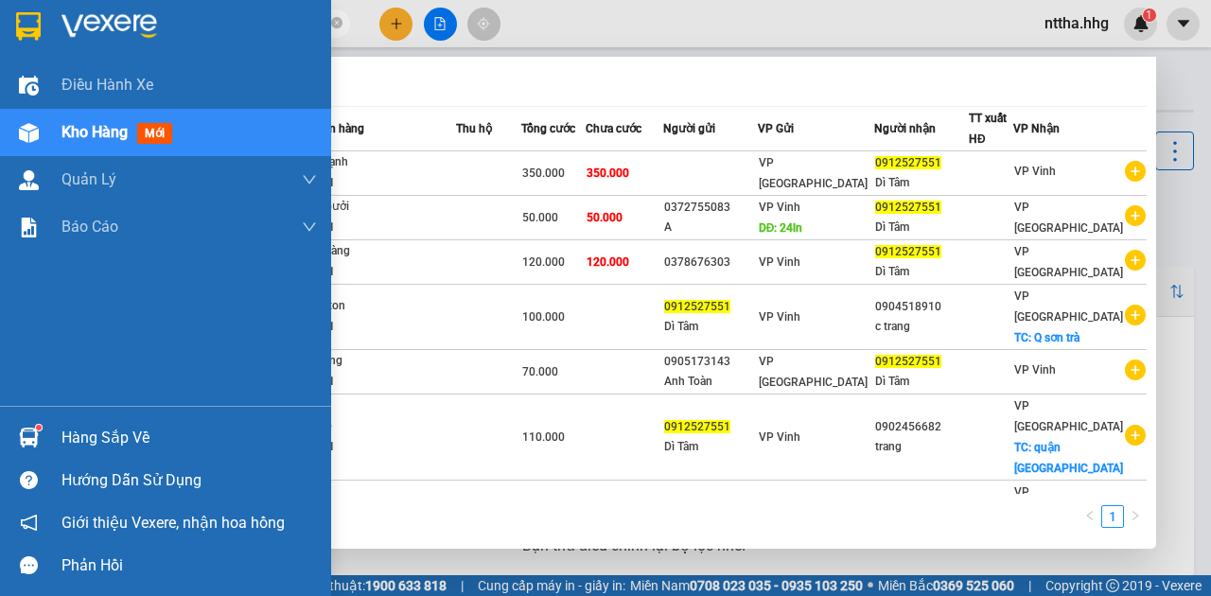
click at [32, 138] on img at bounding box center [29, 133] width 20 height 20
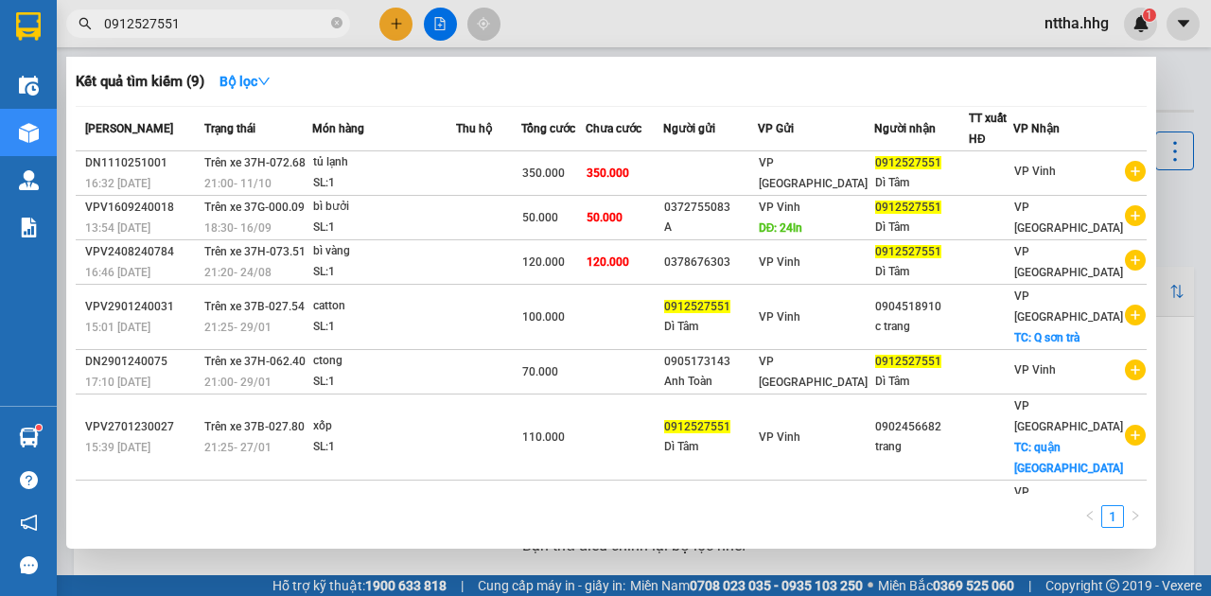
click at [1190, 64] on div at bounding box center [605, 298] width 1211 height 596
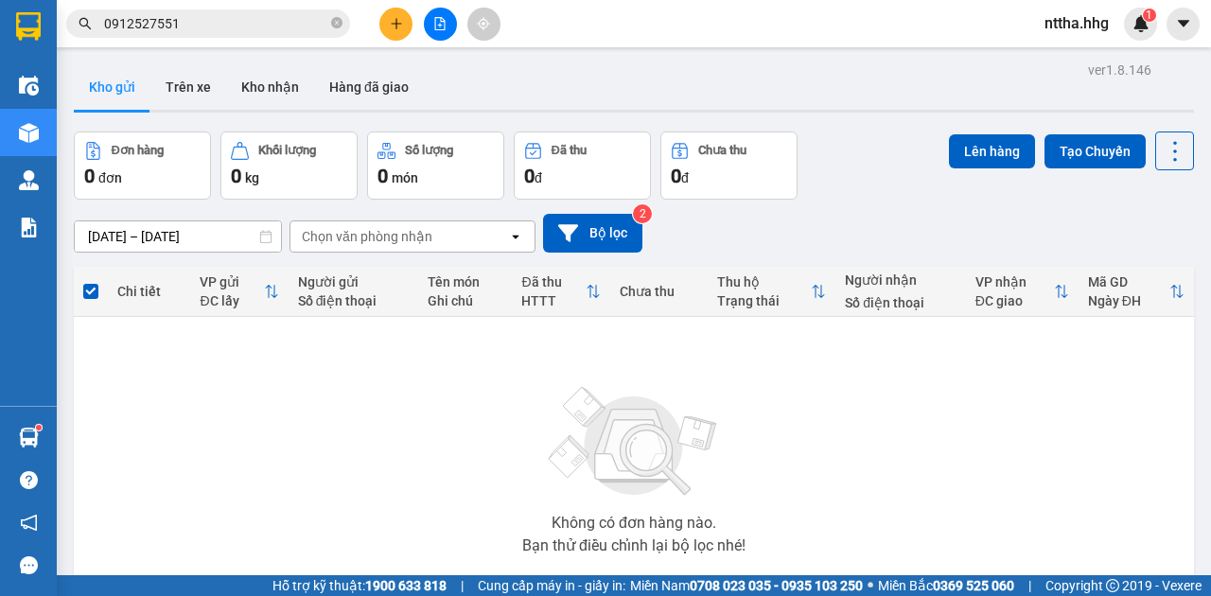
click at [443, 24] on icon "file-add" at bounding box center [439, 23] width 13 height 13
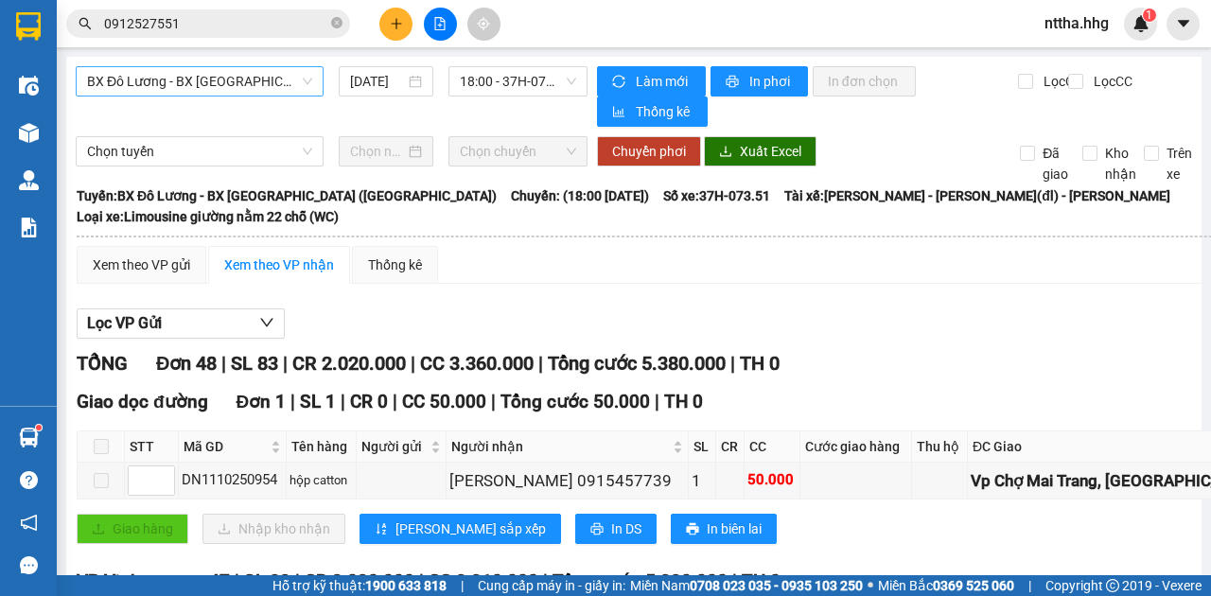
click at [284, 79] on span "BX Đô Lương - BX [GEOGRAPHIC_DATA] ([GEOGRAPHIC_DATA])" at bounding box center [199, 81] width 225 height 28
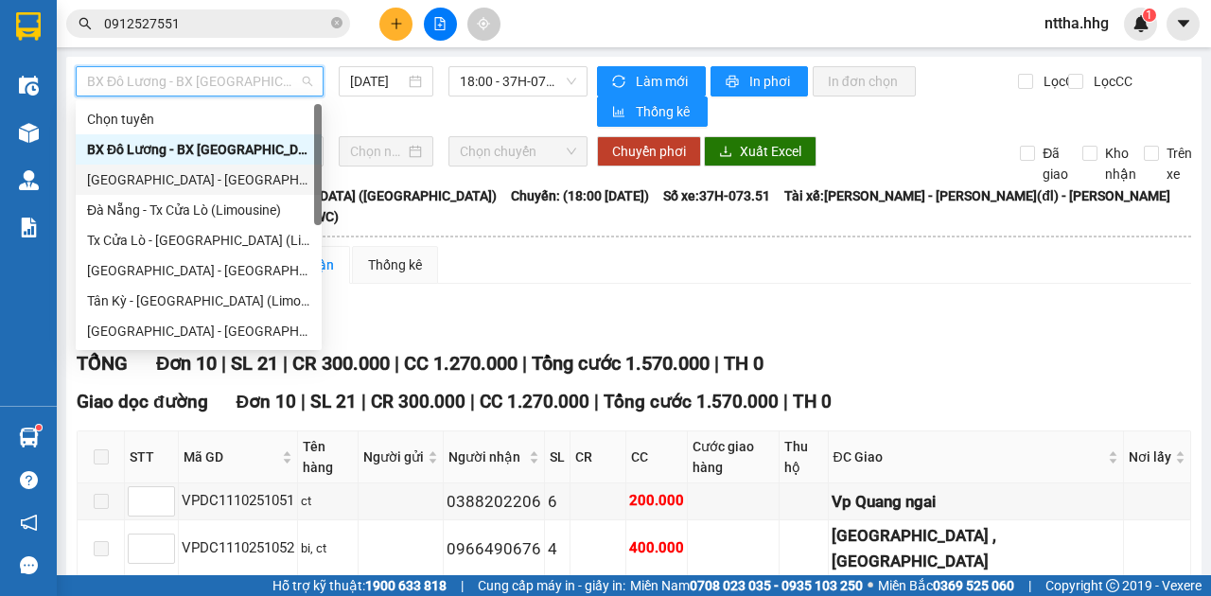
click at [240, 183] on div "[GEOGRAPHIC_DATA] - [GEOGRAPHIC_DATA]" at bounding box center [198, 179] width 223 height 21
type input "[DATE]"
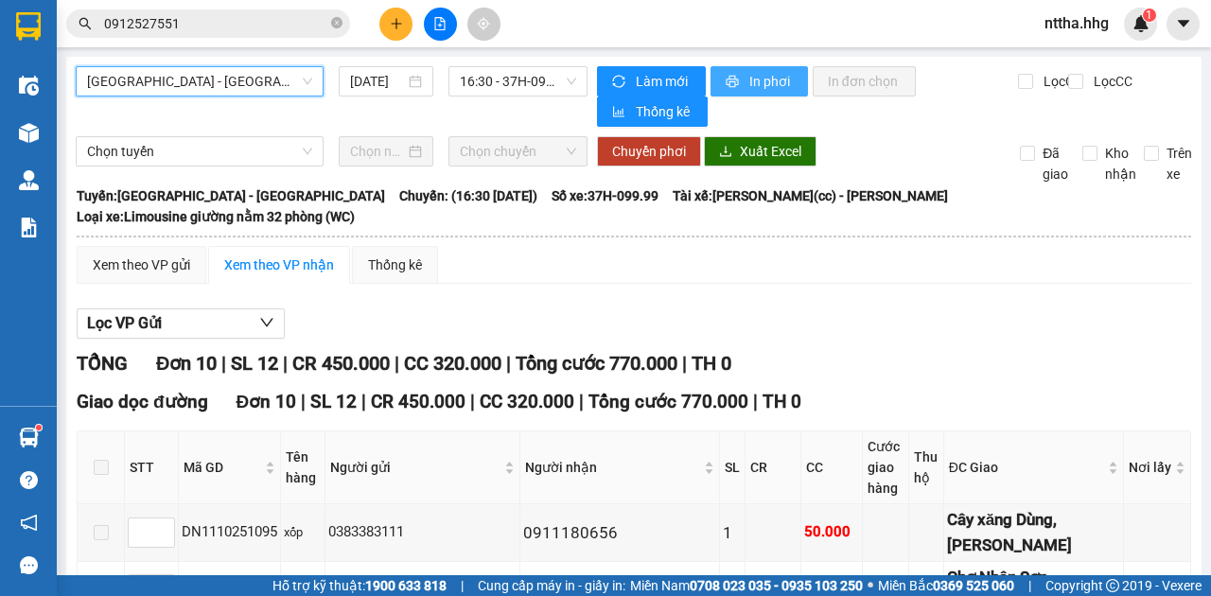
click at [766, 88] on span "In phơi" at bounding box center [771, 81] width 44 height 21
click at [232, 91] on span "[GEOGRAPHIC_DATA] - [GEOGRAPHIC_DATA]" at bounding box center [199, 81] width 225 height 28
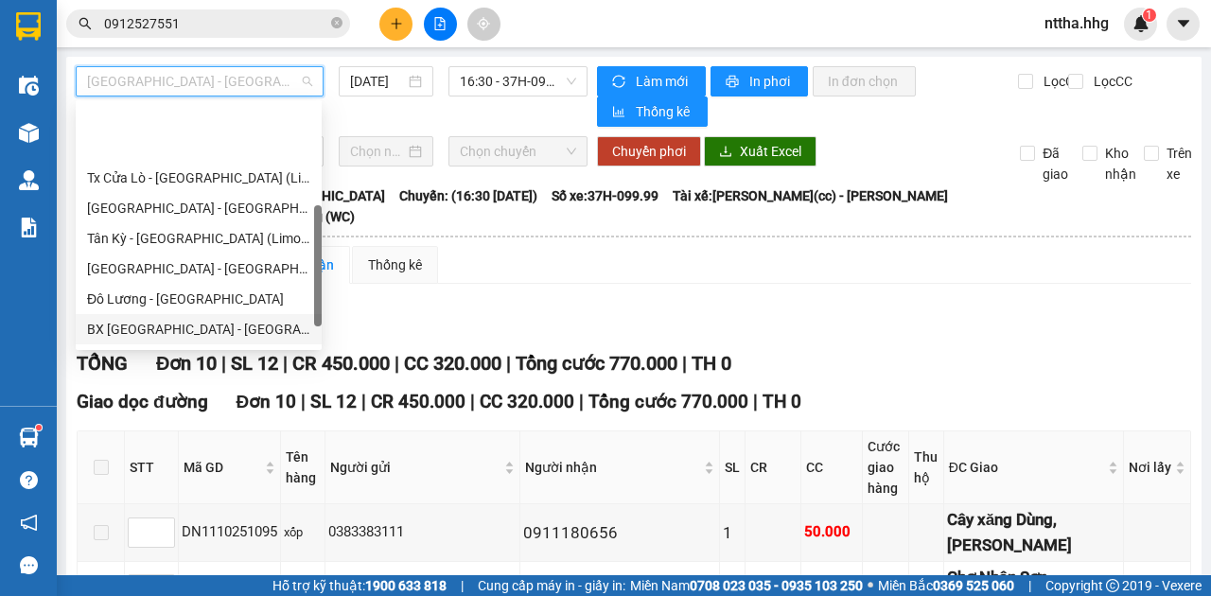
scroll to position [151, 0]
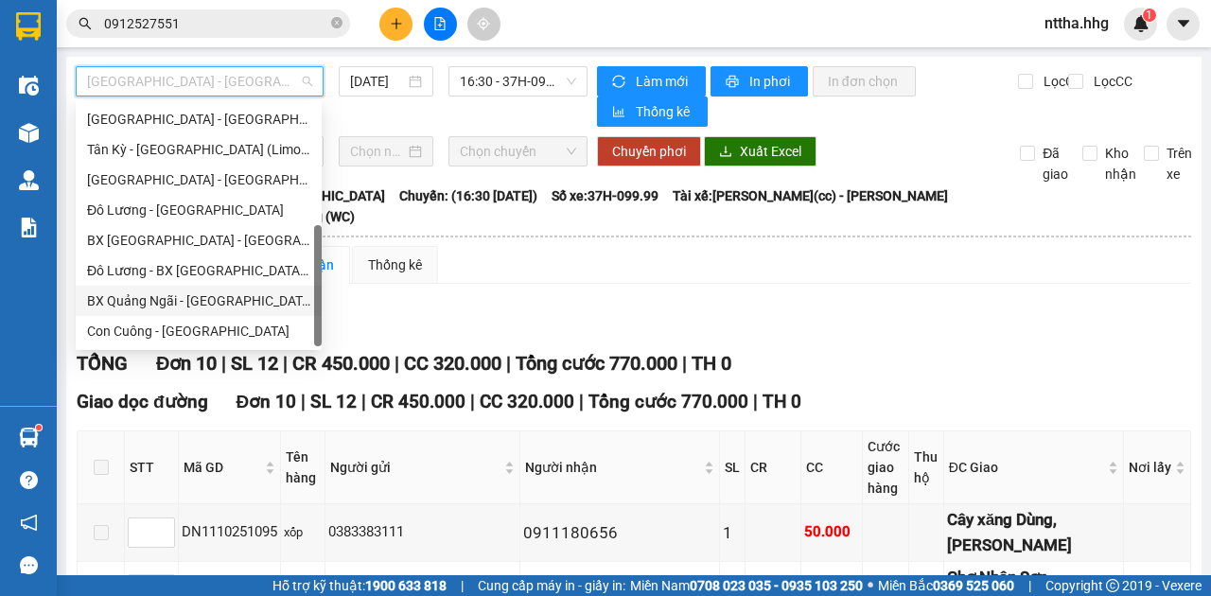
click at [180, 298] on div "BX Quảng Ngãi - [GEOGRAPHIC_DATA] ([GEOGRAPHIC_DATA])" at bounding box center [198, 300] width 223 height 21
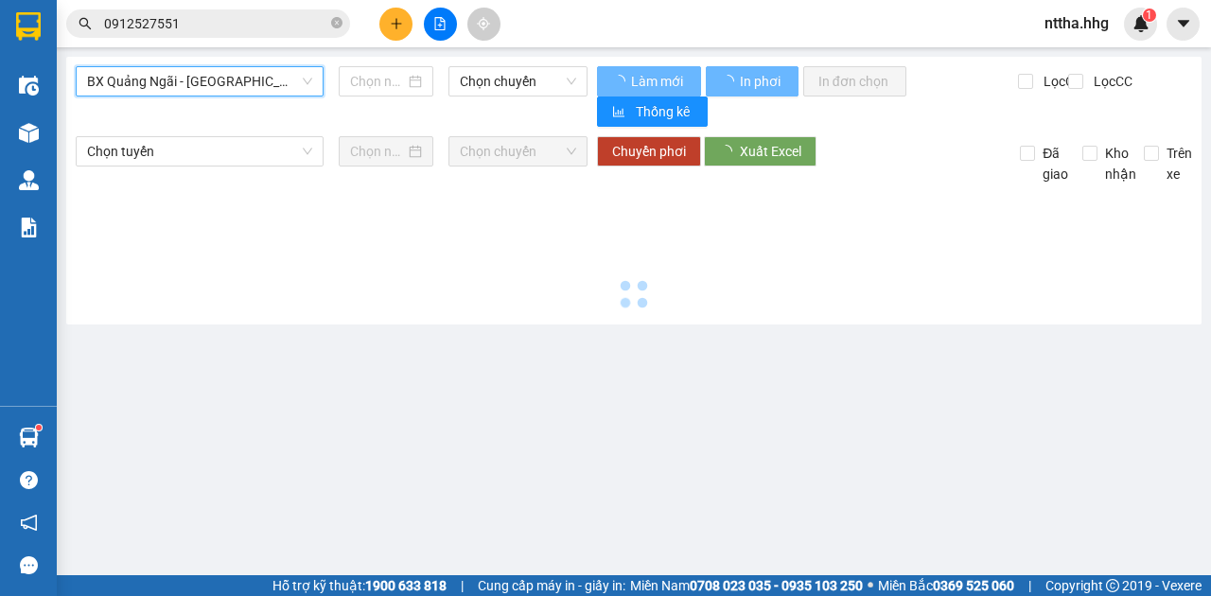
type input "[DATE]"
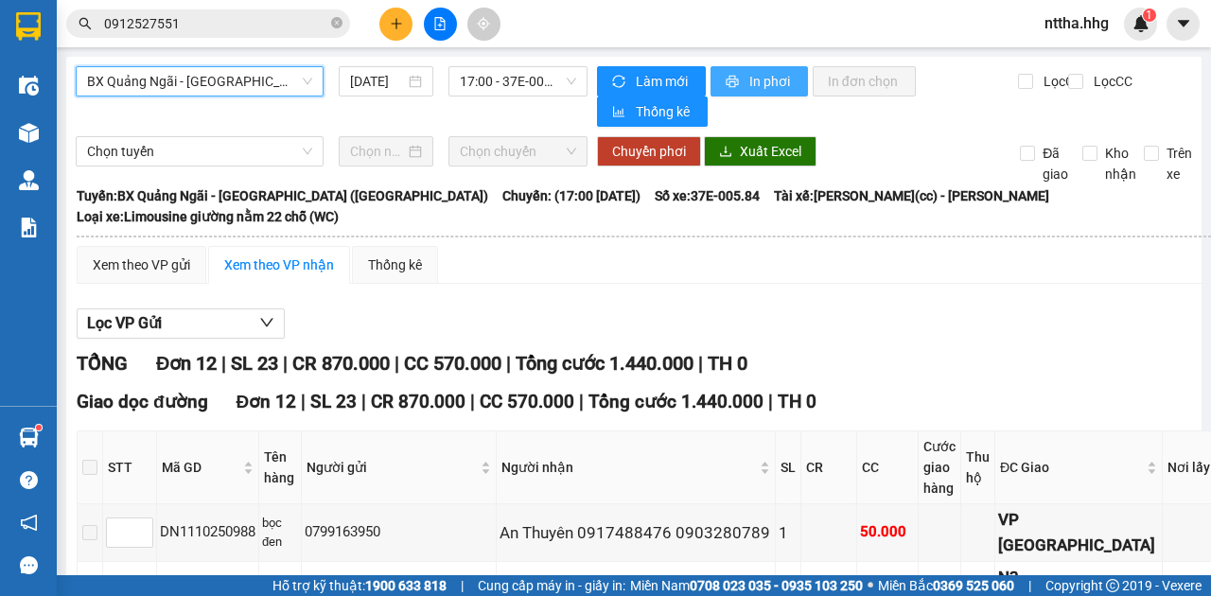
click at [744, 83] on button "In phơi" at bounding box center [759, 81] width 97 height 30
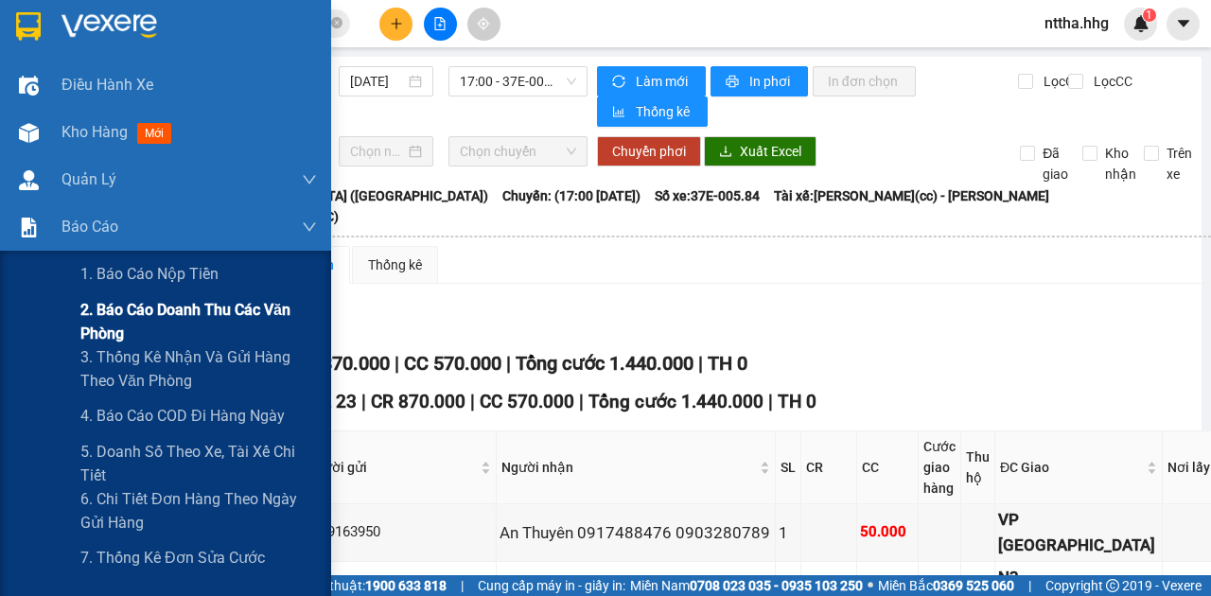
click at [95, 312] on span "2. Báo cáo doanh thu các văn phòng" at bounding box center [198, 321] width 237 height 47
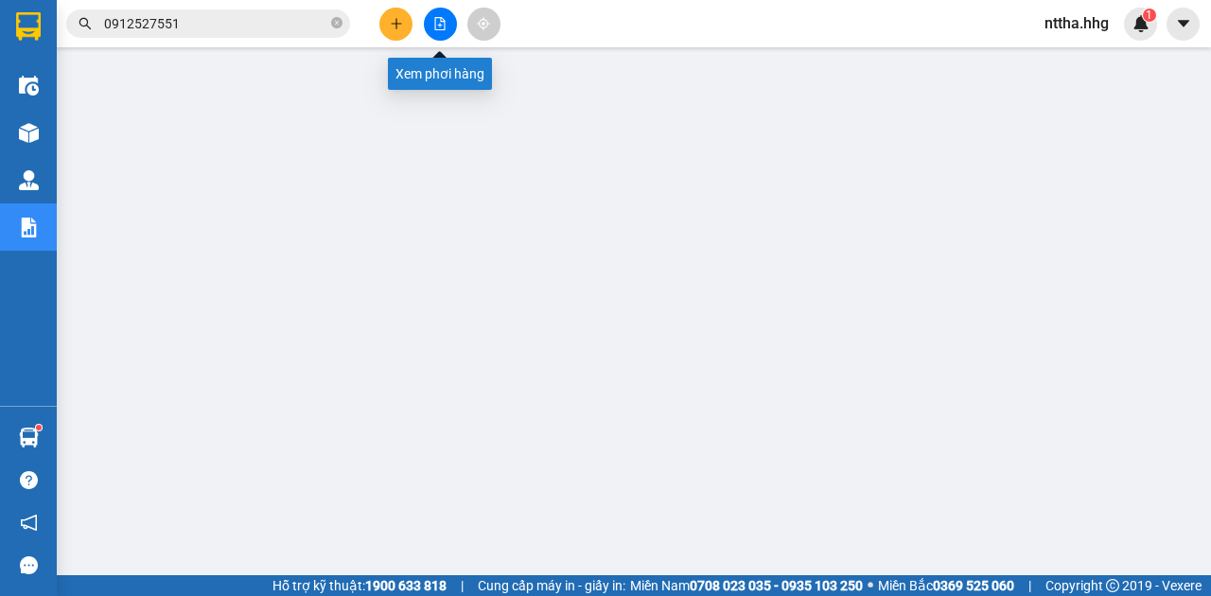
click at [448, 20] on button at bounding box center [440, 24] width 33 height 33
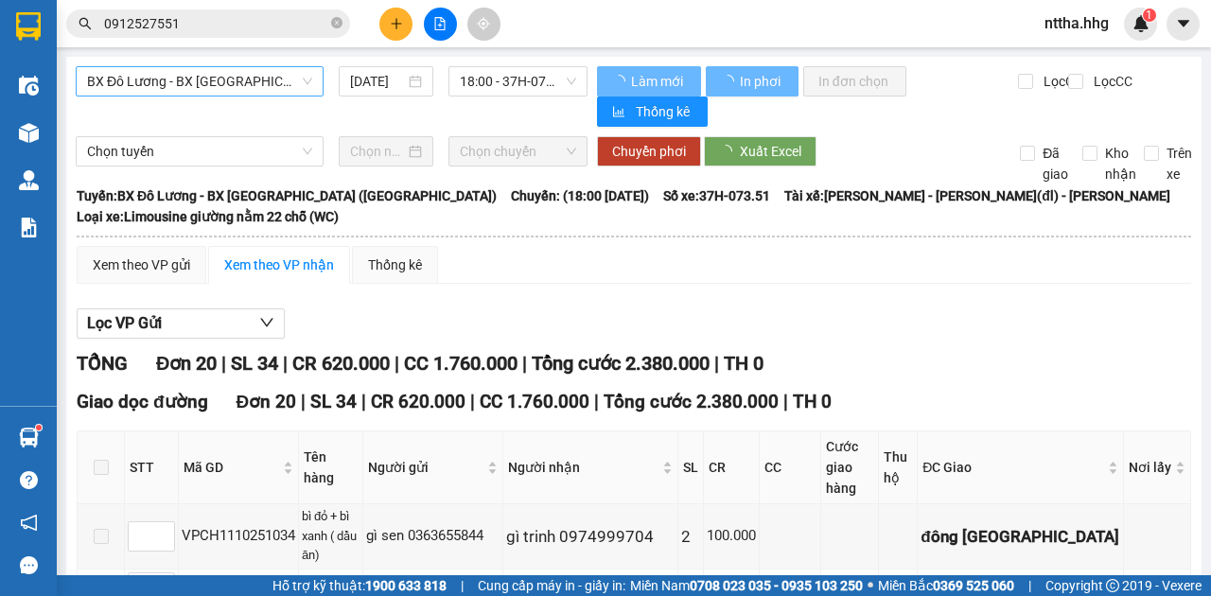
click at [202, 84] on span "BX Đô Lương - BX [GEOGRAPHIC_DATA] ([GEOGRAPHIC_DATA])" at bounding box center [199, 81] width 225 height 28
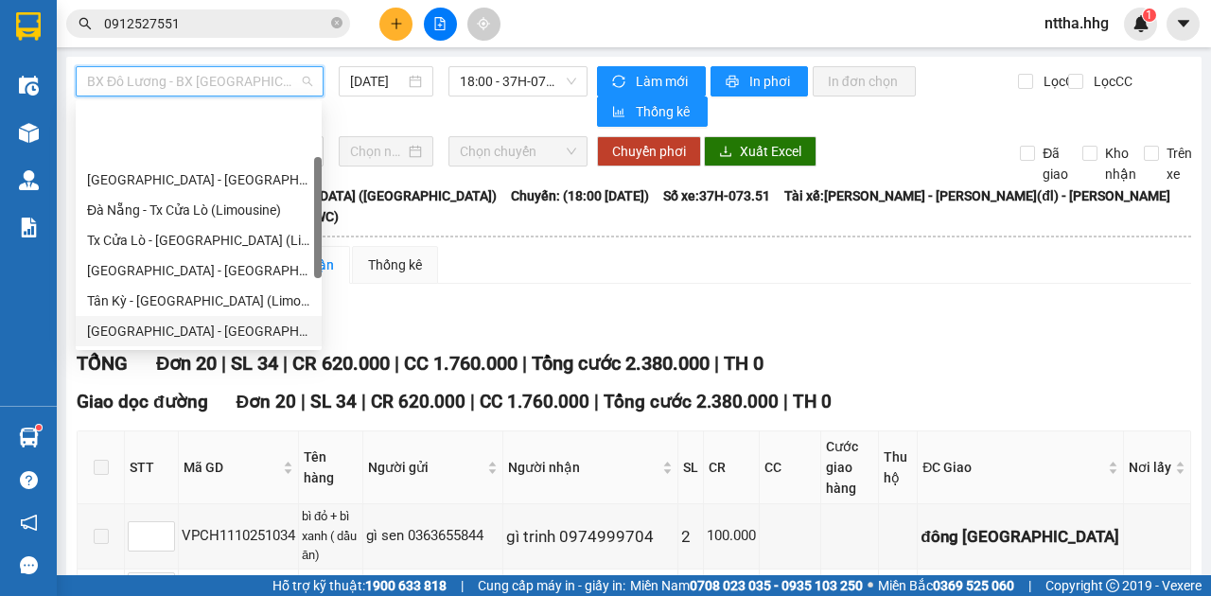
scroll to position [126, 0]
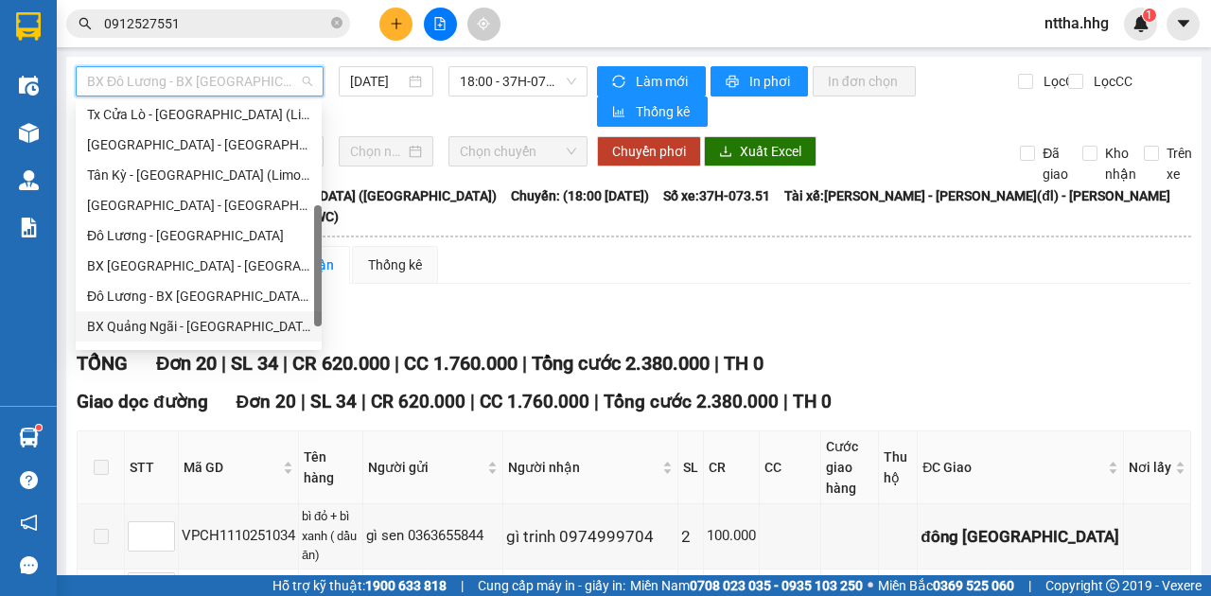
click at [133, 326] on div "BX Quảng Ngãi - [GEOGRAPHIC_DATA] ([GEOGRAPHIC_DATA])" at bounding box center [198, 326] width 223 height 21
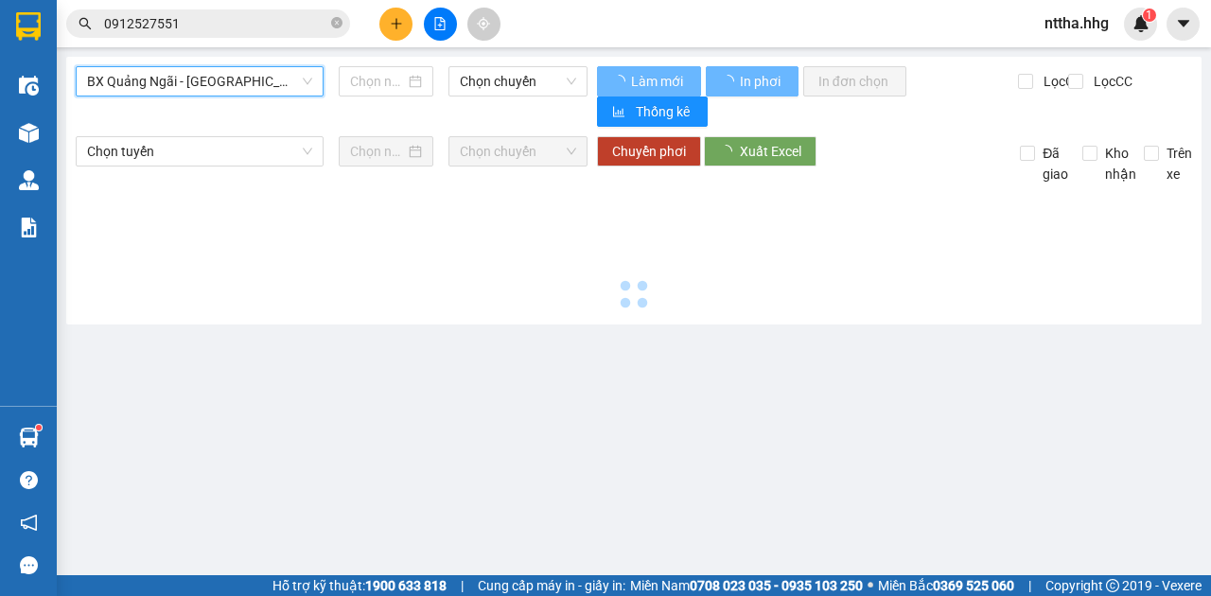
type input "[DATE]"
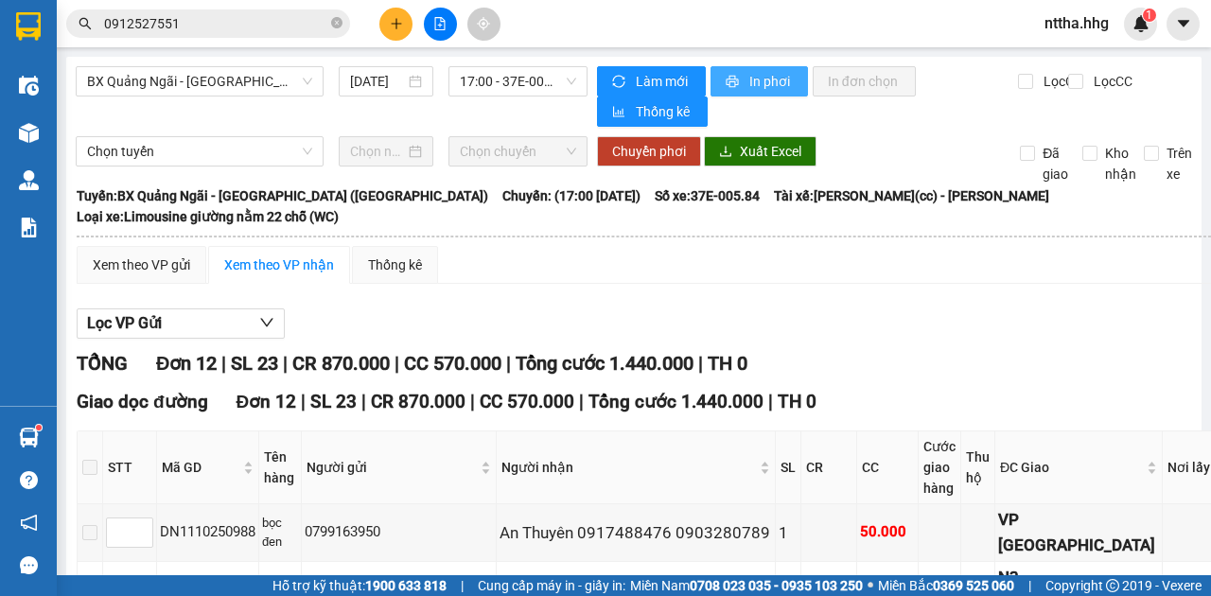
click at [770, 78] on span "In phơi" at bounding box center [771, 81] width 44 height 21
click at [289, 82] on span "BX Quảng Ngãi - [GEOGRAPHIC_DATA] ([GEOGRAPHIC_DATA])" at bounding box center [199, 81] width 225 height 28
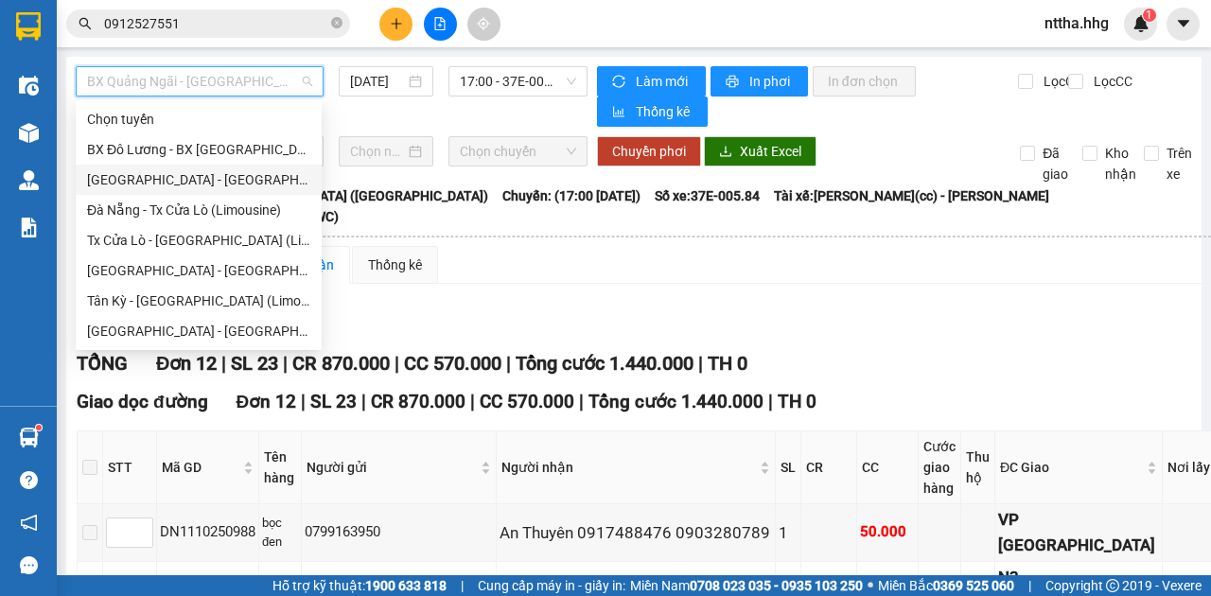
click at [182, 176] on div "[GEOGRAPHIC_DATA] - [GEOGRAPHIC_DATA]" at bounding box center [198, 179] width 223 height 21
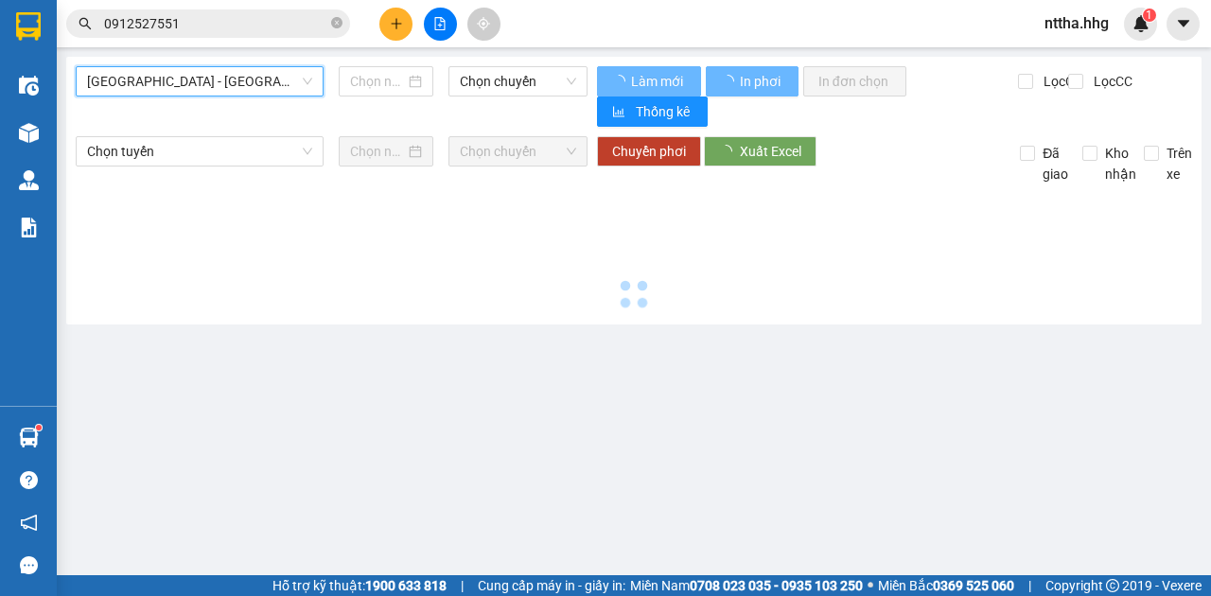
type input "[DATE]"
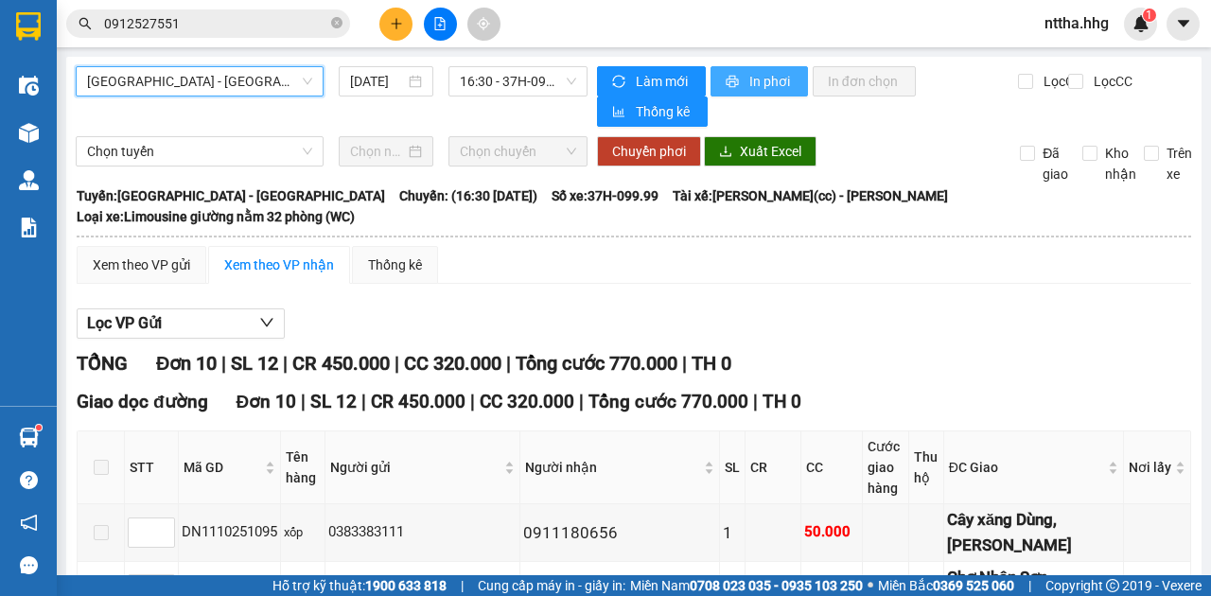
click at [756, 73] on span "In phơi" at bounding box center [771, 81] width 44 height 21
click at [273, 85] on span "[GEOGRAPHIC_DATA] - [GEOGRAPHIC_DATA]" at bounding box center [199, 81] width 225 height 28
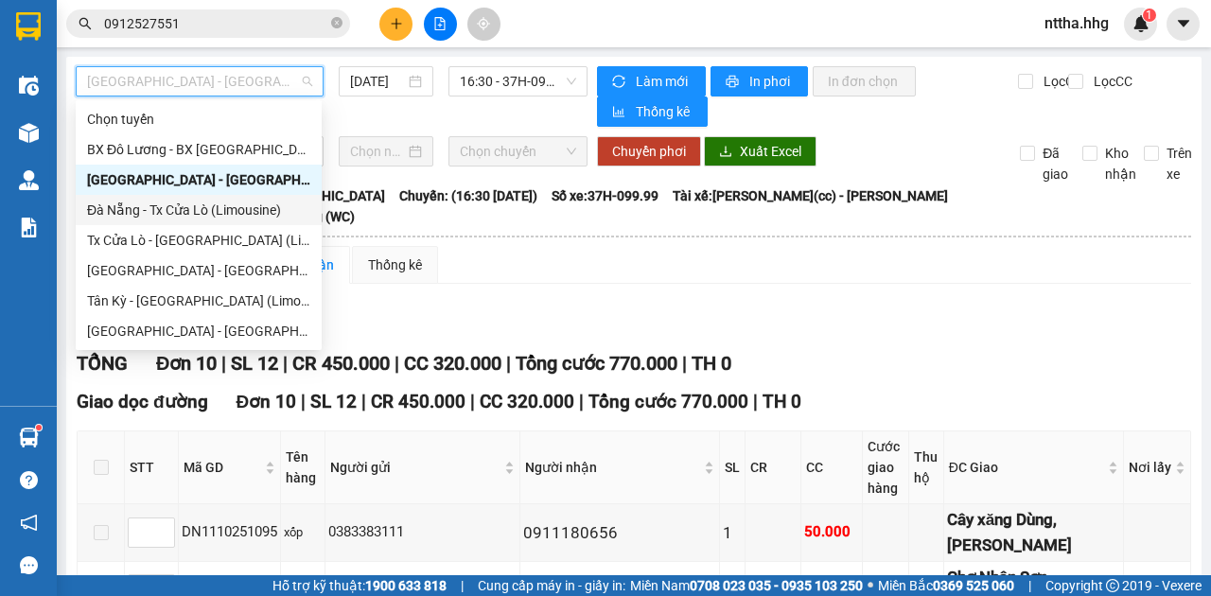
drag, startPoint x: 186, startPoint y: 220, endPoint x: 267, endPoint y: 179, distance: 90.1
click at [186, 220] on div "Đà Nẵng - Tx Cửa Lò (Limousine)" at bounding box center [198, 210] width 223 height 21
type input "[DATE]"
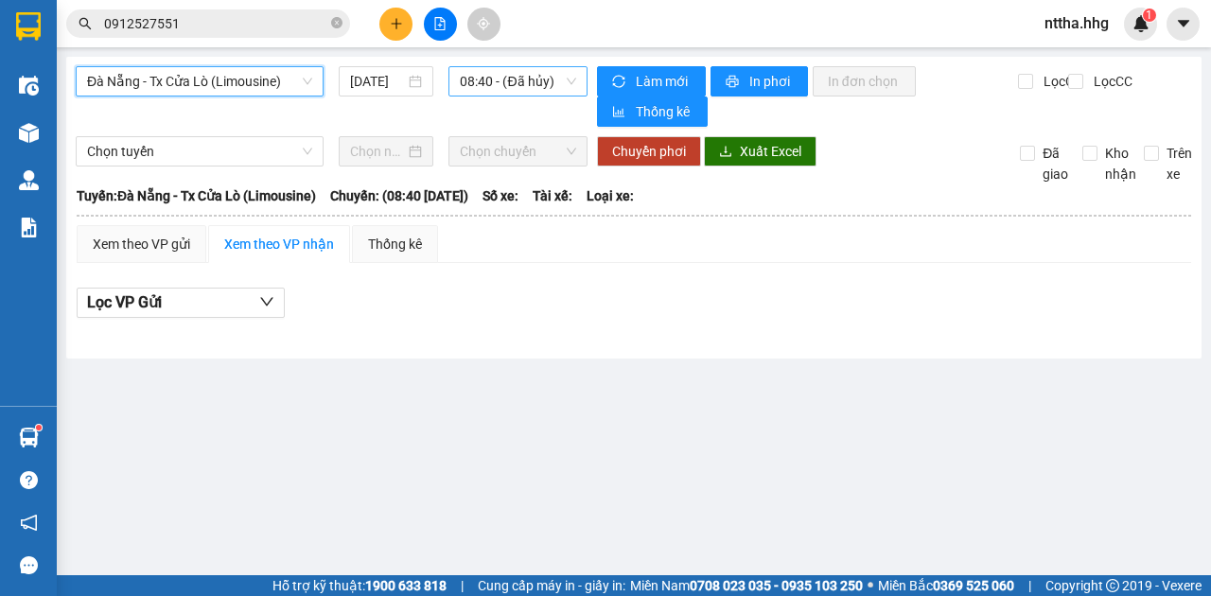
click at [532, 81] on span "08:40 - (Đã hủy)" at bounding box center [517, 81] width 115 height 28
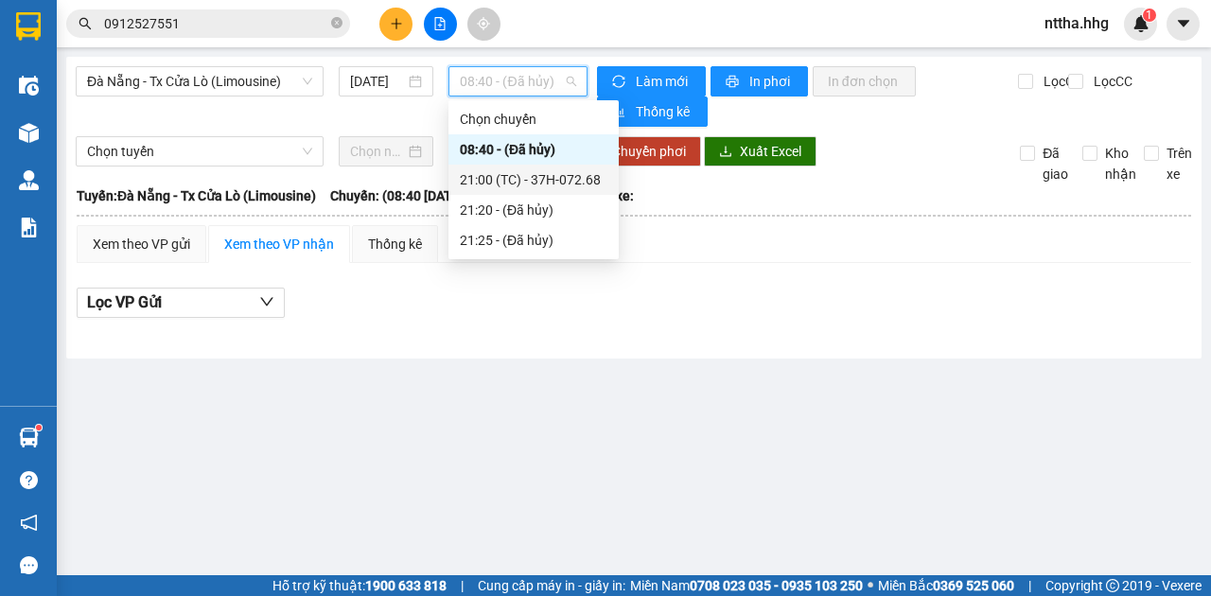
click at [524, 176] on div "21:00 (TC) - 37H-072.68" at bounding box center [534, 179] width 148 height 21
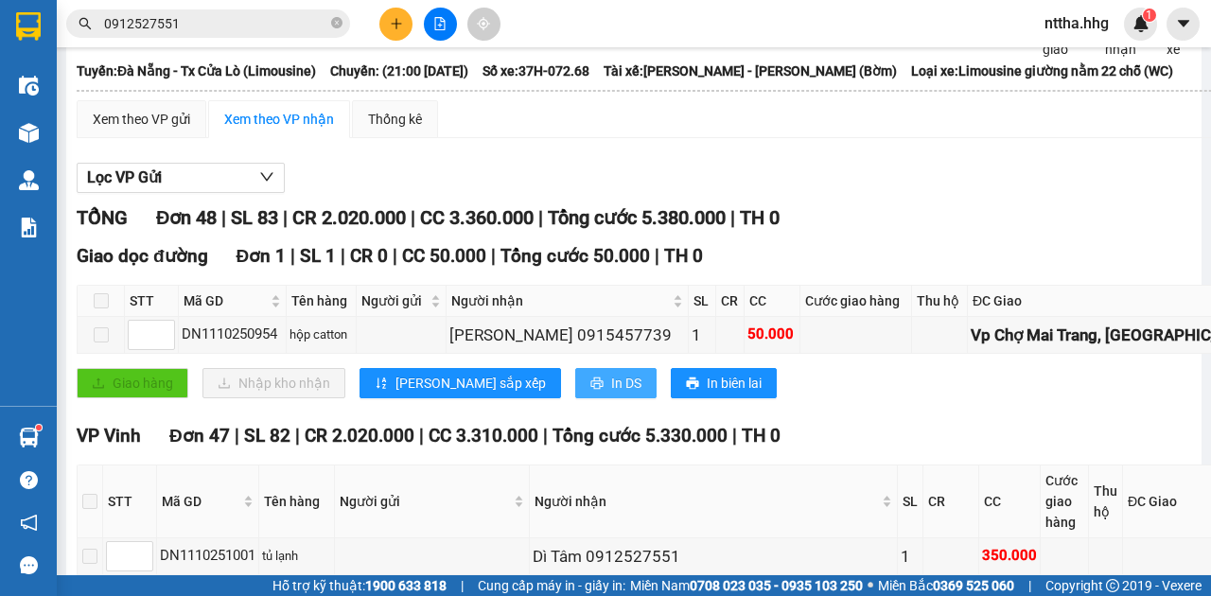
scroll to position [126, 0]
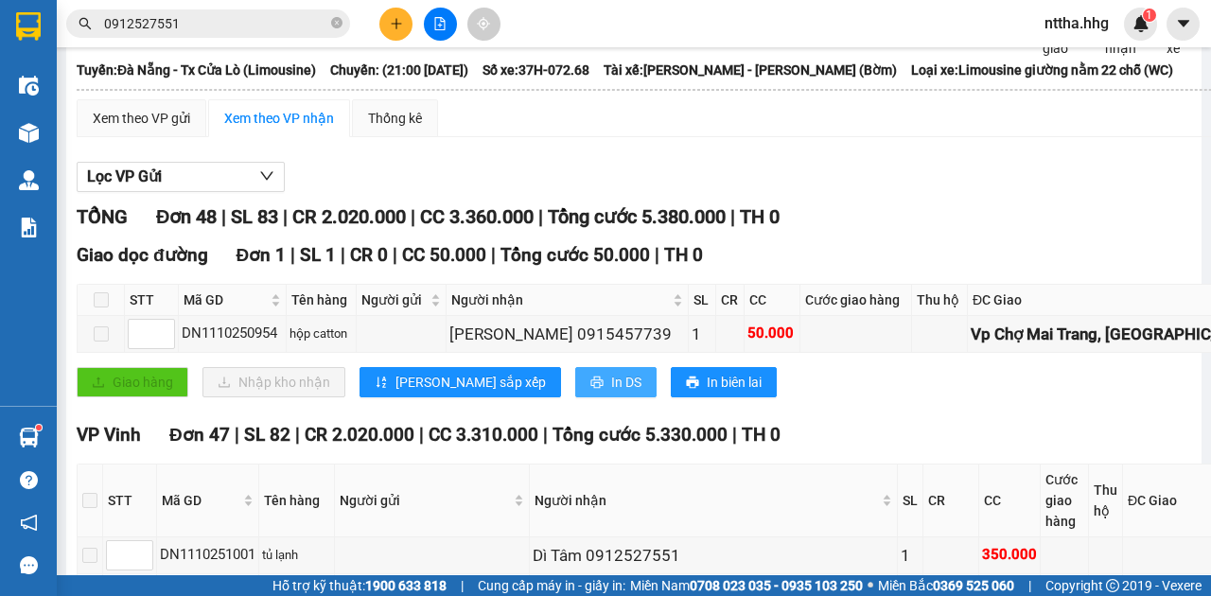
click at [611, 393] on span "In DS" at bounding box center [626, 382] width 30 height 21
click at [1060, 80] on div "Tuyến: [GEOGRAPHIC_DATA] - Tx Cửa Lò (Limousine) [GEOGRAPHIC_DATA]: (21:00 [DAT…" at bounding box center [715, 70] width 1277 height 21
click at [1093, 17] on span "nttha.hhg" at bounding box center [1077, 23] width 95 height 24
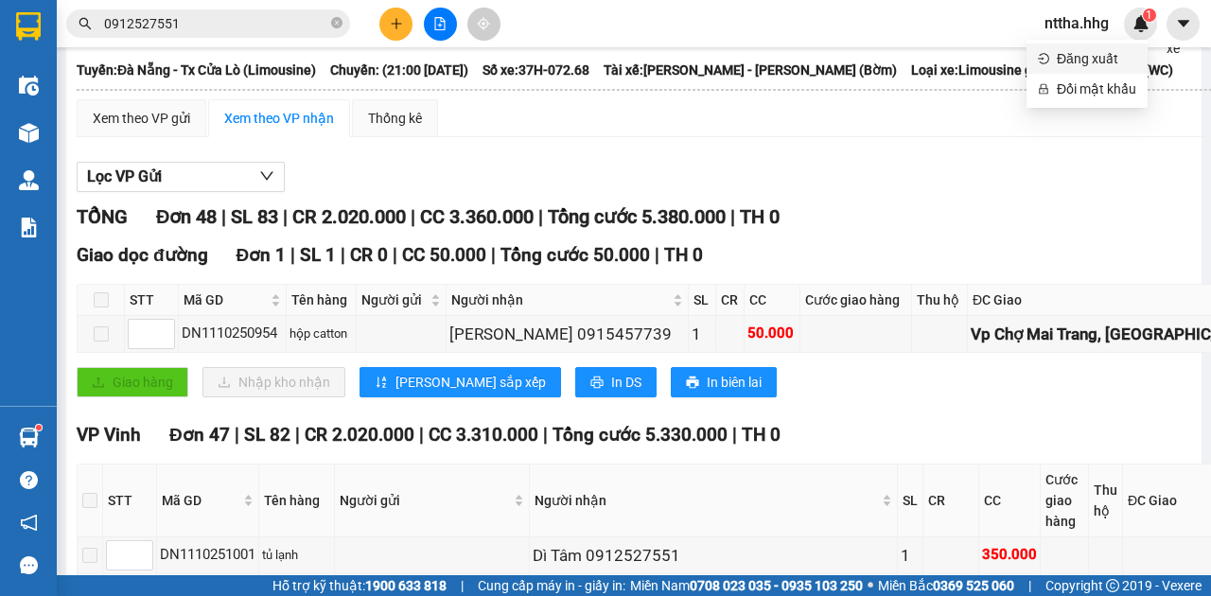
click at [1057, 54] on span "Đăng xuất" at bounding box center [1096, 58] width 79 height 21
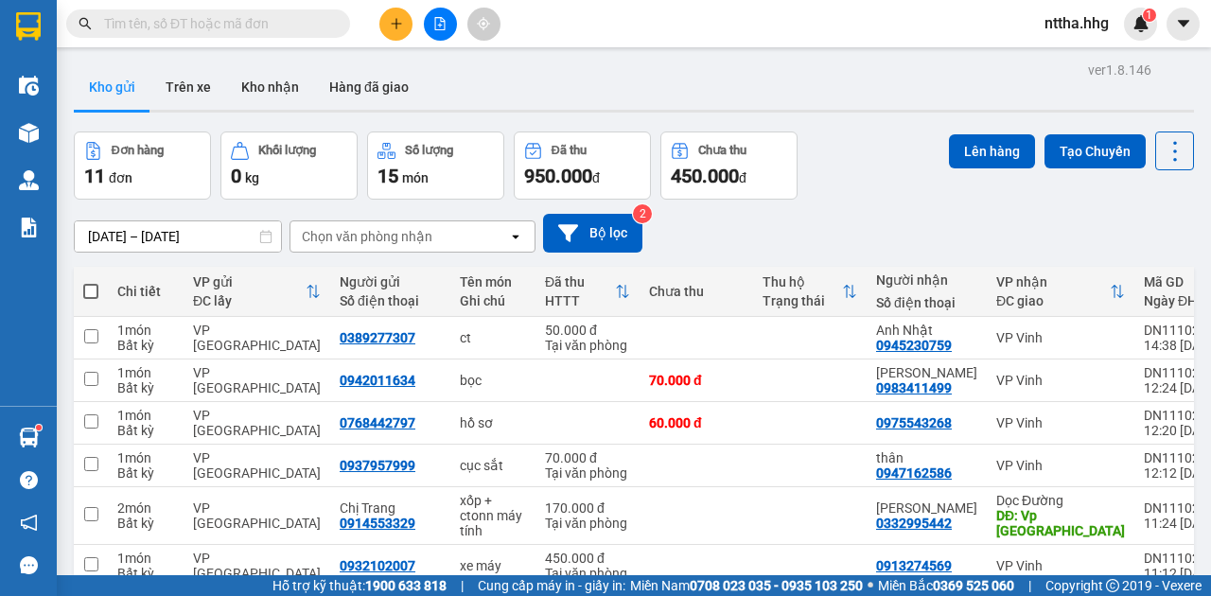
click at [1029, 73] on div "Kho gửi Trên xe Kho nhận Hàng đã giao" at bounding box center [634, 89] width 1120 height 50
click at [1082, 22] on span "nttha.hhg" at bounding box center [1077, 23] width 95 height 24
click at [1064, 55] on span "Đăng xuất" at bounding box center [1096, 58] width 79 height 21
